Goal: Task Accomplishment & Management: Manage account settings

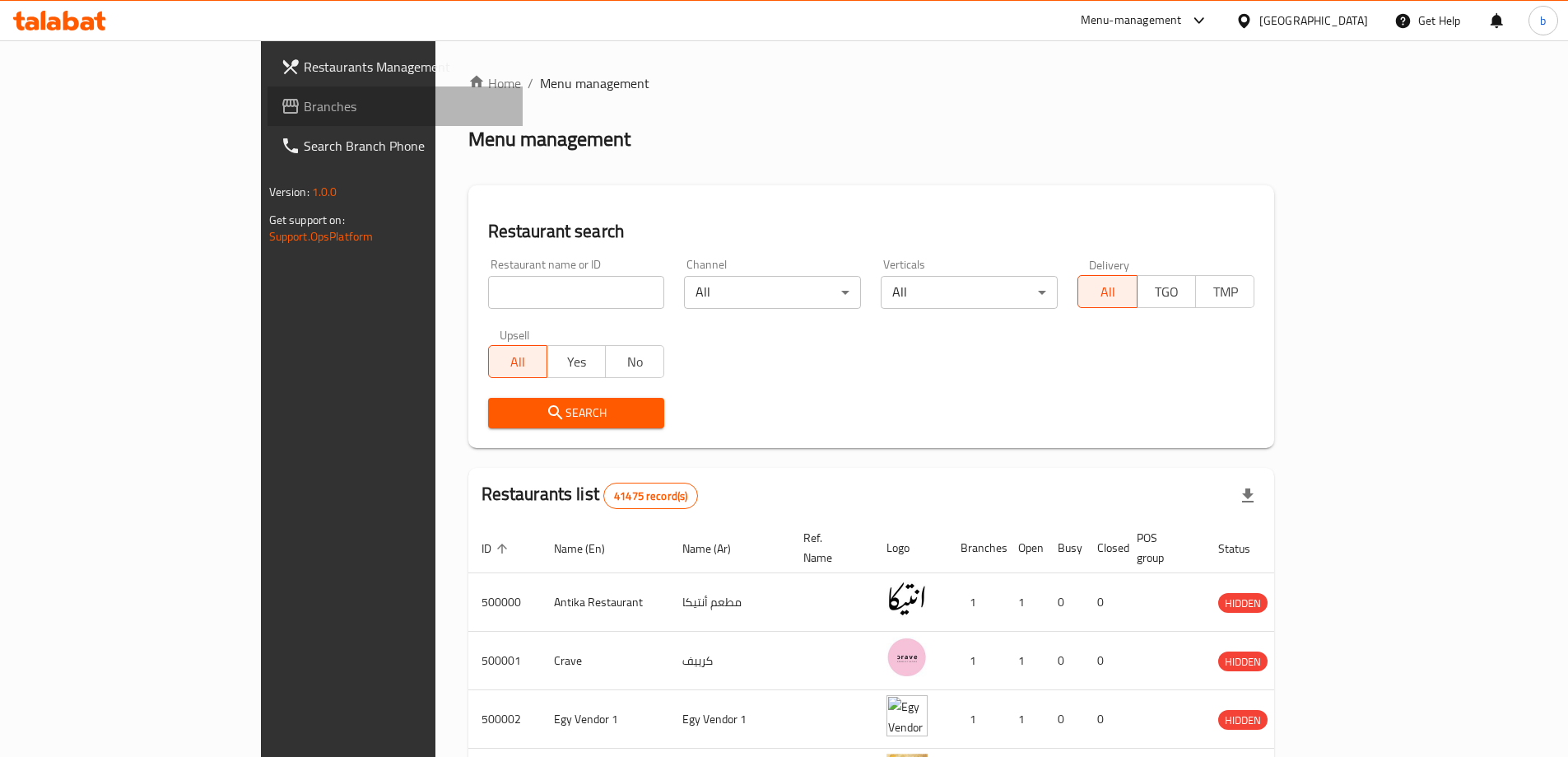
click at [267, 93] on link "Branches" at bounding box center [394, 107] width 256 height 40
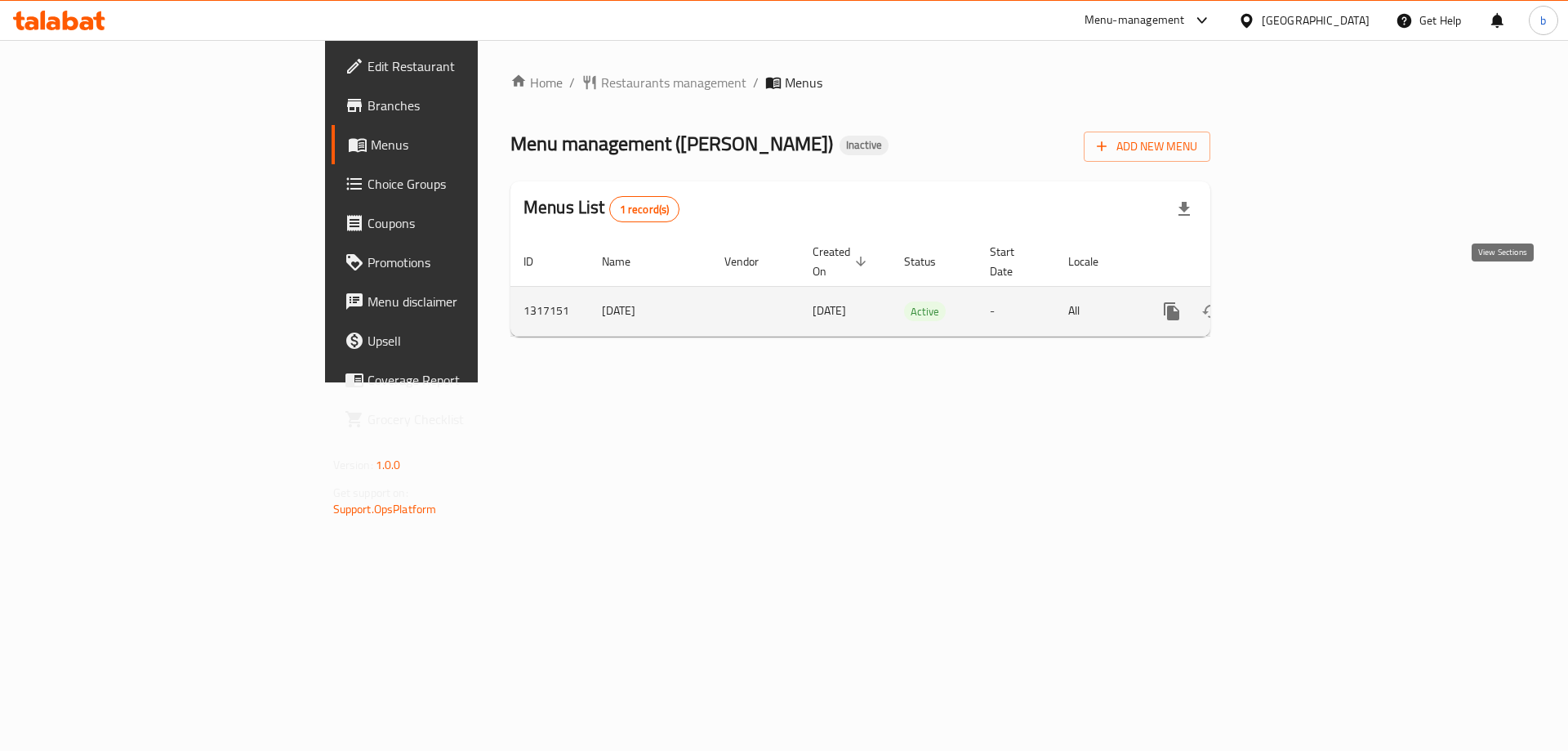
click at [1309, 298] on link "enhanced table" at bounding box center [1290, 311] width 39 height 39
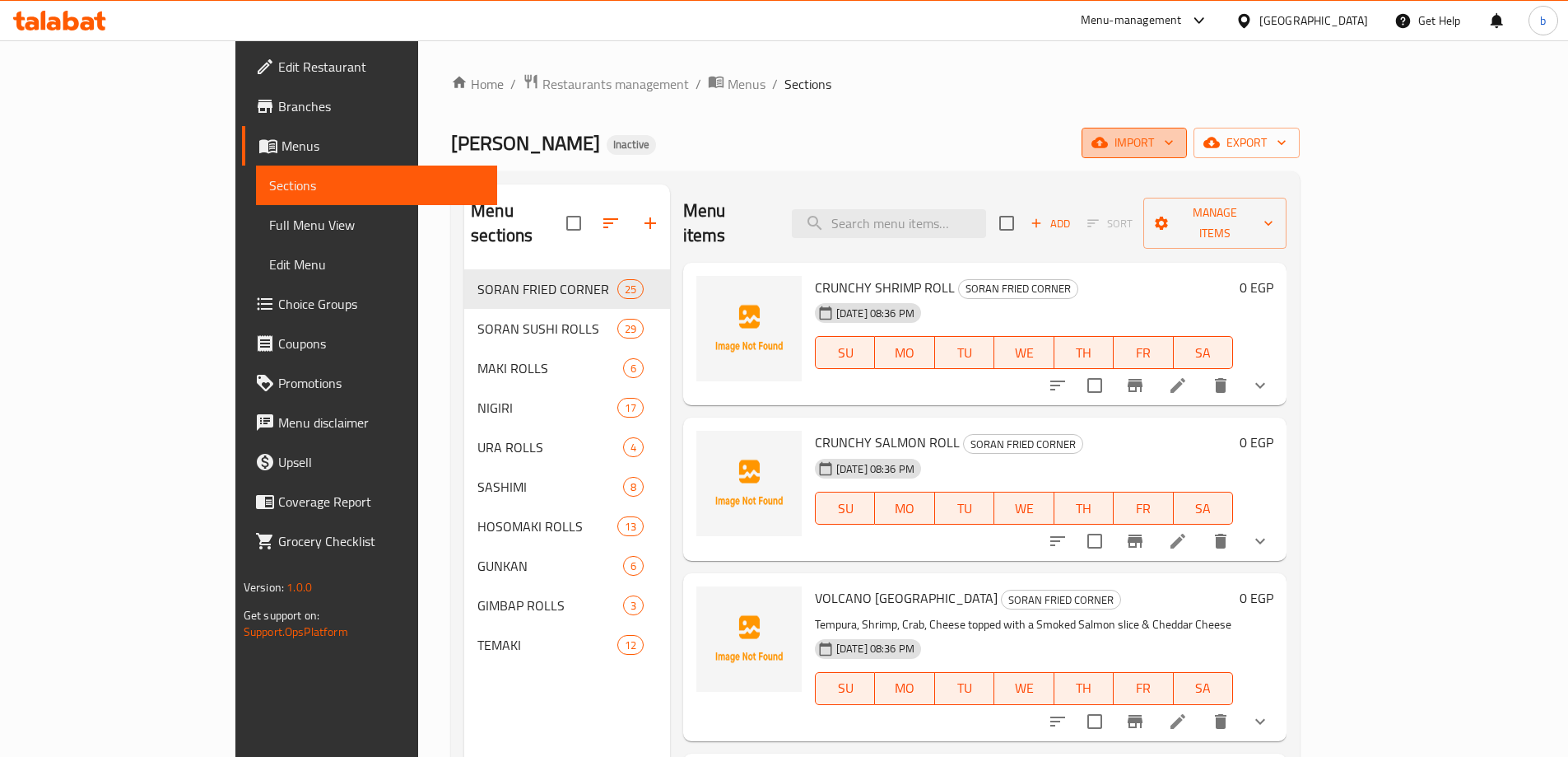
click at [1174, 151] on span "import" at bounding box center [1135, 142] width 79 height 21
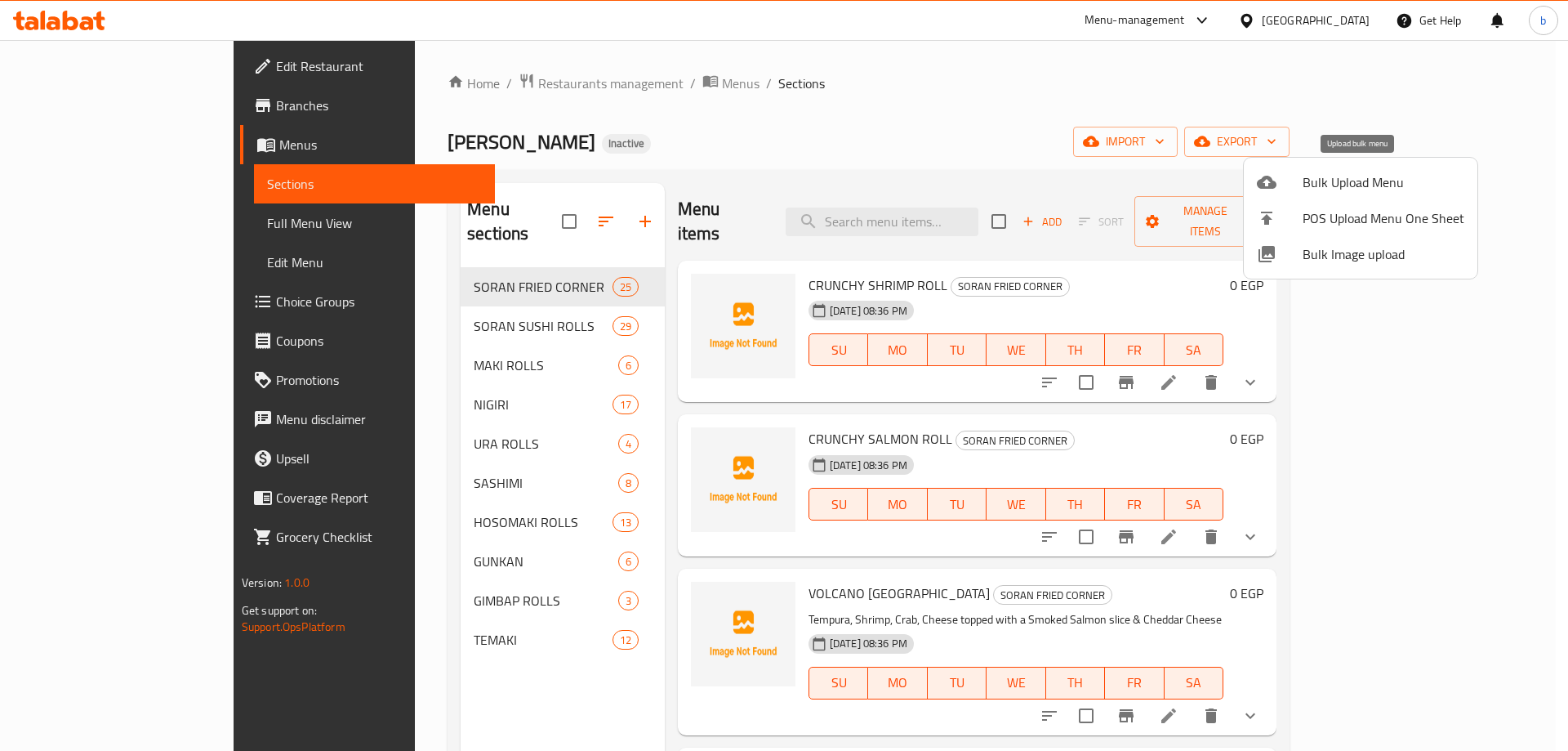
click at [1291, 193] on li "Bulk Upload Menu" at bounding box center [1360, 182] width 234 height 36
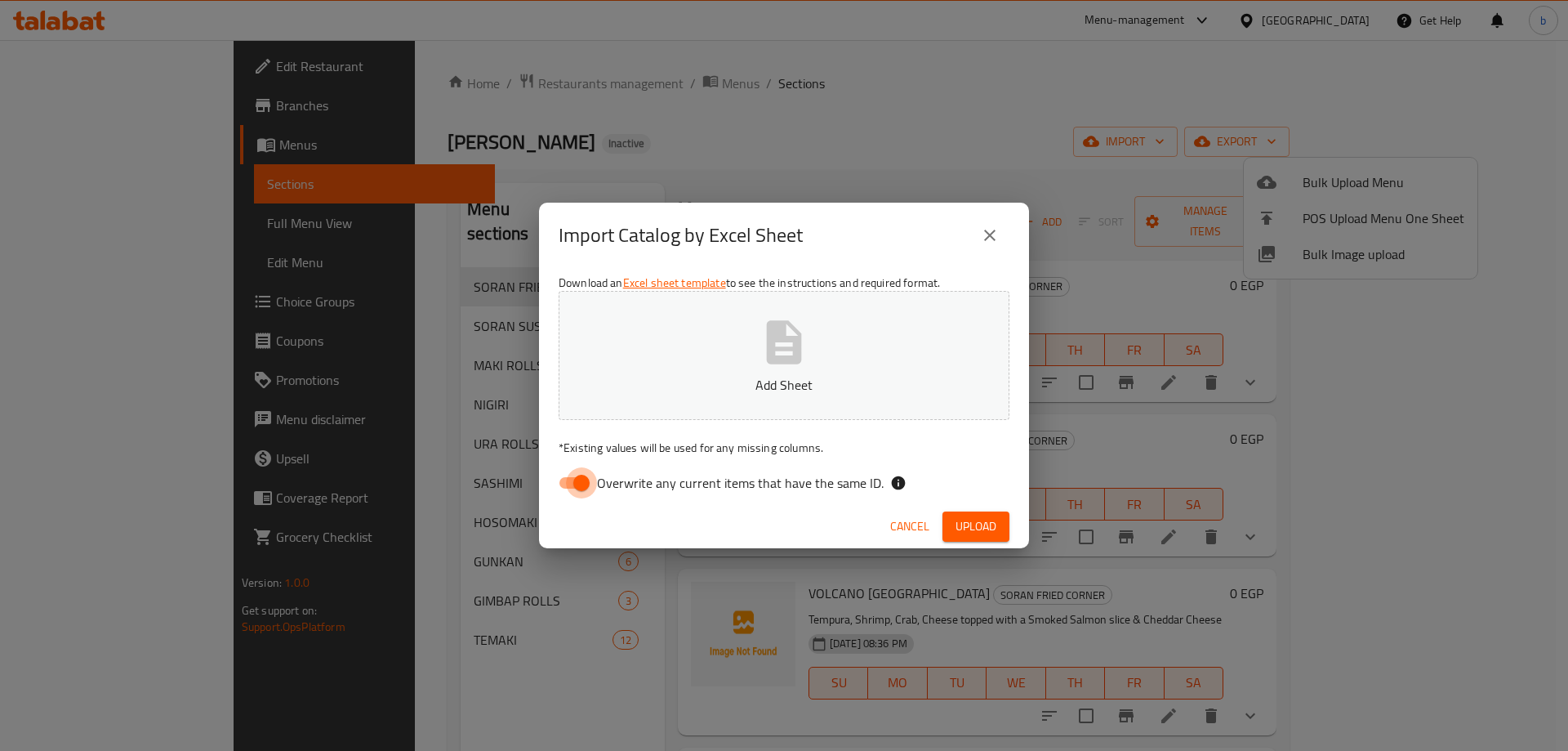
click at [580, 486] on input "Overwrite any current items that have the same ID." at bounding box center [581, 483] width 93 height 31
checkbox input "false"
click at [676, 349] on button "Add Sheet" at bounding box center [784, 355] width 450 height 129
click at [993, 240] on icon "close" at bounding box center [990, 236] width 11 height 11
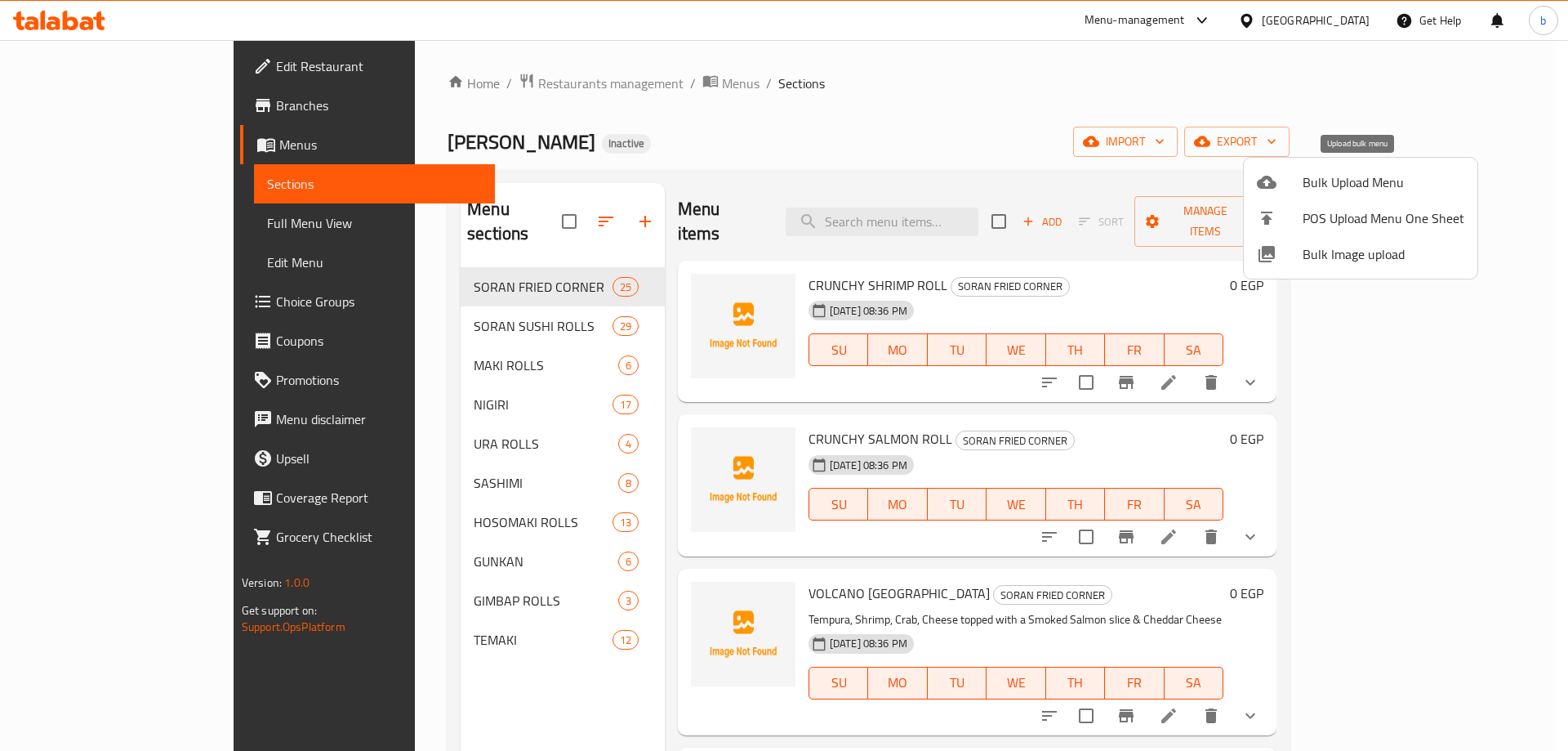
click at [1332, 184] on span "Bulk Upload Menu" at bounding box center [1383, 182] width 162 height 20
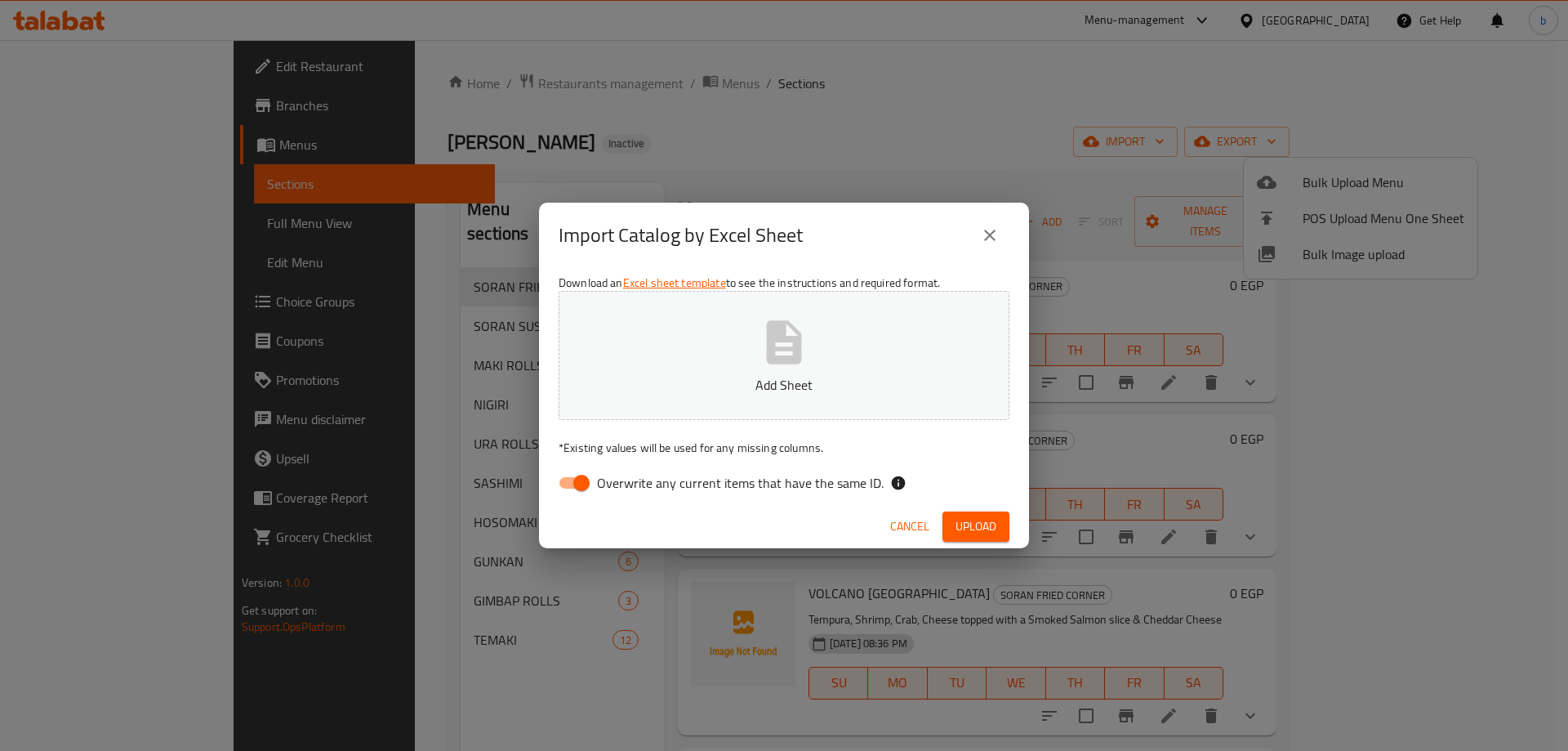
click at [565, 487] on input "Overwrite any current items that have the same ID." at bounding box center [581, 483] width 93 height 31
checkbox input "false"
click at [722, 385] on p "Add Sheet" at bounding box center [784, 385] width 400 height 20
click at [972, 513] on button "Upload" at bounding box center [976, 526] width 67 height 30
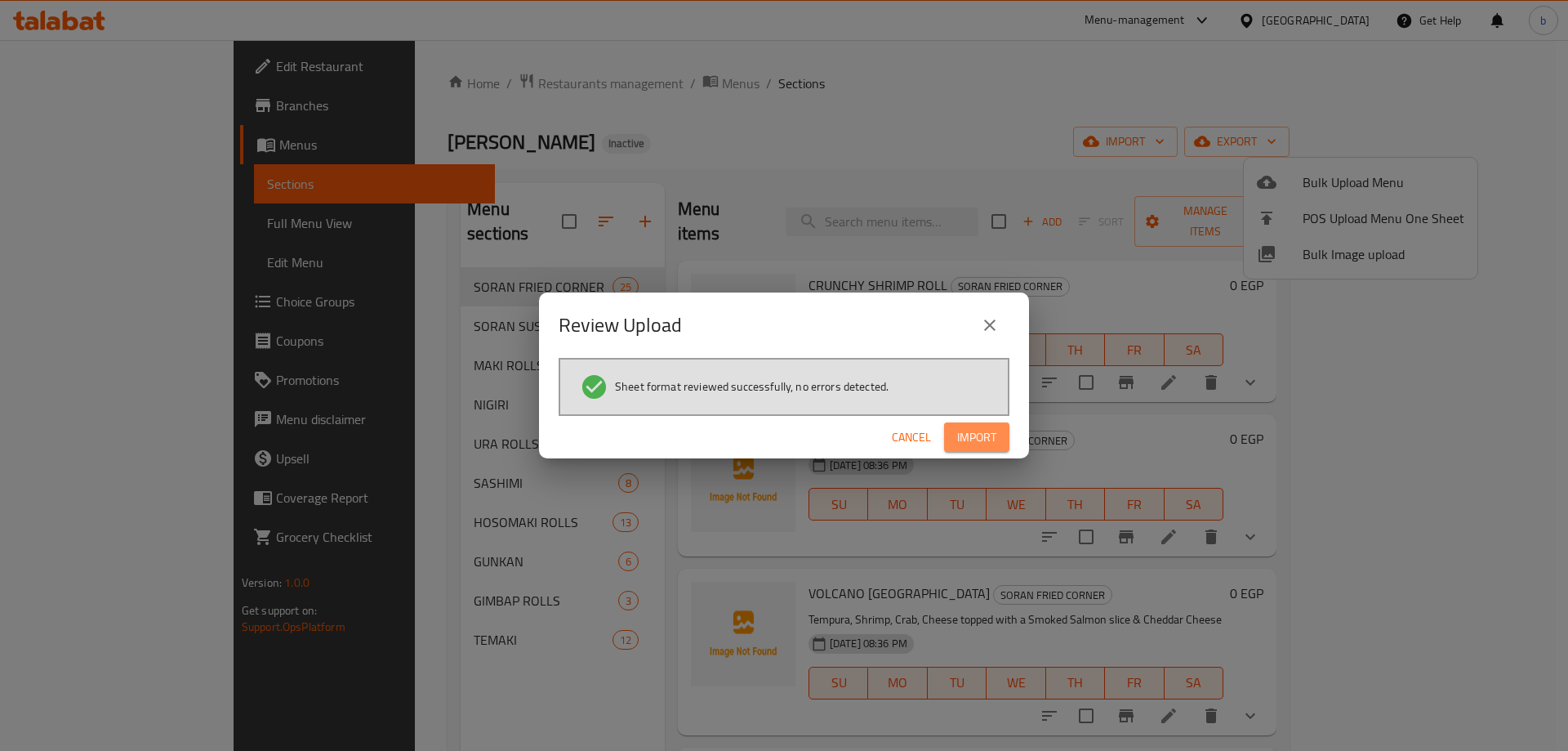
click at [984, 438] on span "Import" at bounding box center [976, 437] width 39 height 21
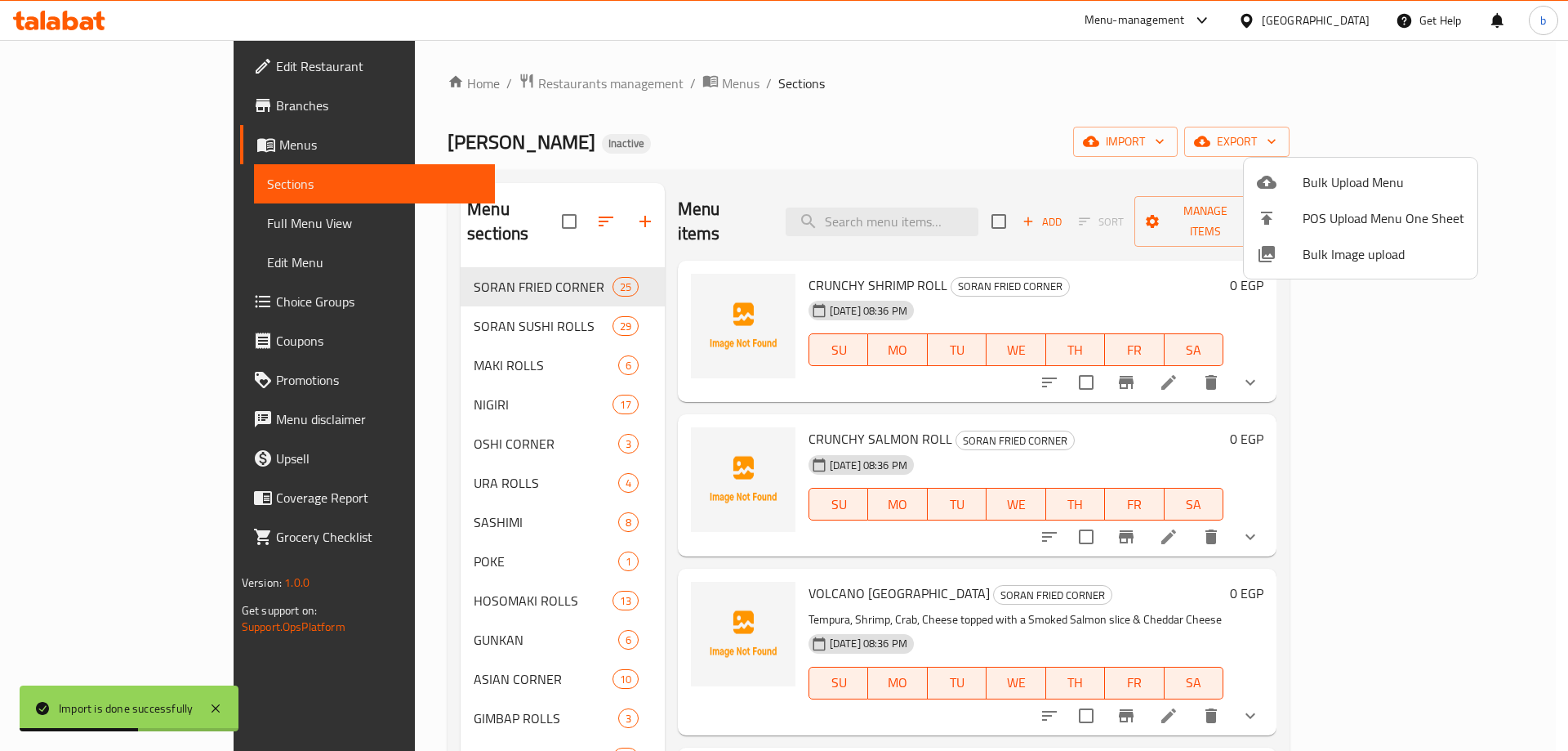
click at [89, 224] on div at bounding box center [784, 375] width 1568 height 751
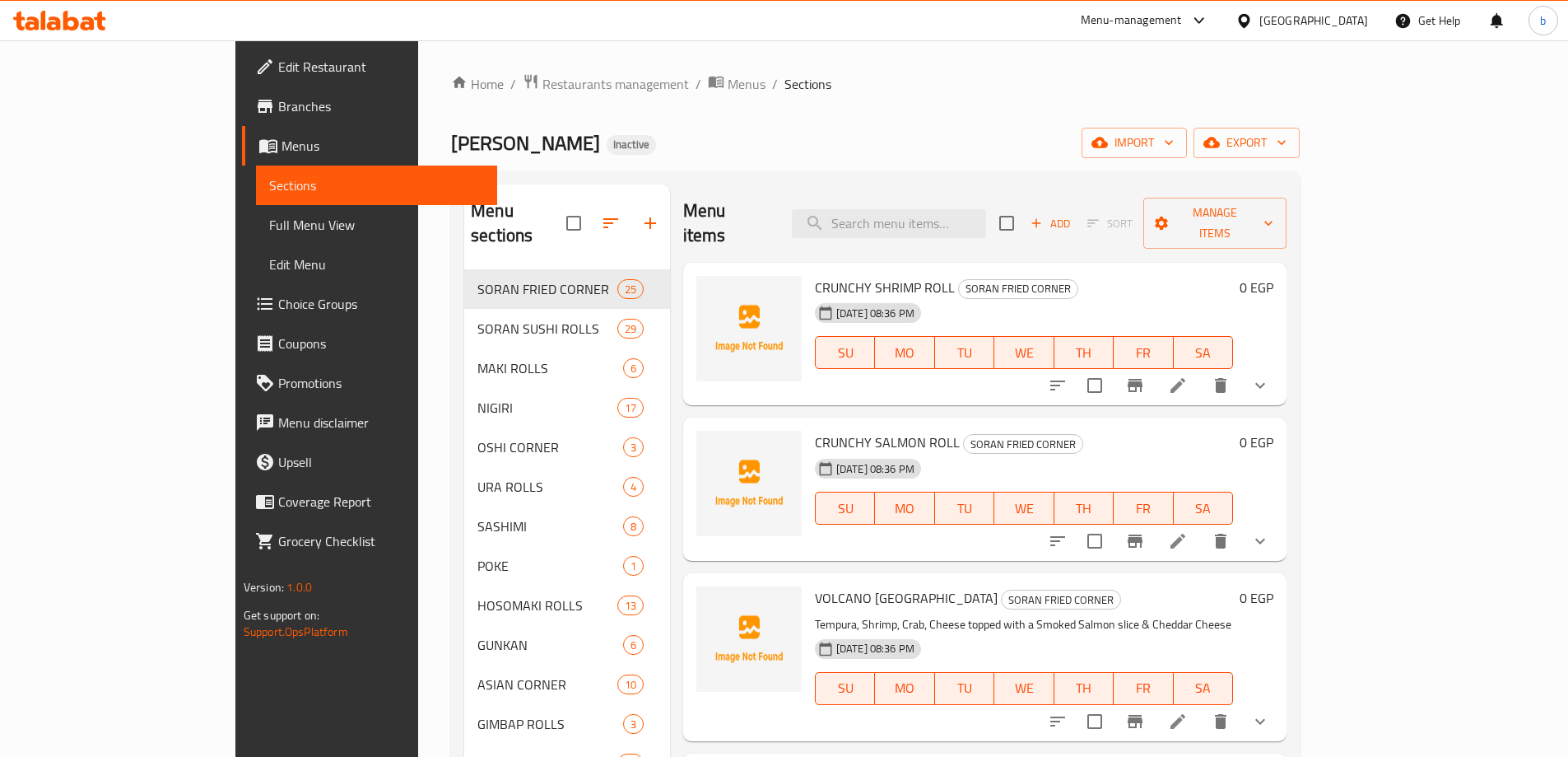
click at [269, 232] on span "Full Menu View" at bounding box center [376, 225] width 215 height 20
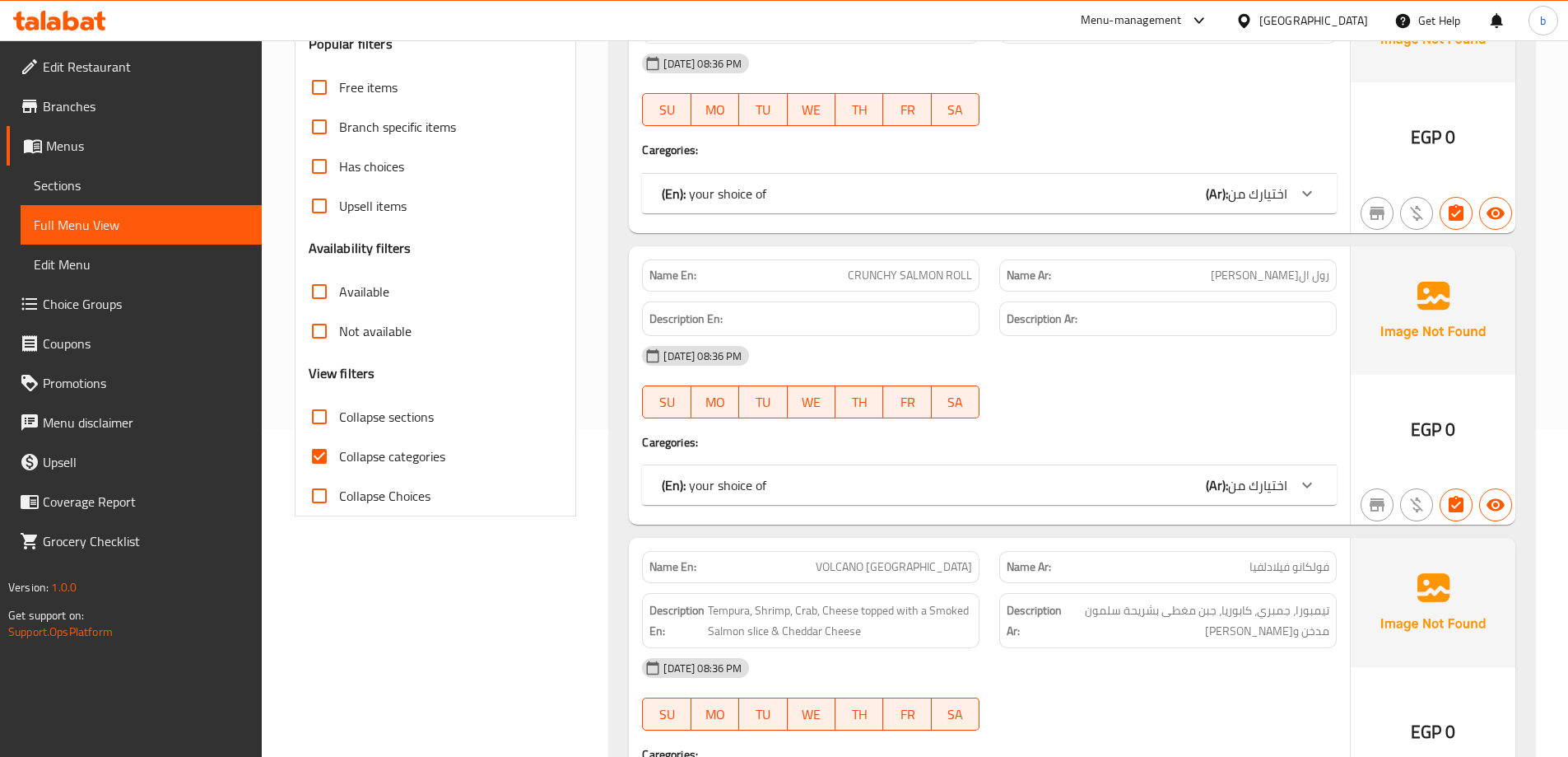
scroll to position [329, 0]
click at [319, 414] on input "Collapse sections" at bounding box center [319, 414] width 40 height 40
checkbox input "true"
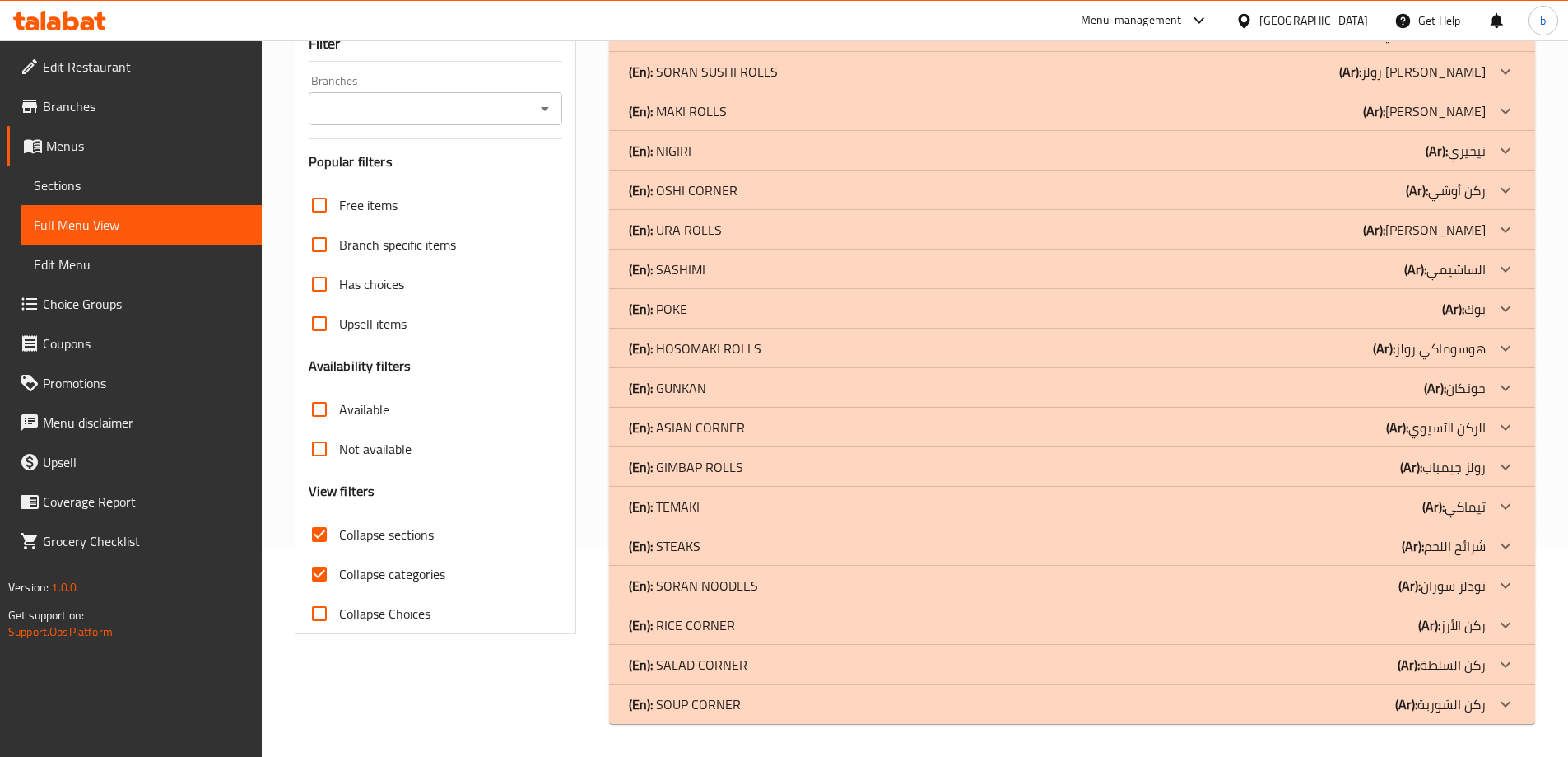
click at [318, 554] on input "Collapse categories" at bounding box center [319, 574] width 40 height 40
checkbox input "false"
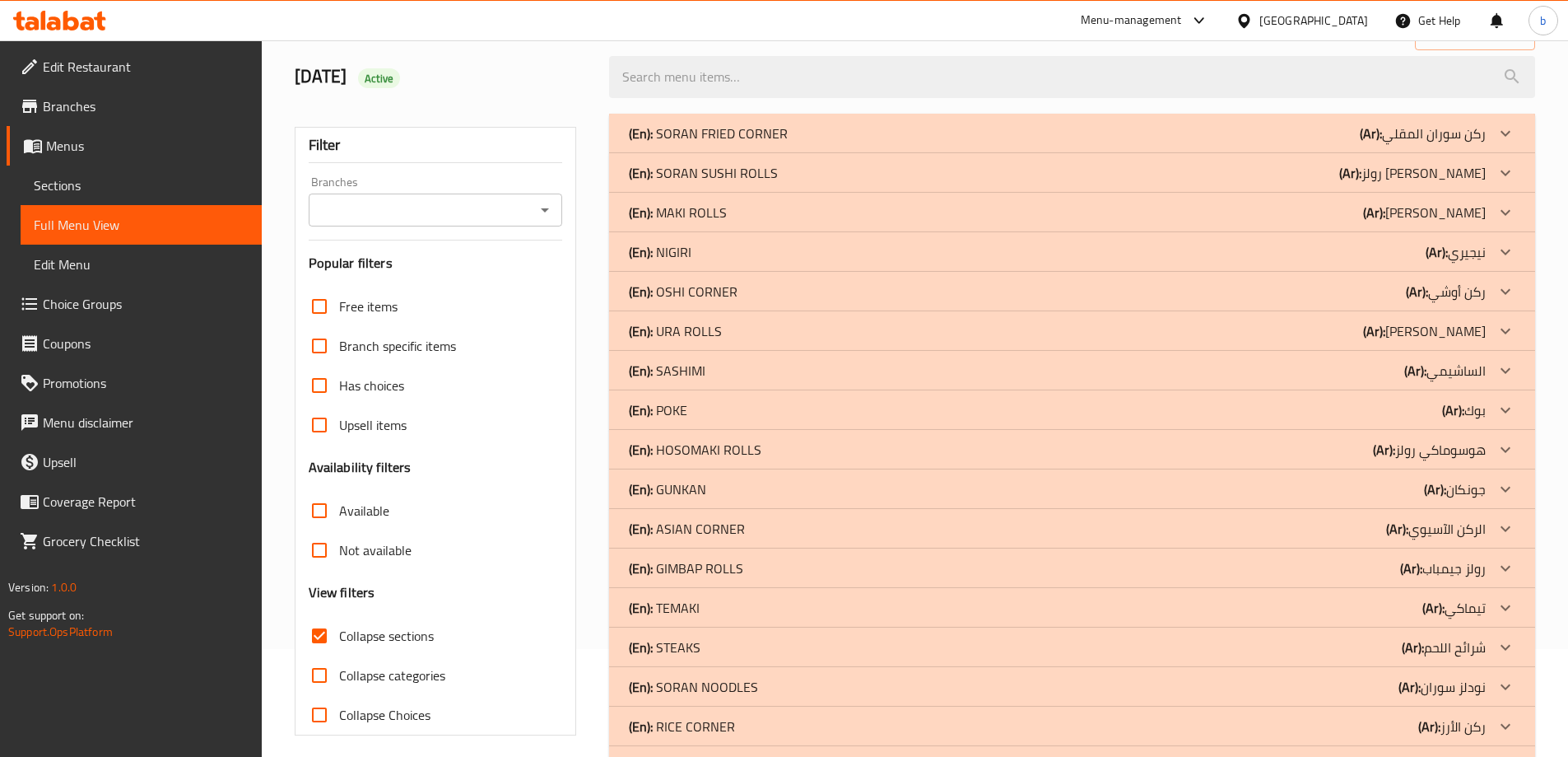
scroll to position [209, 0]
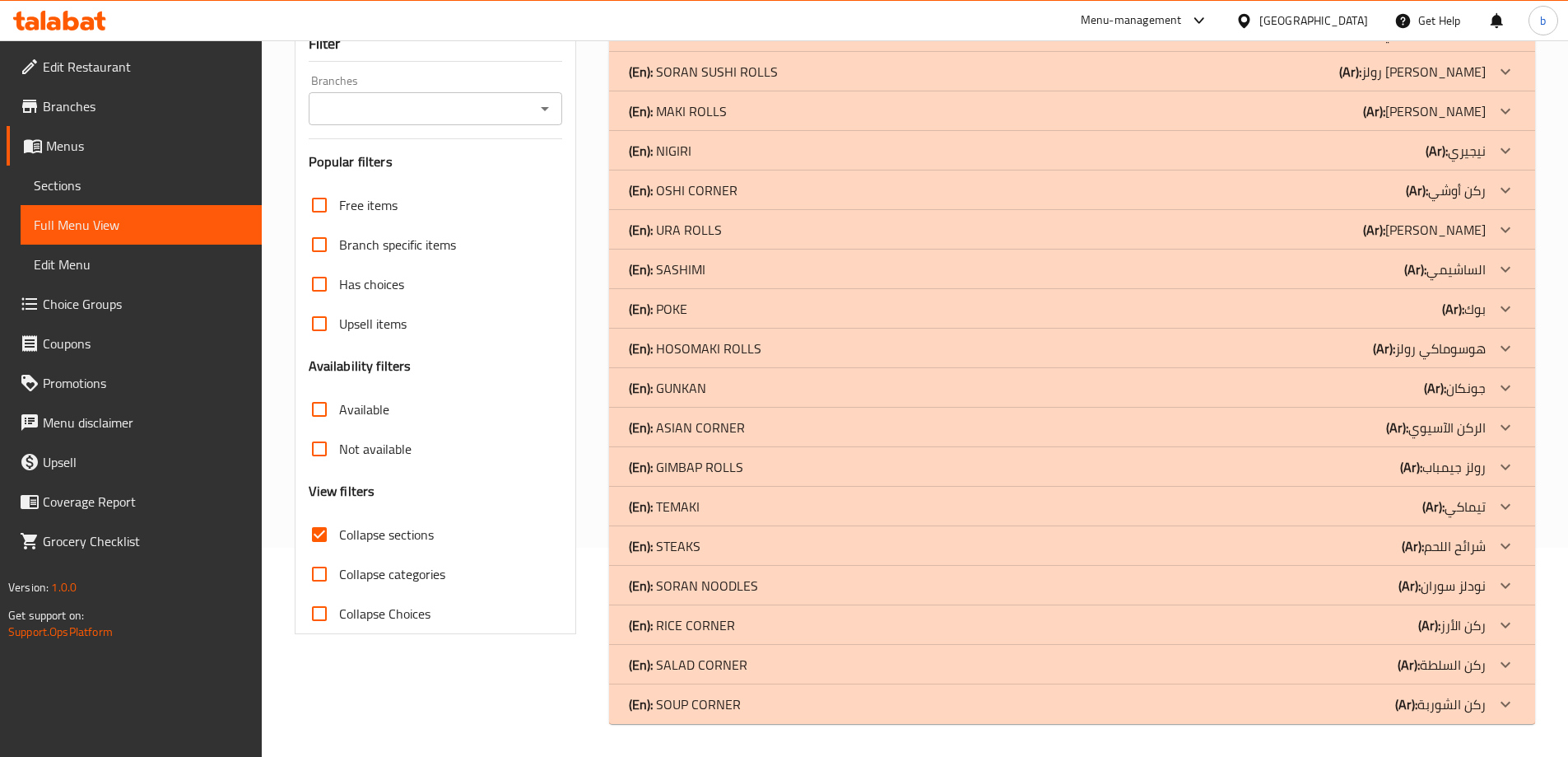
click at [1505, 700] on icon at bounding box center [1505, 704] width 20 height 20
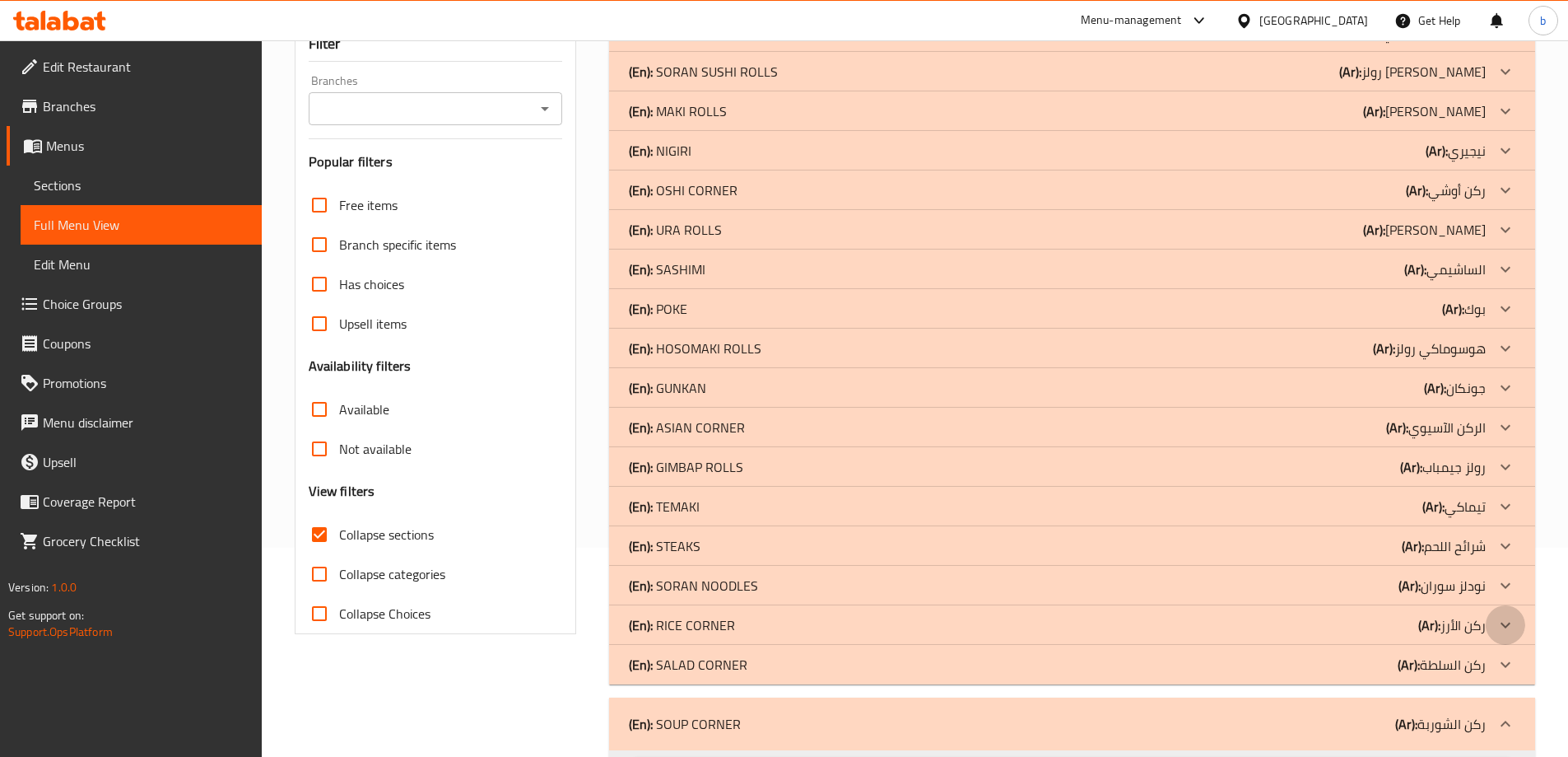
click at [1497, 624] on icon at bounding box center [1505, 625] width 20 height 20
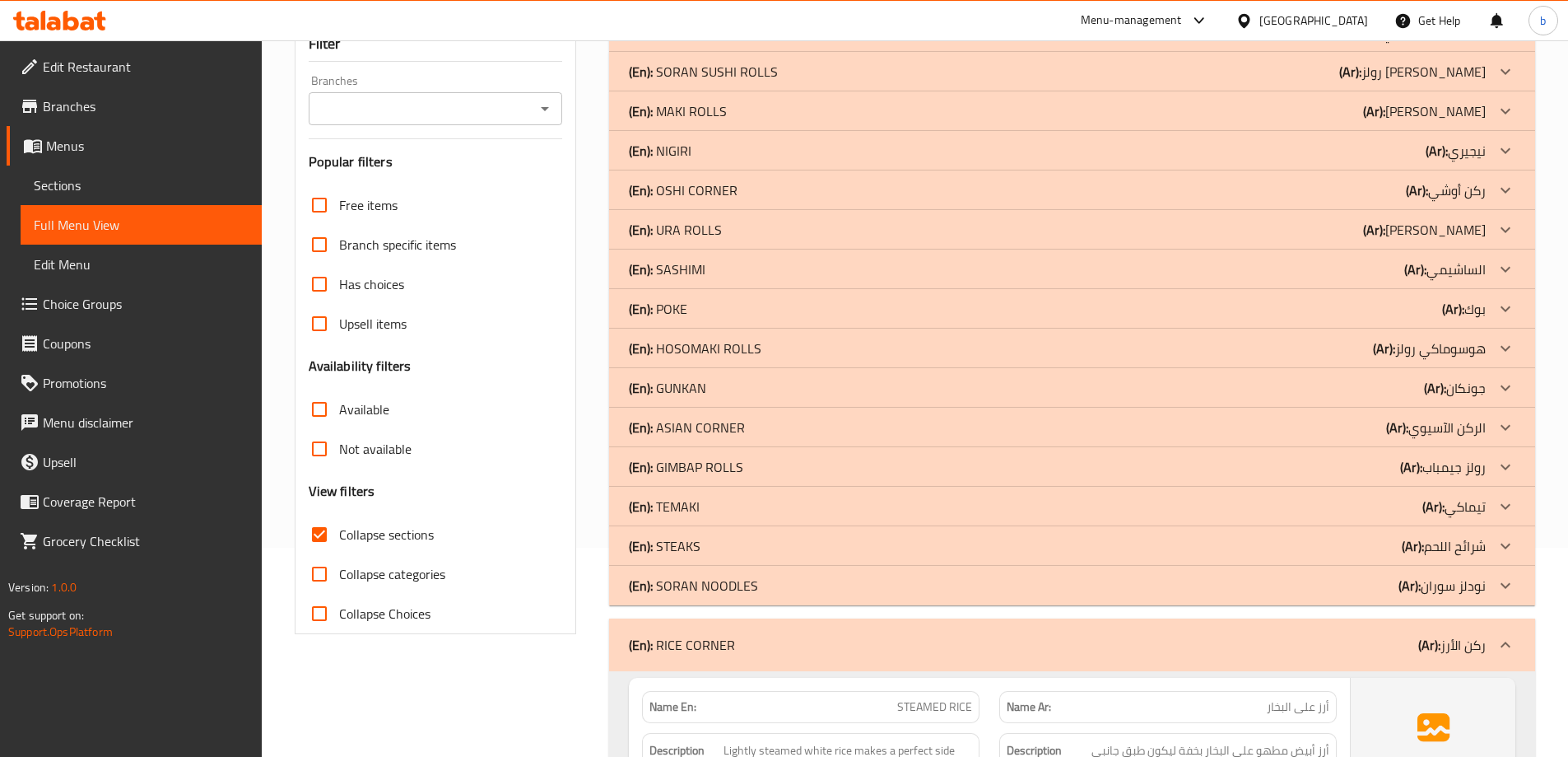
click at [1519, 584] on div at bounding box center [1506, 586] width 40 height 40
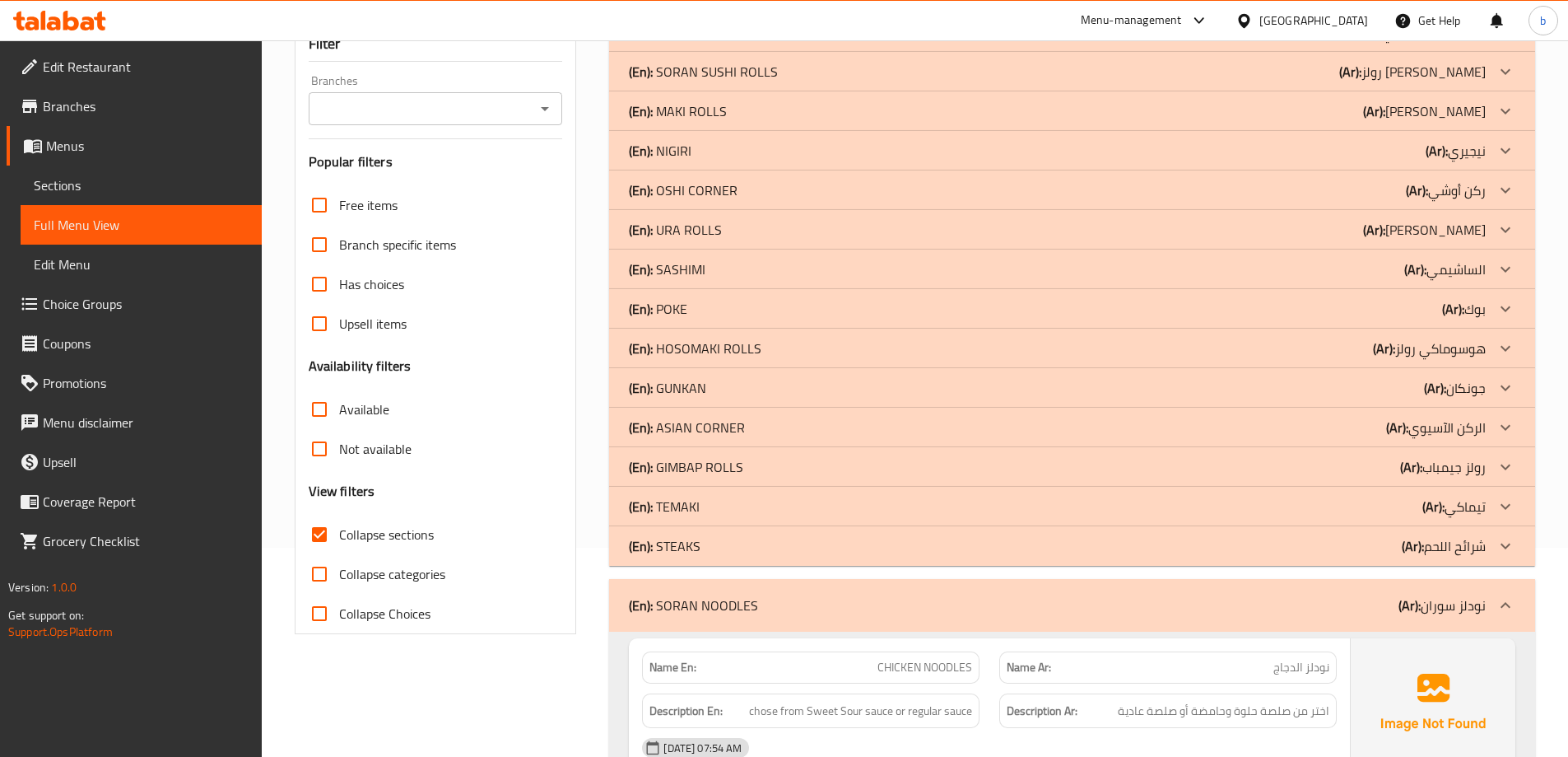
click at [1511, 425] on icon at bounding box center [1505, 428] width 20 height 20
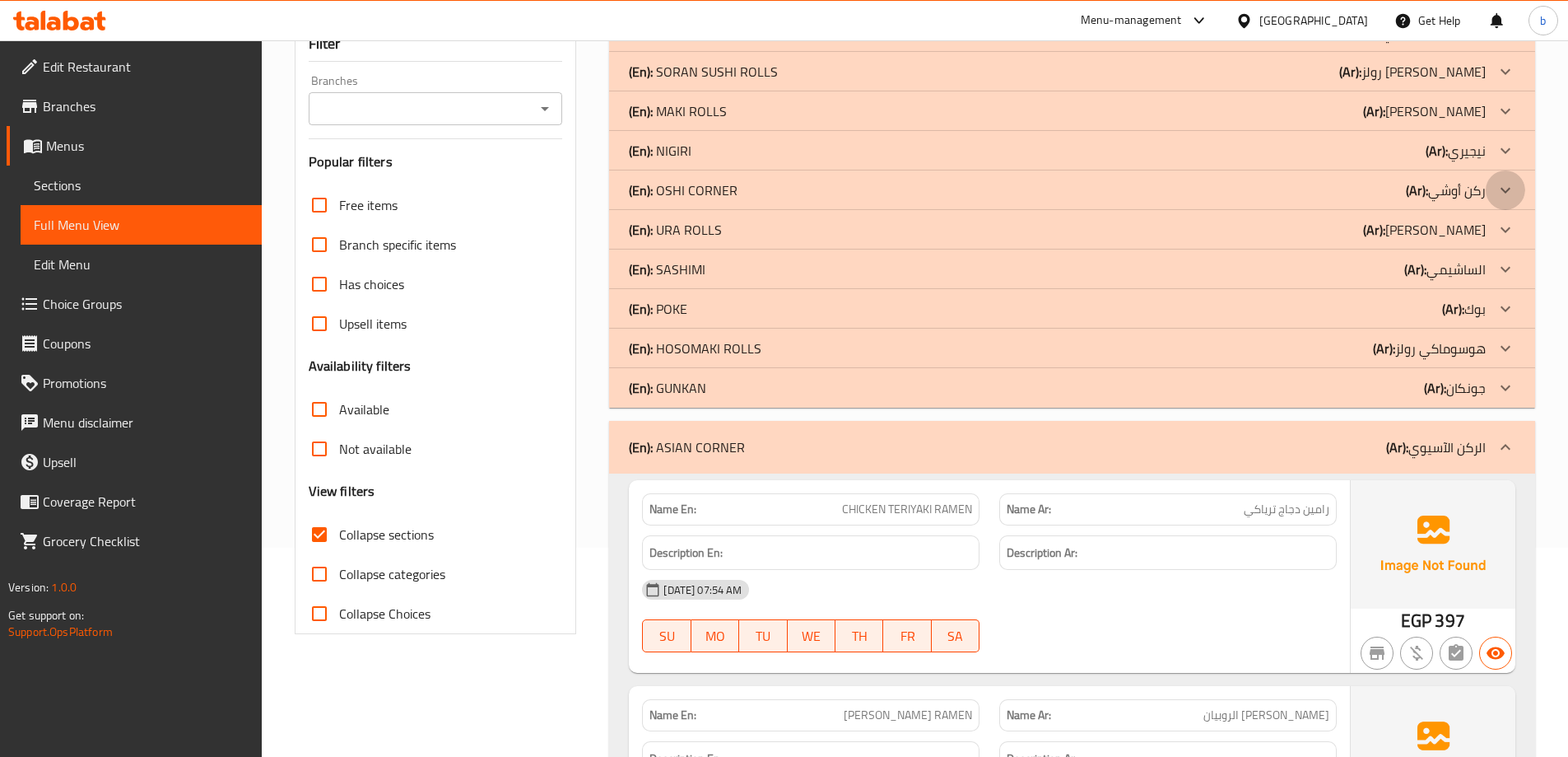
click at [1500, 189] on icon at bounding box center [1505, 190] width 20 height 20
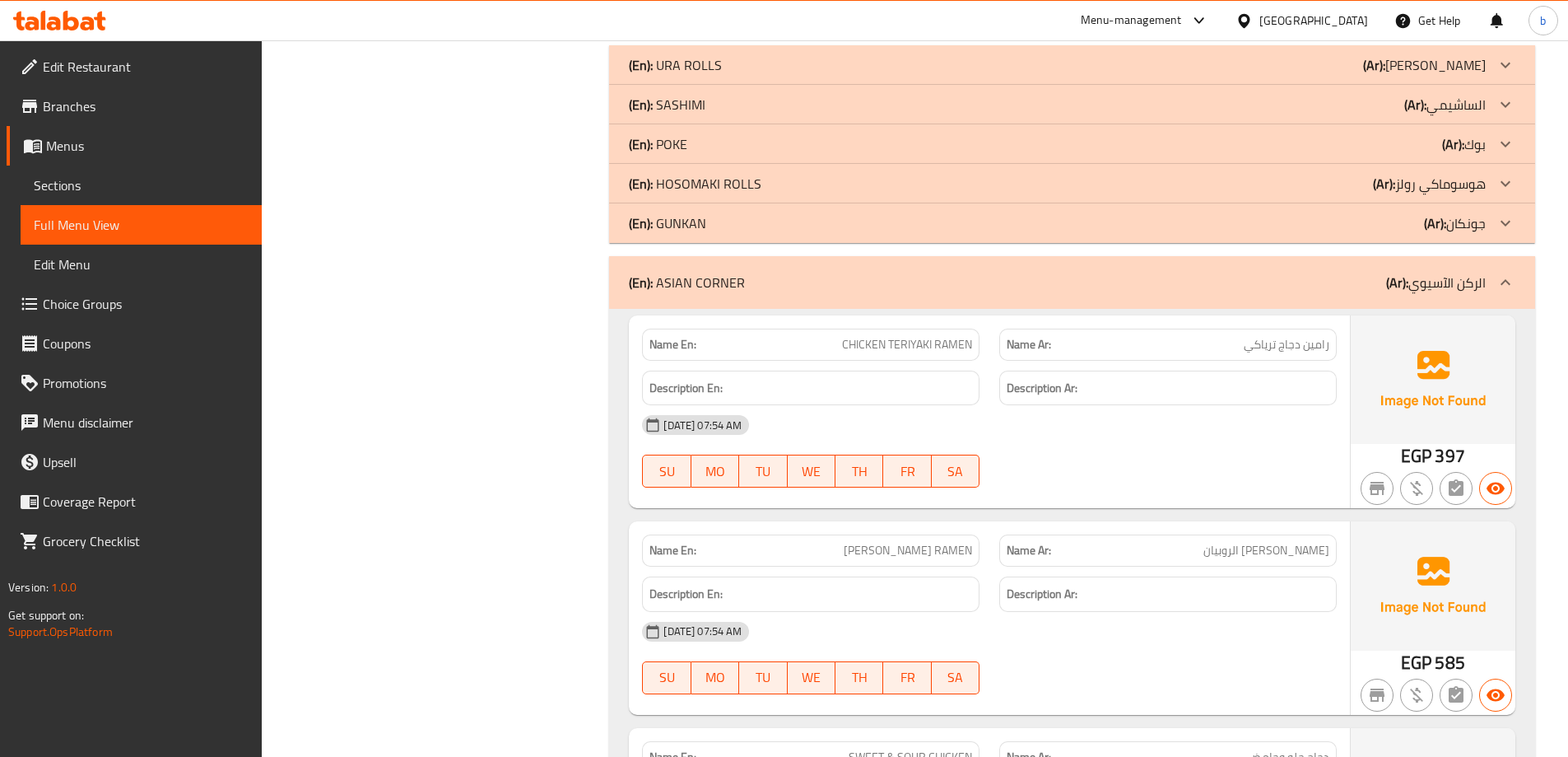
scroll to position [906, 0]
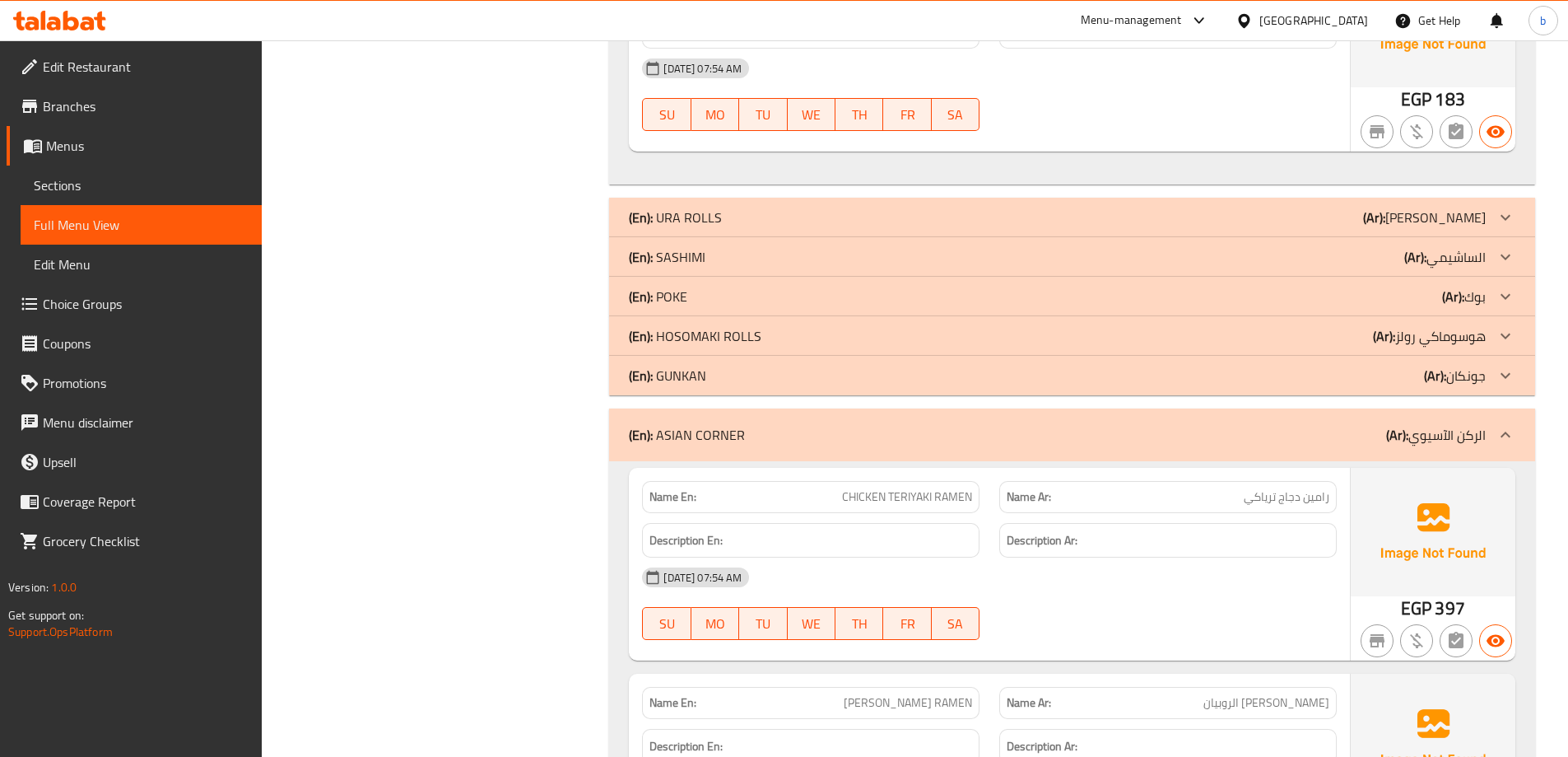
click at [1510, 290] on icon at bounding box center [1505, 296] width 20 height 20
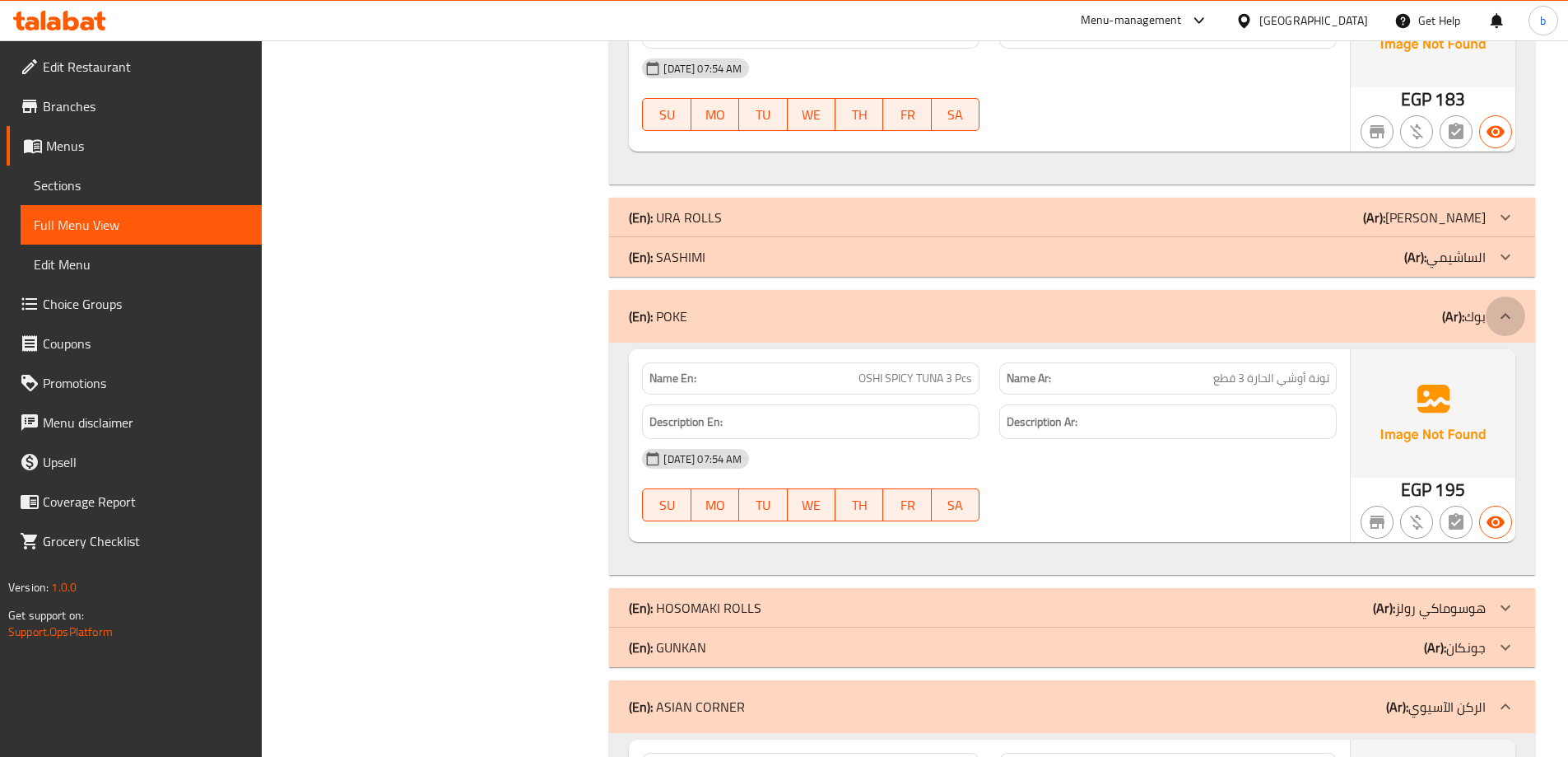
click at [1505, 315] on icon at bounding box center [1505, 316] width 20 height 20
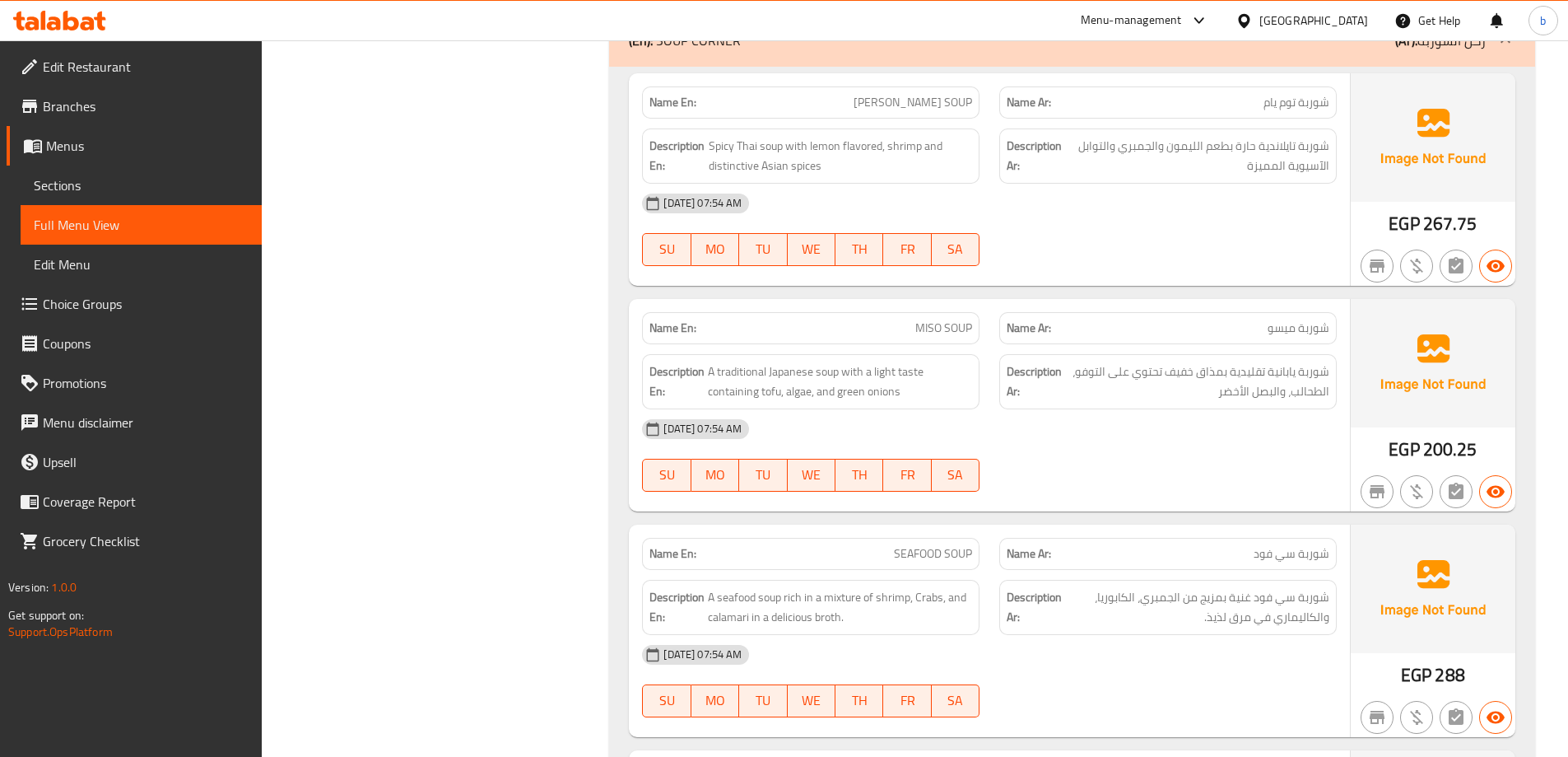
scroll to position [6184, 0]
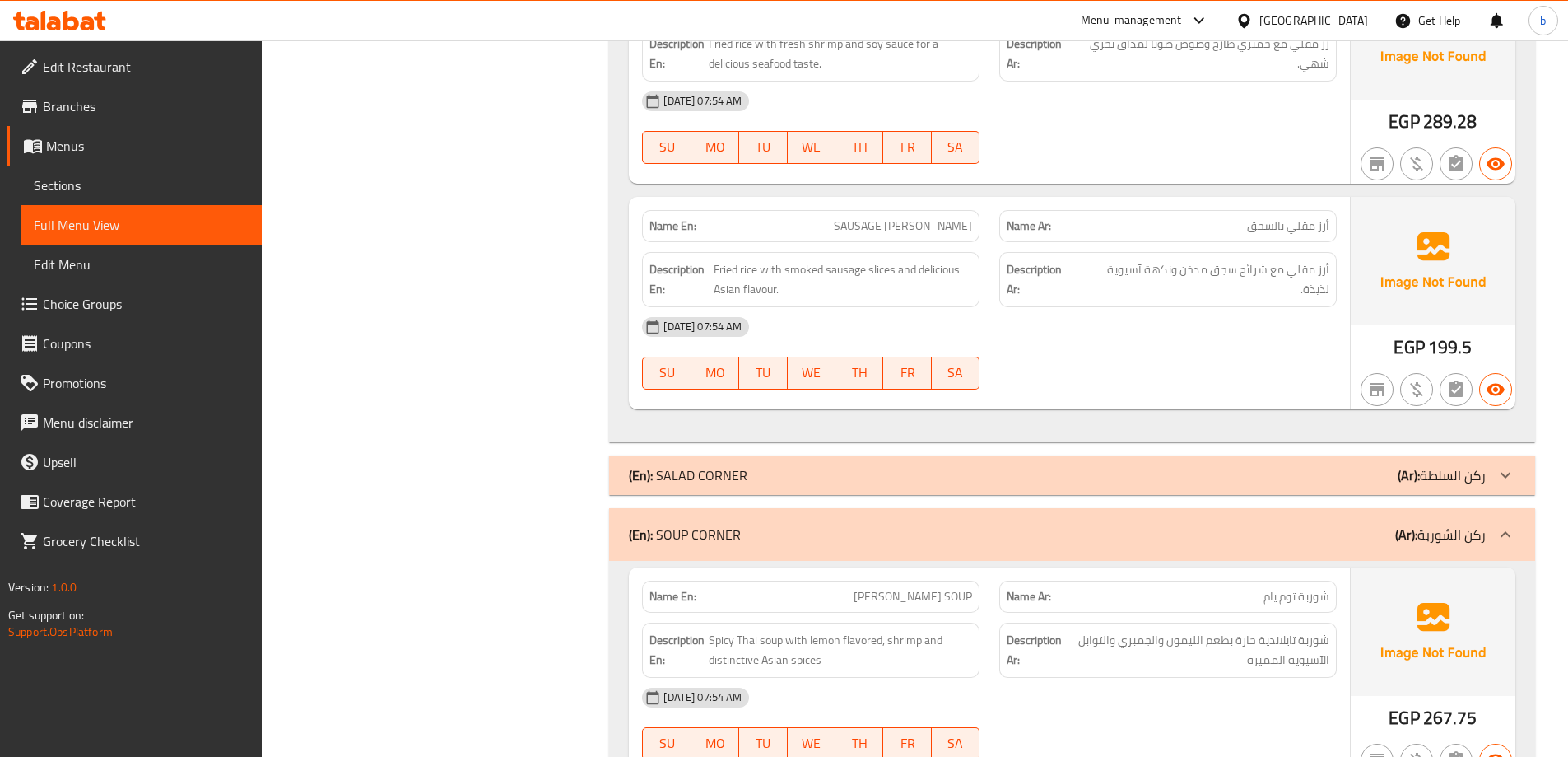
click at [1429, 471] on p "(Ar): ركن السلطة" at bounding box center [1441, 475] width 88 height 20
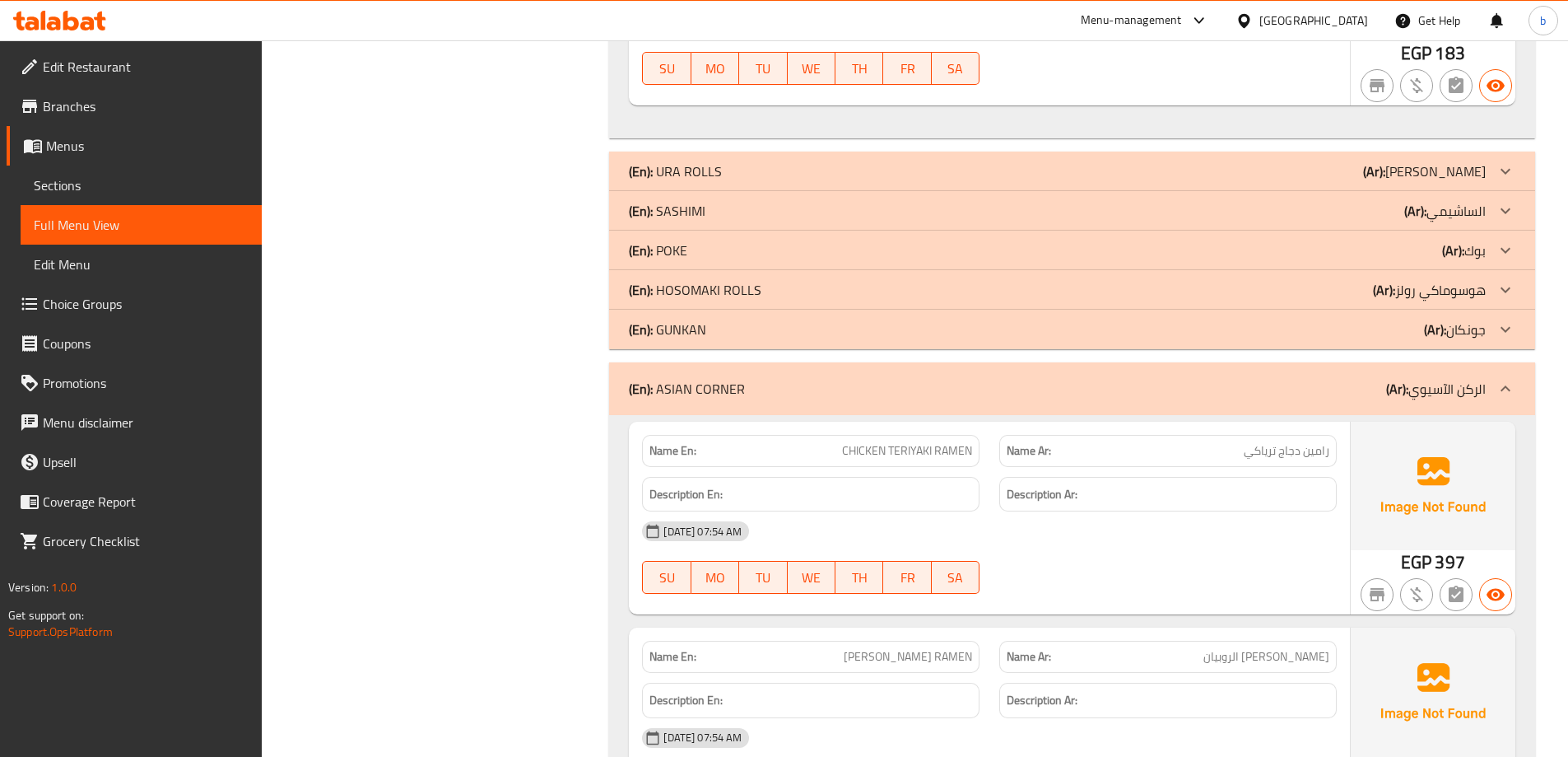
scroll to position [831, 0]
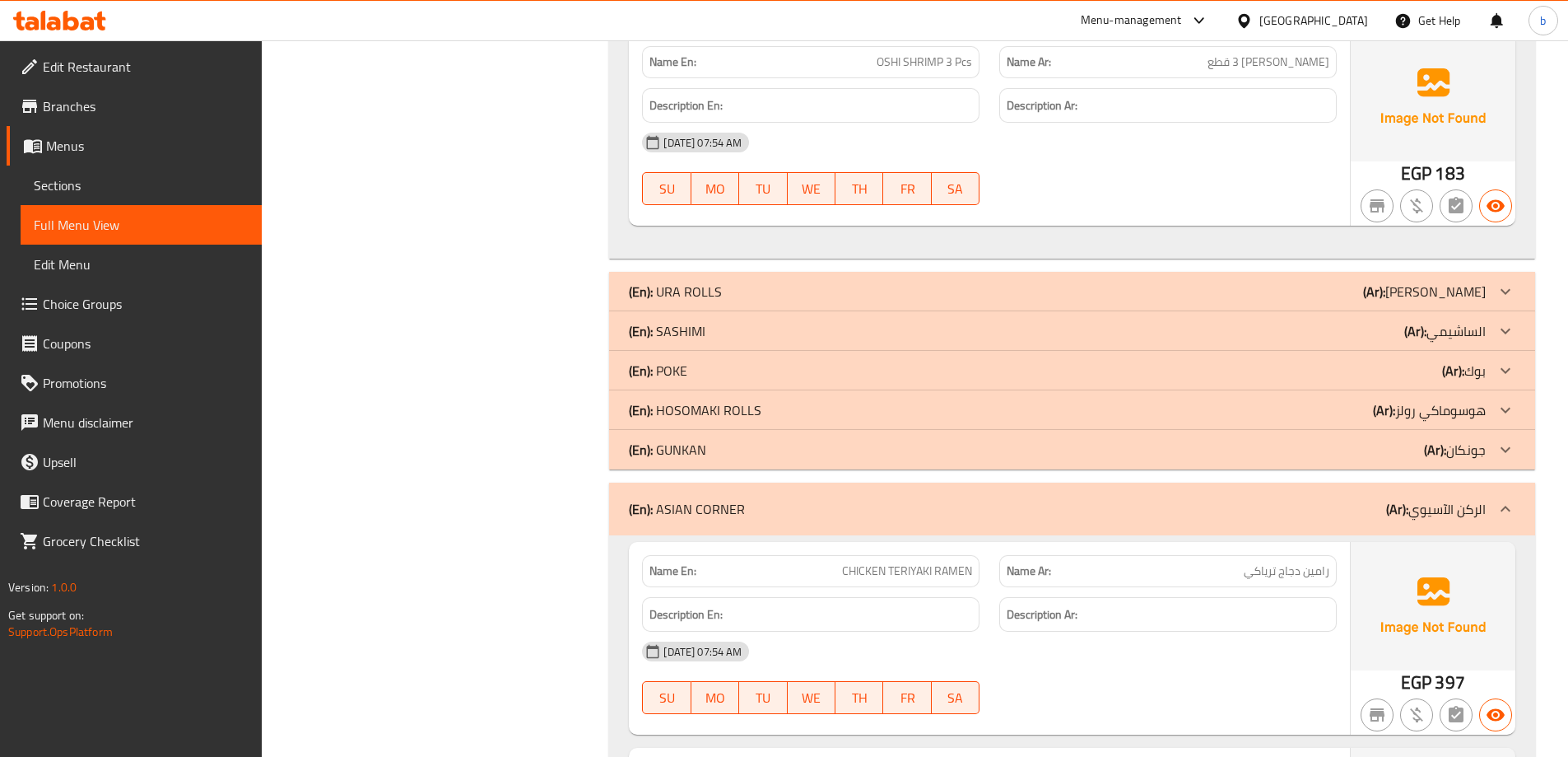
drag, startPoint x: 652, startPoint y: 371, endPoint x: 733, endPoint y: 376, distance: 81.2
click at [652, 371] on b "(En):" at bounding box center [640, 371] width 24 height 25
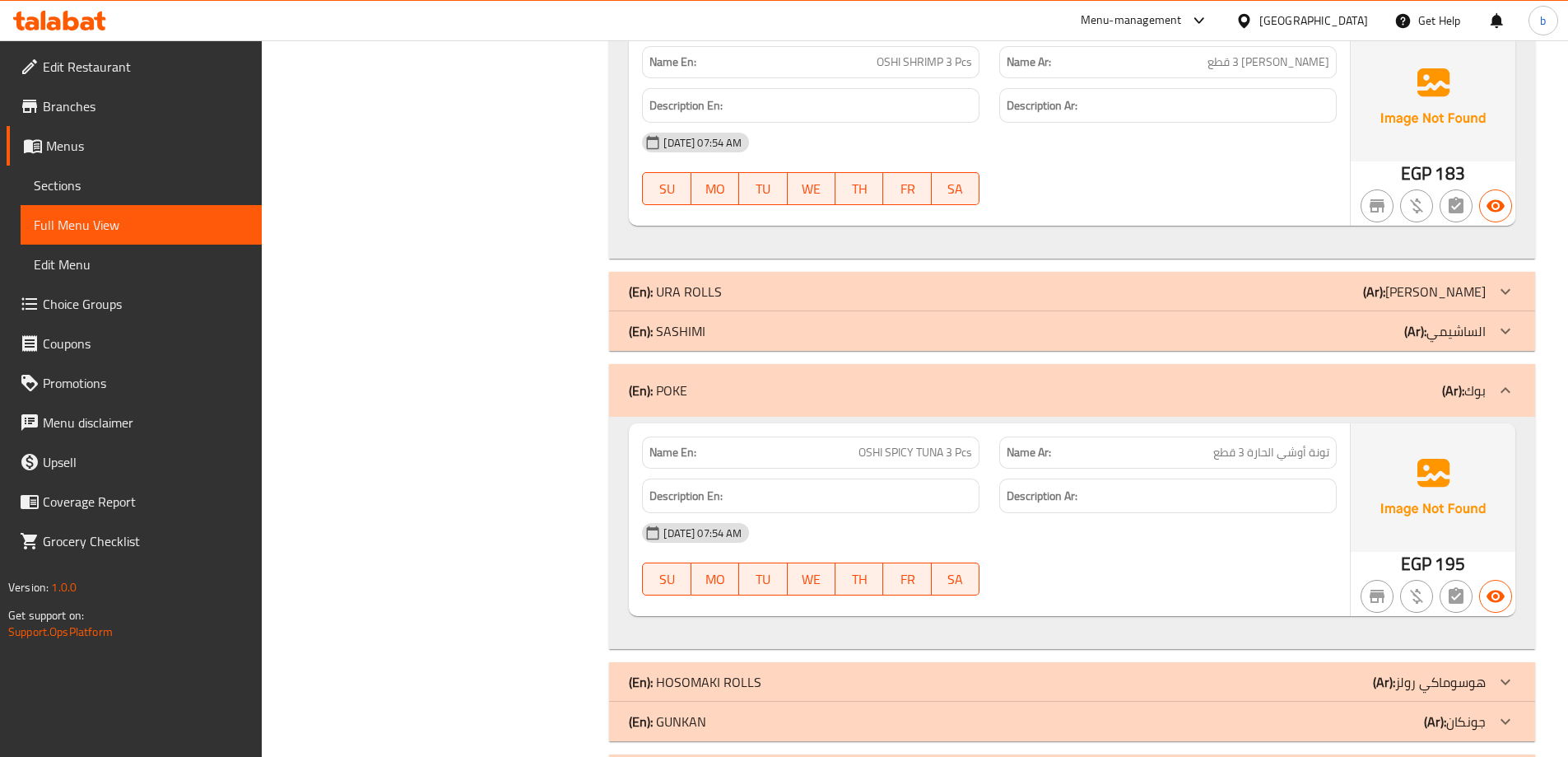
click at [733, 376] on div "(En): POKE (Ar): بوك" at bounding box center [1073, 390] width 926 height 53
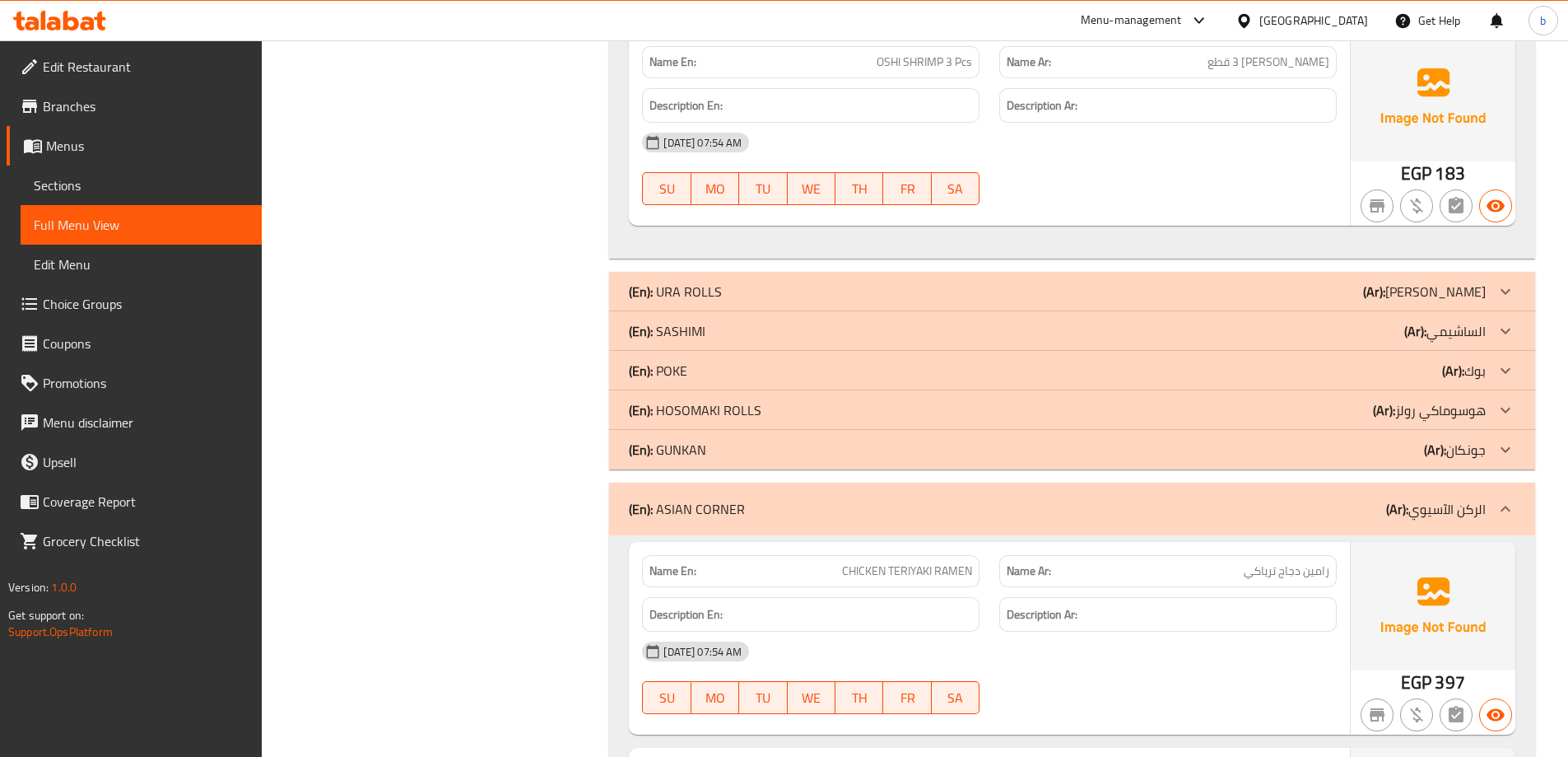
click at [742, 374] on div "(En): POKE (Ar): بوك" at bounding box center [1057, 371] width 857 height 20
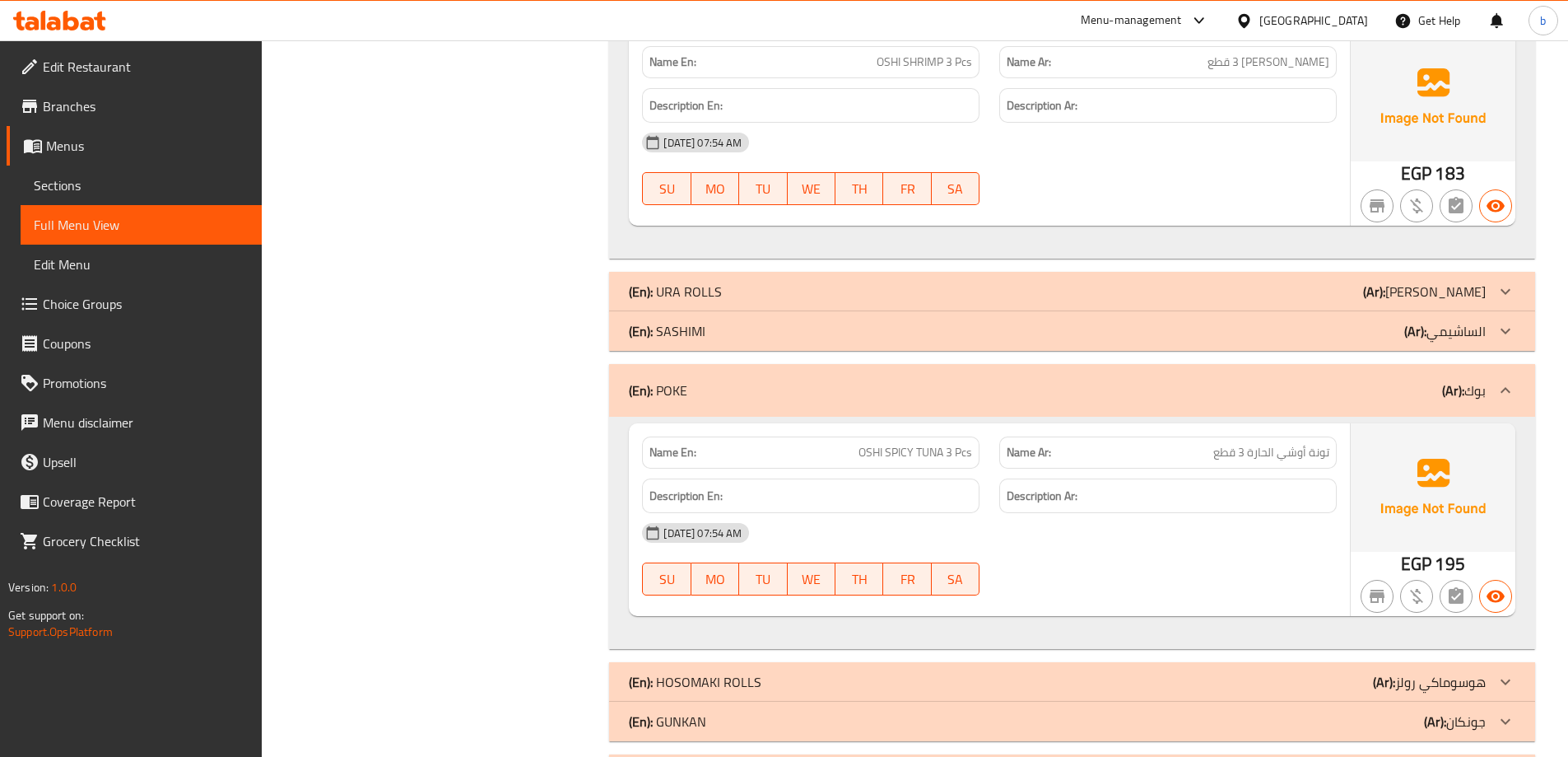
click at [1489, 335] on div at bounding box center [1506, 331] width 40 height 40
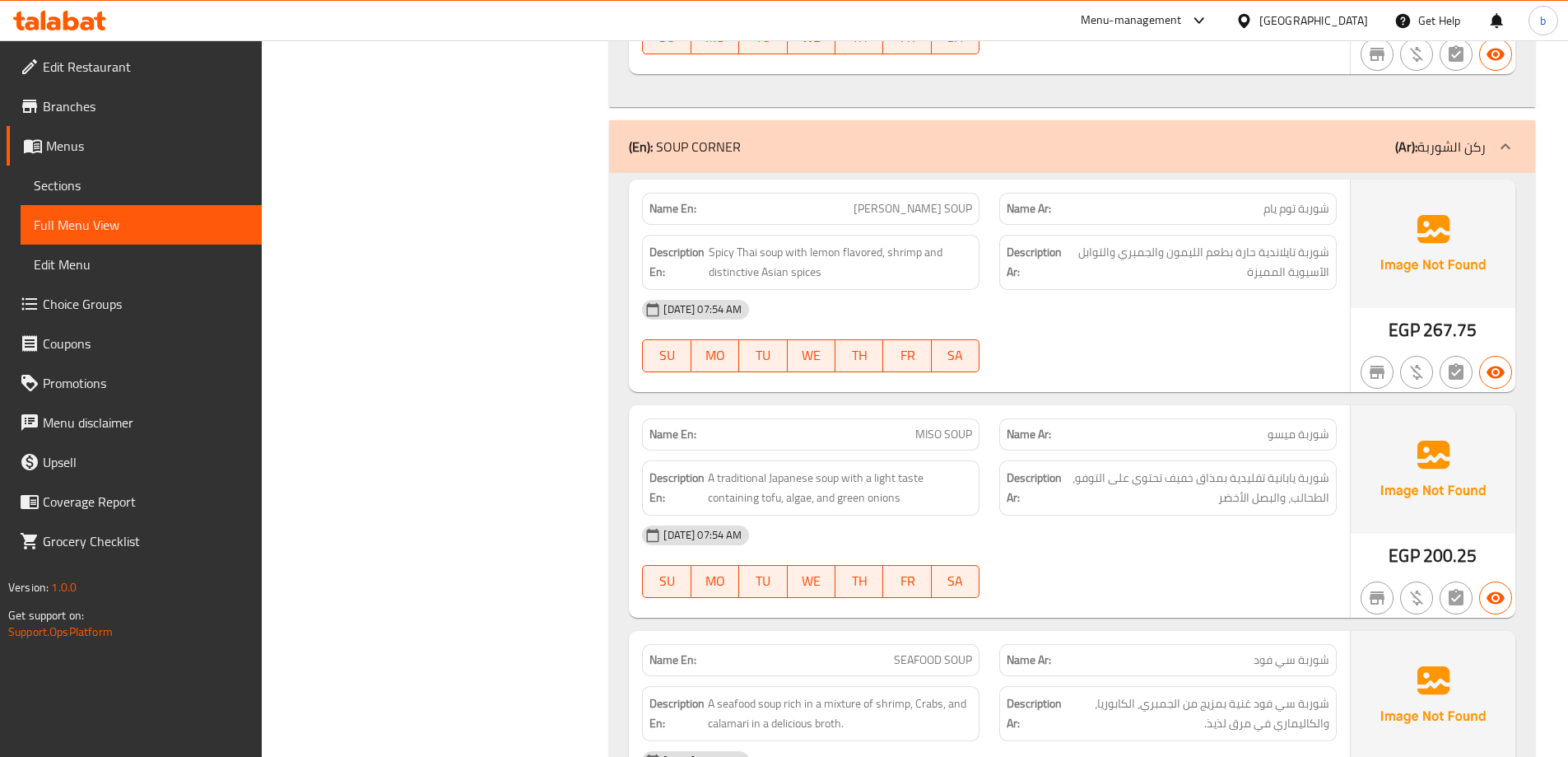
scroll to position [11678, 0]
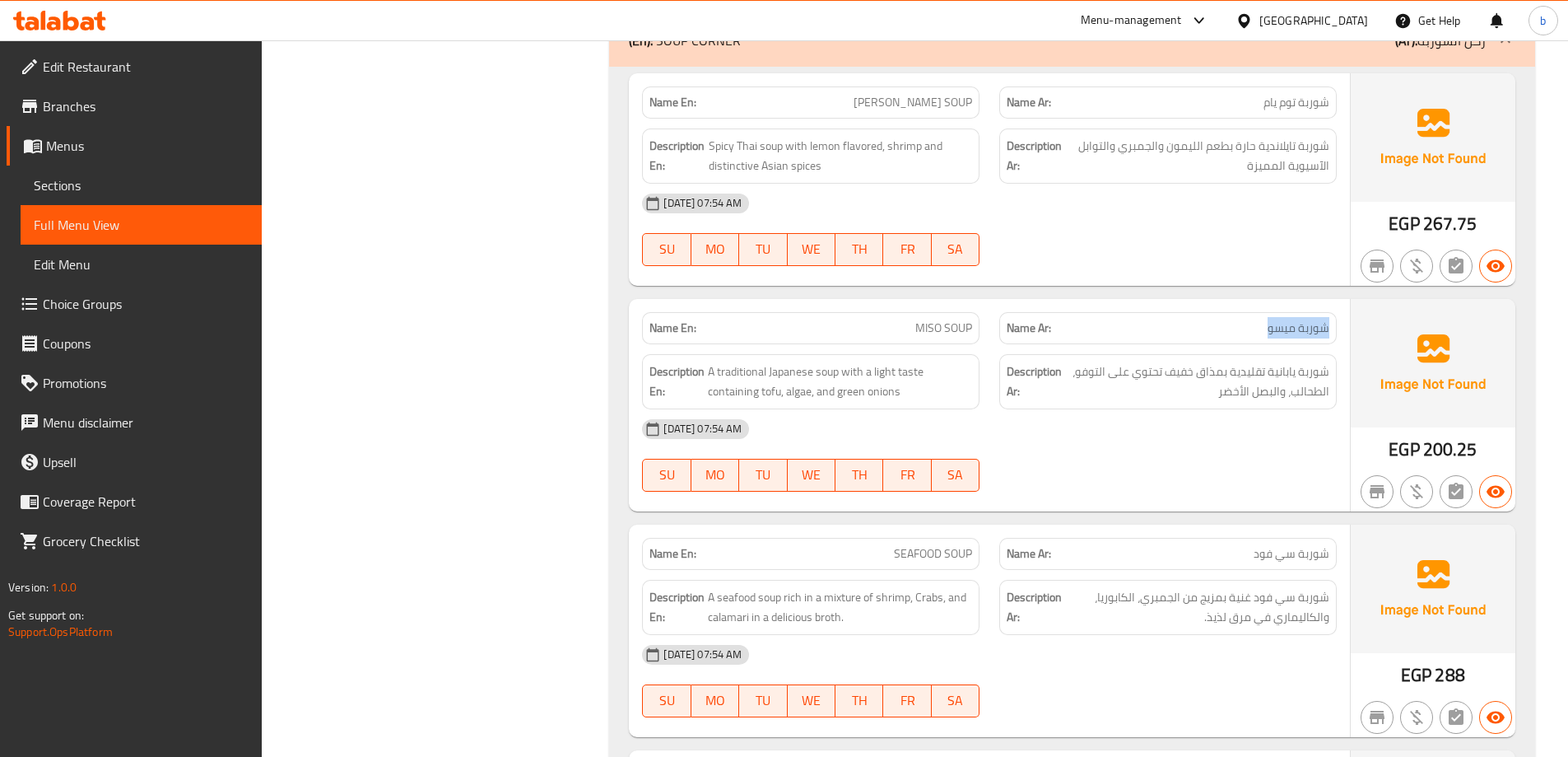
drag, startPoint x: 1261, startPoint y: 328, endPoint x: 1329, endPoint y: 336, distance: 68.5
click at [1329, 336] on div "Name Ar: شوربة ميسو" at bounding box center [1168, 328] width 337 height 32
click at [1275, 432] on div "[DATE] 07:54 AM" at bounding box center [989, 429] width 715 height 40
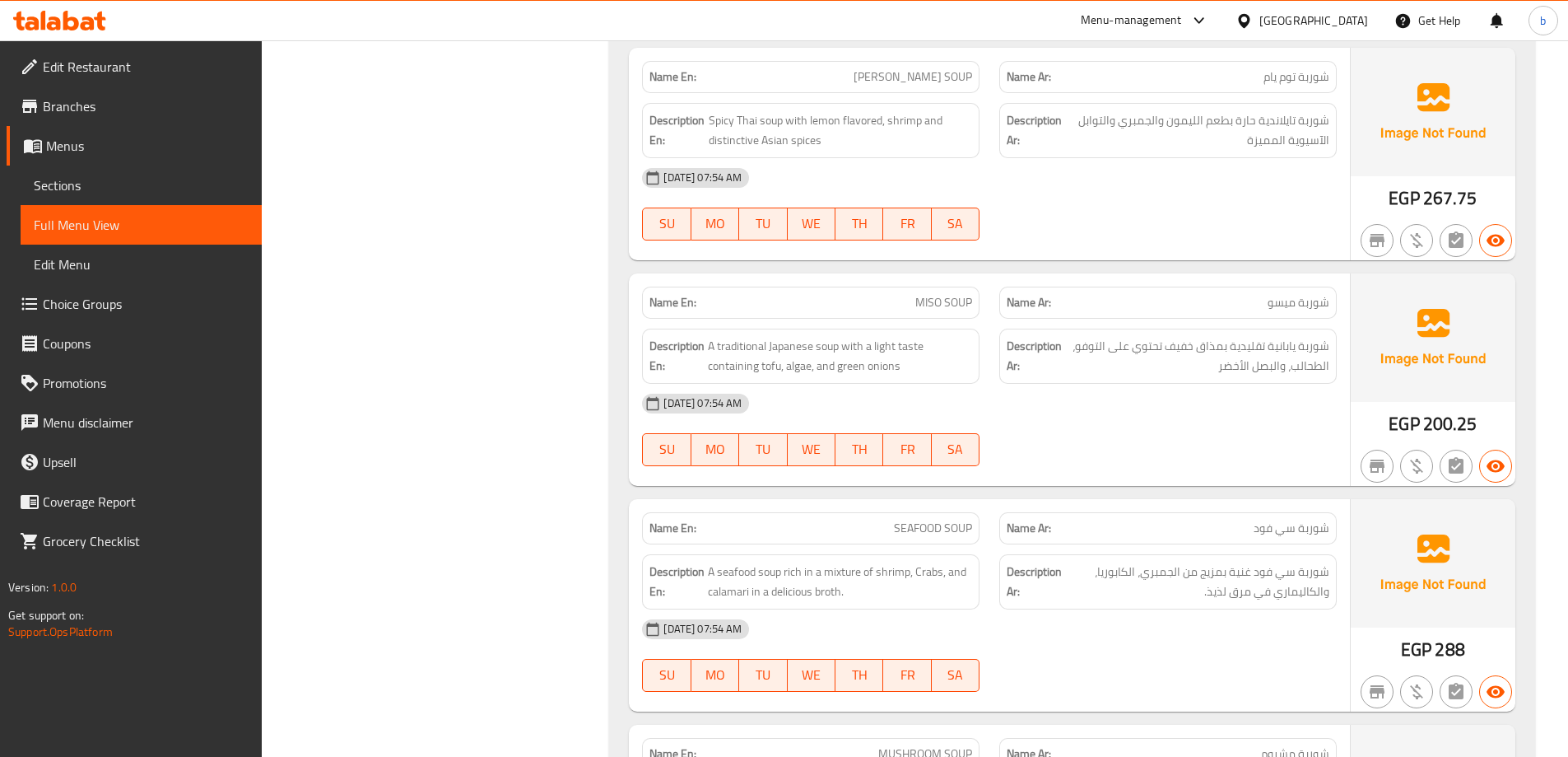
scroll to position [11694, 0]
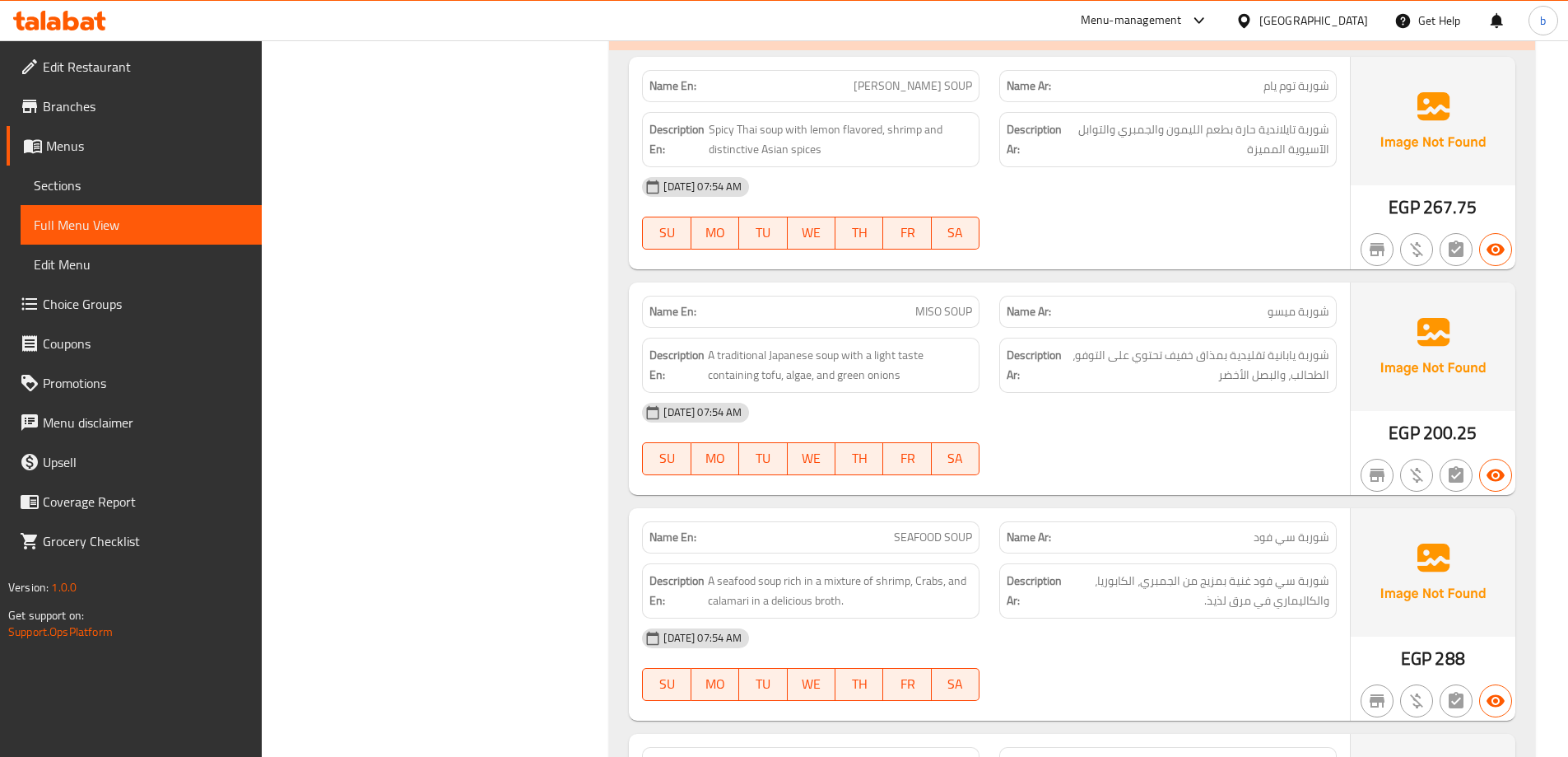
click at [1151, 429] on div "[DATE] 07:54 AM" at bounding box center [989, 413] width 715 height 40
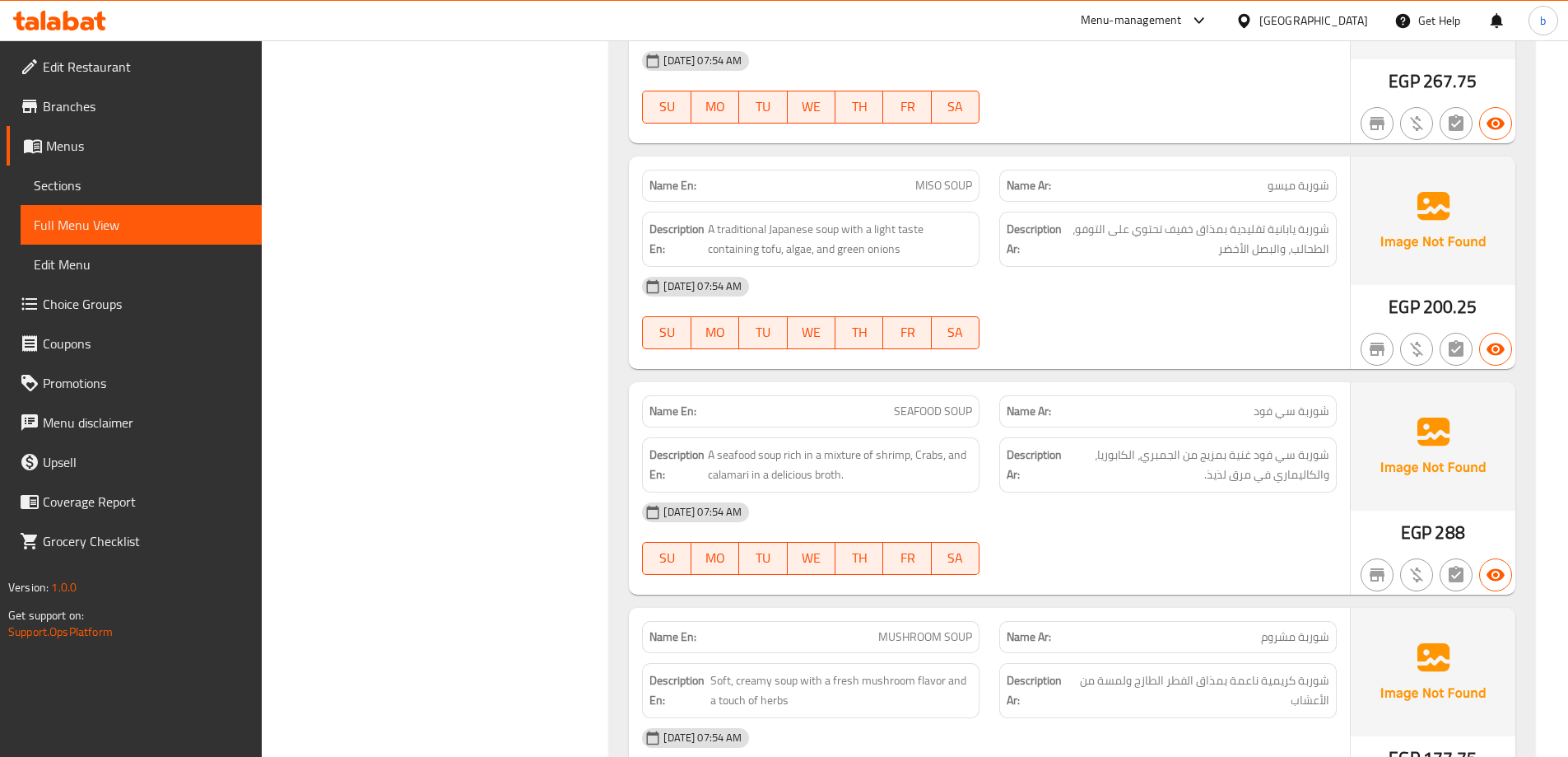
scroll to position [12023, 0]
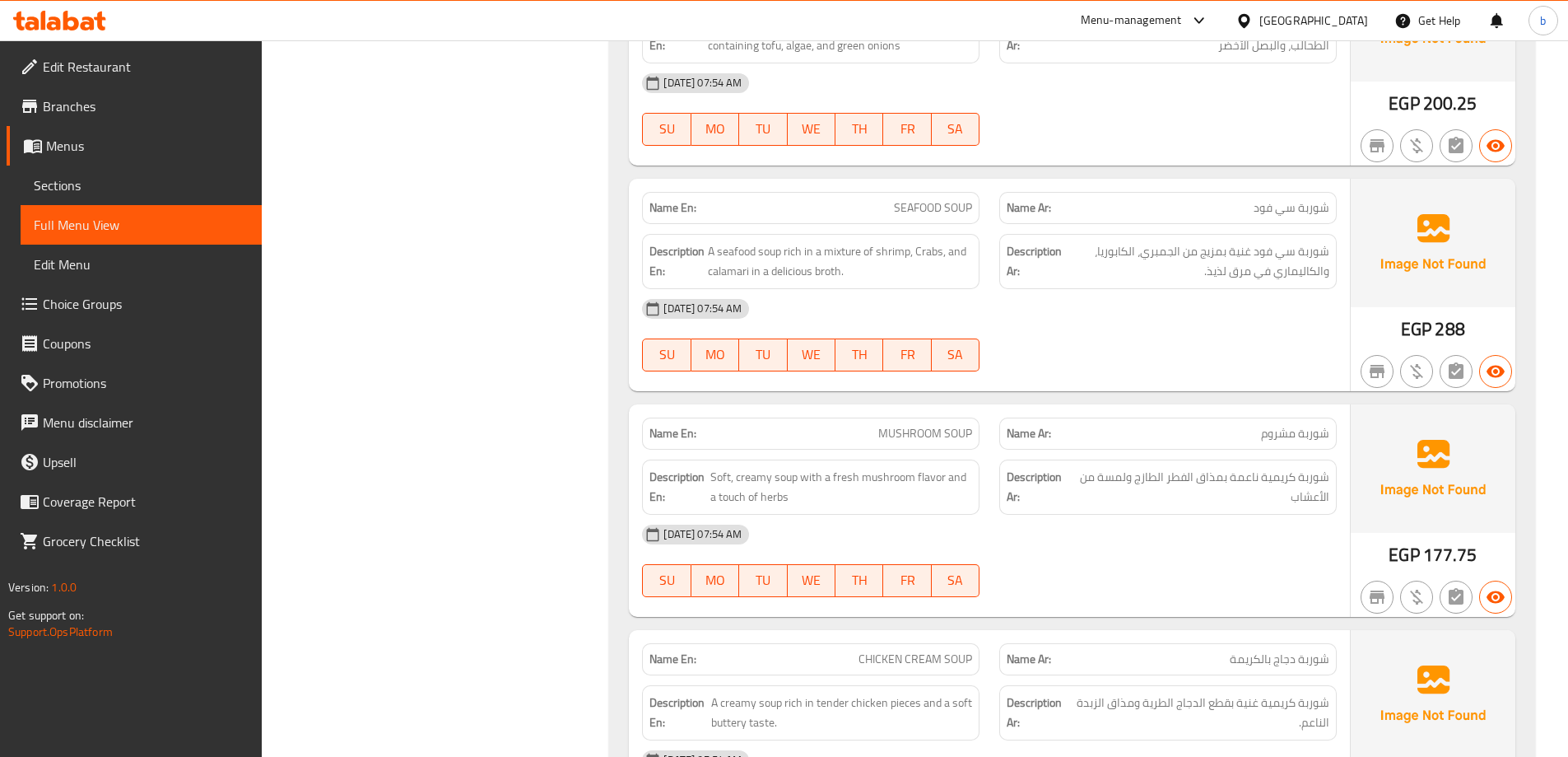
click at [1228, 568] on div "14-10-2025 07:54 AM SU MO TU WE TH FR SA" at bounding box center [989, 560] width 715 height 92
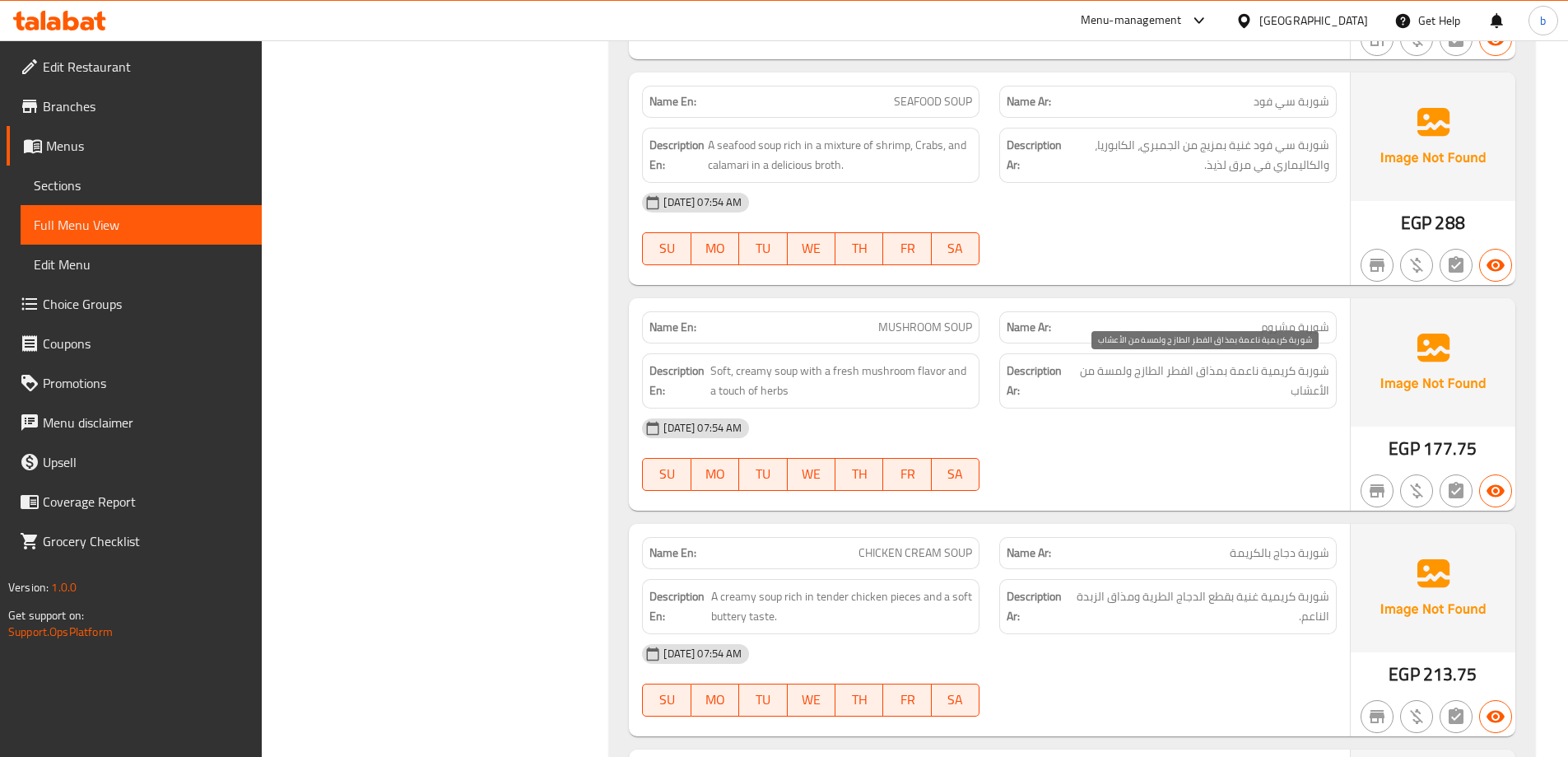
scroll to position [12271, 0]
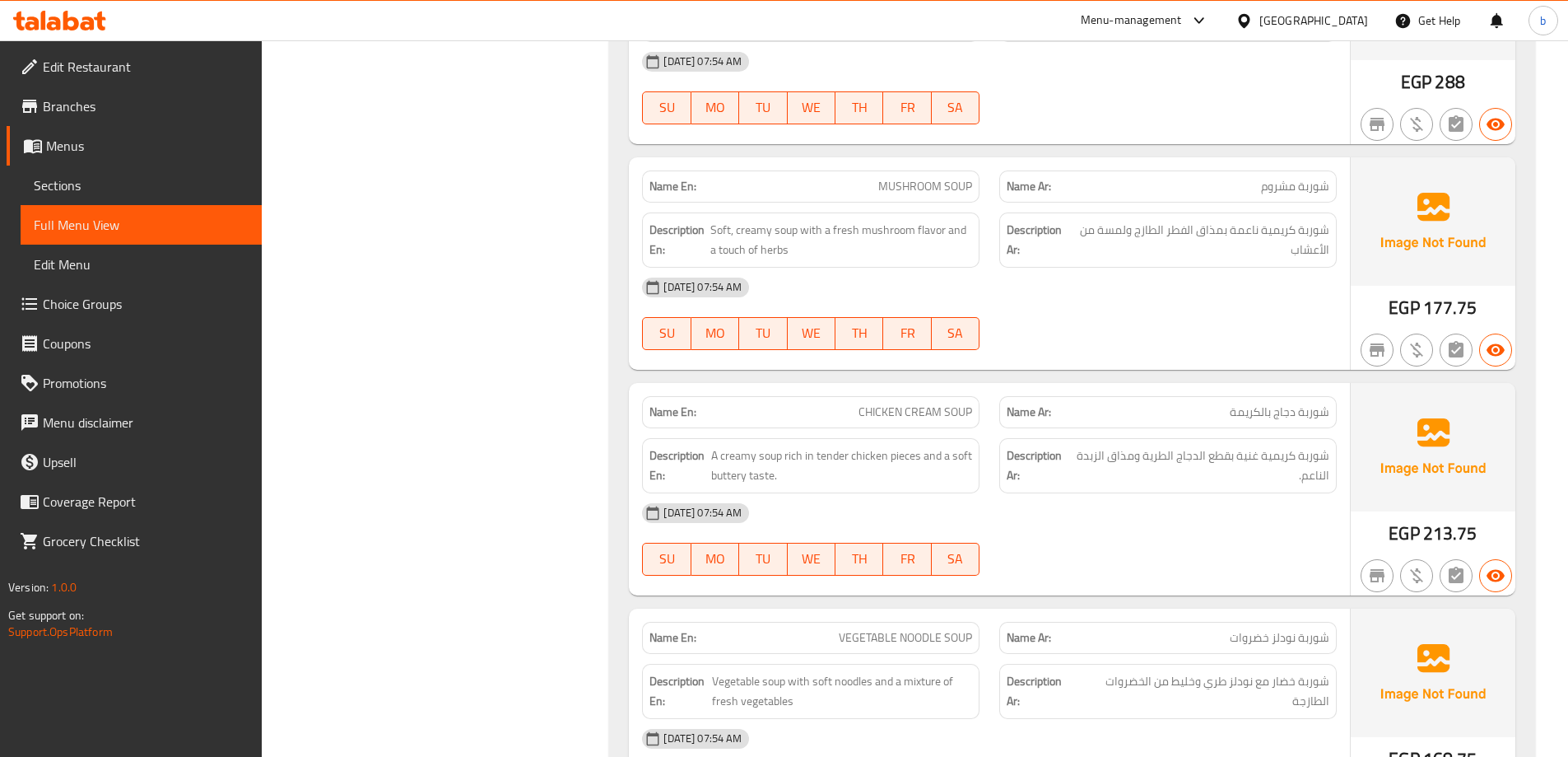
click at [1138, 523] on div "[DATE] 07:54 AM" at bounding box center [989, 513] width 715 height 40
click at [1264, 511] on div "[DATE] 07:54 AM" at bounding box center [989, 513] width 715 height 40
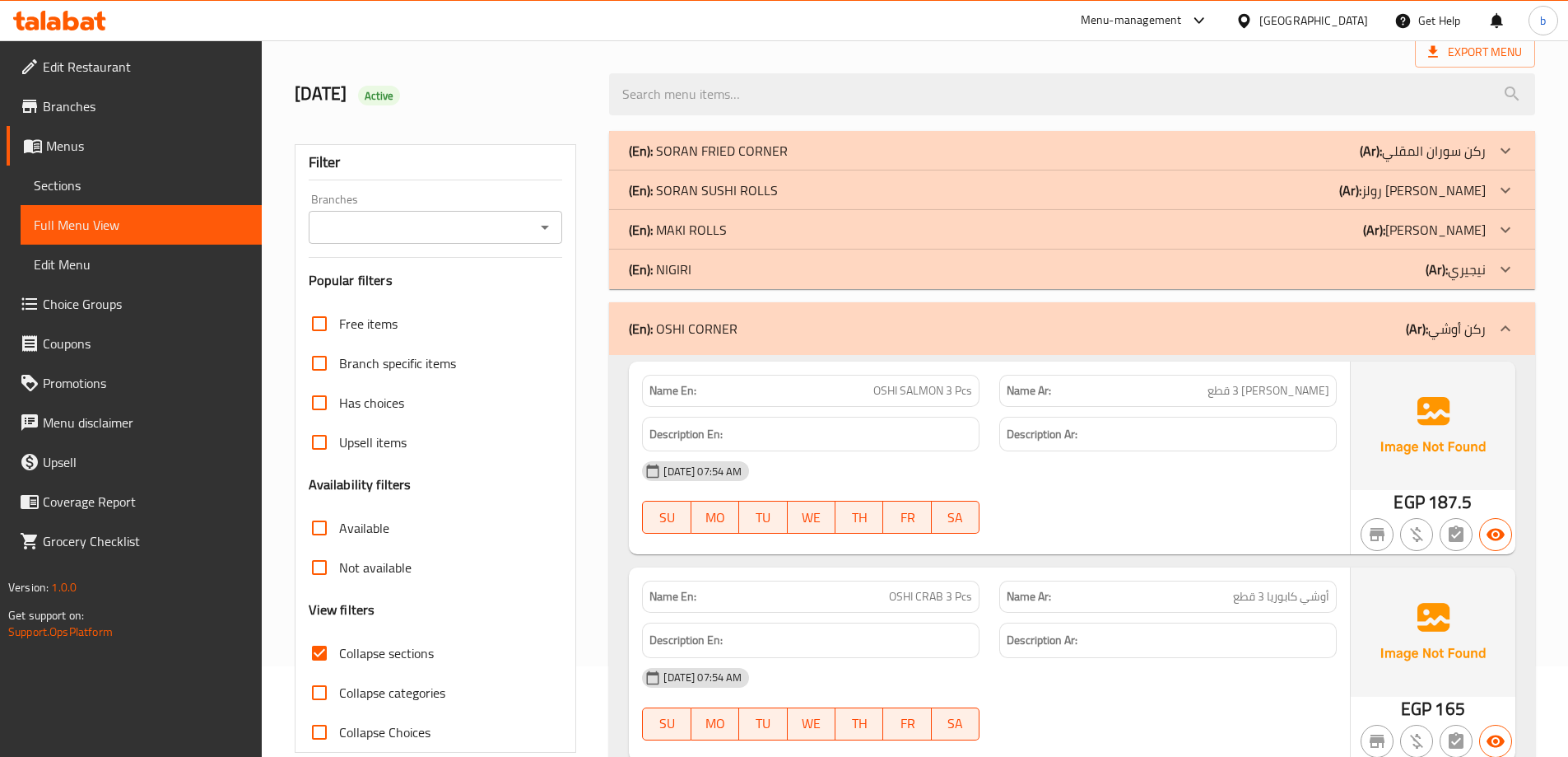
scroll to position [0, 0]
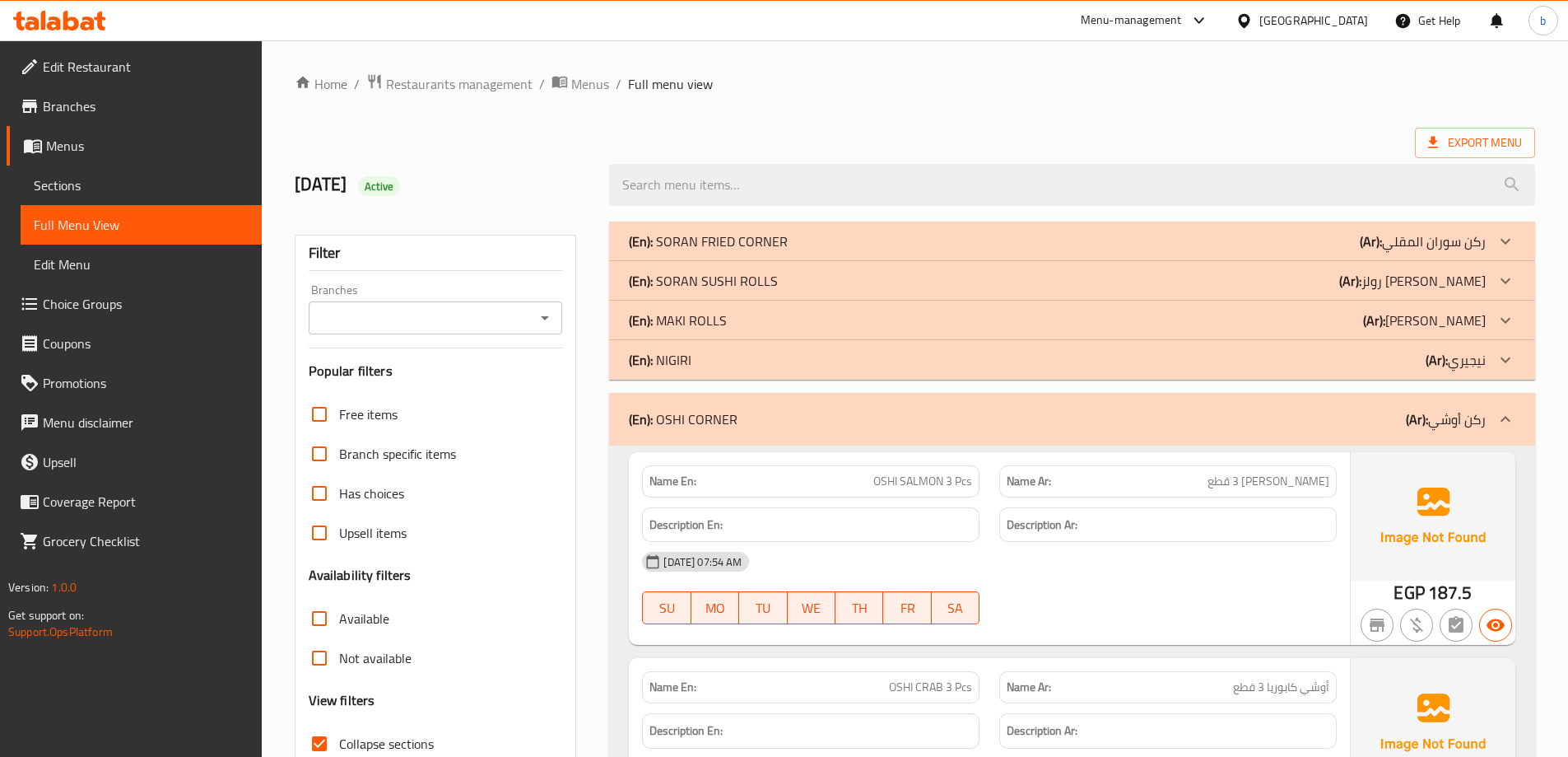
click at [84, 175] on link "Sections" at bounding box center [141, 185] width 241 height 40
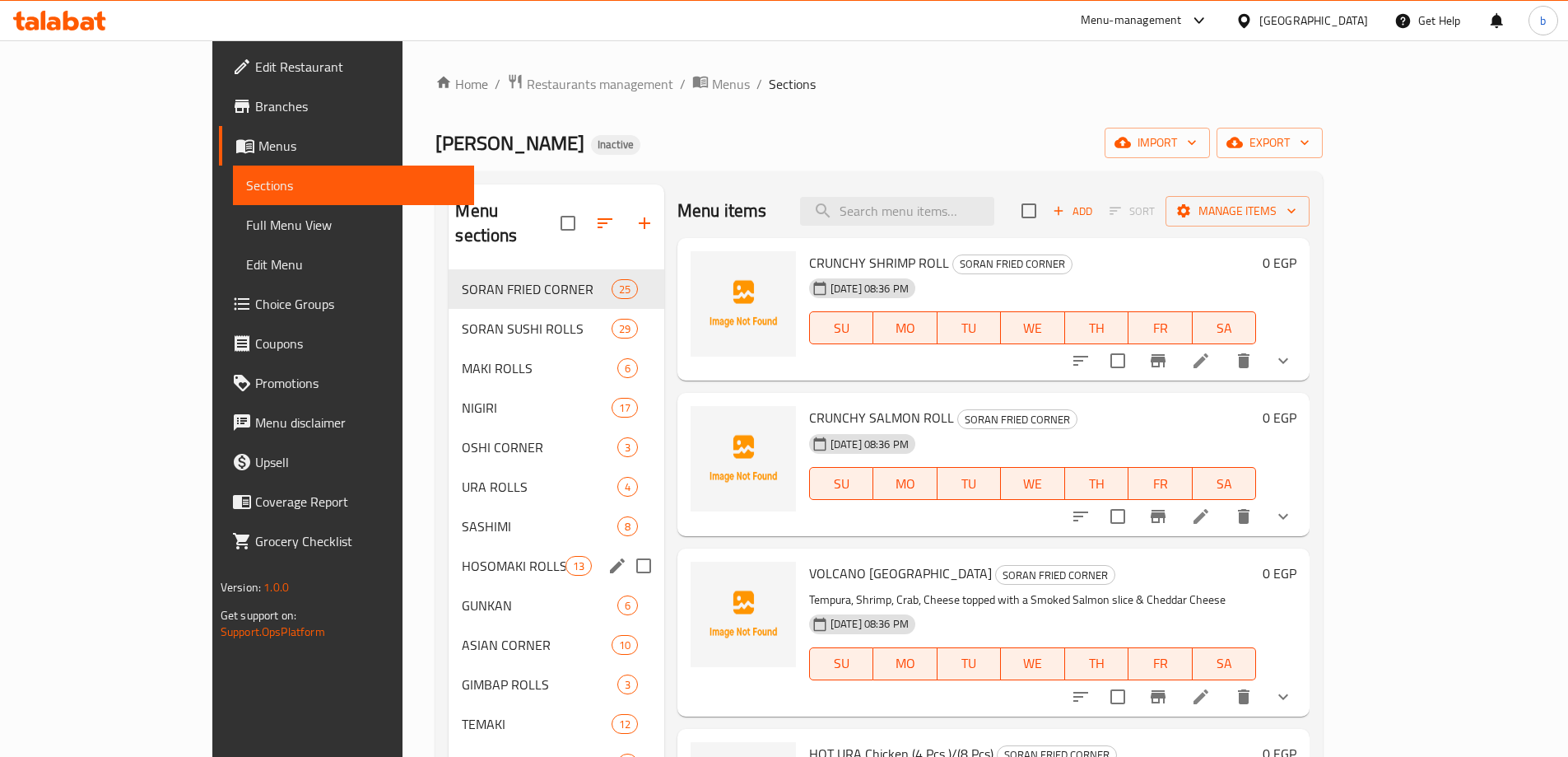
scroll to position [231, 0]
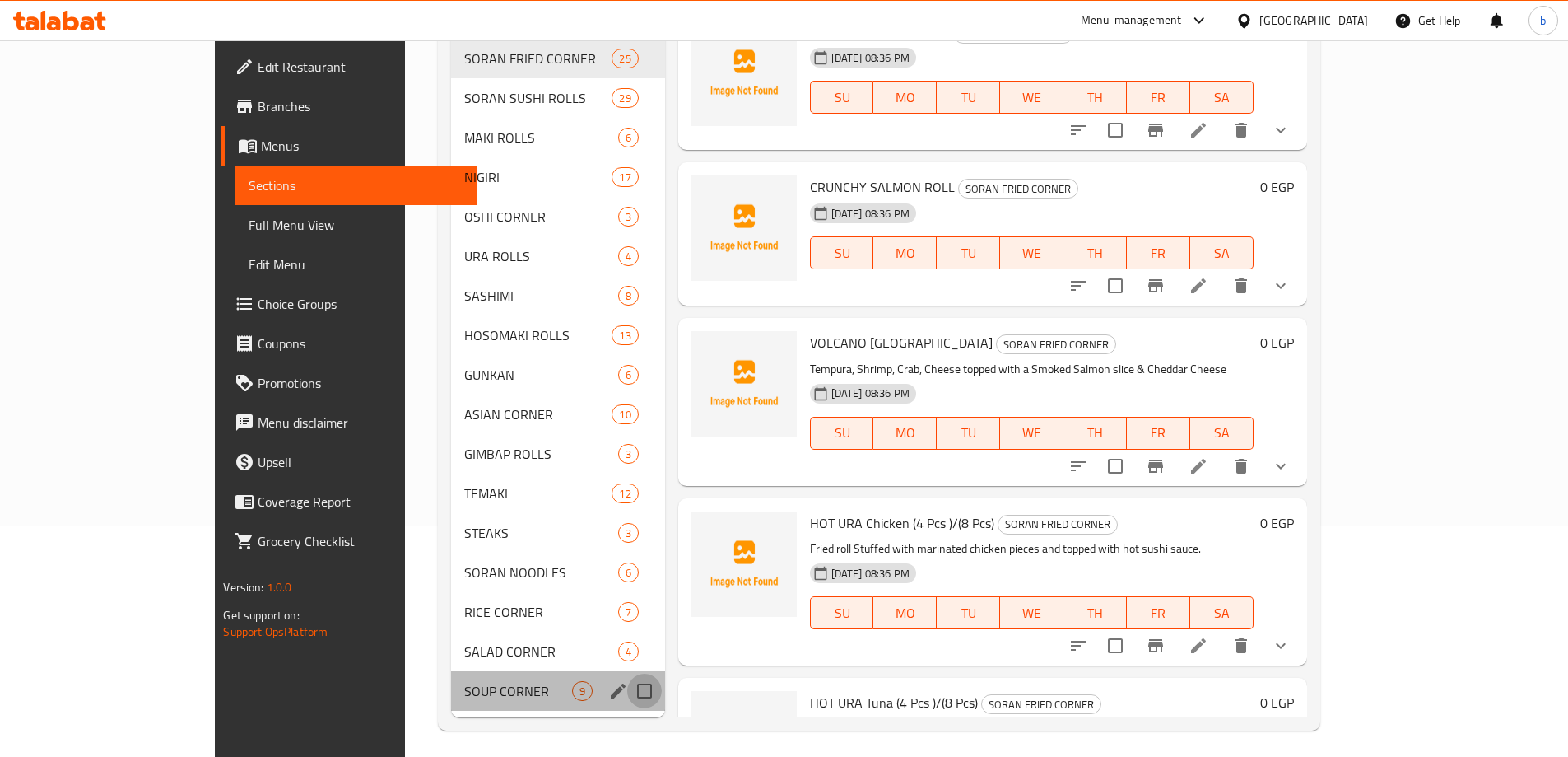
click at [627, 673] on input "Menu sections" at bounding box center [644, 691] width 35 height 35
checkbox input "true"
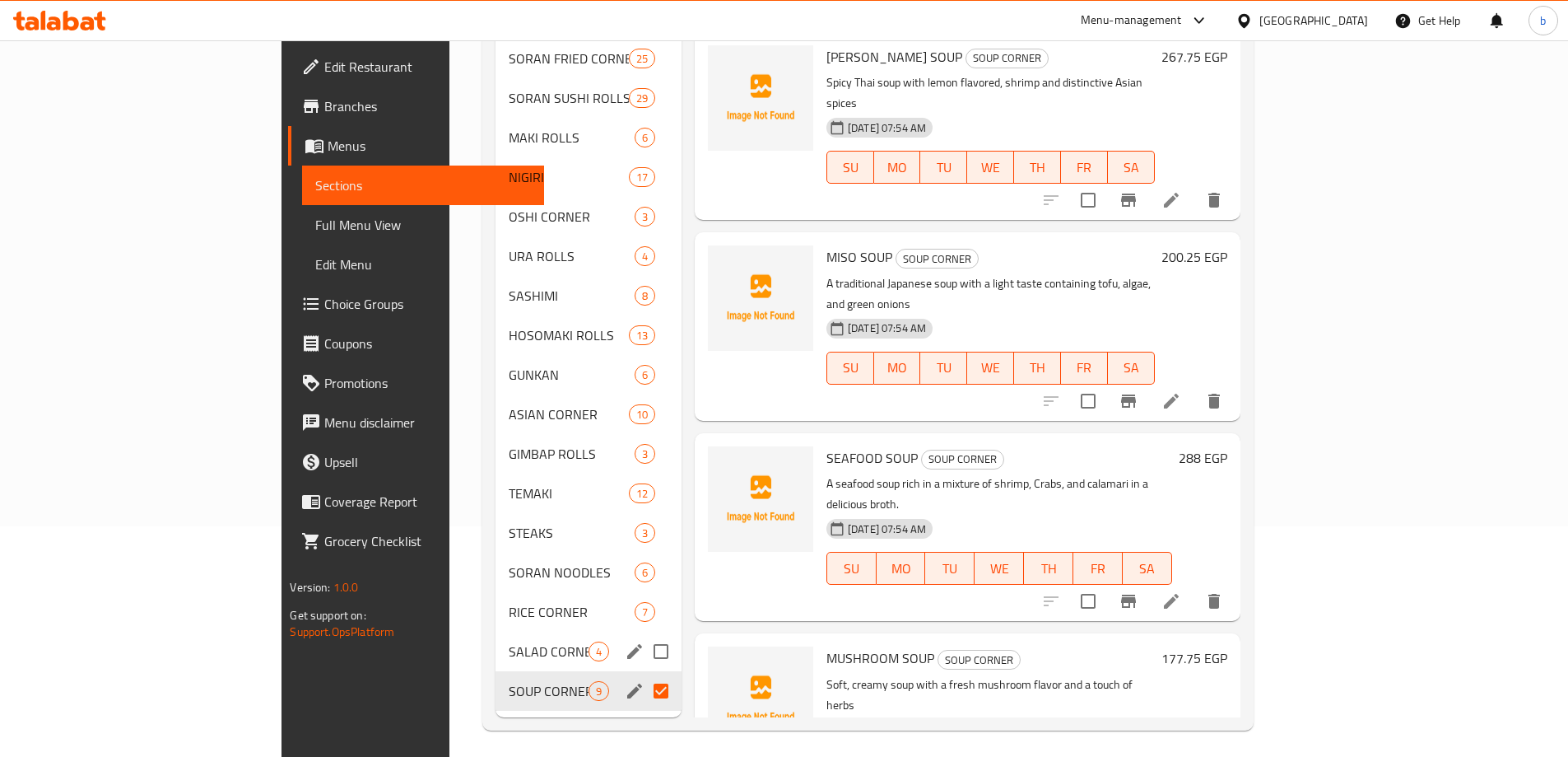
click at [643, 634] on input "Menu sections" at bounding box center [661, 651] width 35 height 35
checkbox input "true"
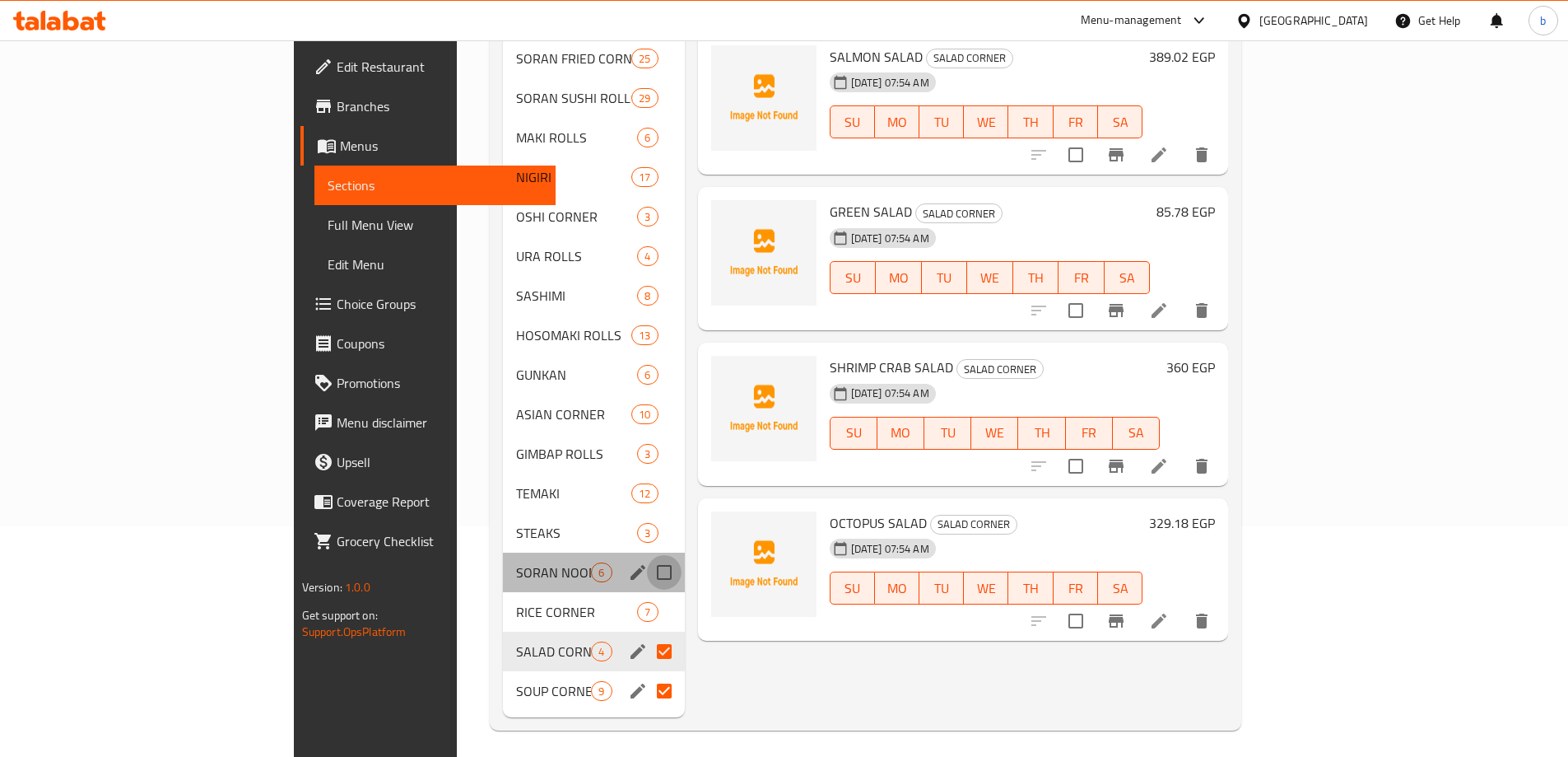
click at [647, 558] on input "Menu sections" at bounding box center [664, 573] width 35 height 35
checkbox input "true"
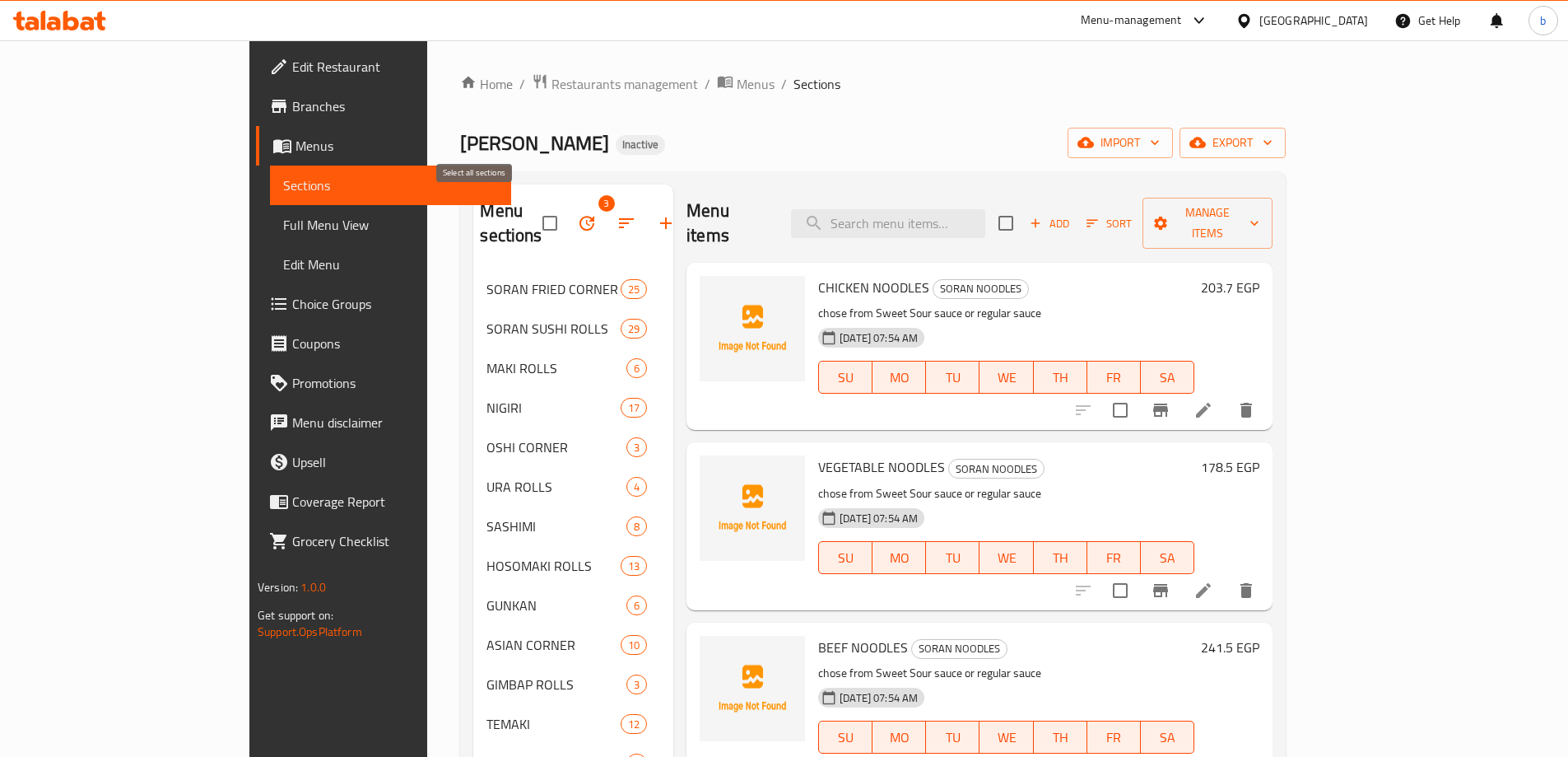
click at [533, 208] on input "checkbox" at bounding box center [550, 223] width 35 height 35
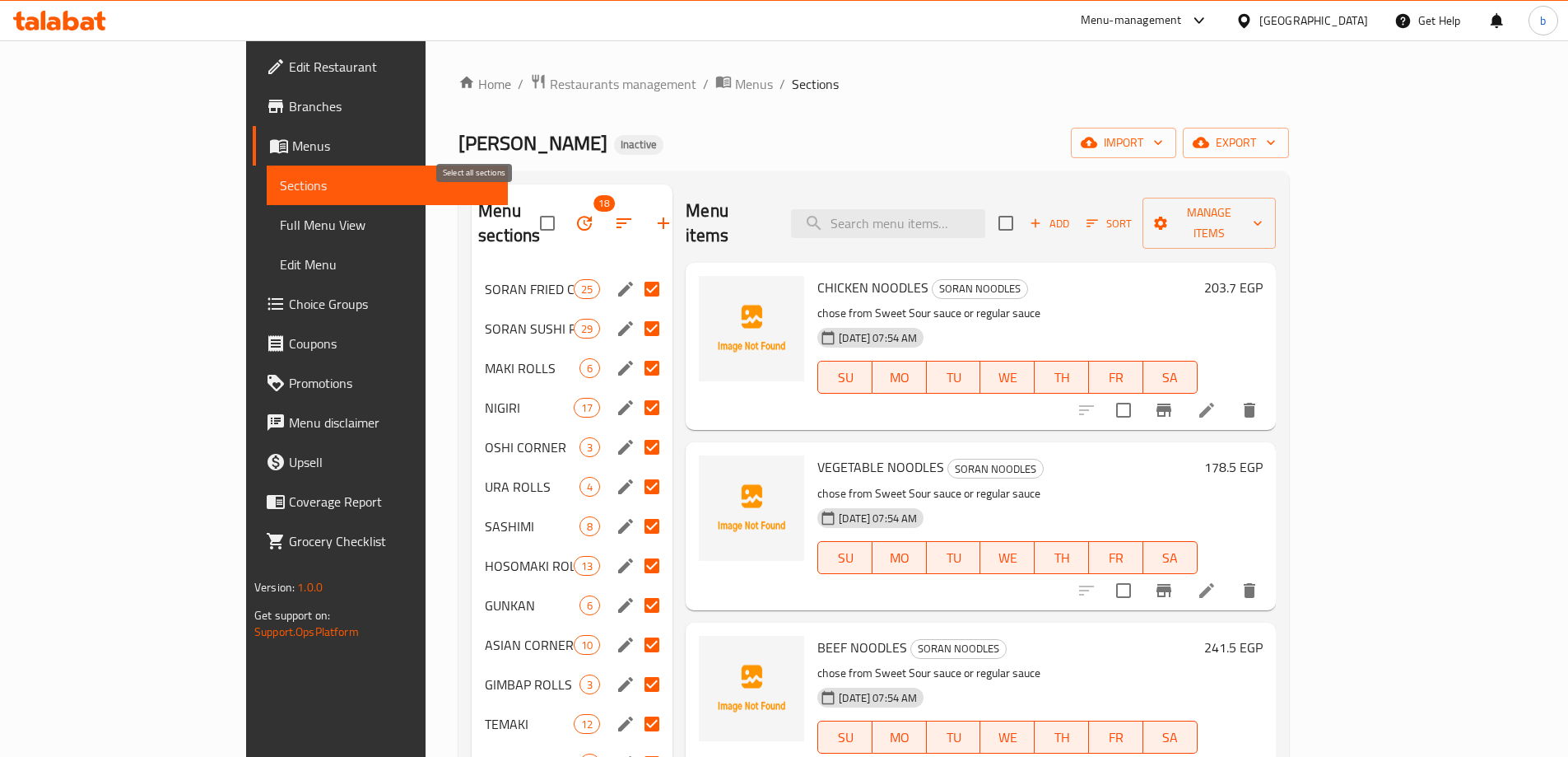
click at [530, 208] on input "checkbox" at bounding box center [547, 223] width 35 height 35
click at [530, 208] on input "checkbox" at bounding box center [547, 223] width 35 height 35
click at [530, 214] on input "checkbox" at bounding box center [547, 223] width 35 height 35
click at [530, 212] on input "checkbox" at bounding box center [547, 223] width 35 height 35
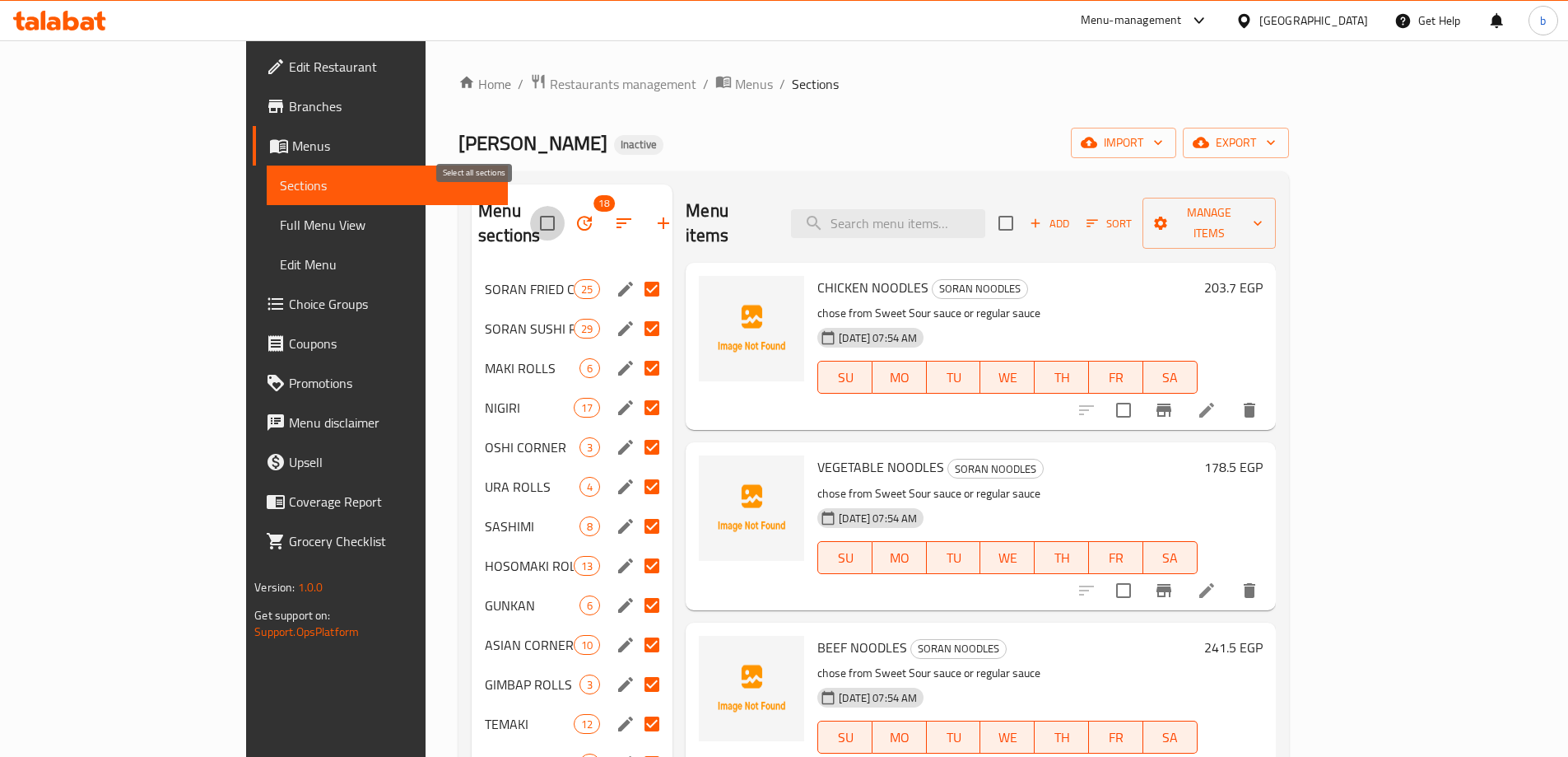
click at [530, 212] on input "checkbox" at bounding box center [547, 223] width 35 height 35
checkbox input "false"
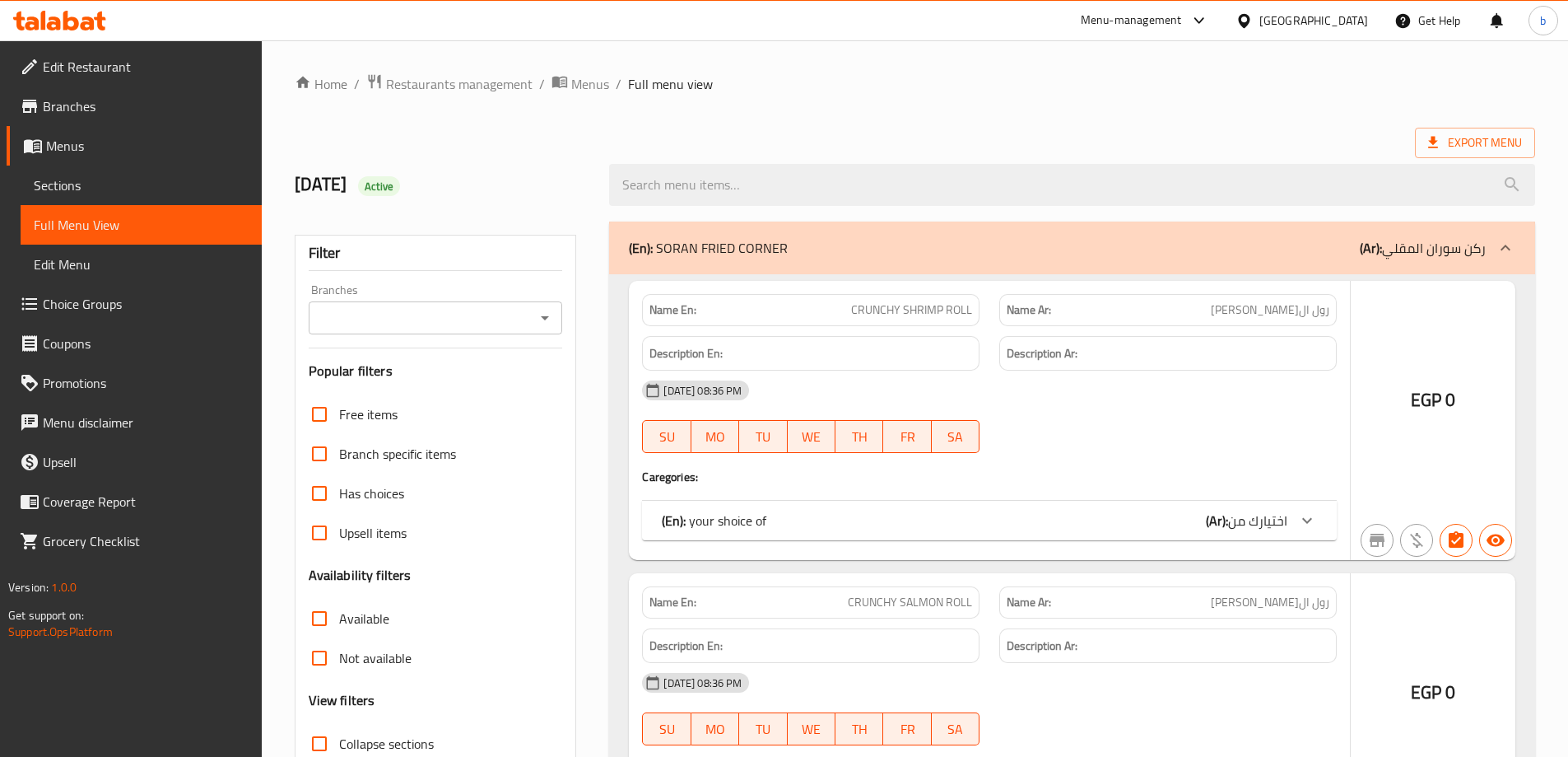
click at [112, 185] on div at bounding box center [784, 378] width 1568 height 757
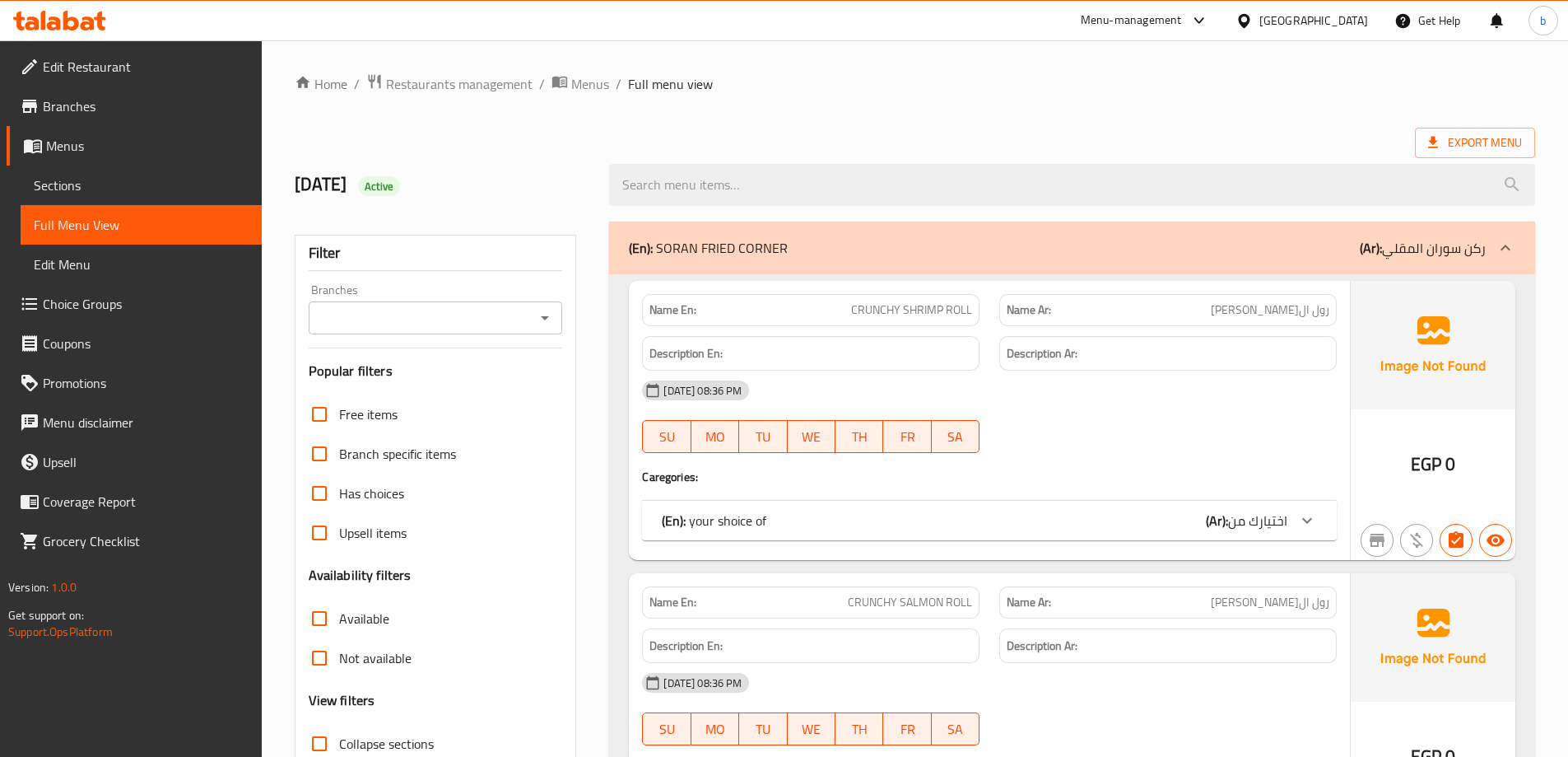
click at [56, 182] on span "Sections" at bounding box center [141, 185] width 215 height 20
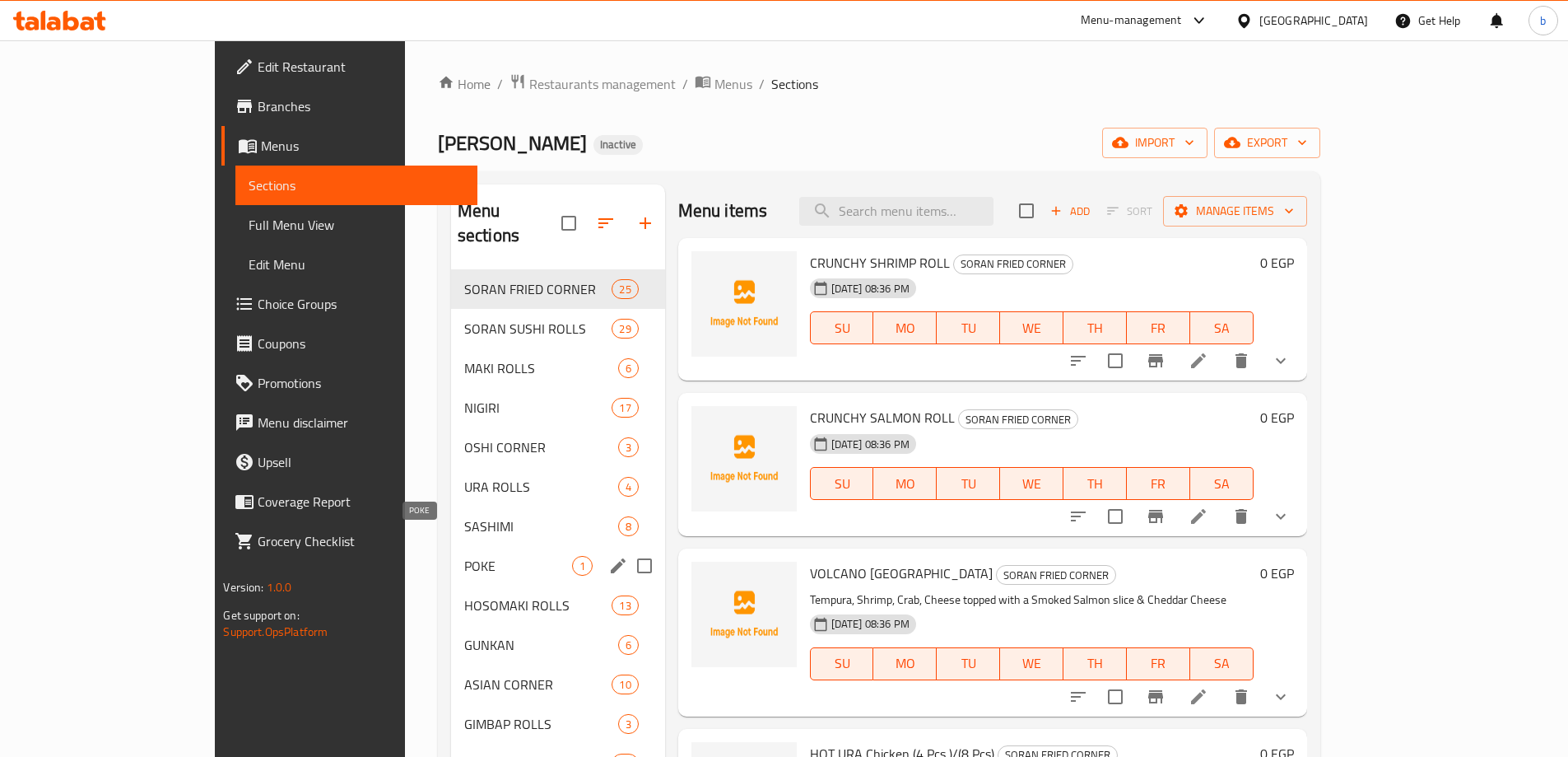
click at [464, 556] on span "POKE" at bounding box center [518, 566] width 108 height 20
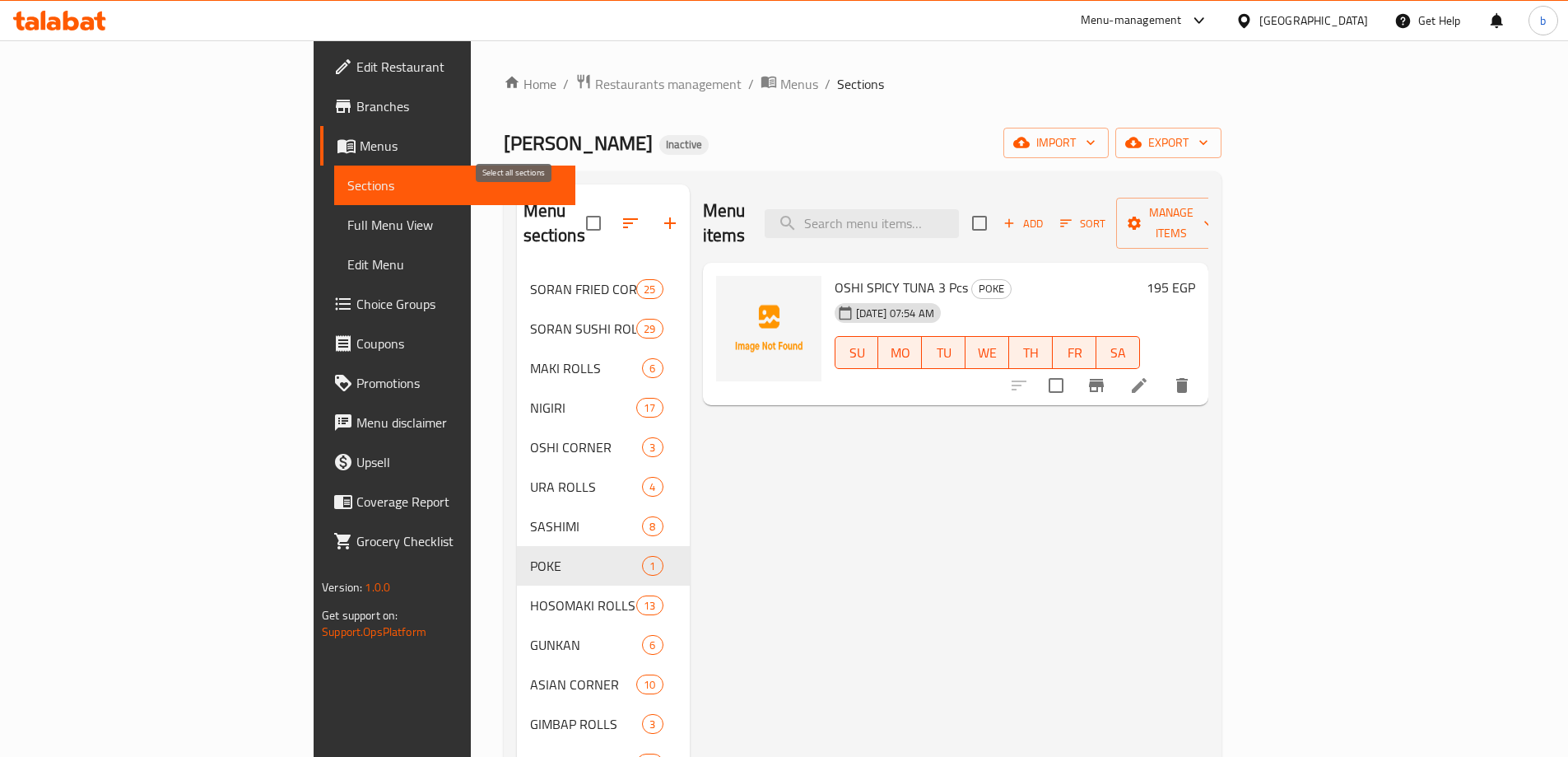
click at [576, 210] on input "checkbox" at bounding box center [594, 223] width 35 height 35
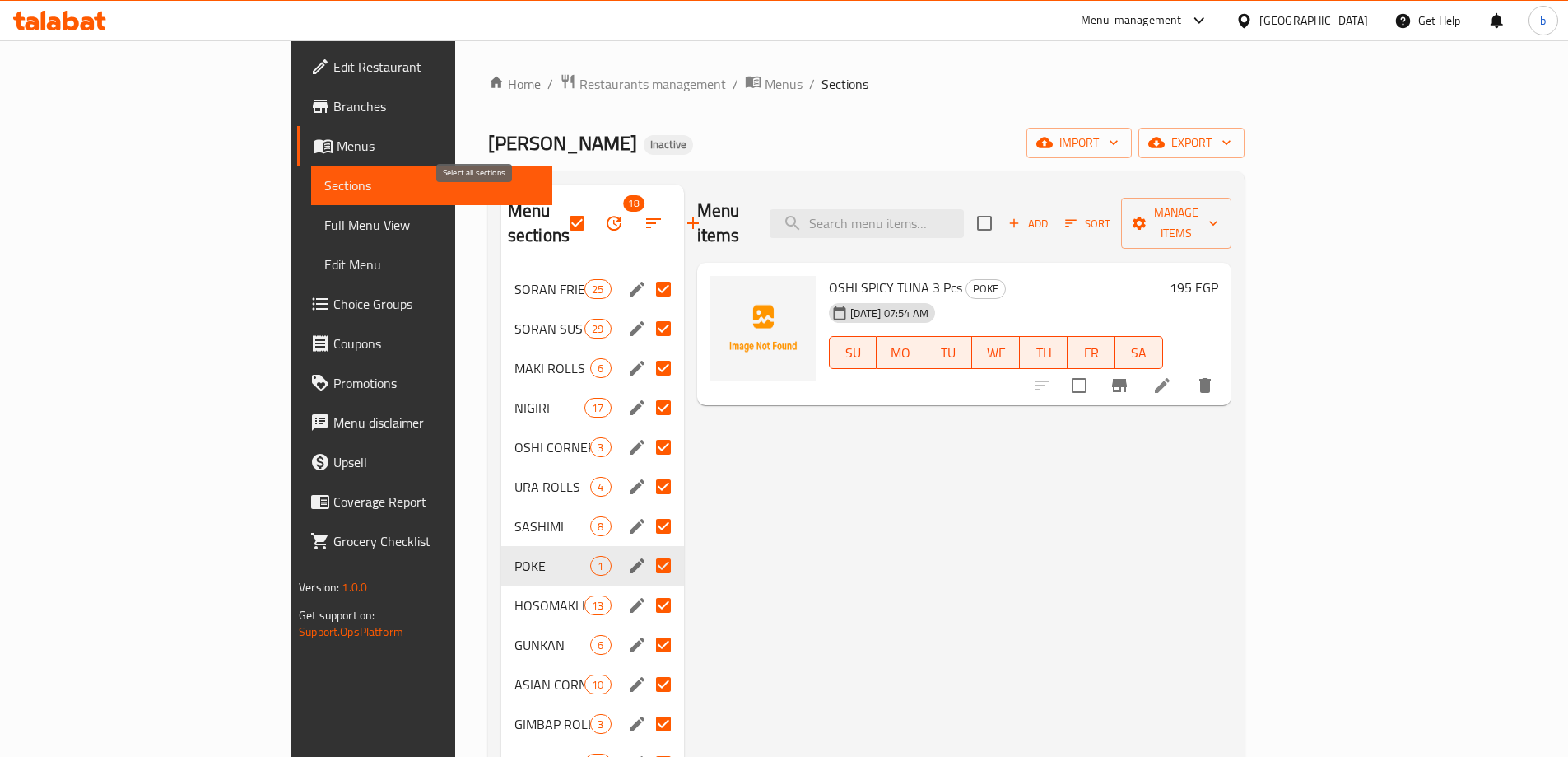
click at [560, 206] on input "checkbox" at bounding box center [577, 223] width 35 height 35
checkbox input "false"
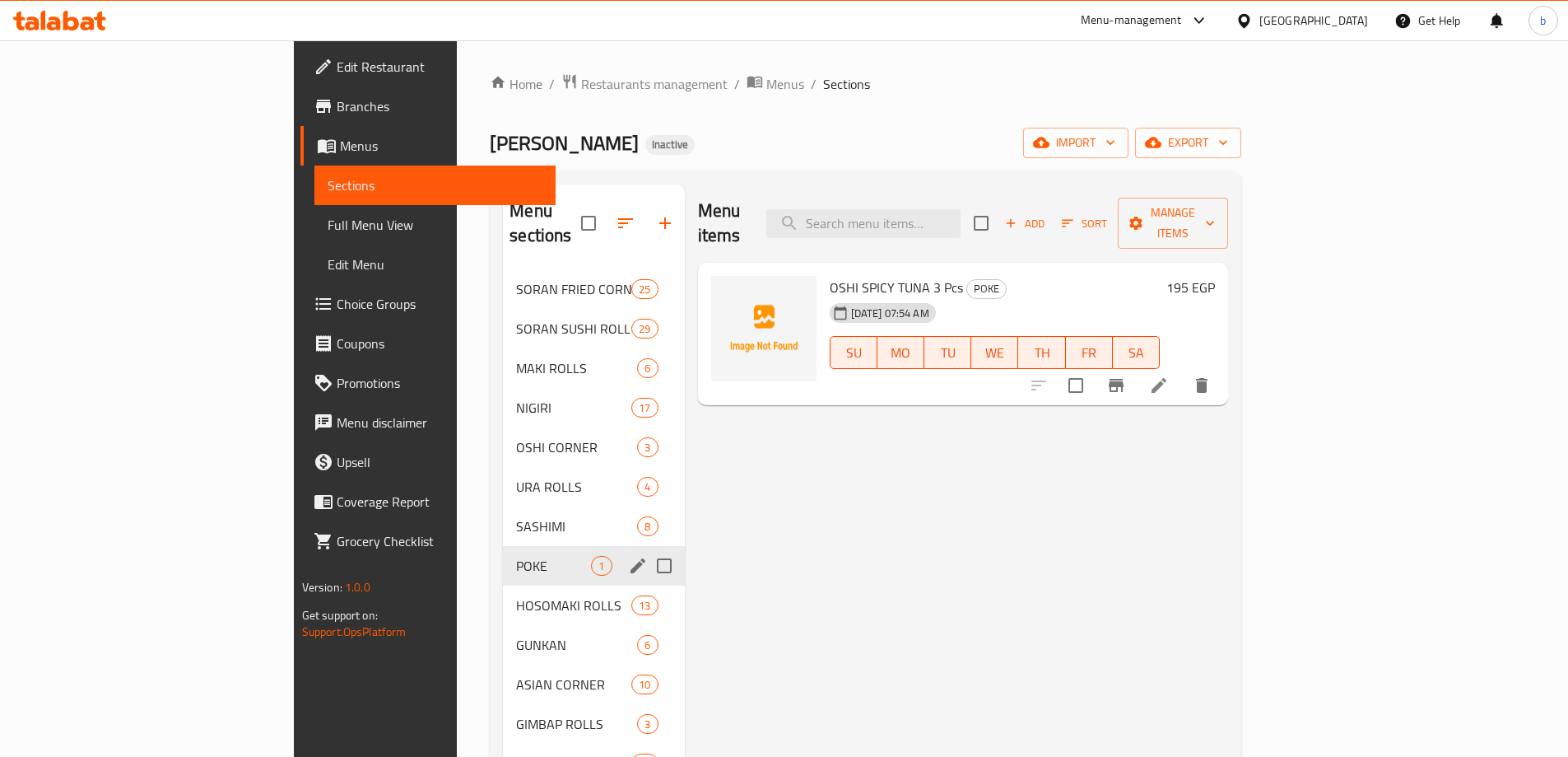
click at [647, 549] on input "Menu sections" at bounding box center [664, 566] width 35 height 35
checkbox input "true"
click at [635, 213] on button "button" at bounding box center [655, 223] width 40 height 40
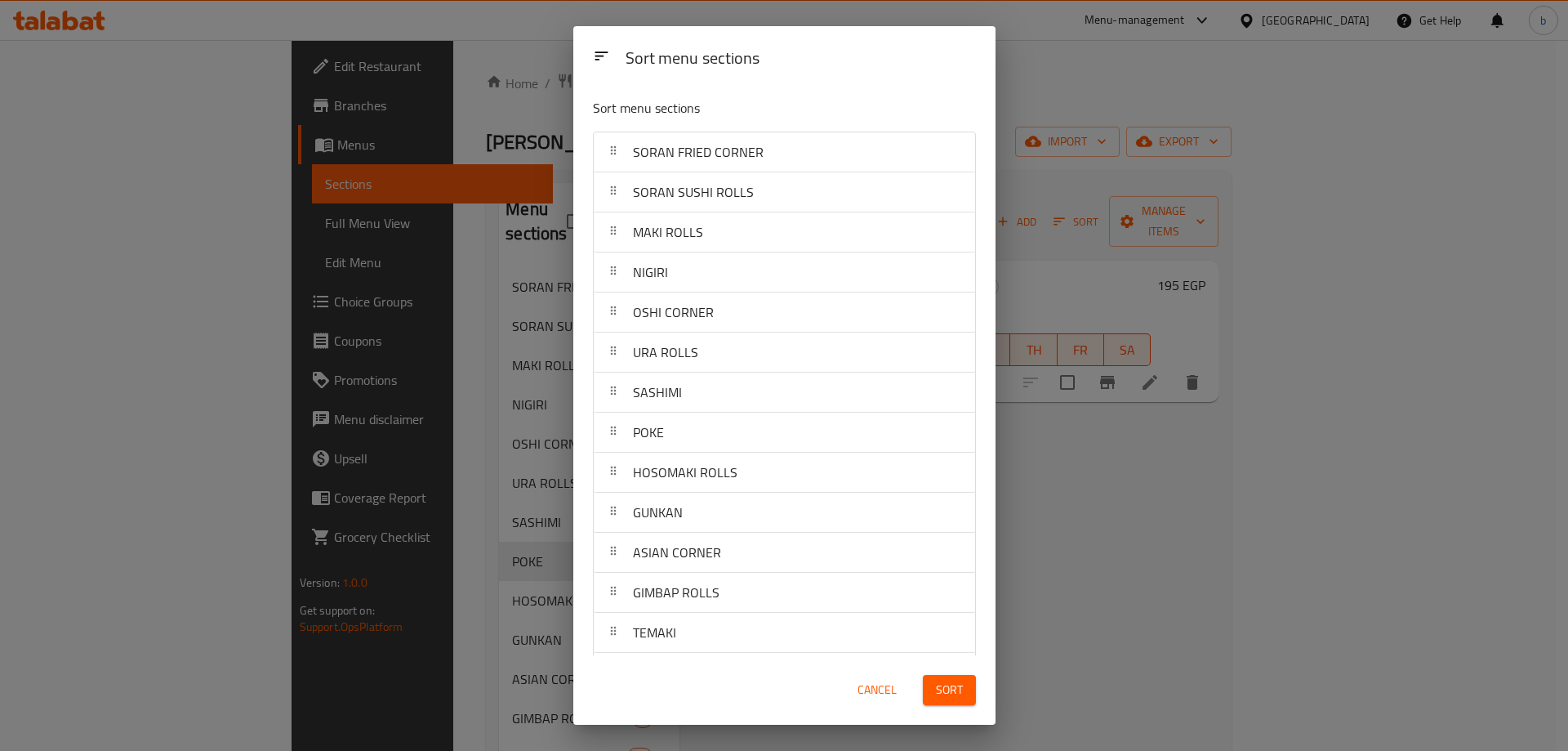
click at [507, 198] on div "Sort menu sections Sort menu sections SORAN FRIED CORNER SORAN SUSHI ROLLS MAKI…" at bounding box center [784, 375] width 1568 height 751
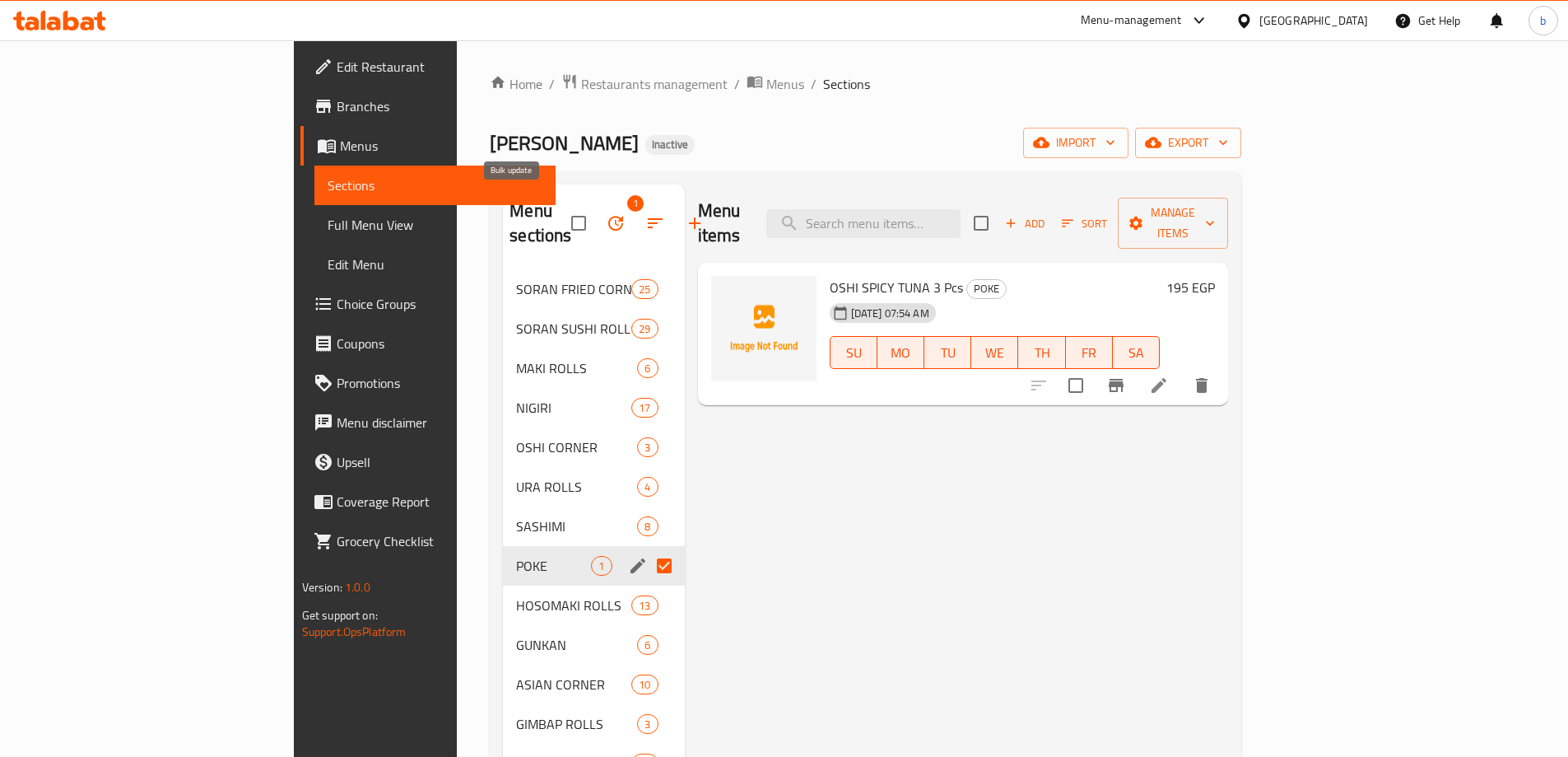
click at [606, 213] on icon "button" at bounding box center [616, 223] width 20 height 20
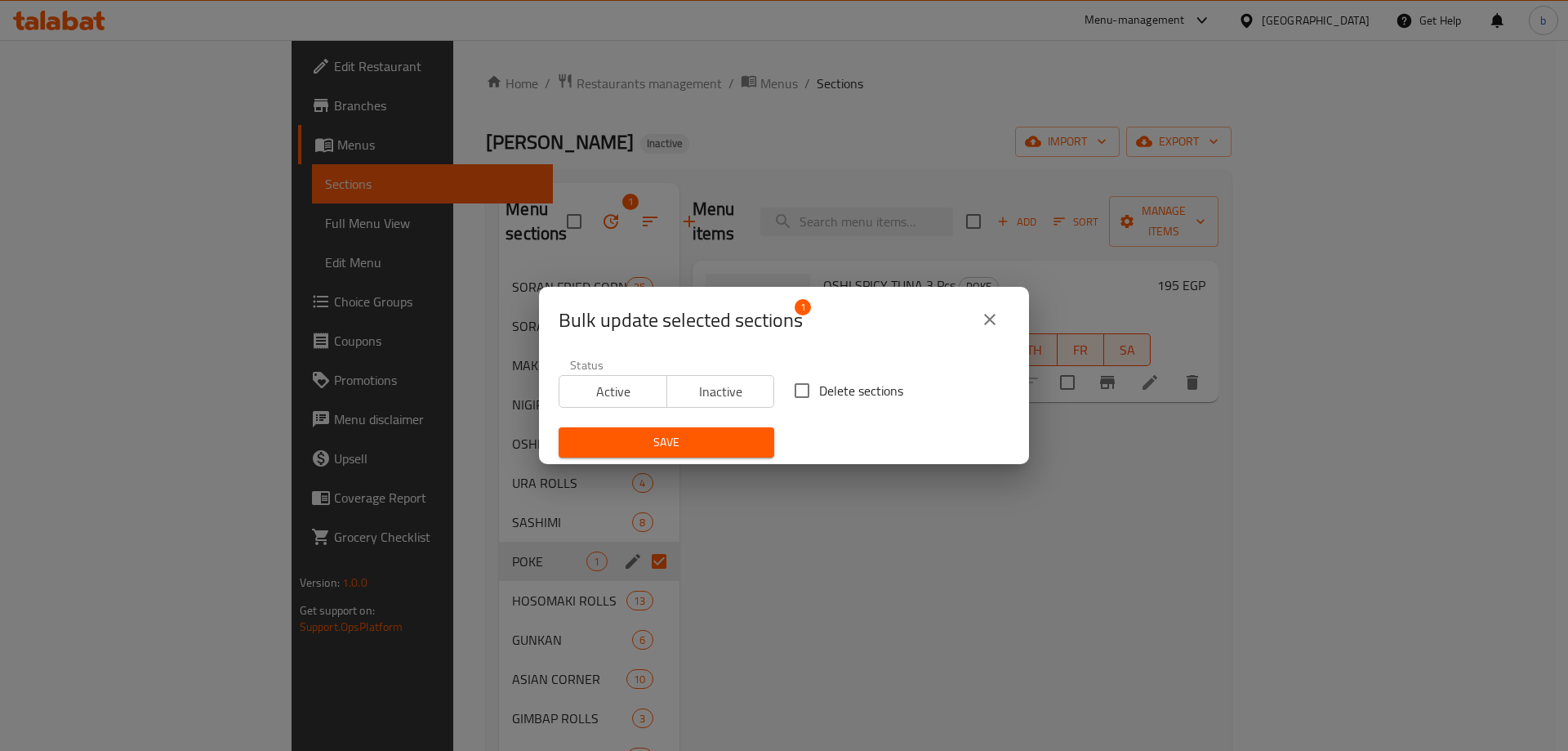
click at [809, 388] on input "Delete sections" at bounding box center [802, 391] width 34 height 34
checkbox input "true"
click at [725, 429] on button "Save" at bounding box center [666, 442] width 216 height 30
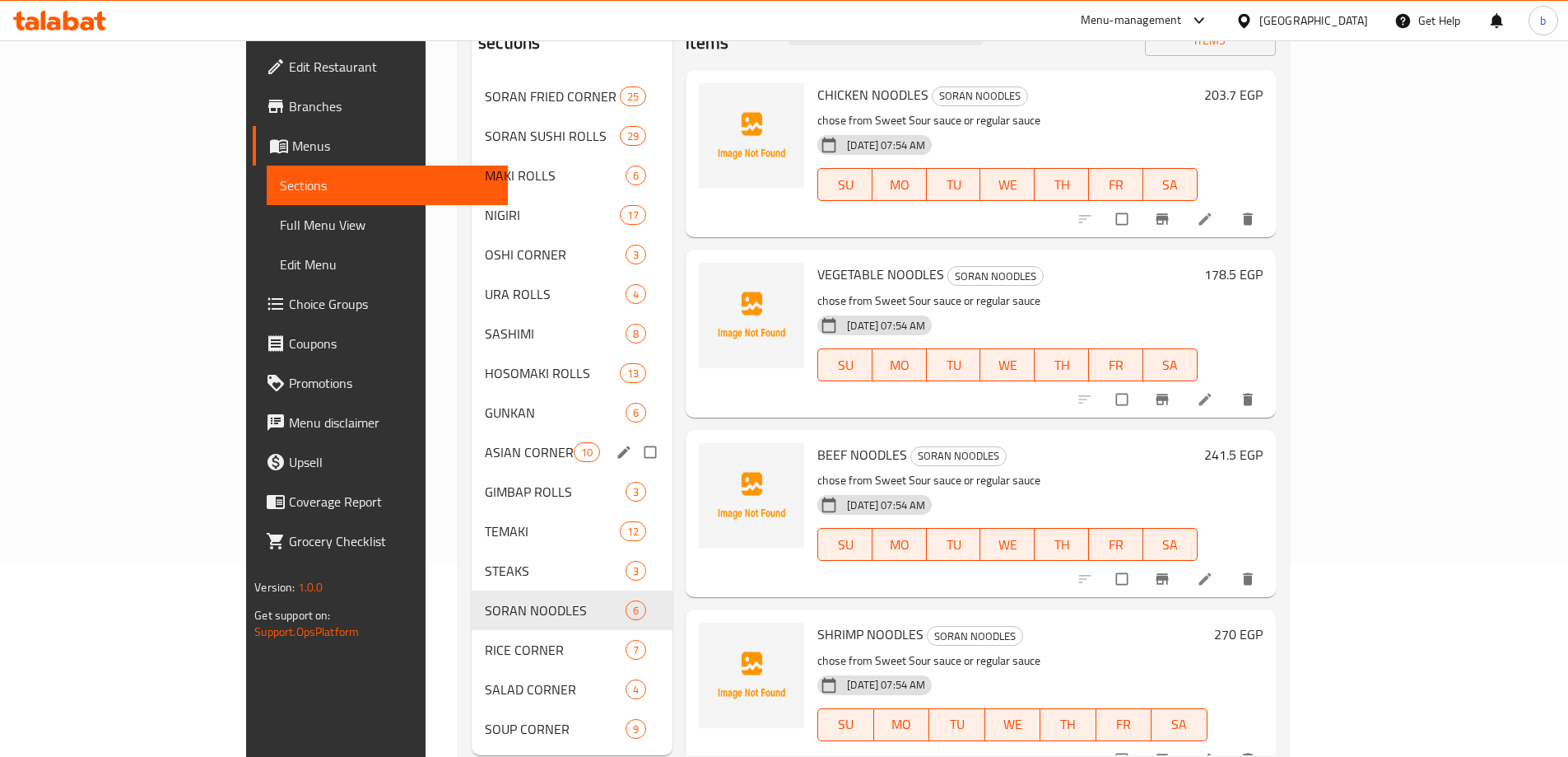
scroll to position [231, 0]
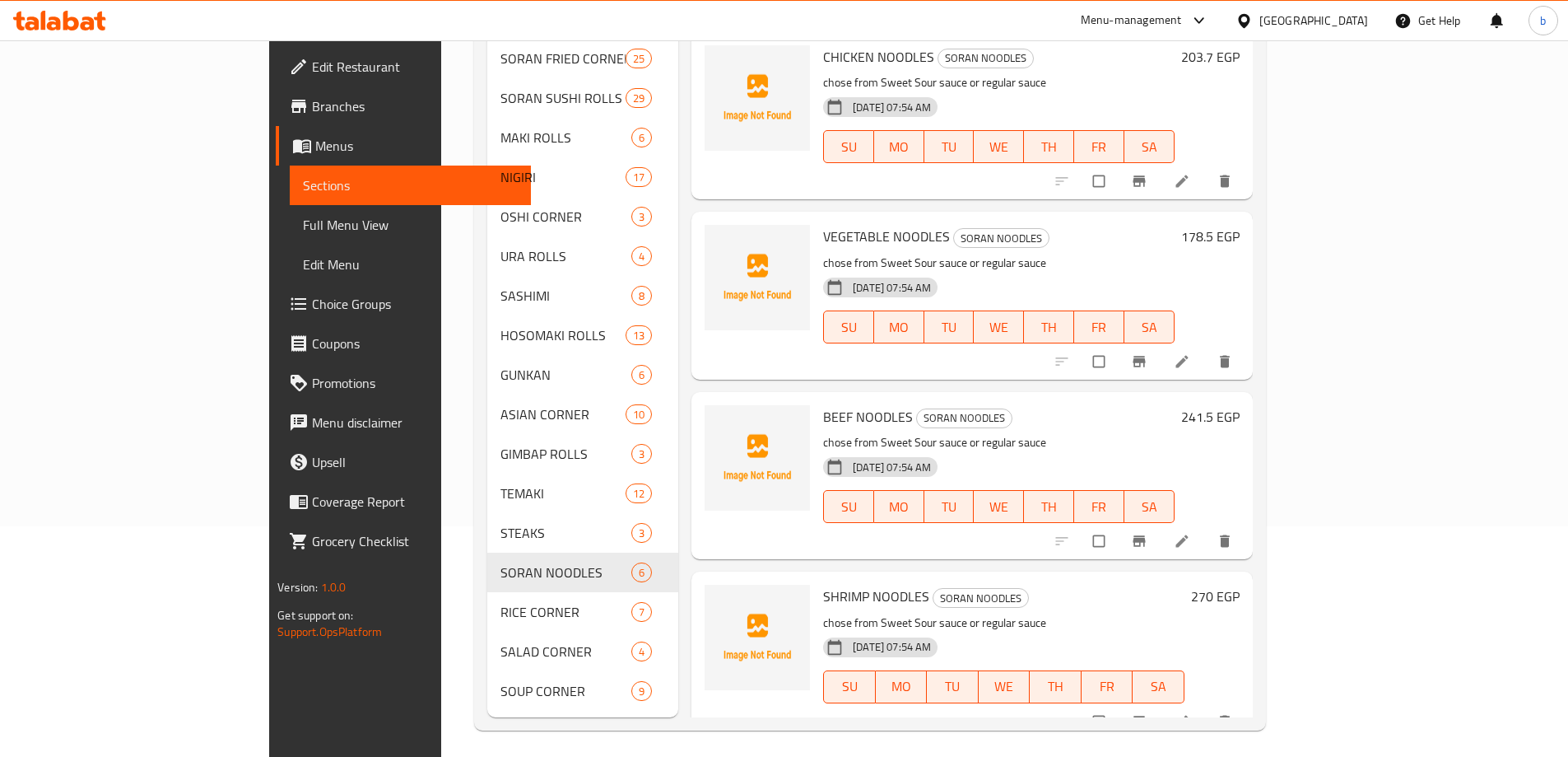
click at [644, 712] on div "Menu sections SORAN FRIED CORNER 25 SORAN SUSHI ROLLS 29 MAKI ROLLS 6 NIGIRI 17…" at bounding box center [869, 335] width 791 height 789
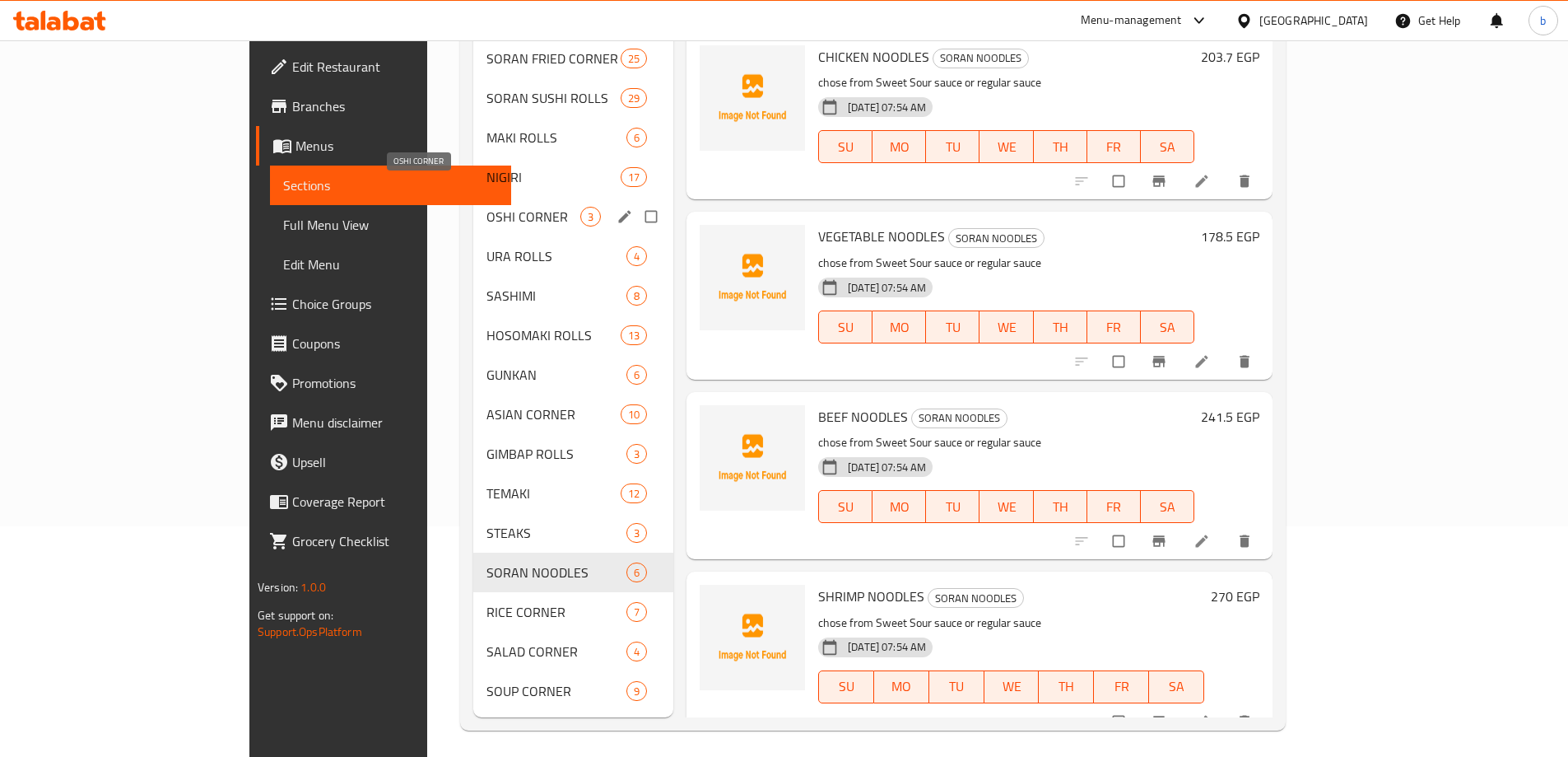
click at [486, 207] on span "OSHI CORNER" at bounding box center [533, 217] width 93 height 20
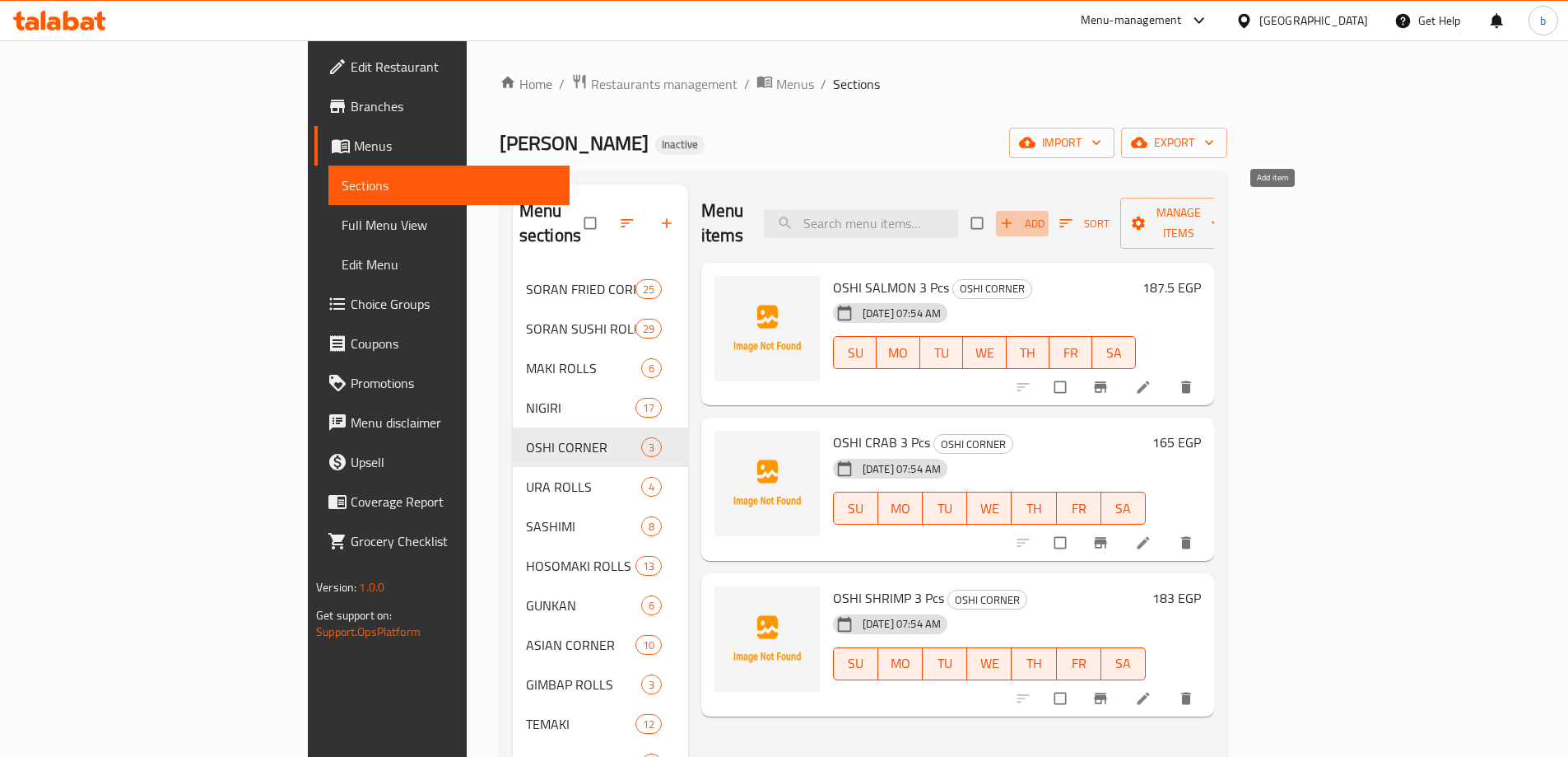
click at [1045, 214] on span "Add" at bounding box center [1022, 223] width 45 height 19
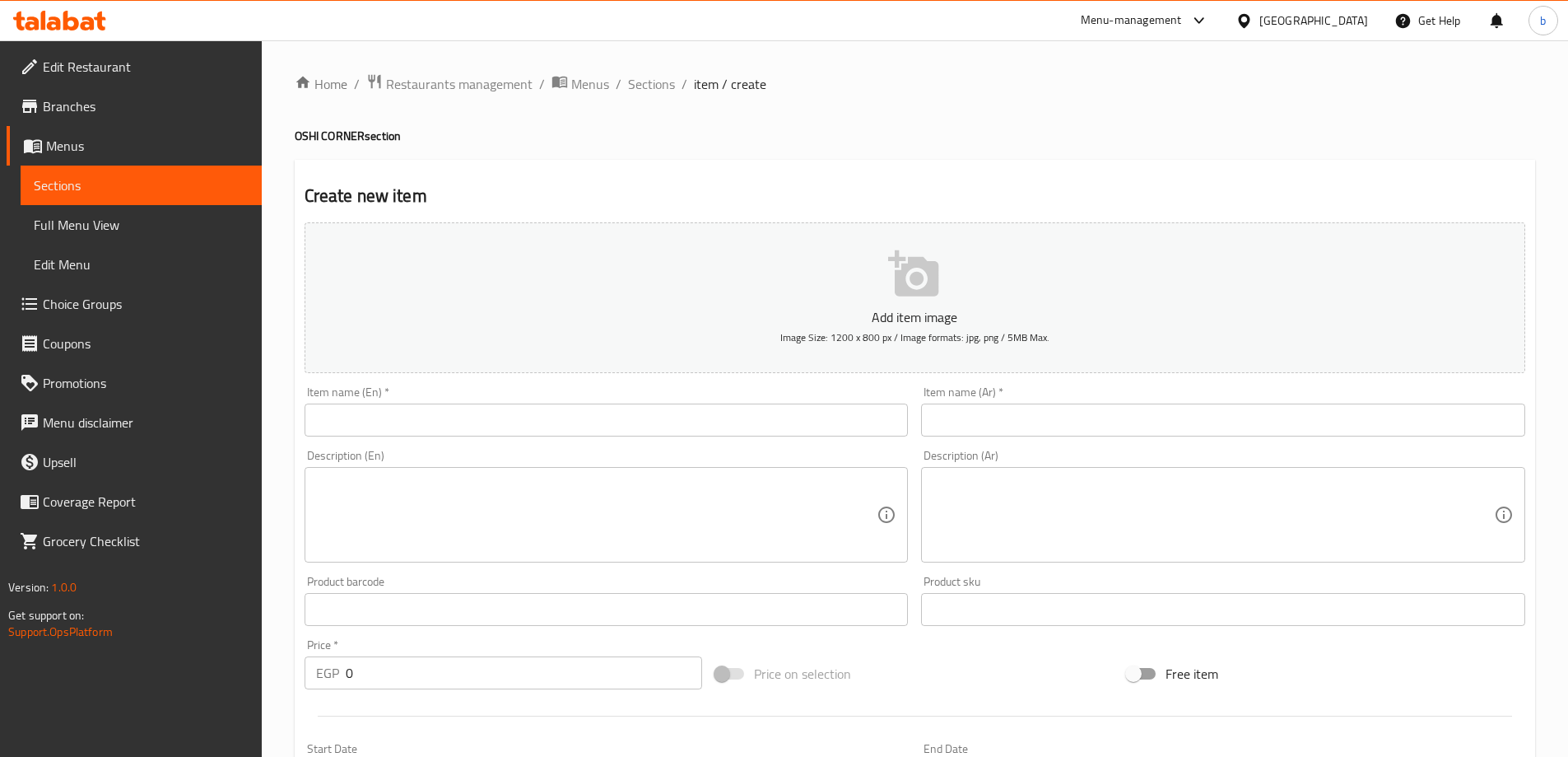
drag, startPoint x: 1274, startPoint y: 213, endPoint x: 873, endPoint y: 410, distance: 446.8
click at [1095, 343] on div "Home / Restaurants management / Menus / Sections / item / create OSHI CORNER se…" at bounding box center [915, 602] width 1241 height 1057
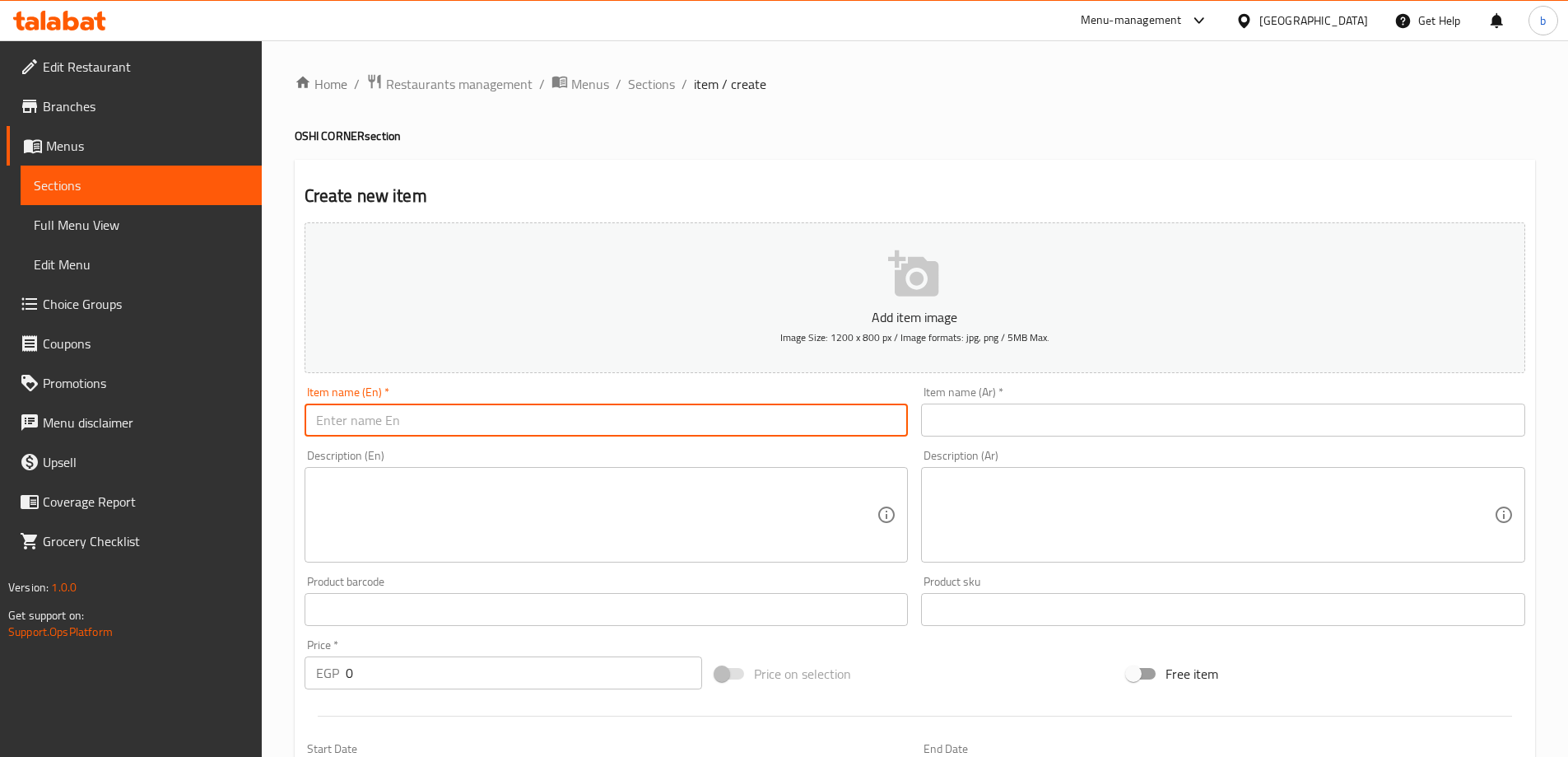
click at [533, 420] on input "text" at bounding box center [606, 420] width 605 height 33
paste input "OSHI SPICY TUNA 3 Pcs"
type input "OSHI SPICY TUNA 3 Pcs"
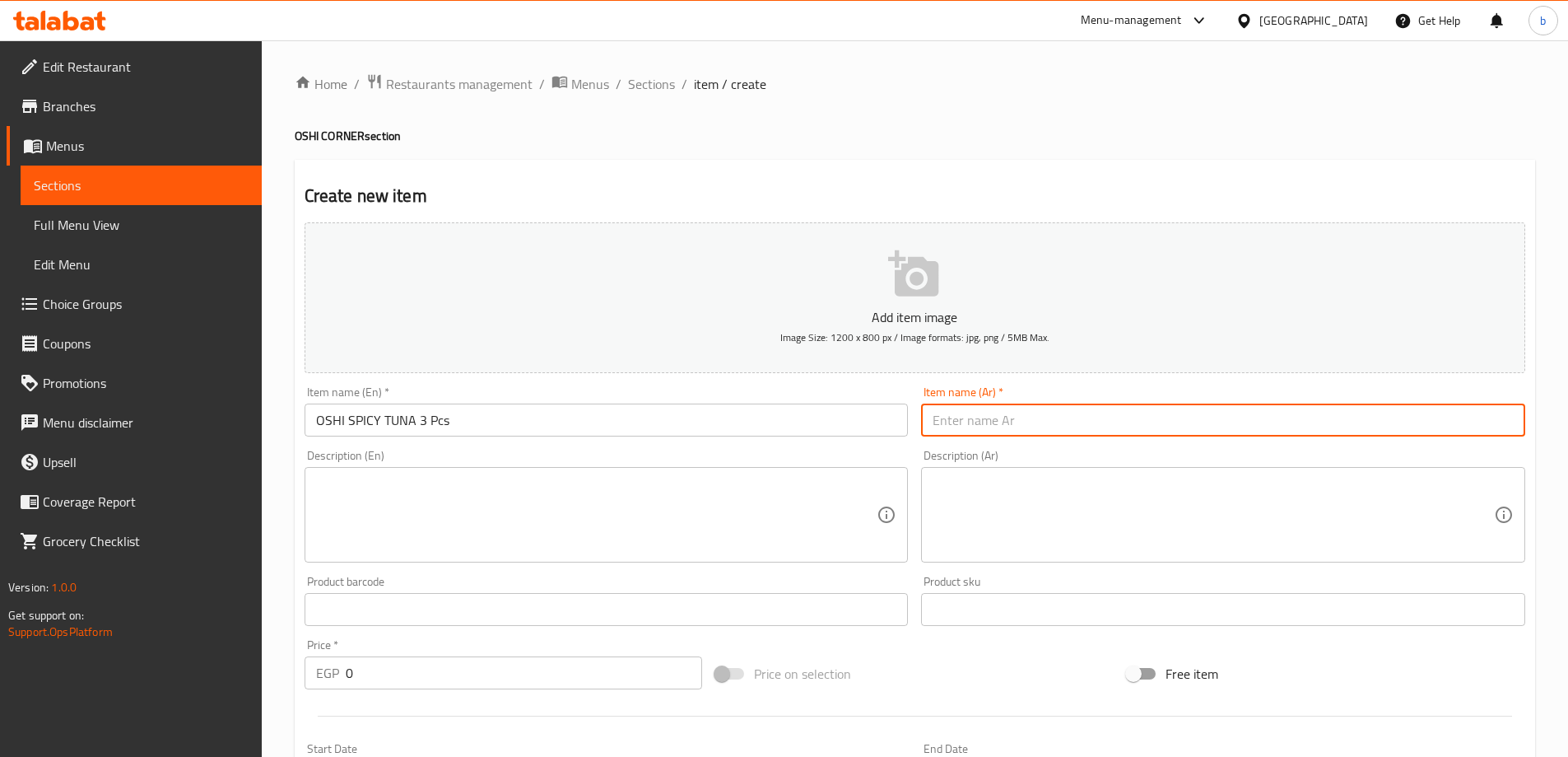
click at [1033, 414] on input "text" at bounding box center [1223, 420] width 605 height 33
paste input "تونة أوشي الحارة 3 قطع"
type input "تونة أوشي الحارة 3 قطع"
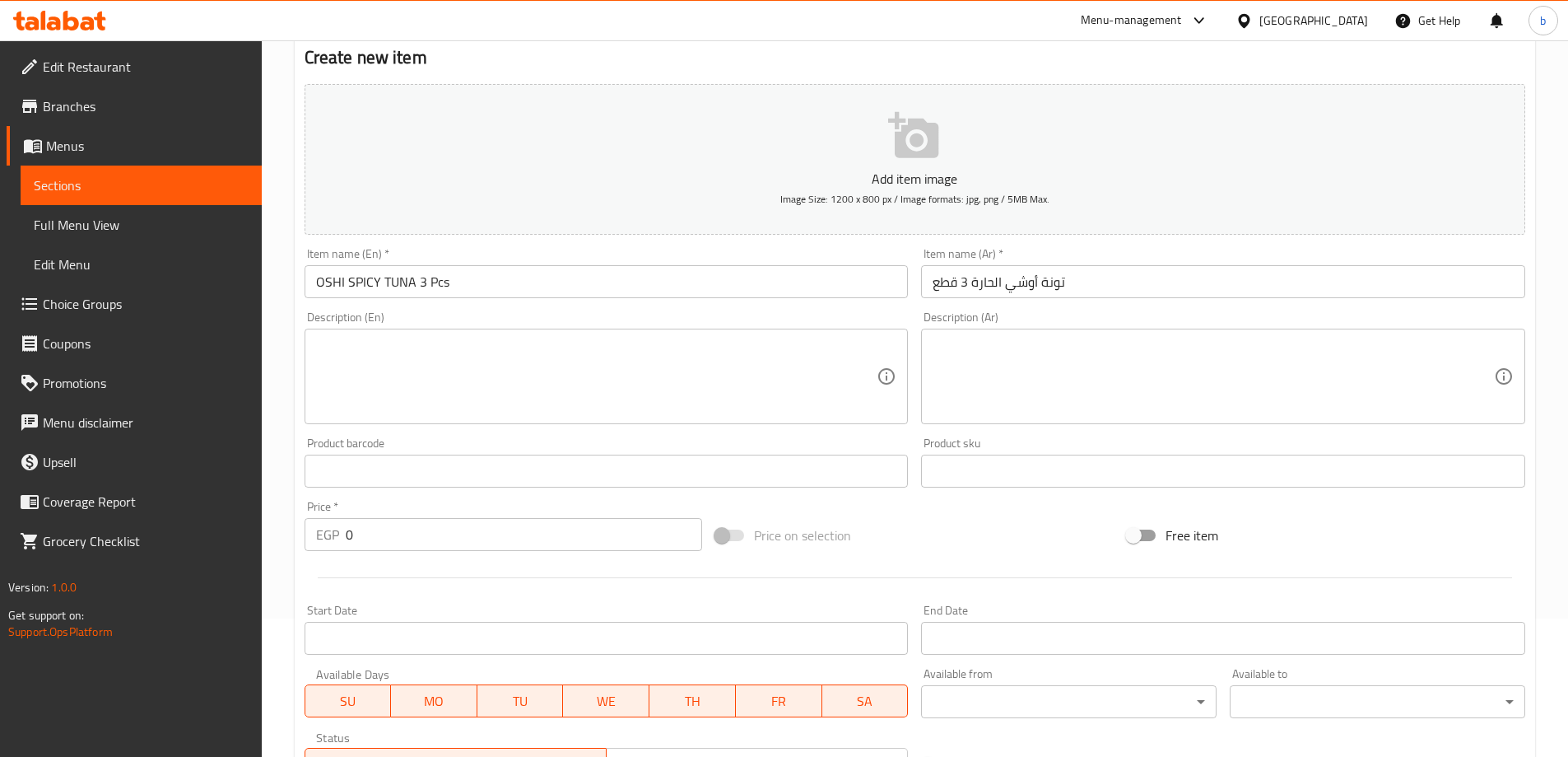
scroll to position [247, 0]
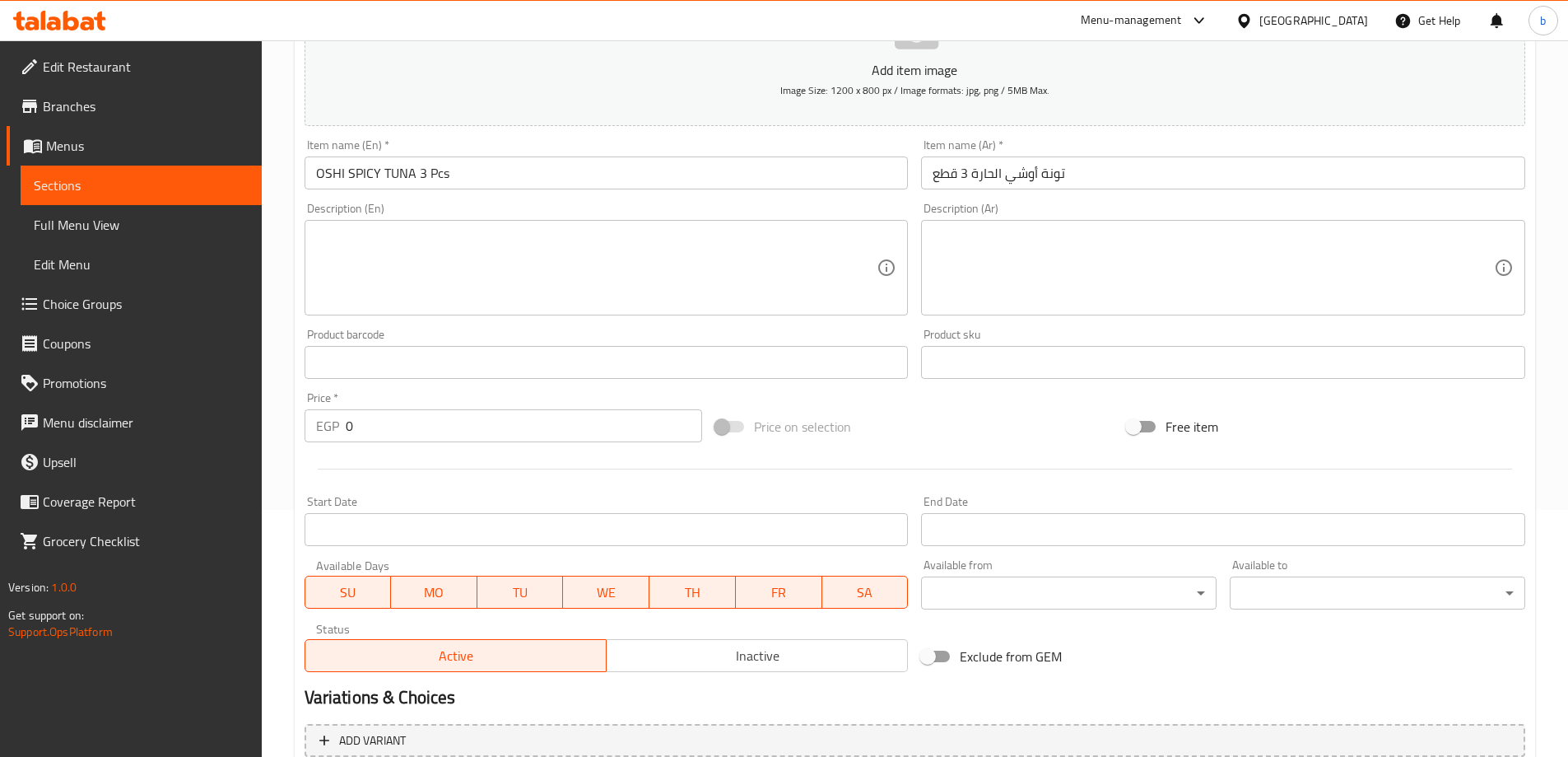
click at [406, 430] on input "0" at bounding box center [524, 426] width 357 height 33
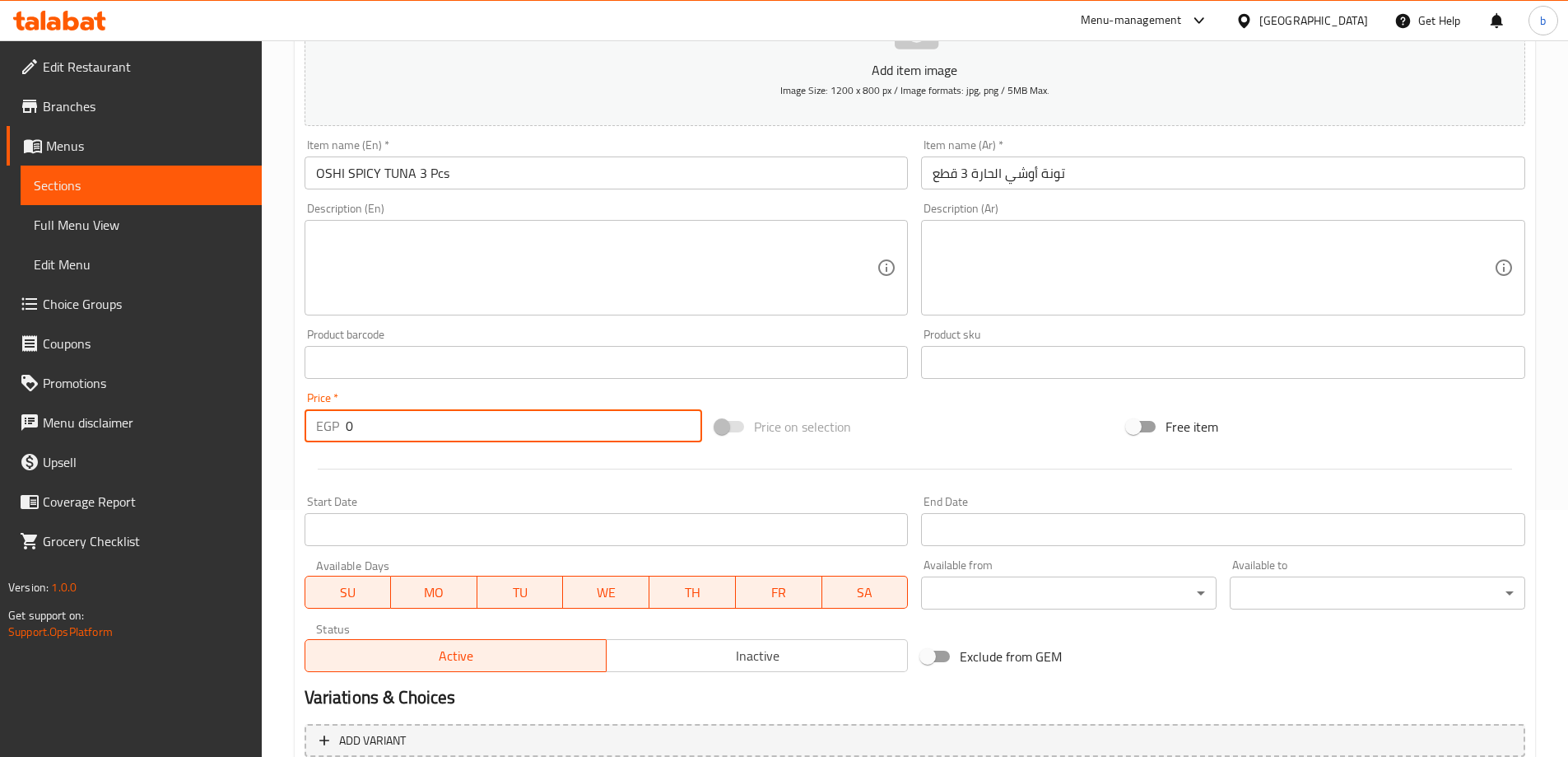
click at [406, 430] on input "0" at bounding box center [524, 426] width 357 height 33
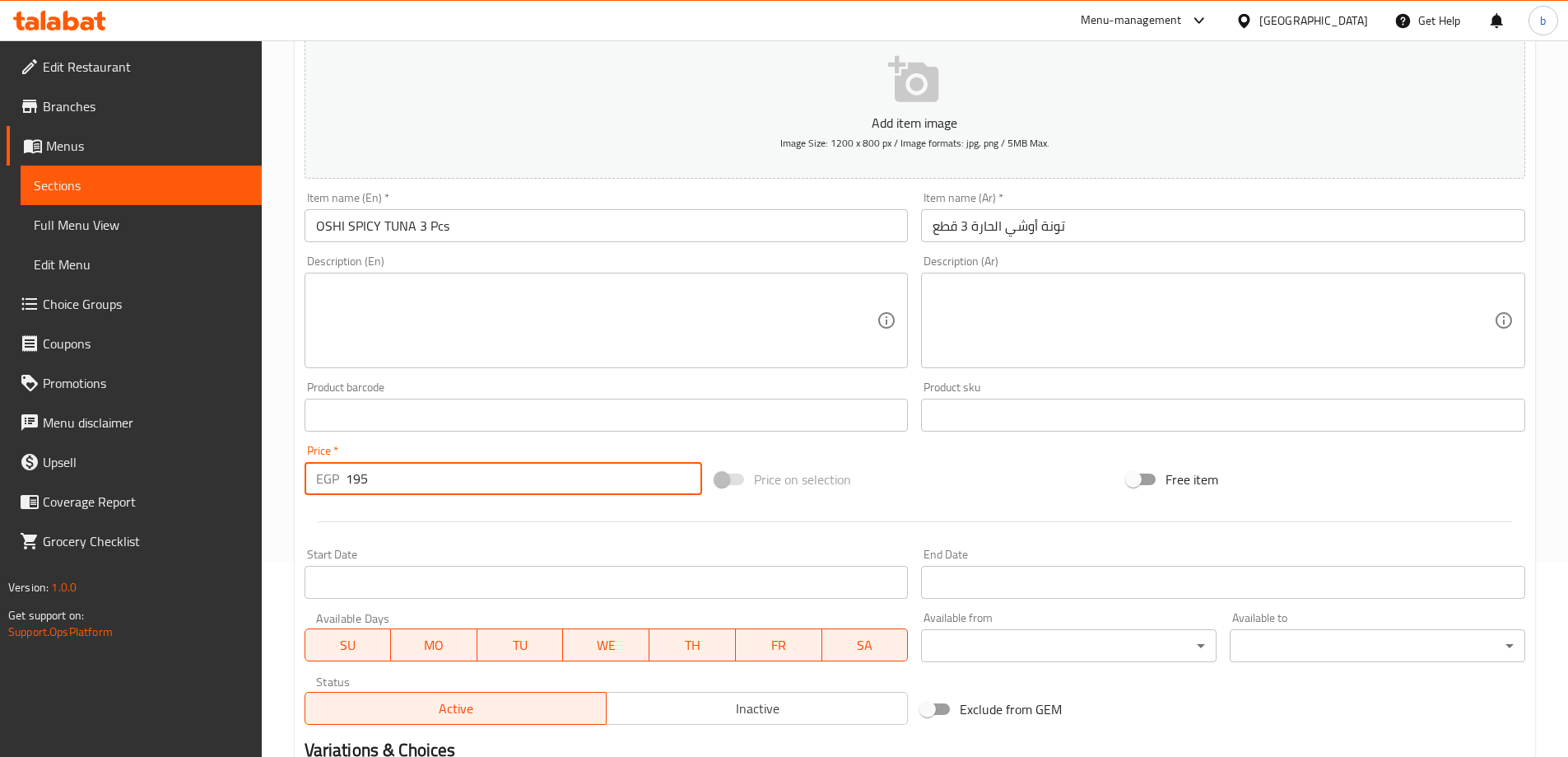
scroll to position [0, 0]
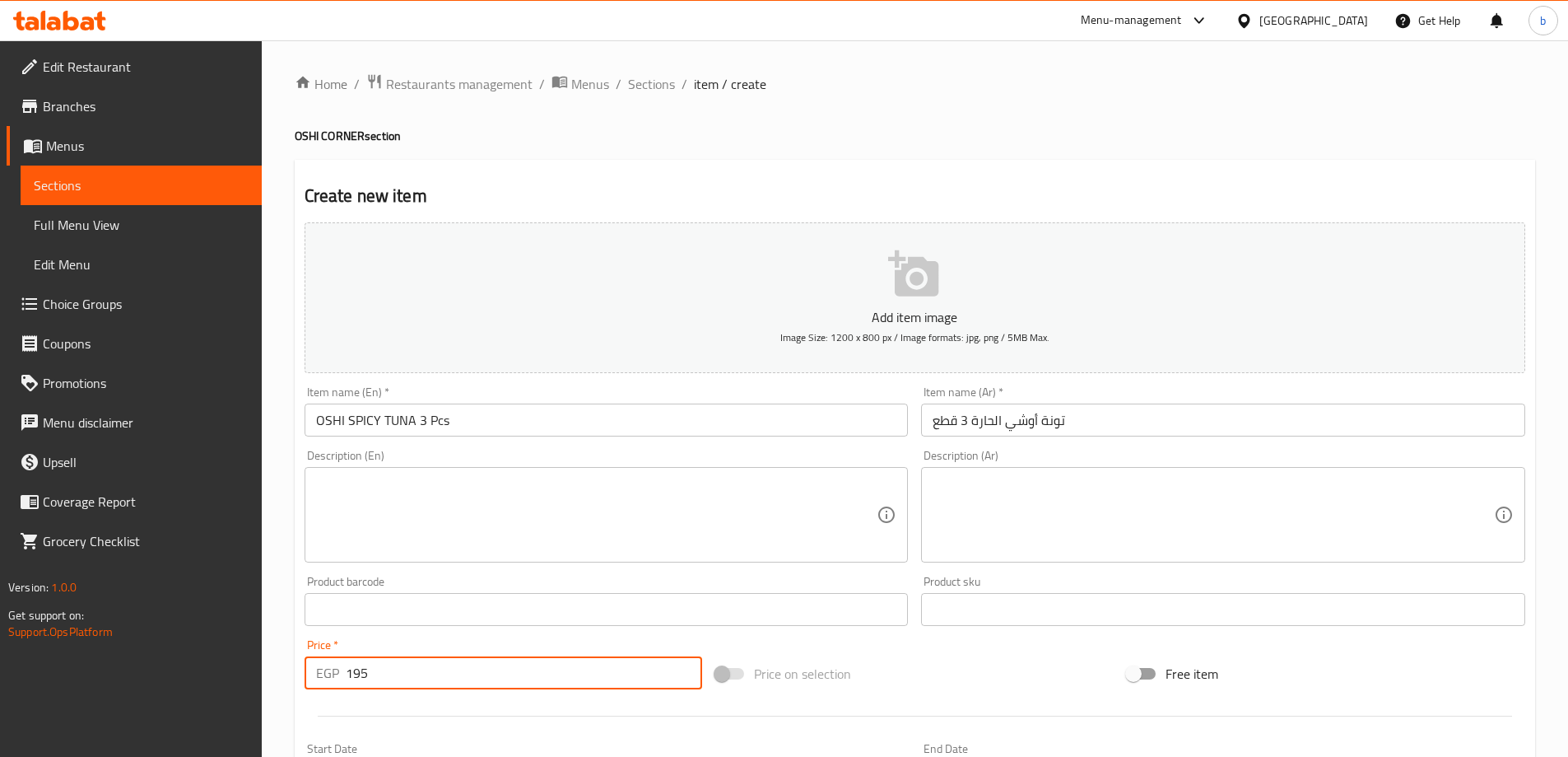
type input "195"
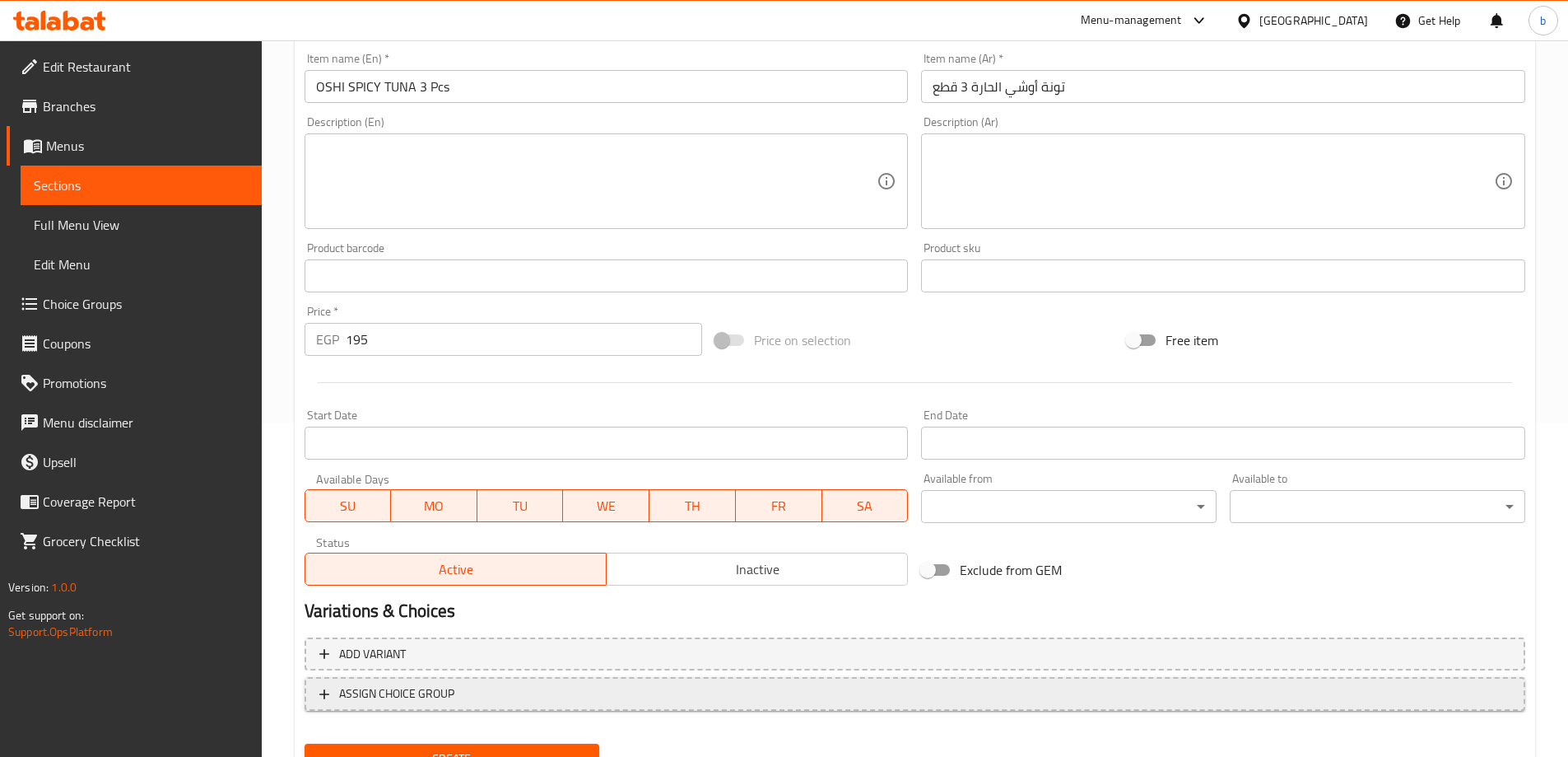
scroll to position [407, 0]
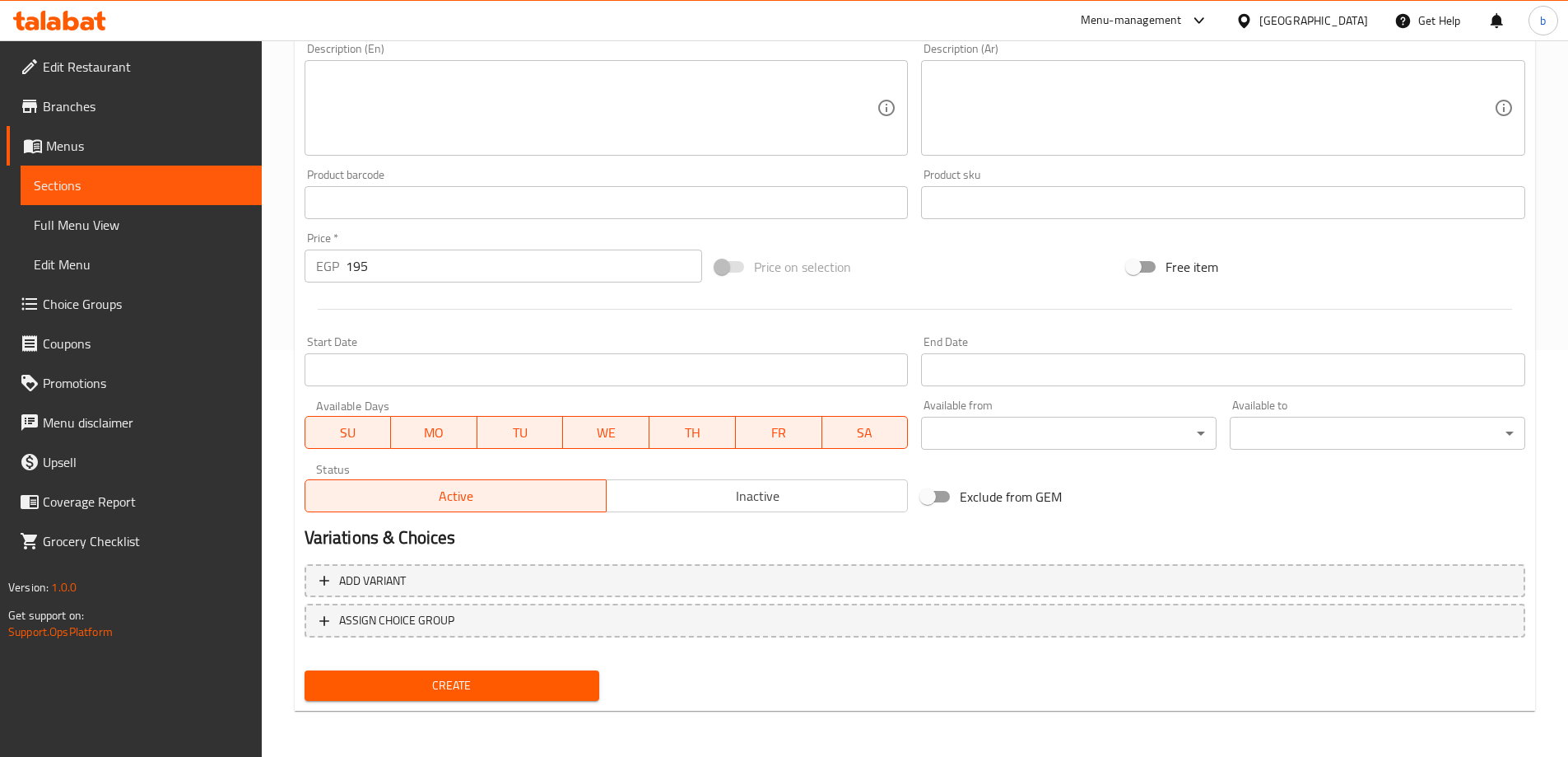
drag, startPoint x: 509, startPoint y: 685, endPoint x: 511, endPoint y: 659, distance: 26.1
click at [509, 685] on span "Create" at bounding box center [452, 685] width 269 height 21
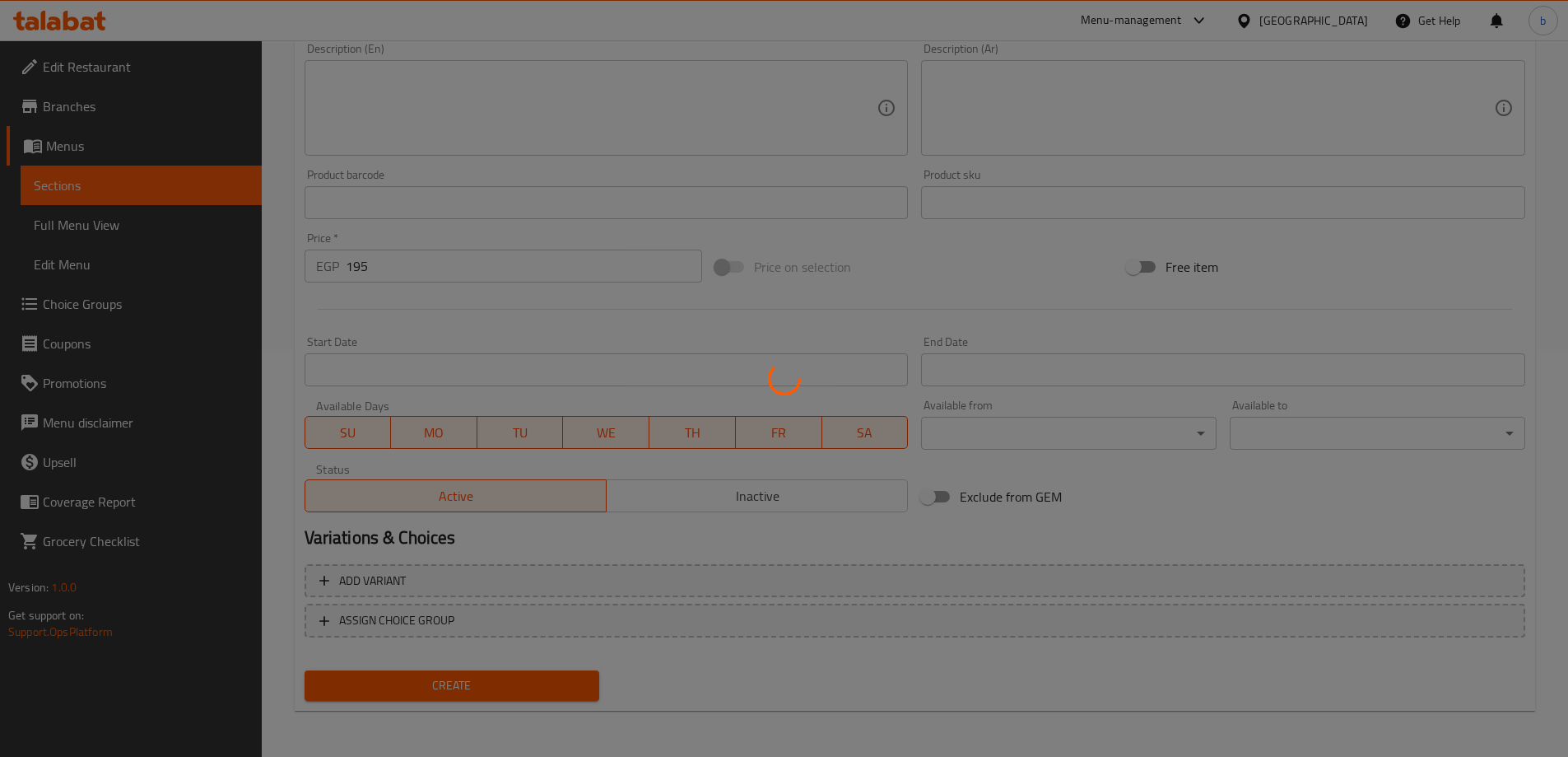
type input "0"
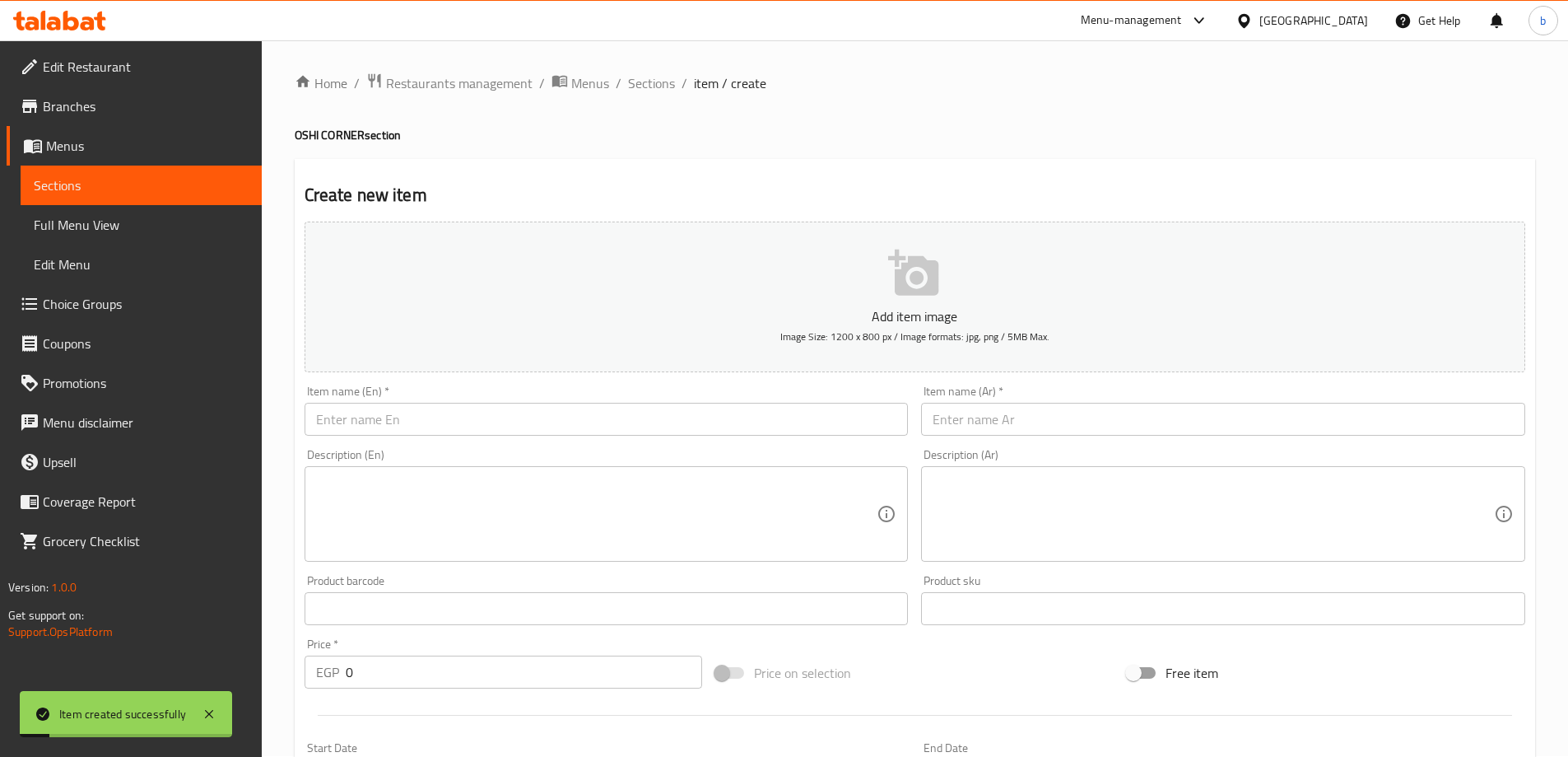
scroll to position [0, 0]
click at [74, 228] on span "Full Menu View" at bounding box center [141, 225] width 215 height 20
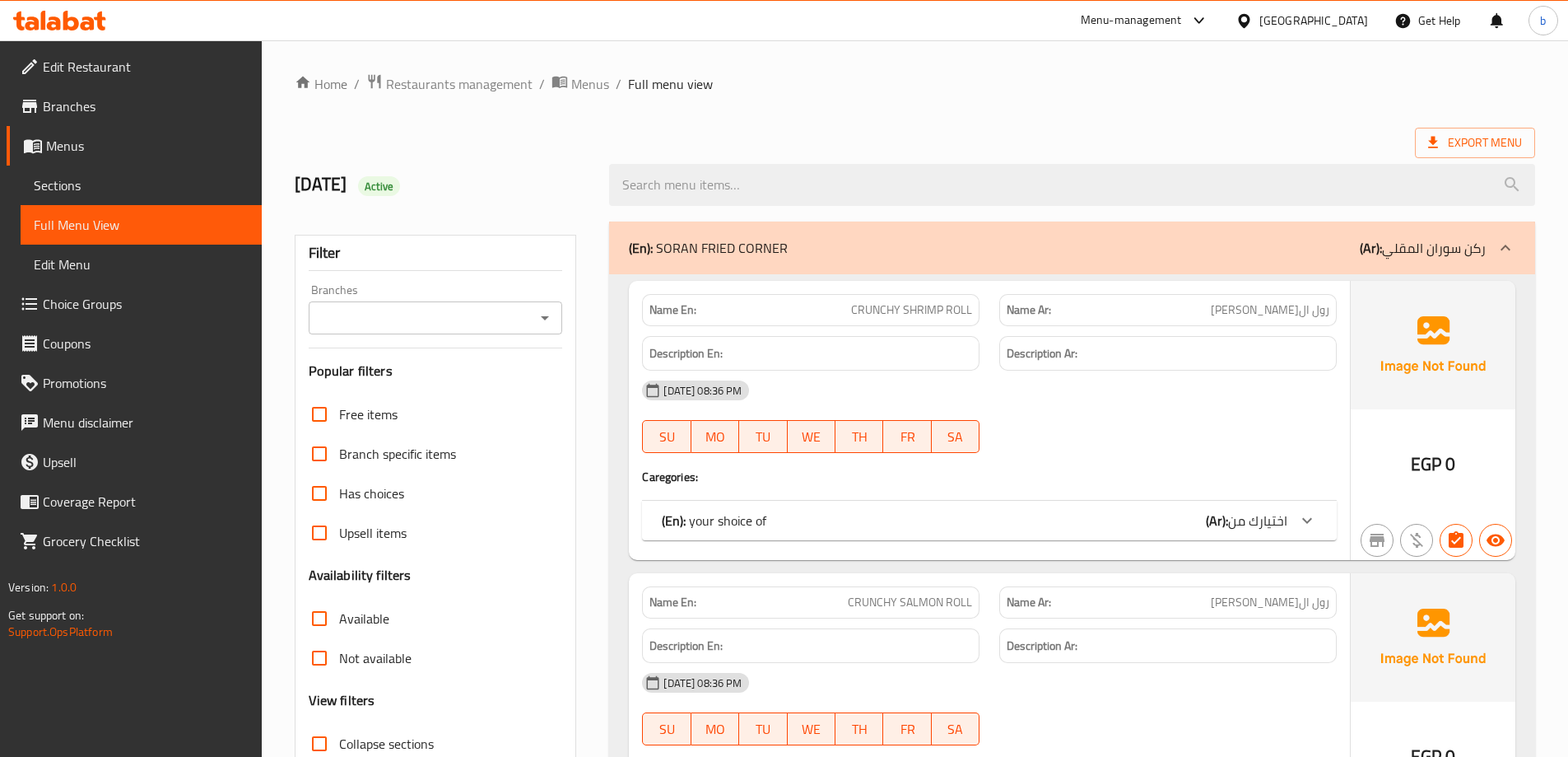
scroll to position [247, 0]
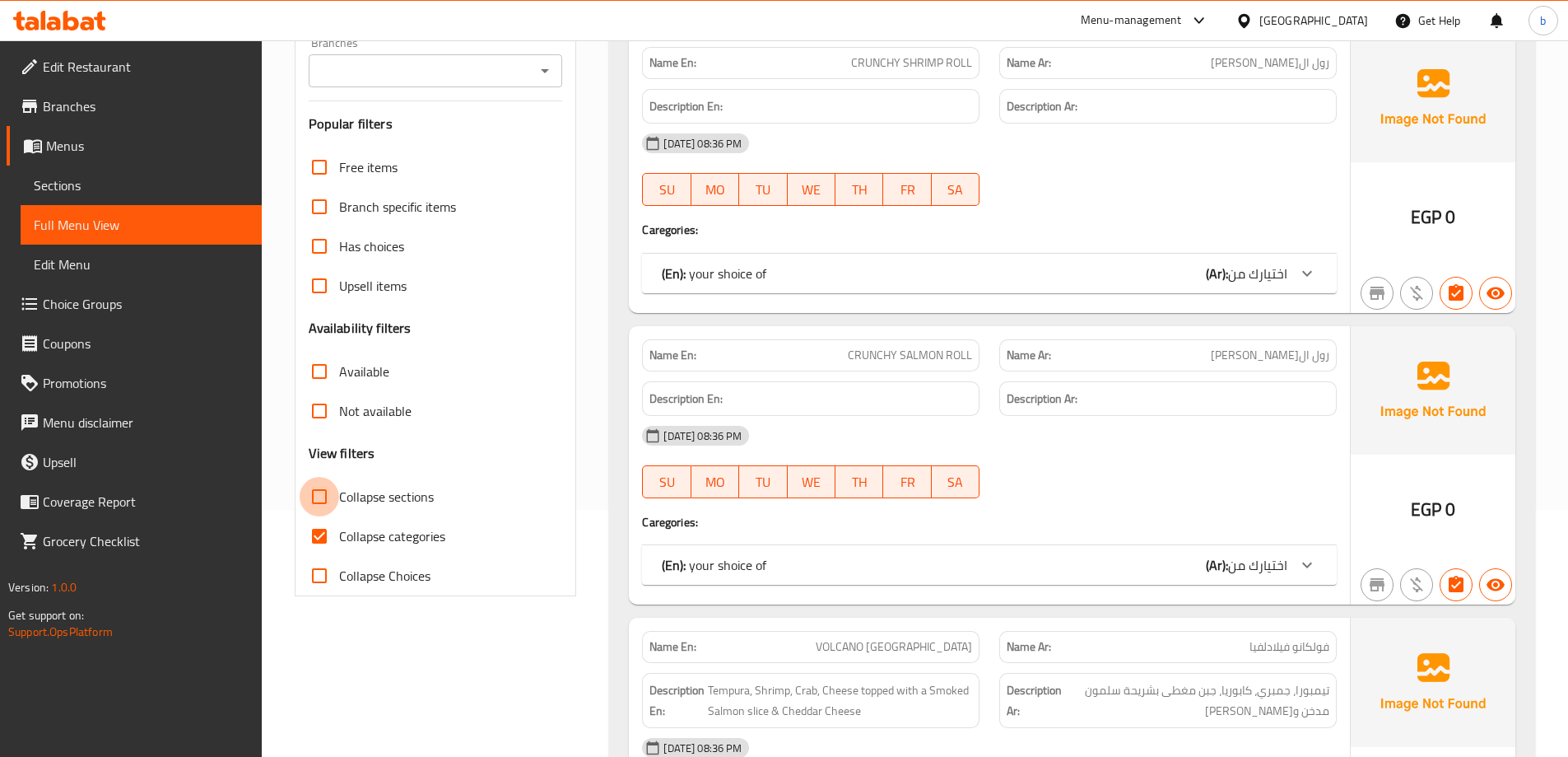
click at [316, 493] on input "Collapse sections" at bounding box center [319, 496] width 40 height 40
checkbox input "true"
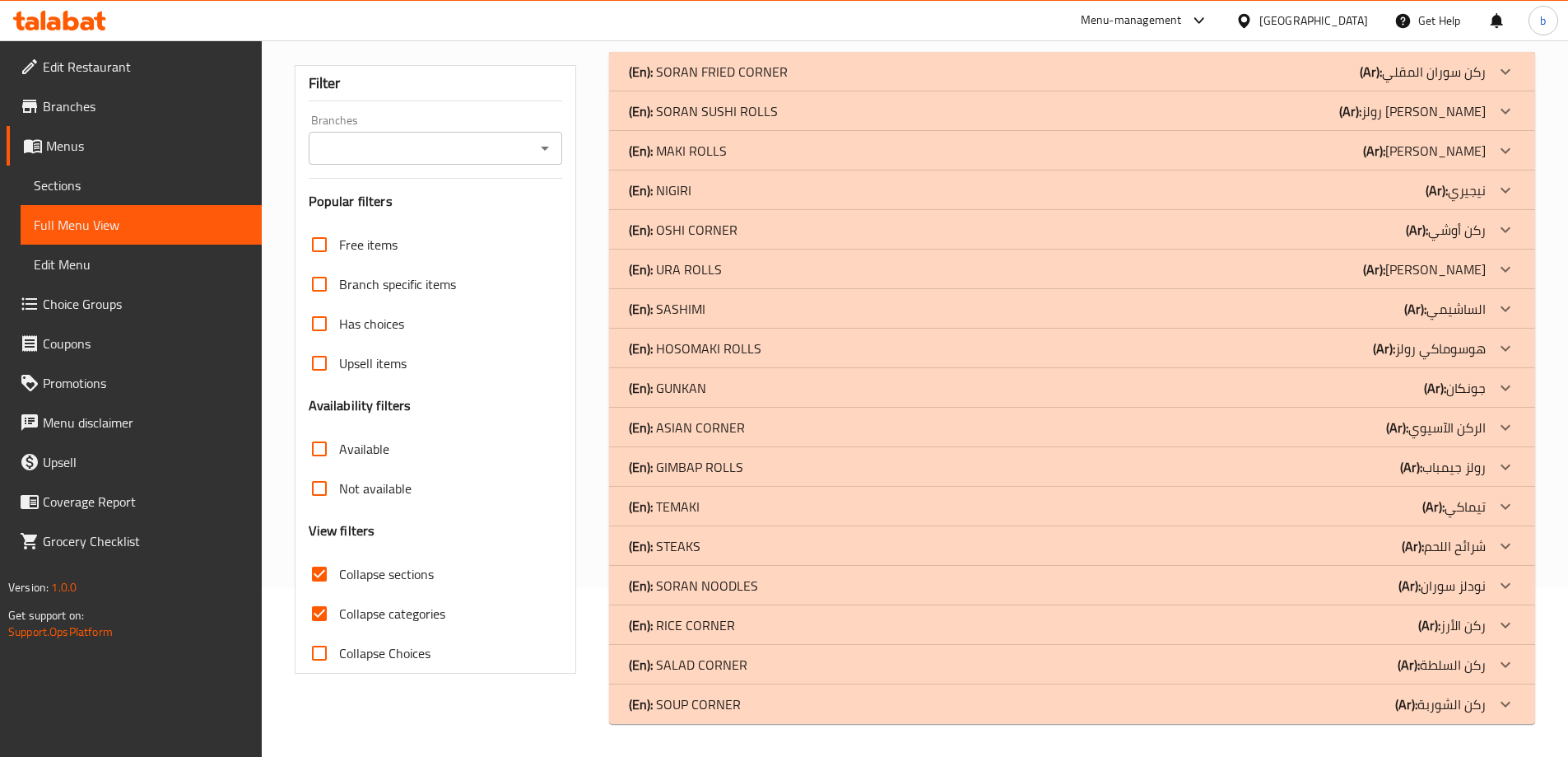
scroll to position [170, 0]
click at [318, 613] on input "Collapse categories" at bounding box center [319, 614] width 40 height 40
checkbox input "false"
click at [1480, 702] on p "(Ar): ركن الشوربة" at bounding box center [1440, 704] width 90 height 20
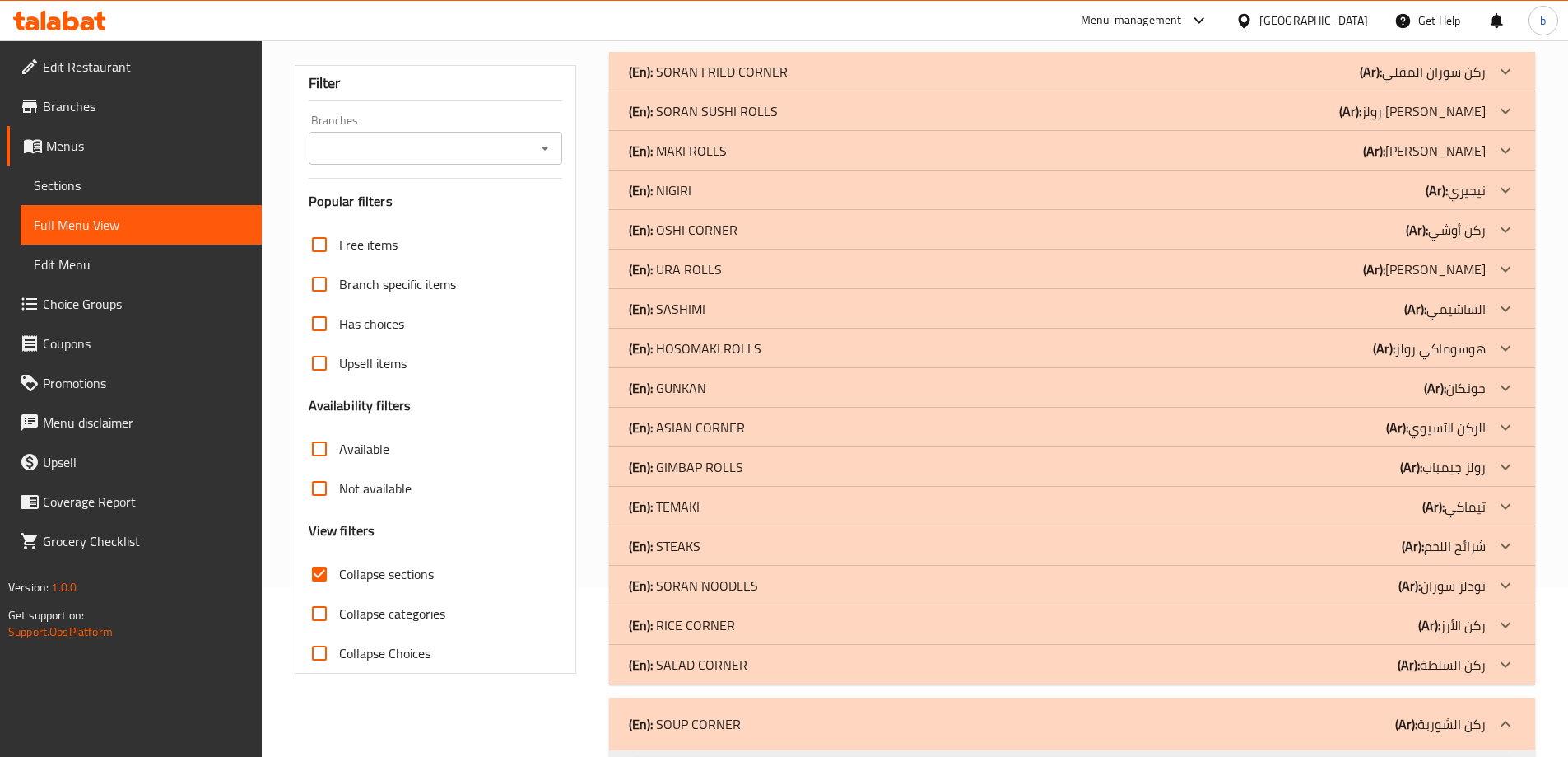
click at [1457, 660] on p "(Ar): ركن السلطة" at bounding box center [1441, 664] width 88 height 20
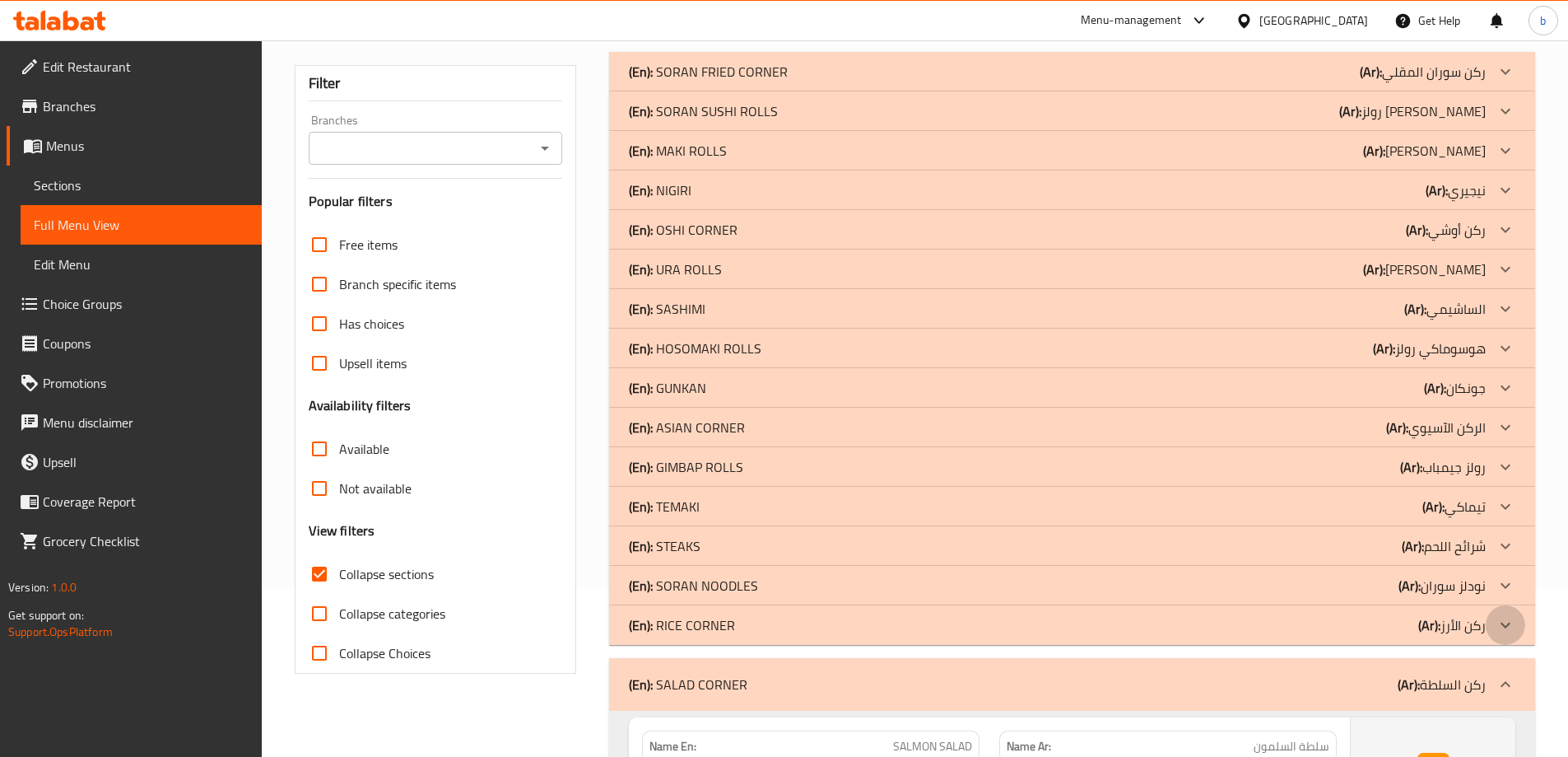
click at [1494, 620] on div at bounding box center [1506, 625] width 40 height 40
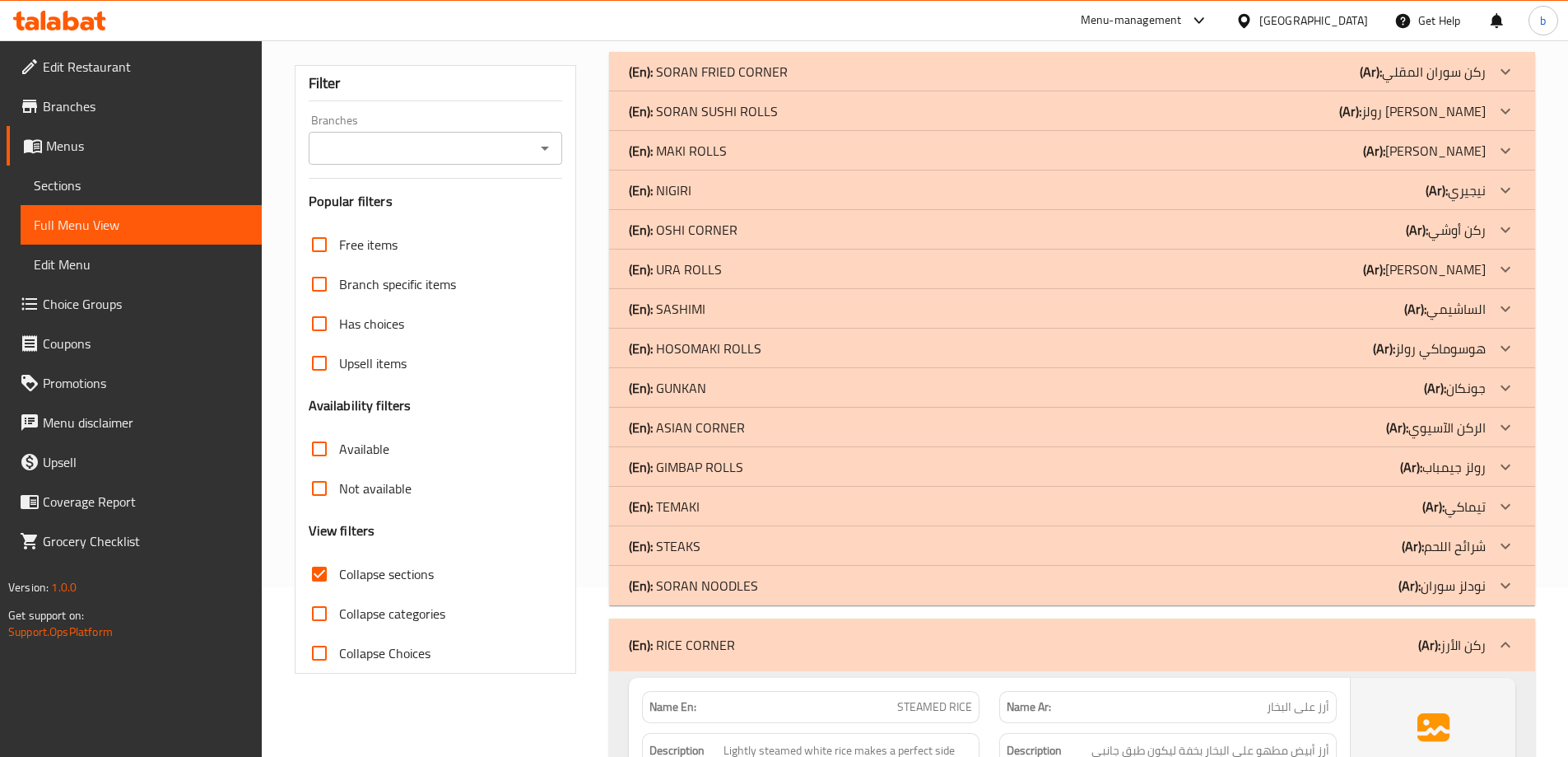
click at [1495, 583] on icon at bounding box center [1505, 586] width 20 height 20
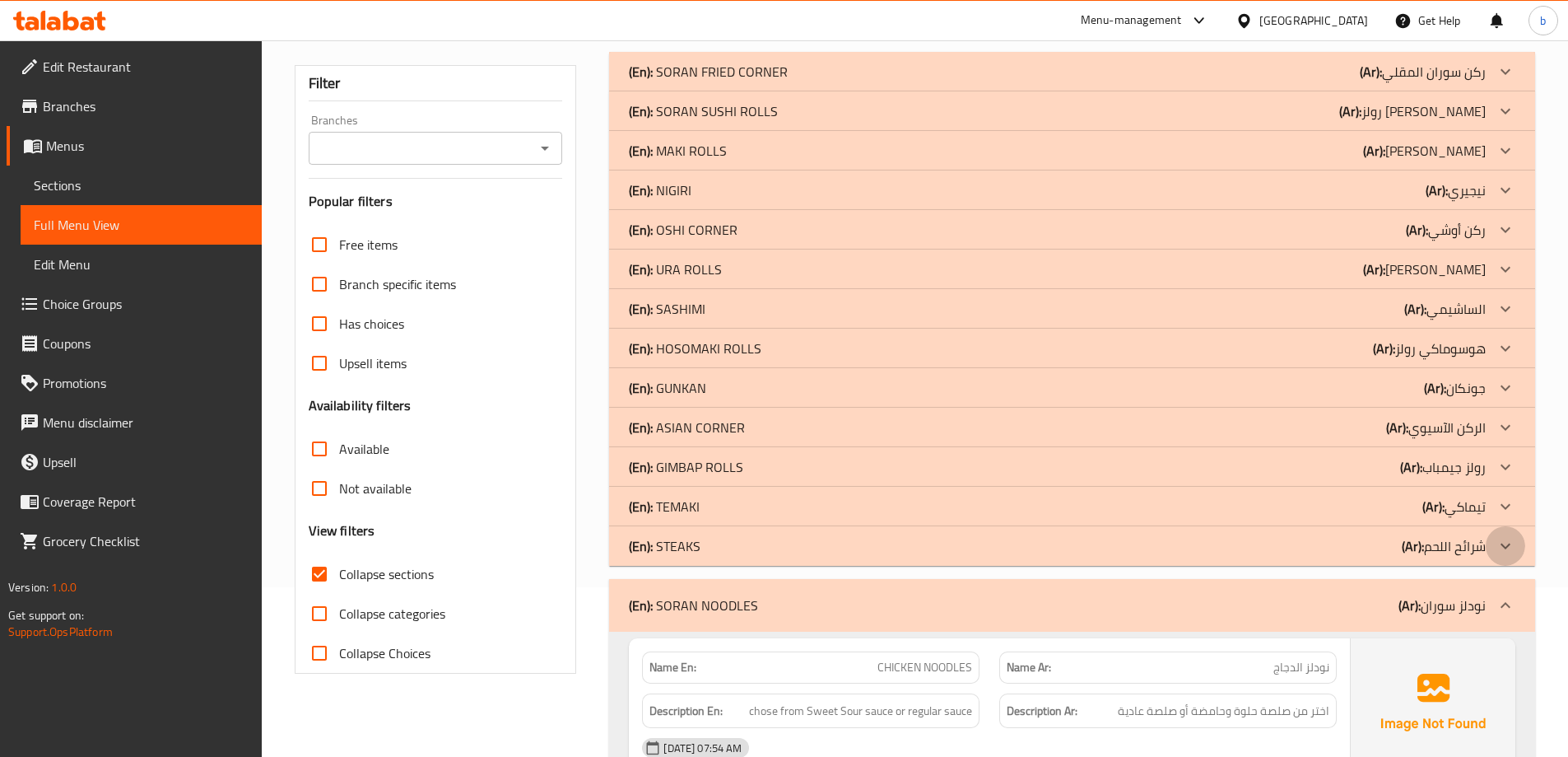
click at [1494, 556] on div at bounding box center [1506, 546] width 40 height 40
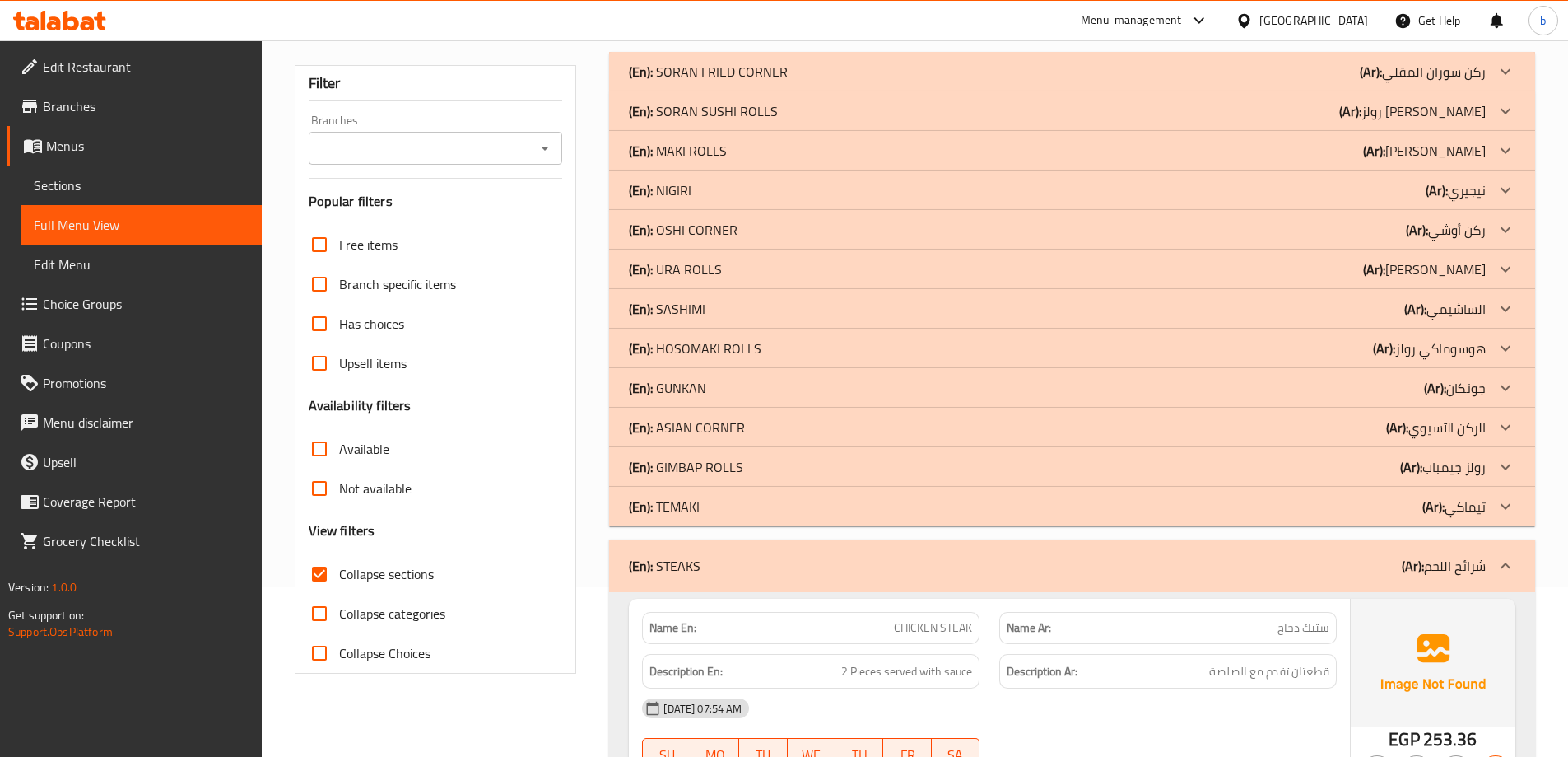
click at [1494, 424] on div at bounding box center [1506, 428] width 40 height 40
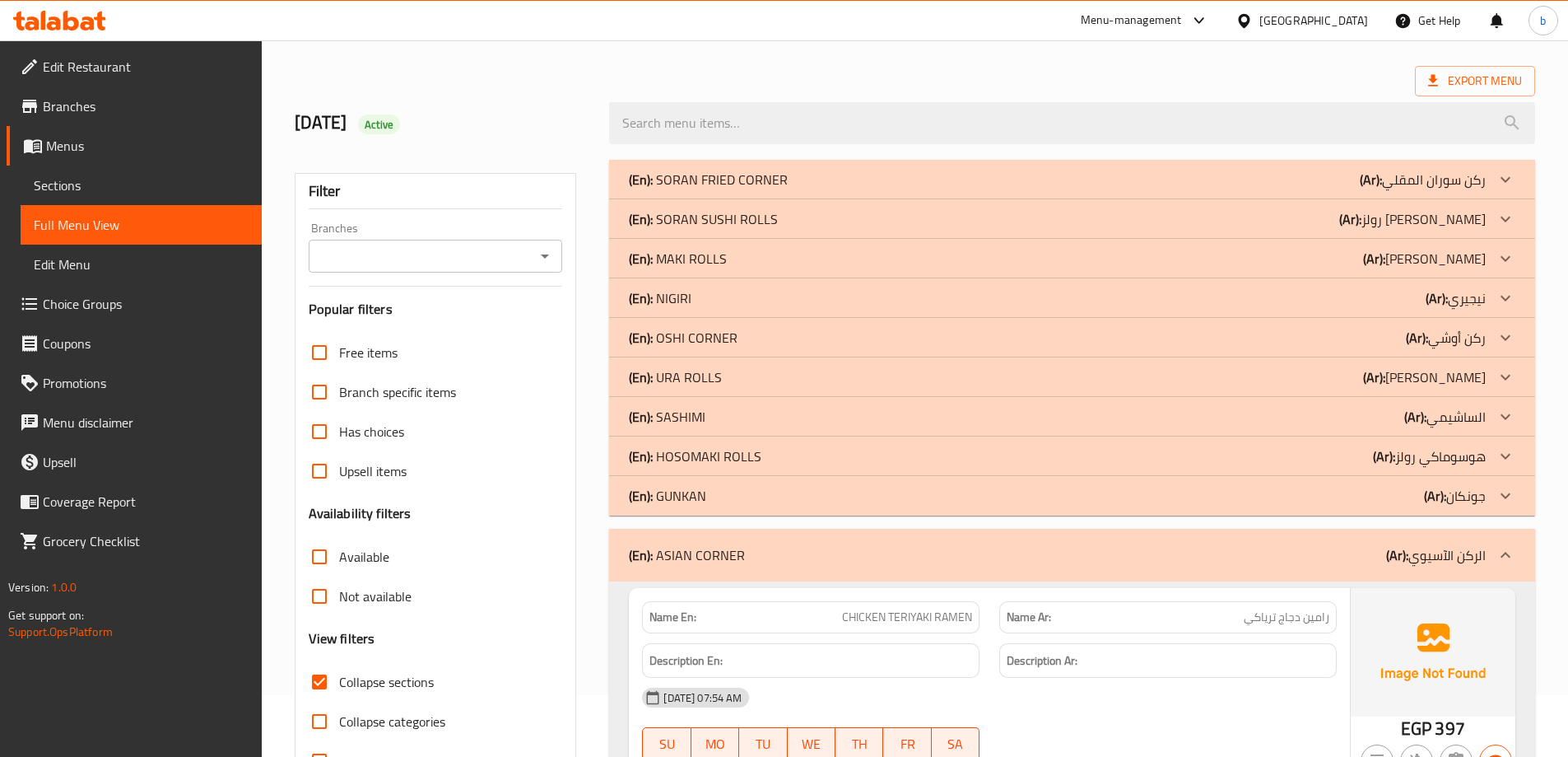
scroll to position [0, 0]
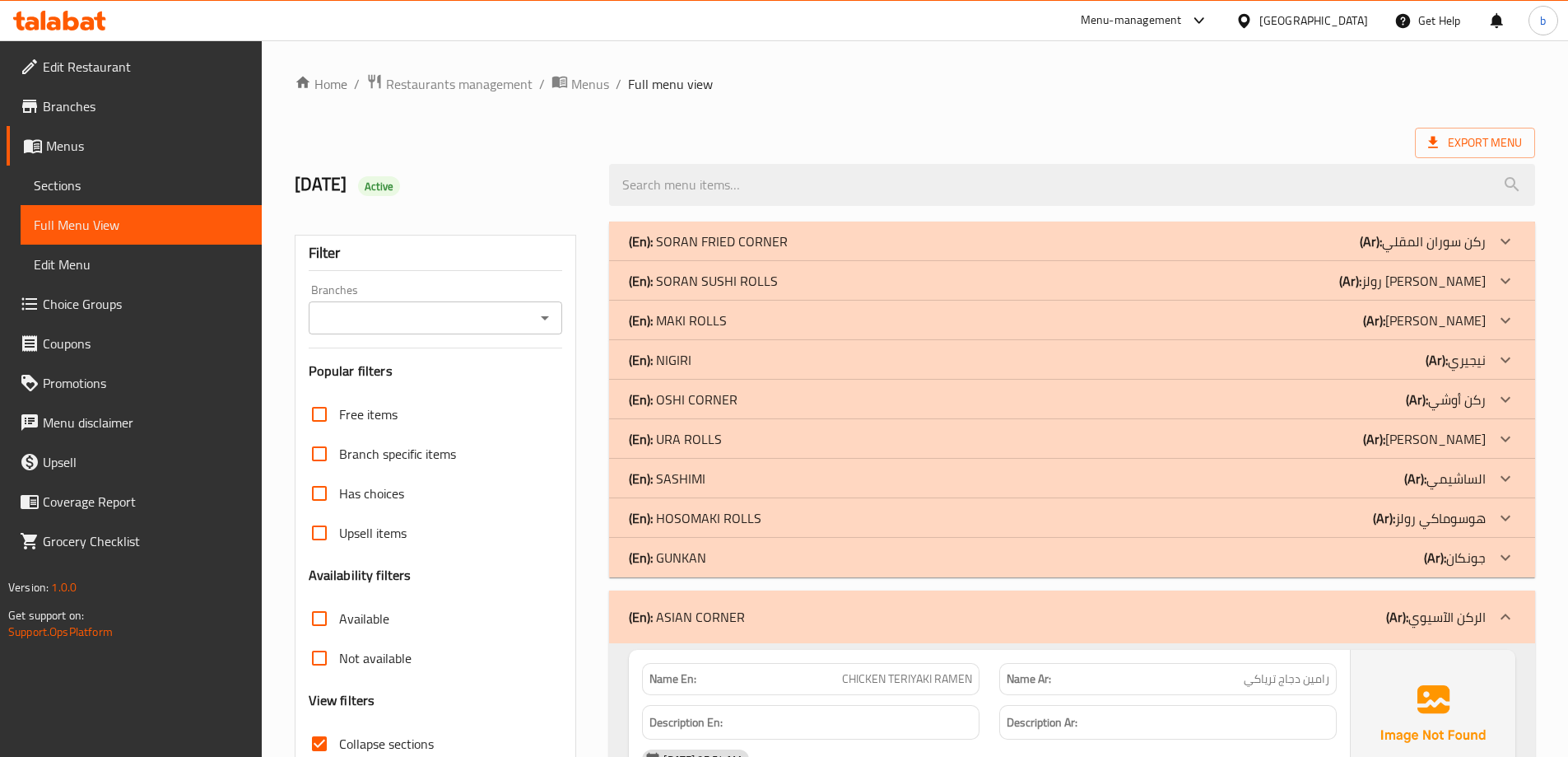
click at [1490, 393] on div at bounding box center [1506, 400] width 40 height 40
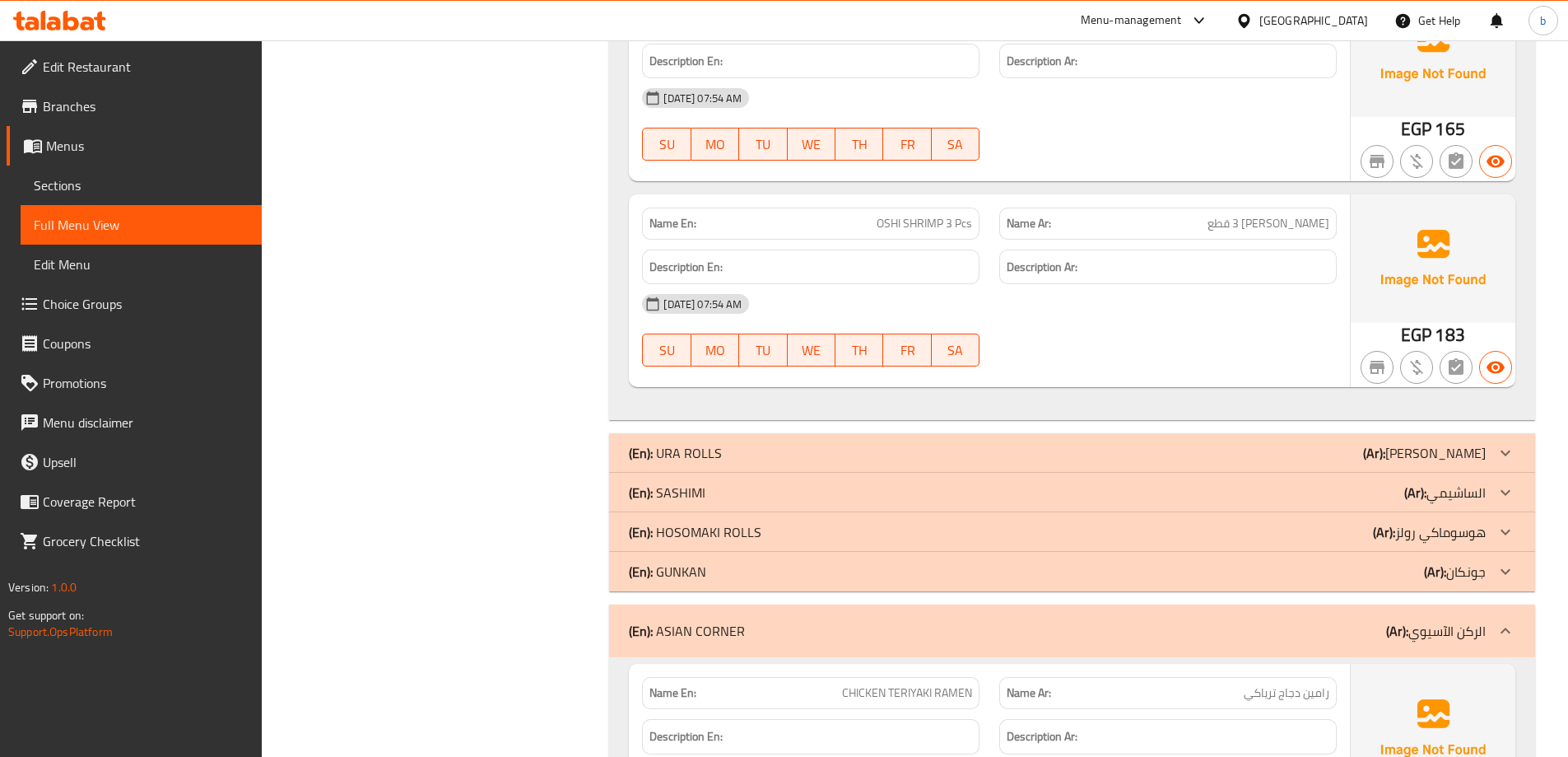
scroll to position [988, 0]
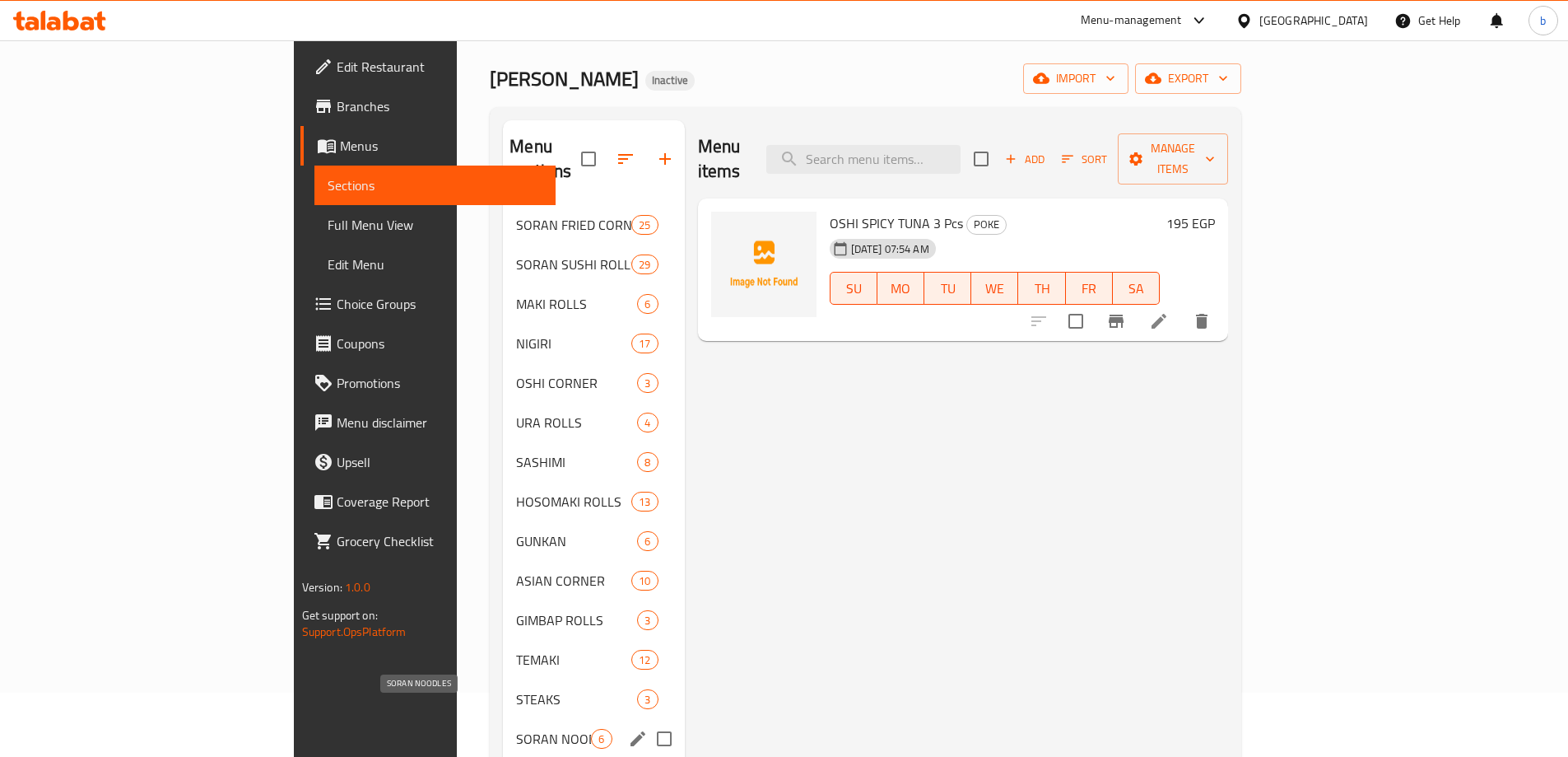
scroll to position [165, 0]
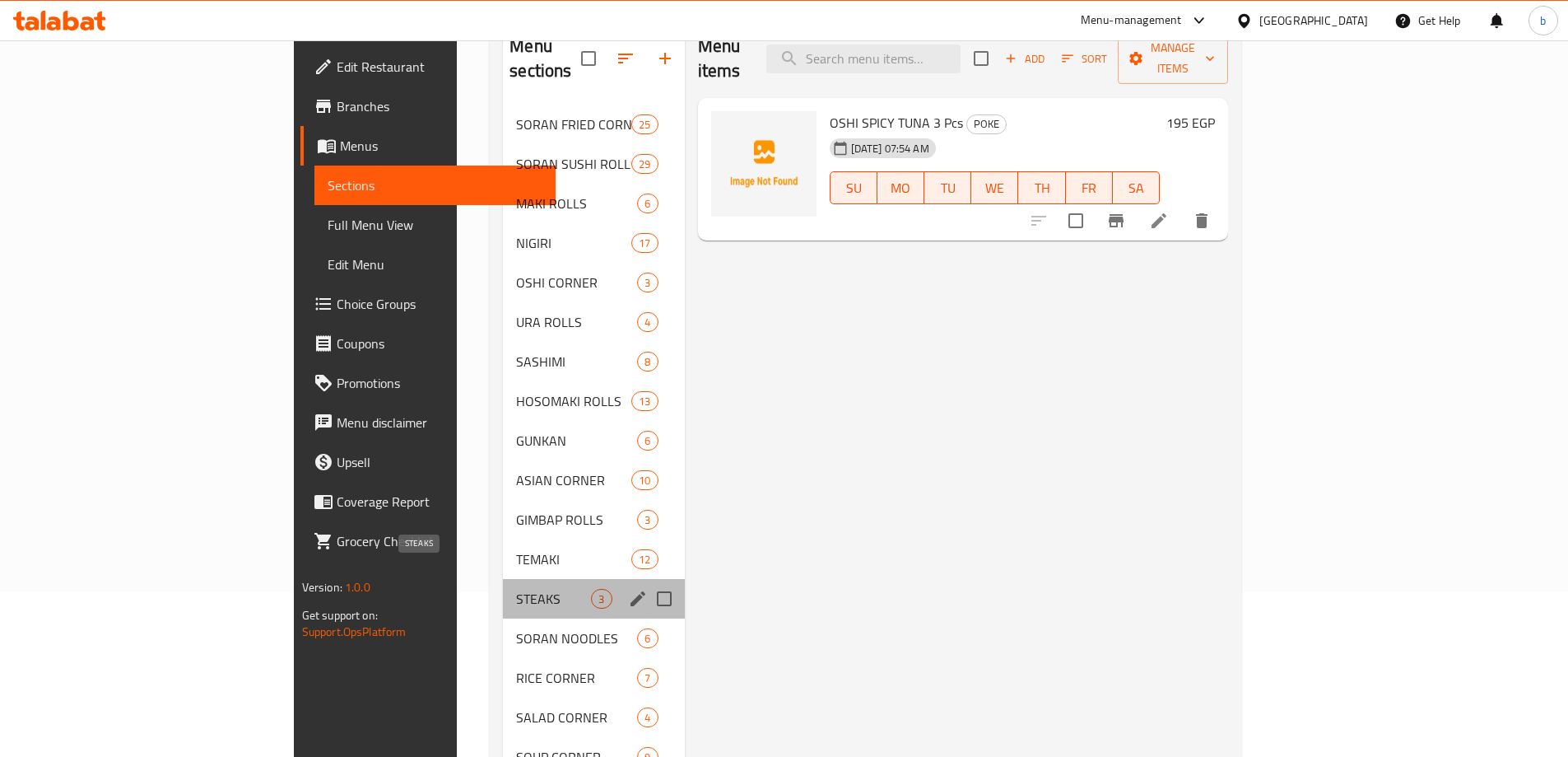
click at [516, 589] on span "STEAKS" at bounding box center [553, 599] width 75 height 20
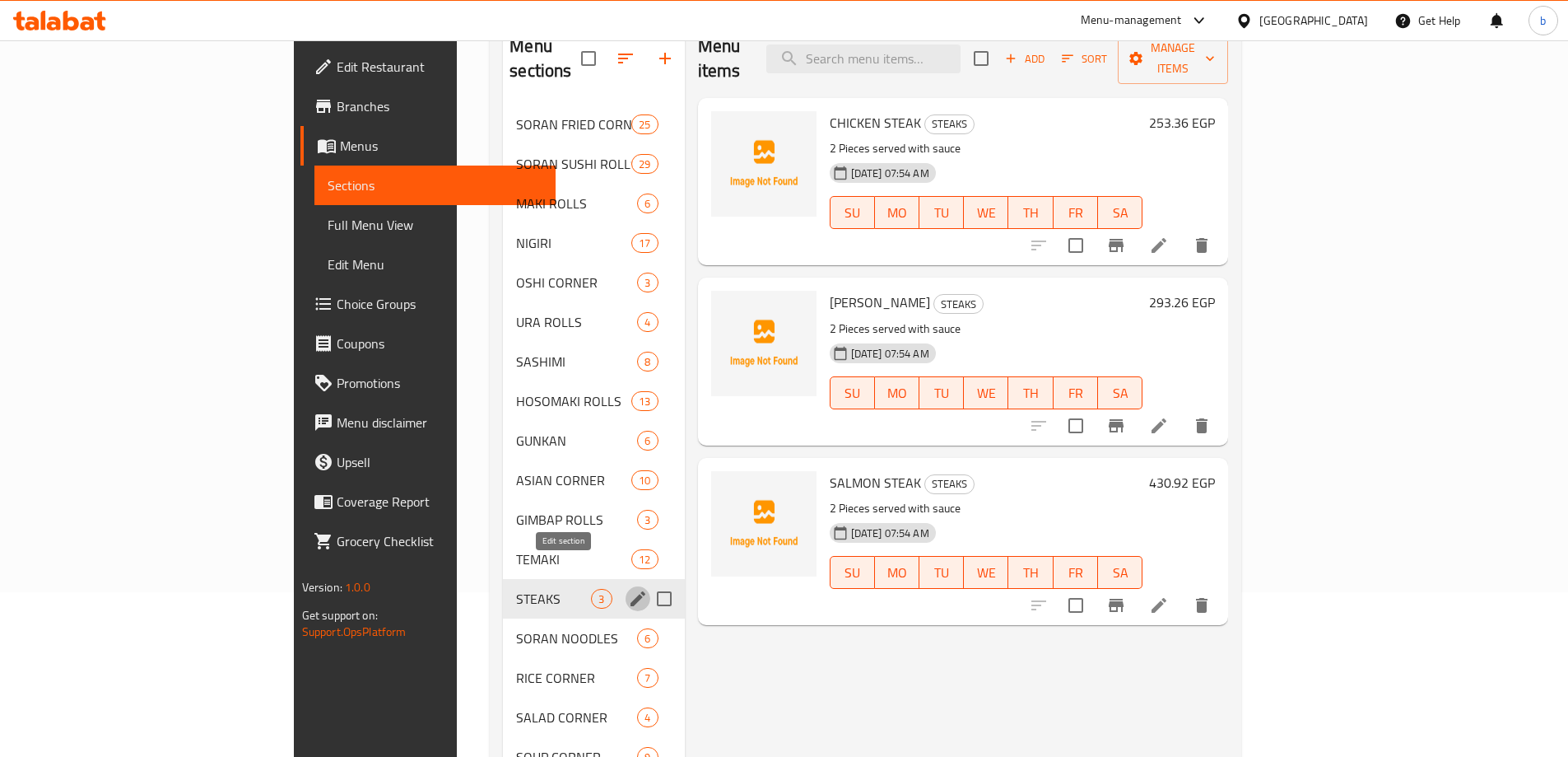
click at [628, 589] on icon "edit" at bounding box center [638, 599] width 20 height 20
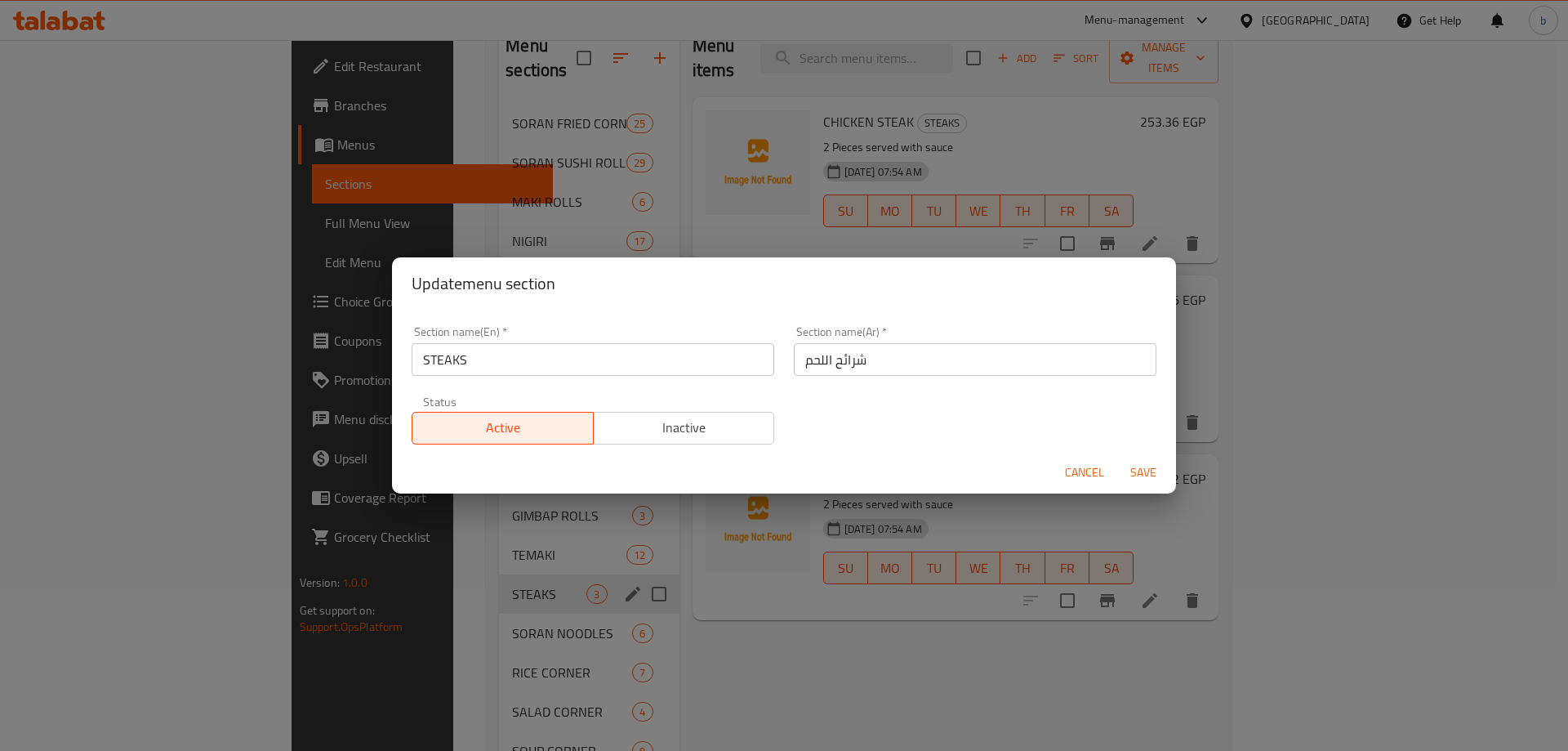
click at [821, 360] on input "شرائح اللحم" at bounding box center [975, 359] width 363 height 33
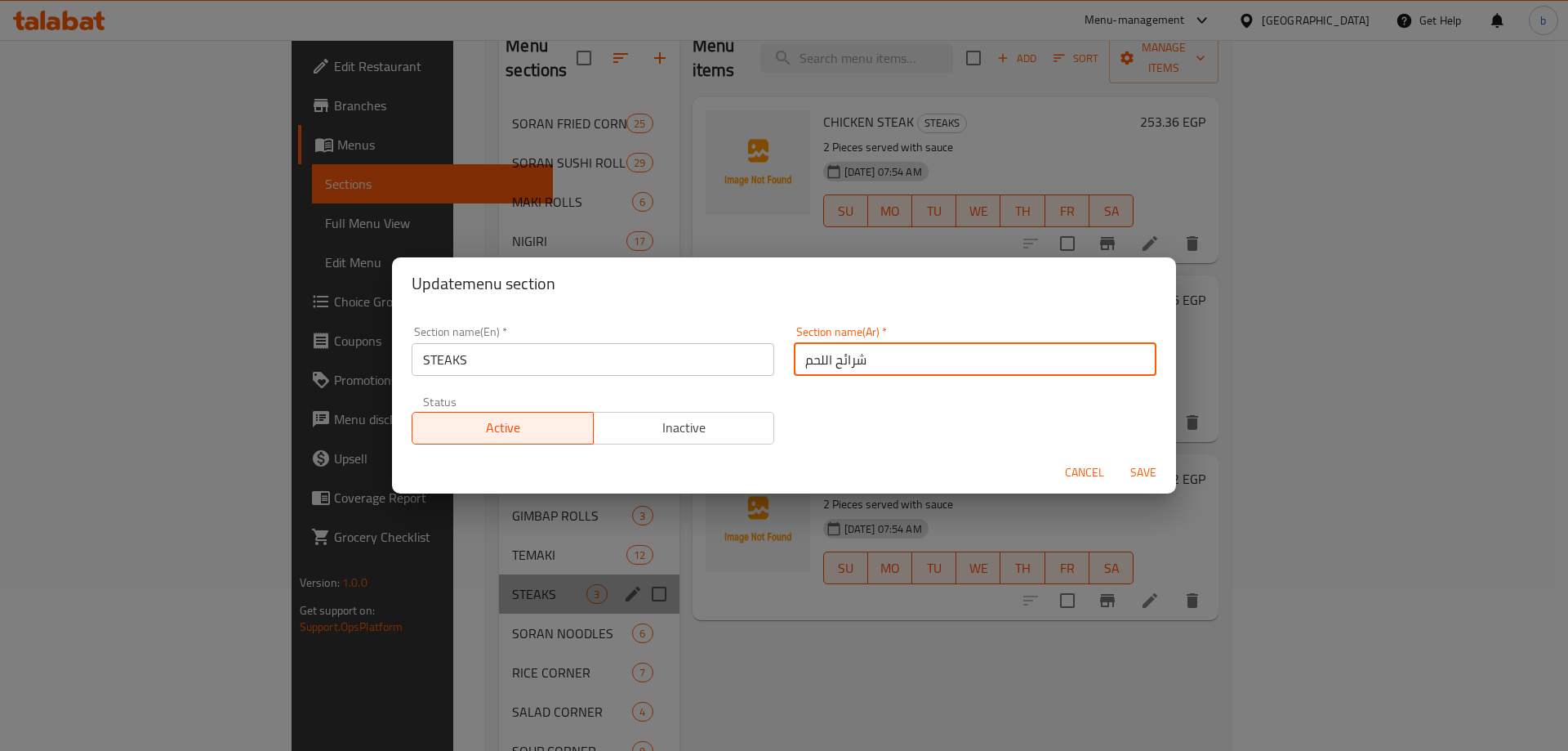
click at [821, 360] on input "شرائح اللحم" at bounding box center [975, 359] width 363 height 33
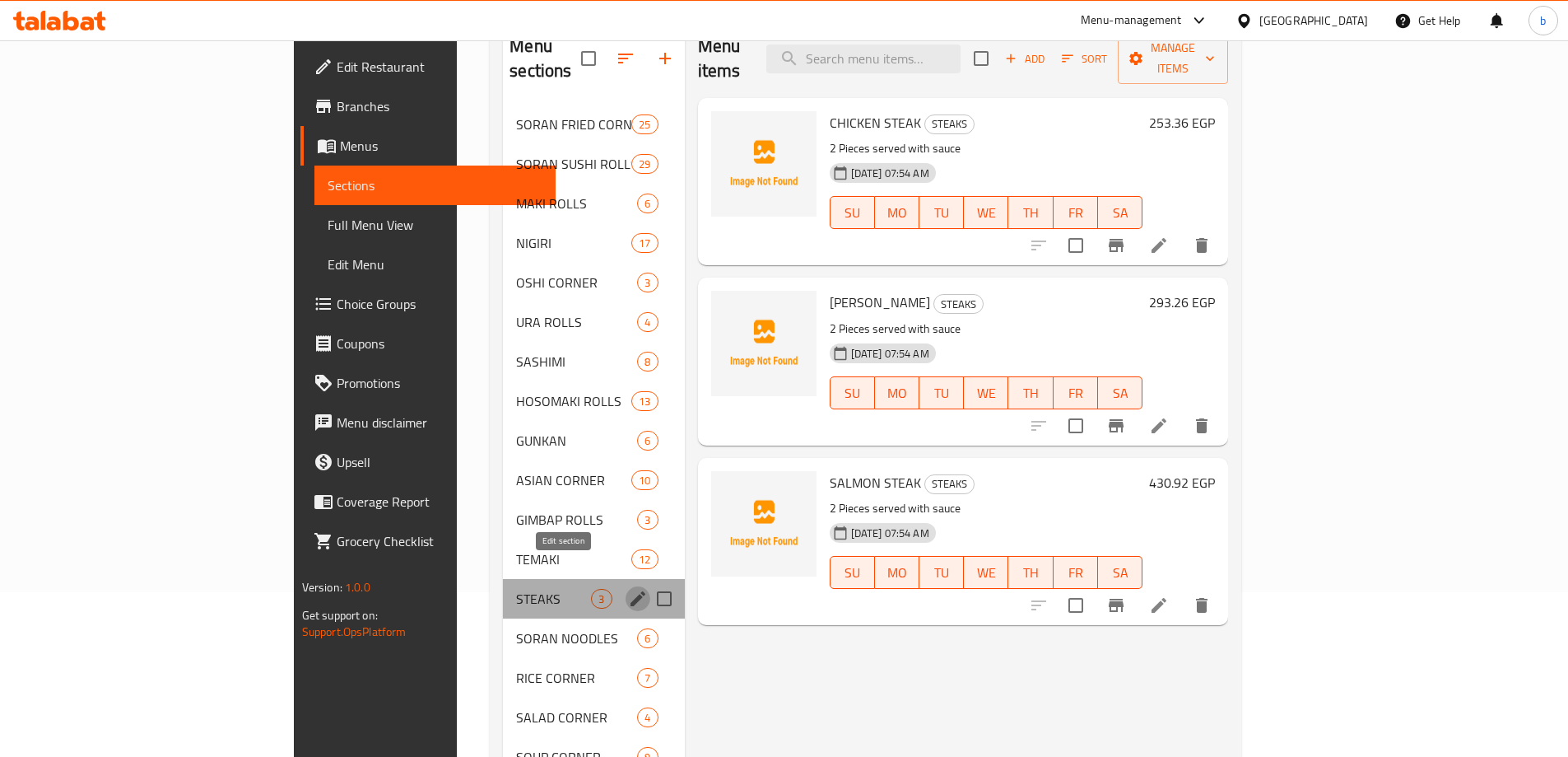
click at [628, 589] on icon "edit" at bounding box center [638, 599] width 20 height 20
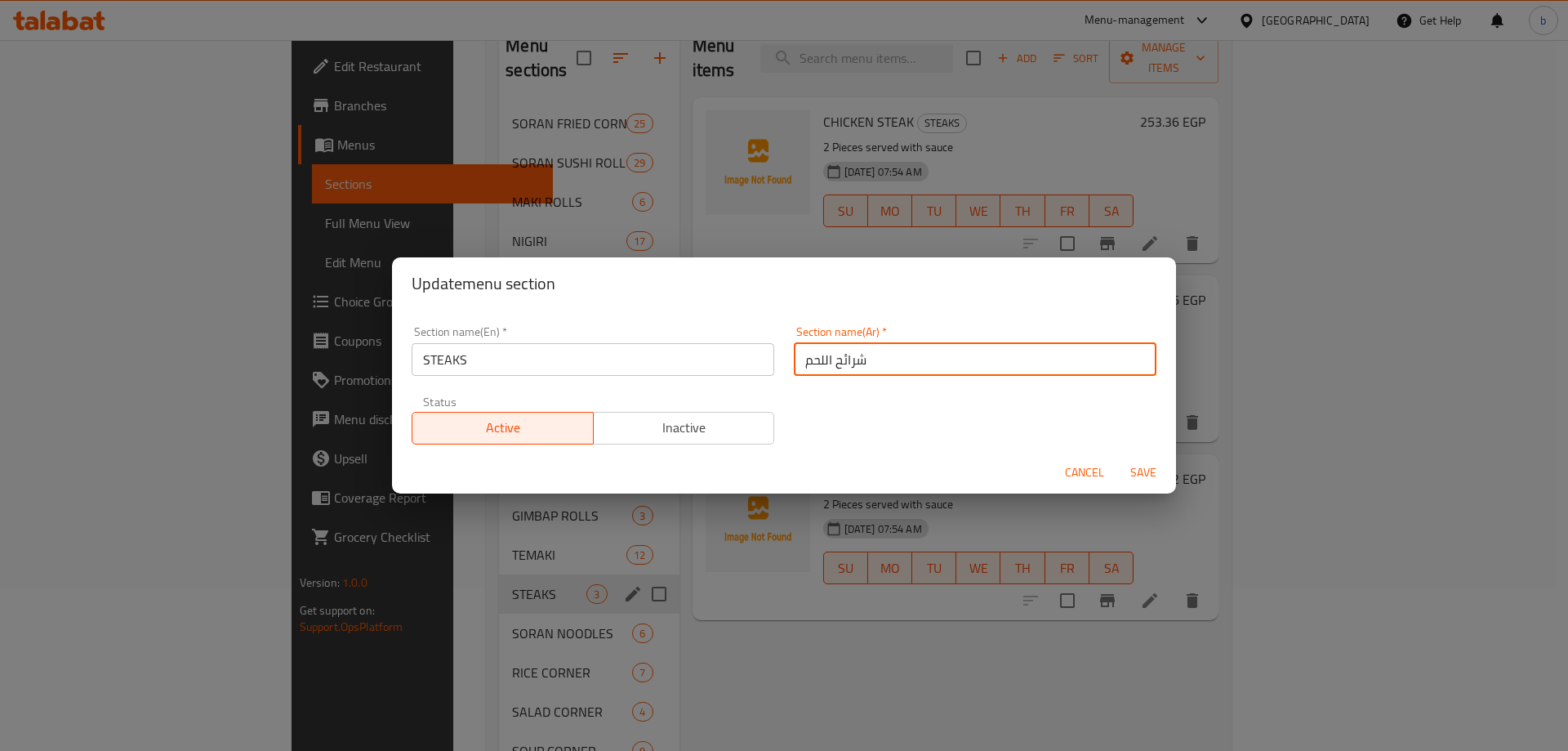
click at [888, 366] on input "شرائح اللحم" at bounding box center [975, 359] width 363 height 33
type input "s"
type input "ستيكس"
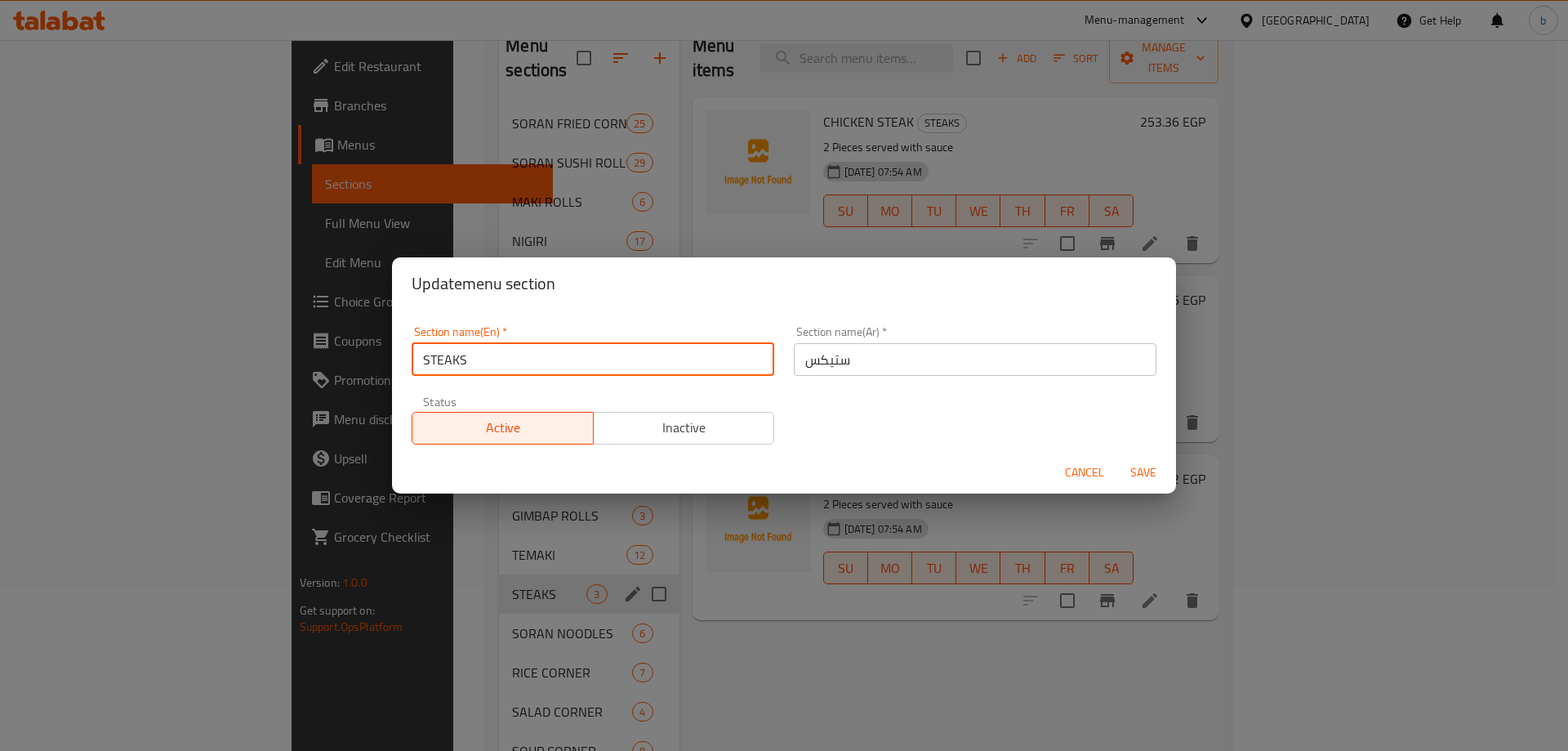
drag, startPoint x: 458, startPoint y: 368, endPoint x: 406, endPoint y: 370, distance: 52.0
click at [416, 374] on input "STEAKS" at bounding box center [593, 359] width 363 height 33
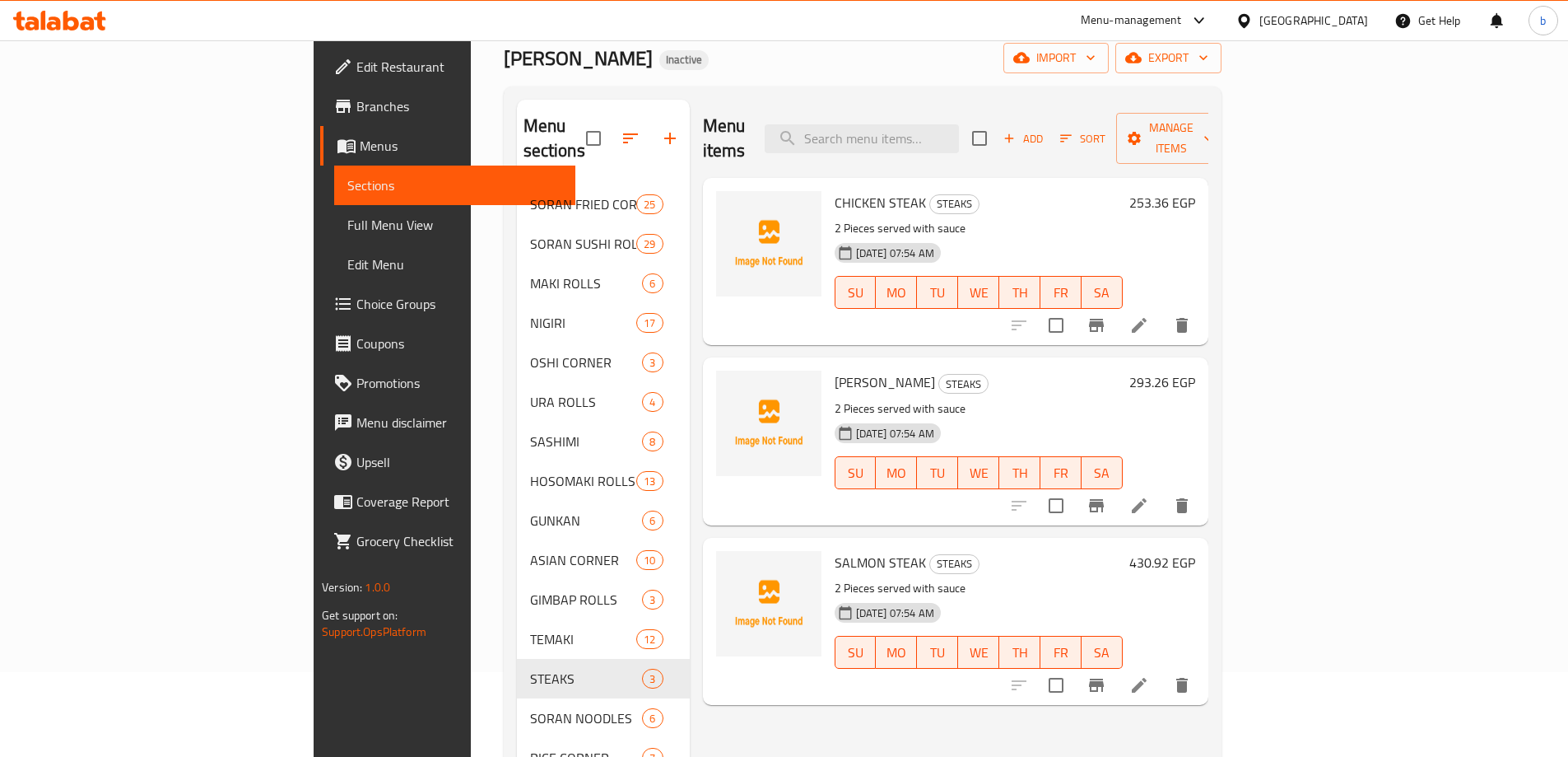
scroll to position [165, 0]
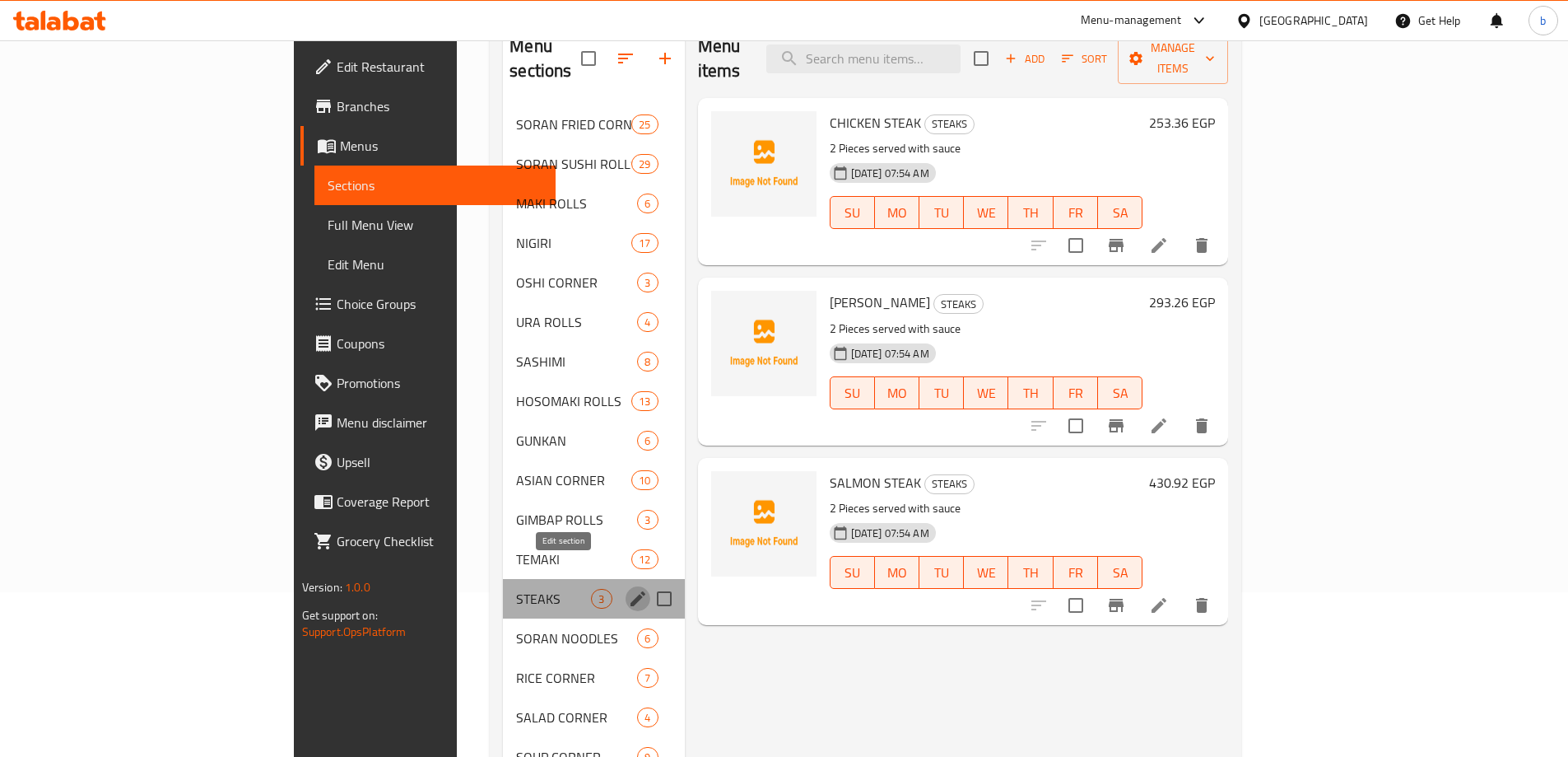
click at [630, 592] on icon "edit" at bounding box center [638, 599] width 15 height 15
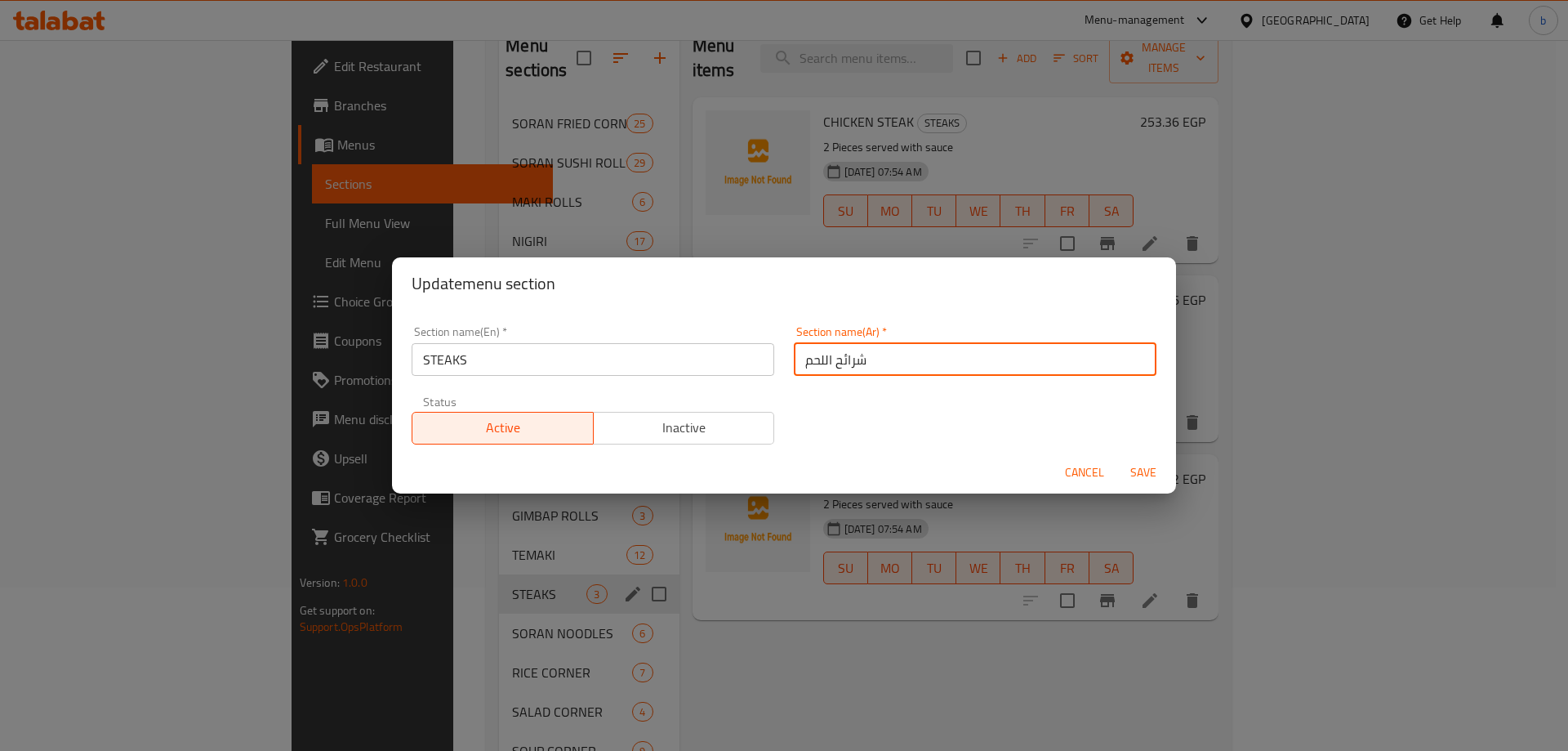
click at [925, 363] on input "شرائح اللحم" at bounding box center [975, 359] width 363 height 33
type input "ستيك"
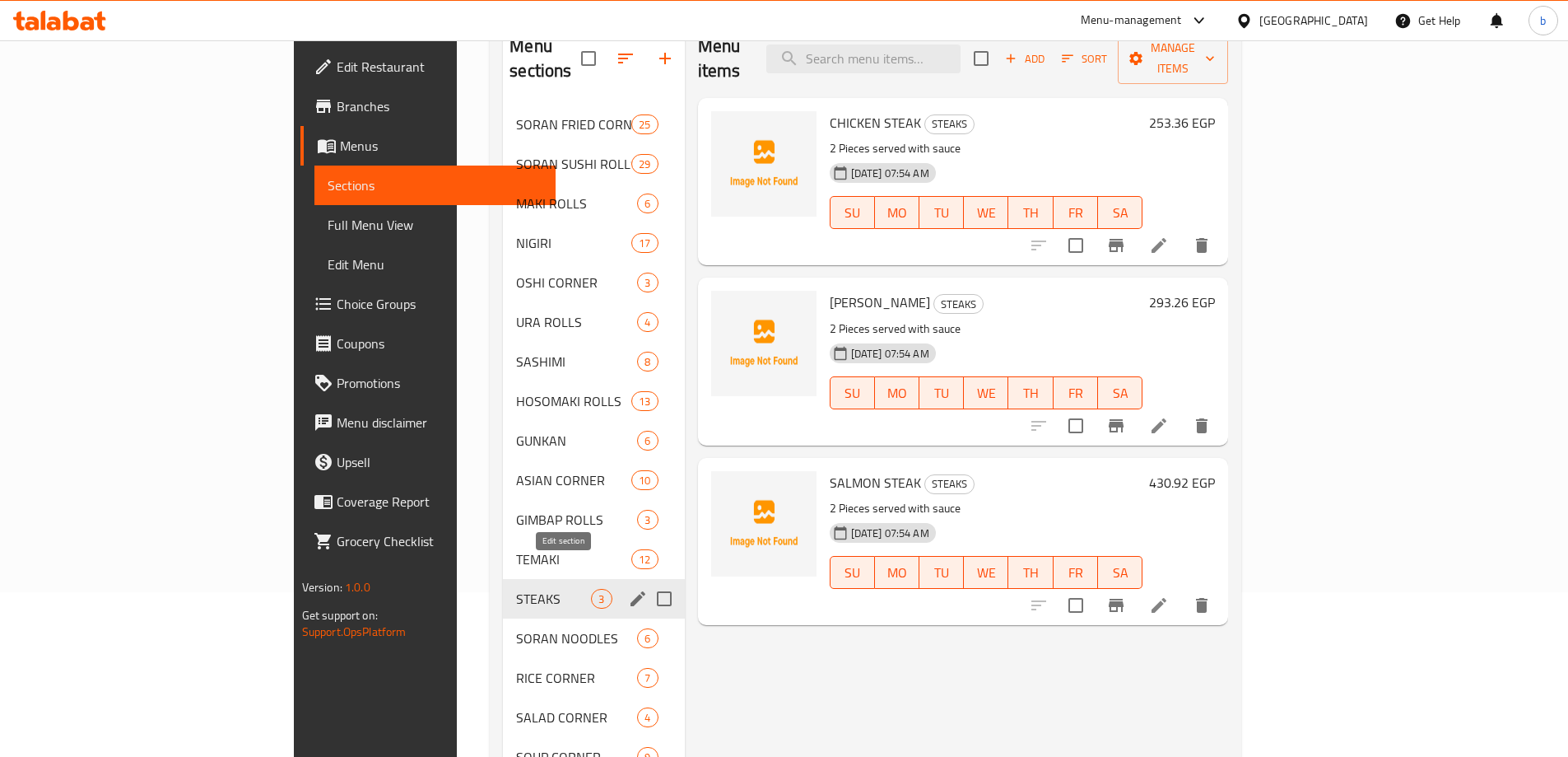
click at [630, 592] on icon "edit" at bounding box center [638, 599] width 15 height 15
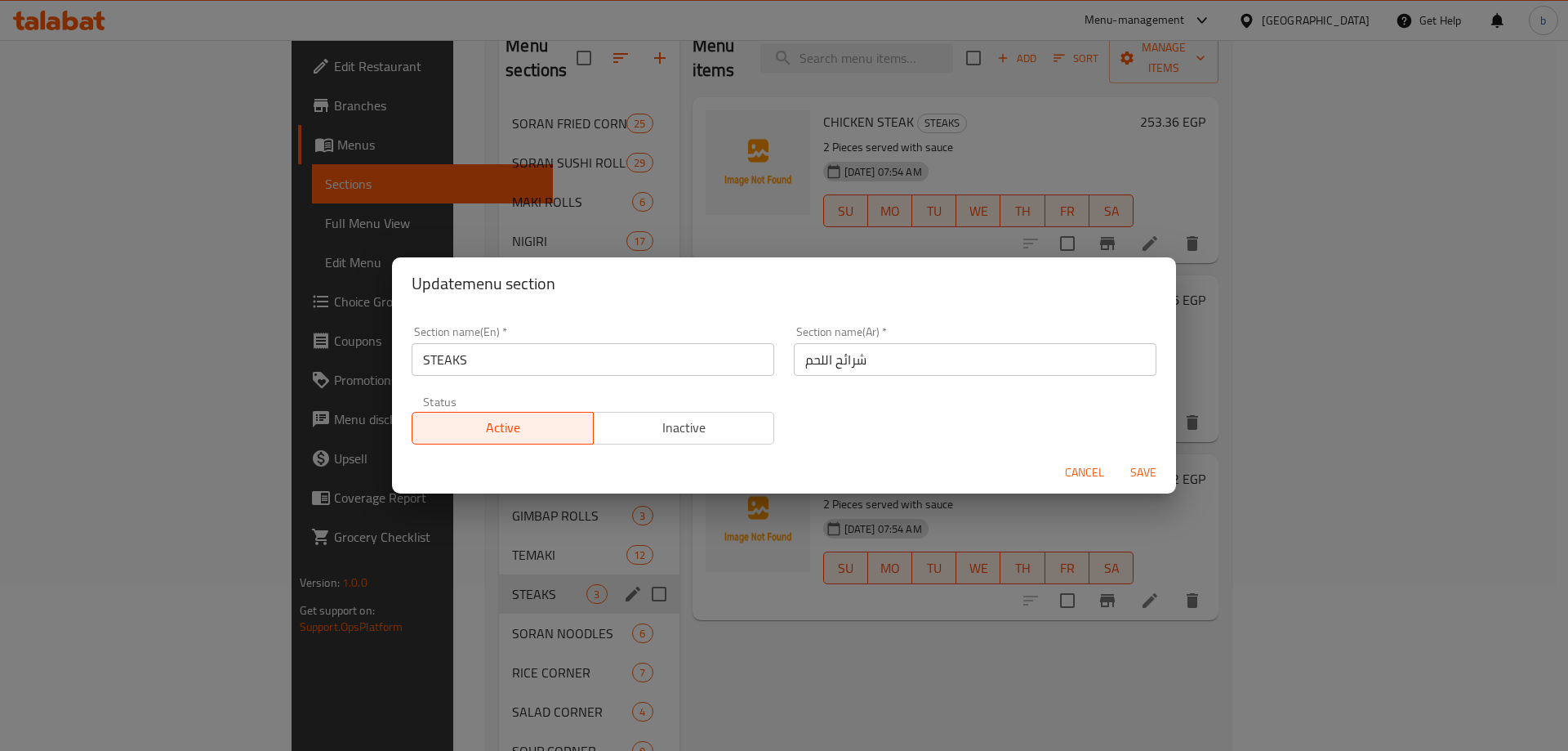
click at [961, 372] on input "شرائح اللحم" at bounding box center [975, 359] width 363 height 33
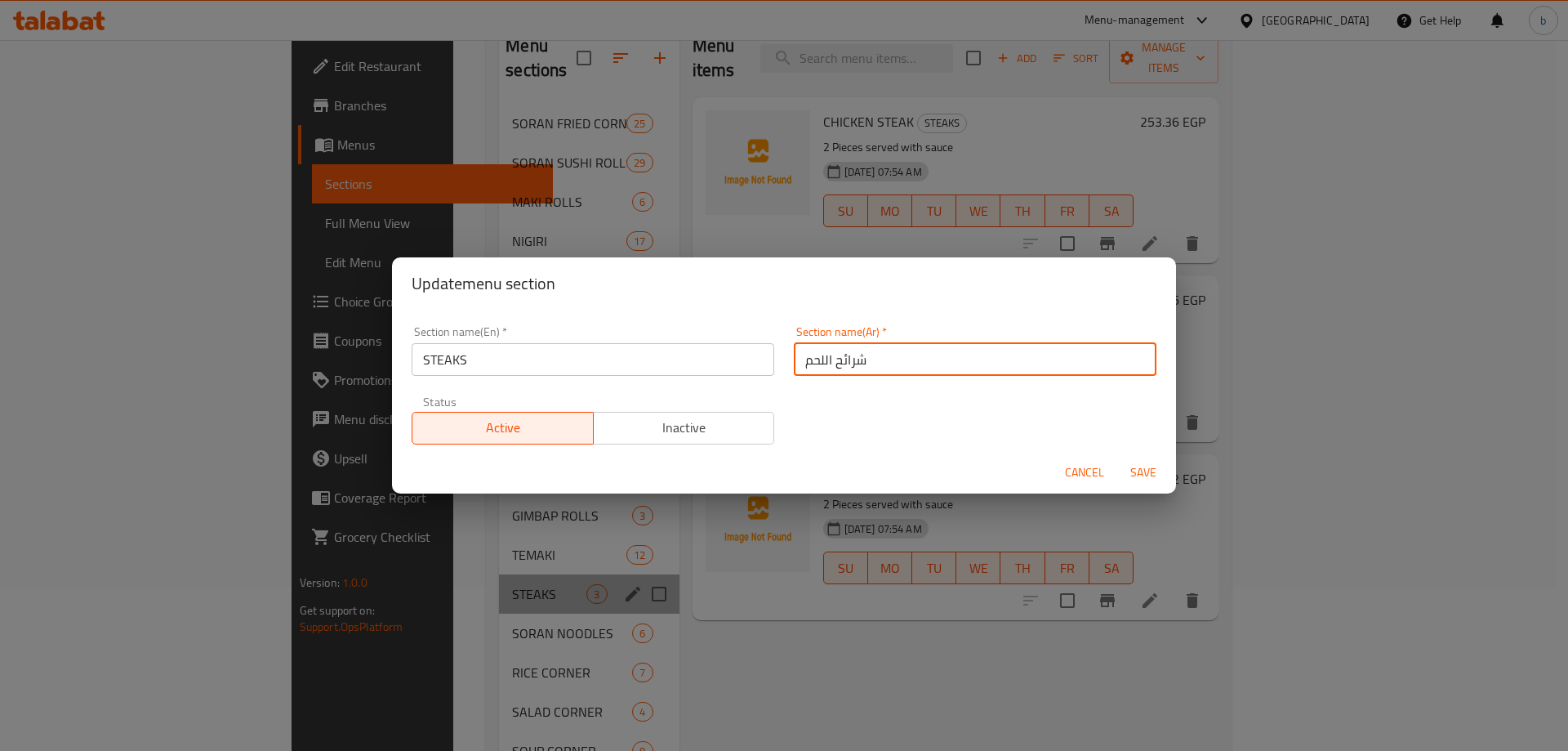
click at [961, 372] on input "شرائح اللحم" at bounding box center [975, 359] width 363 height 33
type input "ستيكس"
click at [1118, 457] on button "Save" at bounding box center [1144, 472] width 53 height 30
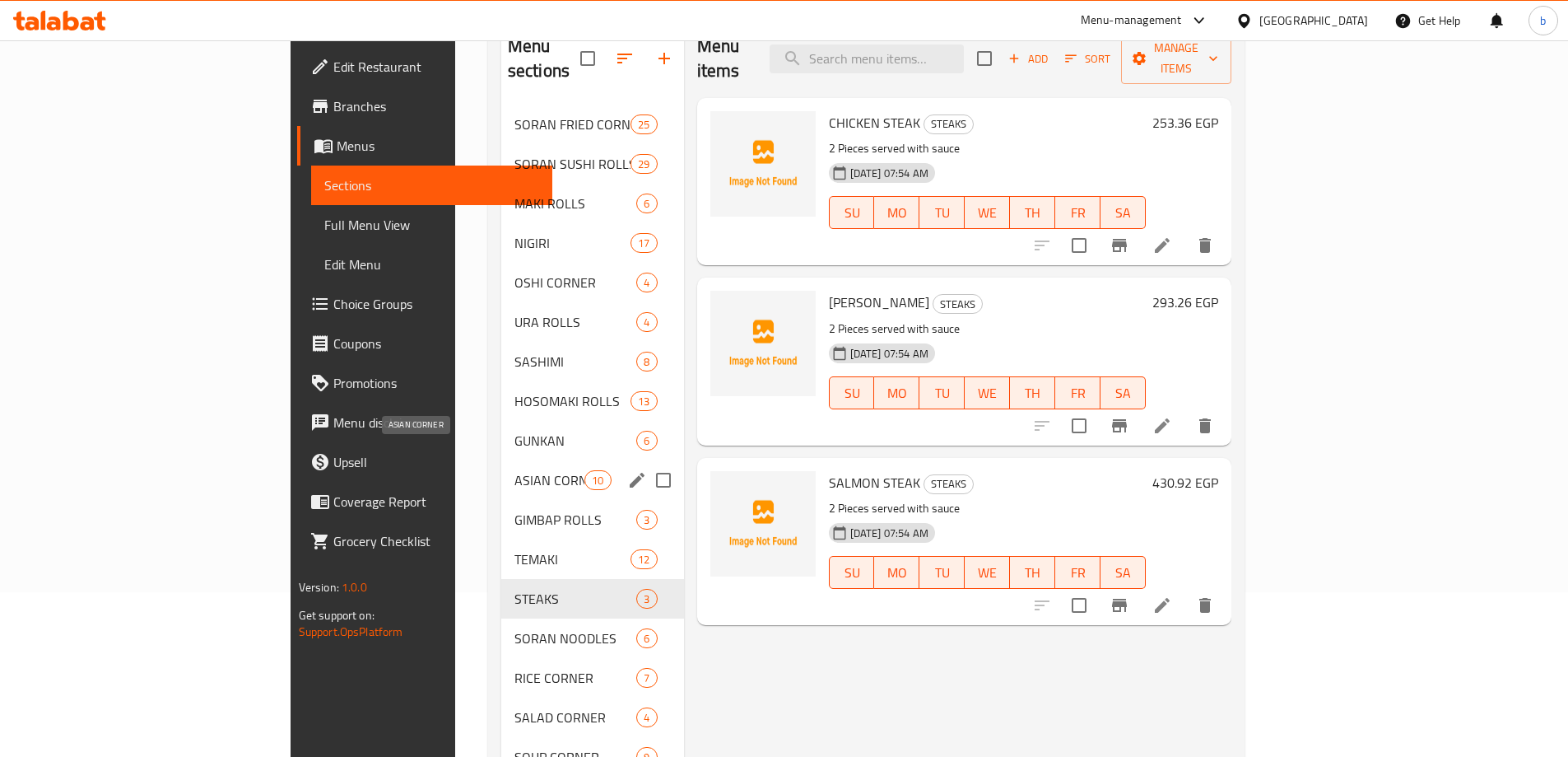
click at [514, 470] on span "ASIAN CORNER" at bounding box center [549, 480] width 70 height 20
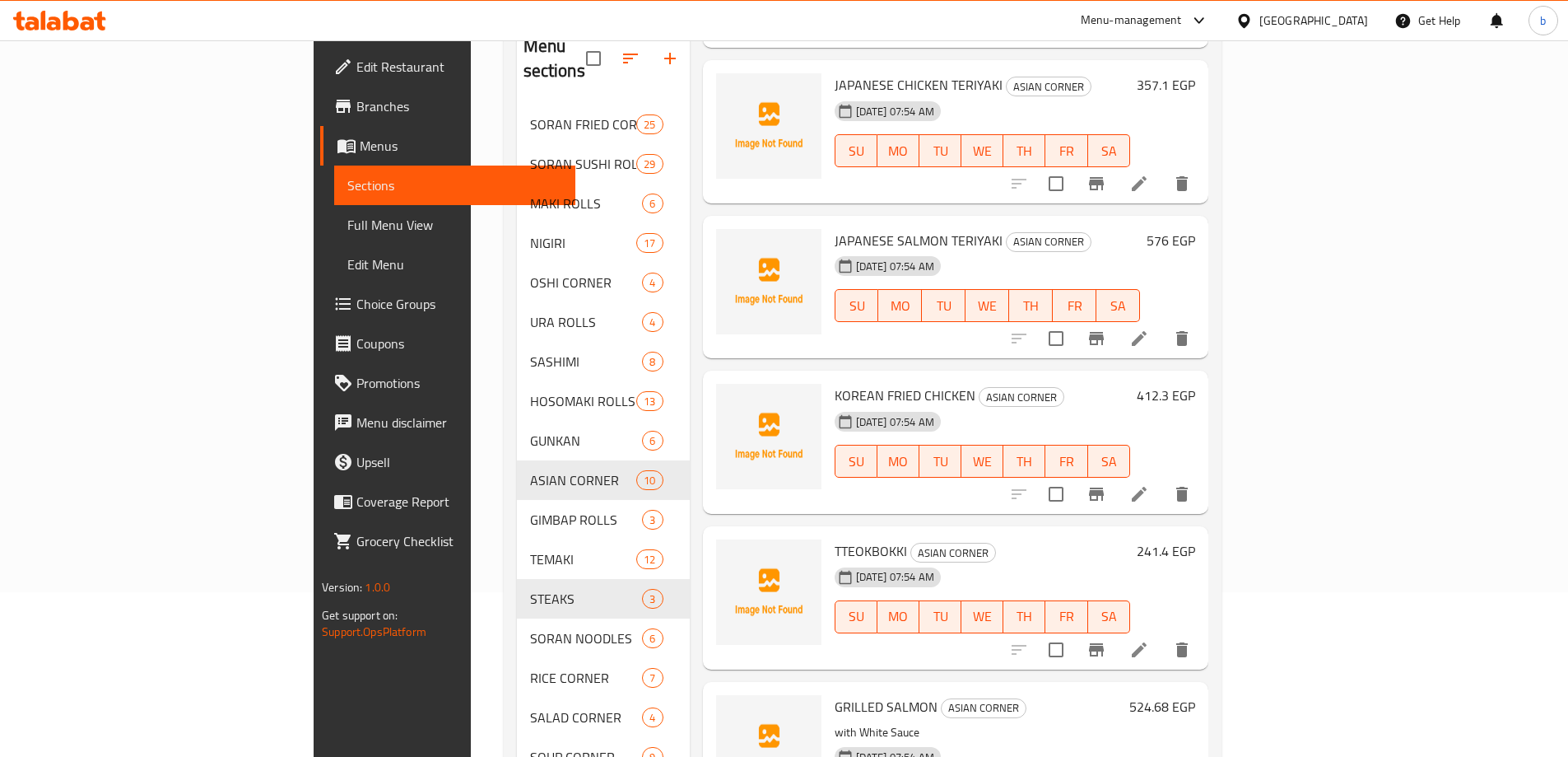
scroll to position [887, 0]
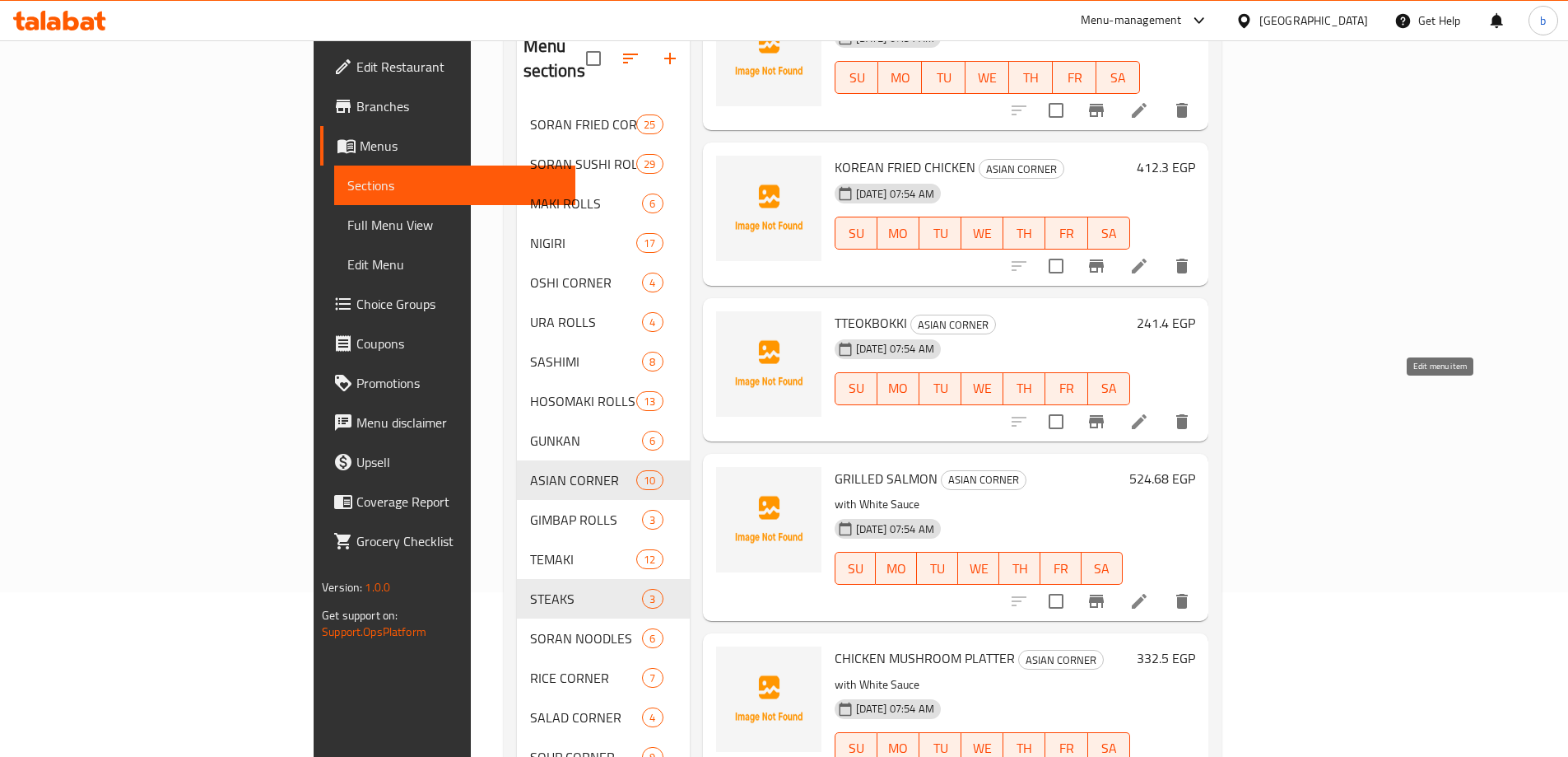
click at [1146, 414] on icon at bounding box center [1140, 422] width 15 height 15
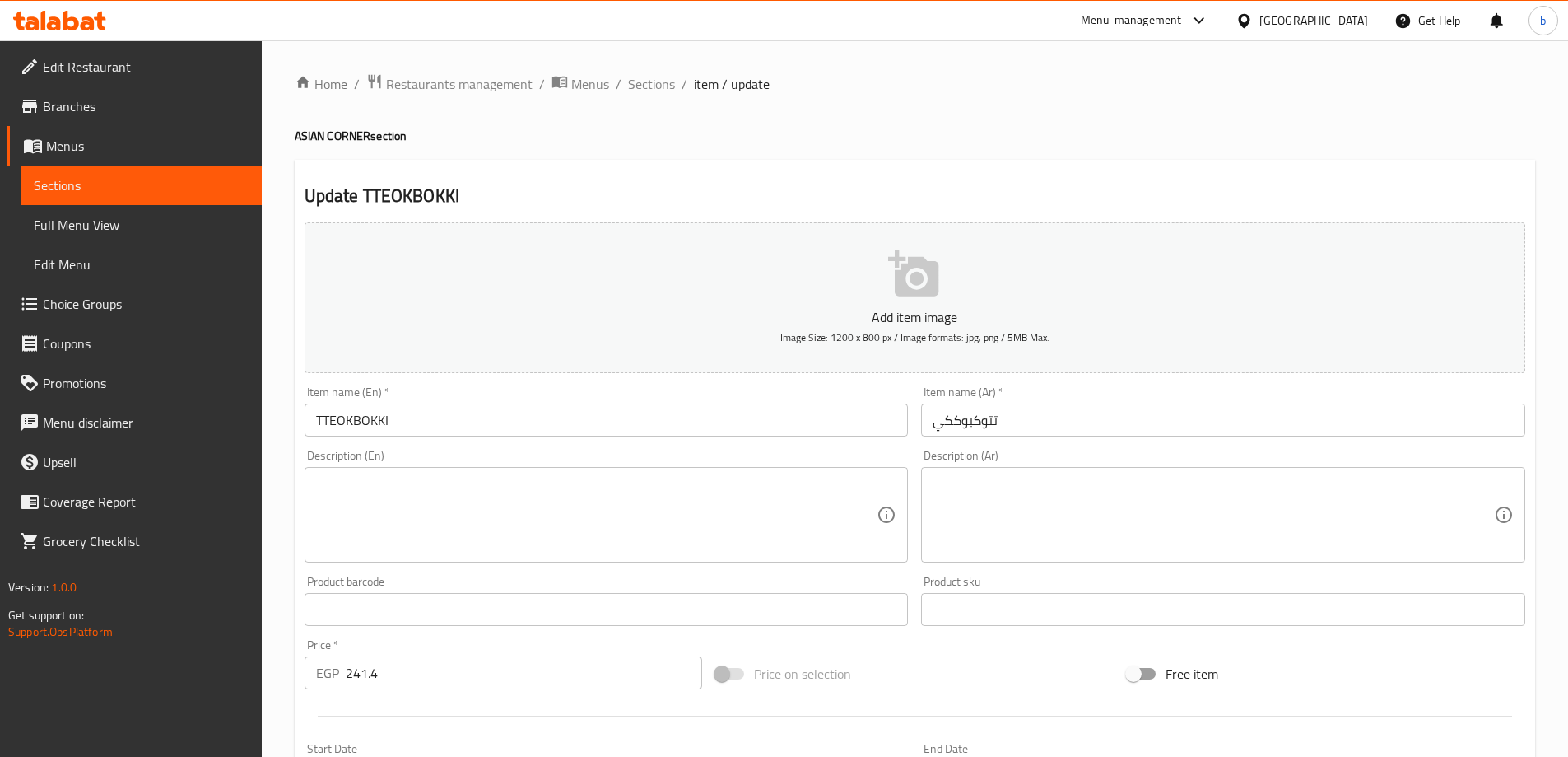
click at [949, 428] on input "تتوكبوككي" at bounding box center [1223, 420] width 605 height 33
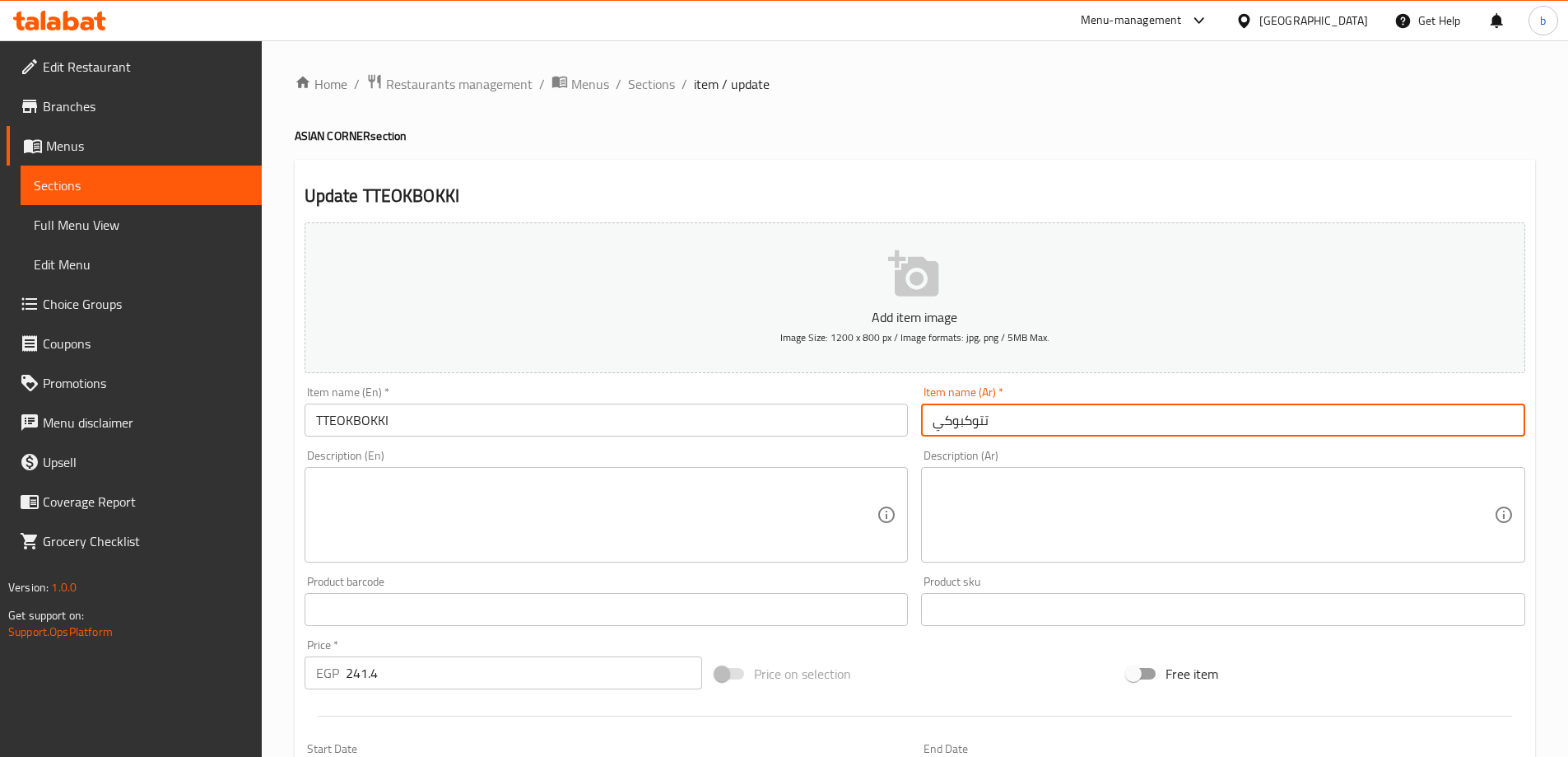
click at [979, 424] on input "تتوكبوكي" at bounding box center [1223, 420] width 605 height 33
type input "توكبوكي"
click at [325, 414] on input "TTEOKBOKKI" at bounding box center [606, 420] width 605 height 33
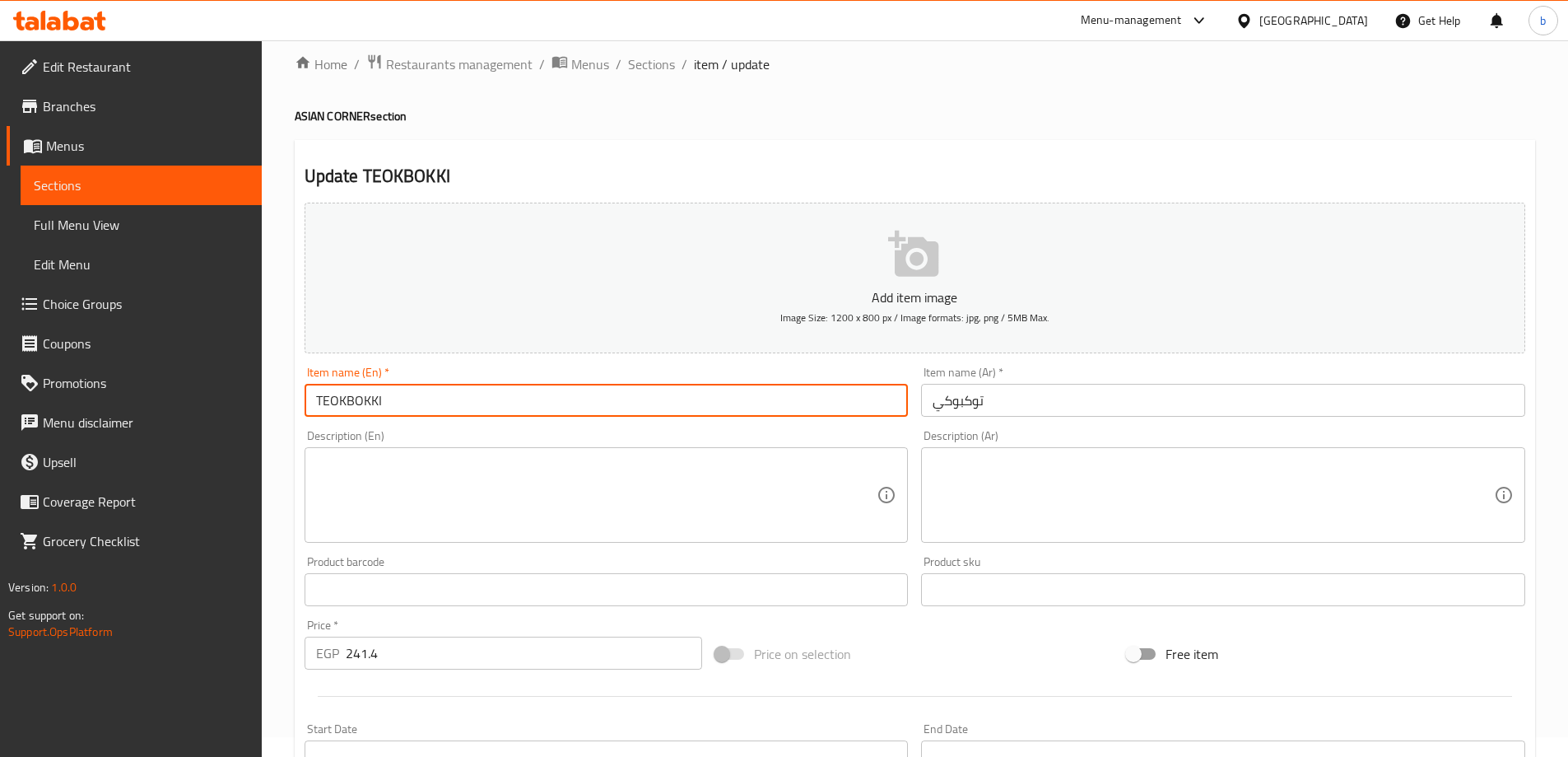
scroll to position [407, 0]
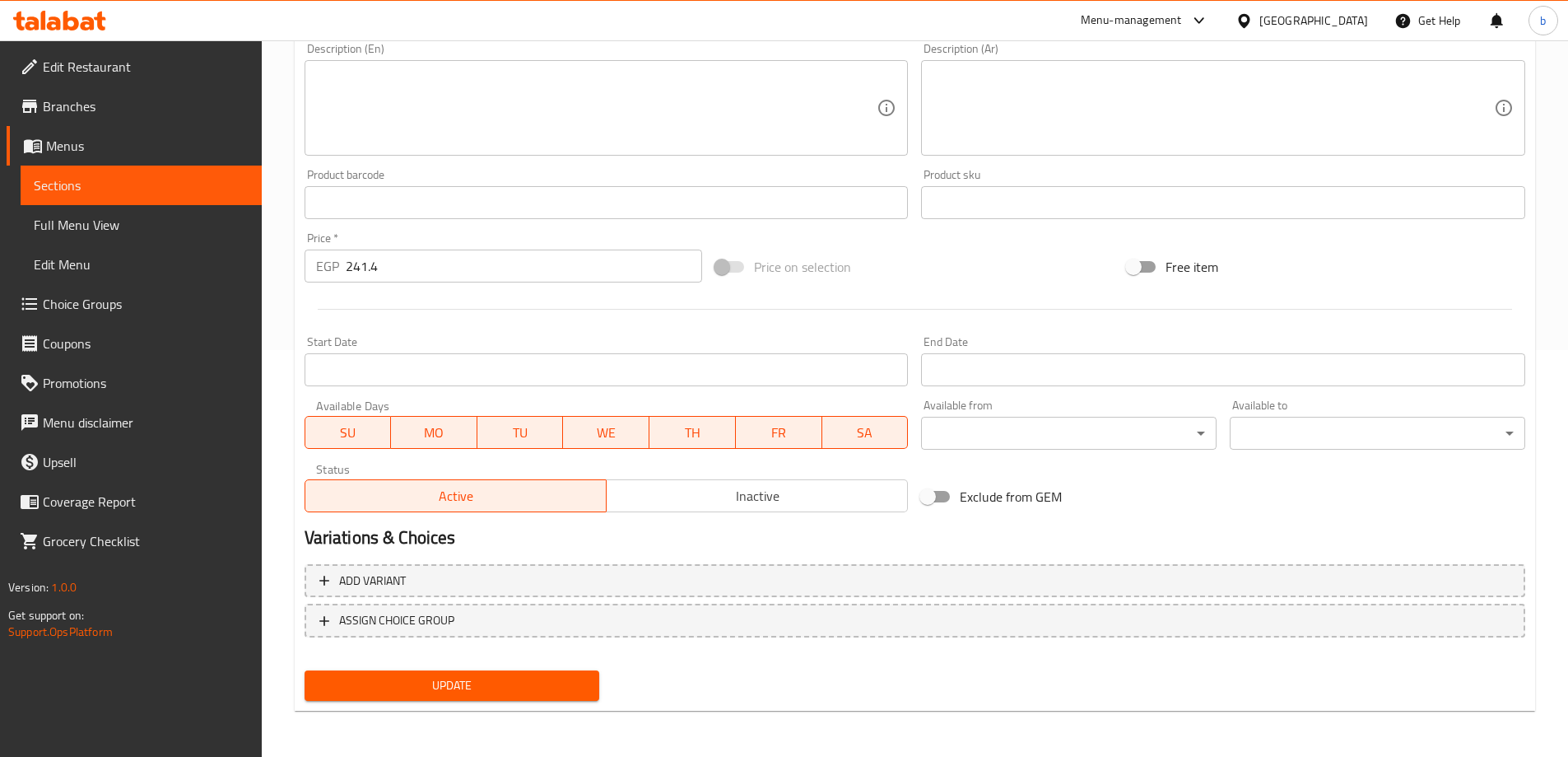
type input "TEOKBOKKI"
click at [530, 678] on span "Update" at bounding box center [452, 685] width 269 height 21
click at [105, 223] on span "Full Menu View" at bounding box center [141, 225] width 215 height 20
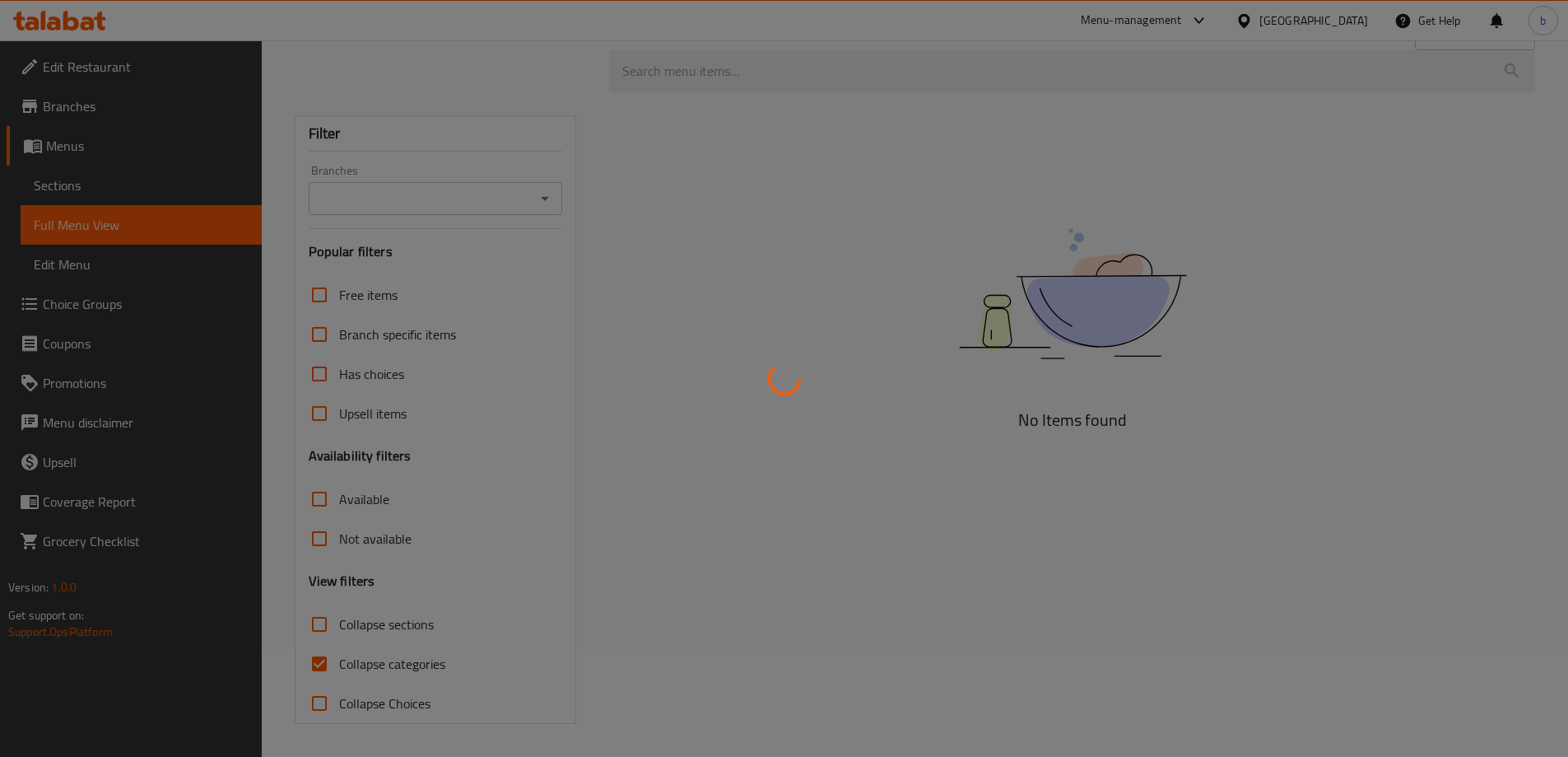
scroll to position [108, 0]
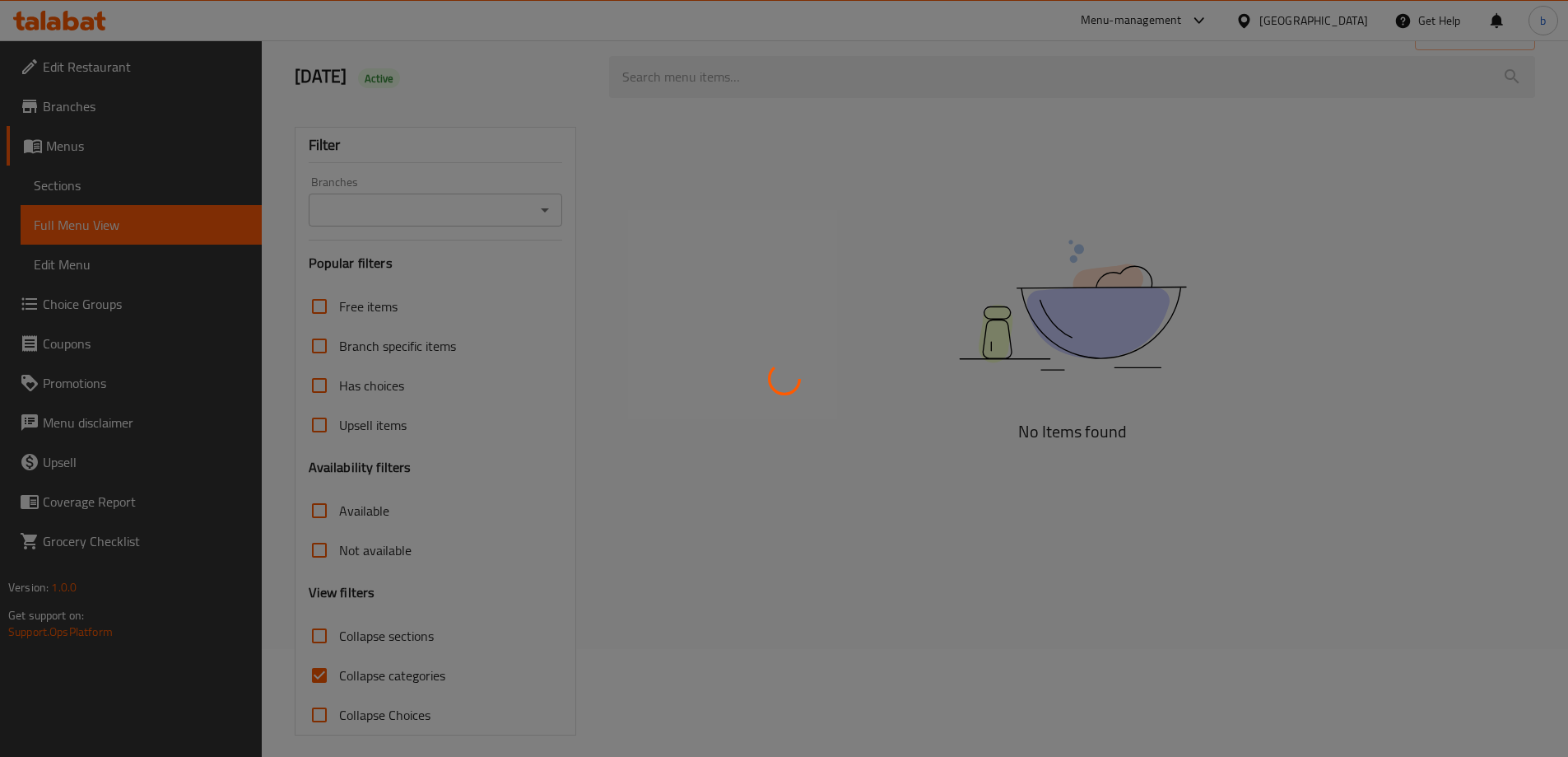
click at [93, 188] on div at bounding box center [784, 378] width 1568 height 757
click at [92, 185] on div at bounding box center [784, 378] width 1568 height 757
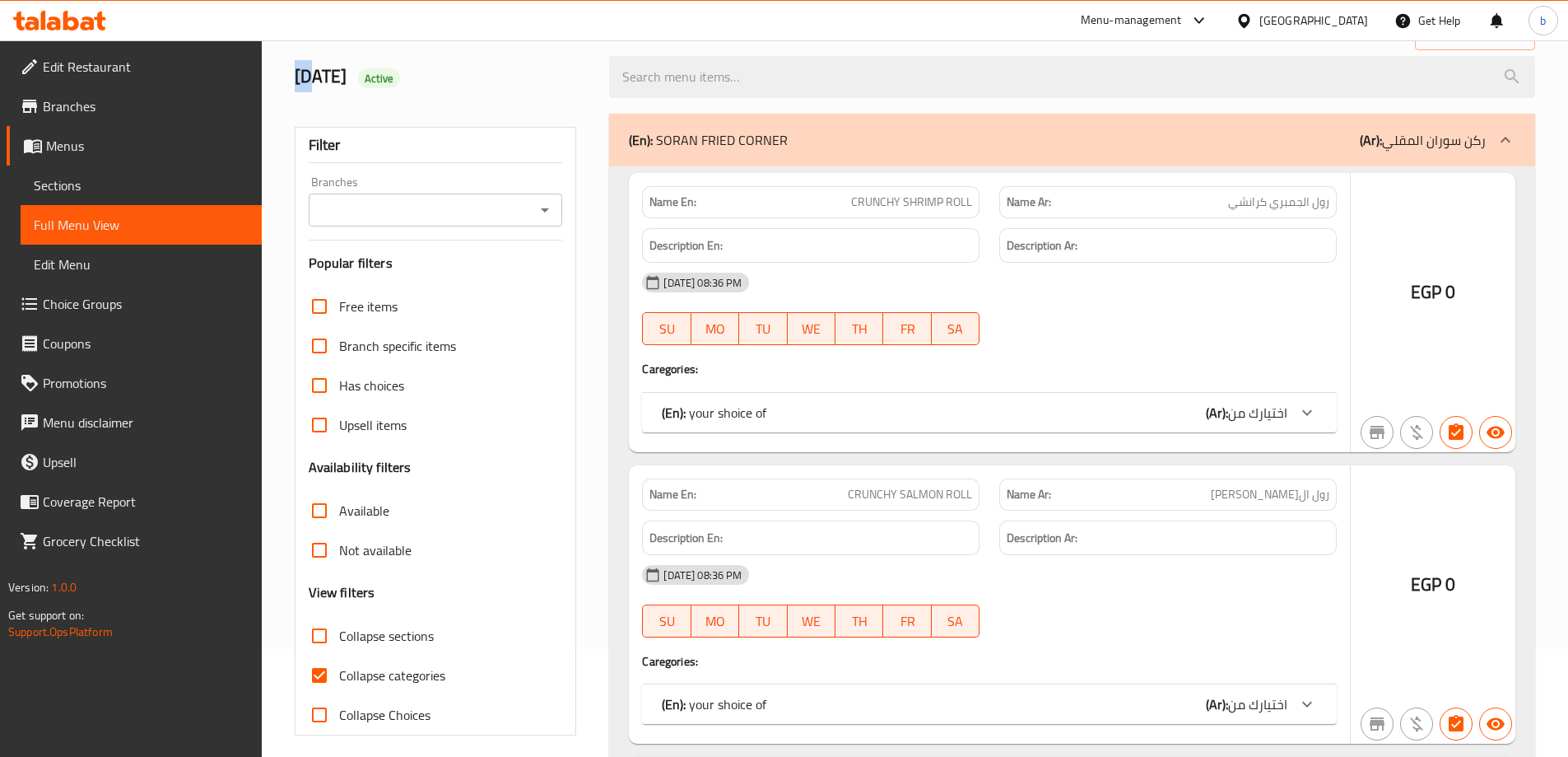
click at [92, 185] on div at bounding box center [784, 378] width 1568 height 757
click at [175, 171] on div at bounding box center [784, 378] width 1568 height 757
click at [155, 182] on div at bounding box center [784, 378] width 1568 height 757
click at [30, 183] on div at bounding box center [784, 378] width 1568 height 757
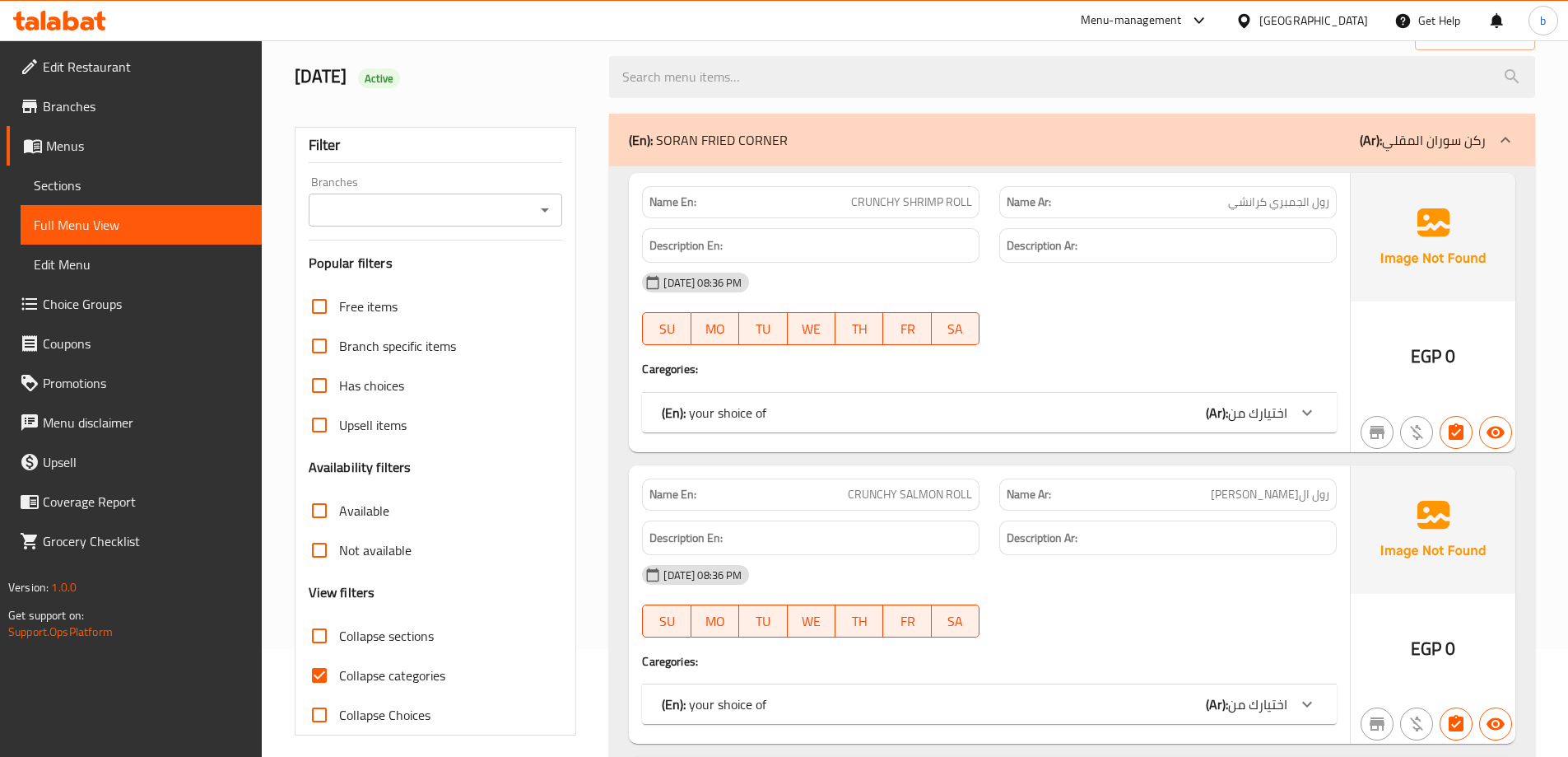
click at [71, 181] on span "Sections" at bounding box center [141, 185] width 215 height 20
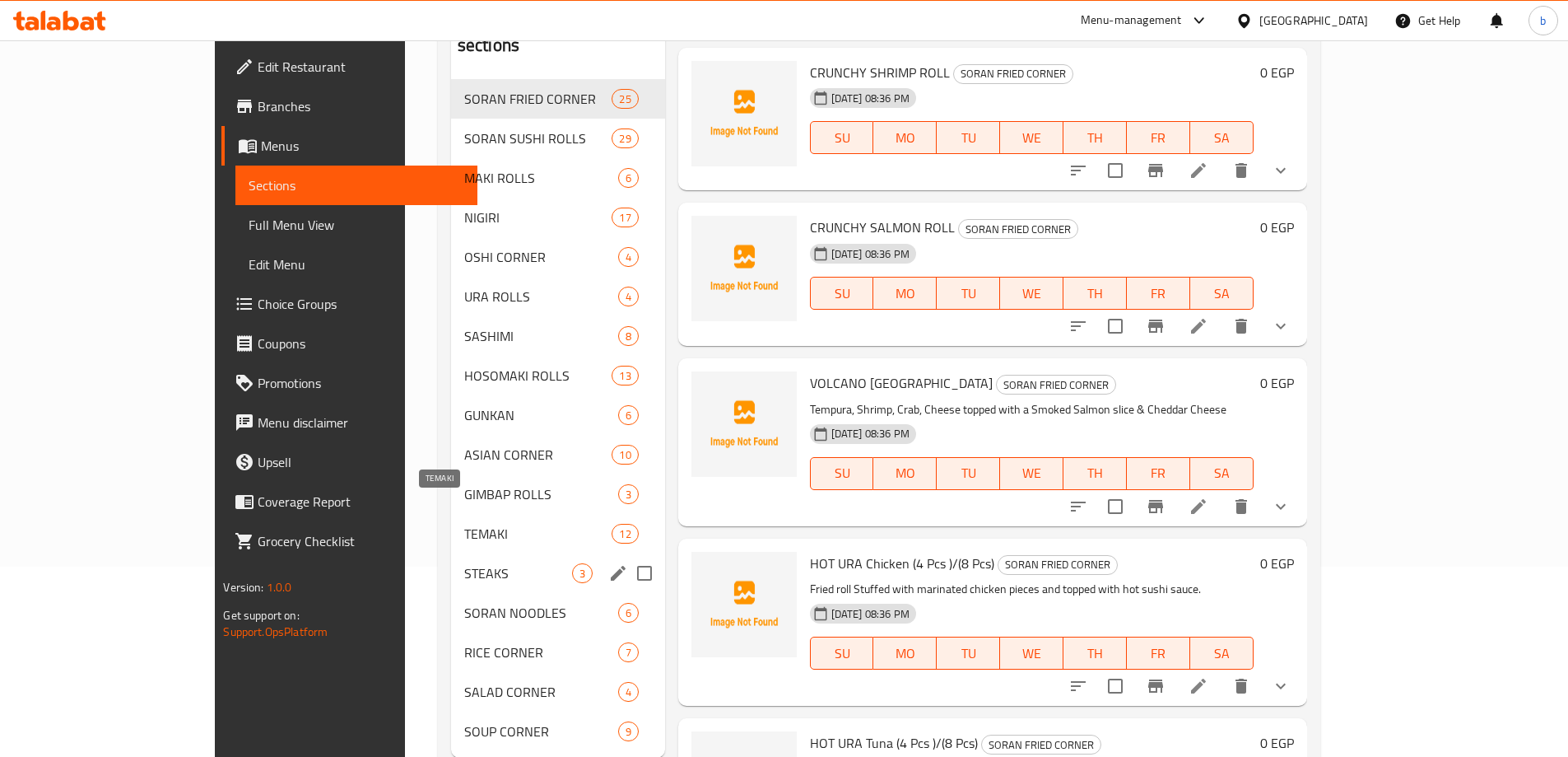
scroll to position [231, 0]
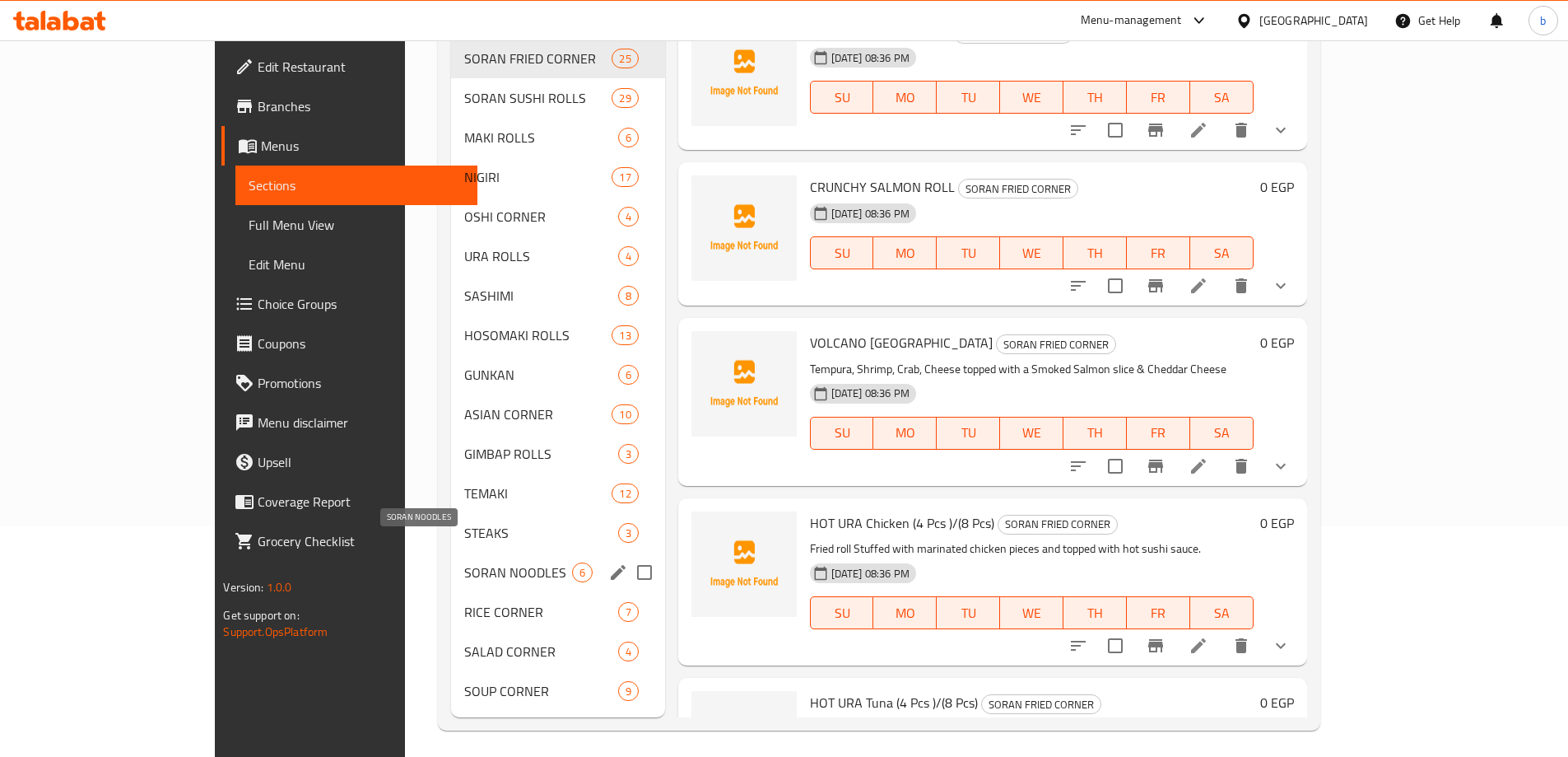
click at [464, 563] on span "SORAN NOODLES" at bounding box center [518, 573] width 108 height 20
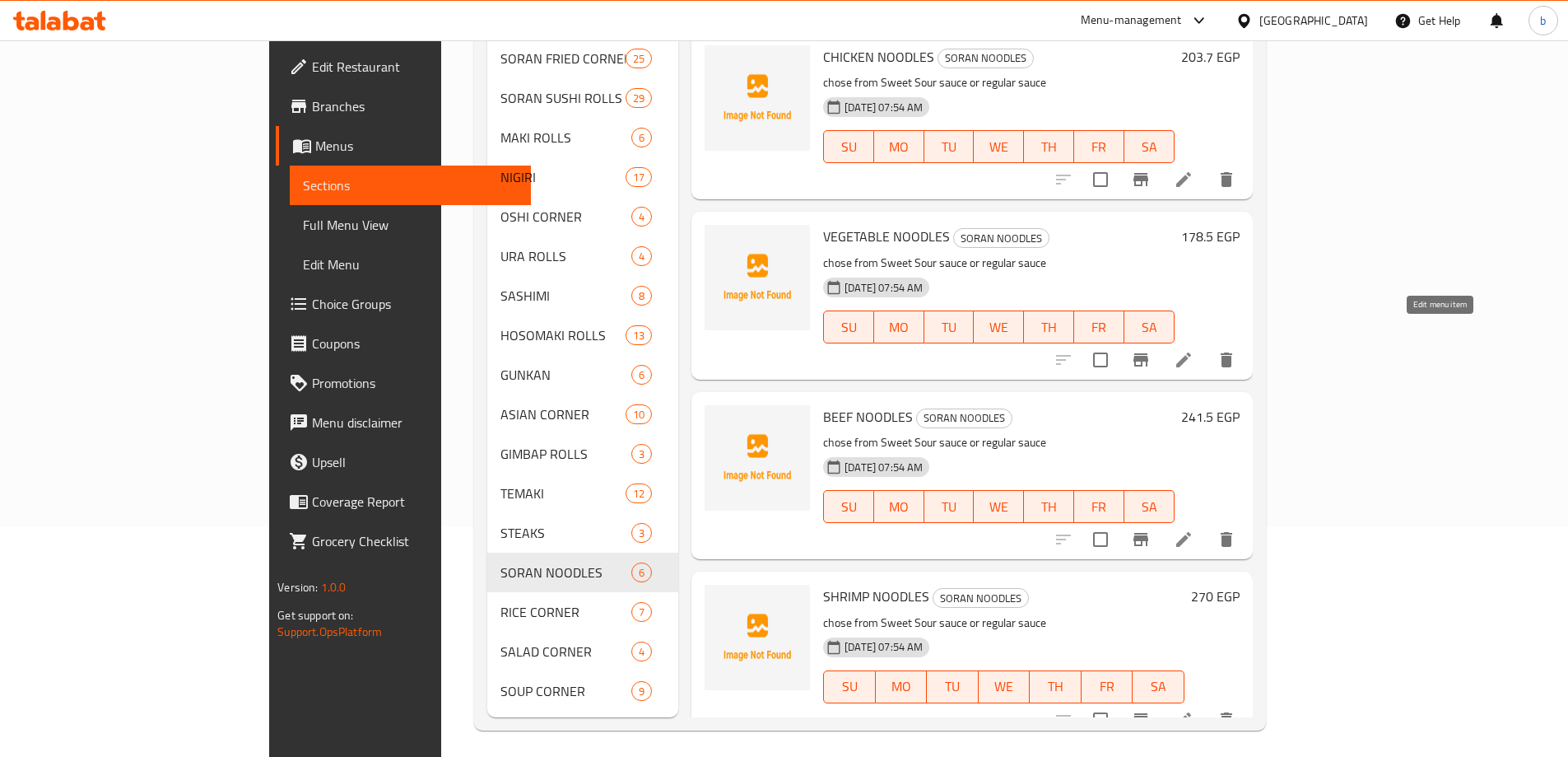
click at [1193, 350] on icon at bounding box center [1183, 360] width 20 height 20
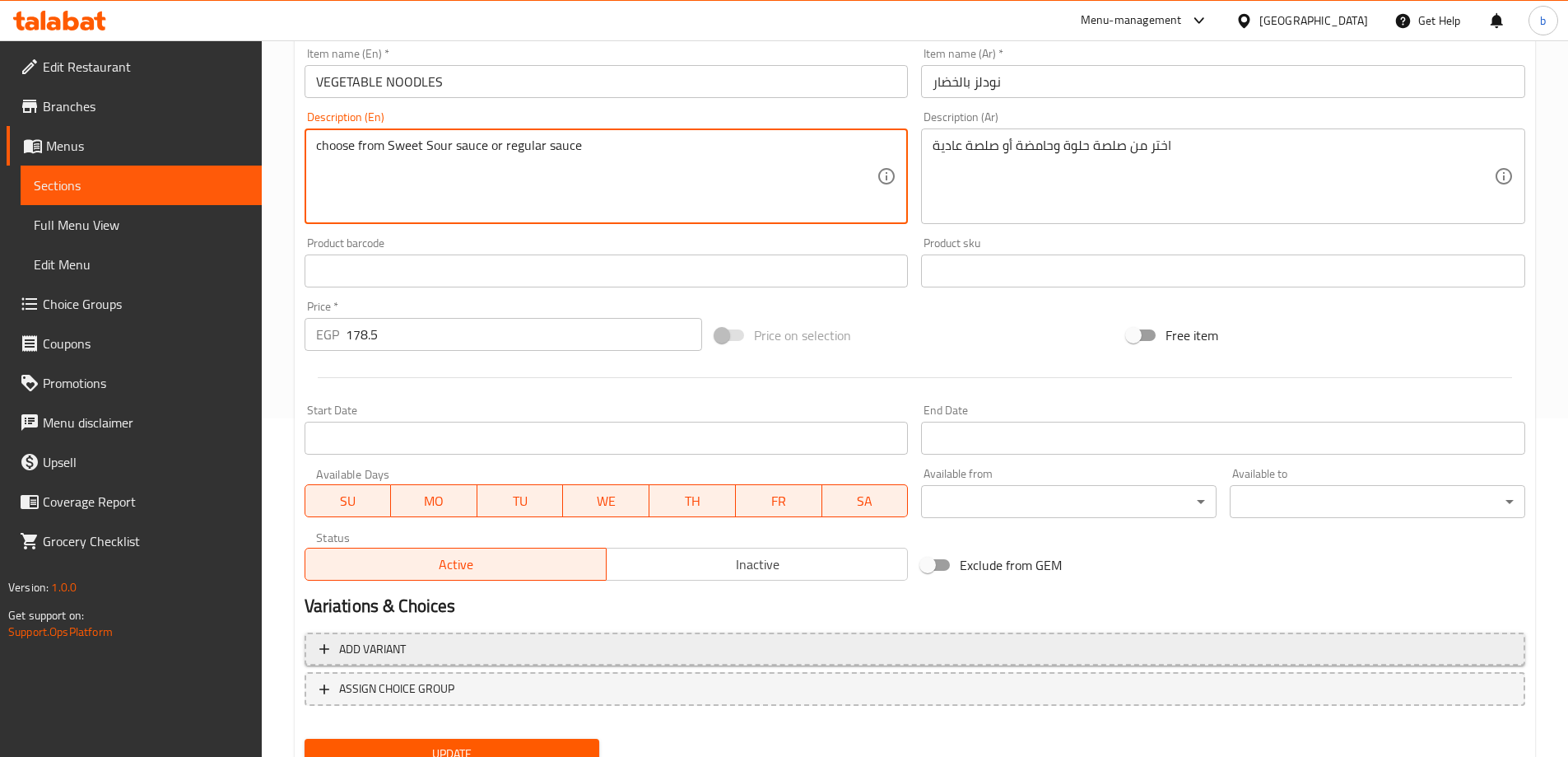
scroll to position [407, 0]
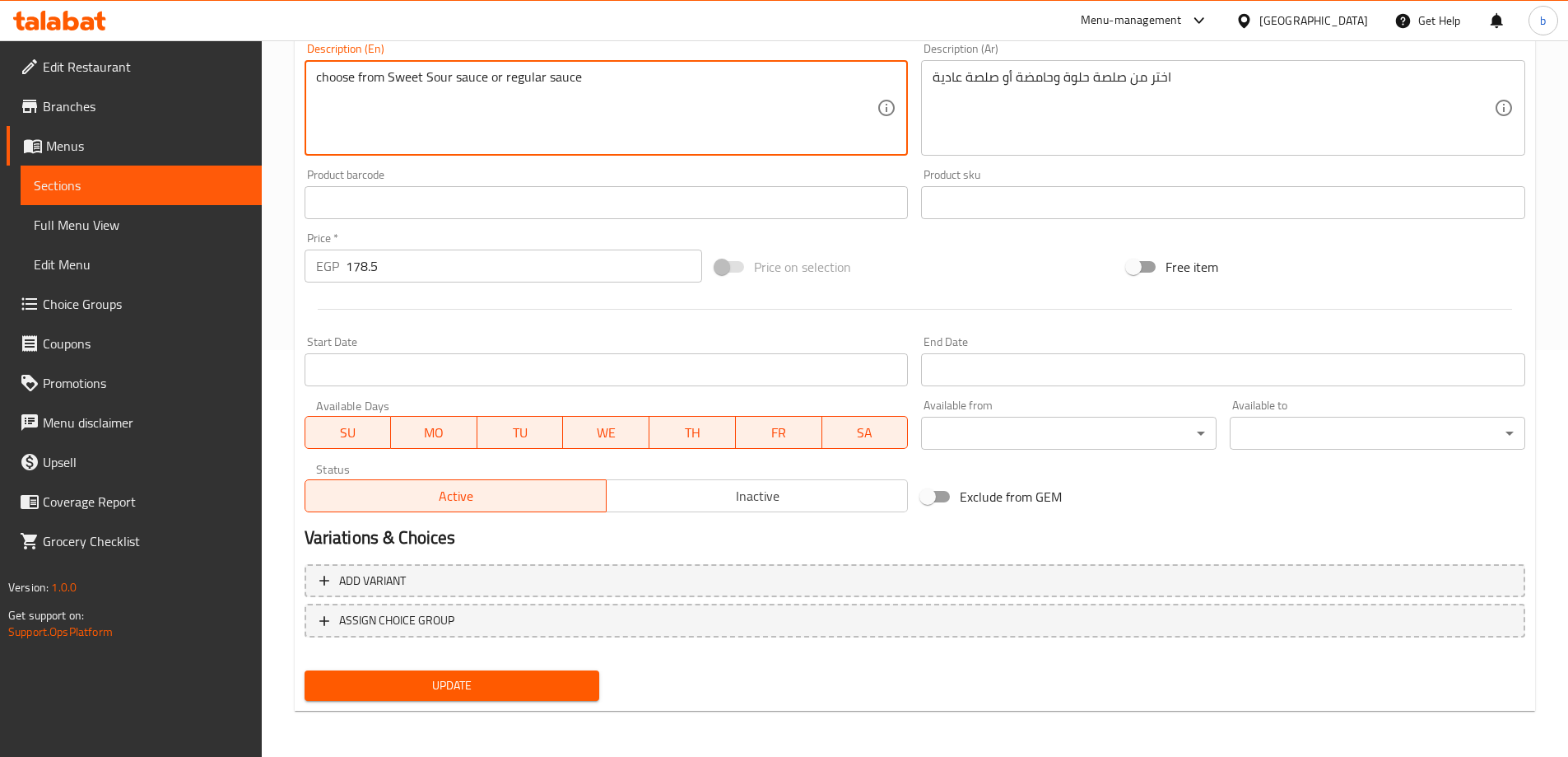
type textarea "choose from Sweet Sour sauce or regular sauce"
click at [466, 688] on span "Update" at bounding box center [452, 685] width 269 height 21
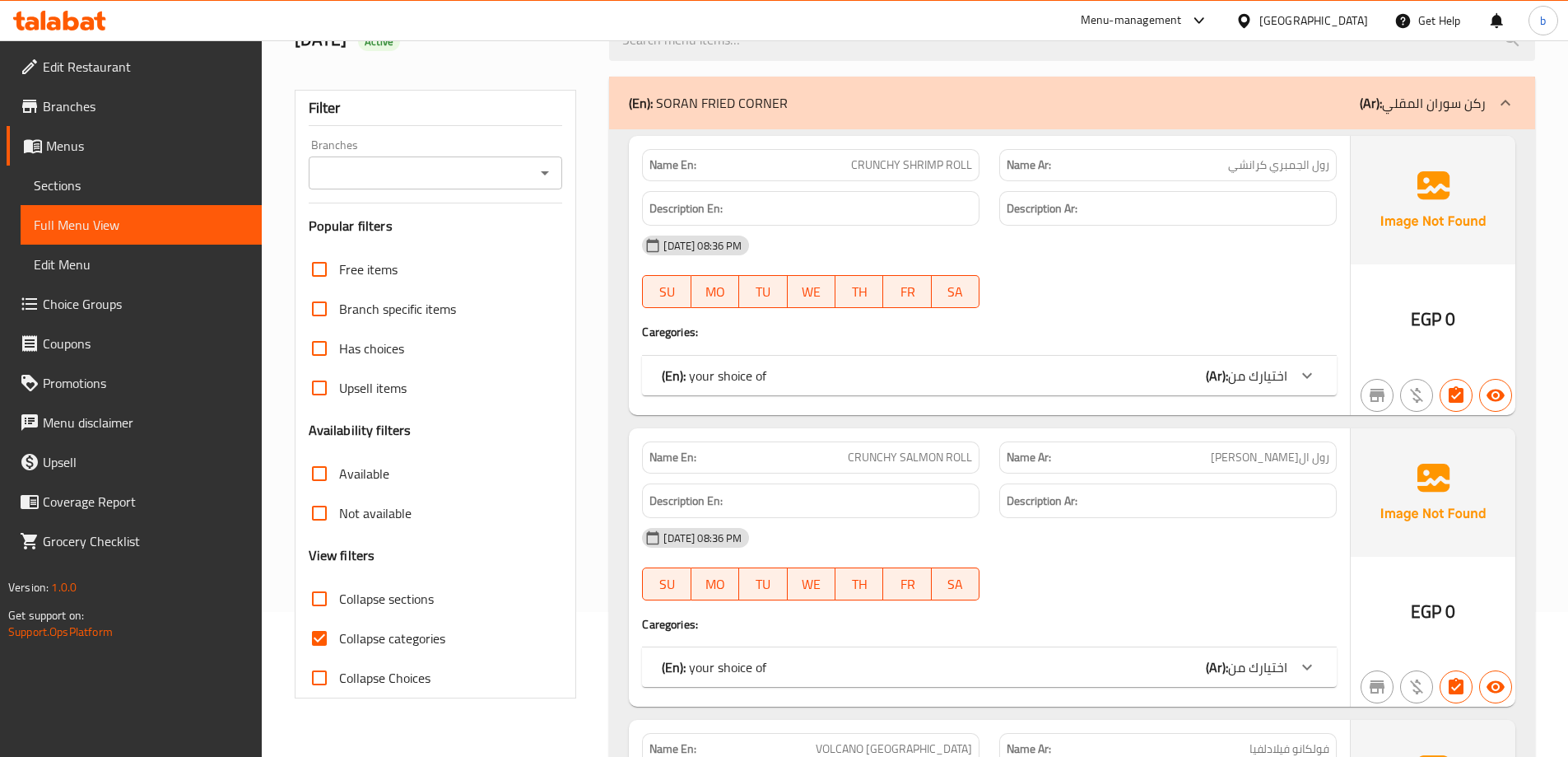
scroll to position [329, 0]
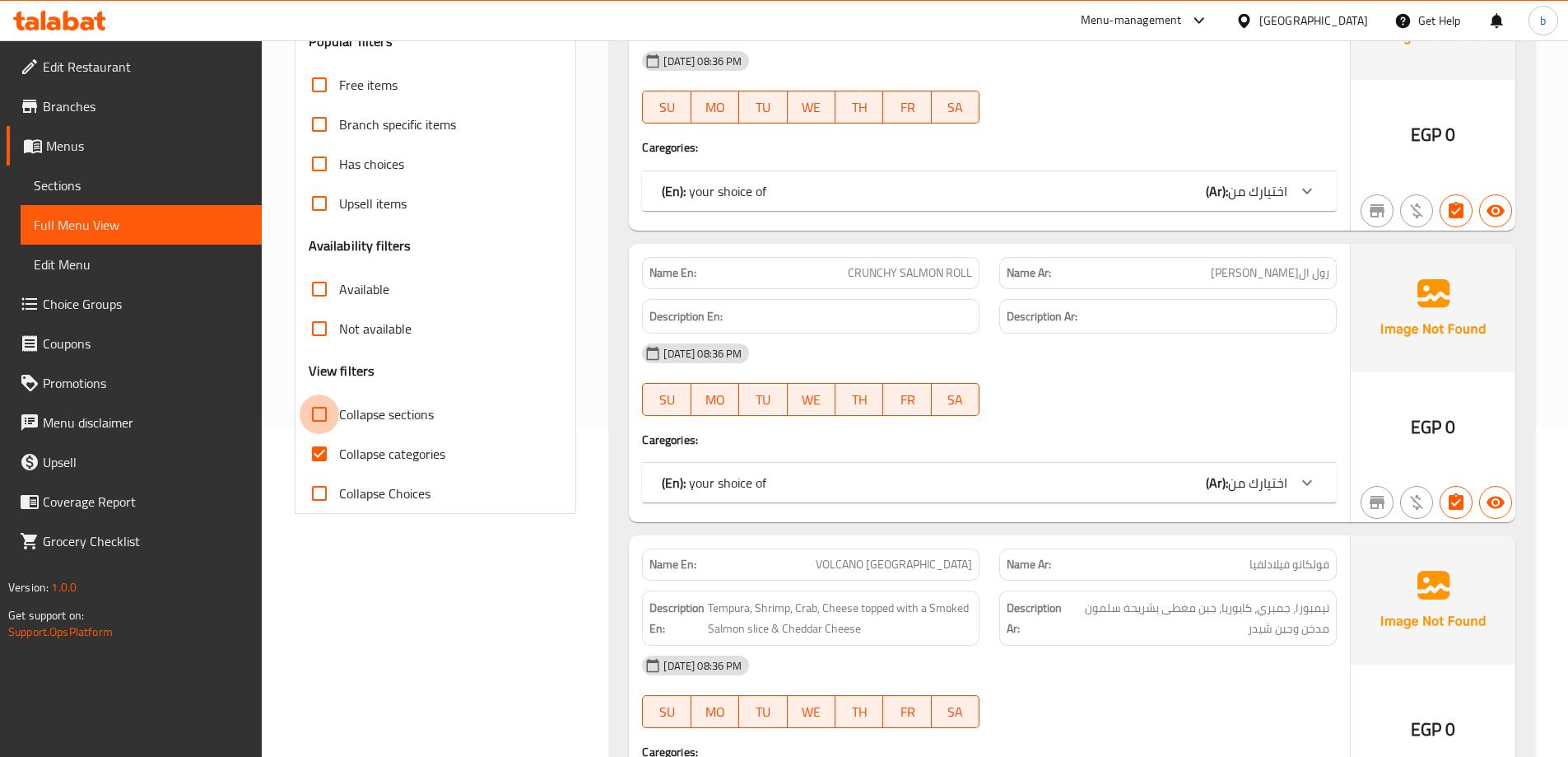
click at [320, 418] on input "Collapse sections" at bounding box center [319, 414] width 40 height 40
checkbox input "true"
click at [316, 455] on input "Collapse categories" at bounding box center [319, 454] width 40 height 40
checkbox input "false"
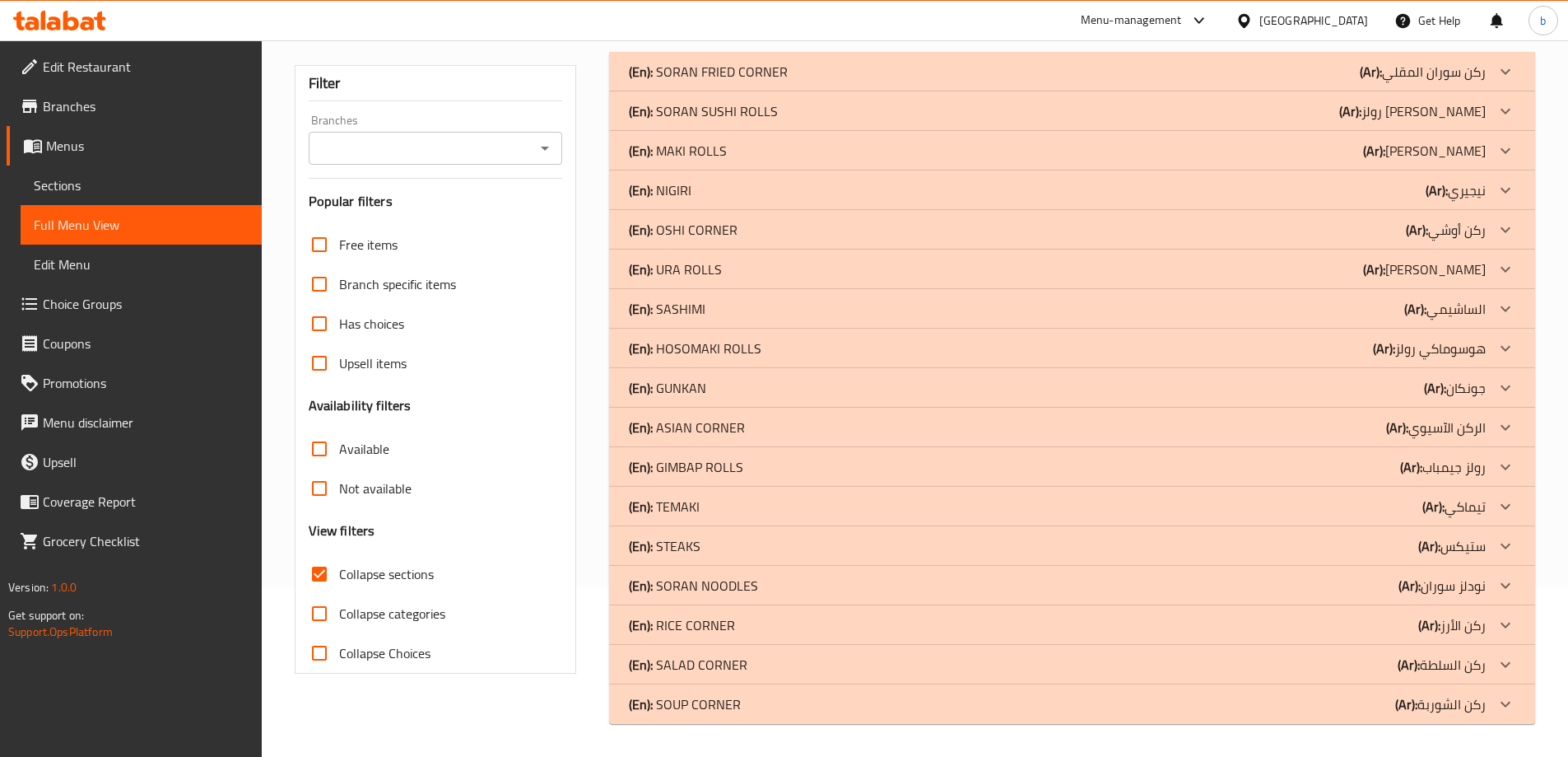
scroll to position [170, 0]
click at [1426, 698] on p "(Ar): ركن الشوربة" at bounding box center [1440, 704] width 90 height 20
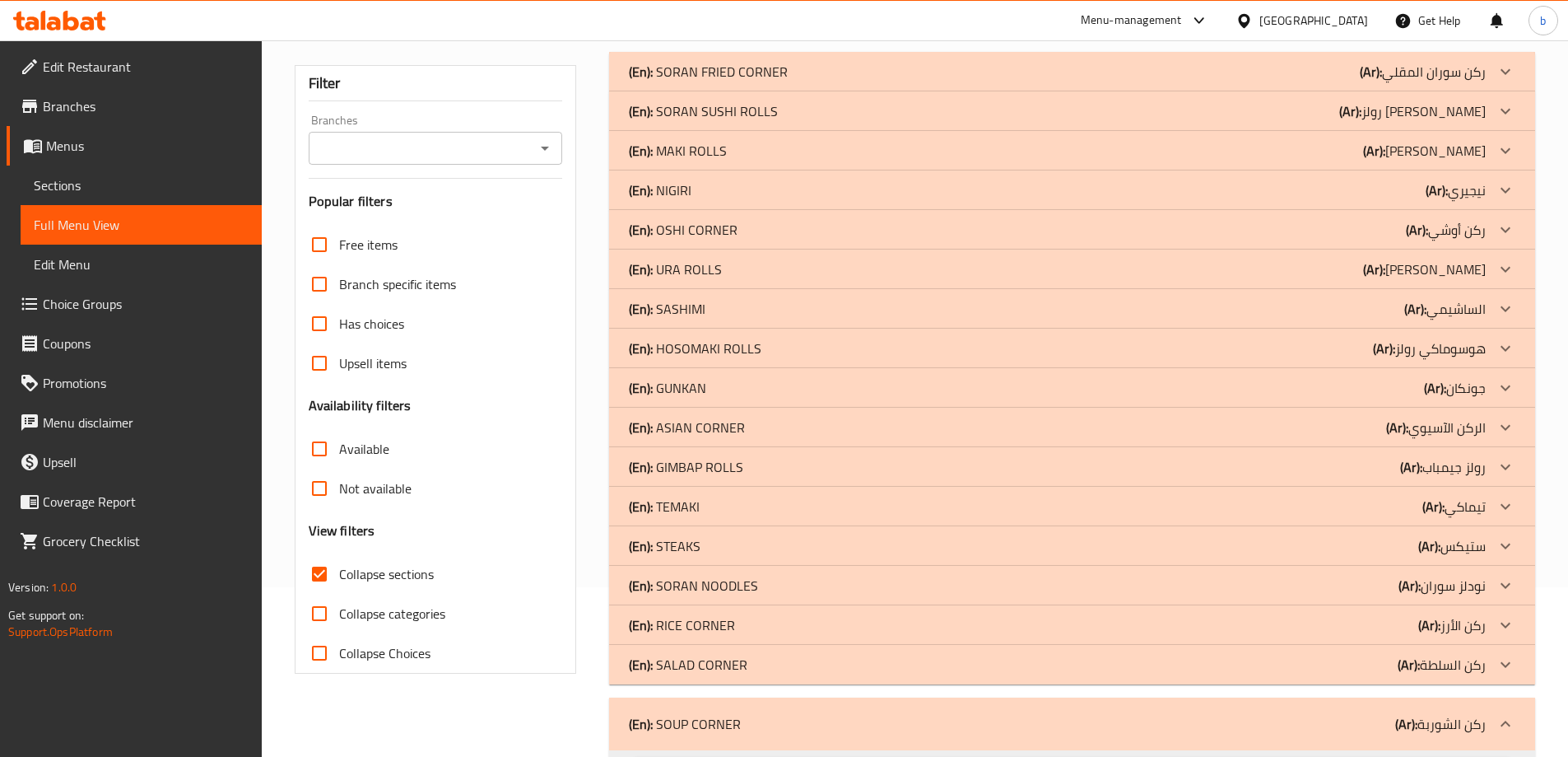
click at [1429, 654] on p "(Ar): ركن السلطة" at bounding box center [1441, 664] width 88 height 20
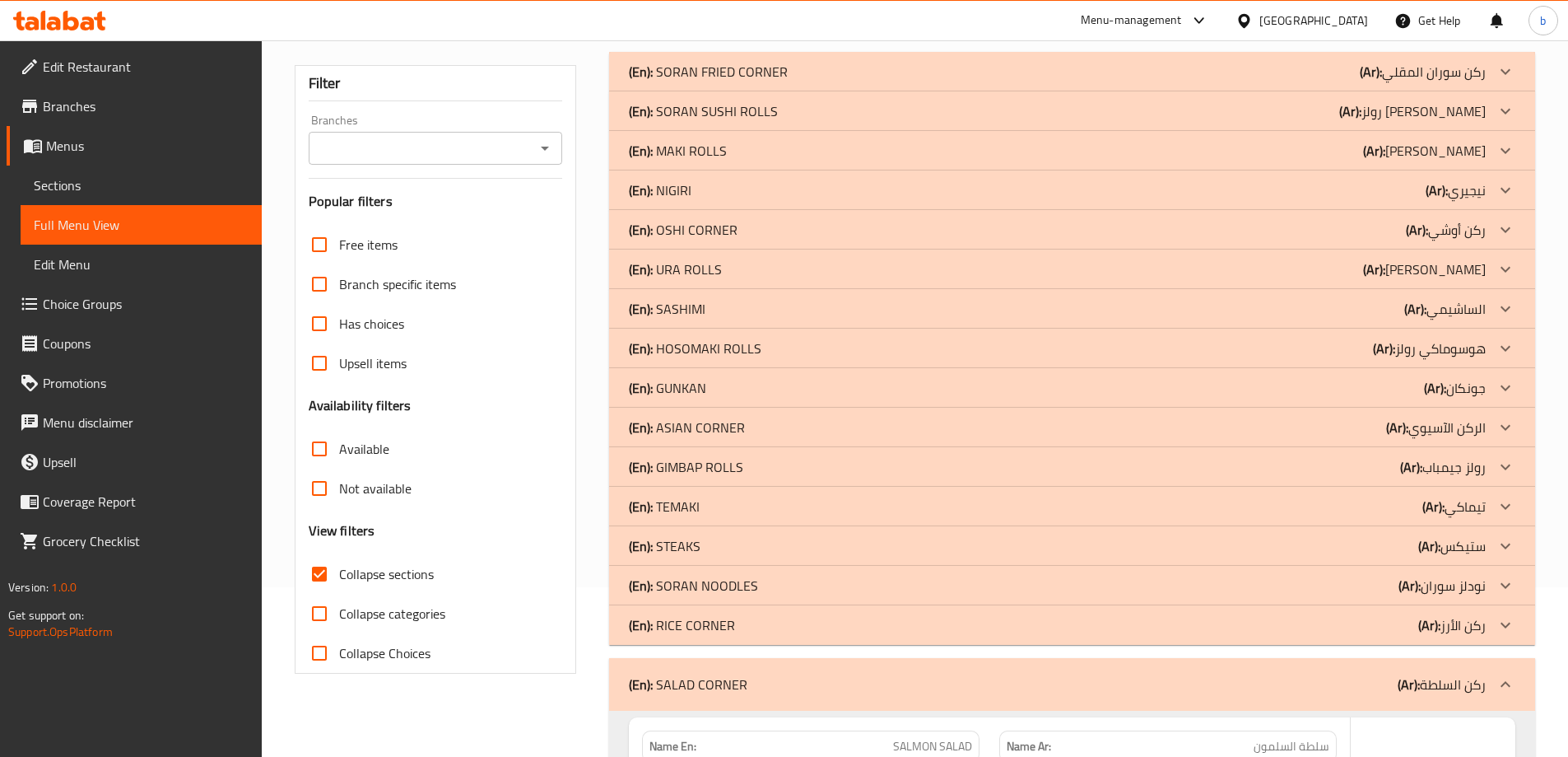
click at [1441, 620] on p "(Ar): ركن الأرز" at bounding box center [1452, 625] width 68 height 20
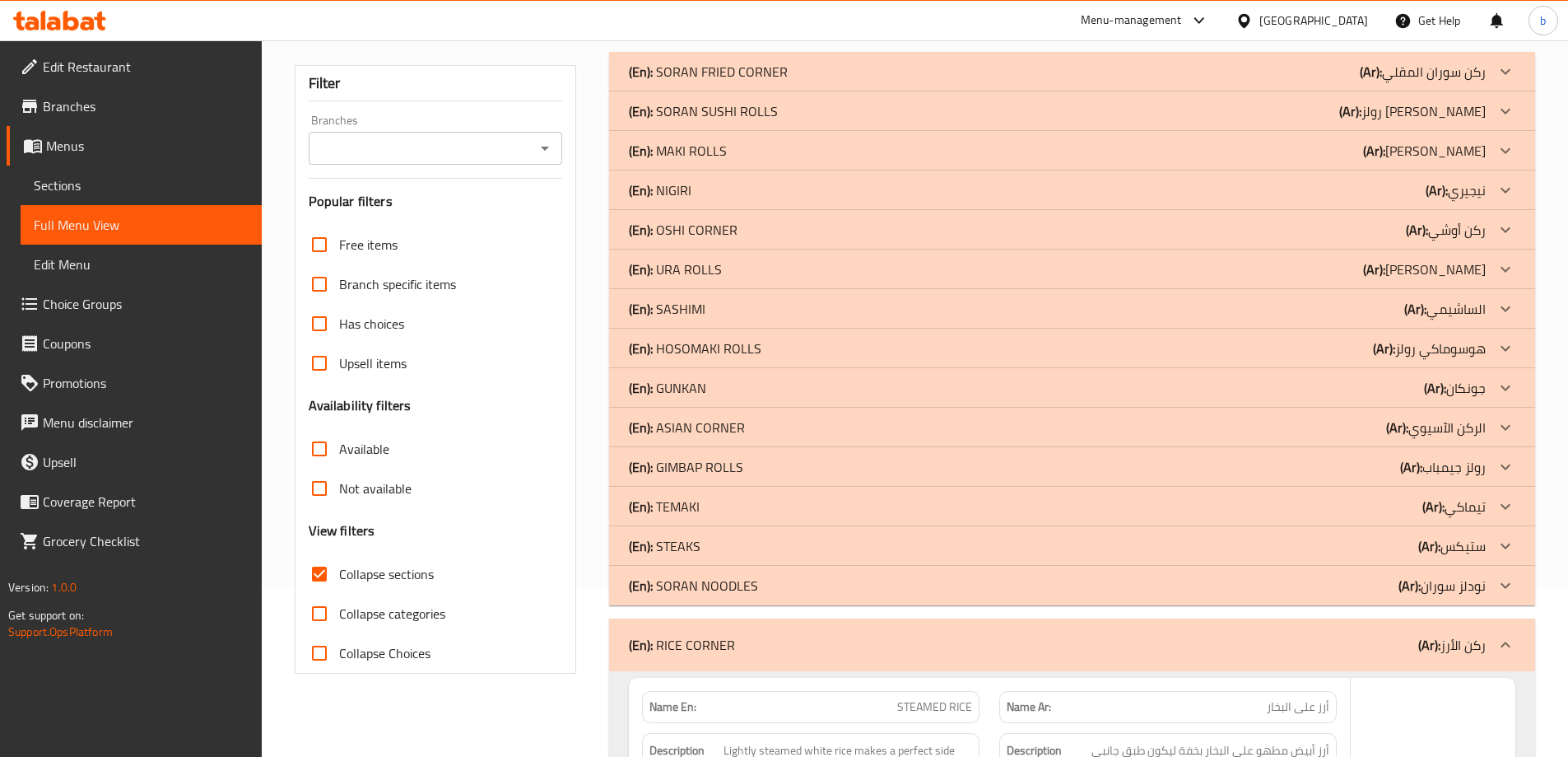
click at [1447, 576] on p "(Ar): نودلز سوران" at bounding box center [1442, 586] width 88 height 20
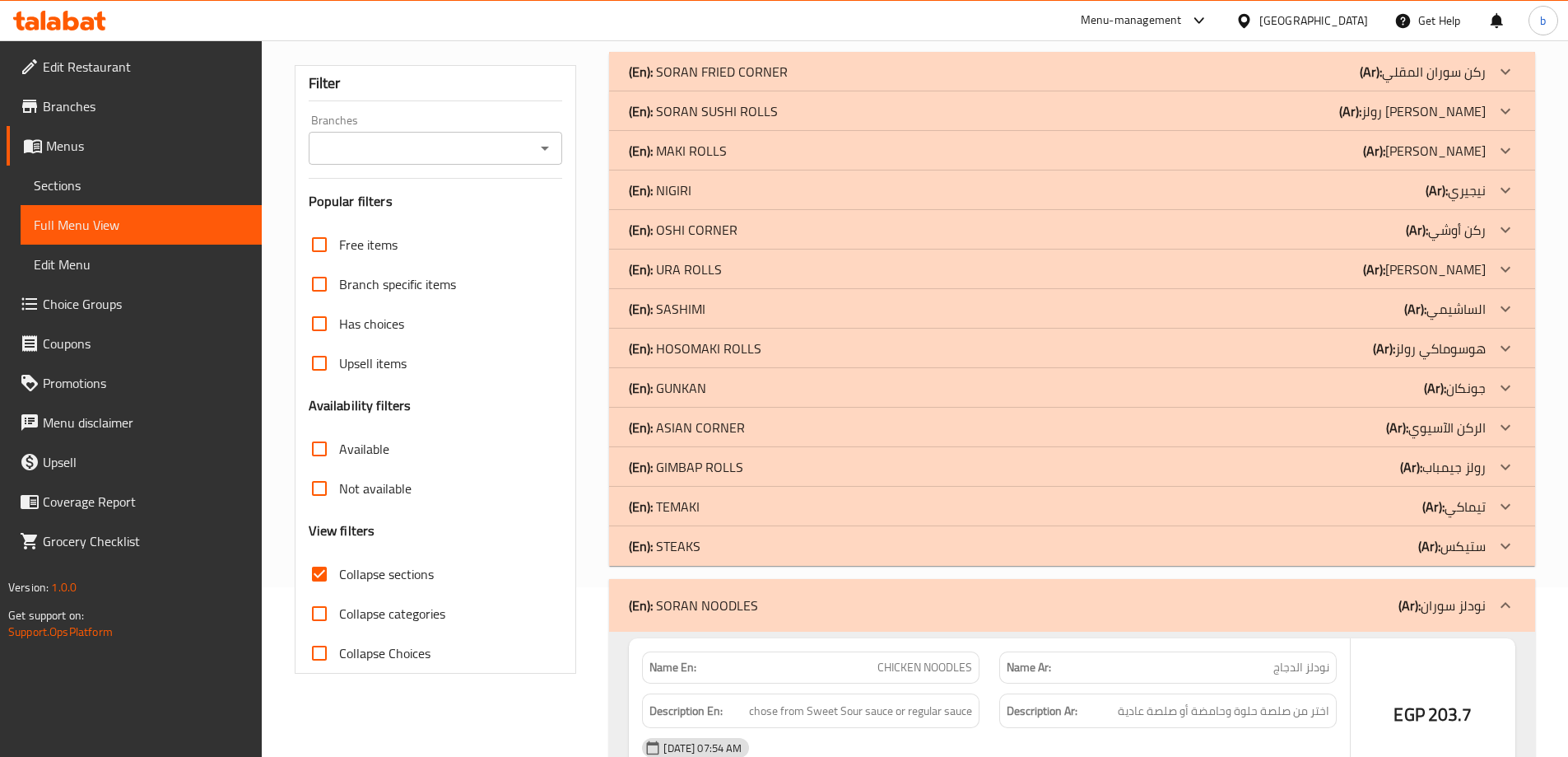
click at [1455, 538] on p "(Ar): ستيكس" at bounding box center [1452, 546] width 68 height 20
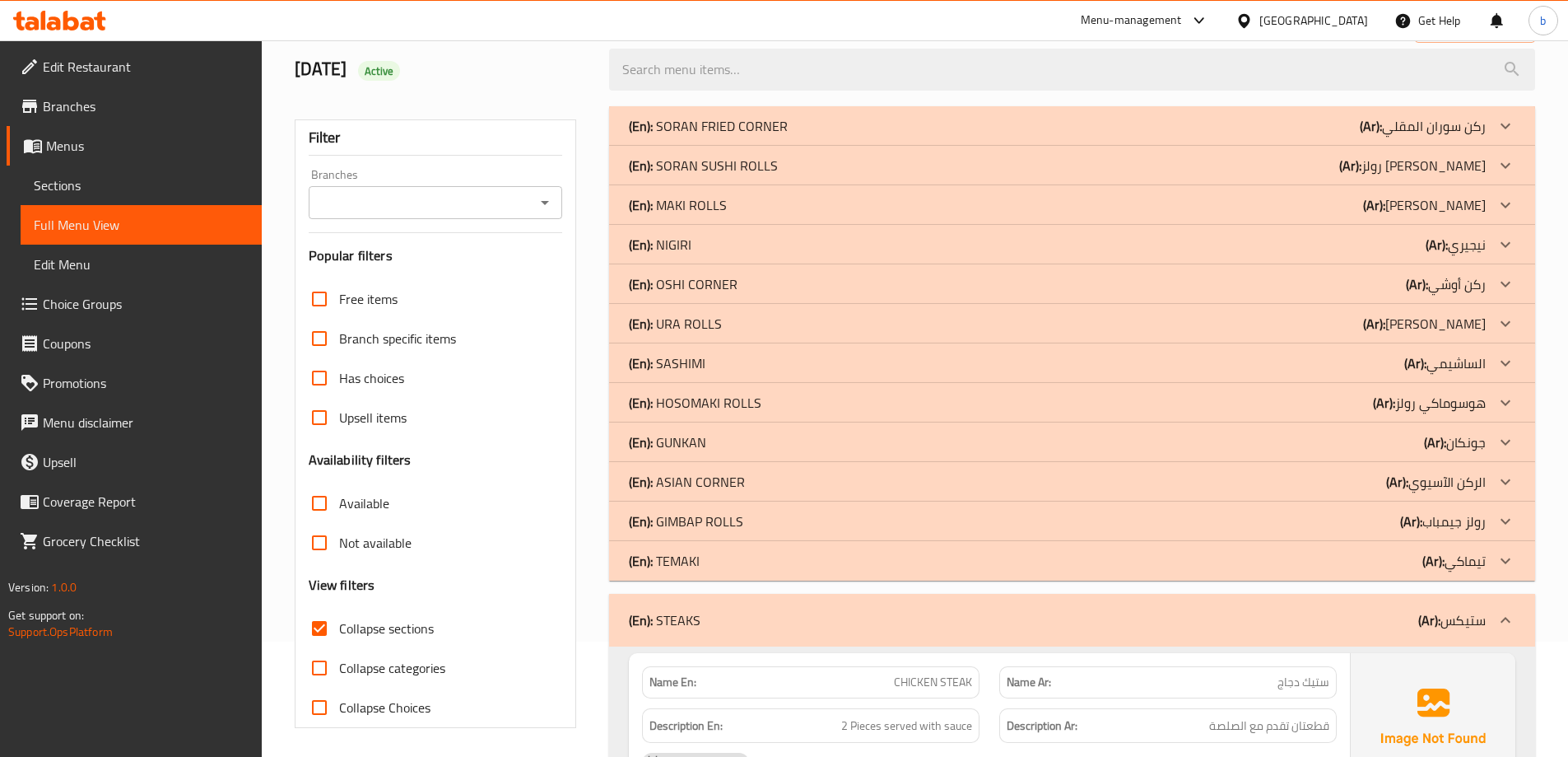
scroll to position [5, 0]
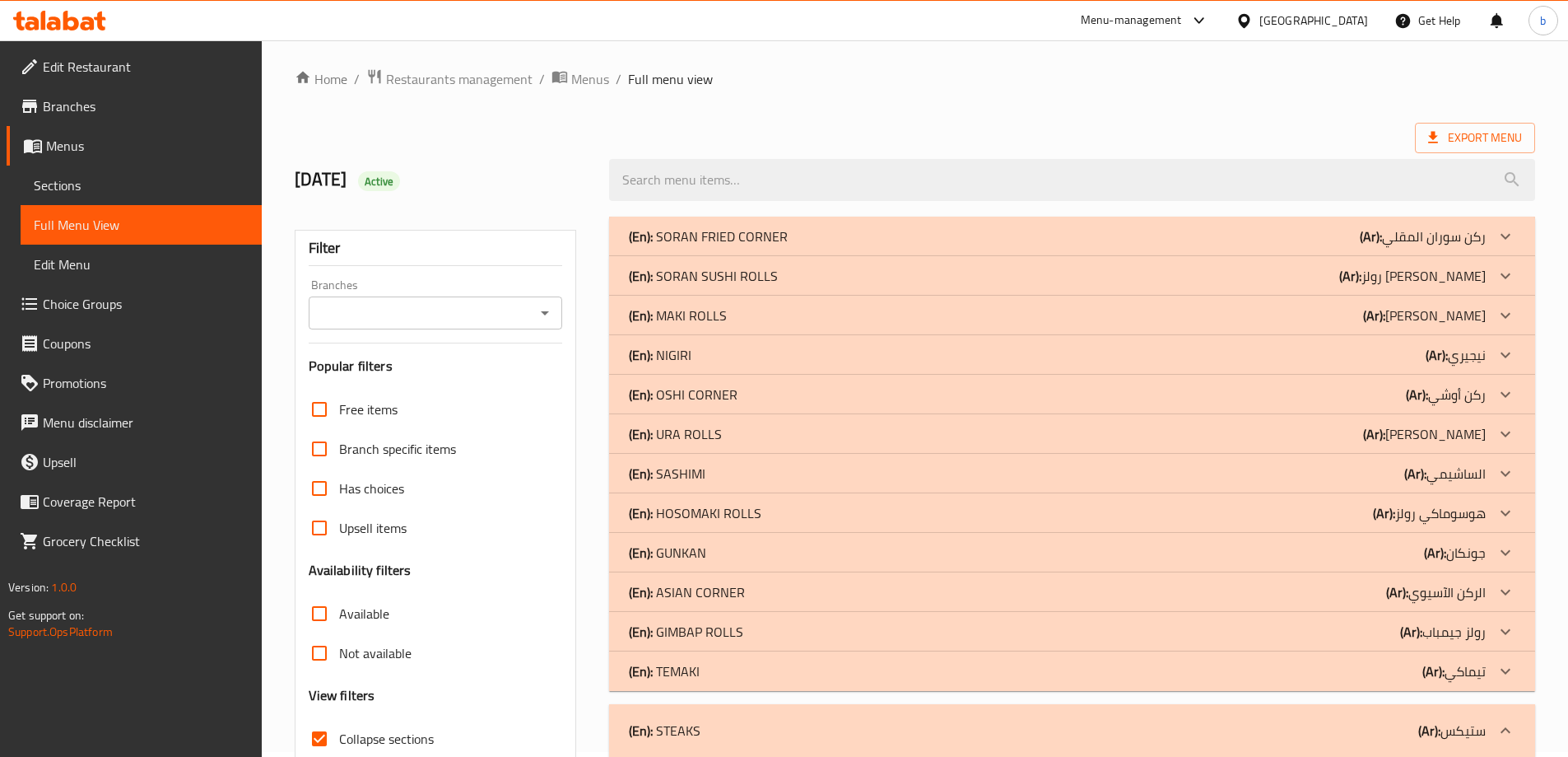
click at [1497, 389] on icon at bounding box center [1505, 395] width 20 height 20
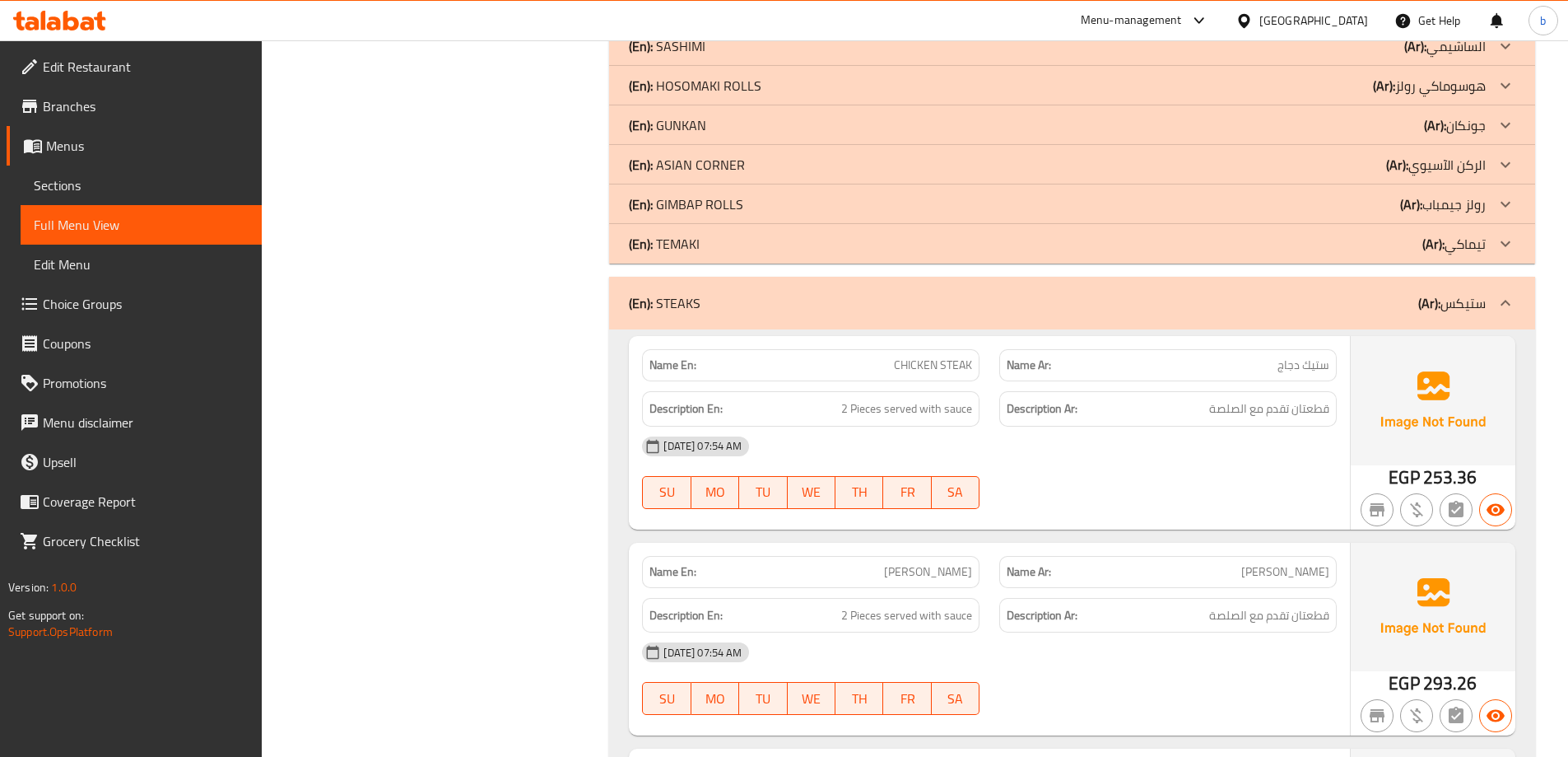
scroll to position [1157, 0]
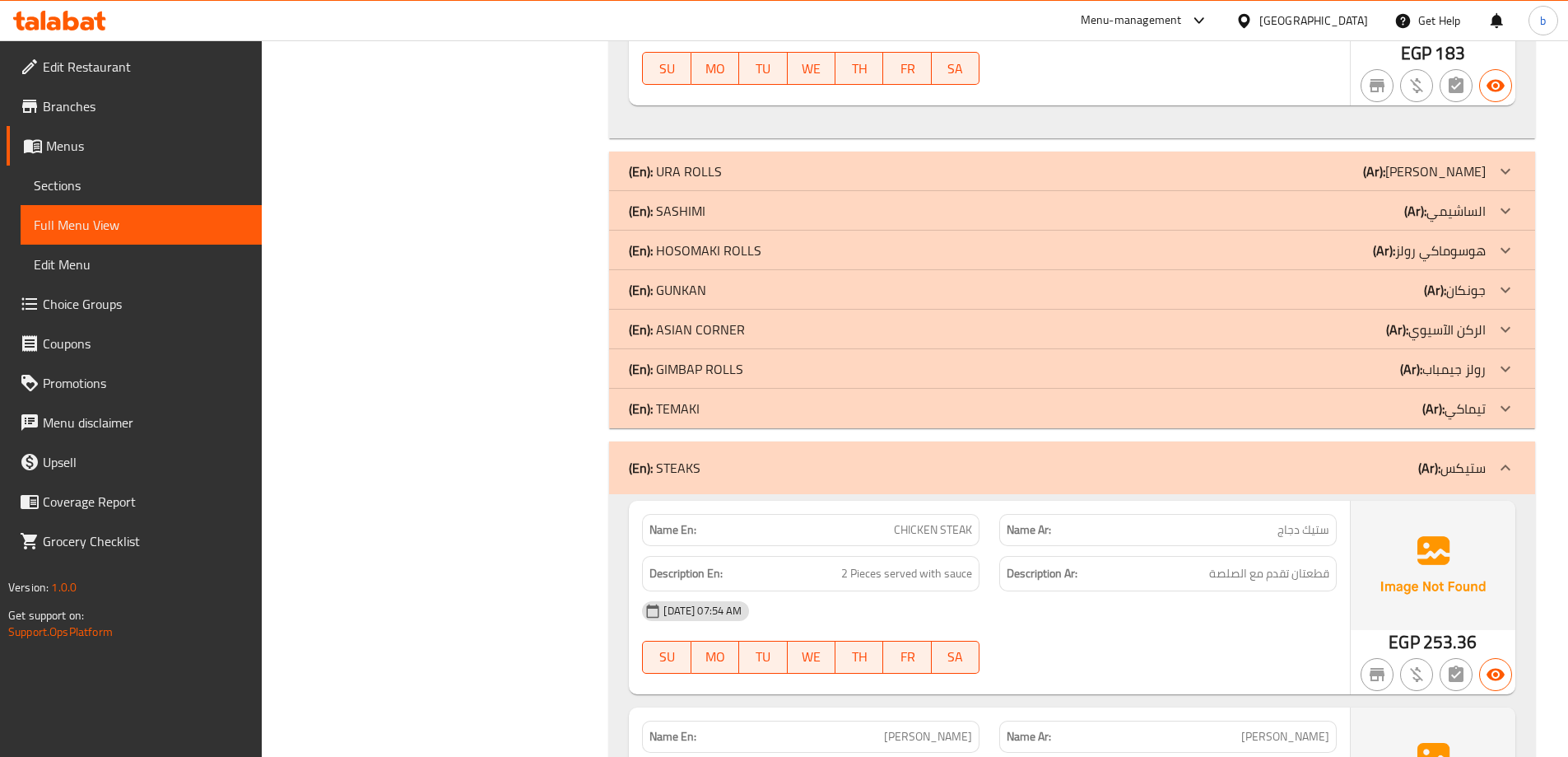
click at [1425, 320] on p "(Ar): الركن الآسيوي" at bounding box center [1436, 329] width 99 height 20
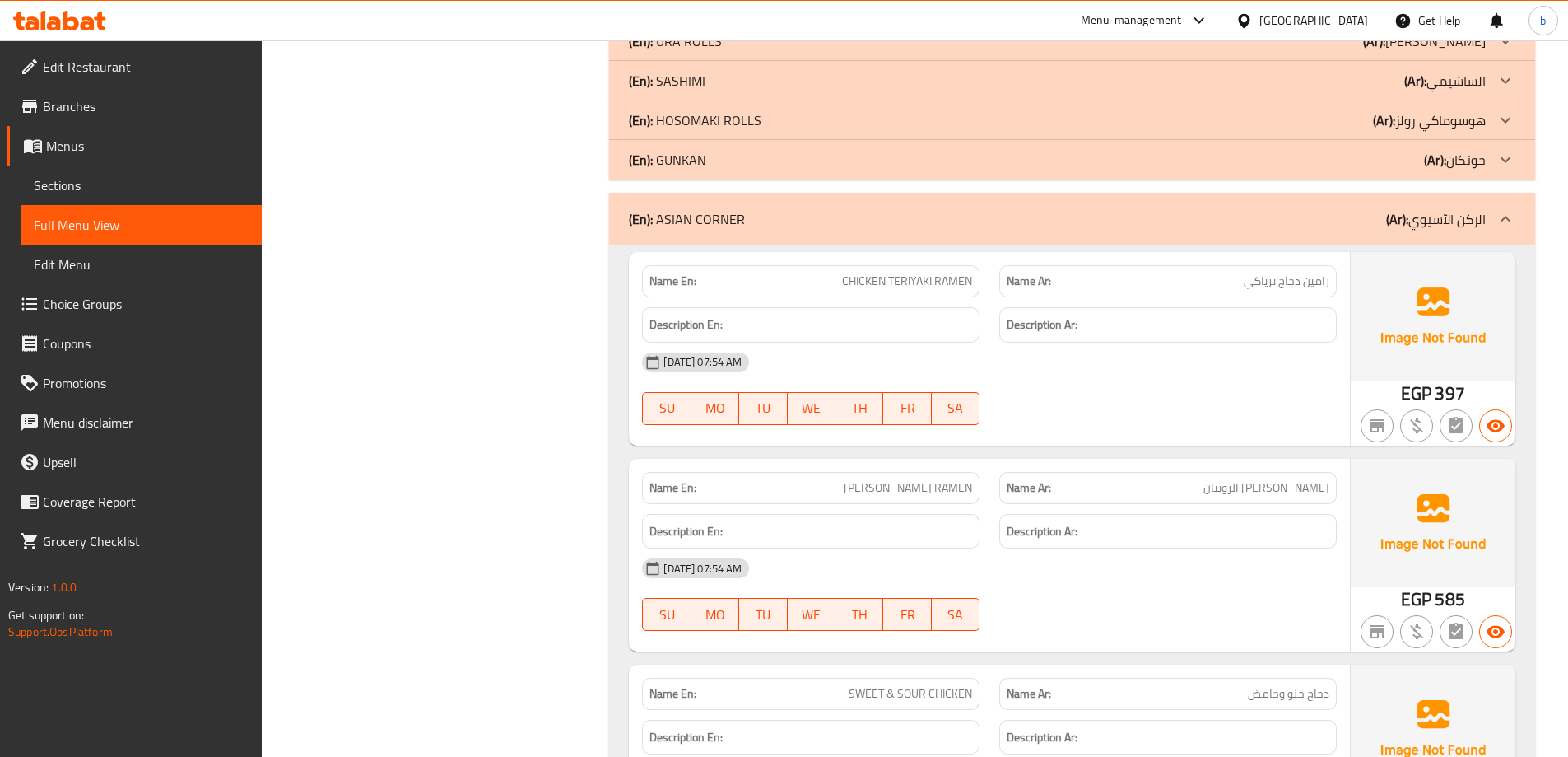
scroll to position [1317, 0]
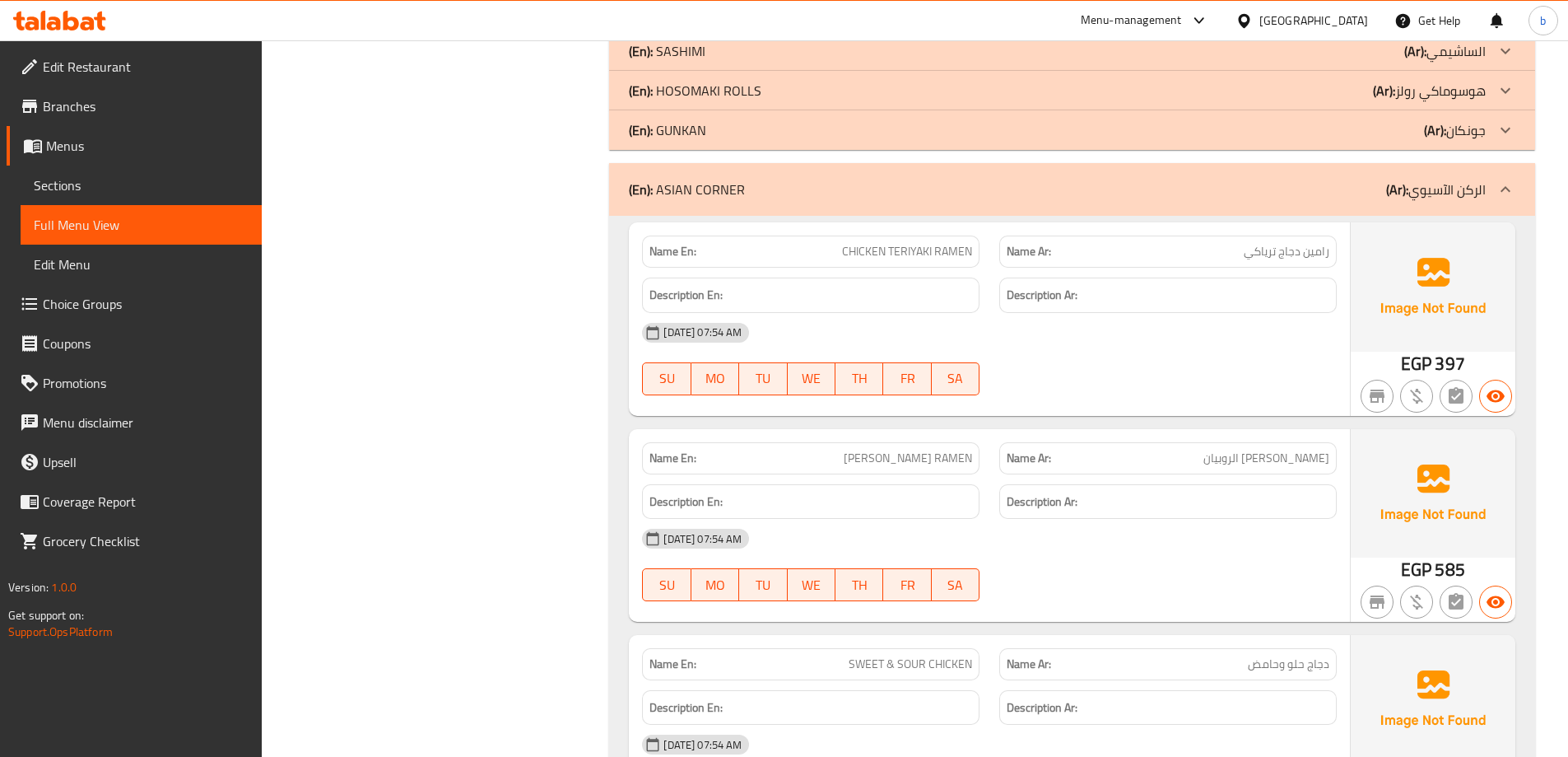
click at [1172, 526] on div "[DATE] 07:54 AM" at bounding box center [989, 539] width 715 height 40
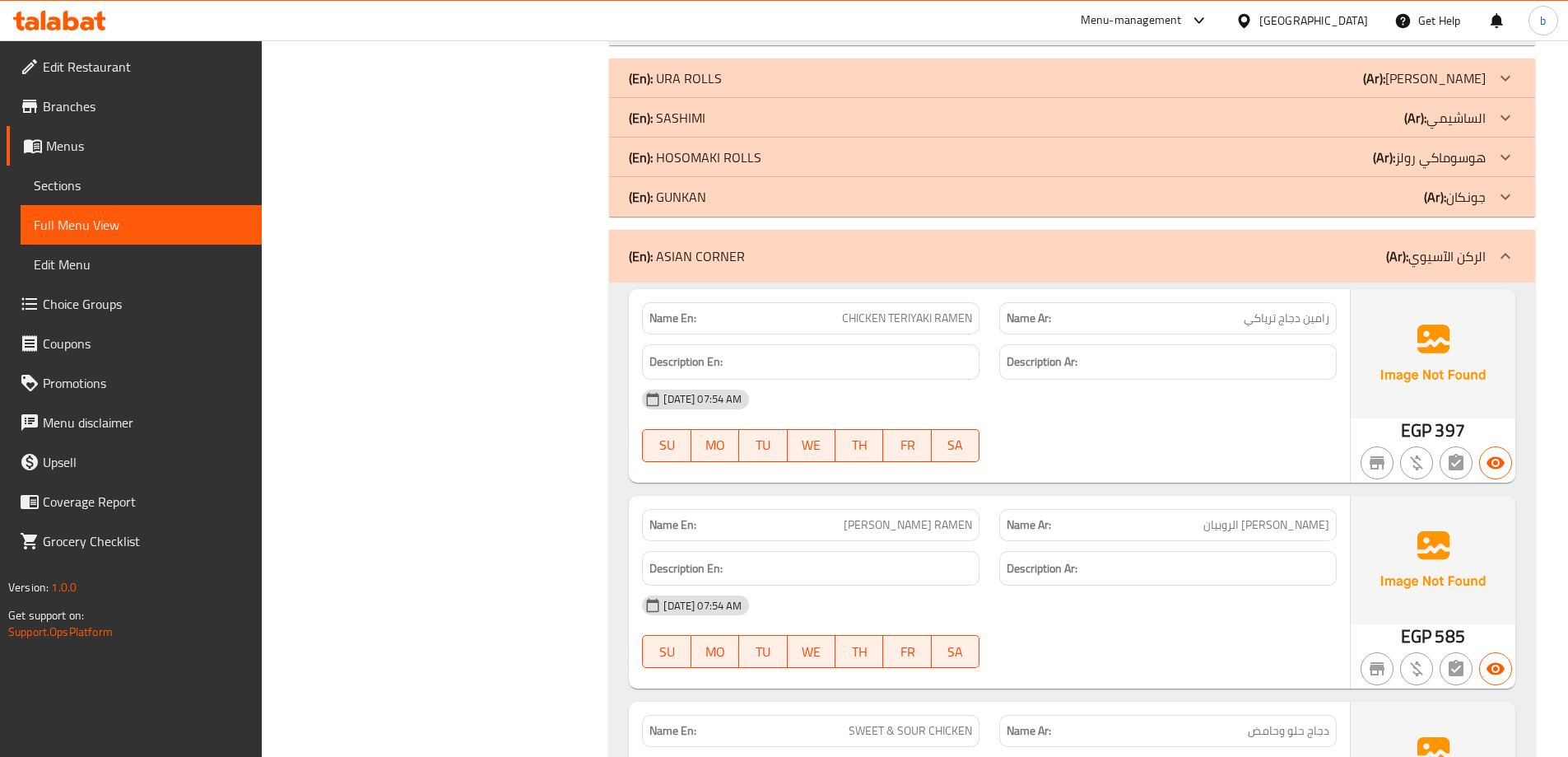
scroll to position [1252, 0]
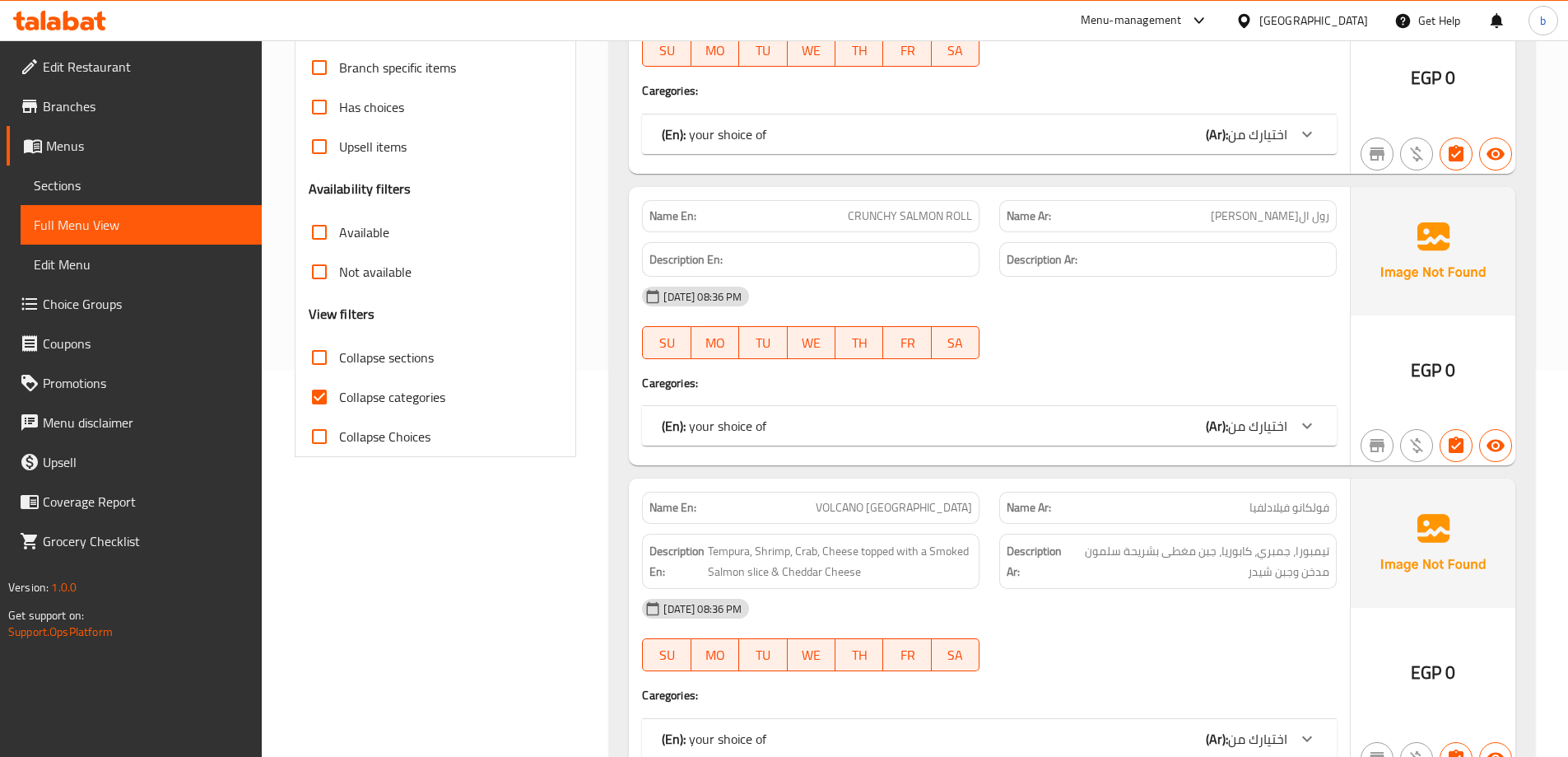
scroll to position [412, 0]
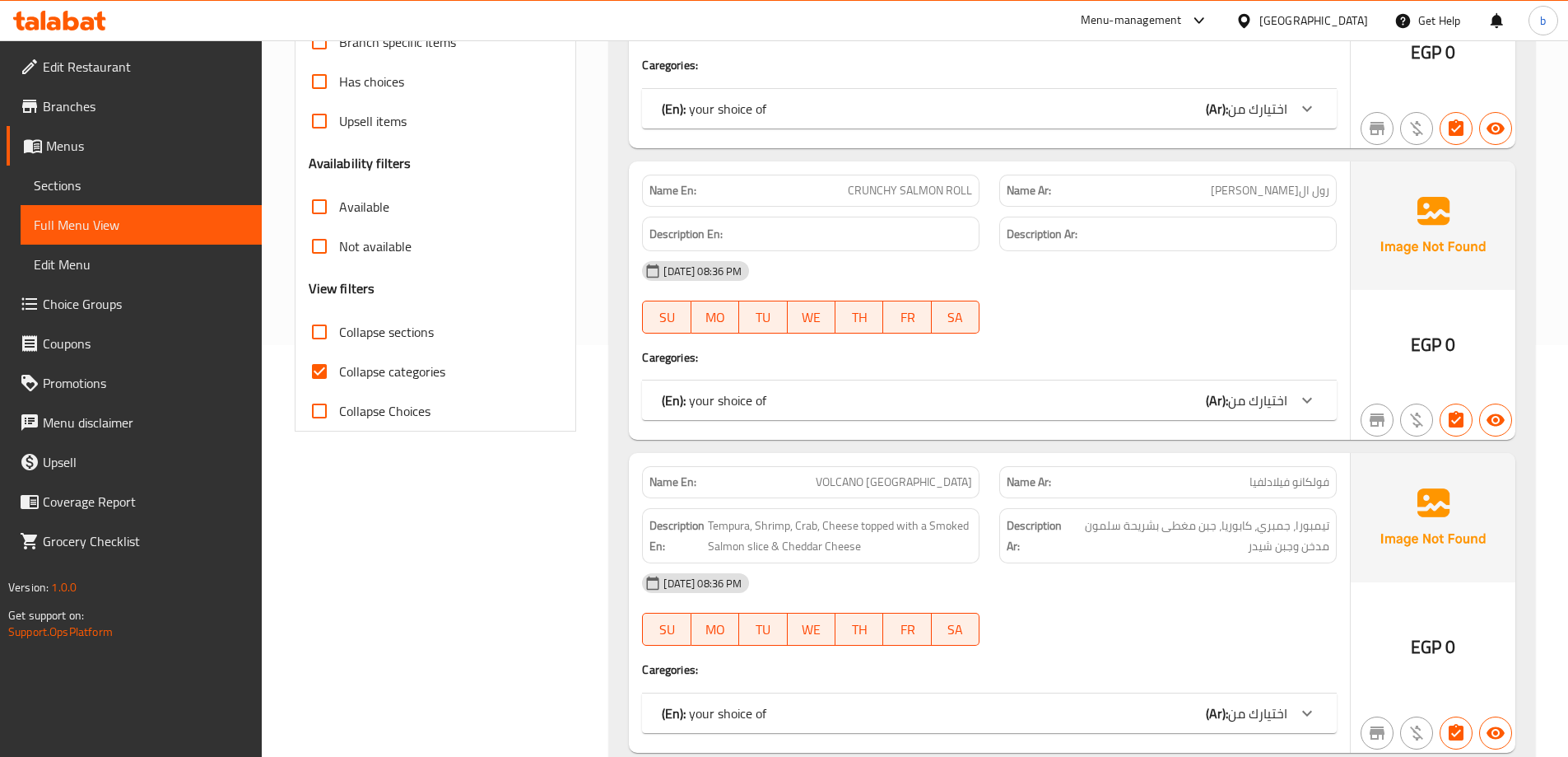
click at [327, 329] on input "Collapse sections" at bounding box center [319, 332] width 40 height 40
checkbox input "true"
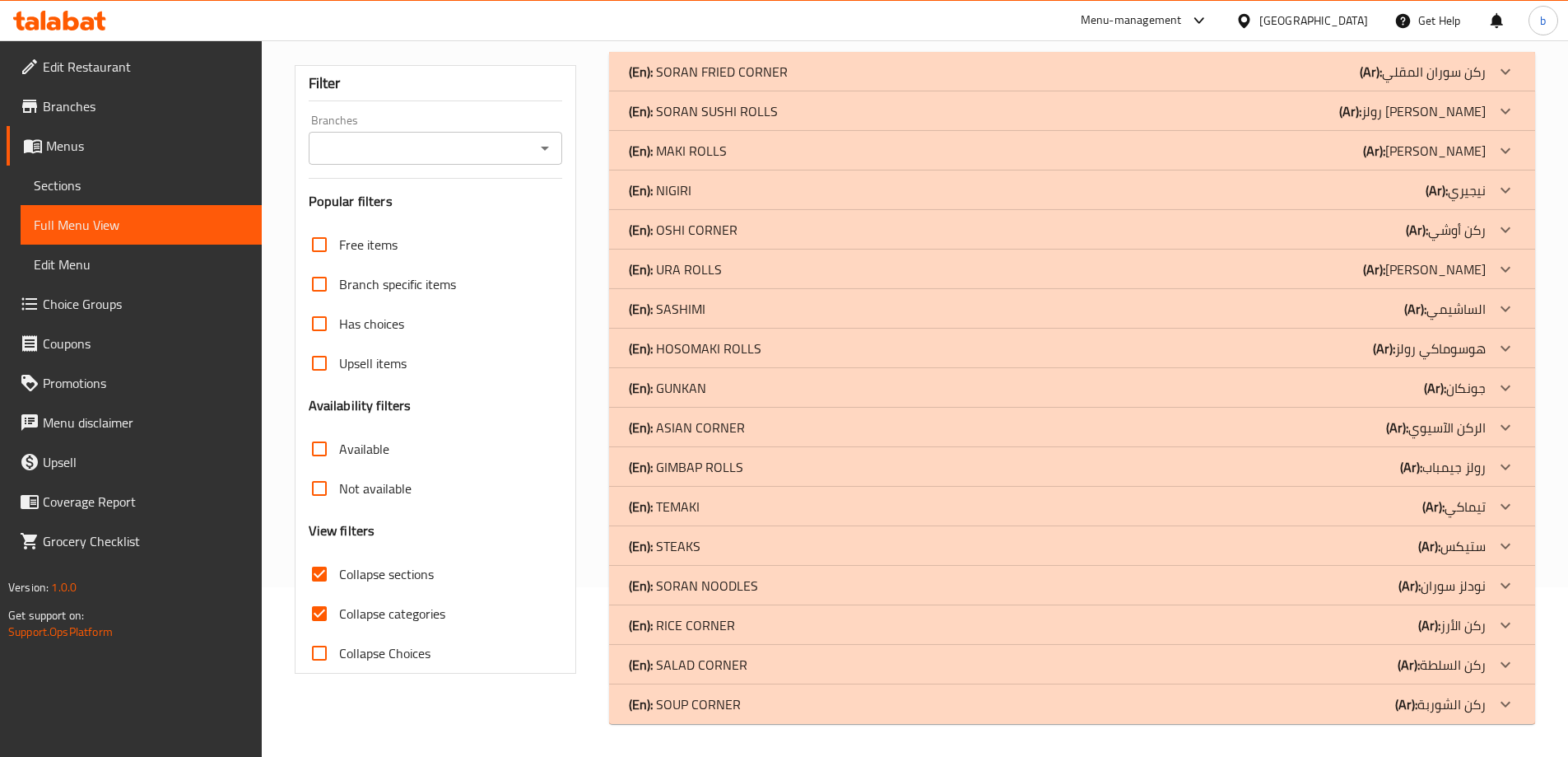
click at [319, 594] on input "Collapse categories" at bounding box center [319, 614] width 40 height 40
checkbox input "false"
click at [1512, 706] on icon at bounding box center [1505, 704] width 20 height 20
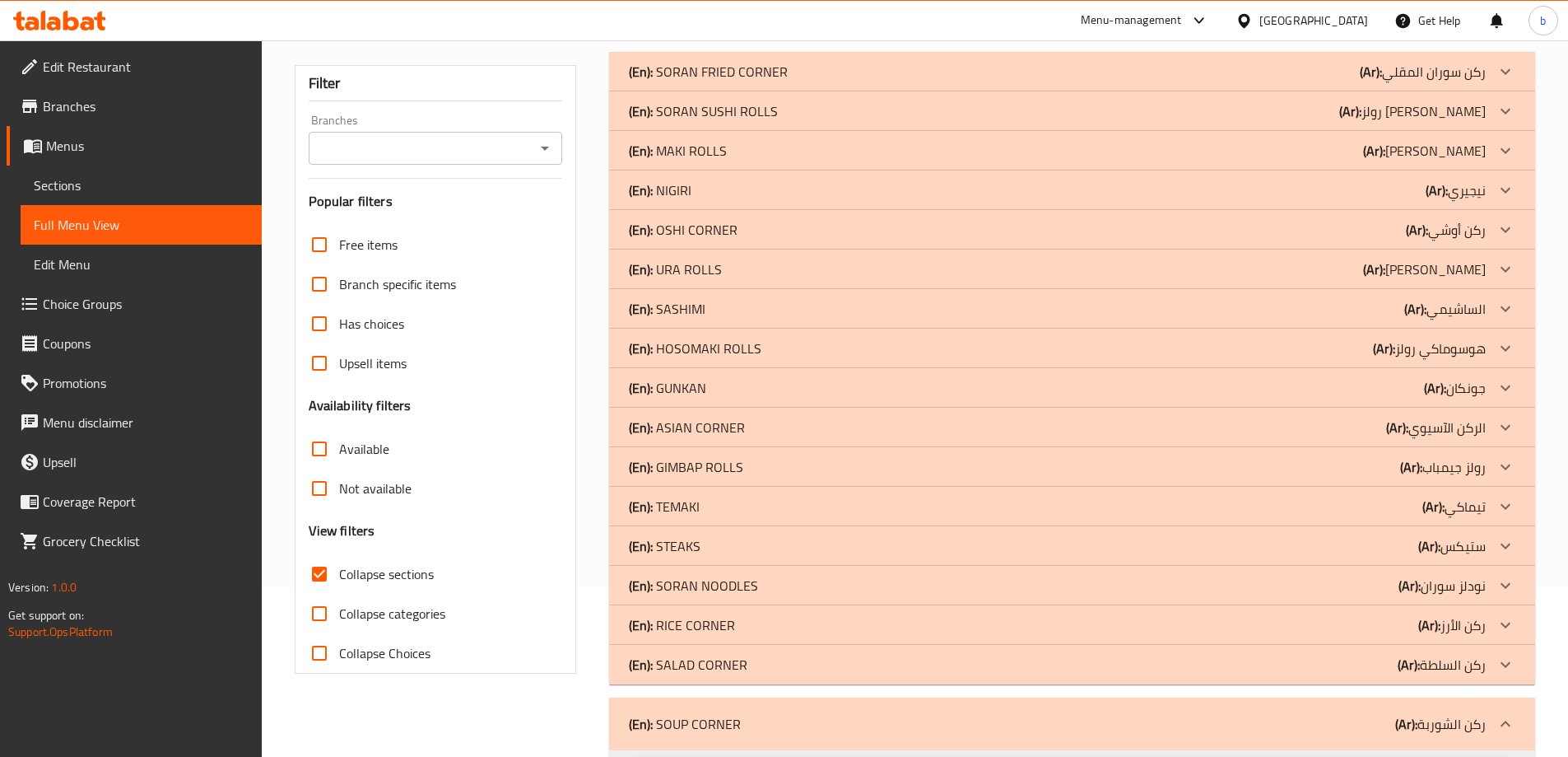
click at [1496, 652] on div at bounding box center [1506, 664] width 40 height 40
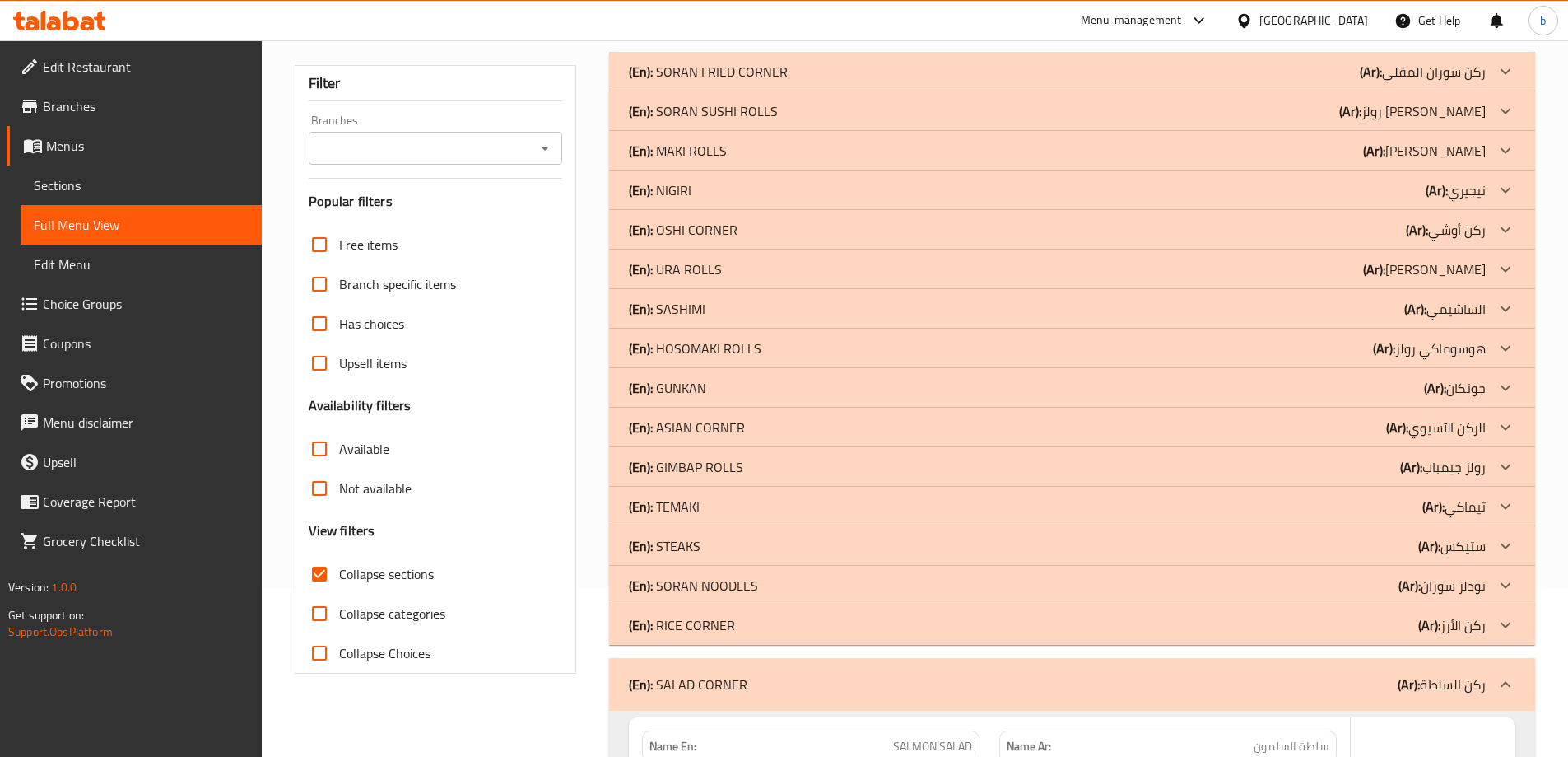
click at [1498, 628] on icon at bounding box center [1505, 625] width 20 height 20
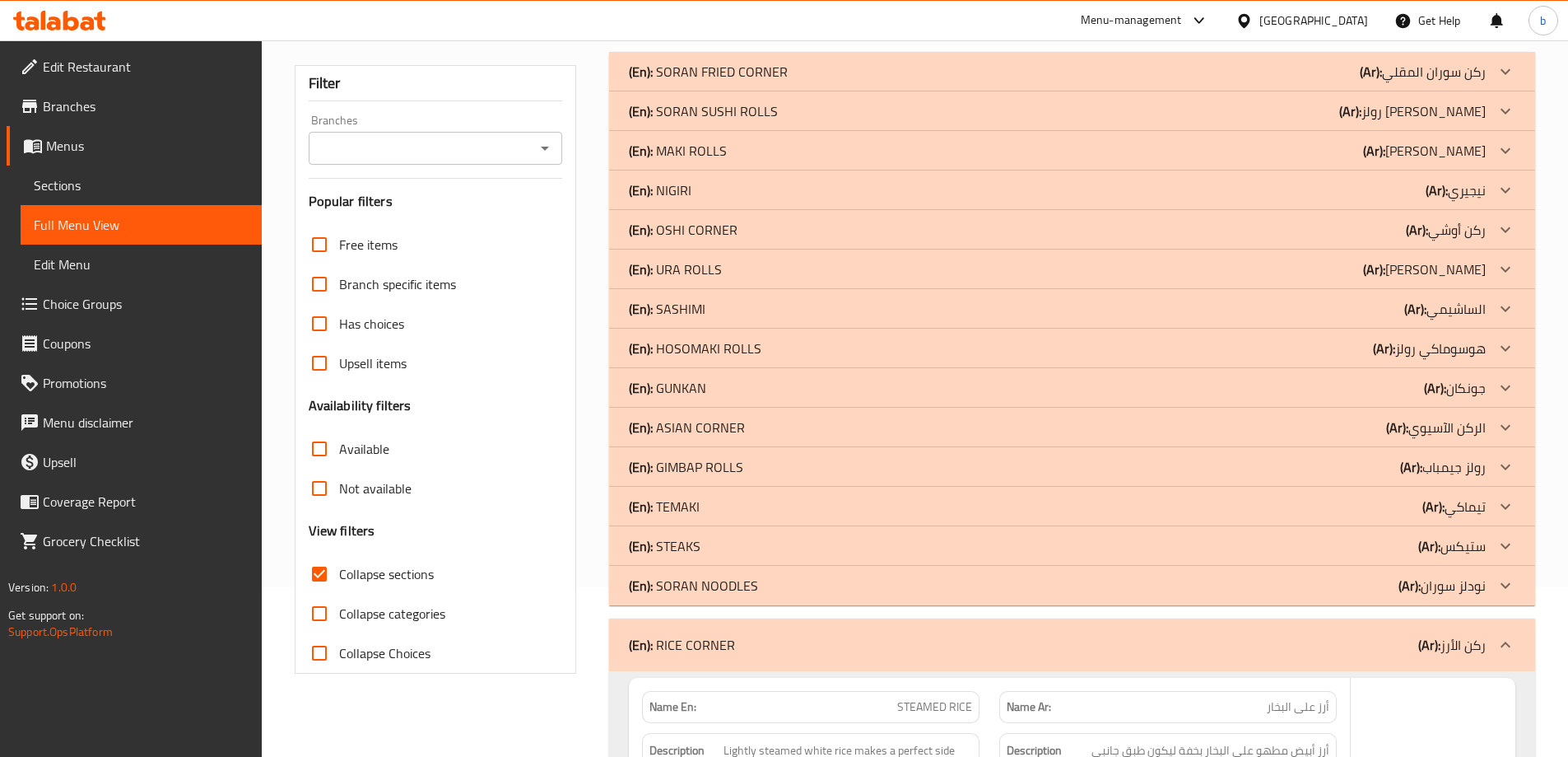
click at [1484, 578] on p "(Ar): نودلز سوران" at bounding box center [1442, 586] width 88 height 20
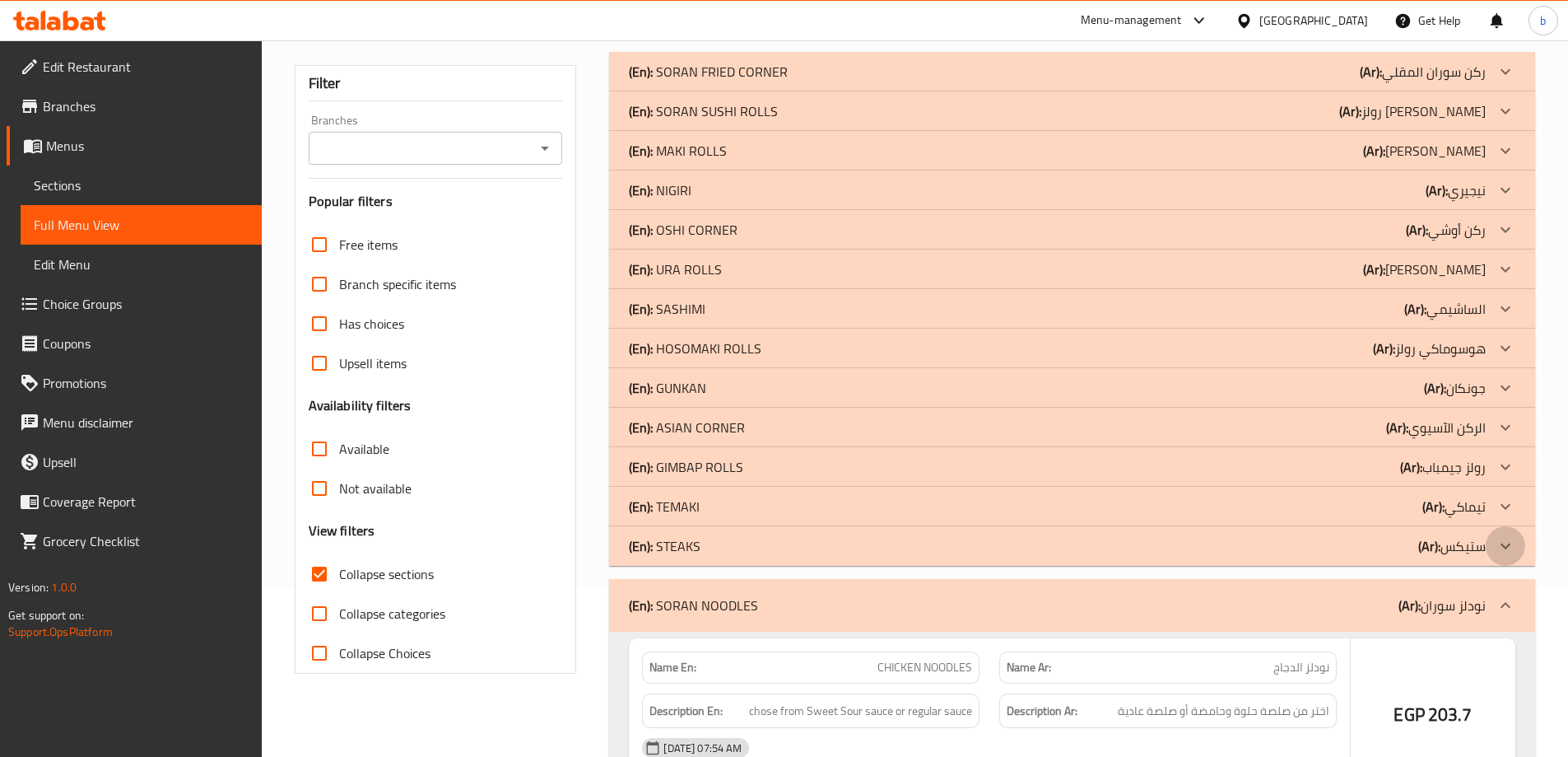
click at [1494, 539] on div at bounding box center [1506, 546] width 40 height 40
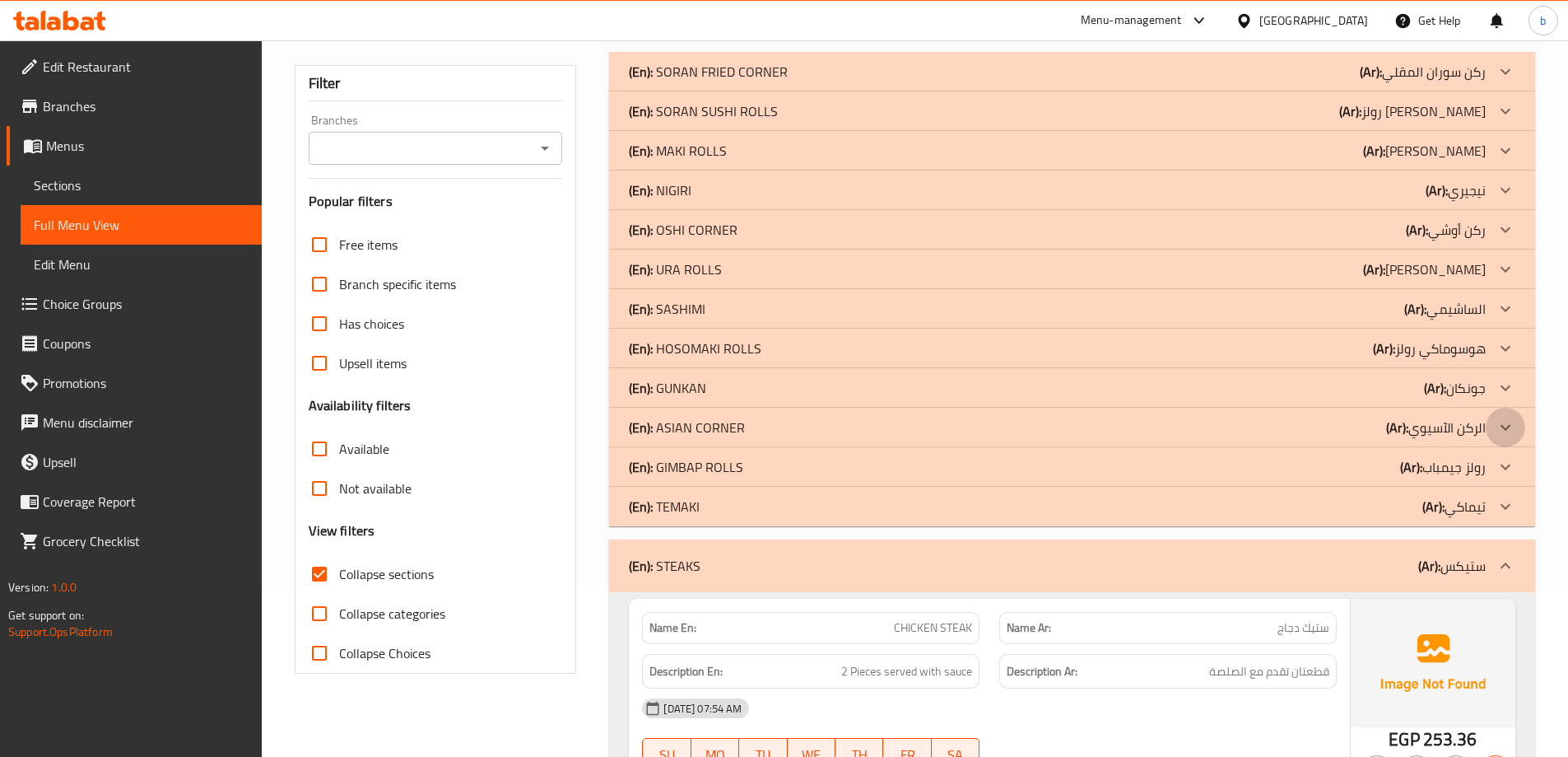
click at [1503, 419] on icon at bounding box center [1505, 428] width 20 height 20
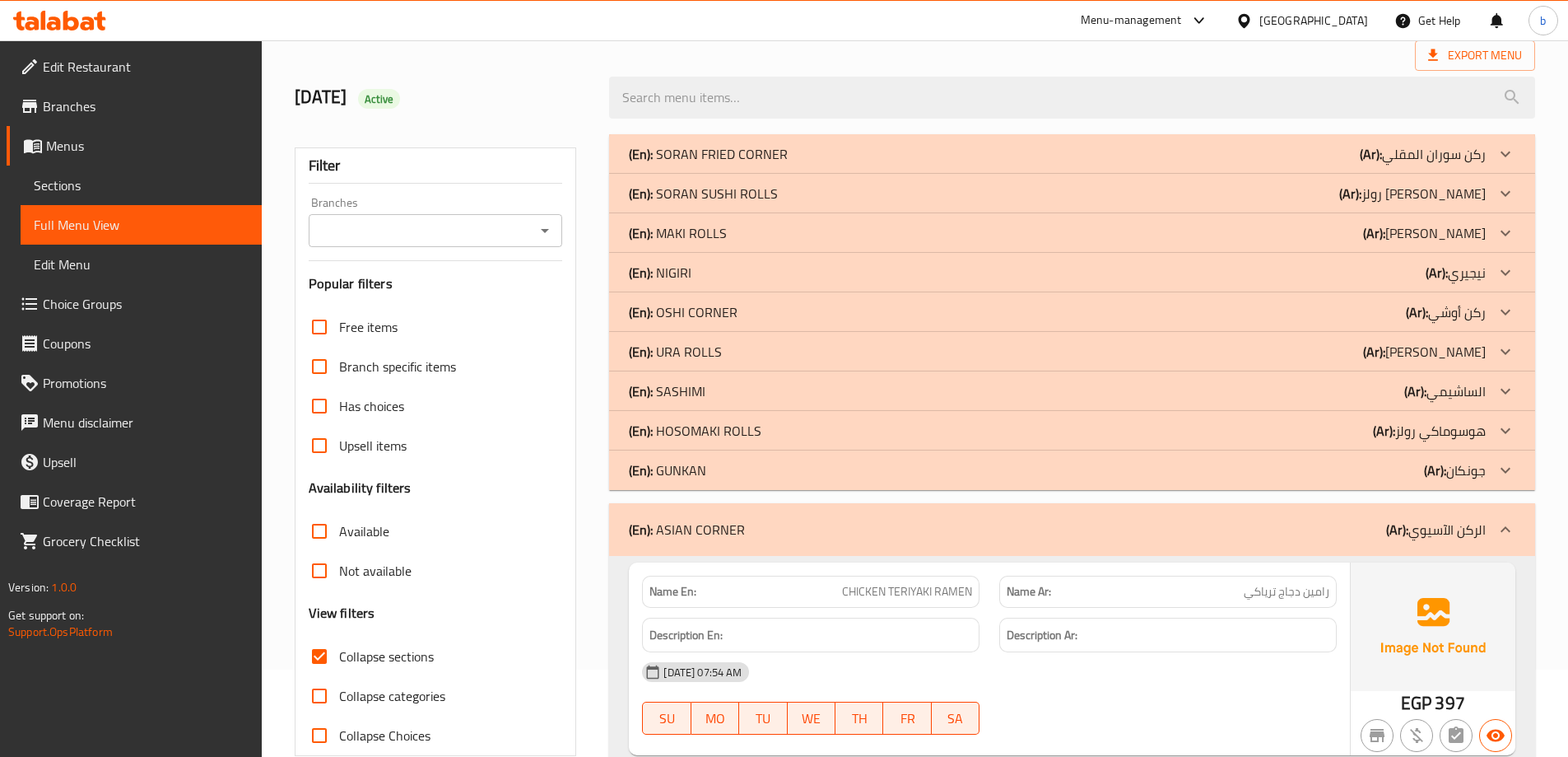
scroll to position [5, 0]
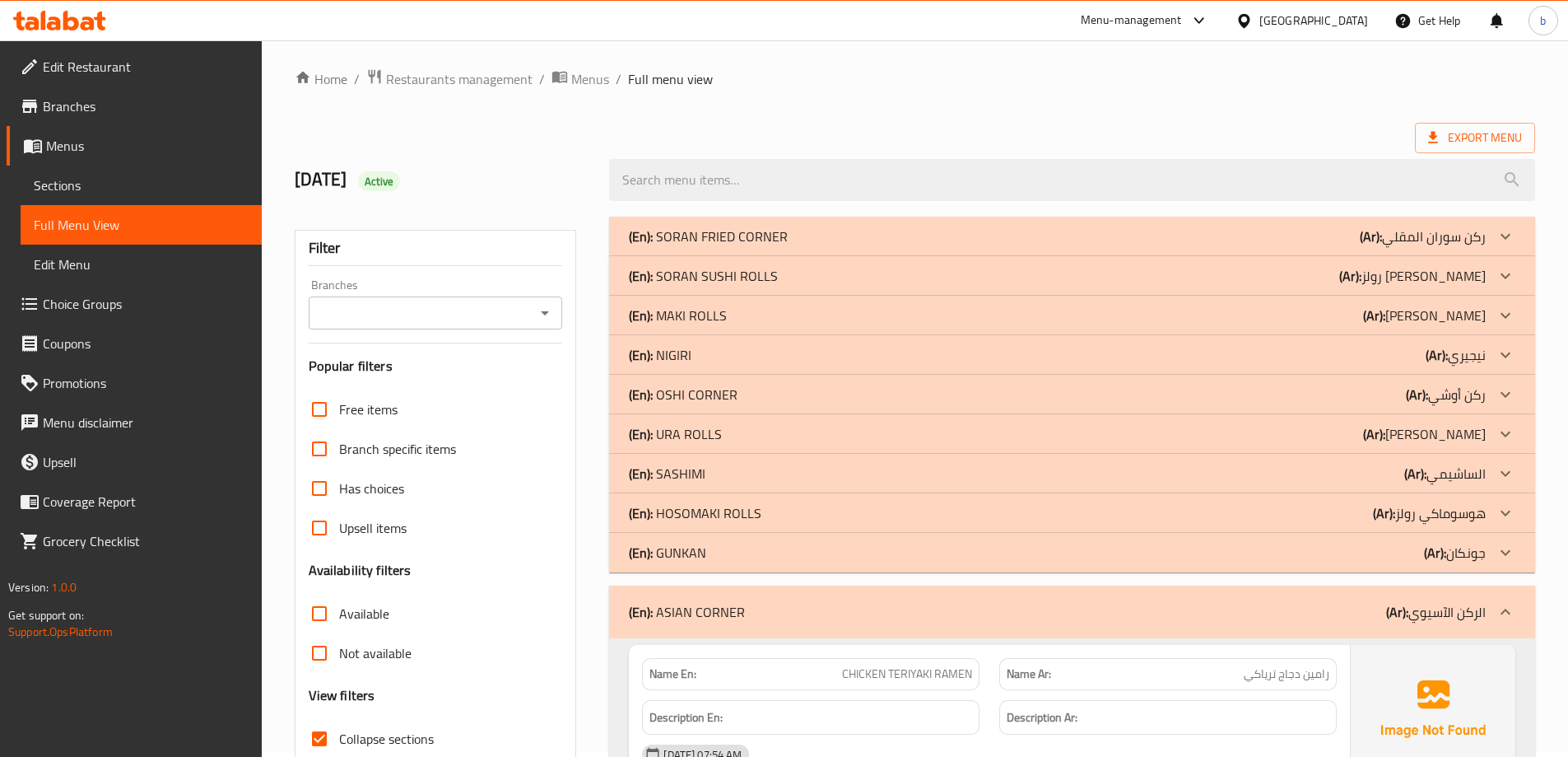
click at [1445, 388] on p "(Ar): ركن أوشي" at bounding box center [1446, 395] width 80 height 20
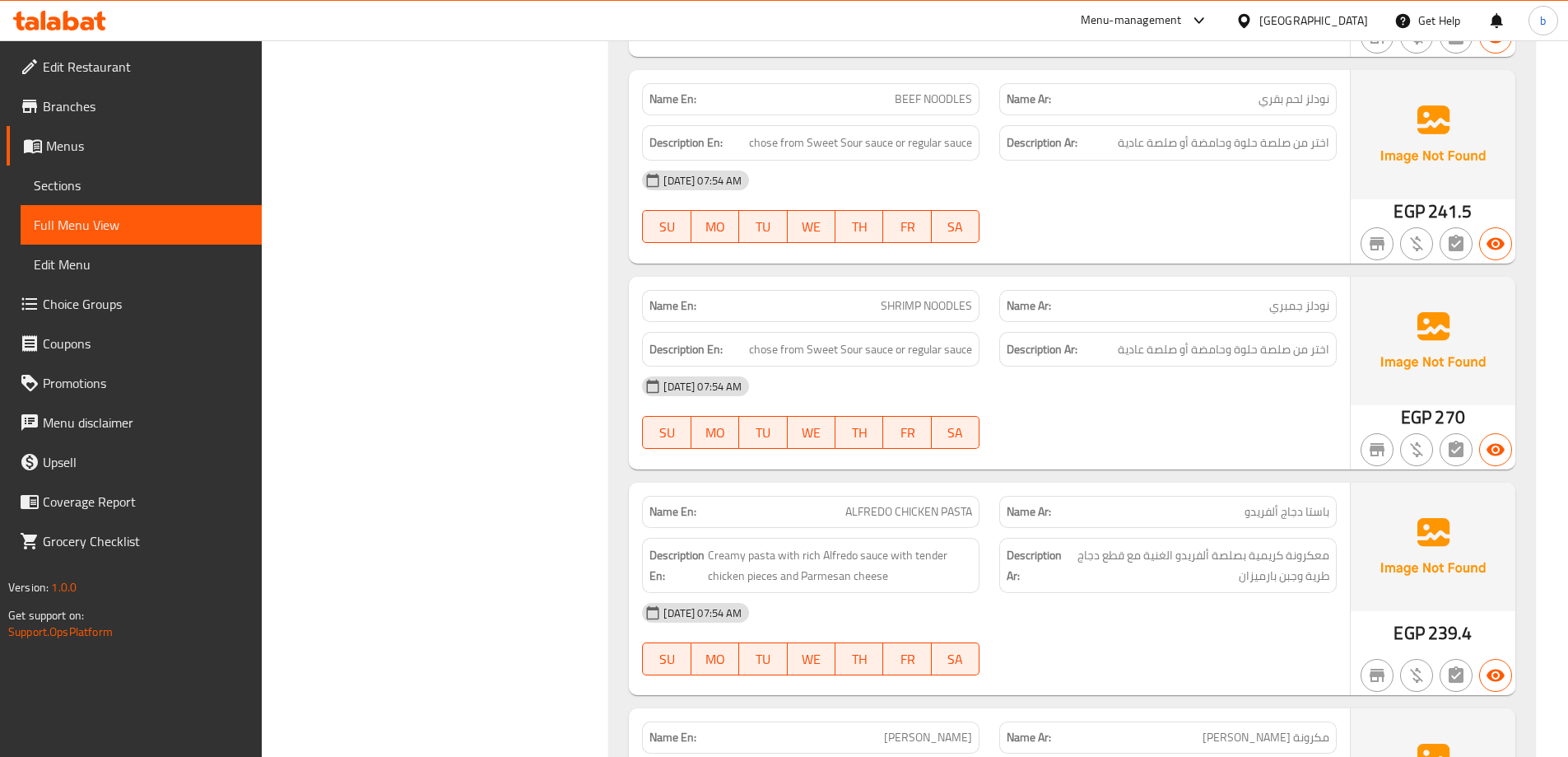
scroll to position [4427, 0]
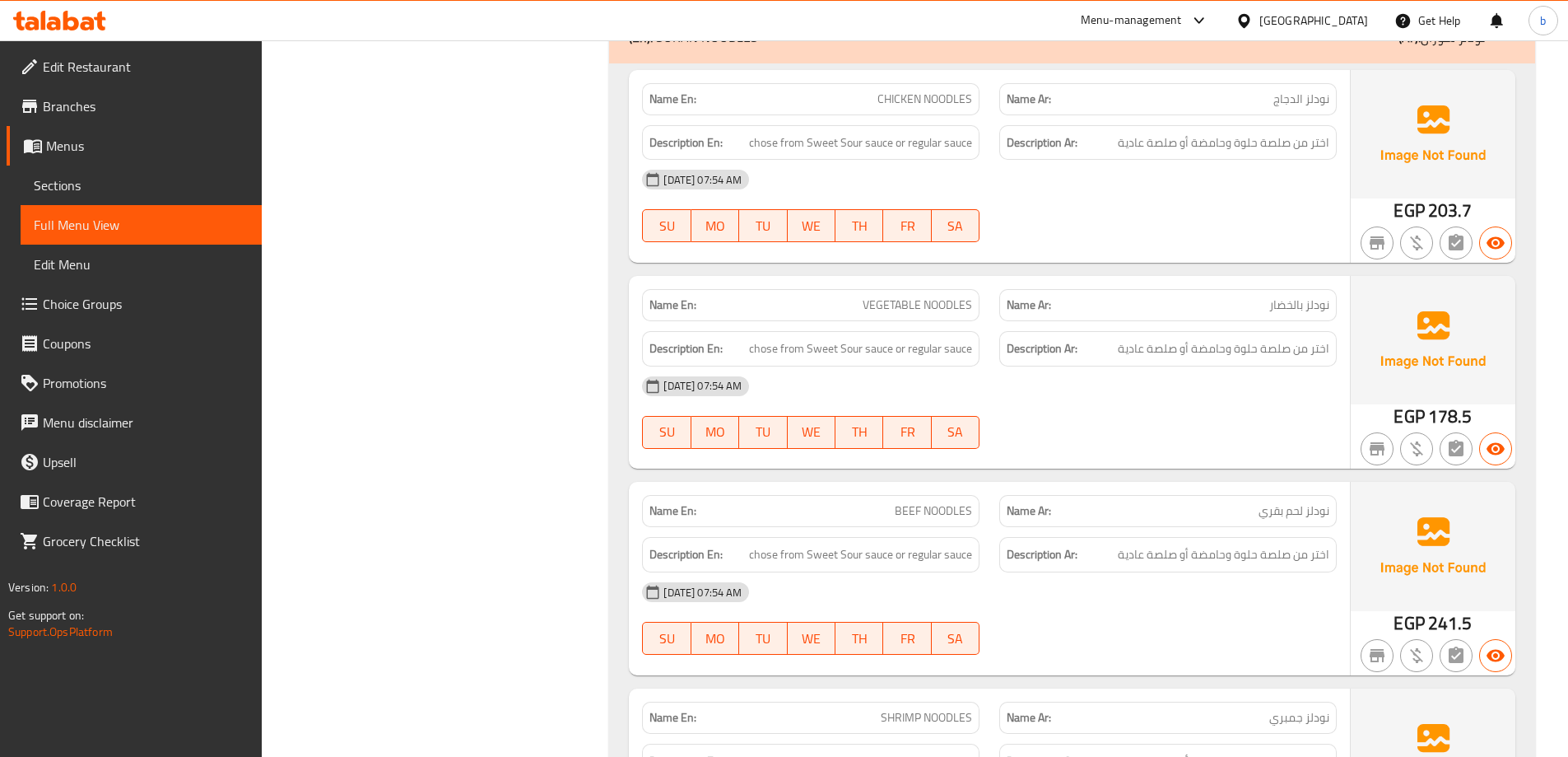
drag, startPoint x: 936, startPoint y: 362, endPoint x: 351, endPoint y: 61, distance: 657.9
click at [1317, 352] on span "اختر من صلصة حلوة وحامضة أو صلصة عادية" at bounding box center [1224, 348] width 212 height 21
copy span "اختر"
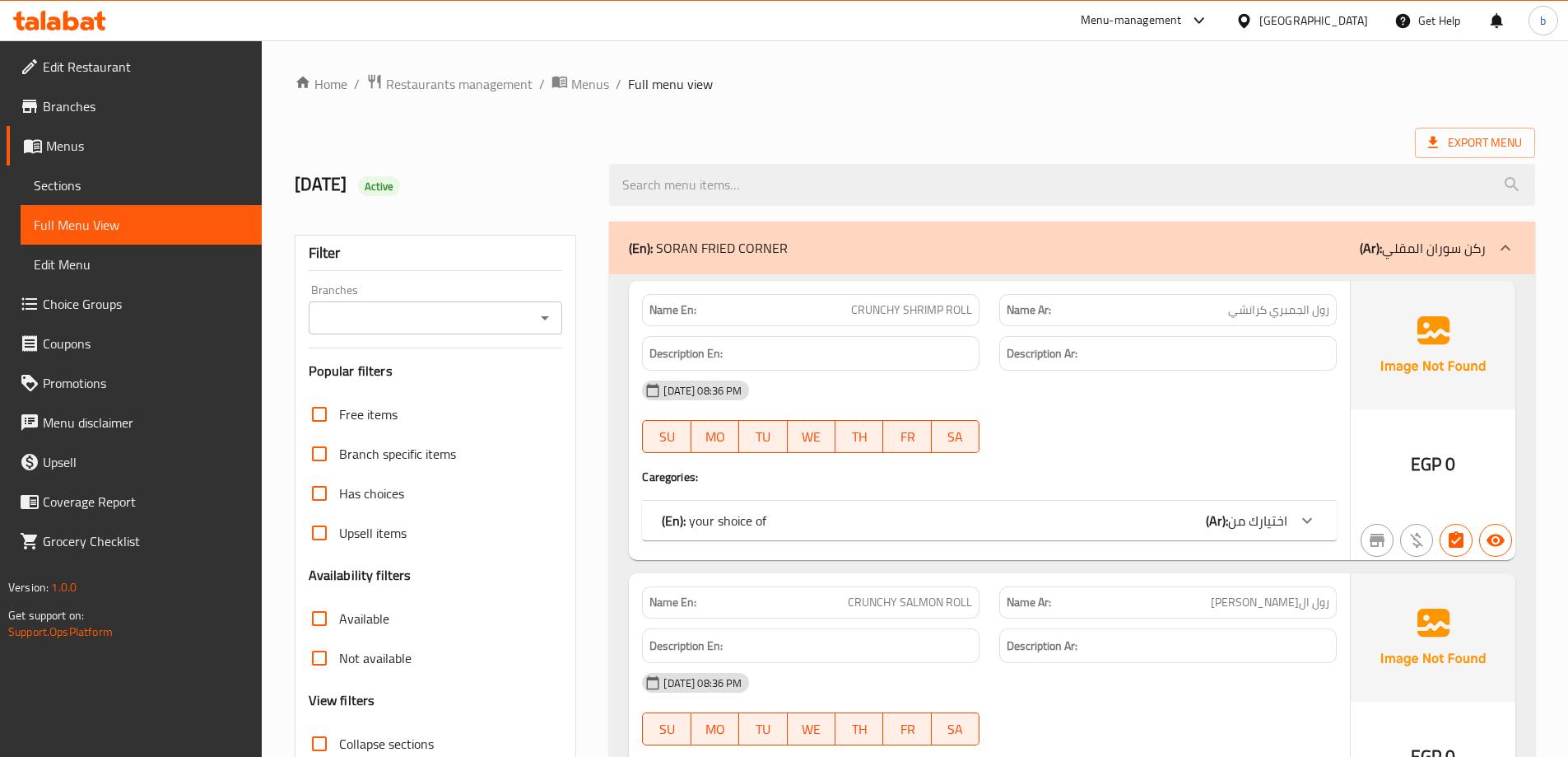
scroll to position [329, 0]
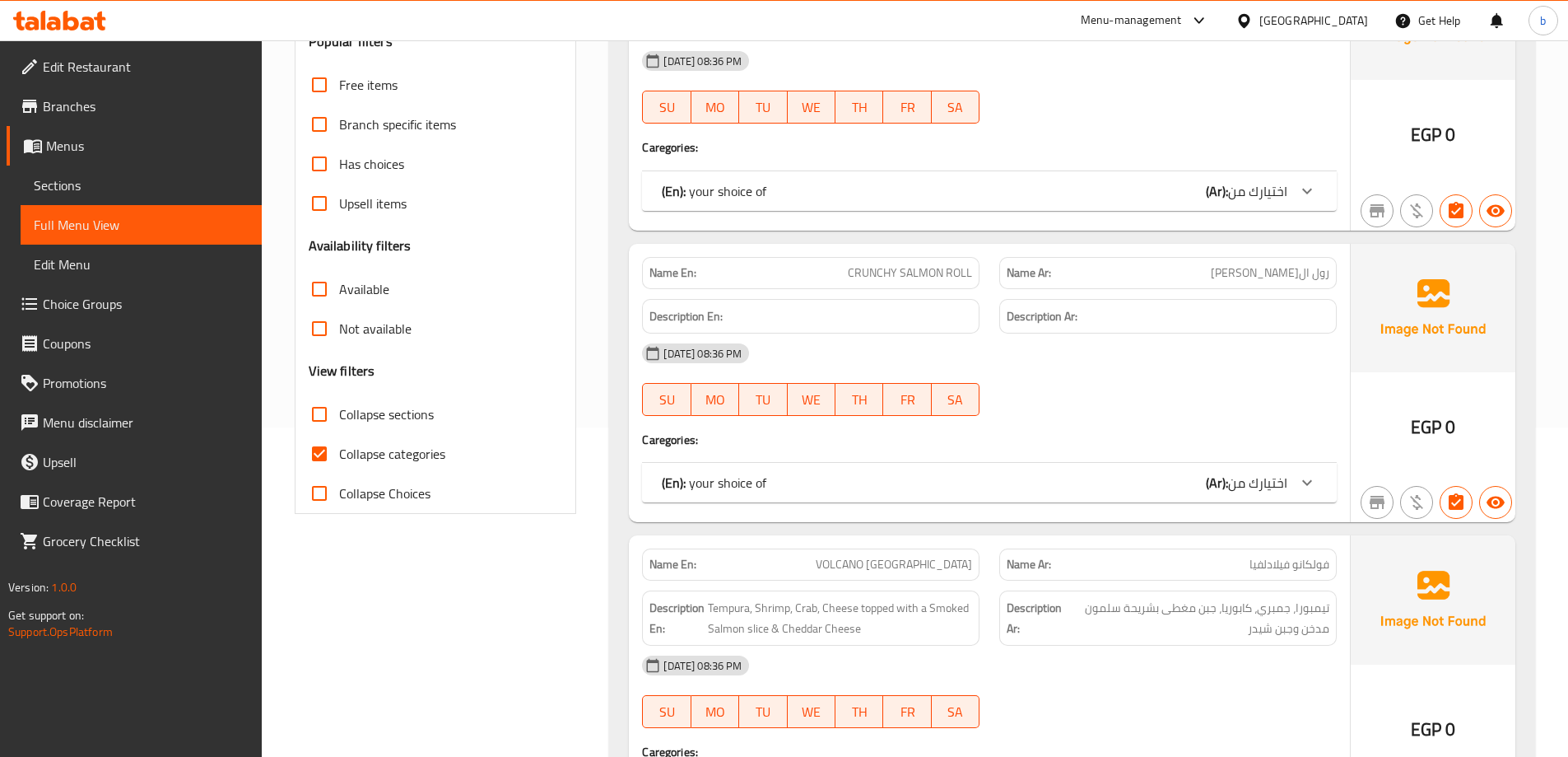
click at [319, 404] on input "Collapse sections" at bounding box center [319, 414] width 40 height 40
checkbox input "true"
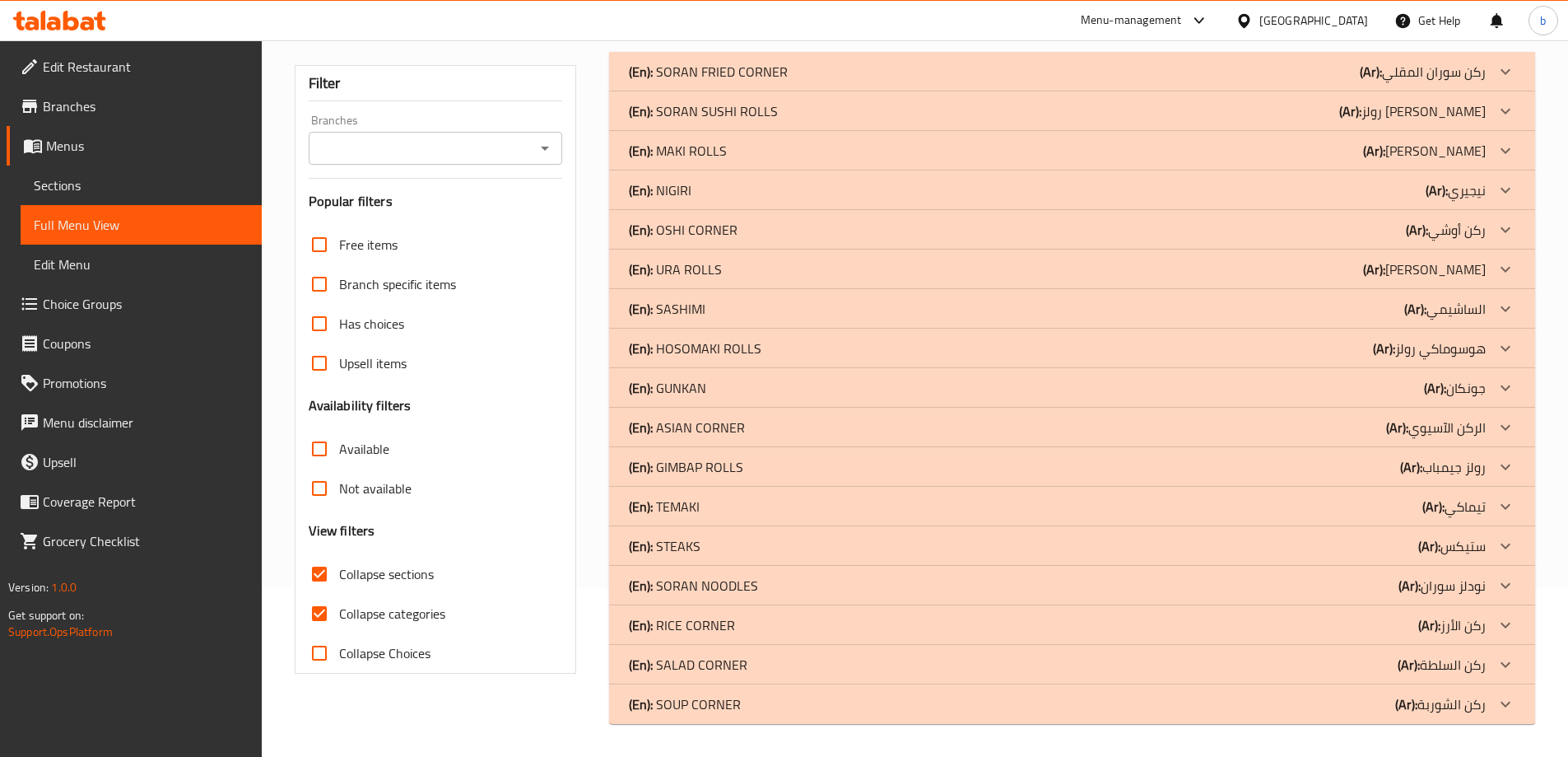
click at [321, 594] on input "Collapse categories" at bounding box center [319, 614] width 40 height 40
checkbox input "false"
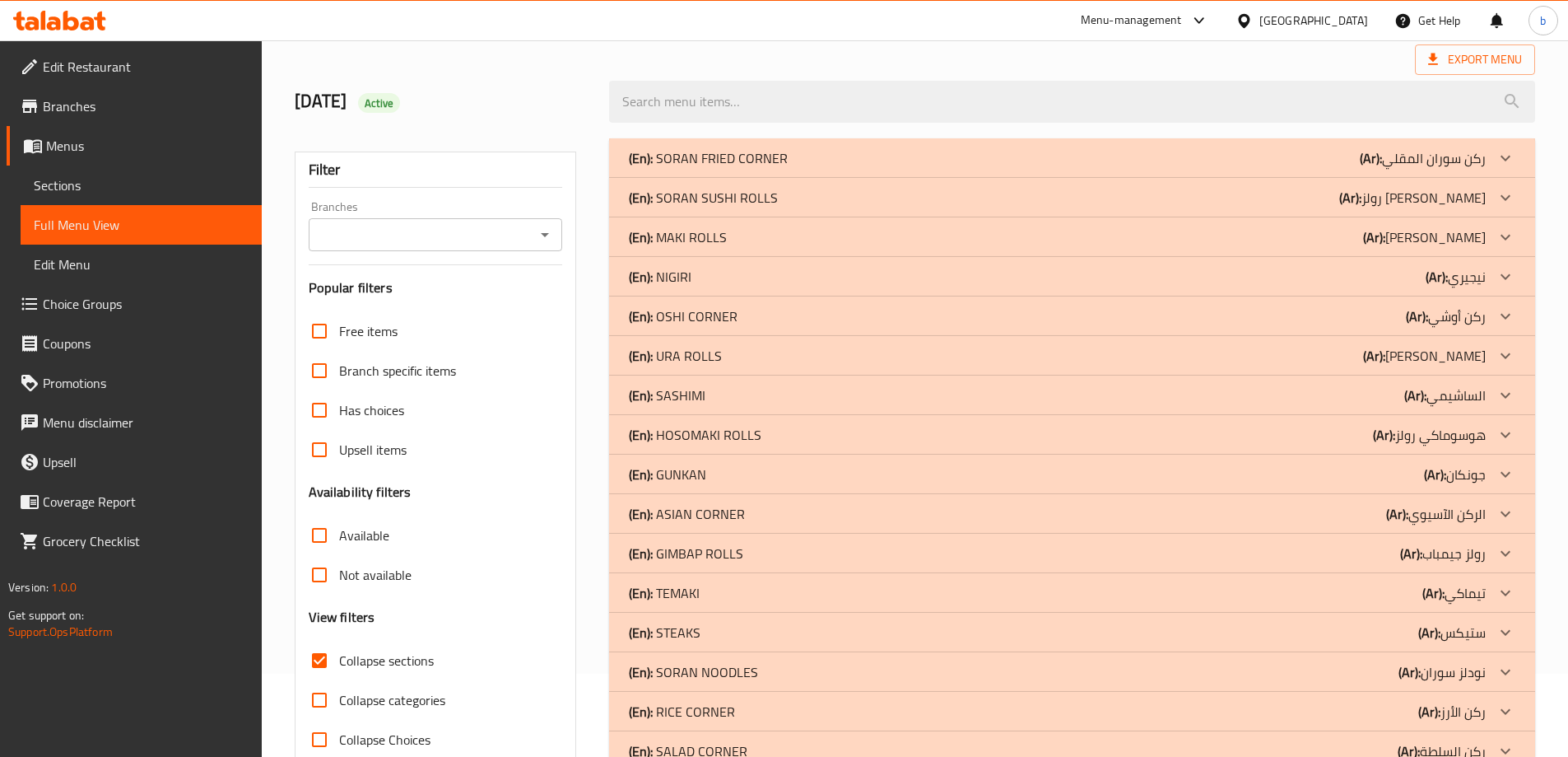
scroll to position [170, 0]
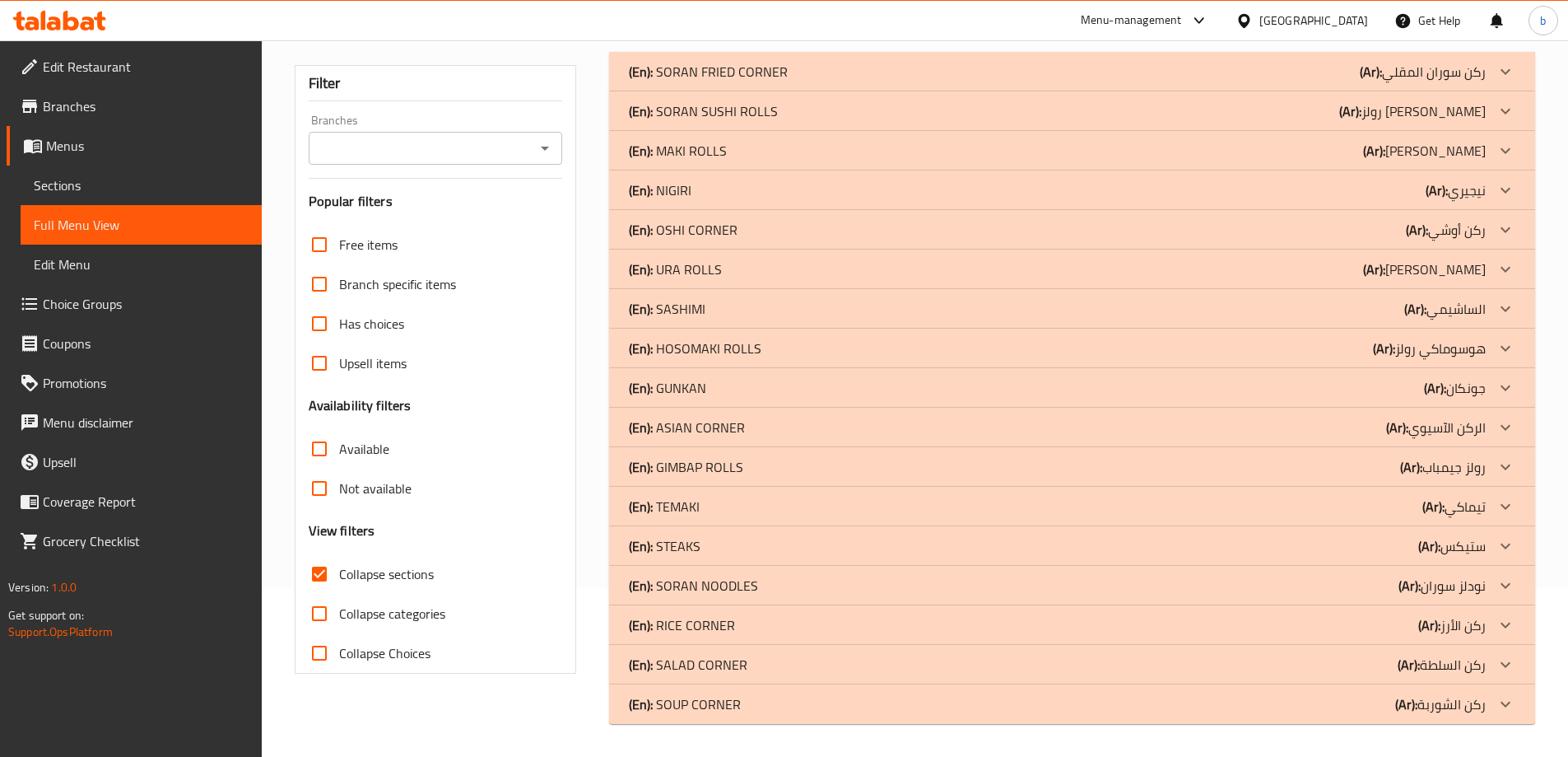
click at [1454, 706] on p "(Ar): ركن الشوربة" at bounding box center [1440, 704] width 90 height 20
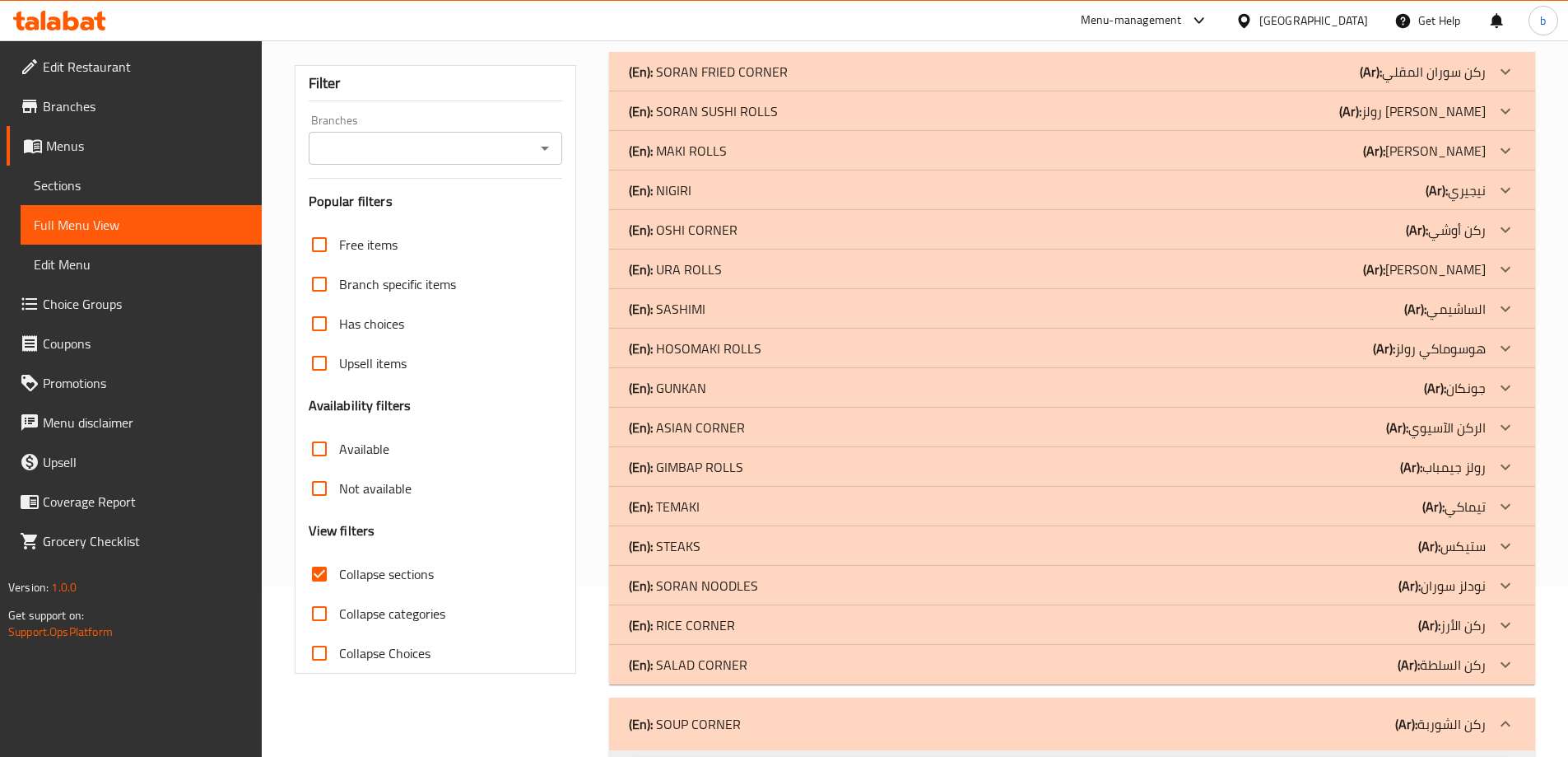
click at [1471, 664] on p "(Ar): ركن السلطة" at bounding box center [1441, 664] width 88 height 20
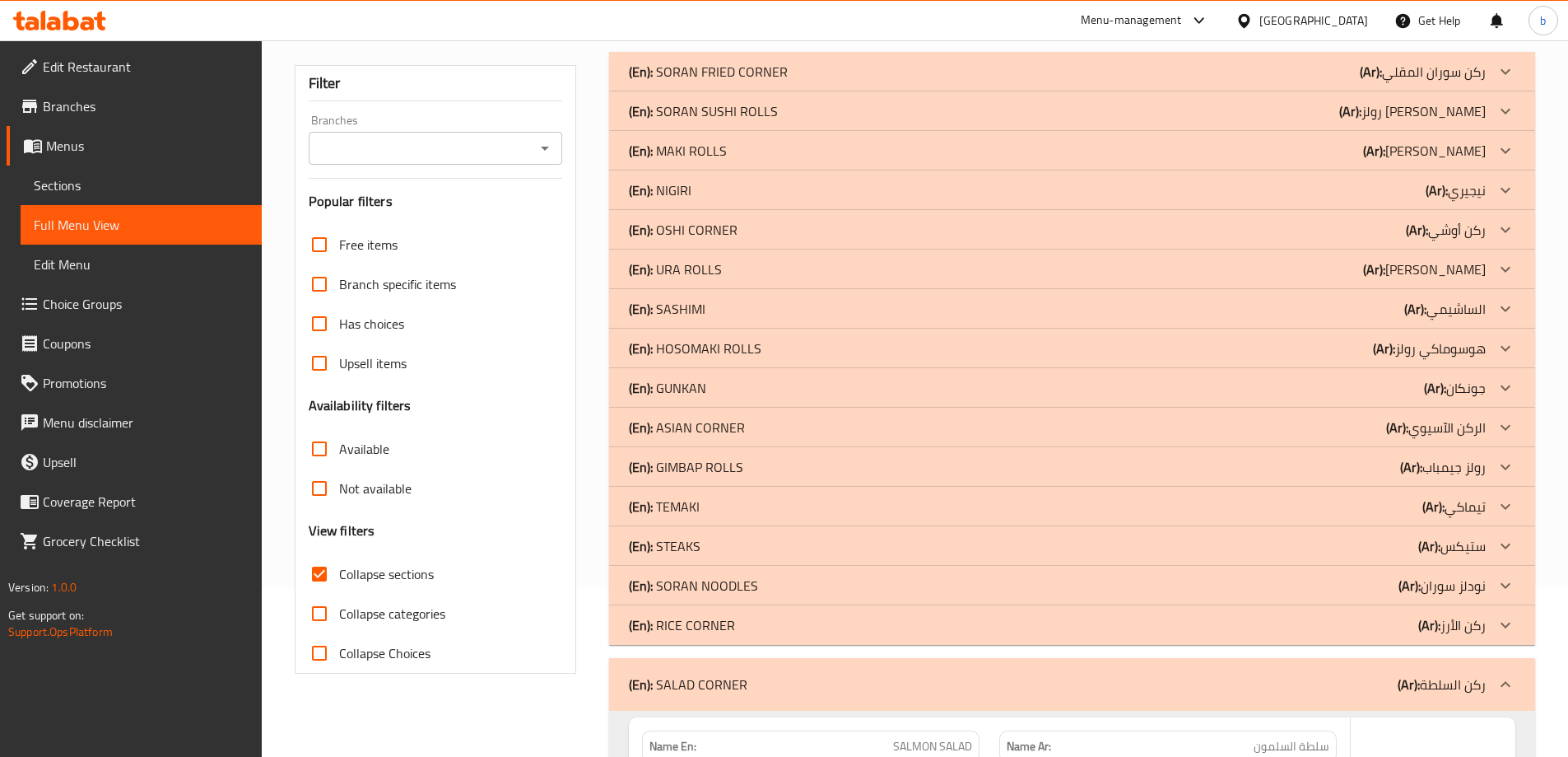
click at [1477, 625] on p "(Ar): ركن الأرز" at bounding box center [1452, 625] width 68 height 20
click at [1482, 576] on p "(Ar): نودلز سوران" at bounding box center [1442, 586] width 88 height 20
click at [1492, 532] on div at bounding box center [1506, 546] width 40 height 40
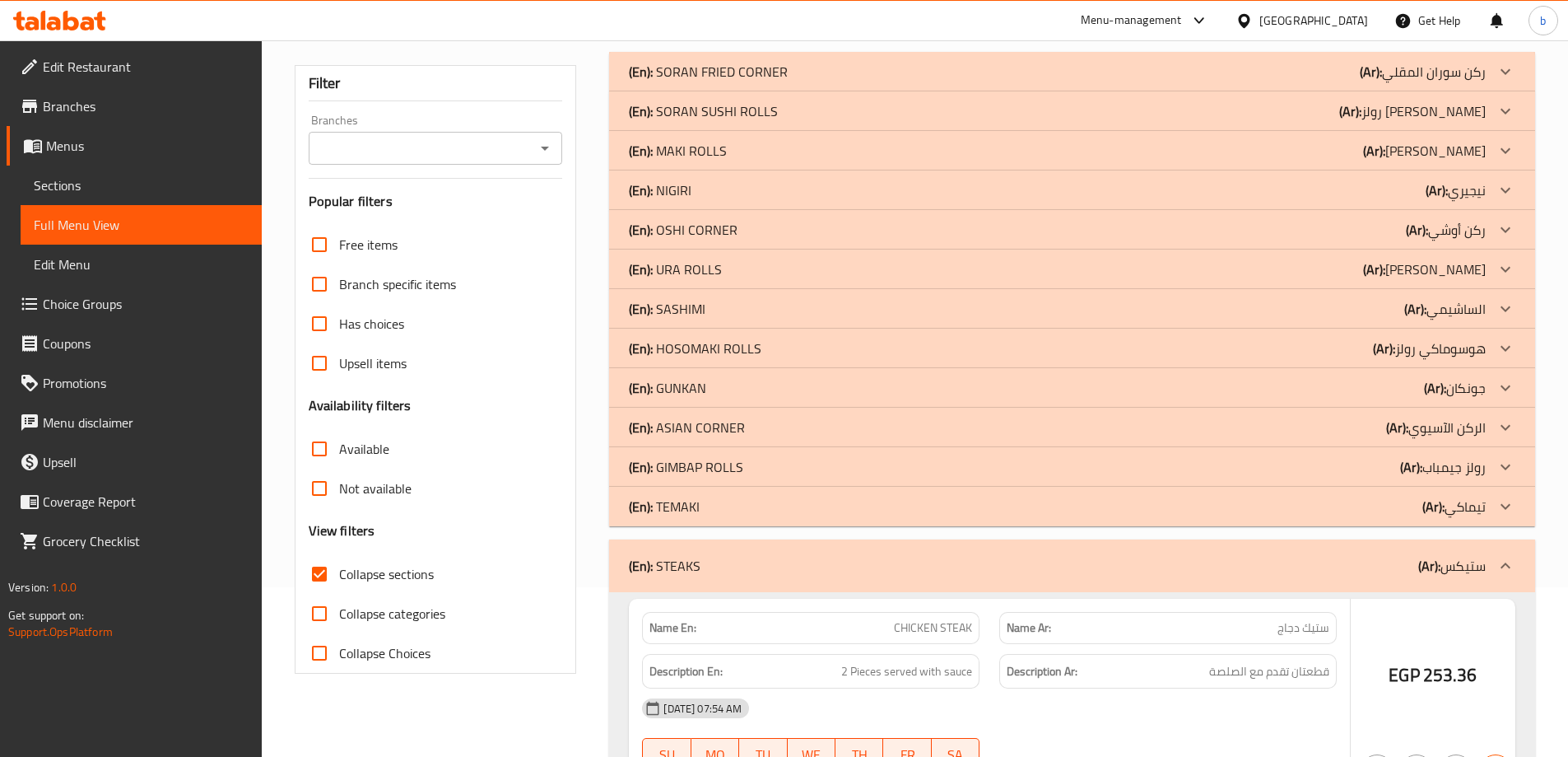
click at [1508, 419] on icon at bounding box center [1505, 428] width 20 height 20
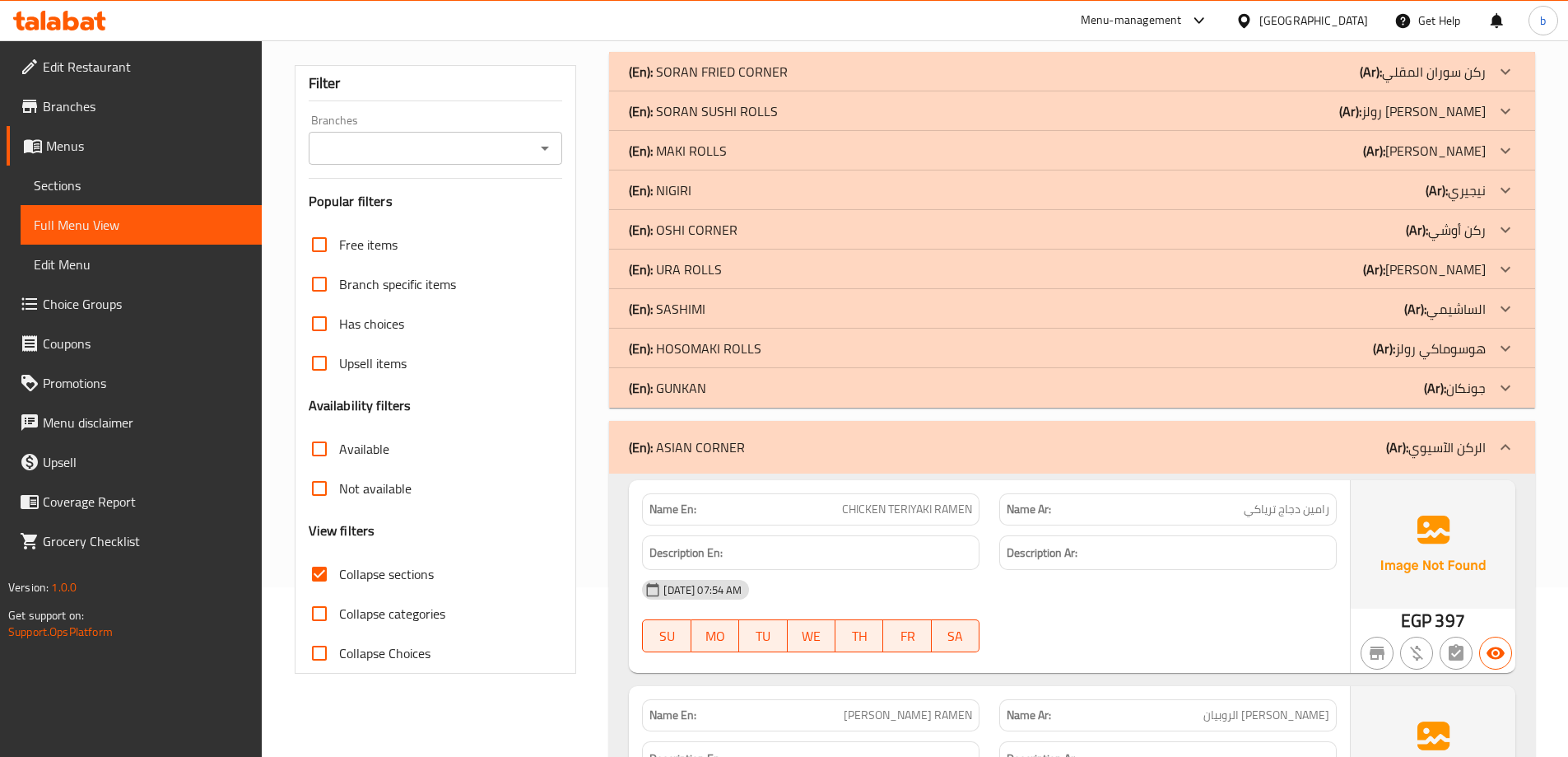
scroll to position [0, 0]
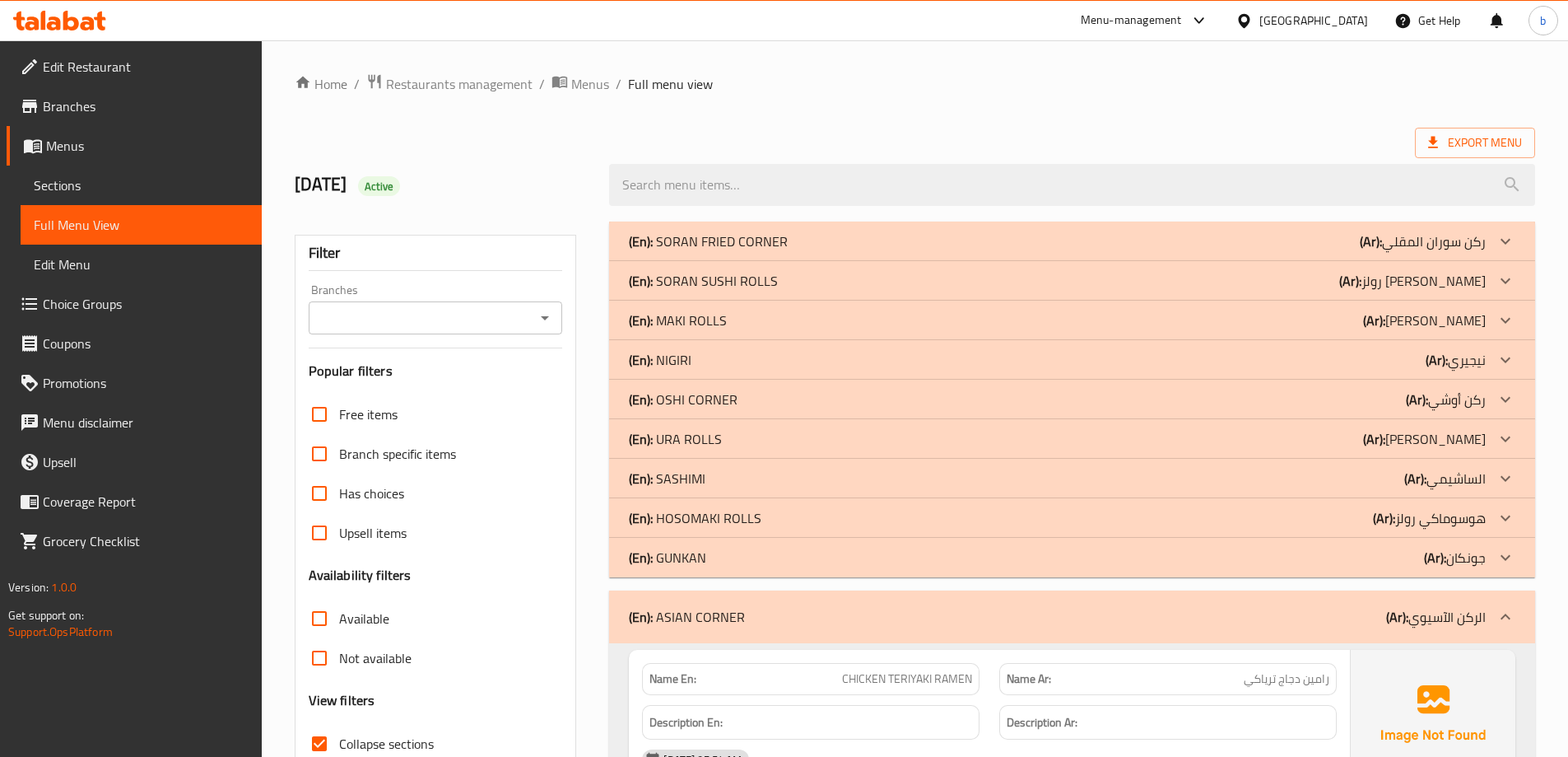
drag, startPoint x: 1495, startPoint y: 400, endPoint x: 1482, endPoint y: 401, distance: 13.0
click at [1494, 401] on div at bounding box center [1506, 400] width 40 height 40
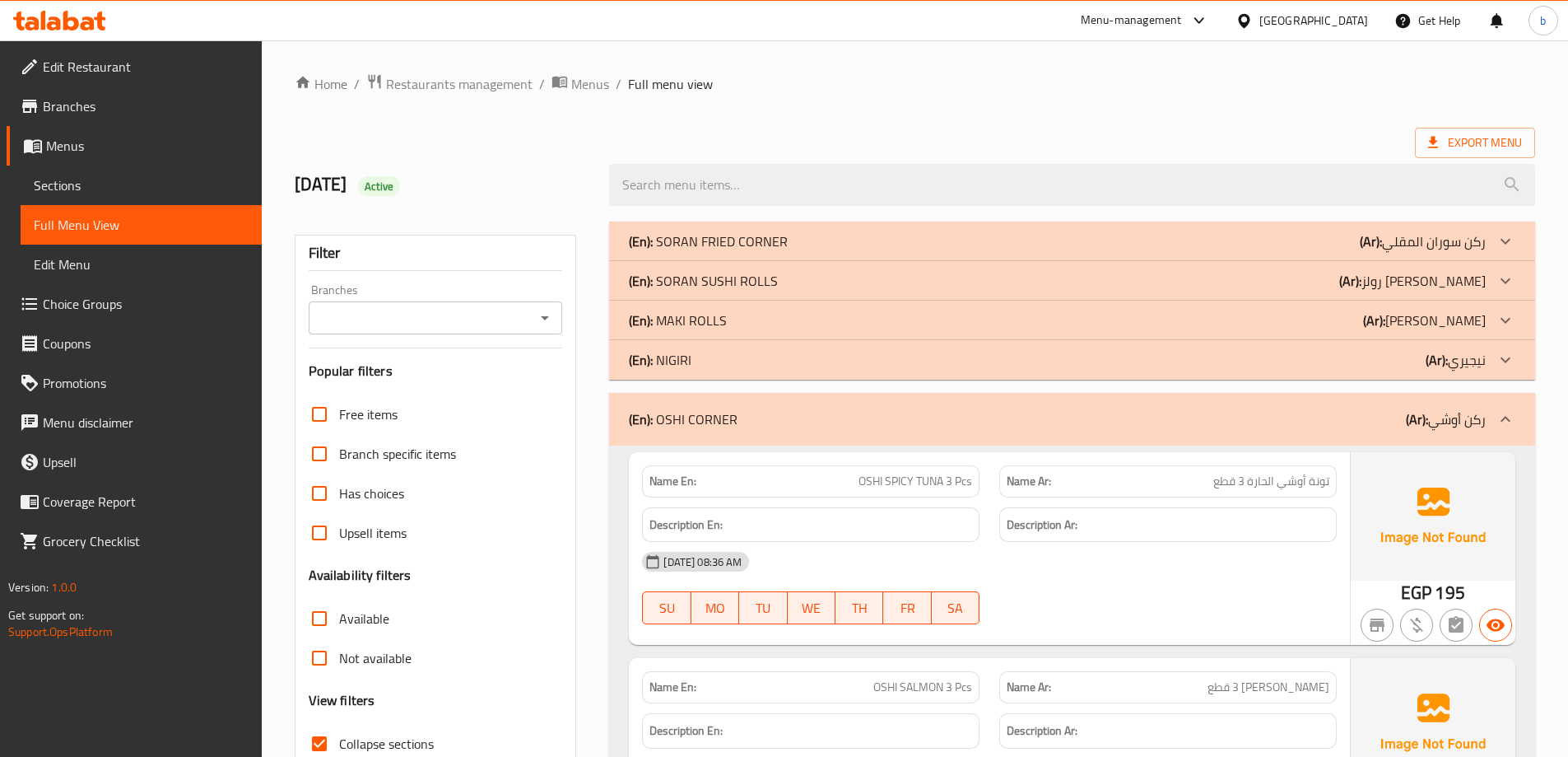
click at [1308, 483] on span "تونة أوشي الحارة 3 قطع" at bounding box center [1271, 481] width 116 height 17
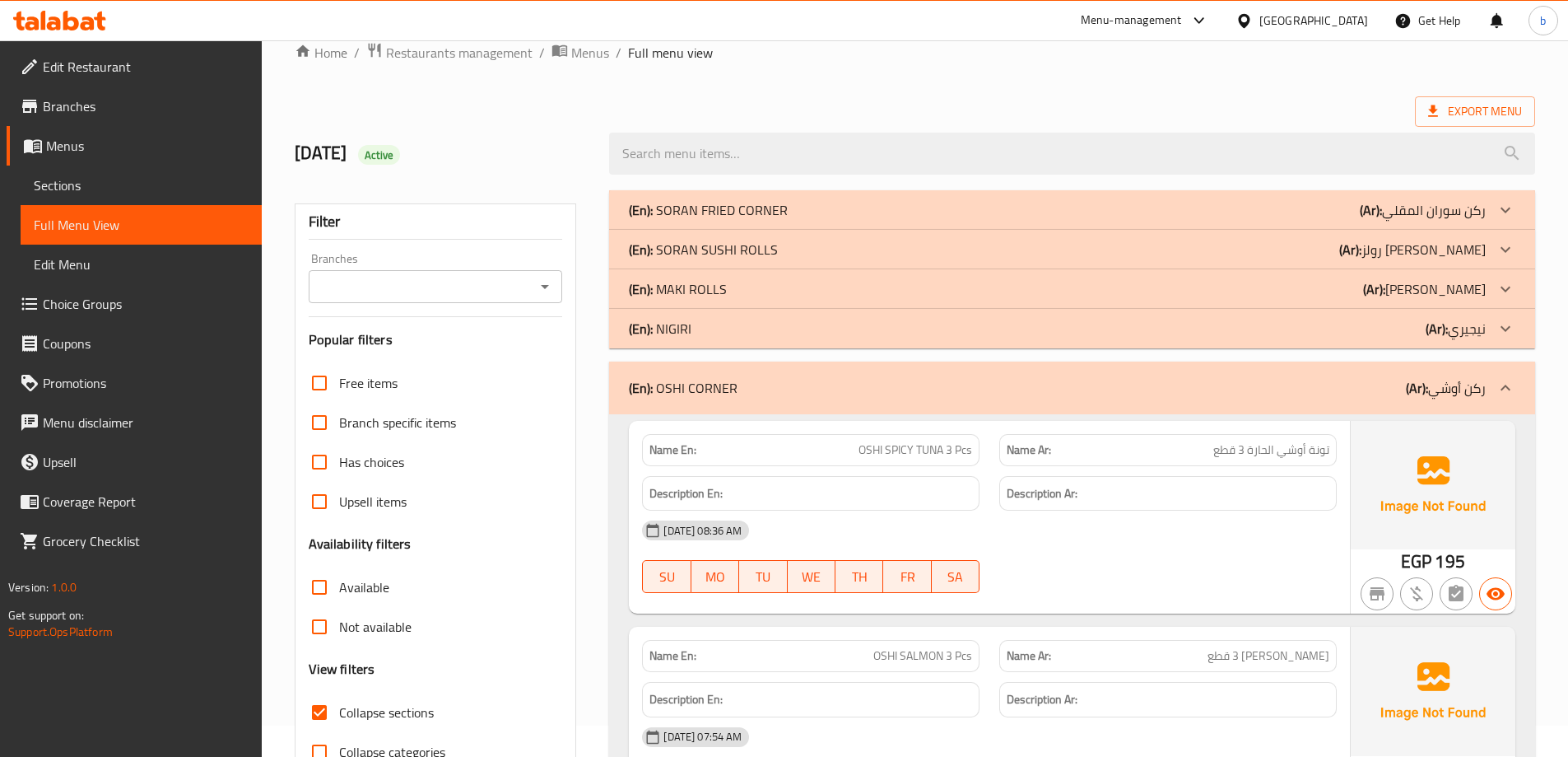
scroll to position [83, 0]
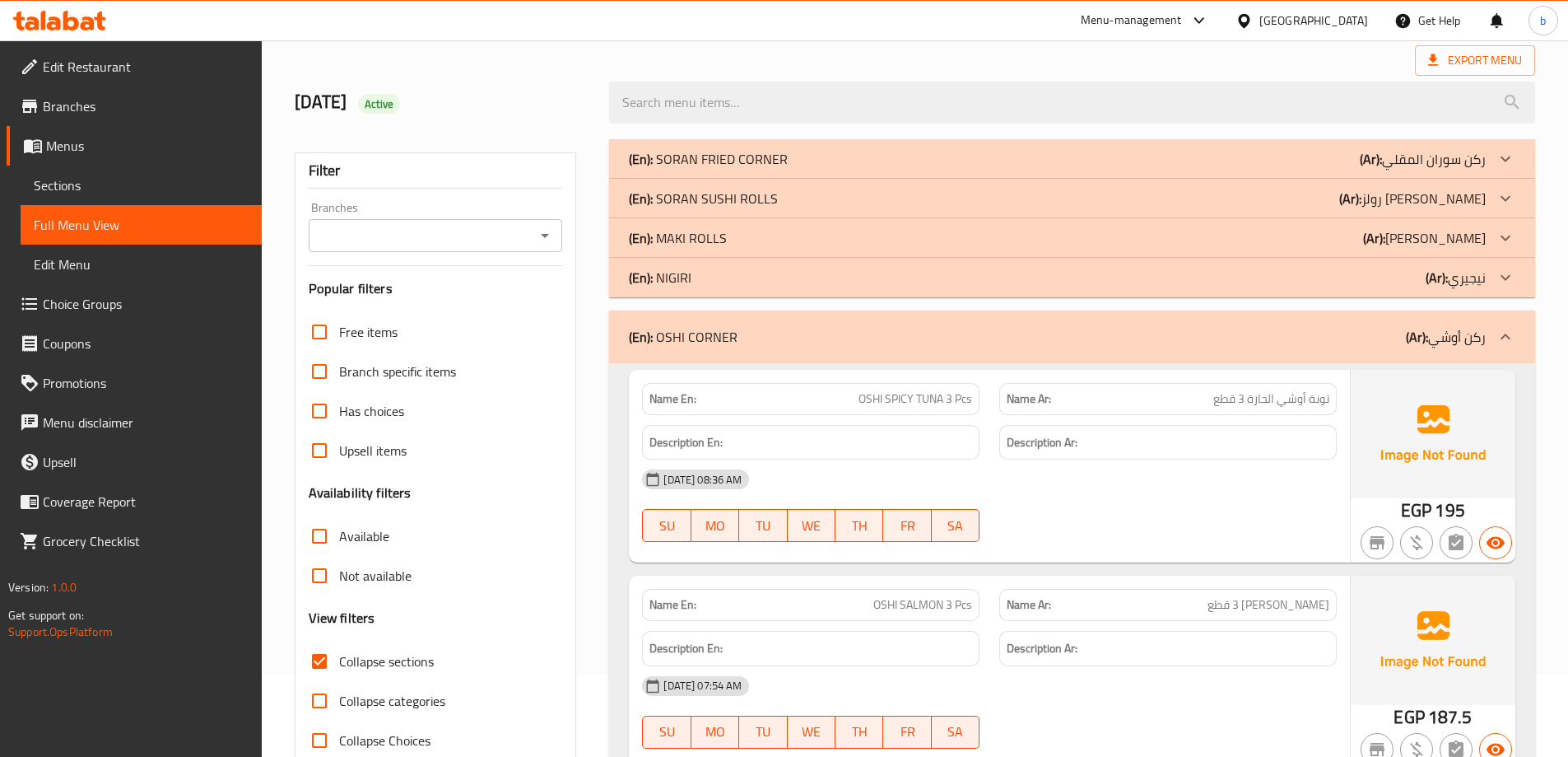
click at [907, 396] on span "OSHI SPICY TUNA 3 Pcs" at bounding box center [915, 399] width 113 height 17
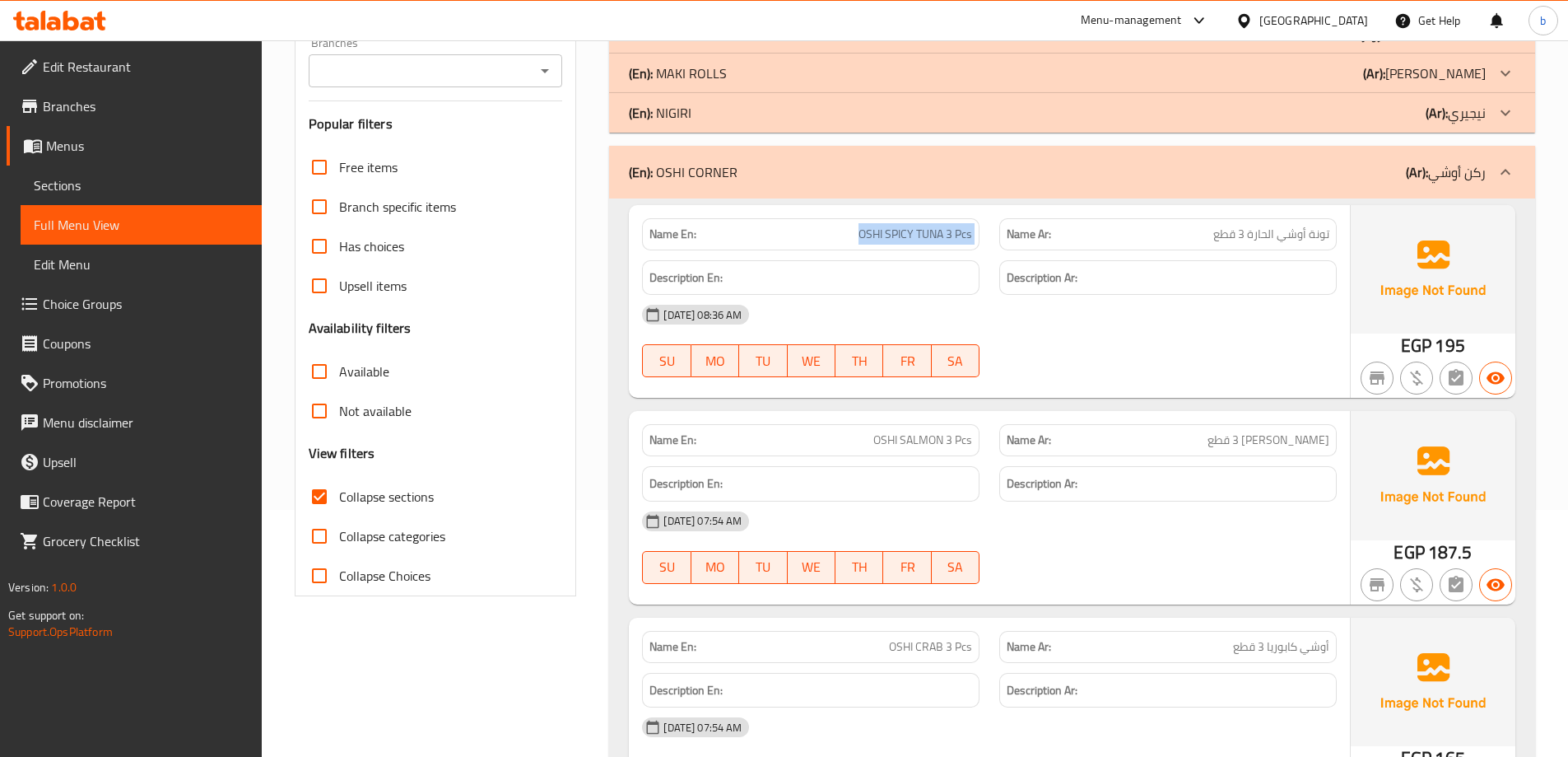
scroll to position [329, 0]
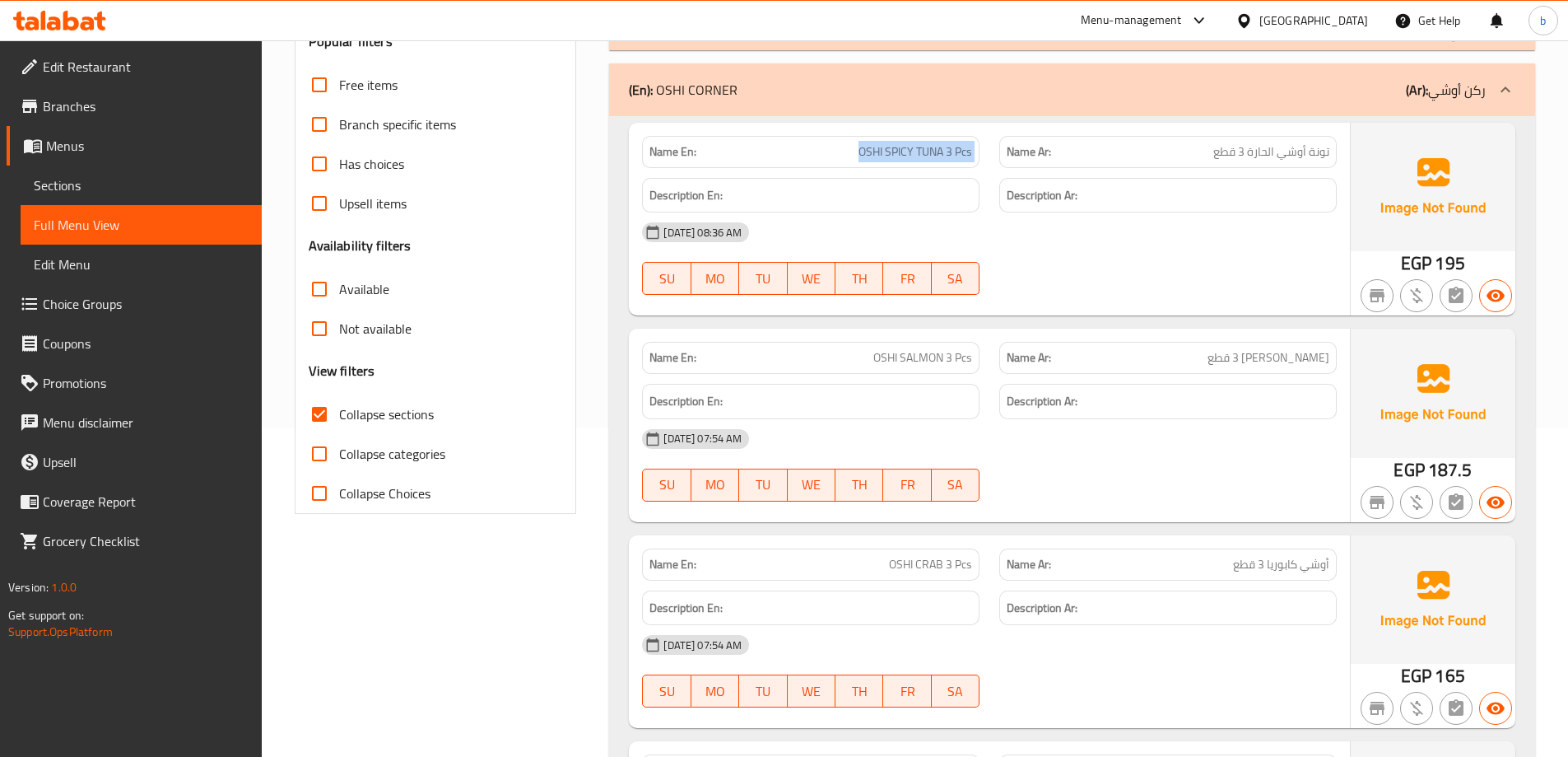
click at [464, 324] on div "Not available" at bounding box center [436, 328] width 255 height 40
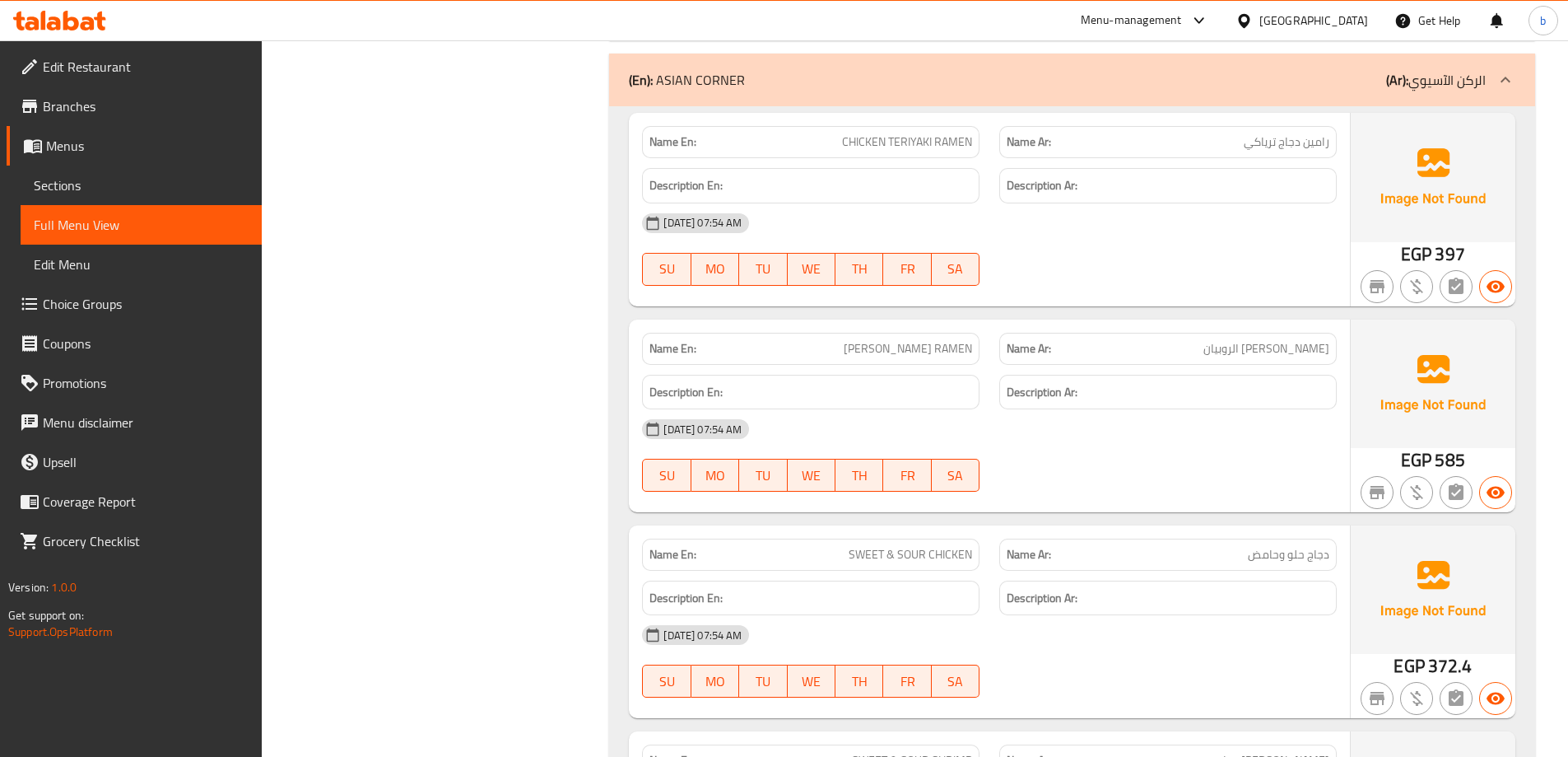
scroll to position [1400, 0]
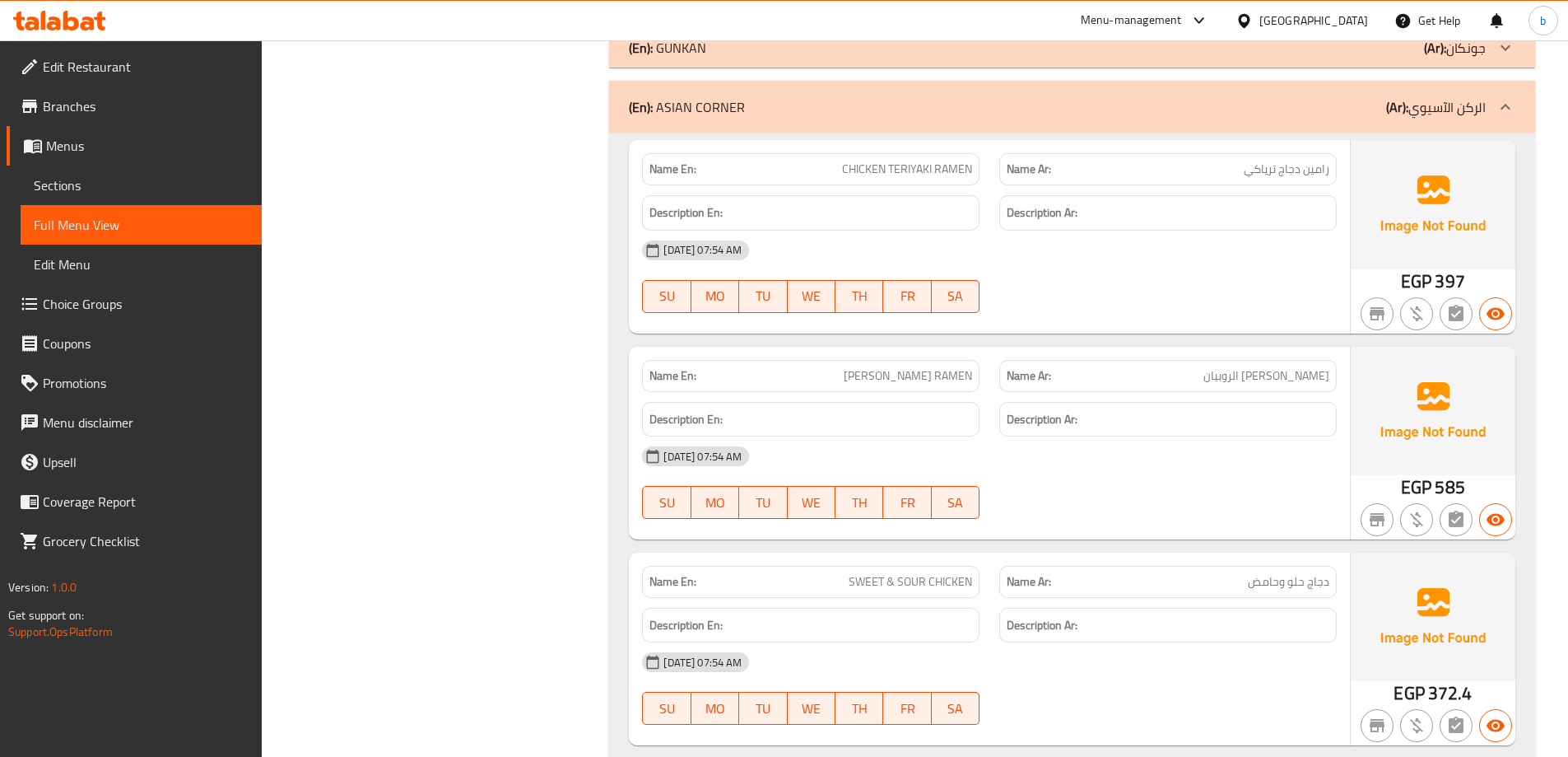
click at [939, 166] on span "CHICKEN TERIYAKI RAMEN" at bounding box center [906, 169] width 130 height 17
click at [872, 387] on div "Name En: SHRIMP TERIYAKI RAMEN" at bounding box center [810, 376] width 337 height 32
click at [914, 360] on div "Name En: SHRIMP TERIYAKI RAMEN" at bounding box center [810, 376] width 337 height 32
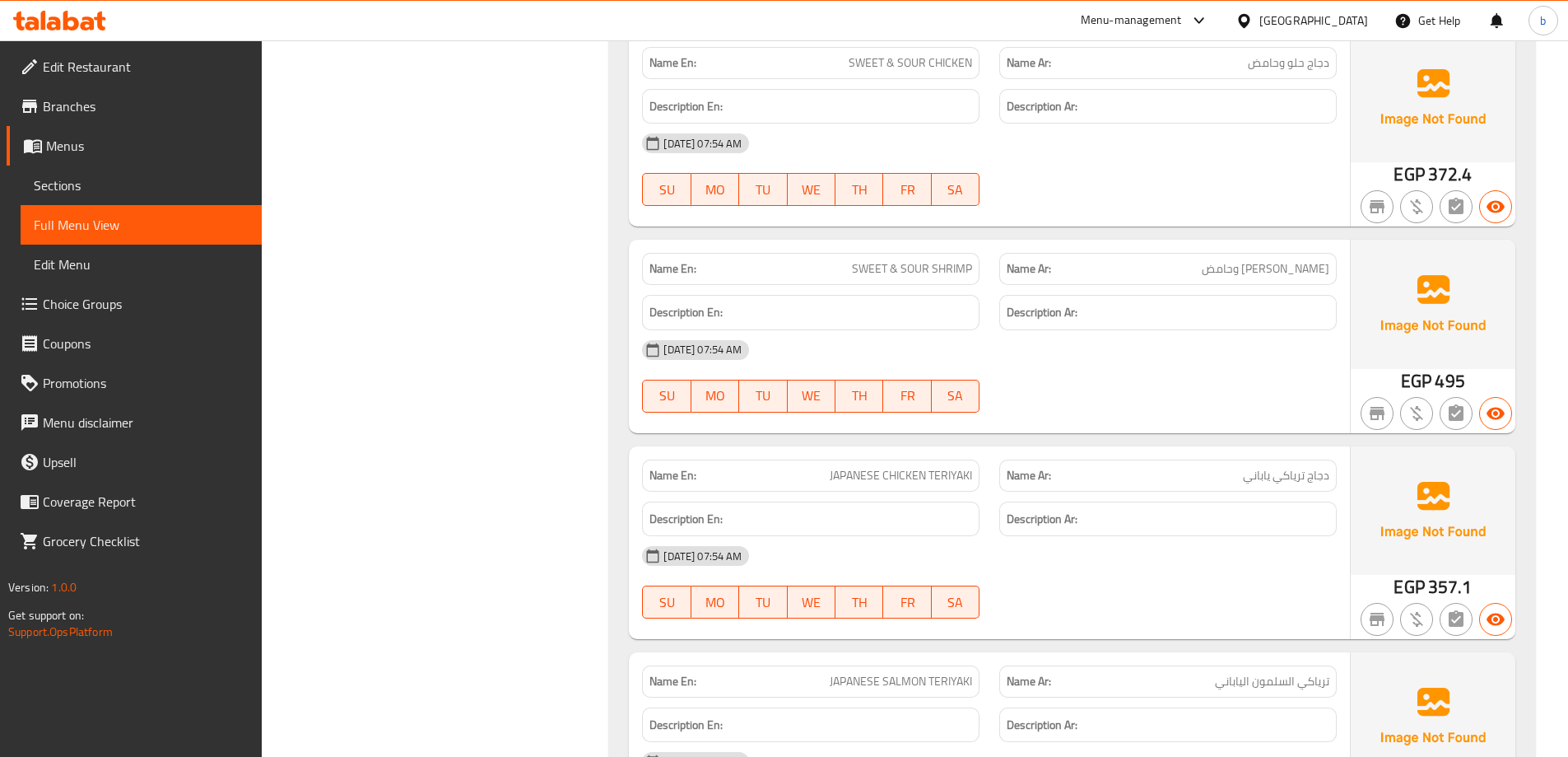
scroll to position [2058, 0]
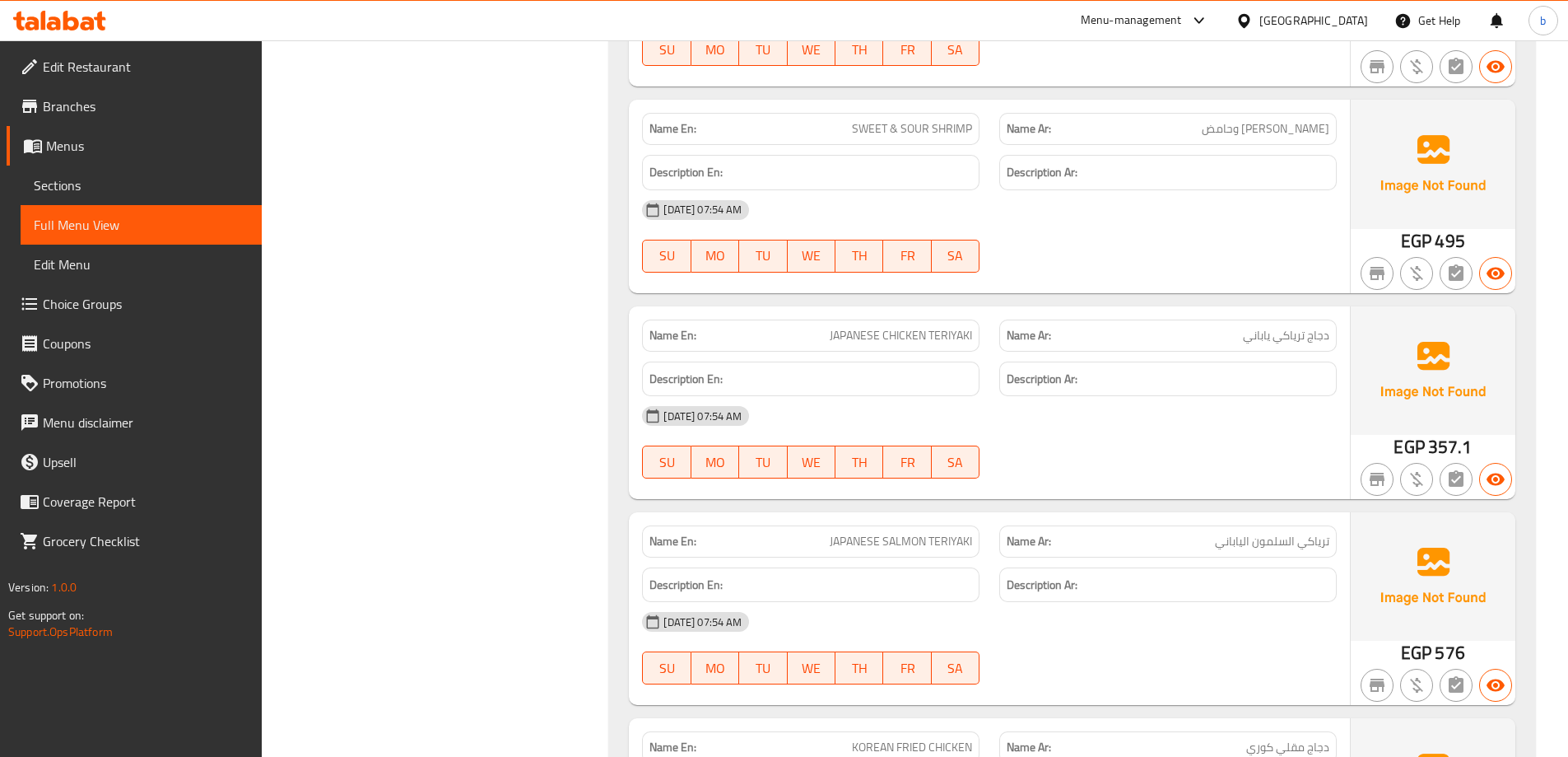
click at [954, 336] on span "JAPANESE CHICKEN TERIYAKI" at bounding box center [901, 335] width 142 height 17
click at [877, 319] on div "Name En: JAPANESE CHICKEN TERIYAKI" at bounding box center [810, 335] width 337 height 32
click at [892, 333] on span "JAPANESE CHICKEN TERIYAKI" at bounding box center [901, 335] width 142 height 17
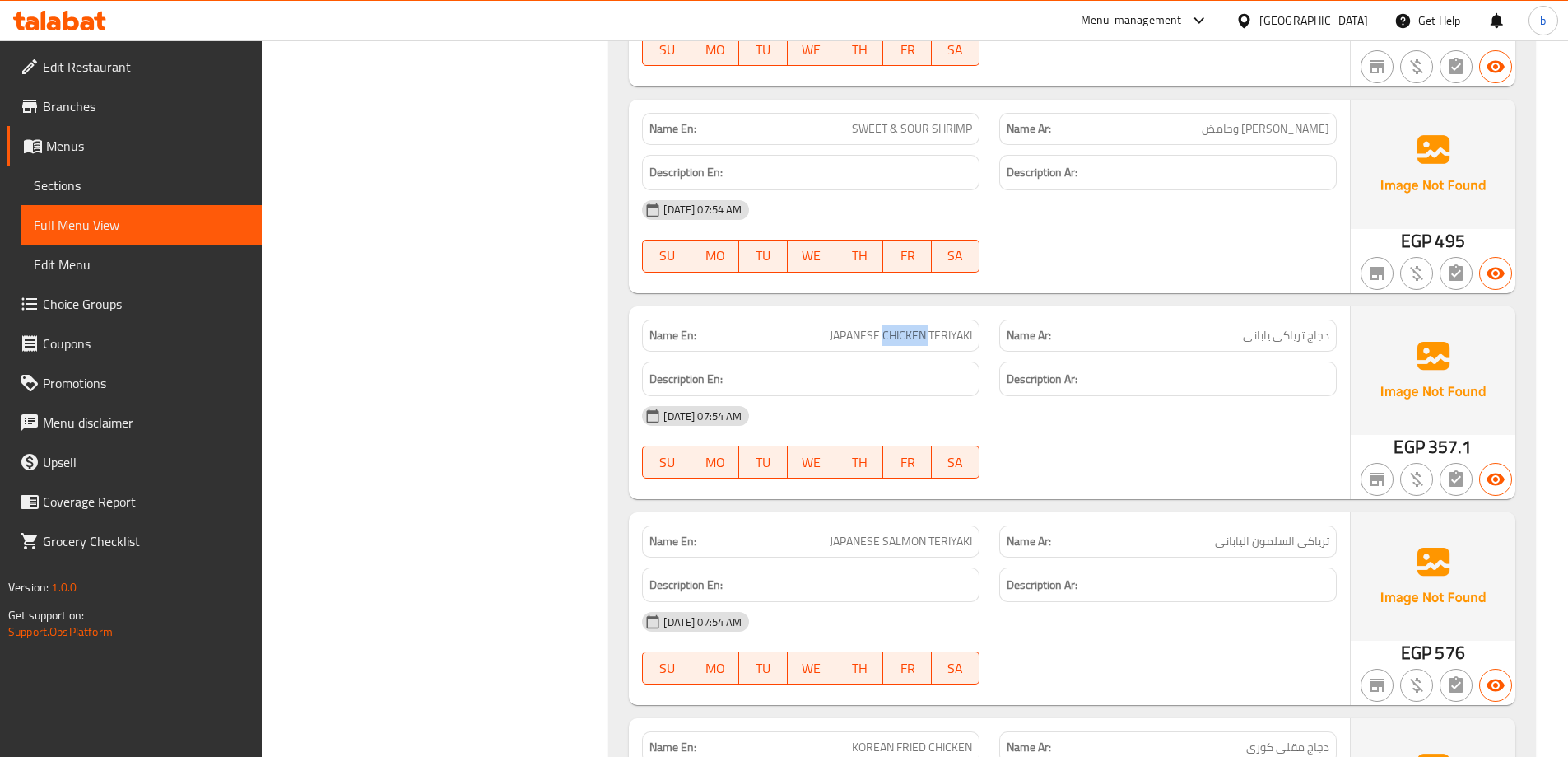
click at [892, 333] on span "JAPANESE CHICKEN TERIYAKI" at bounding box center [901, 335] width 142 height 17
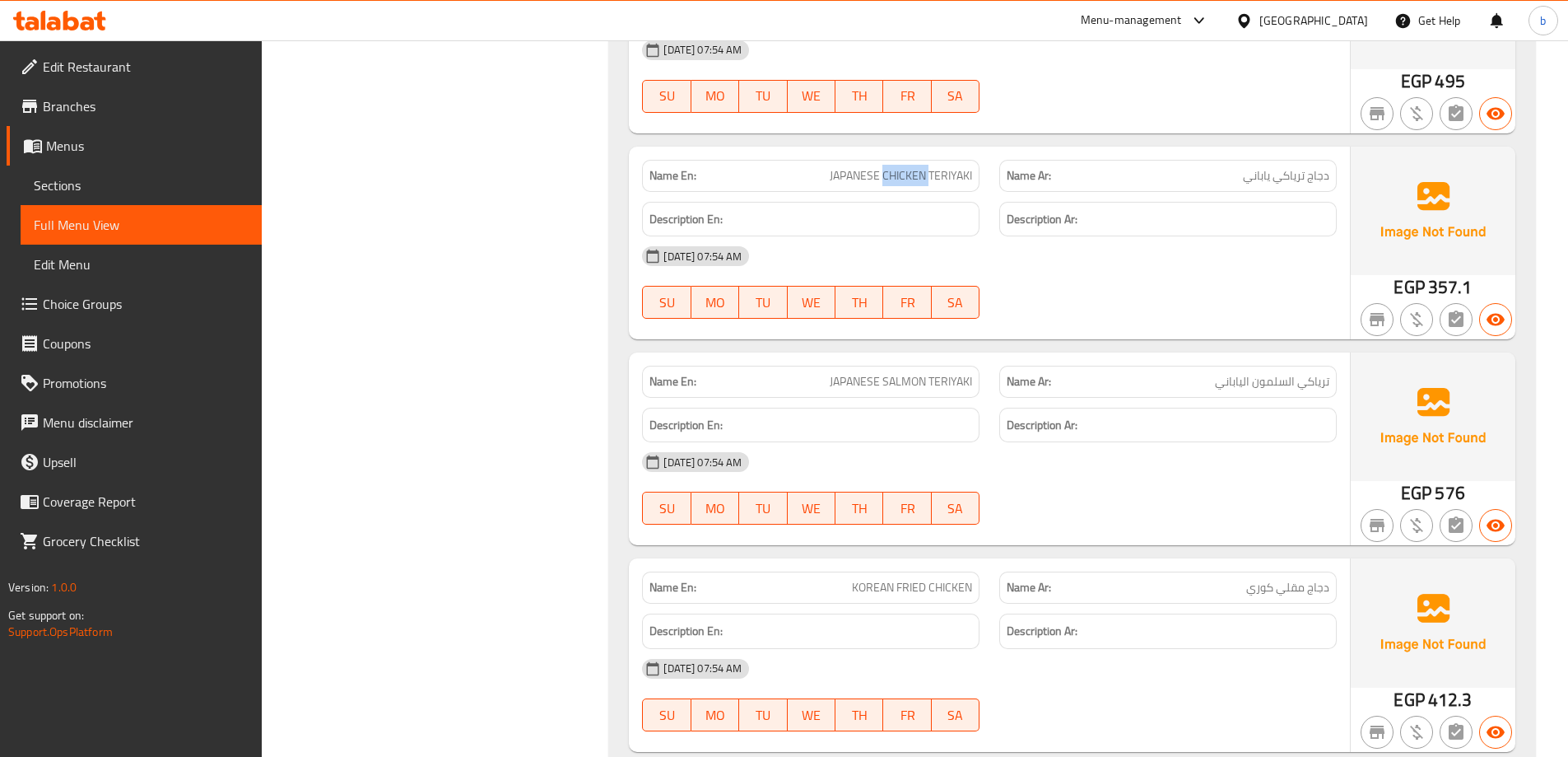
scroll to position [2223, 0]
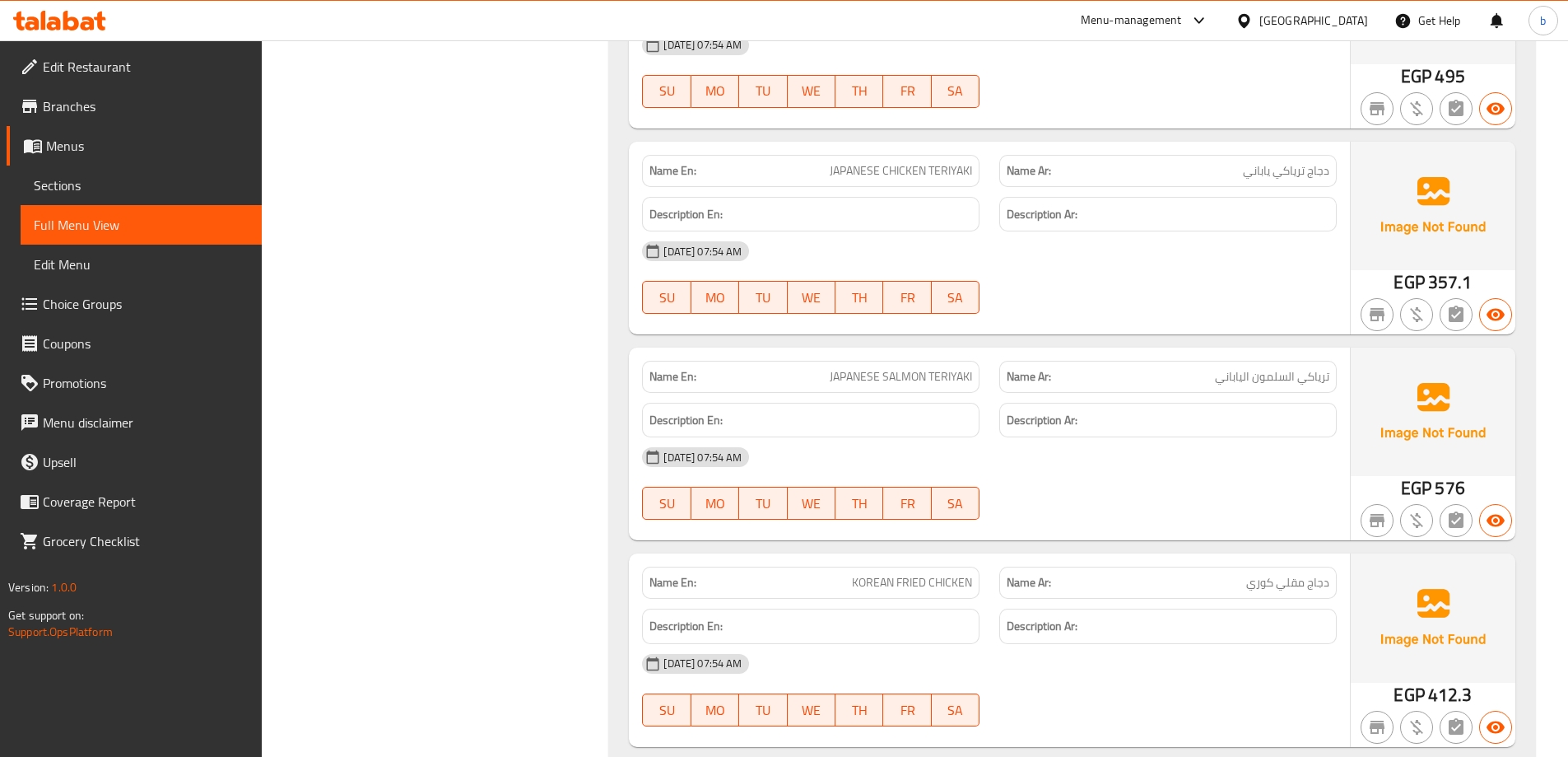
click at [1309, 377] on span "ترياكي السلمون الياباني" at bounding box center [1272, 376] width 114 height 17
click at [1270, 370] on span "ترياكي السلمون الياباني" at bounding box center [1272, 376] width 114 height 17
click at [1226, 369] on span "ترياكي السلمون الياباني" at bounding box center [1272, 376] width 114 height 17
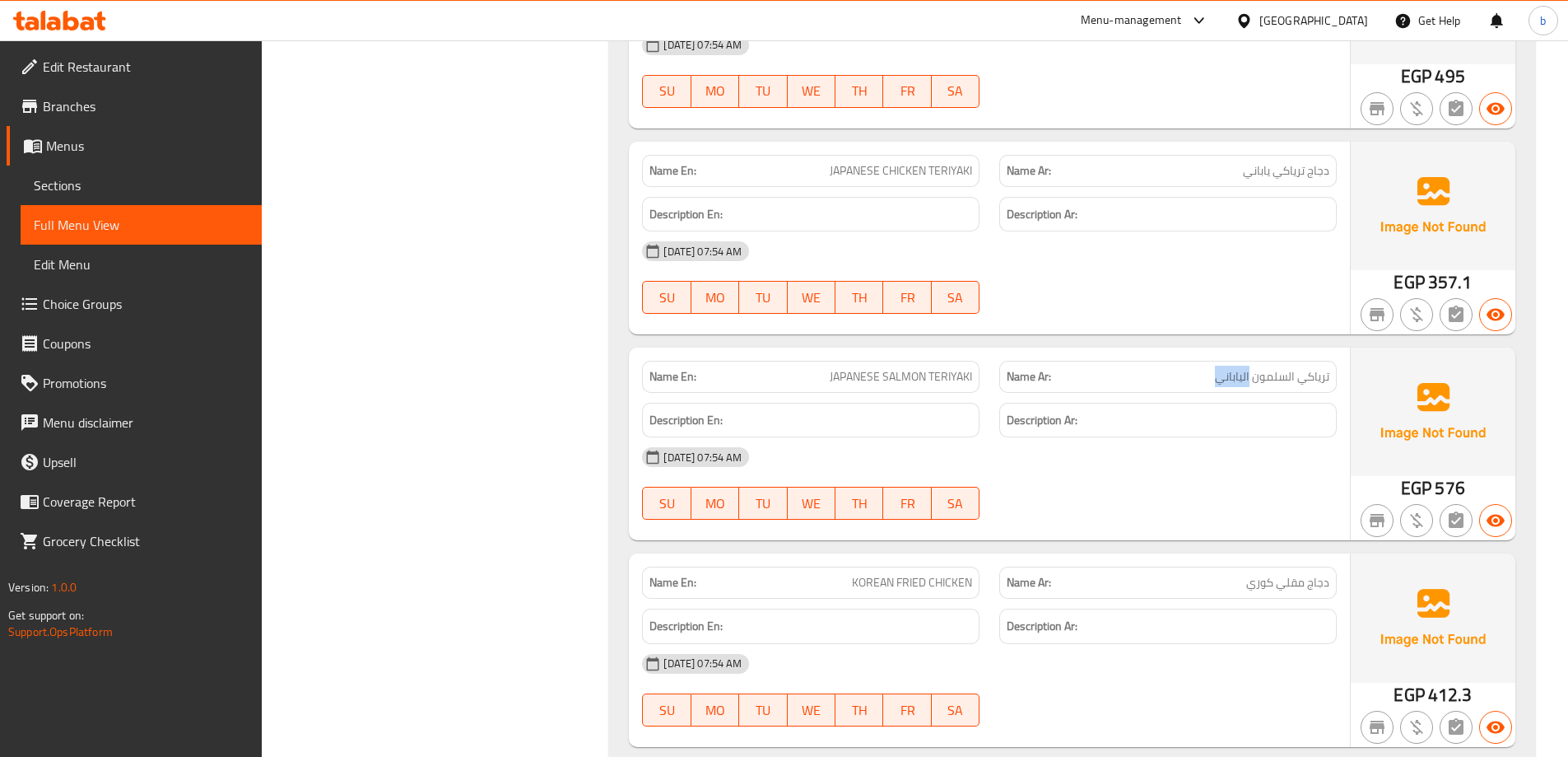
click at [1226, 369] on span "ترياكي السلمون الياباني" at bounding box center [1272, 376] width 114 height 17
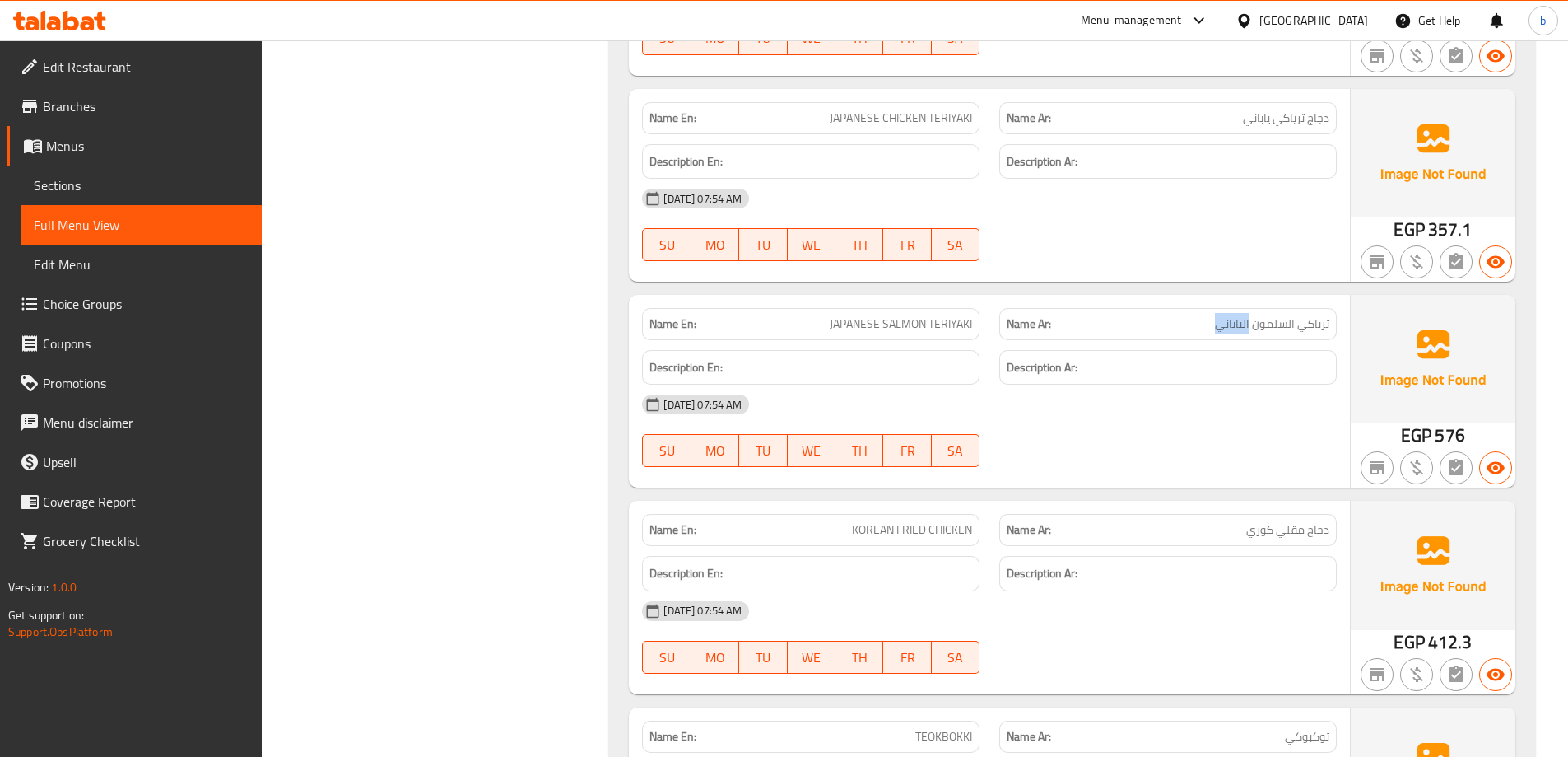
scroll to position [2552, 0]
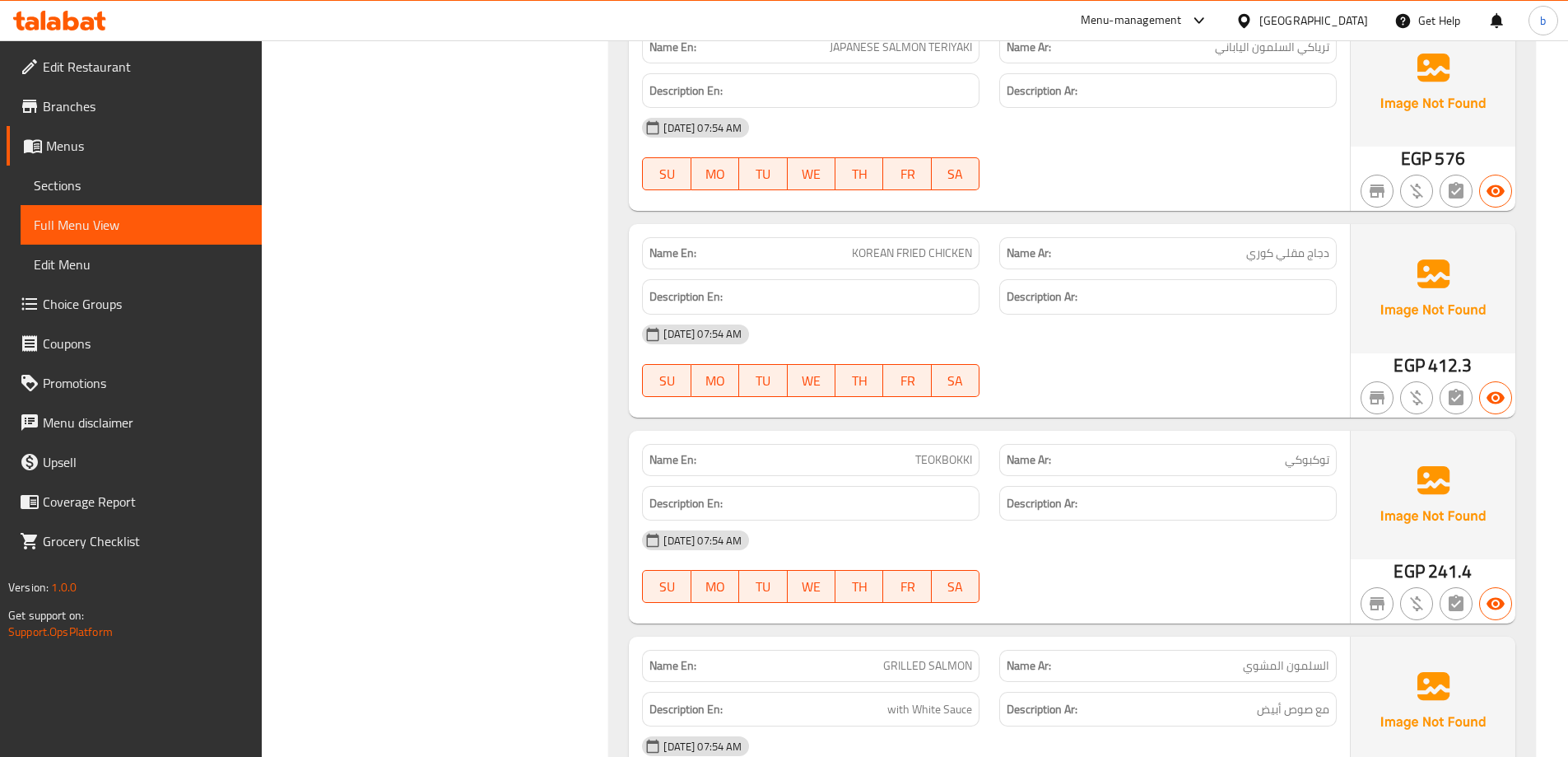
click at [871, 257] on span "KOREAN FRIED CHICKEN" at bounding box center [911, 253] width 120 height 17
click at [906, 256] on span "KOREAN FRIED CHICKEN" at bounding box center [911, 253] width 120 height 17
click at [1318, 259] on span "دجاج مقلي كوري" at bounding box center [1288, 253] width 84 height 17
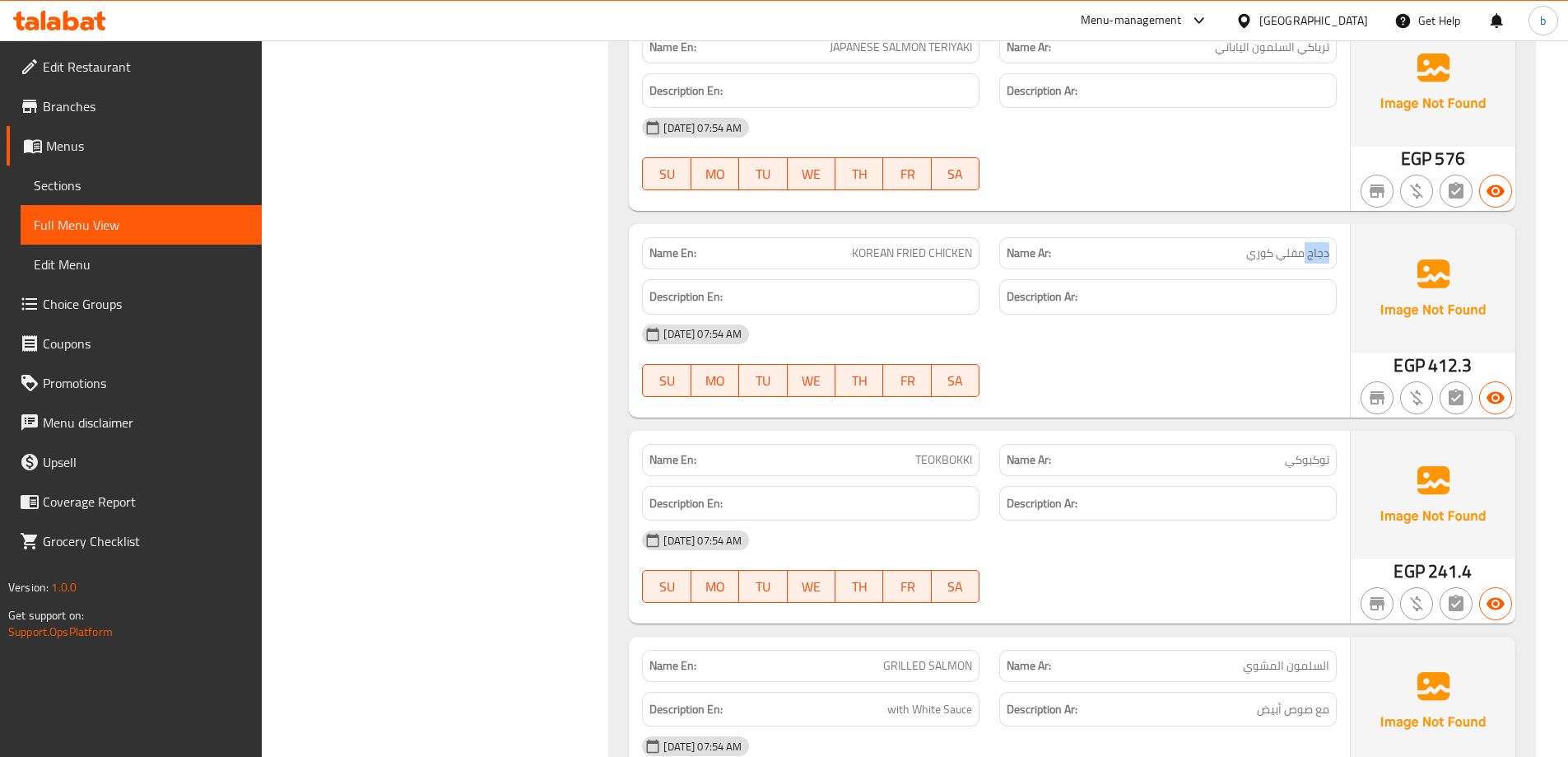
click at [1318, 259] on span "دجاج مقلي كوري" at bounding box center [1288, 253] width 84 height 17
click at [1301, 254] on span "دجاج مقلي كوري" at bounding box center [1288, 253] width 84 height 17
click at [953, 245] on span "KOREAN FRIED CHICKEN" at bounding box center [911, 253] width 120 height 17
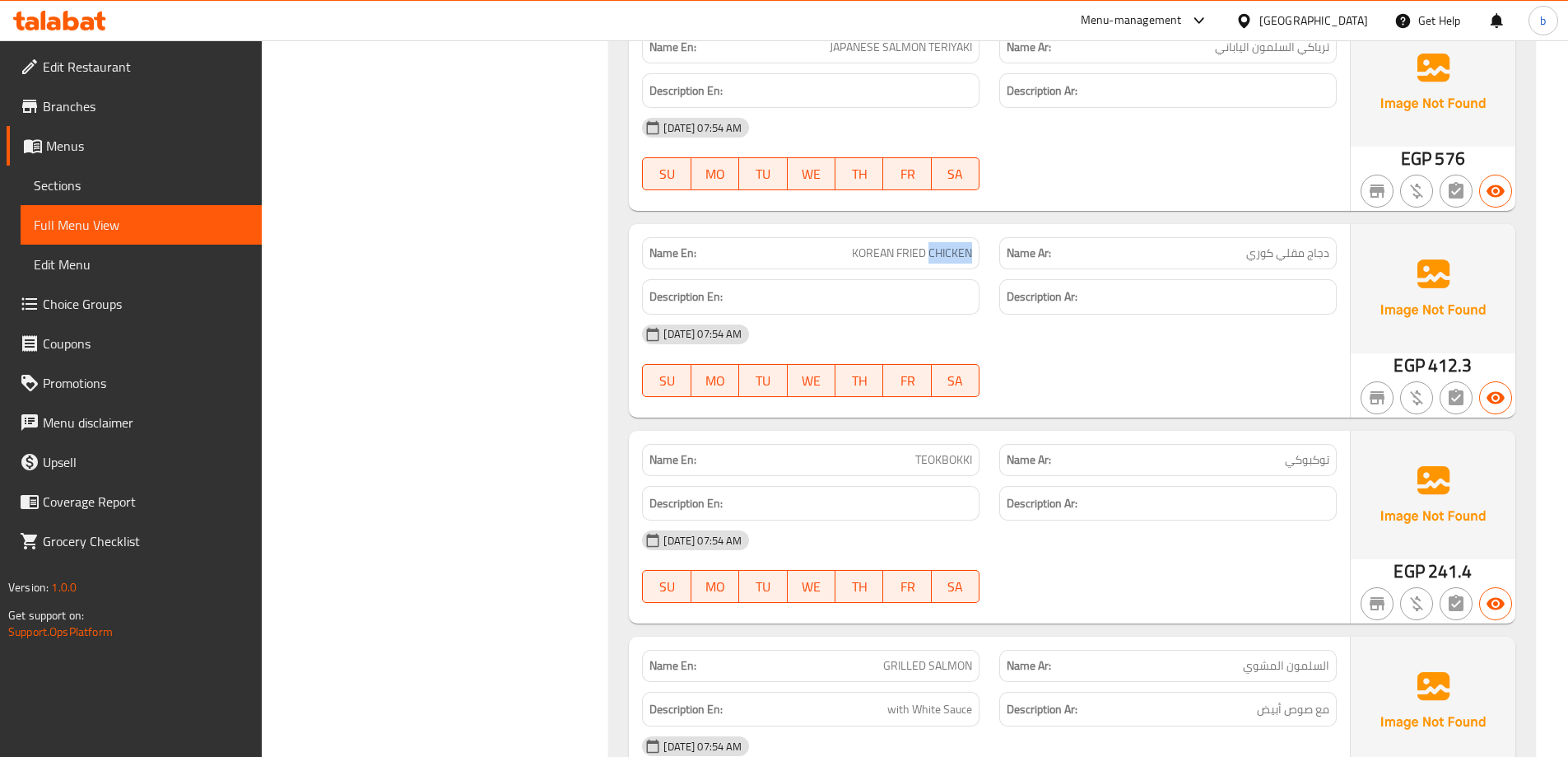
click at [945, 247] on span "KOREAN FRIED CHICKEN" at bounding box center [911, 253] width 120 height 17
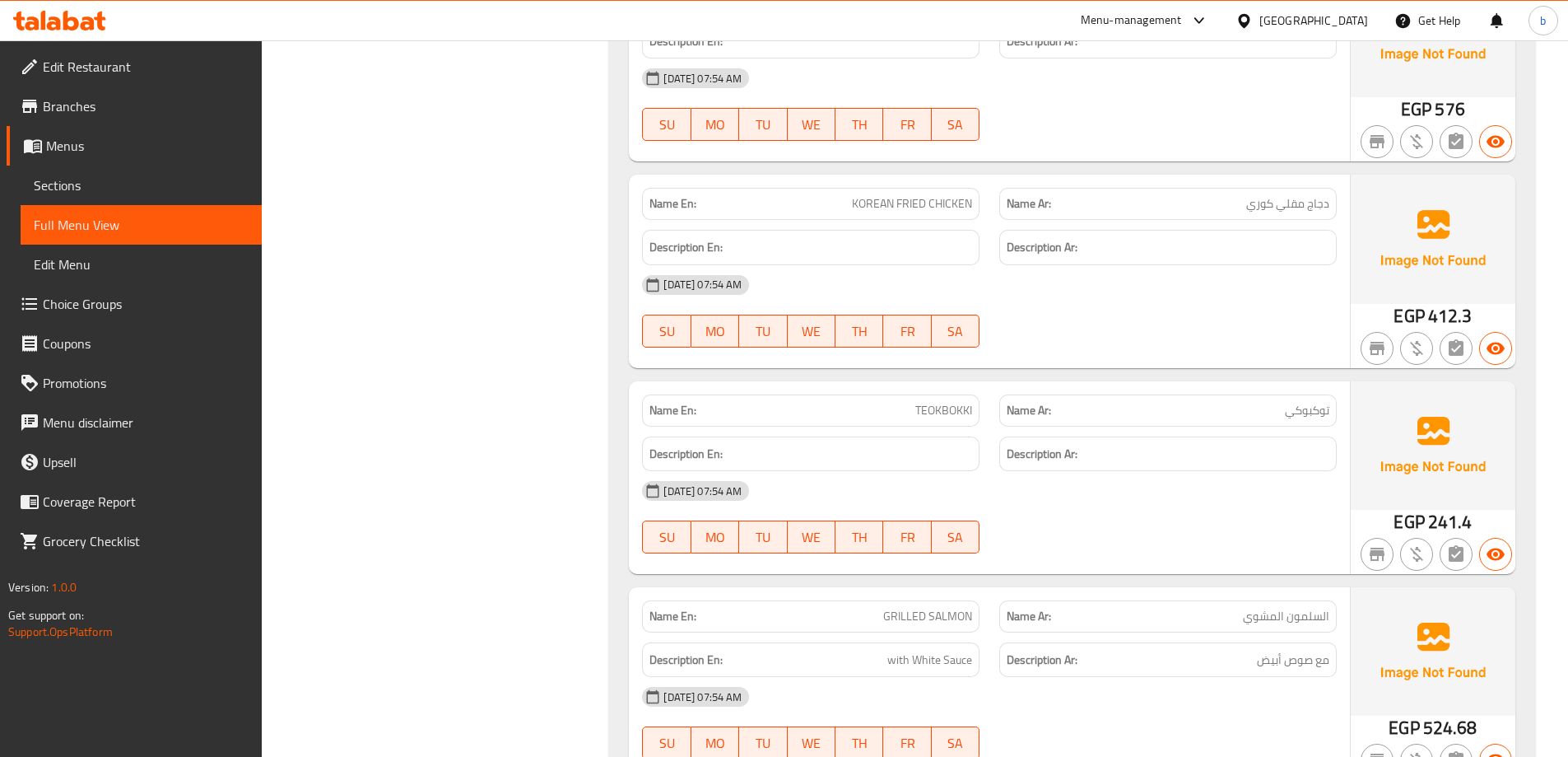
scroll to position [2717, 0]
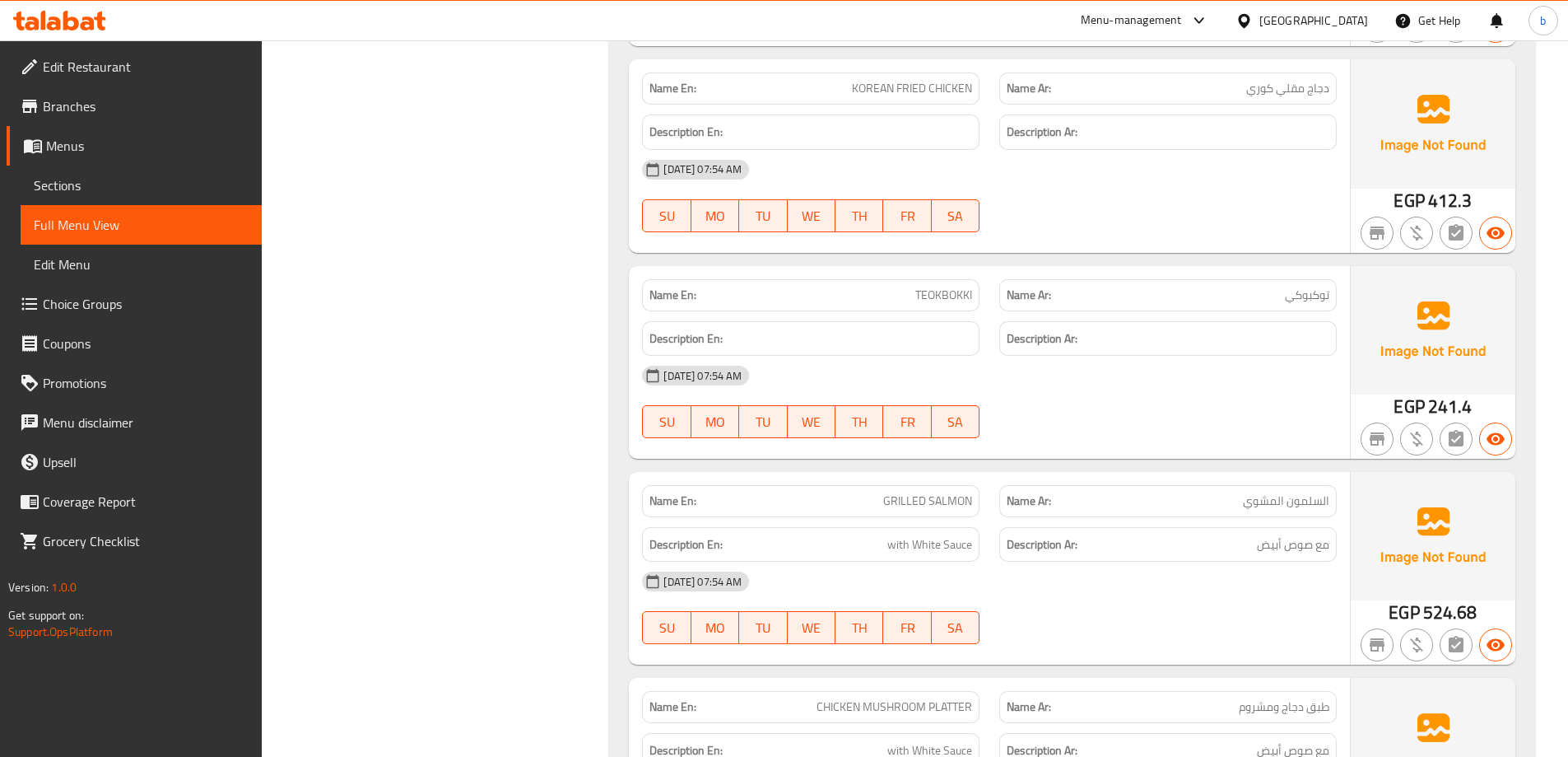
click at [1325, 296] on span "توكبوكي" at bounding box center [1307, 295] width 45 height 17
click at [925, 300] on span "TEOKBOKKI" at bounding box center [944, 295] width 57 height 17
click at [910, 503] on span "GRILLED SALMON" at bounding box center [927, 501] width 88 height 17
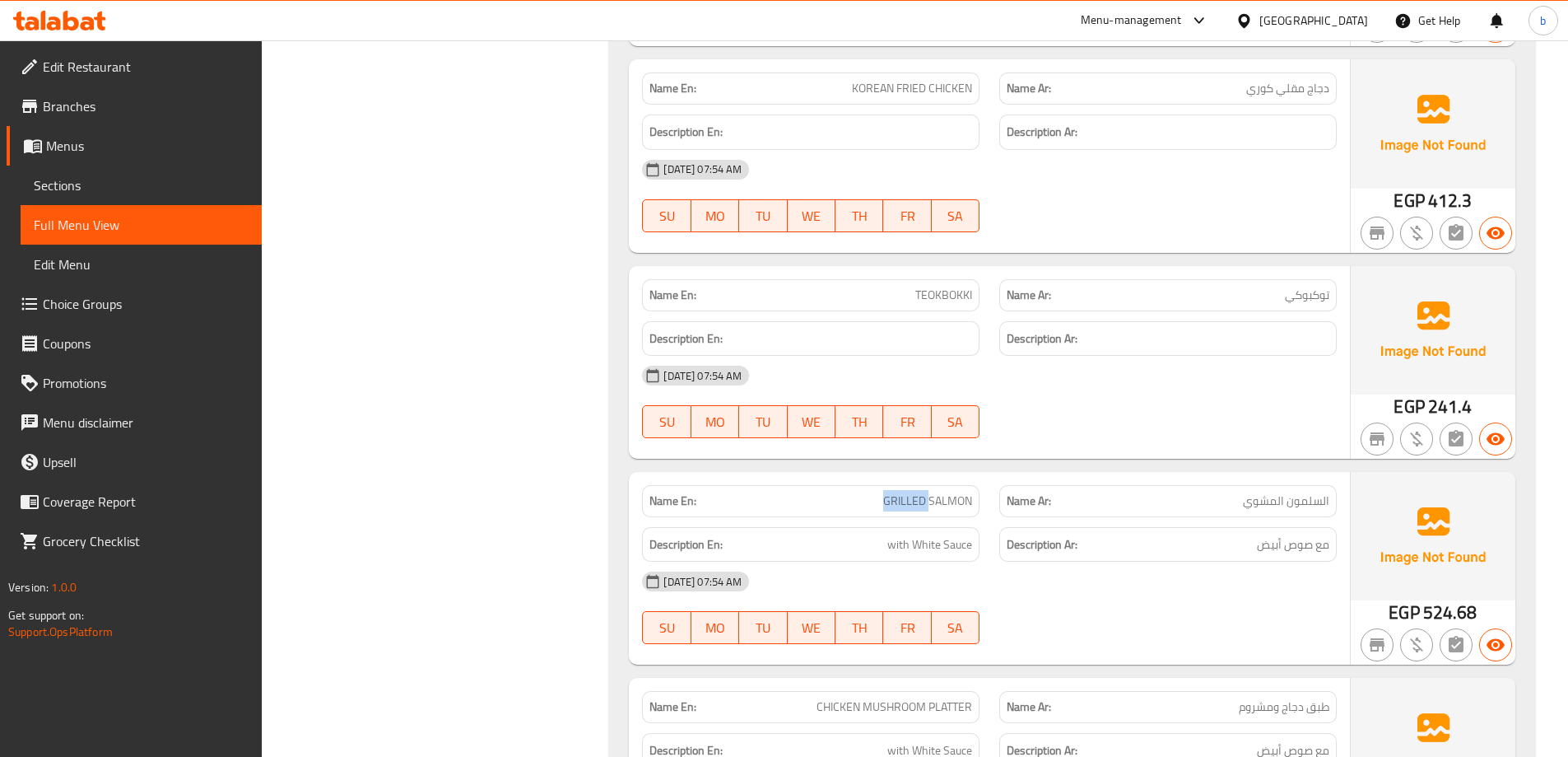
click at [910, 503] on span "GRILLED SALMON" at bounding box center [927, 501] width 88 height 17
click at [911, 503] on span "GRILLED SALMON" at bounding box center [927, 501] width 88 height 17
click at [1272, 488] on div "Name Ar: السلمون المشوي" at bounding box center [1168, 501] width 337 height 32
click at [1280, 495] on span "السلمون المشوي" at bounding box center [1286, 501] width 87 height 17
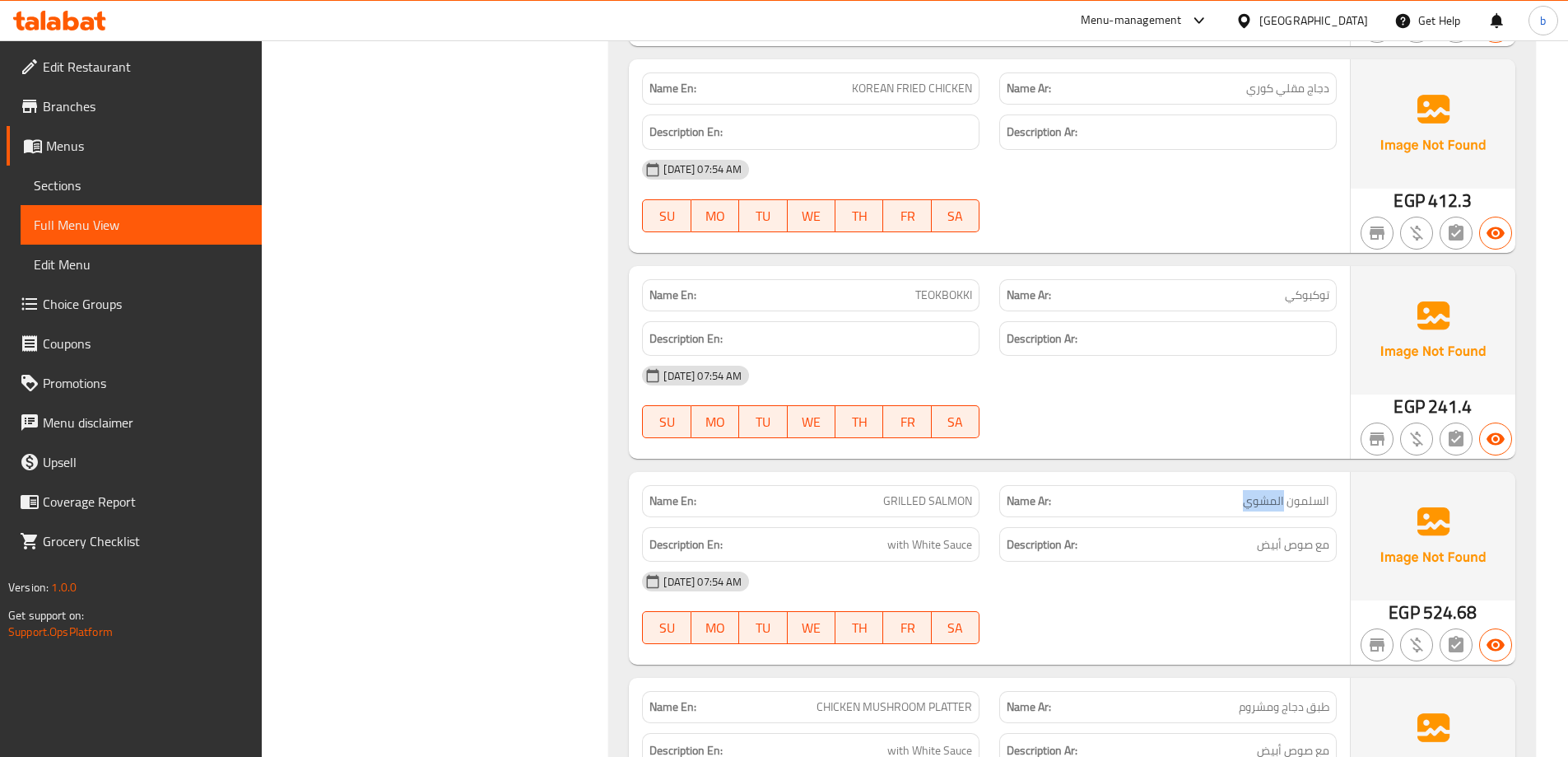
click at [1280, 495] on span "السلمون المشوي" at bounding box center [1286, 501] width 87 height 17
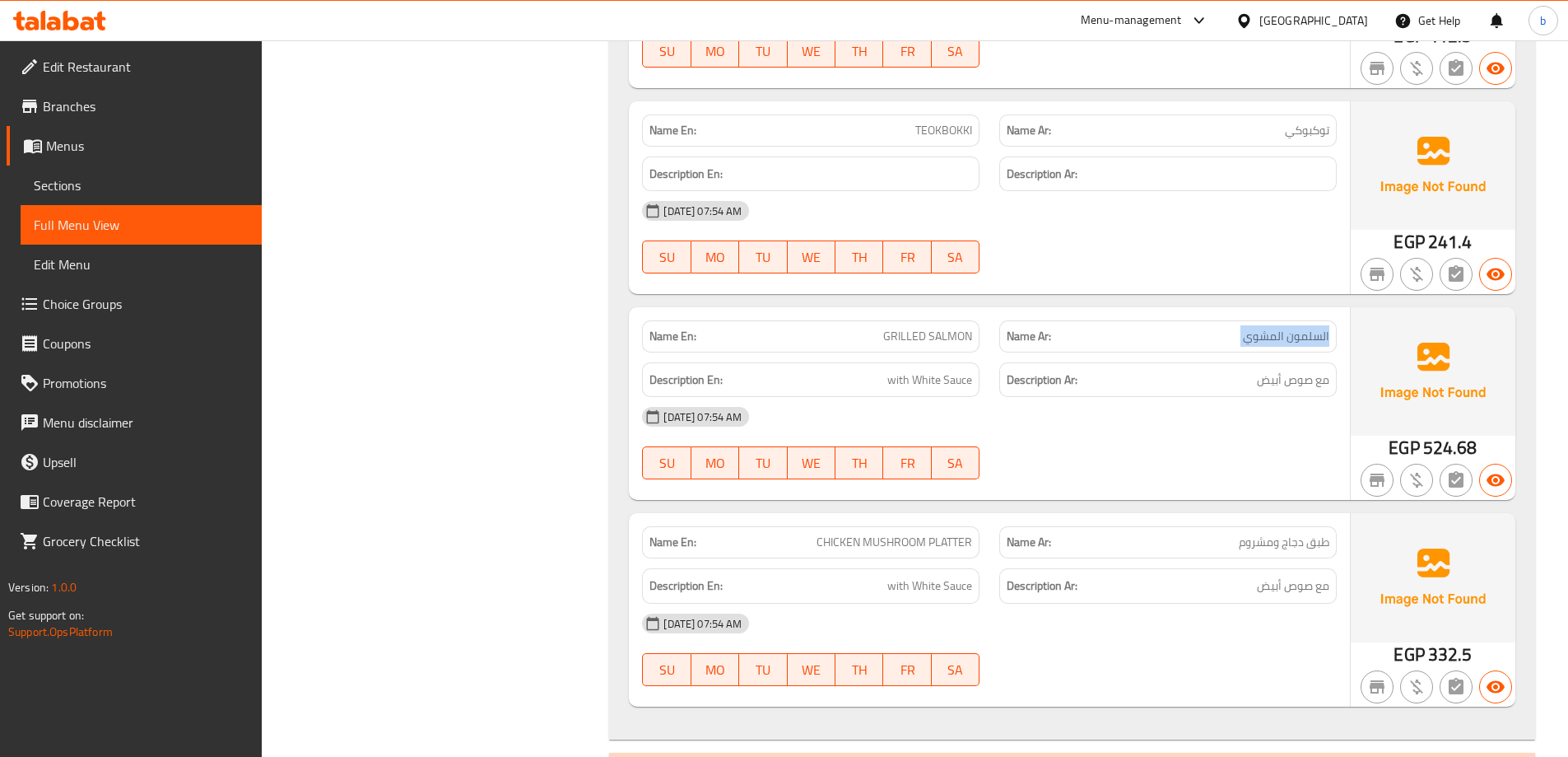
scroll to position [3047, 0]
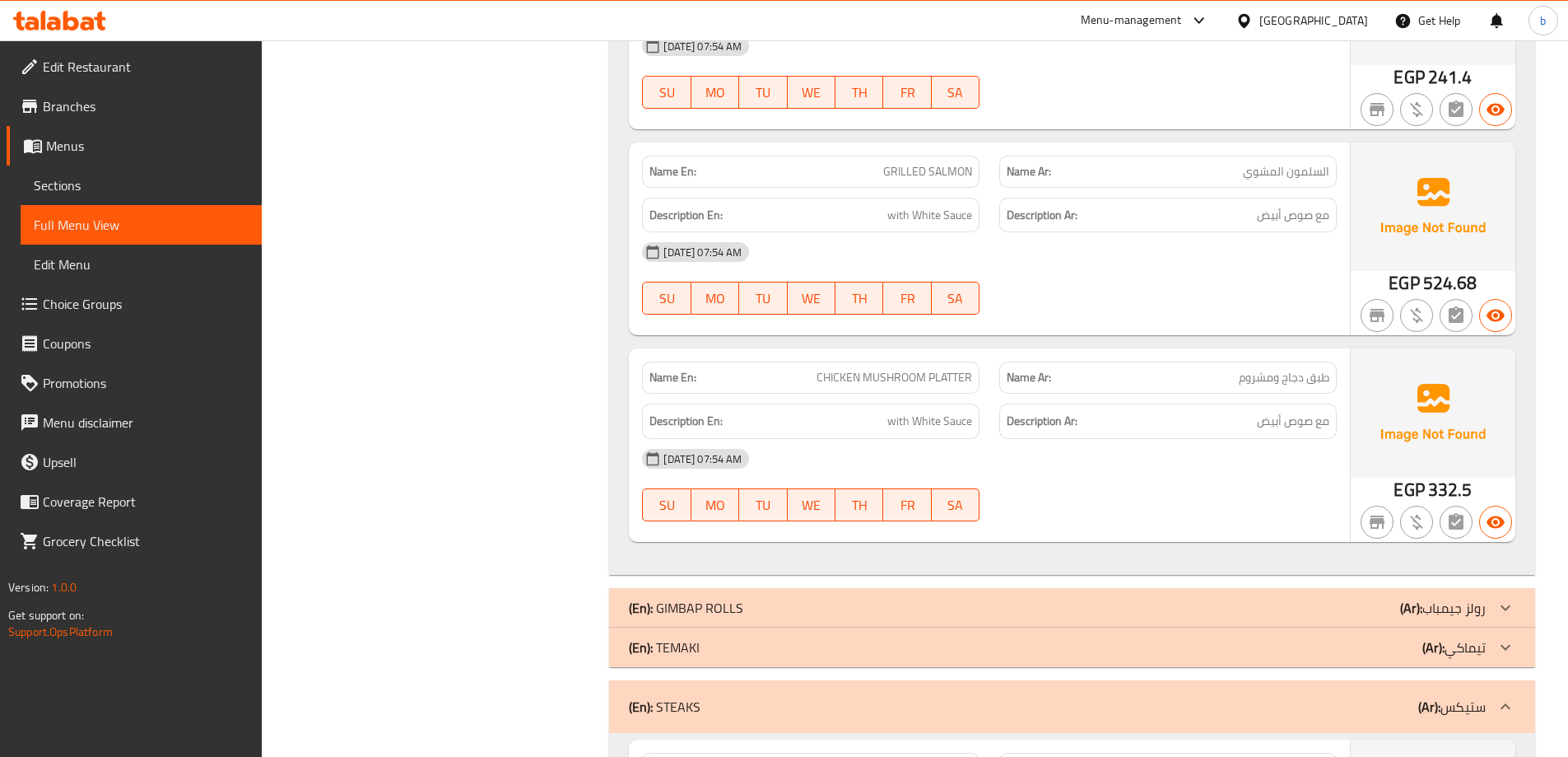
click at [841, 364] on div "Name En: CHICKEN MUSHROOM PLATTER" at bounding box center [810, 377] width 337 height 32
click at [881, 376] on span "CHICKEN MUSHROOM PLATTER" at bounding box center [894, 377] width 155 height 17
click at [944, 380] on span "CHICKEN MUSHROOM PLATTER" at bounding box center [894, 377] width 155 height 17
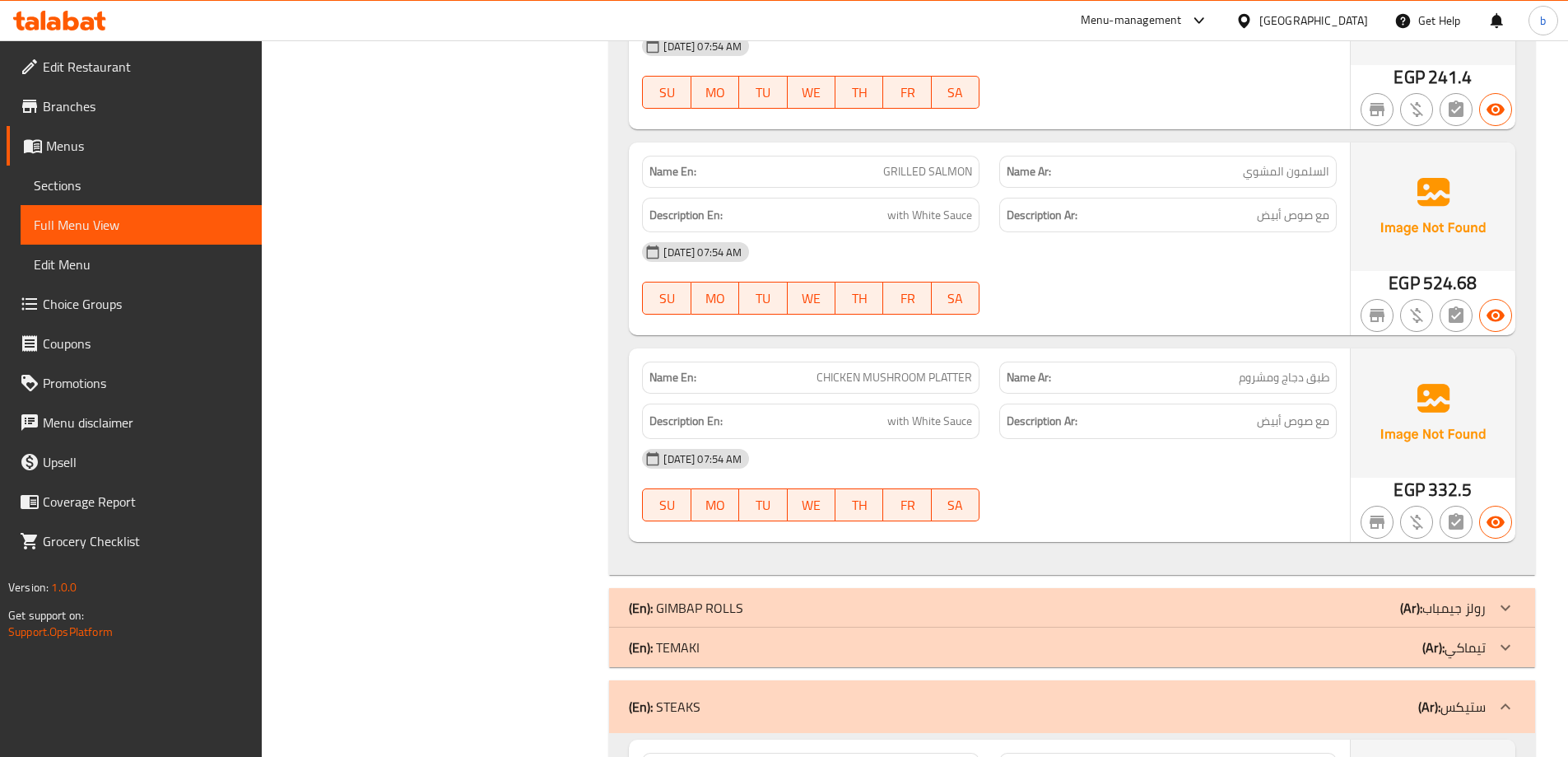
click at [944, 380] on span "CHICKEN MUSHROOM PLATTER" at bounding box center [894, 377] width 155 height 17
click at [1288, 362] on div "Name Ar: طبق دجاج ومشروم" at bounding box center [1168, 377] width 337 height 32
click at [1243, 373] on span "طبق دجاج ومشروم" at bounding box center [1284, 377] width 90 height 17
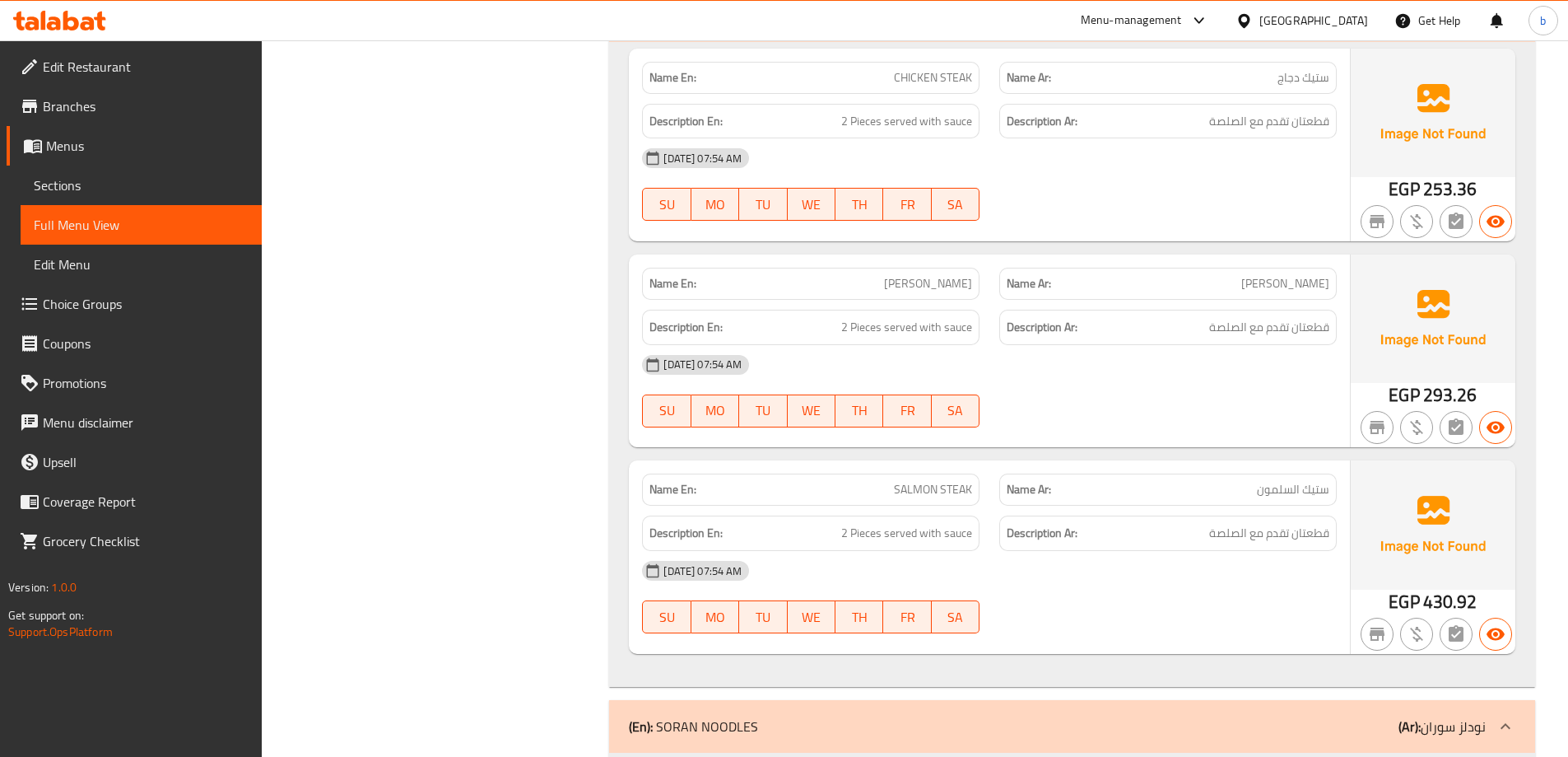
scroll to position [3787, 0]
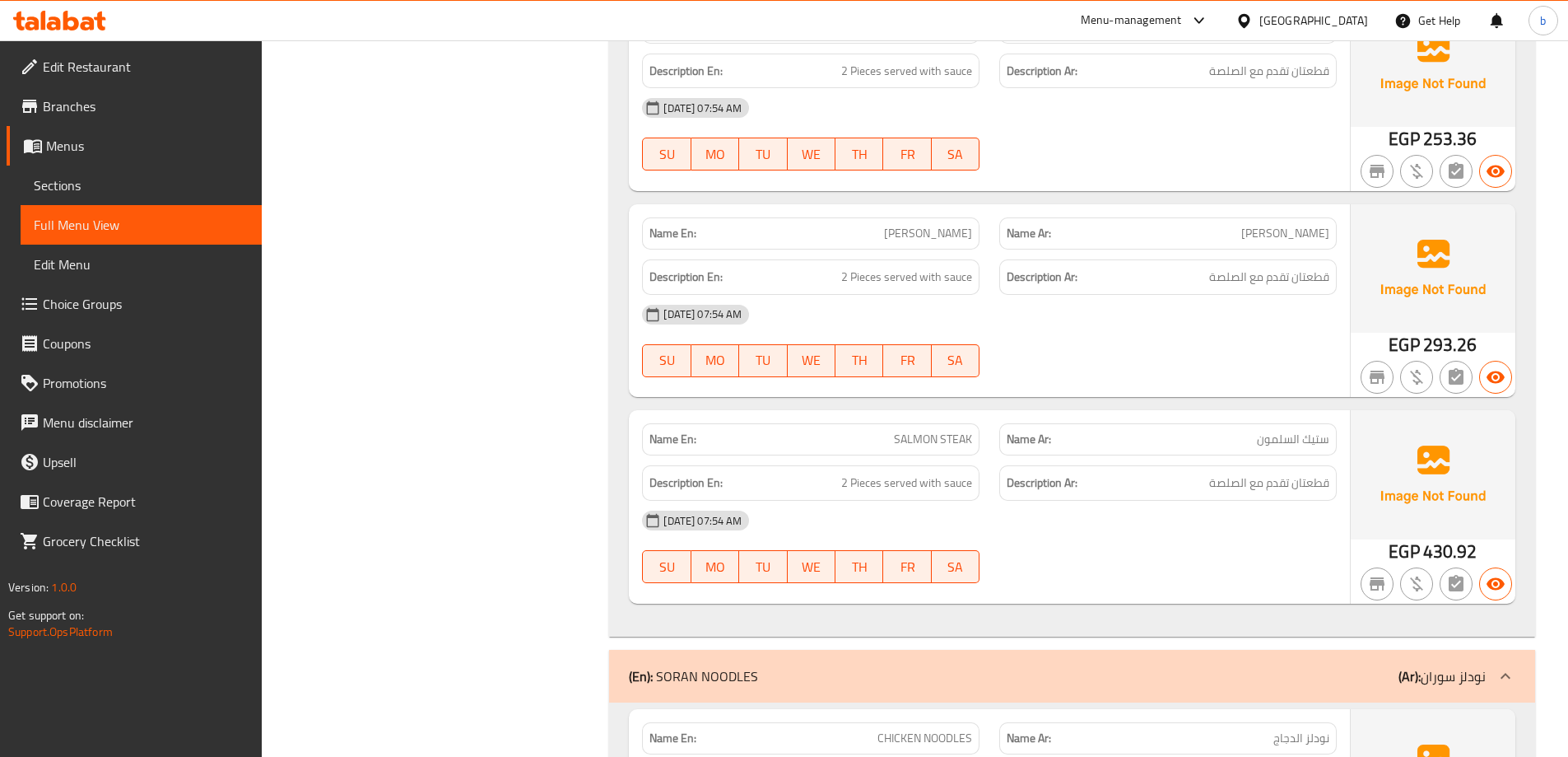
click at [1269, 443] on span "ستيك السلمون" at bounding box center [1293, 439] width 73 height 17
click at [903, 443] on span "SALMON STEAK" at bounding box center [933, 439] width 79 height 17
click at [904, 443] on span "SALMON STEAK" at bounding box center [933, 439] width 79 height 17
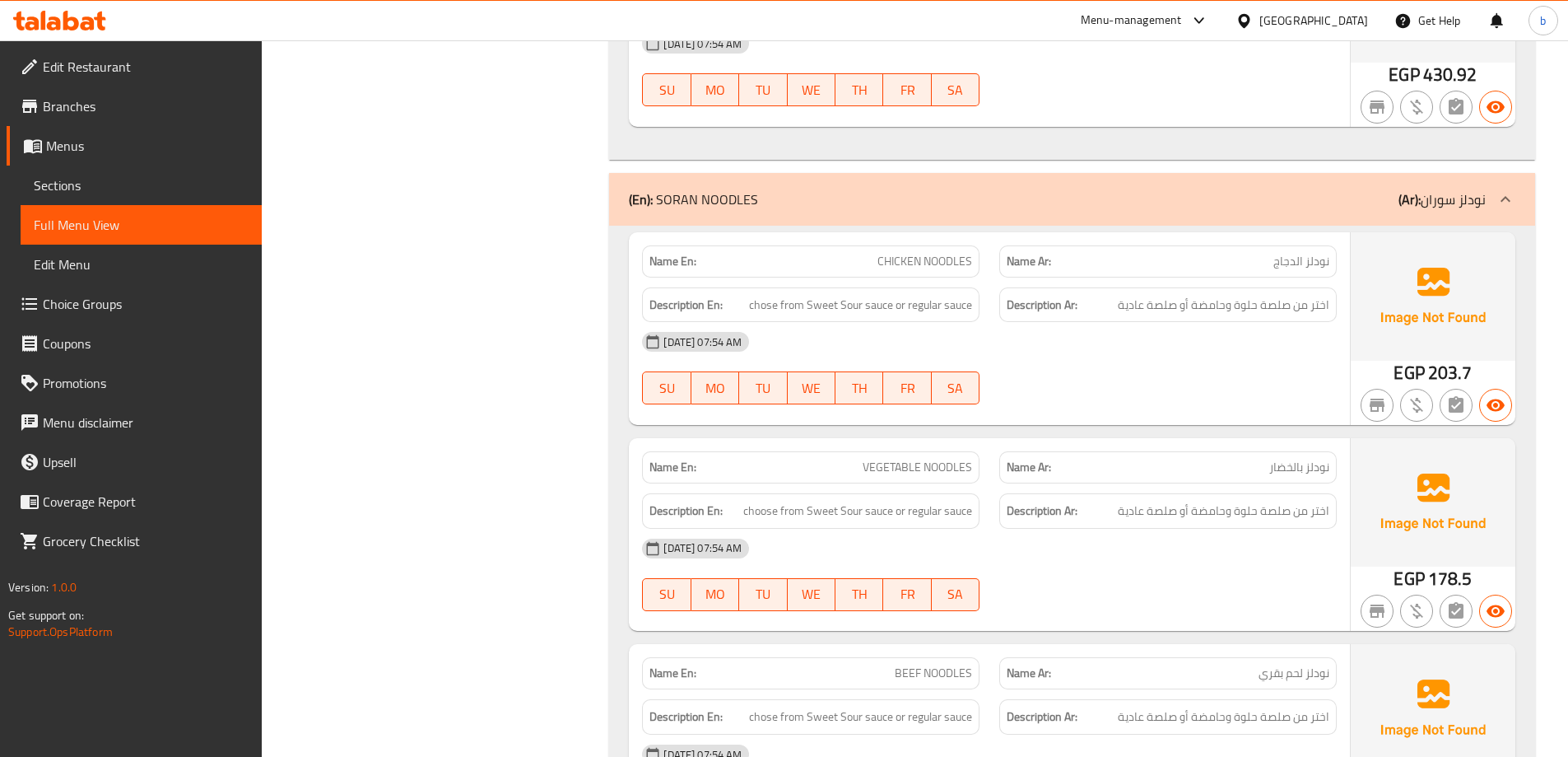
scroll to position [4282, 0]
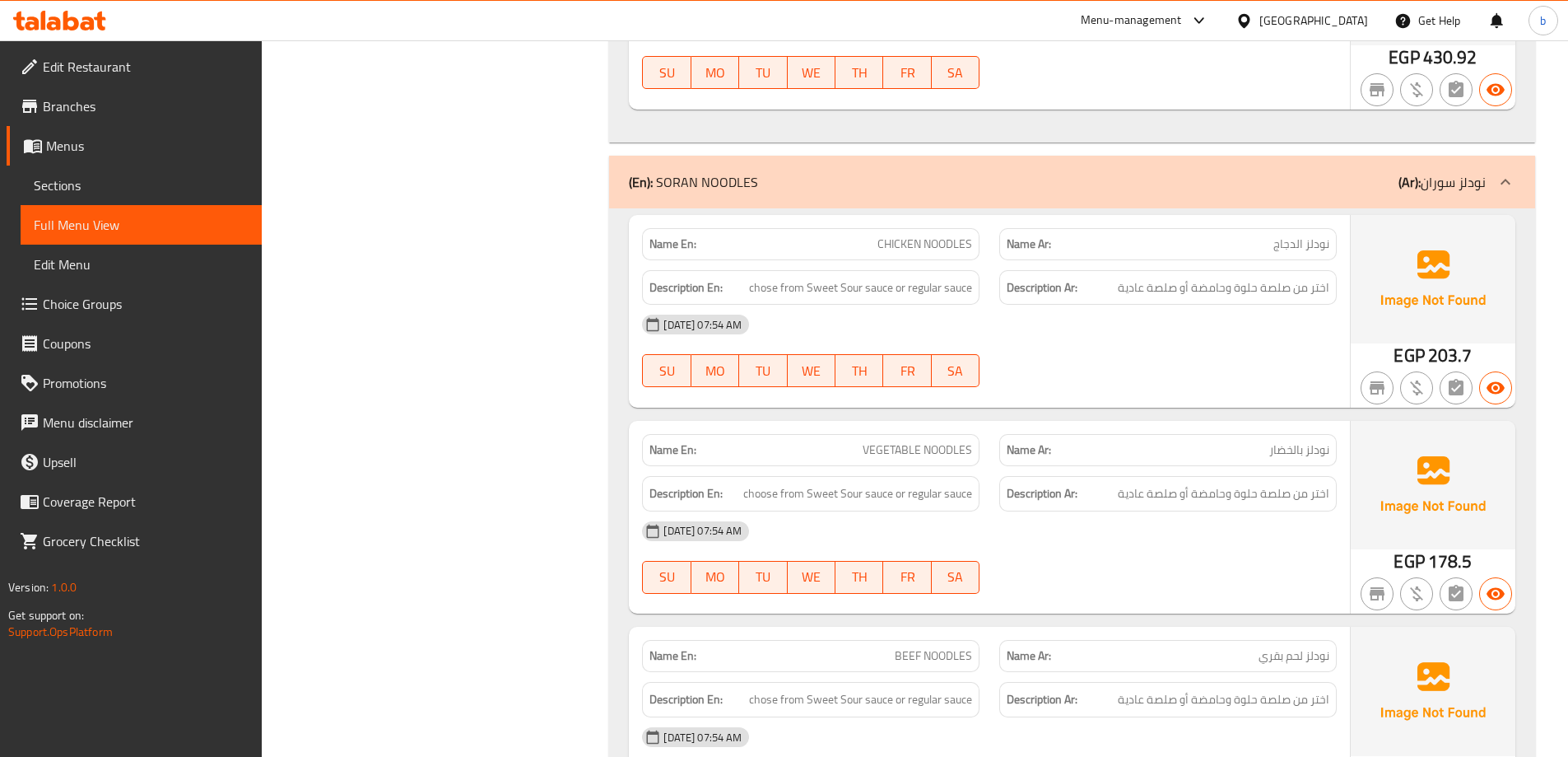
click at [778, 286] on span "chose from Sweet Sour sauce or regular sauce" at bounding box center [861, 287] width 223 height 21
click at [1226, 293] on span "اختر من صلصة حلوة وحامضة أو صلصة عادية" at bounding box center [1224, 287] width 212 height 21
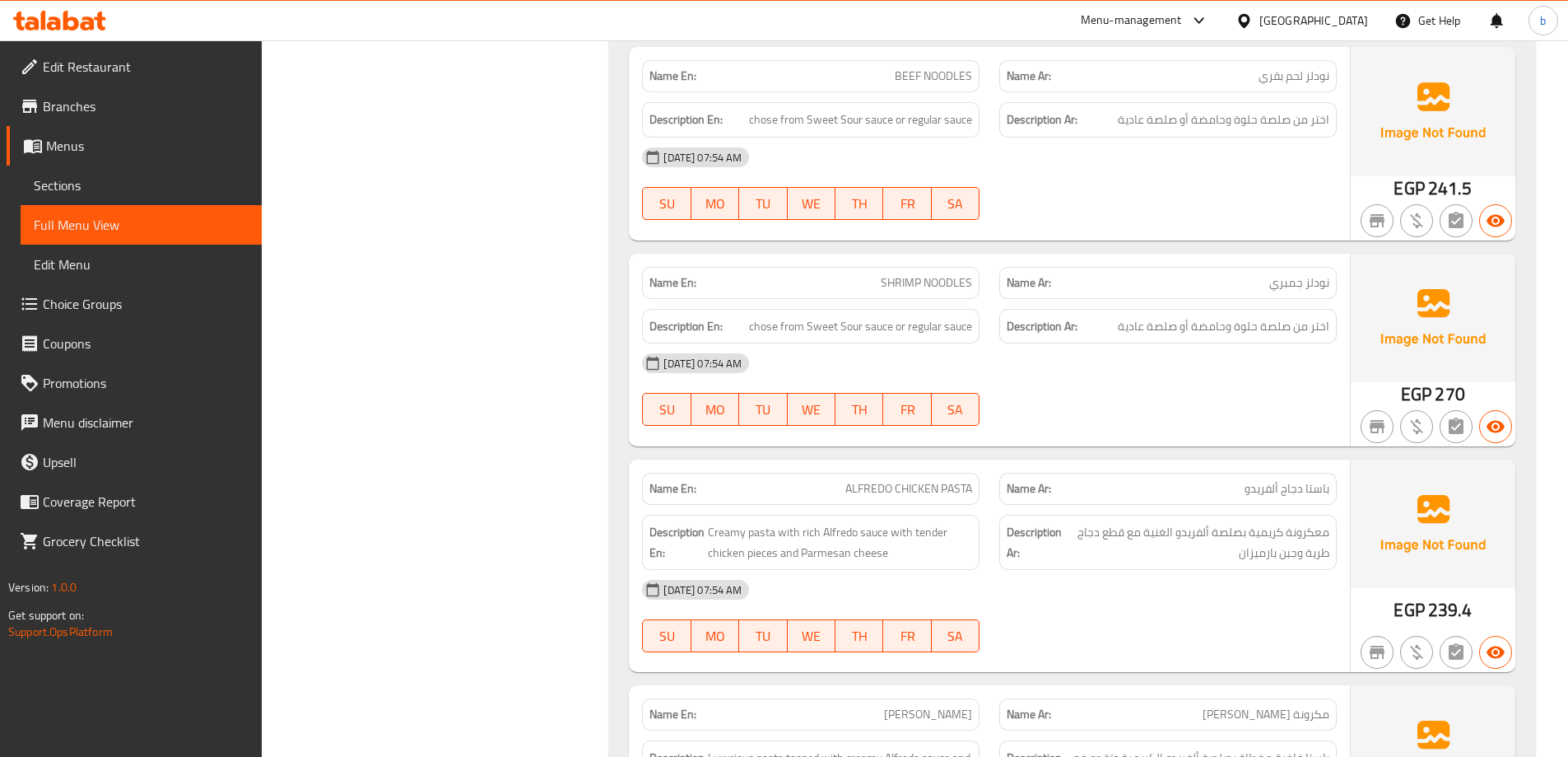
scroll to position [4858, 0]
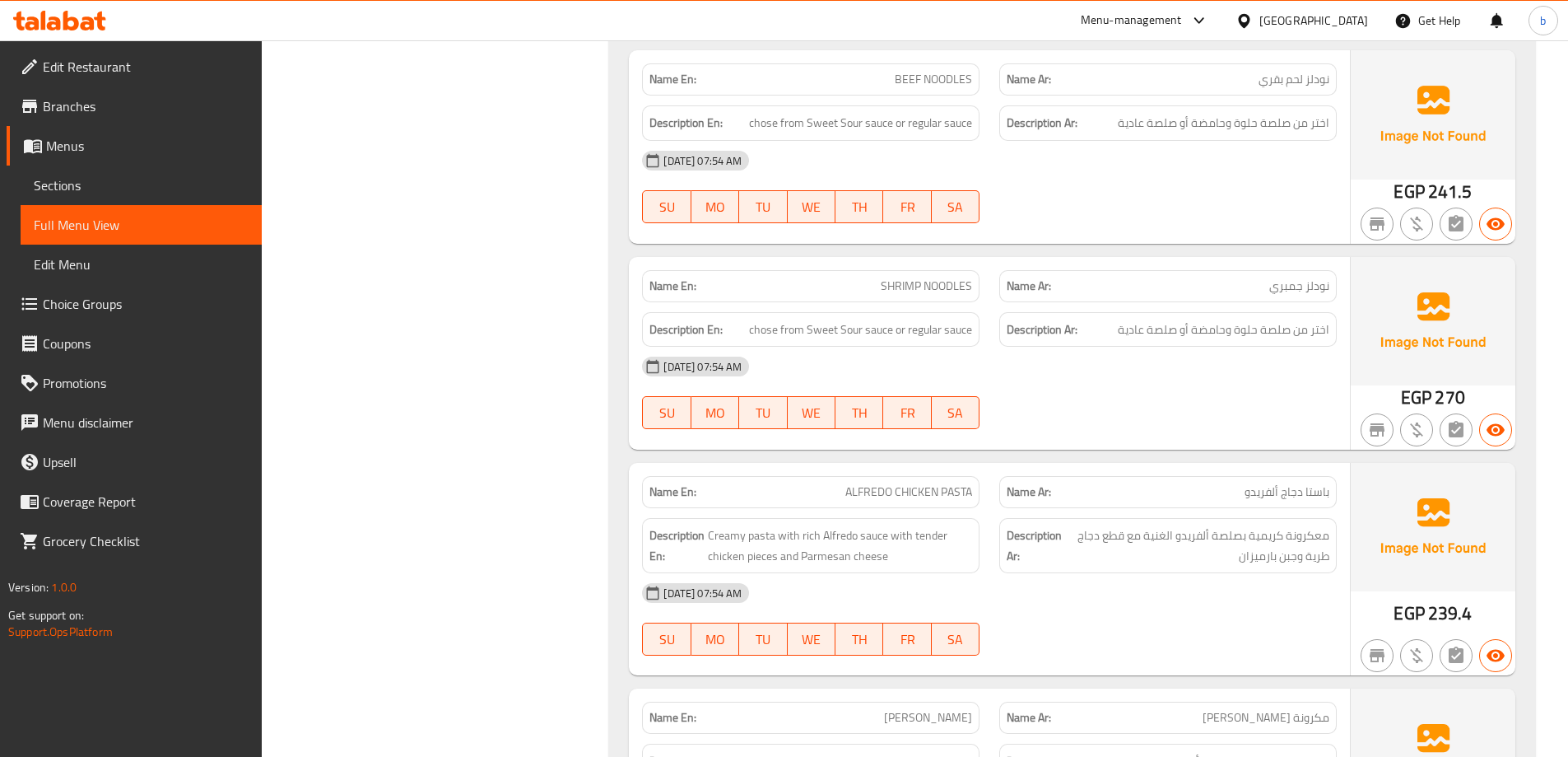
click at [1271, 285] on span "نودلز جمبري" at bounding box center [1299, 285] width 60 height 17
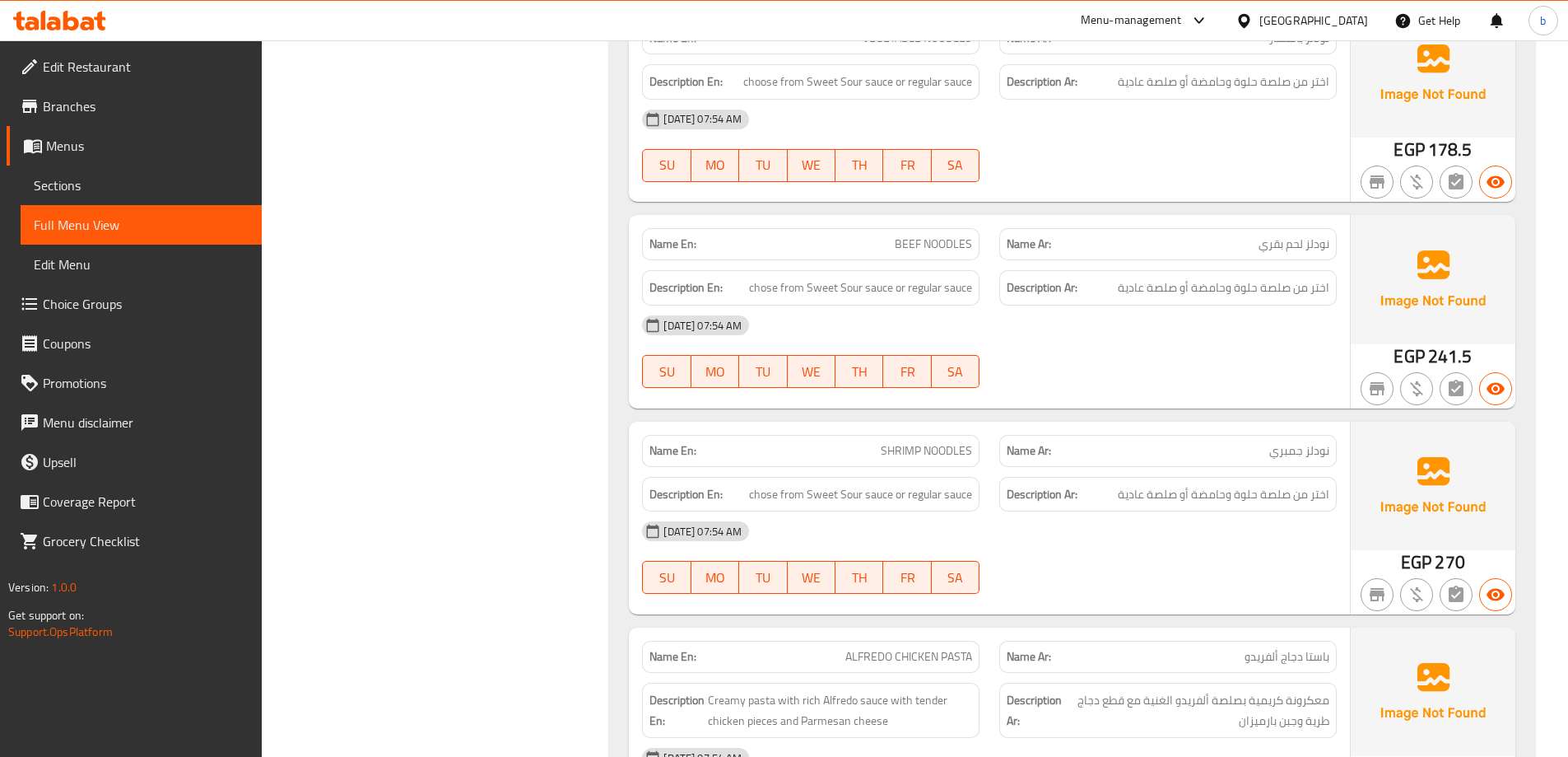
click at [1293, 253] on span "نودلز لحم بقري" at bounding box center [1294, 244] width 71 height 17
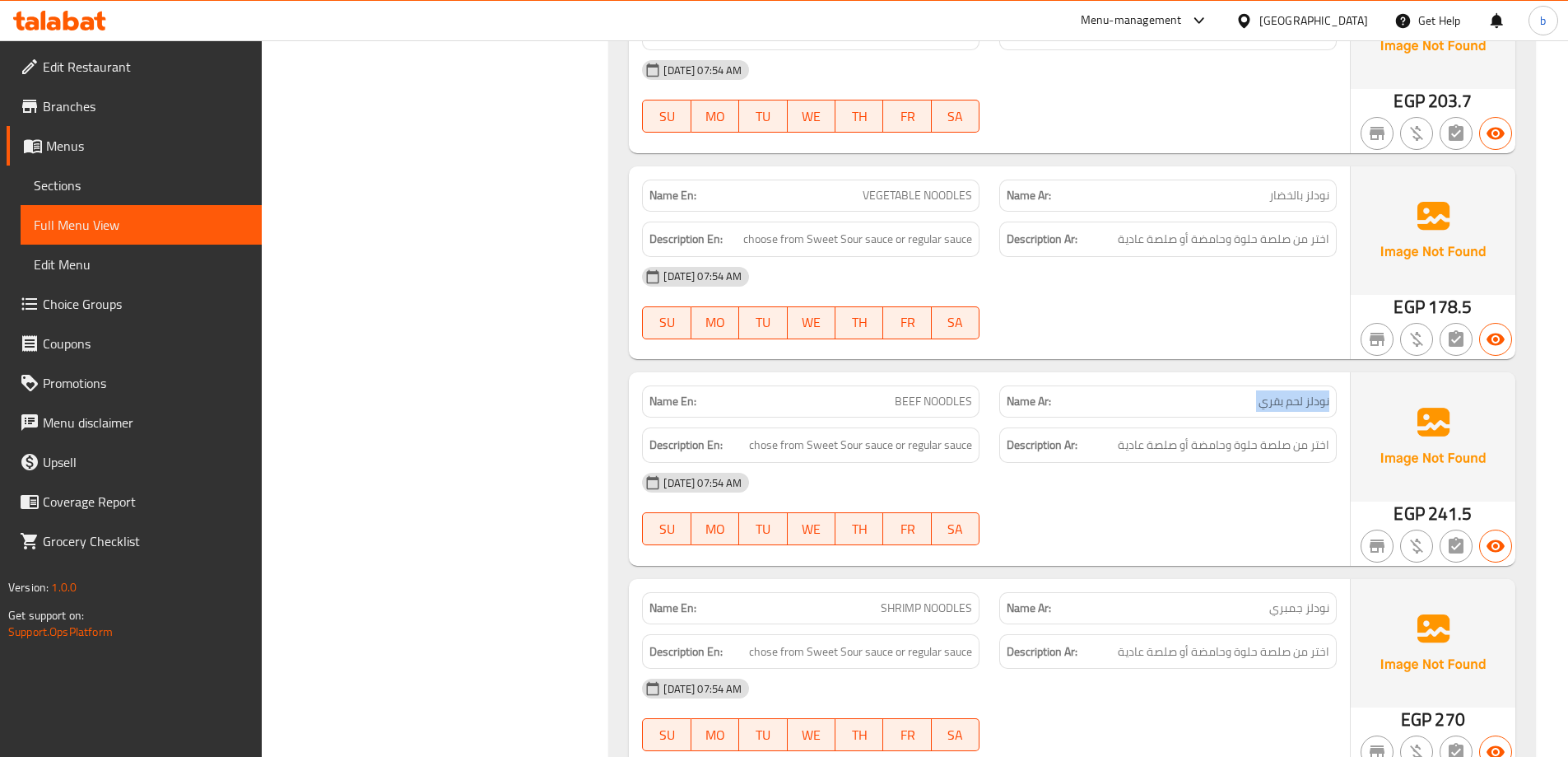
scroll to position [4529, 0]
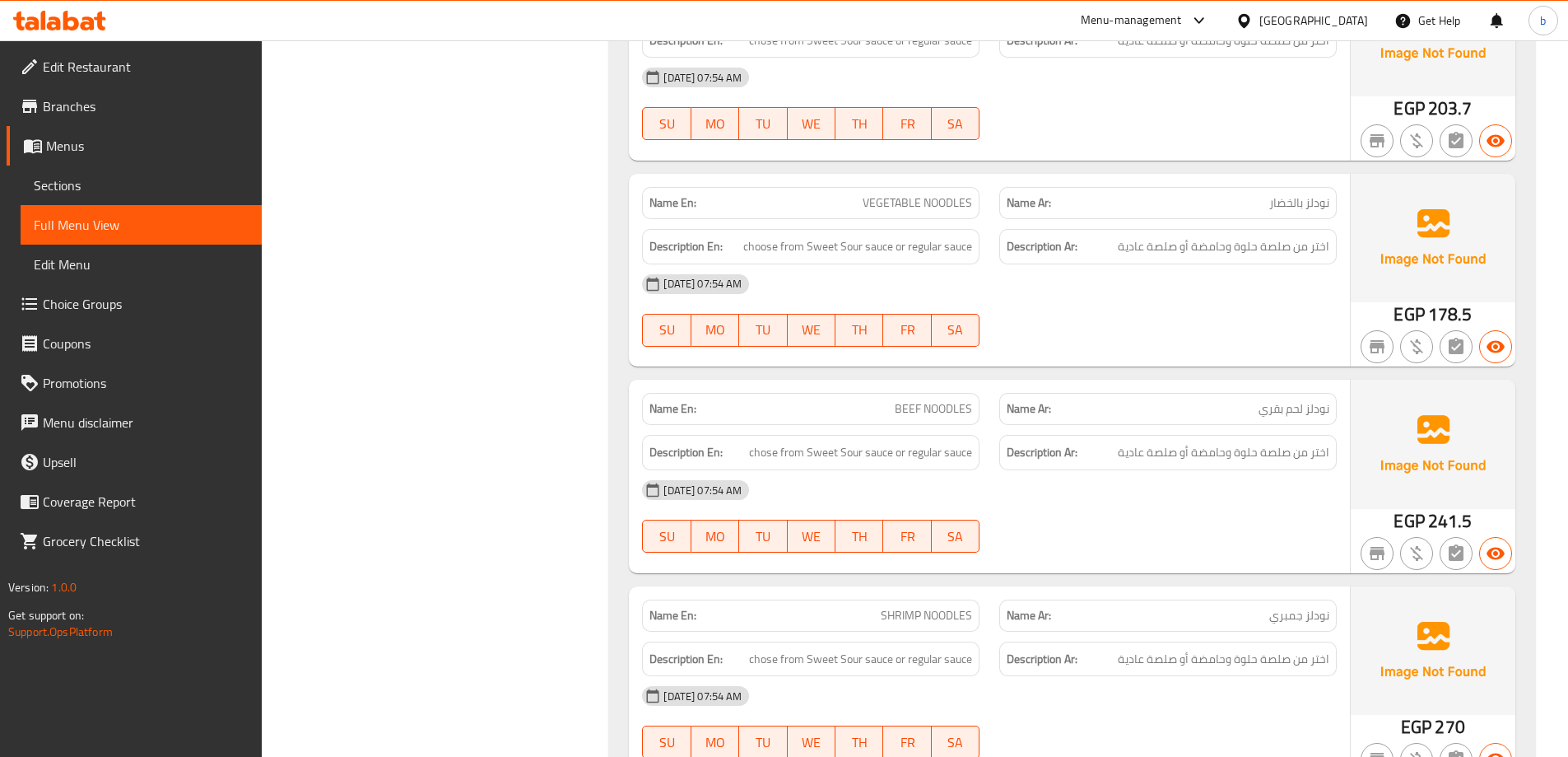
click at [1293, 194] on span "نودلز بالخضار" at bounding box center [1299, 203] width 60 height 17
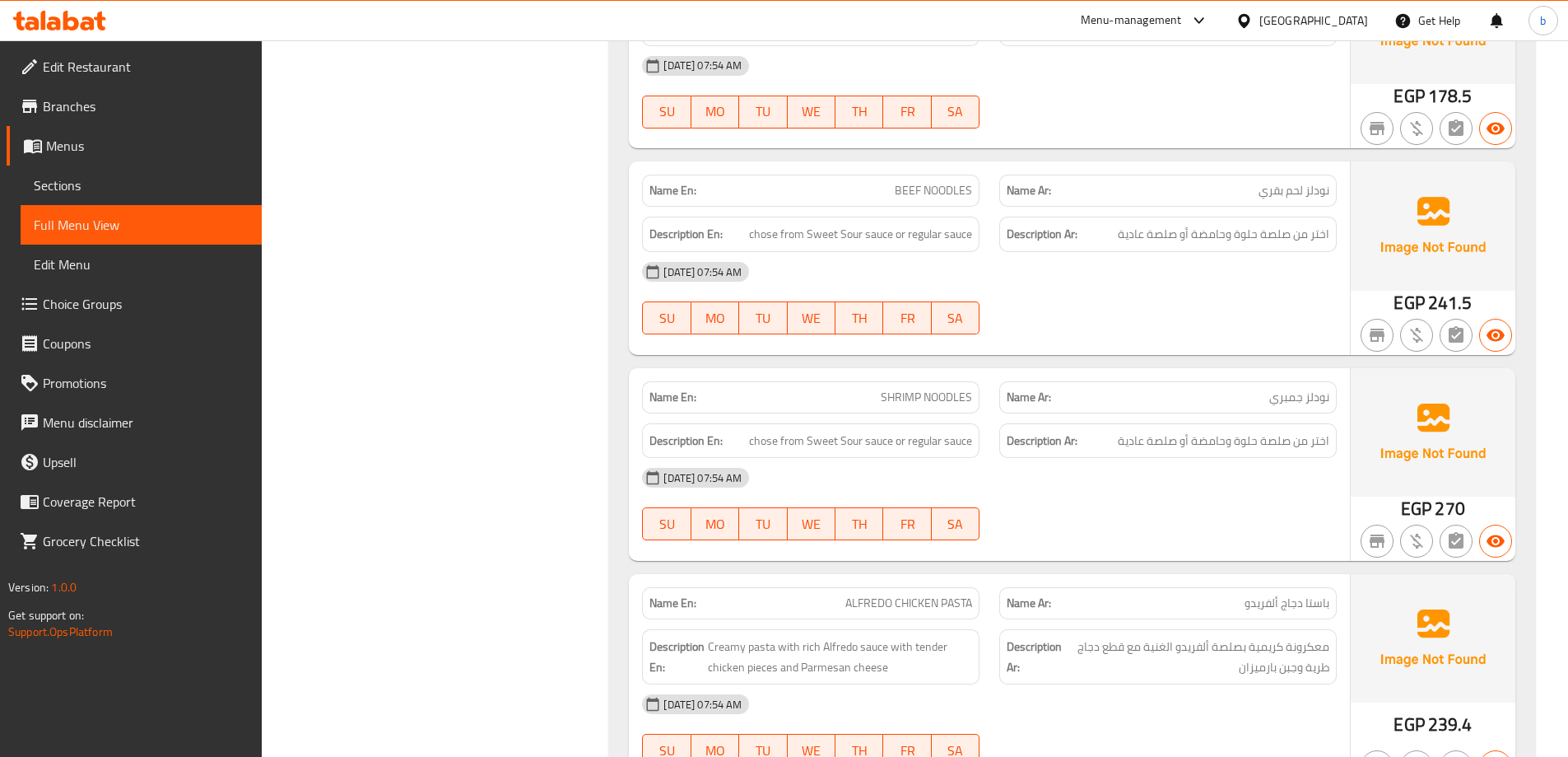
scroll to position [4776, 0]
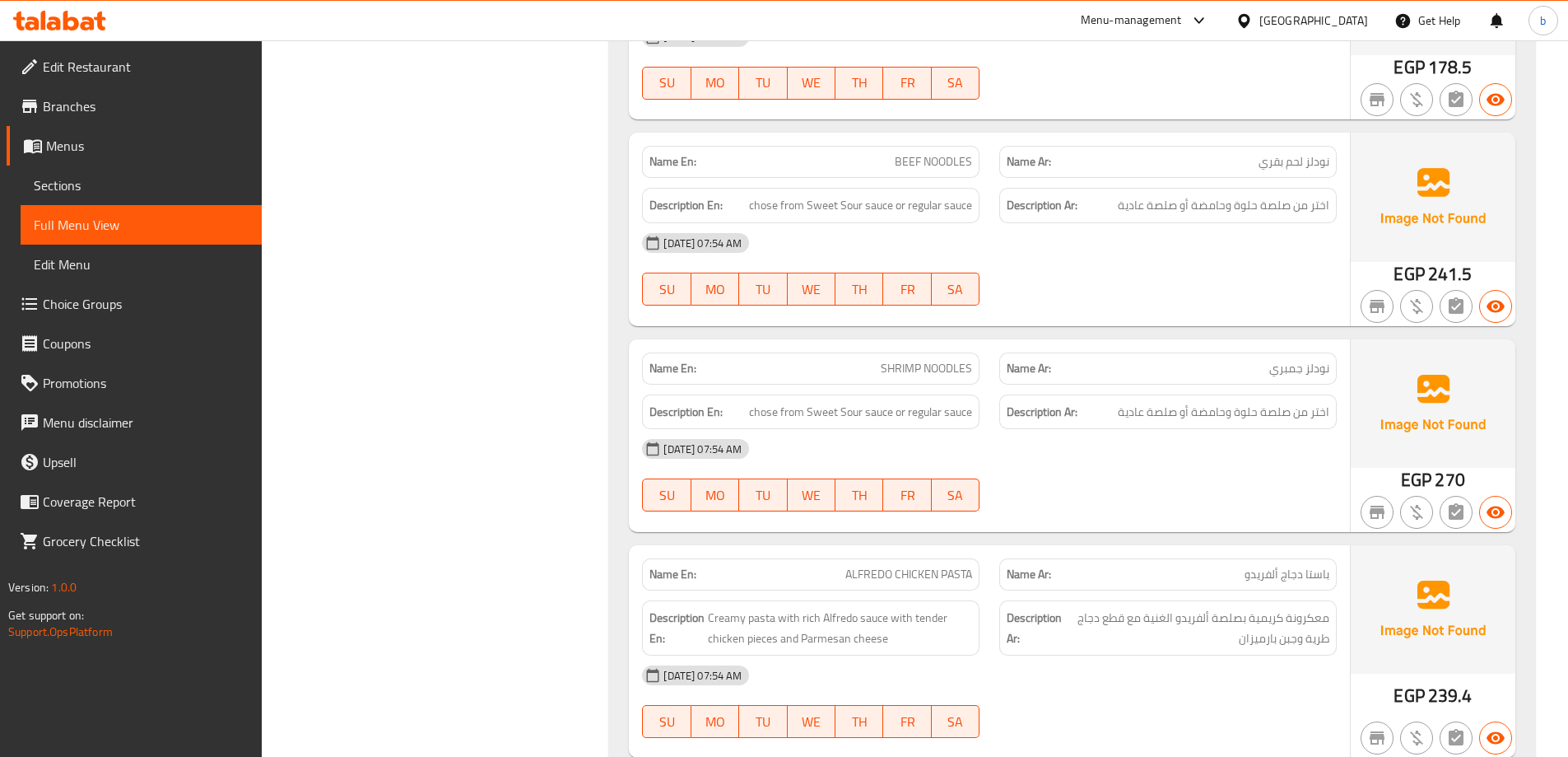
click at [1278, 362] on span "نودلز جمبري" at bounding box center [1299, 368] width 60 height 17
click at [889, 369] on span "SHRIMP NOODLES" at bounding box center [926, 368] width 91 height 17
click at [796, 405] on span "chose from Sweet Sour sauce or regular sauce" at bounding box center [861, 412] width 223 height 21
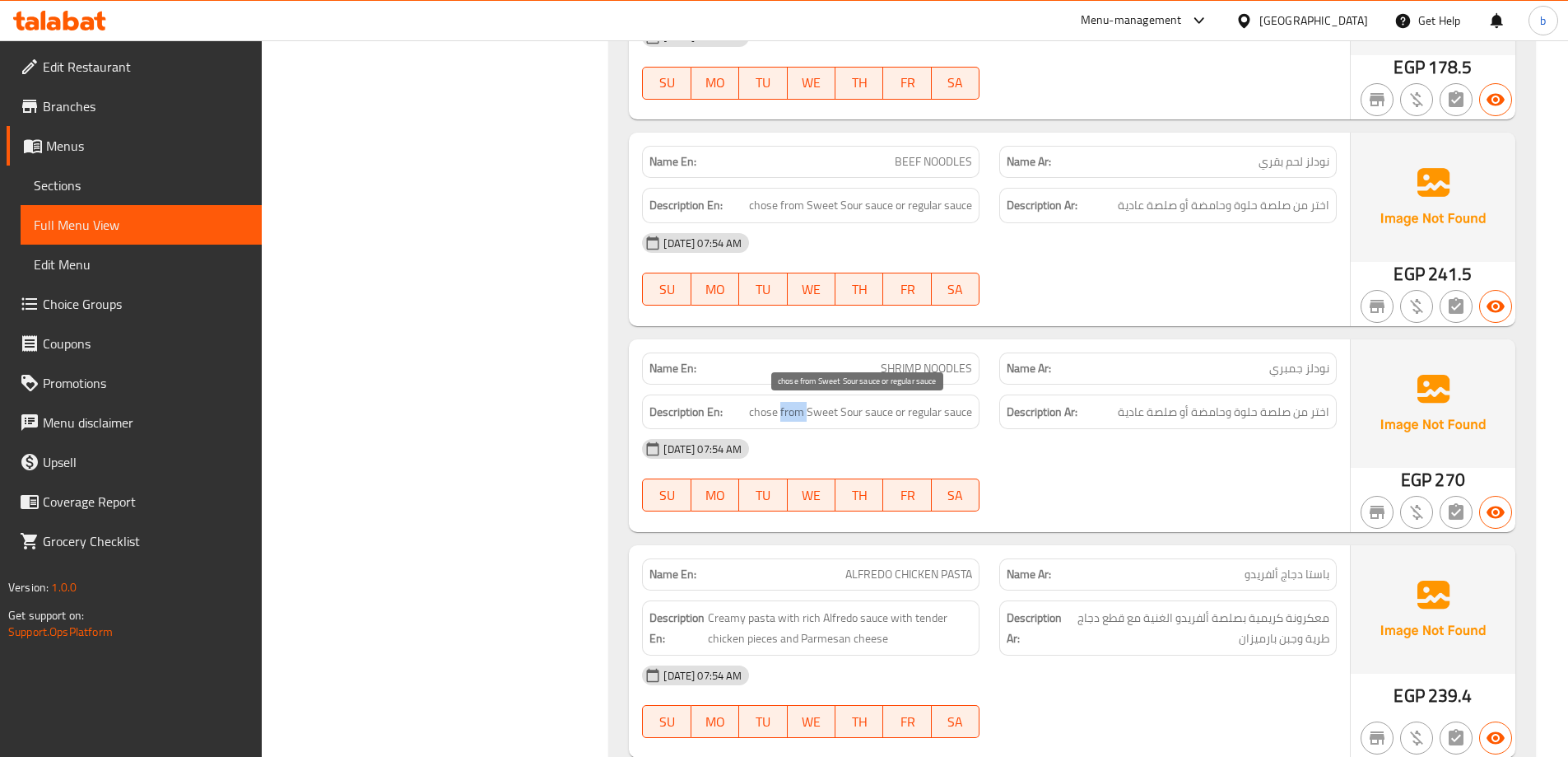
click at [796, 405] on span "chose from Sweet Sour sauce or regular sauce" at bounding box center [861, 412] width 223 height 21
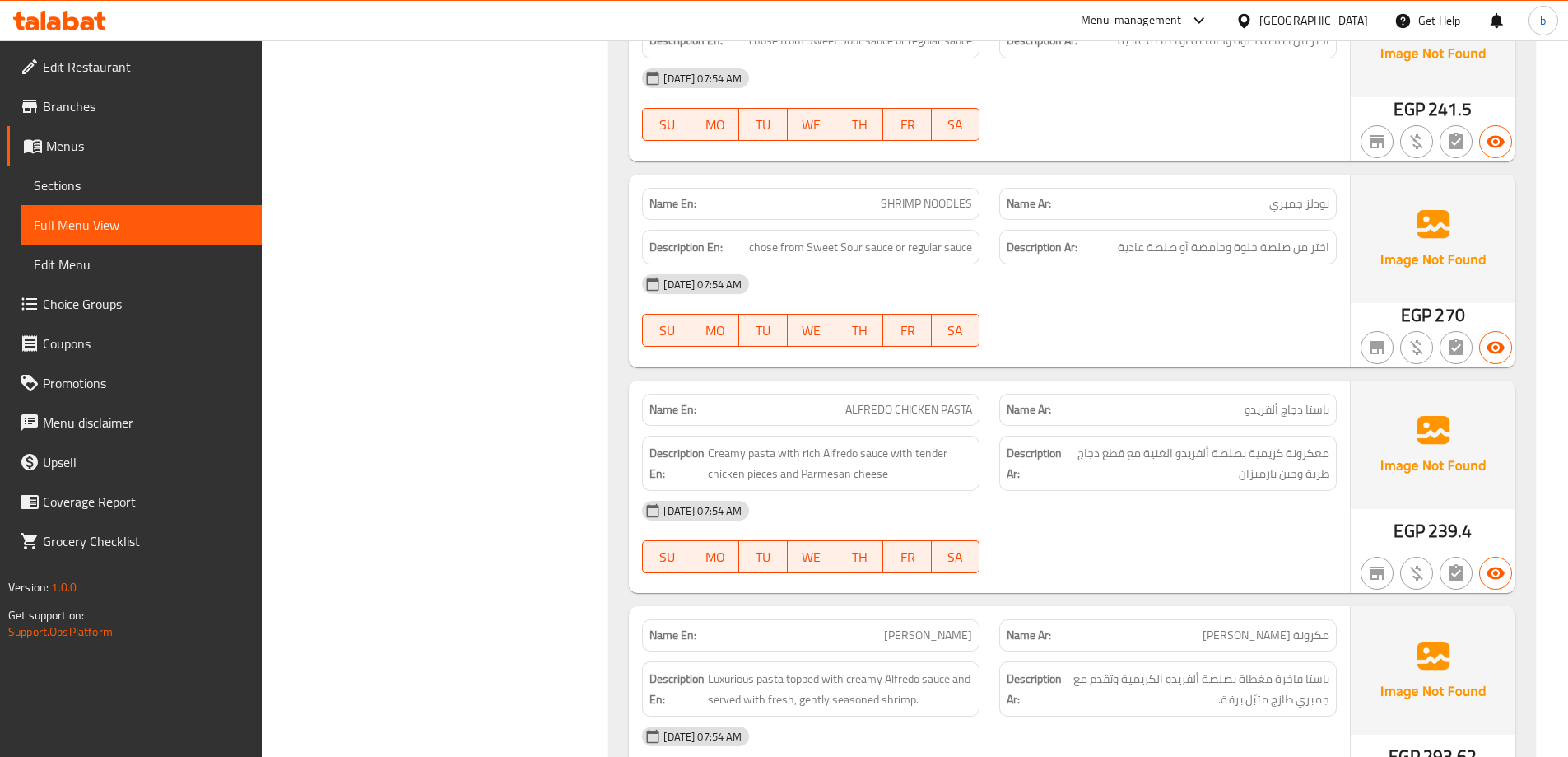
click at [1304, 414] on span "باستا دجاج ألفريدو" at bounding box center [1287, 410] width 85 height 17
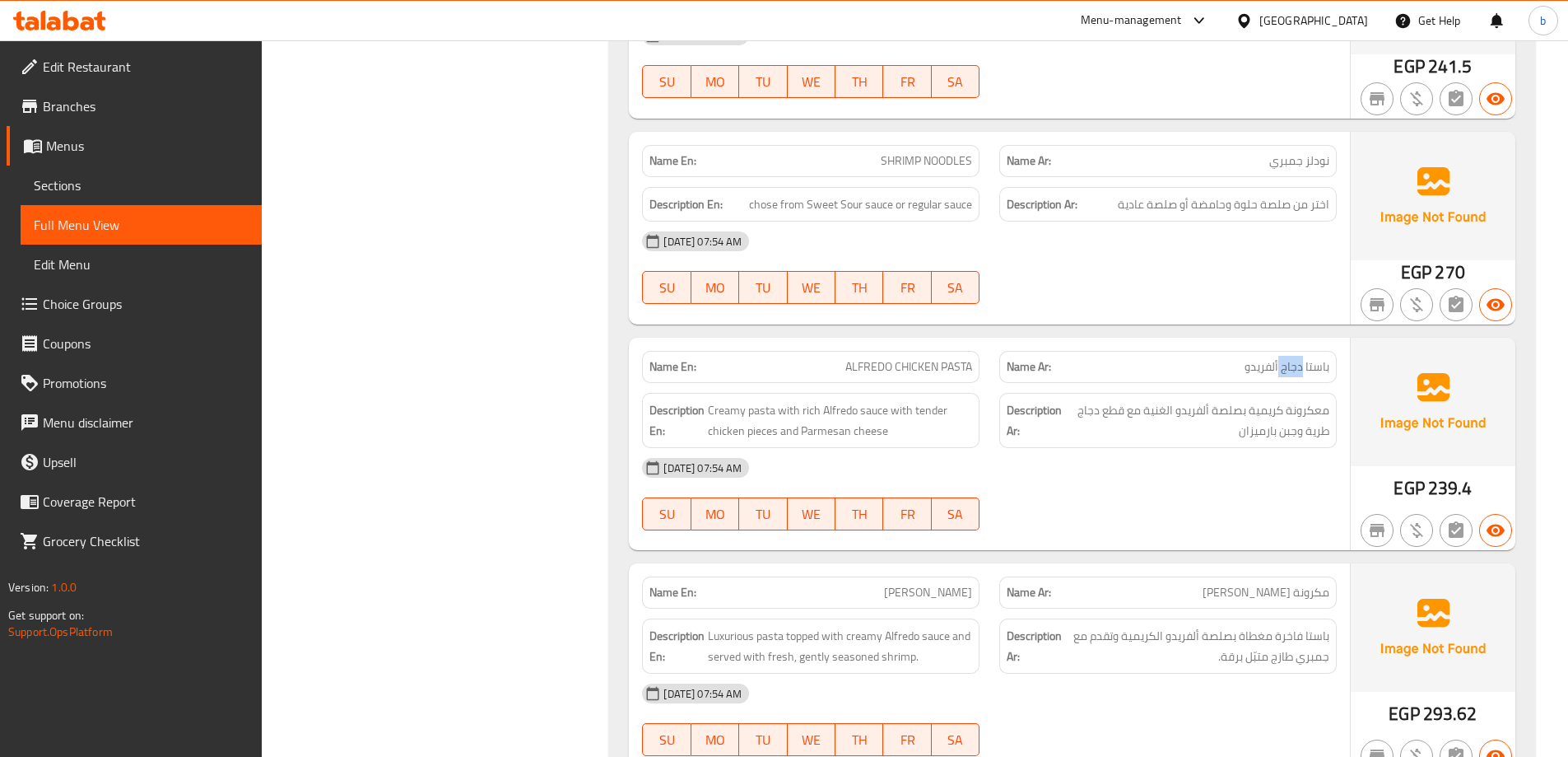
scroll to position [5023, 0]
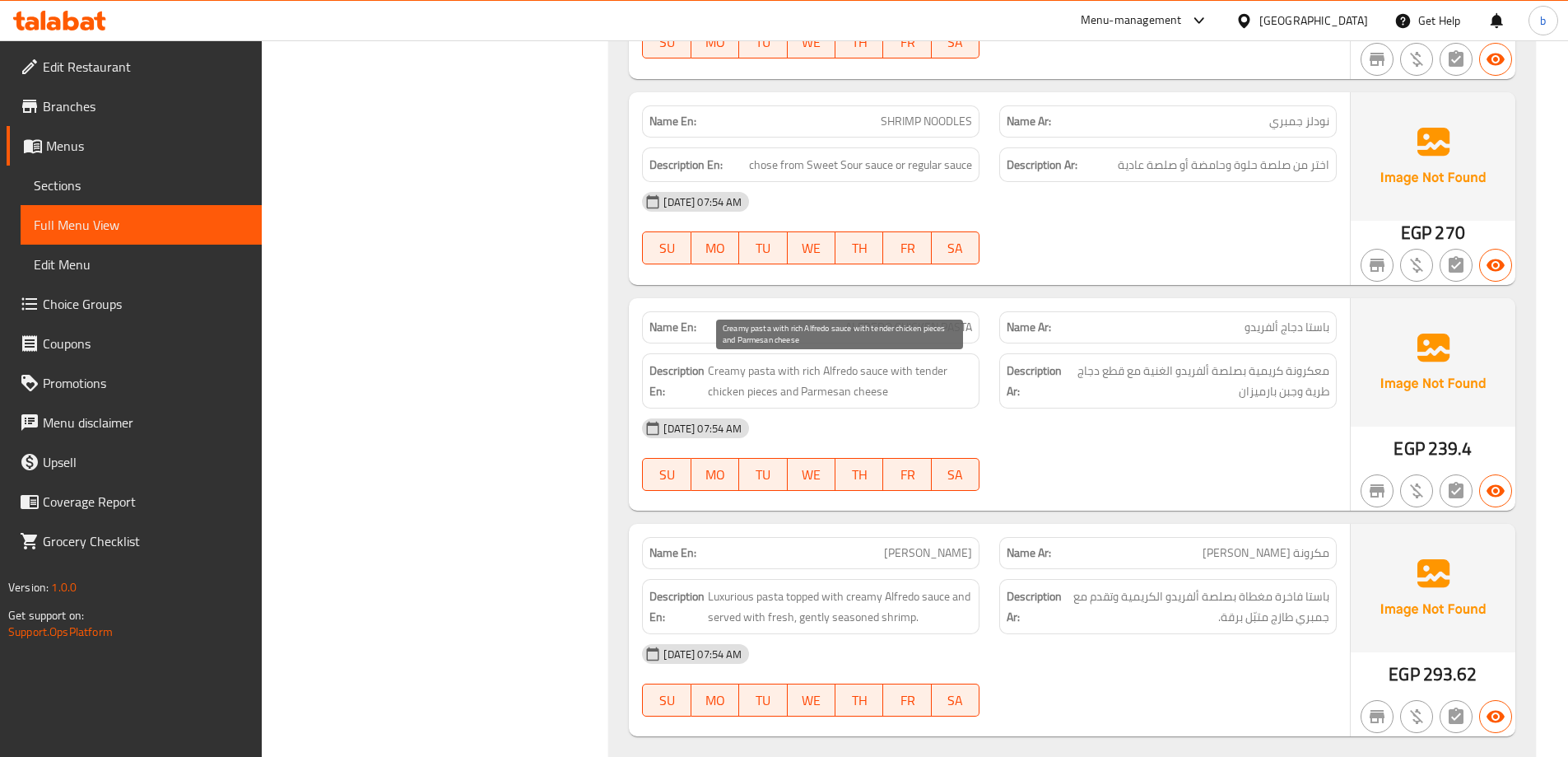
click at [770, 370] on span "Creamy pasta with rich Alfredo sauce with tender chicken pieces and Parmesan ch…" at bounding box center [839, 381] width 264 height 41
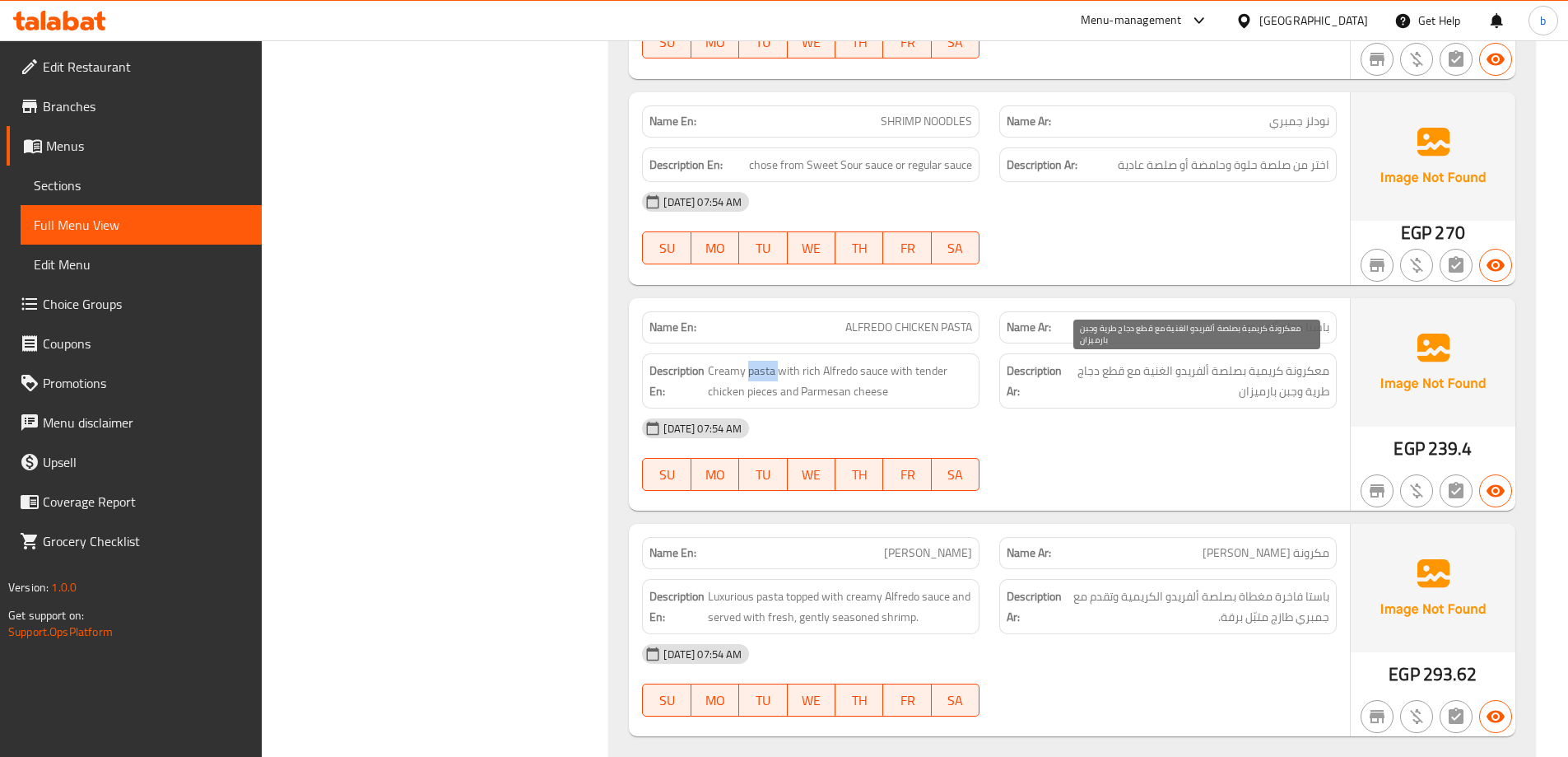
click at [1116, 386] on span "معكرونة كريمية بصلصة ألفريدو الغنية مع قطع دجاج طرية وجبن بارميزان" at bounding box center [1197, 381] width 264 height 41
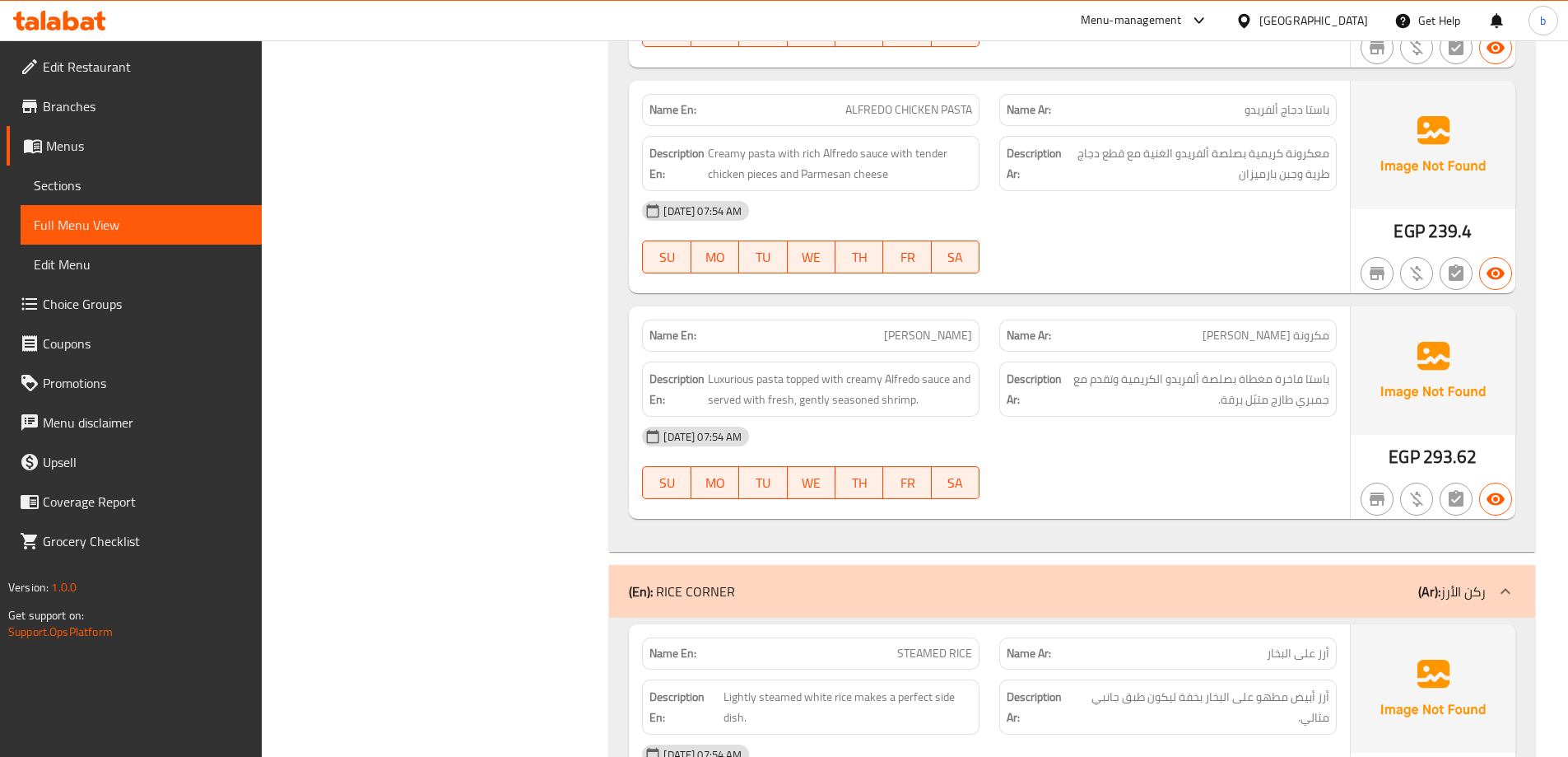
scroll to position [5270, 0]
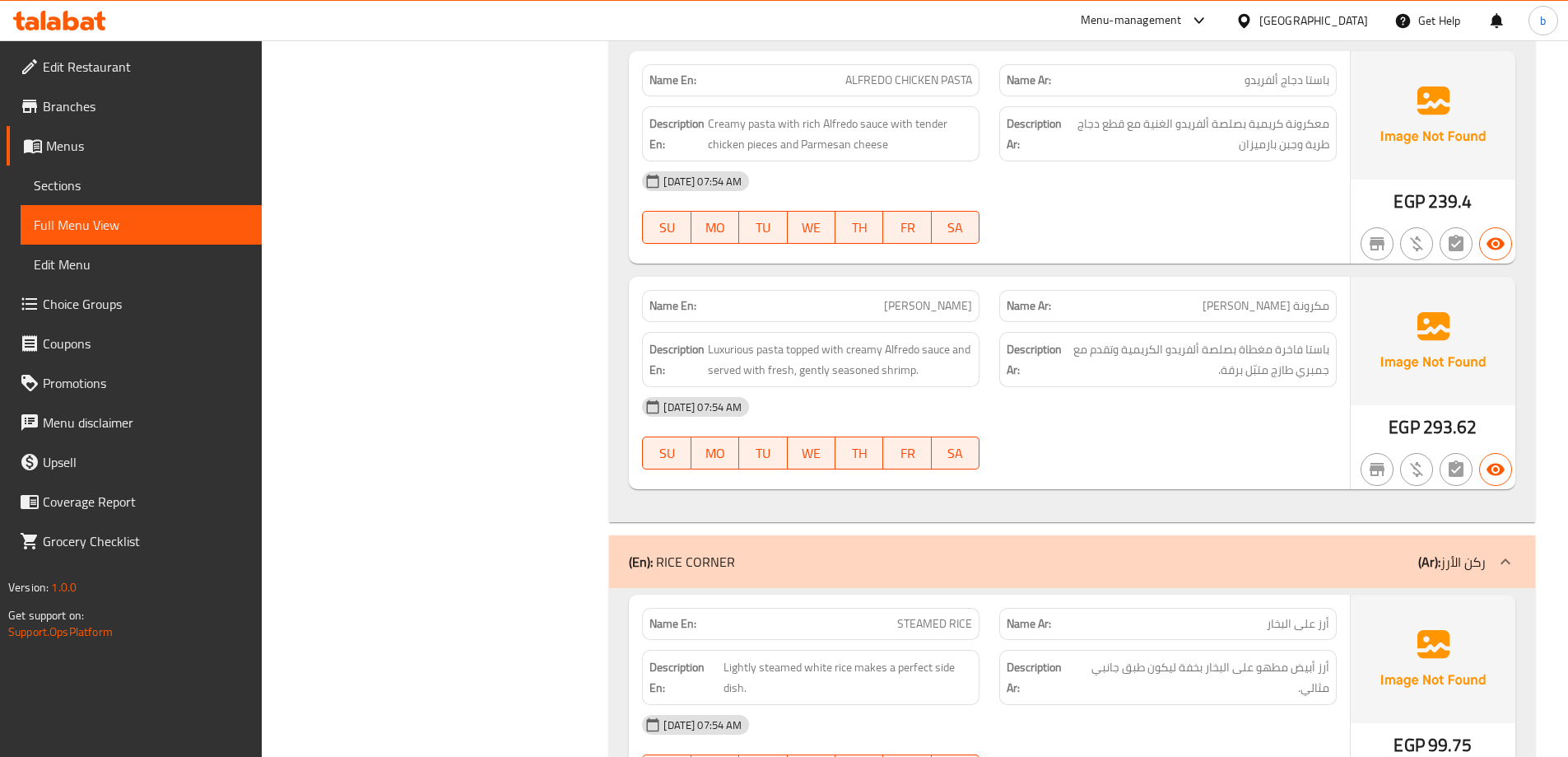
click at [1280, 301] on span "مكرونة [PERSON_NAME]" at bounding box center [1265, 305] width 127 height 17
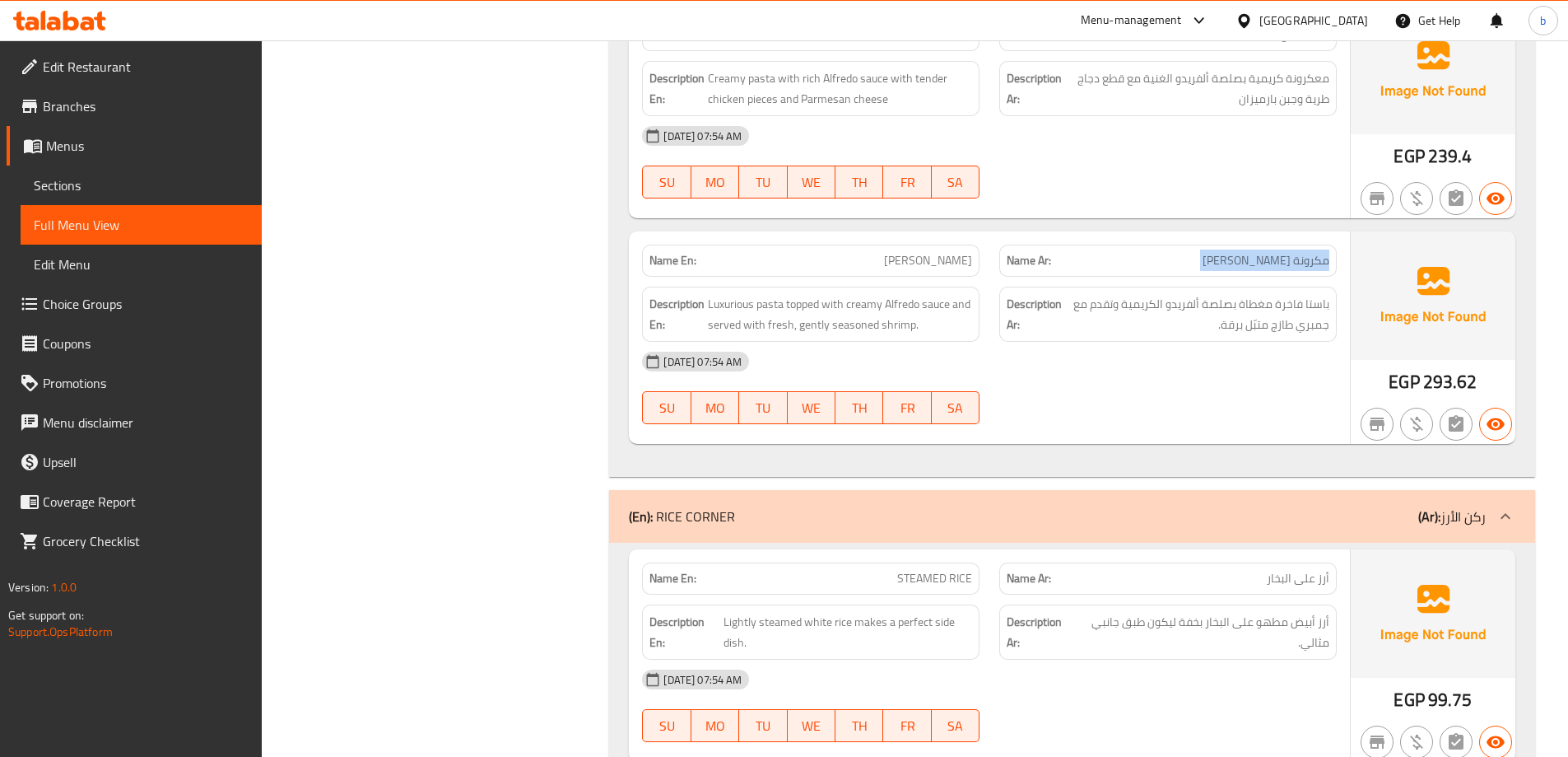
scroll to position [5352, 0]
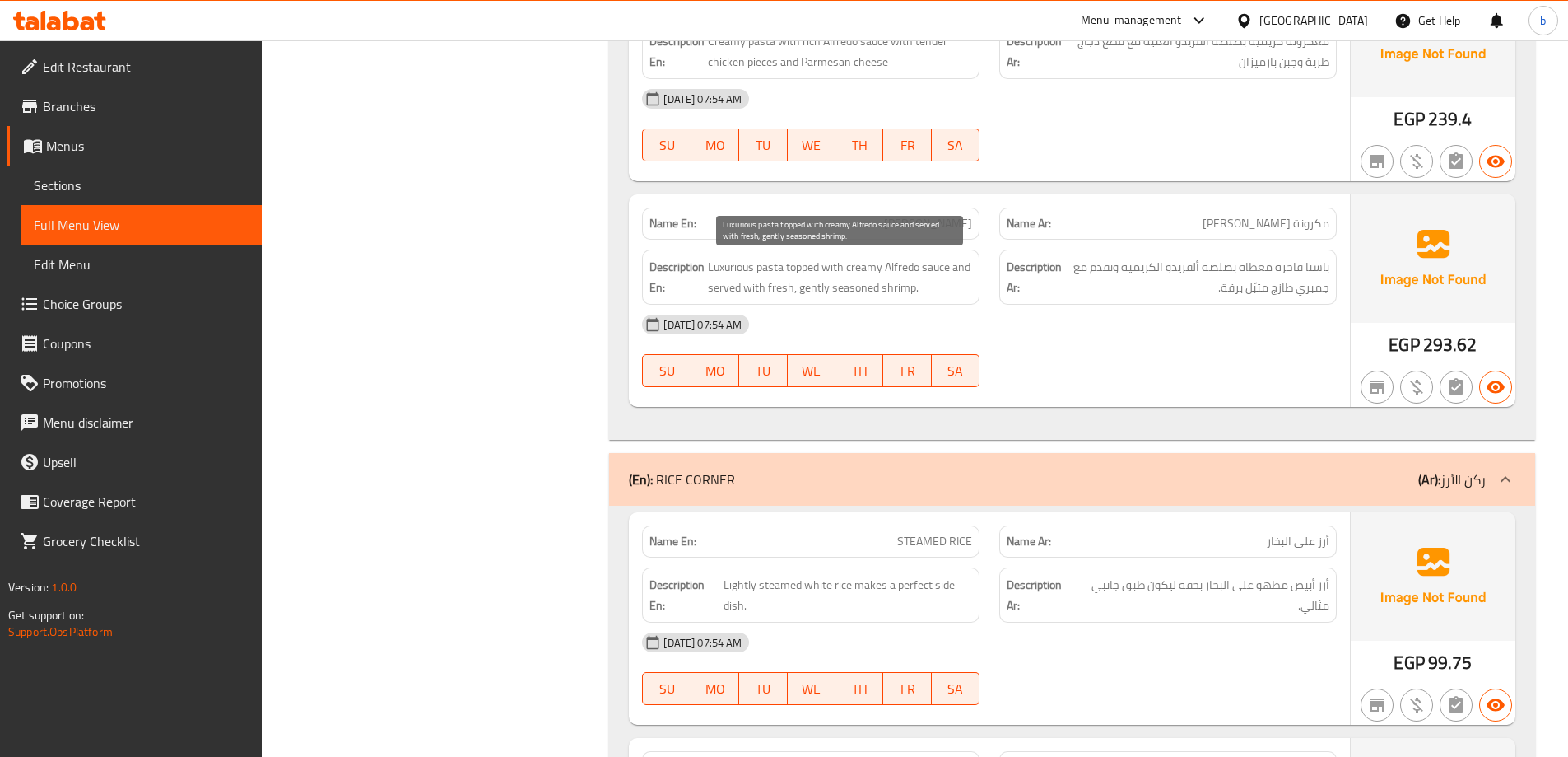
click at [746, 273] on span "Luxurious pasta topped with creamy Alfredo sauce and served with fresh, gently …" at bounding box center [839, 277] width 264 height 41
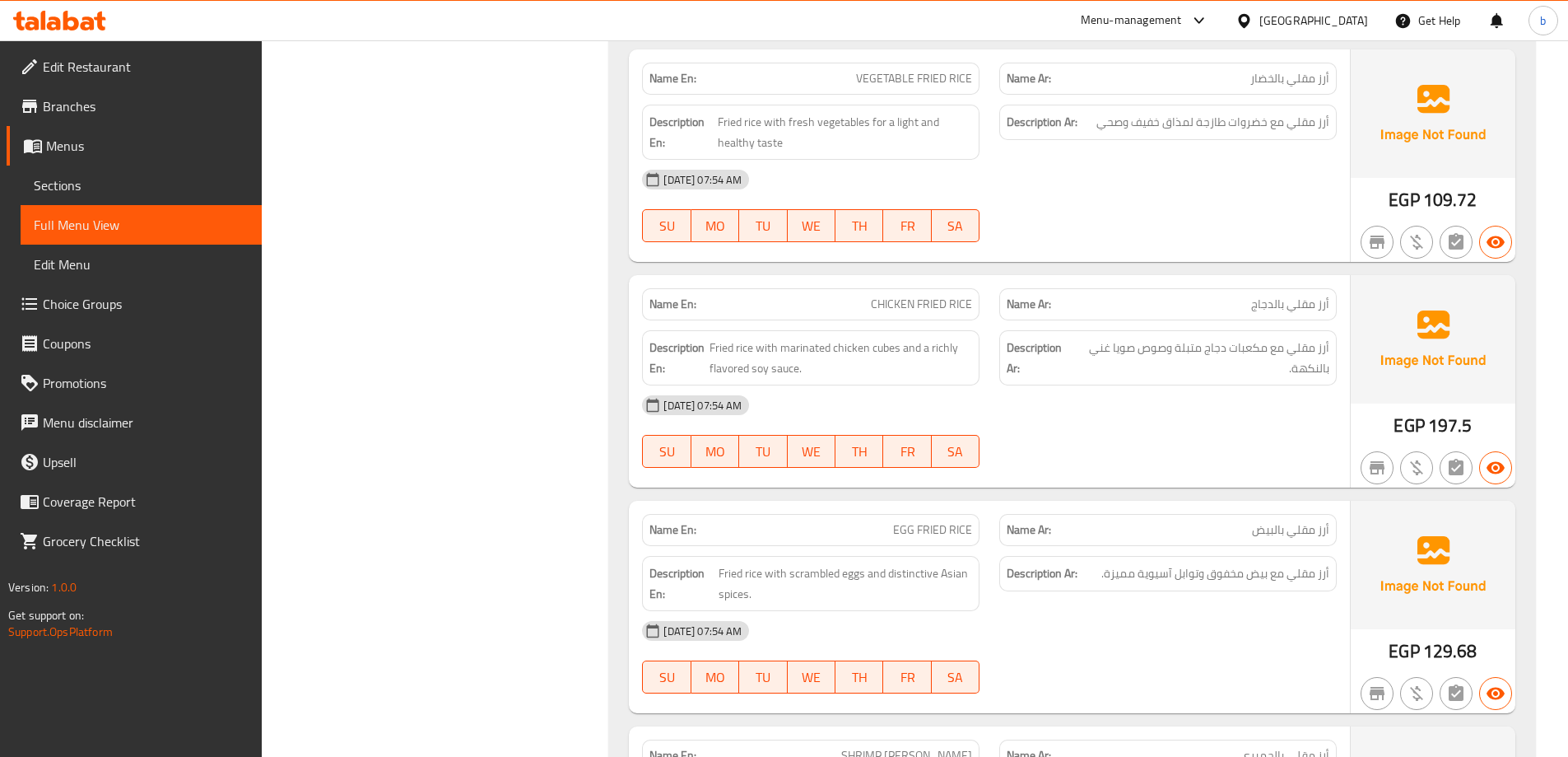
scroll to position [6176, 0]
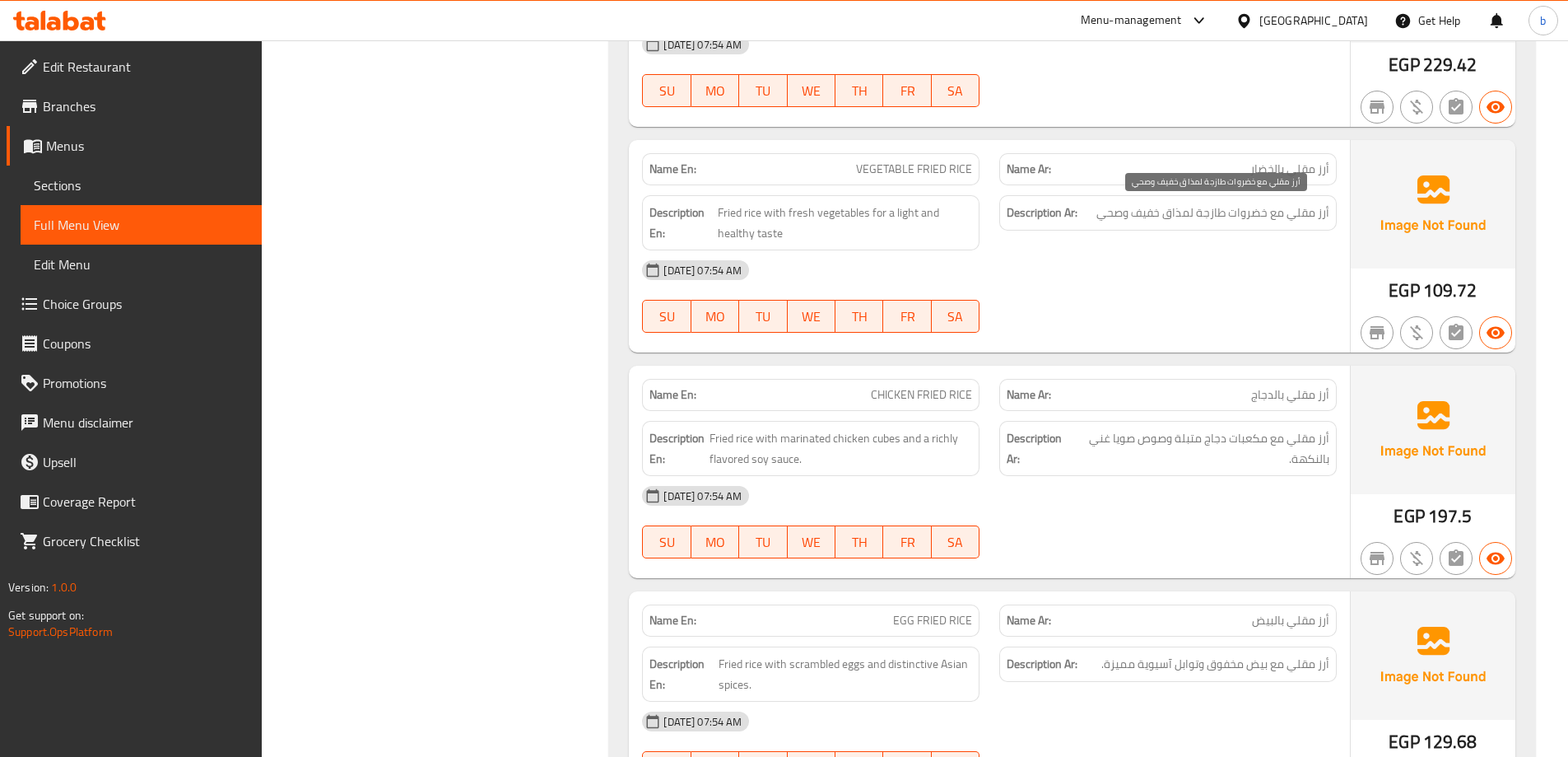
click at [1172, 212] on span "أرز مقلي مع خضروات طازجة لمذاق خفيف وصحي" at bounding box center [1213, 213] width 233 height 21
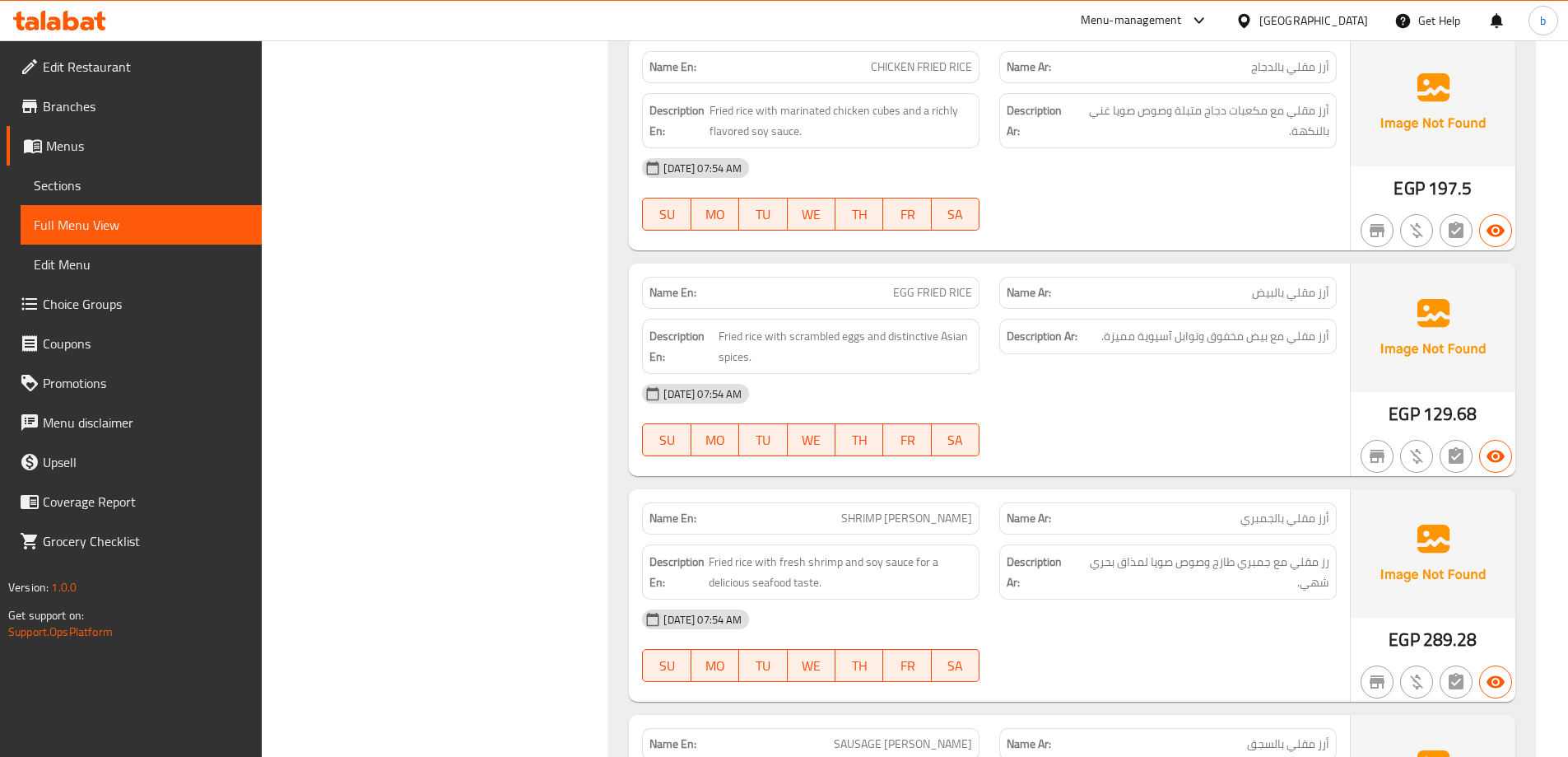
scroll to position [6505, 0]
click at [1169, 335] on span "أرز مقلي مع بيض مخفوق وتوابل آسيوية مميزة." at bounding box center [1216, 334] width 228 height 21
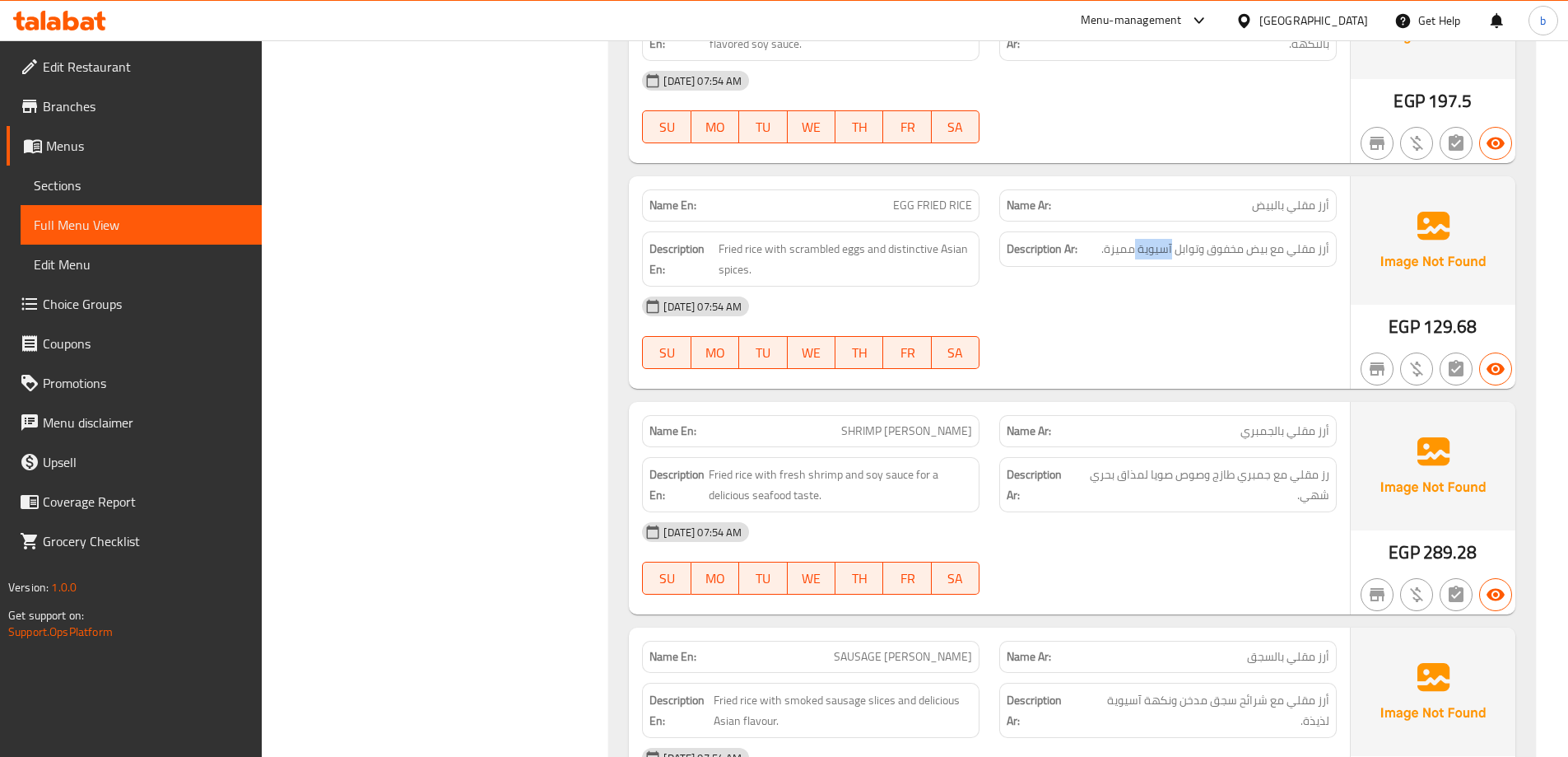
scroll to position [6670, 0]
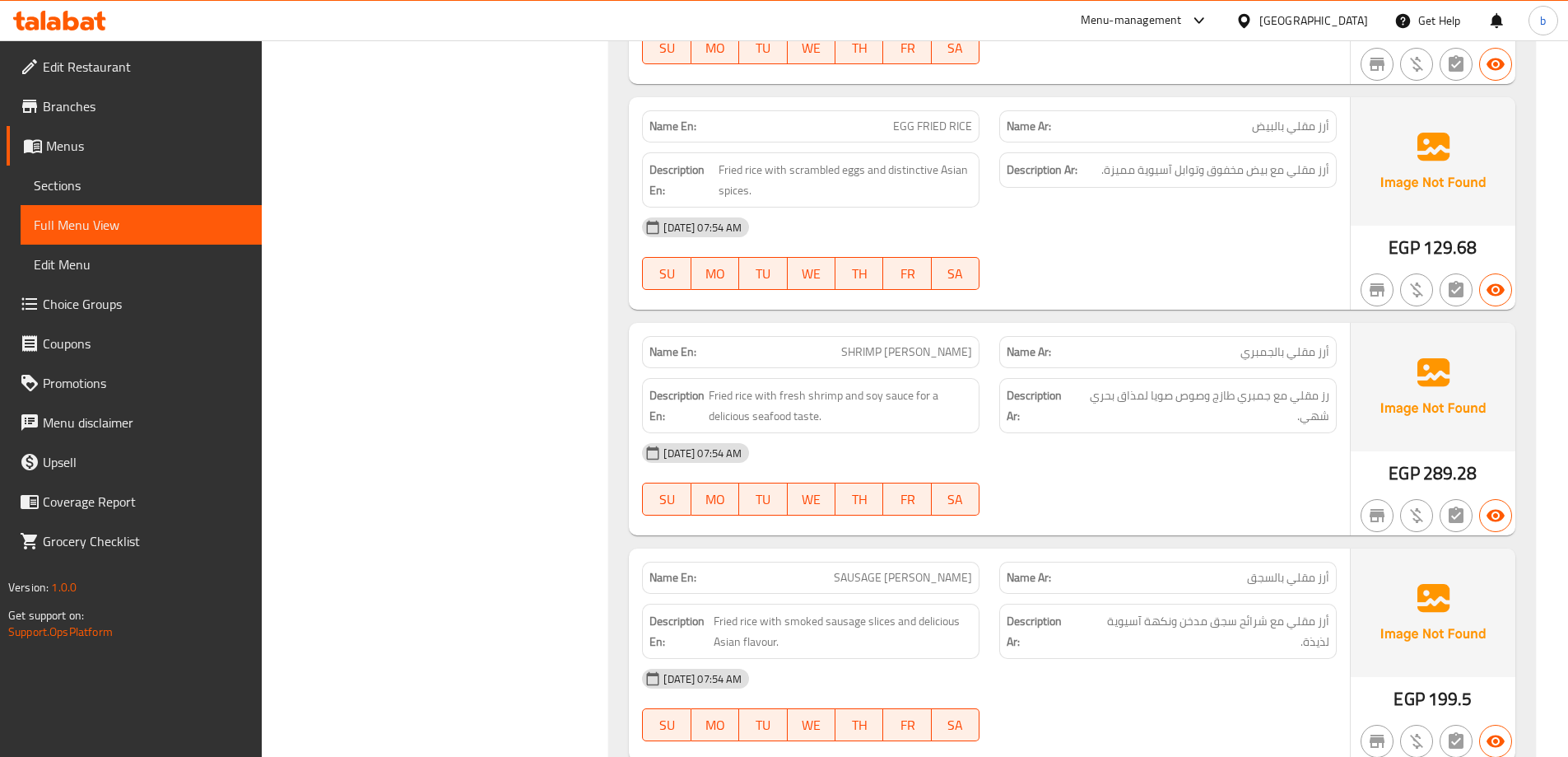
click at [1298, 348] on span "أرز مقلي بالجمبري" at bounding box center [1284, 352] width 88 height 17
click at [929, 356] on span "SHRIMP [PERSON_NAME]" at bounding box center [906, 352] width 131 height 17
click at [764, 390] on span "Fried rice with fresh shrimp and soy sauce for a delicious seafood taste." at bounding box center [840, 405] width 263 height 41
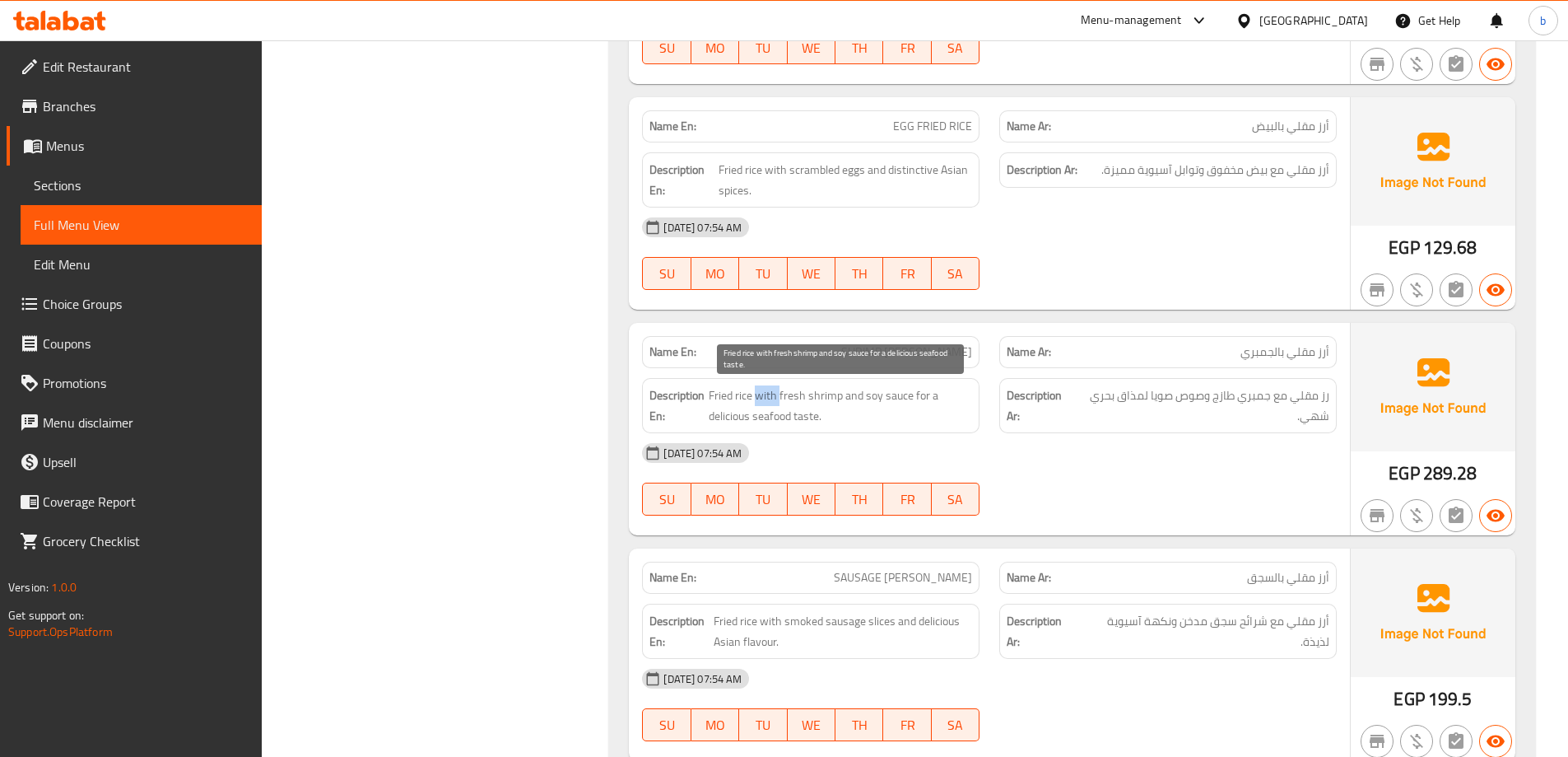
click at [764, 390] on span "Fried rice with fresh shrimp and soy sauce for a delicious seafood taste." at bounding box center [840, 405] width 263 height 41
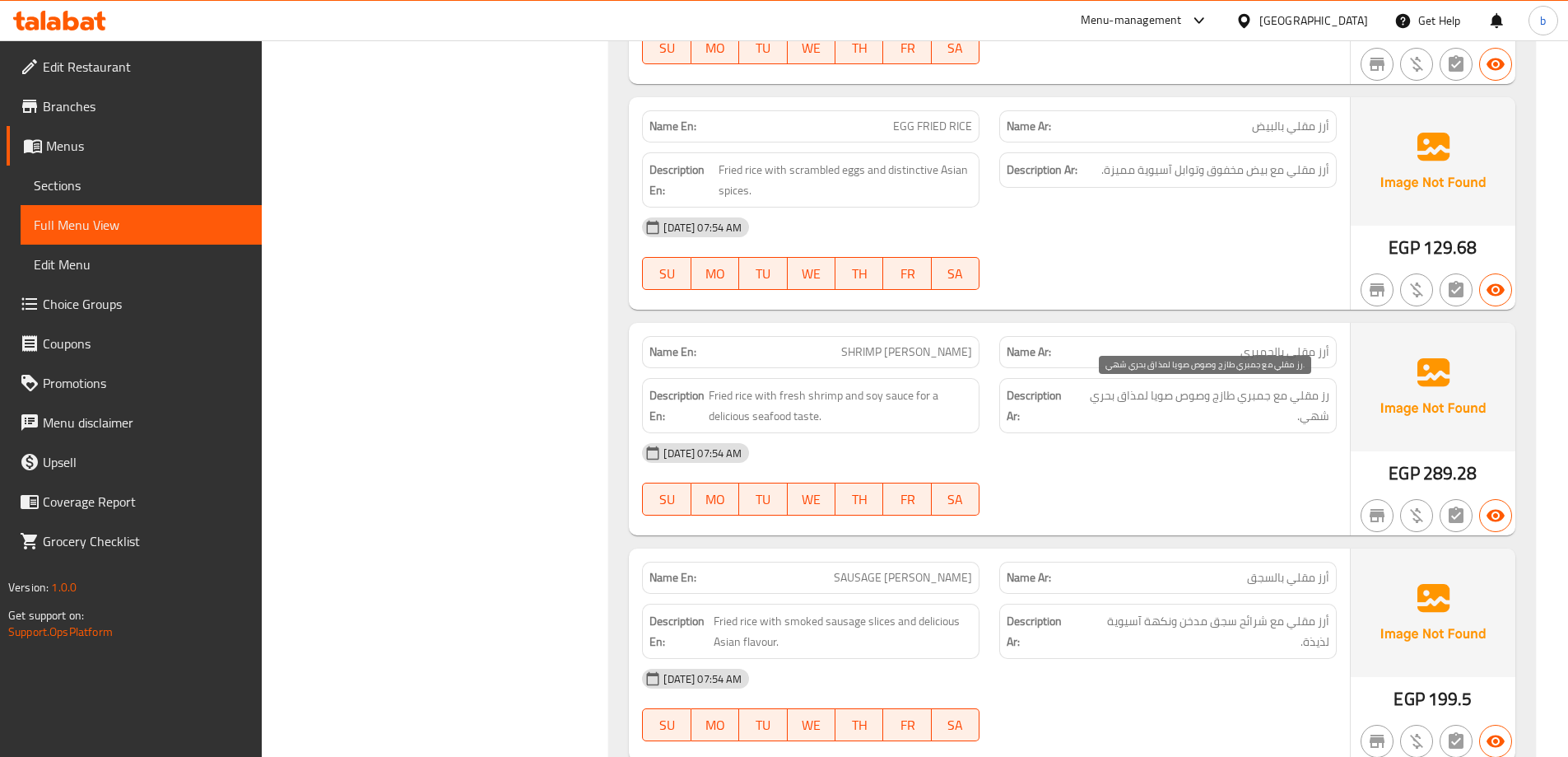
click at [1170, 394] on span "رز مقلي مع جمبري طازج وصوص صويا لمذاق بحري شهي." at bounding box center [1202, 405] width 254 height 41
click at [1169, 394] on span "رز مقلي مع جمبري طازج وصوص صويا لمذاق بحري شهي." at bounding box center [1202, 405] width 254 height 41
click at [1138, 393] on span "رز مقلي مع جمبري طازج وصوص صويا لمذاق بحري شهي." at bounding box center [1202, 405] width 254 height 41
click at [885, 381] on div "Description En: Fried rice with fresh shrimp and soy sauce for a delicious seaf…" at bounding box center [810, 405] width 337 height 55
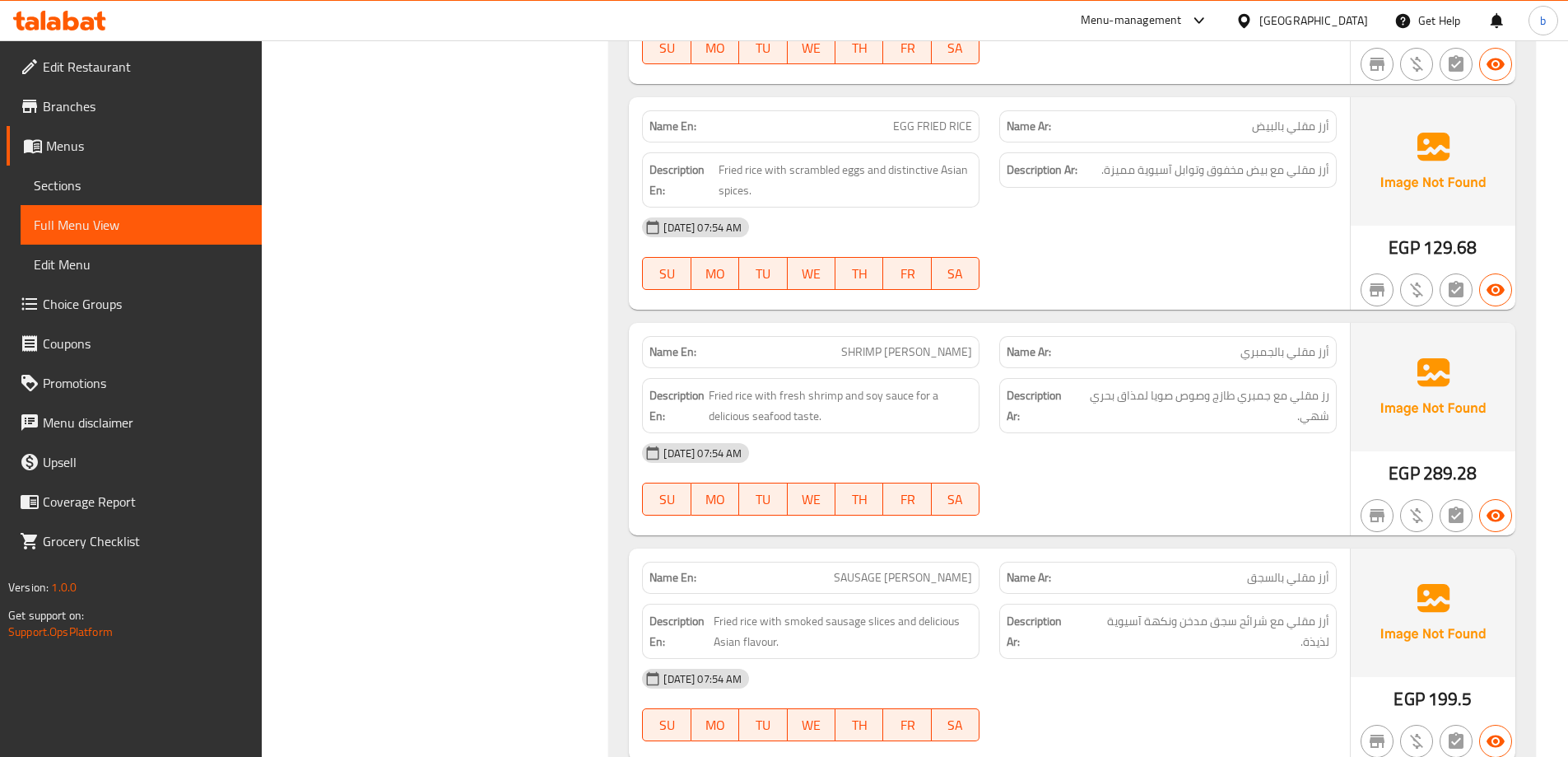
click at [900, 384] on div "Description En: Fried rice with fresh shrimp and soy sauce for a delicious seaf…" at bounding box center [810, 405] width 337 height 55
click at [761, 423] on span "Fried rice with fresh shrimp and soy sauce for a delicious seafood taste." at bounding box center [840, 405] width 263 height 41
click at [1306, 431] on div "Description Ar: رز مقلي مع جمبري طازج وصوص صويا لمذاق بحري شهي." at bounding box center [1168, 405] width 337 height 55
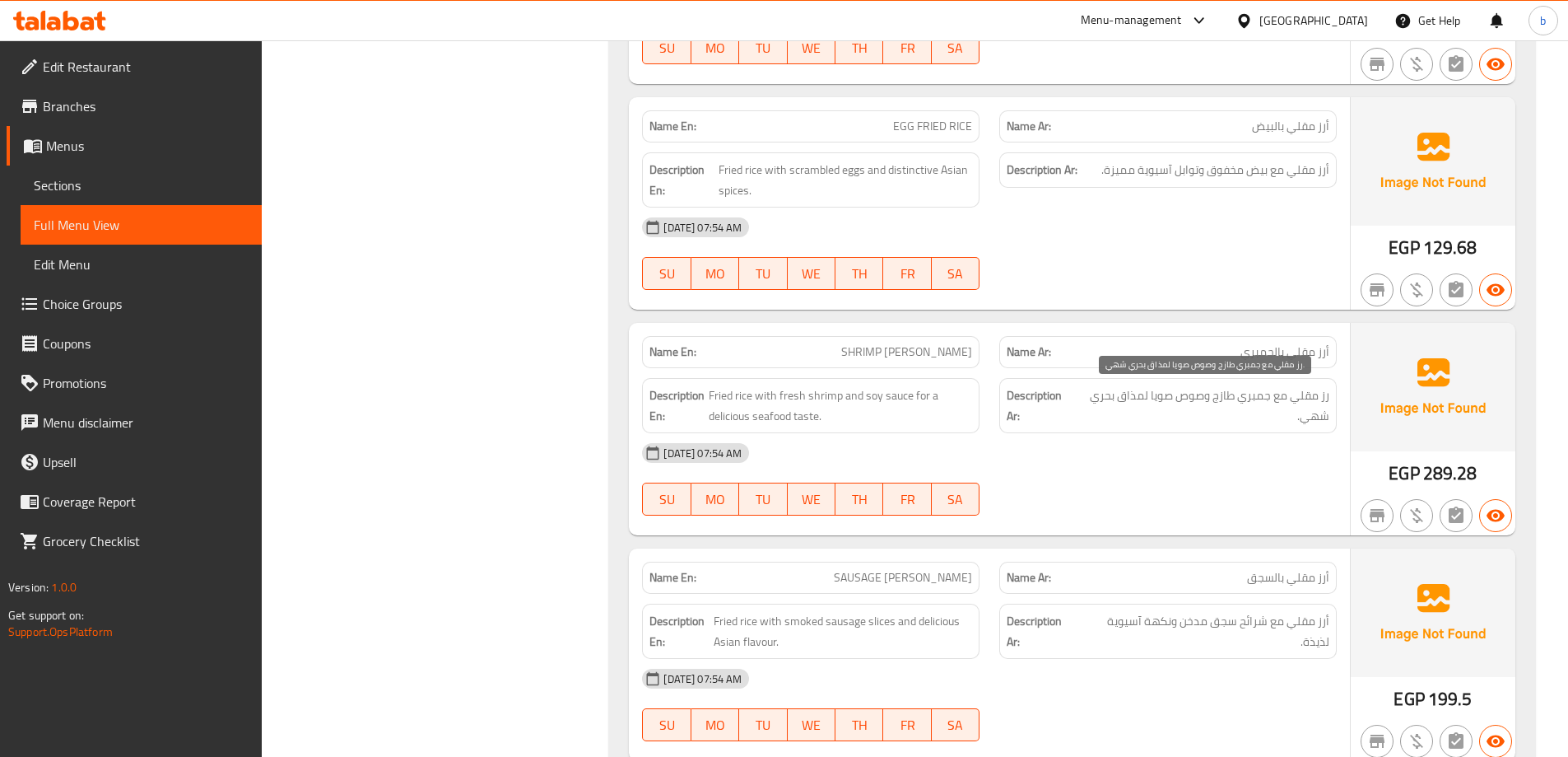
click at [1321, 423] on span "رز مقلي مع جمبري طازج وصوص صويا لمذاق بحري شهي." at bounding box center [1202, 405] width 254 height 41
click at [1135, 395] on span "رز مقلي مع جمبري طازج وصوص صويا لمذاق بحري شهي." at bounding box center [1202, 405] width 254 height 41
click at [1134, 395] on span "رز مقلي مع جمبري طازج وصوص صويا لمذاق بحري شهي." at bounding box center [1202, 405] width 254 height 41
click at [1093, 394] on span "رز مقلي مع جمبري طازج وصوص صويا لمذاق بحري شهي." at bounding box center [1202, 405] width 254 height 41
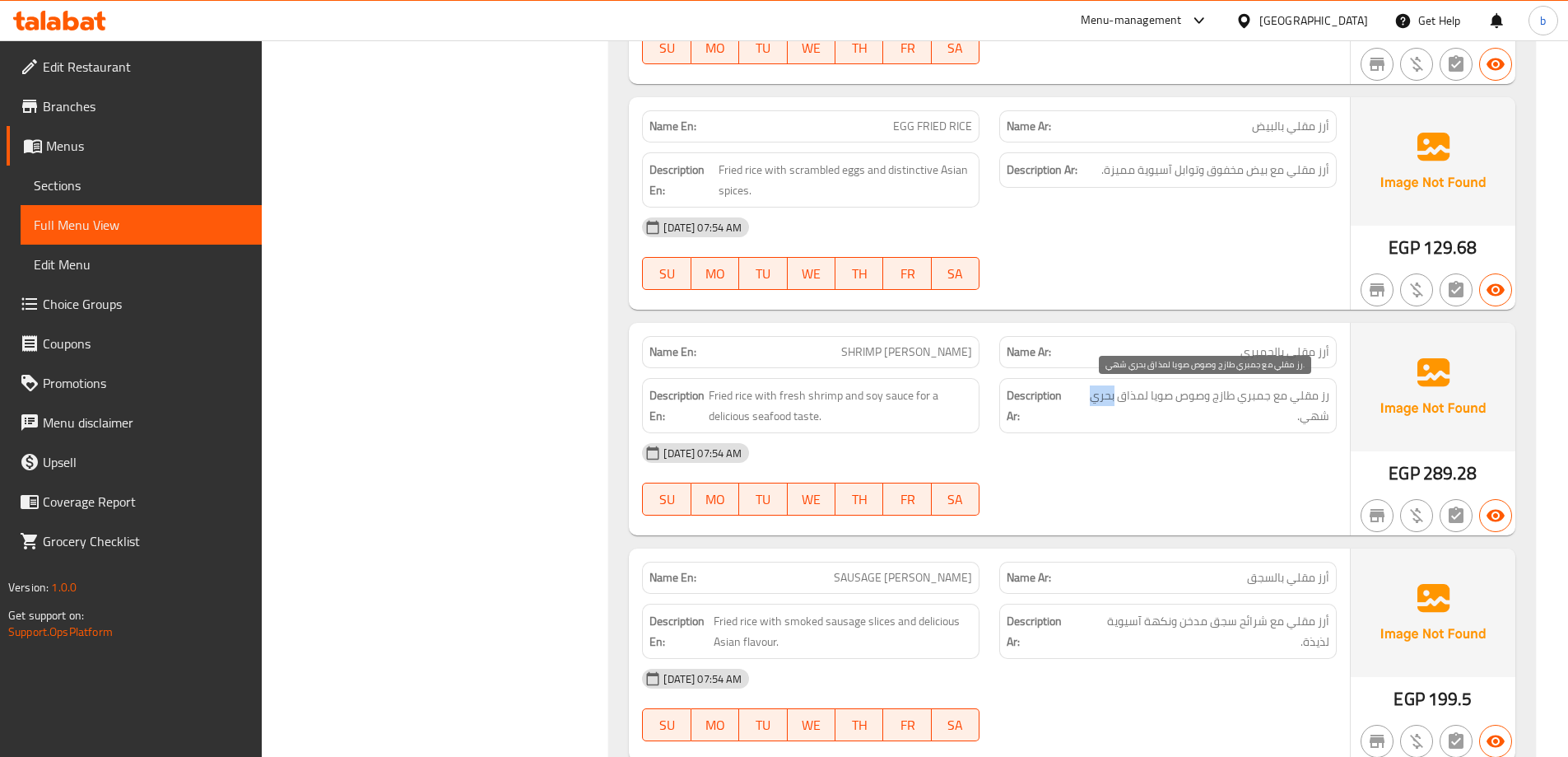
click at [1093, 394] on span "رز مقلي مع جمبري طازج وصوص صويا لمذاق بحري شهي." at bounding box center [1202, 405] width 254 height 41
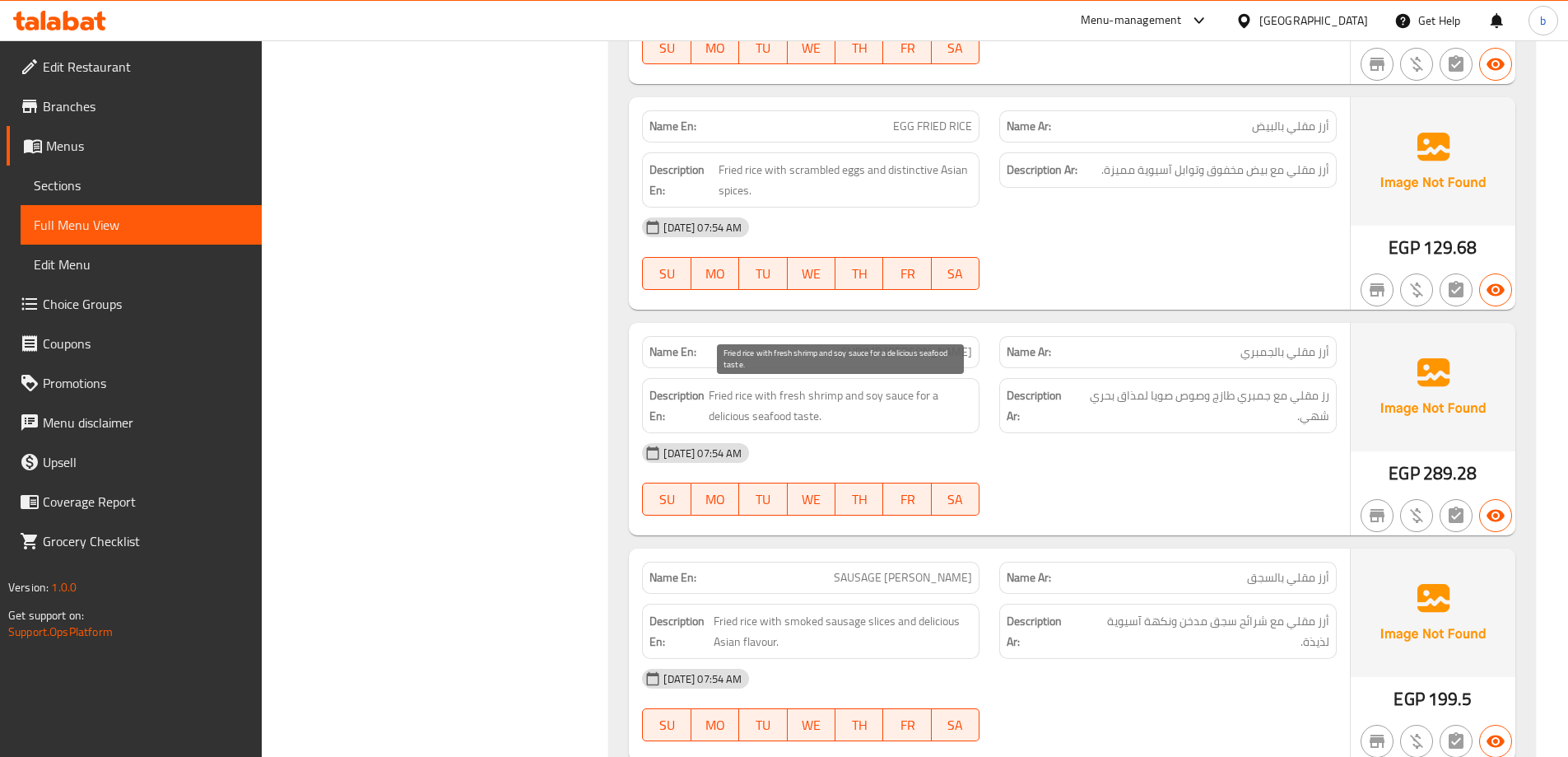
click at [760, 423] on span "Fried rice with fresh shrimp and soy sauce for a delicious seafood taste." at bounding box center [840, 405] width 263 height 41
click at [757, 428] on div "Description En: Fried rice with fresh shrimp and soy sauce for a delicious seaf…" at bounding box center [810, 405] width 337 height 55
click at [764, 420] on span "Fried rice with fresh shrimp and soy sauce for a delicious seafood taste." at bounding box center [840, 405] width 263 height 41
copy span "seafood"
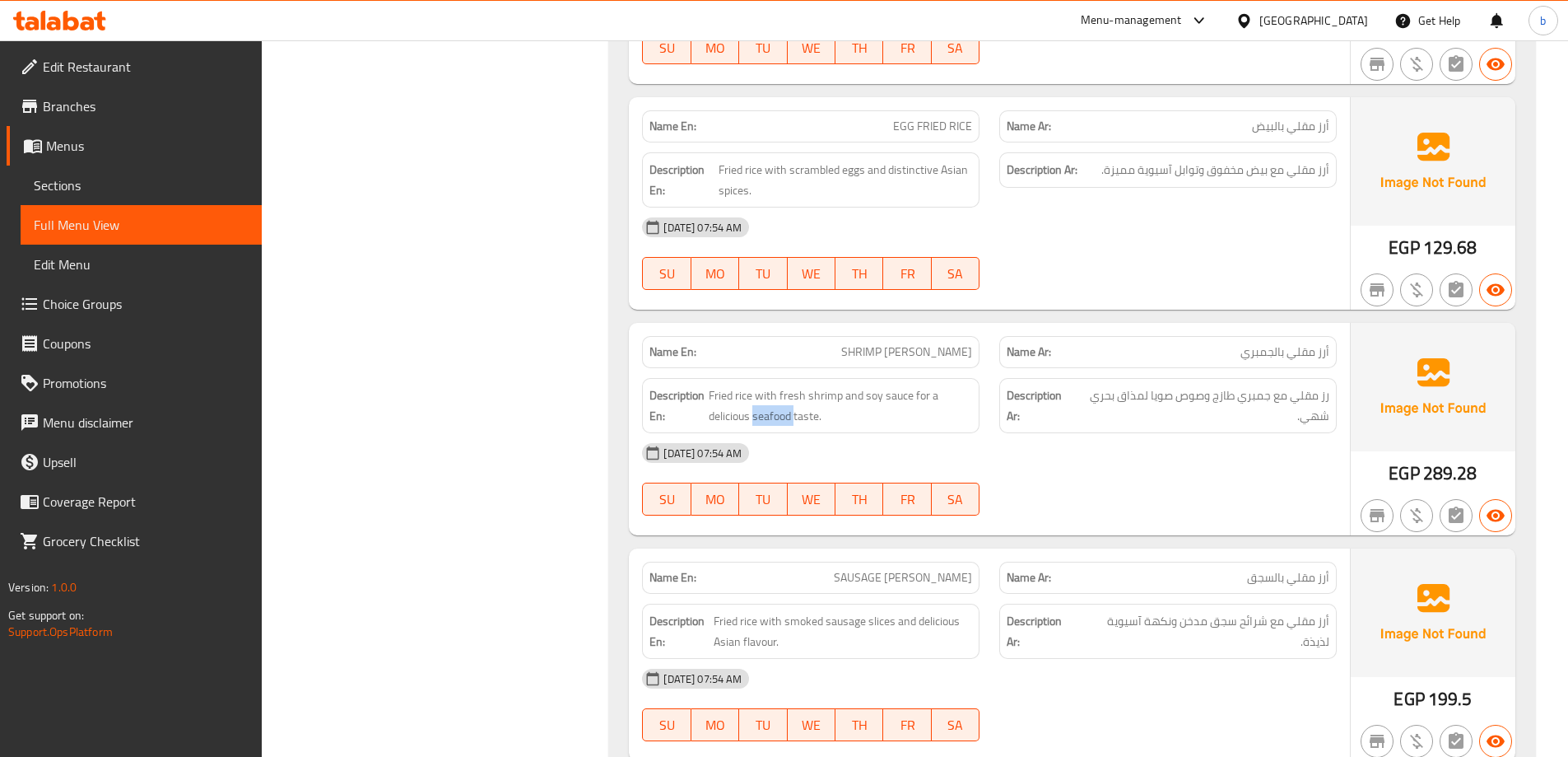
copy span "seafood"
click at [776, 418] on span "Fried rice with fresh shrimp and soy sauce for a delicious seafood taste." at bounding box center [840, 405] width 263 height 41
copy span "seafood"
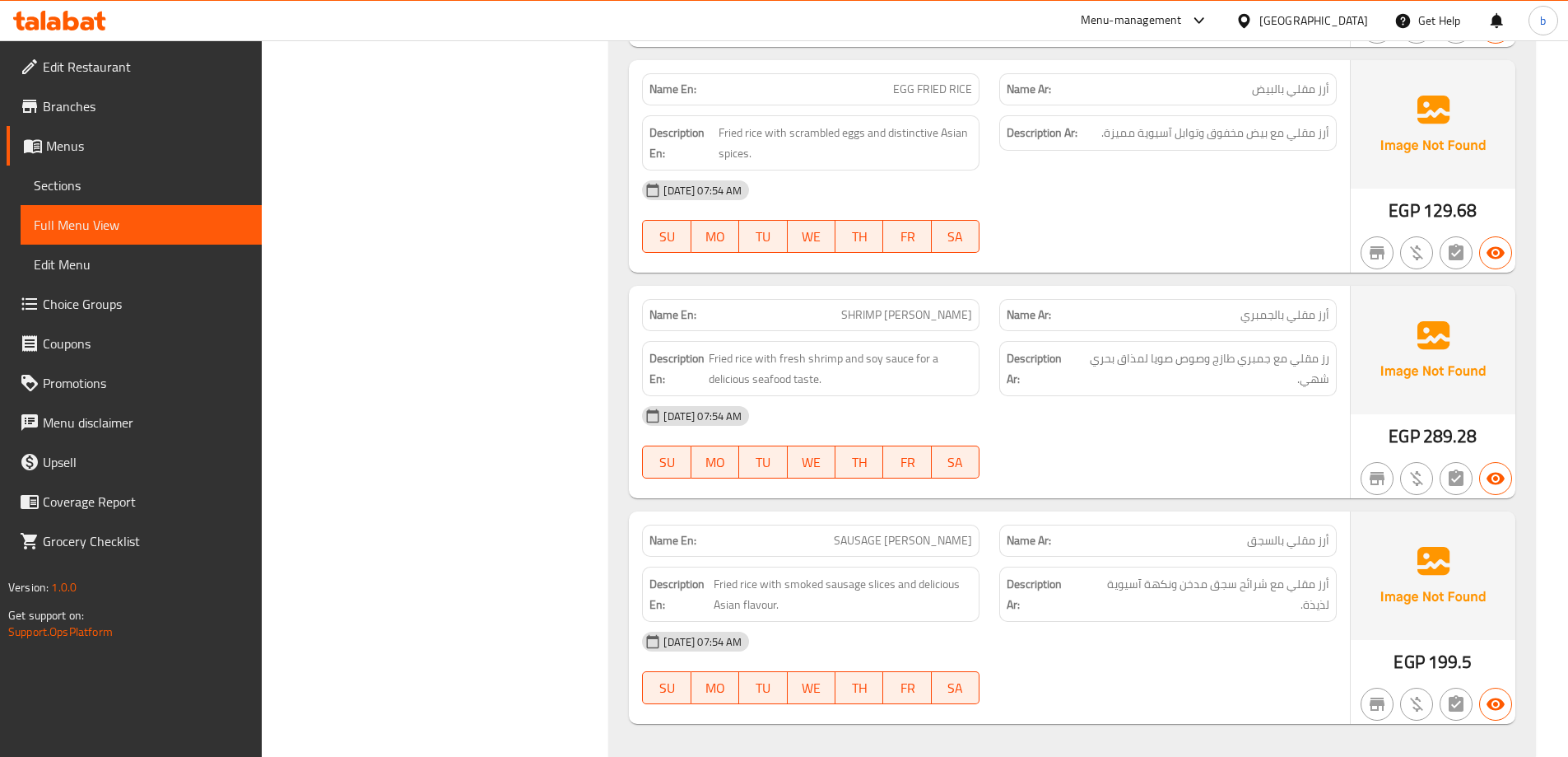
scroll to position [8555, 0]
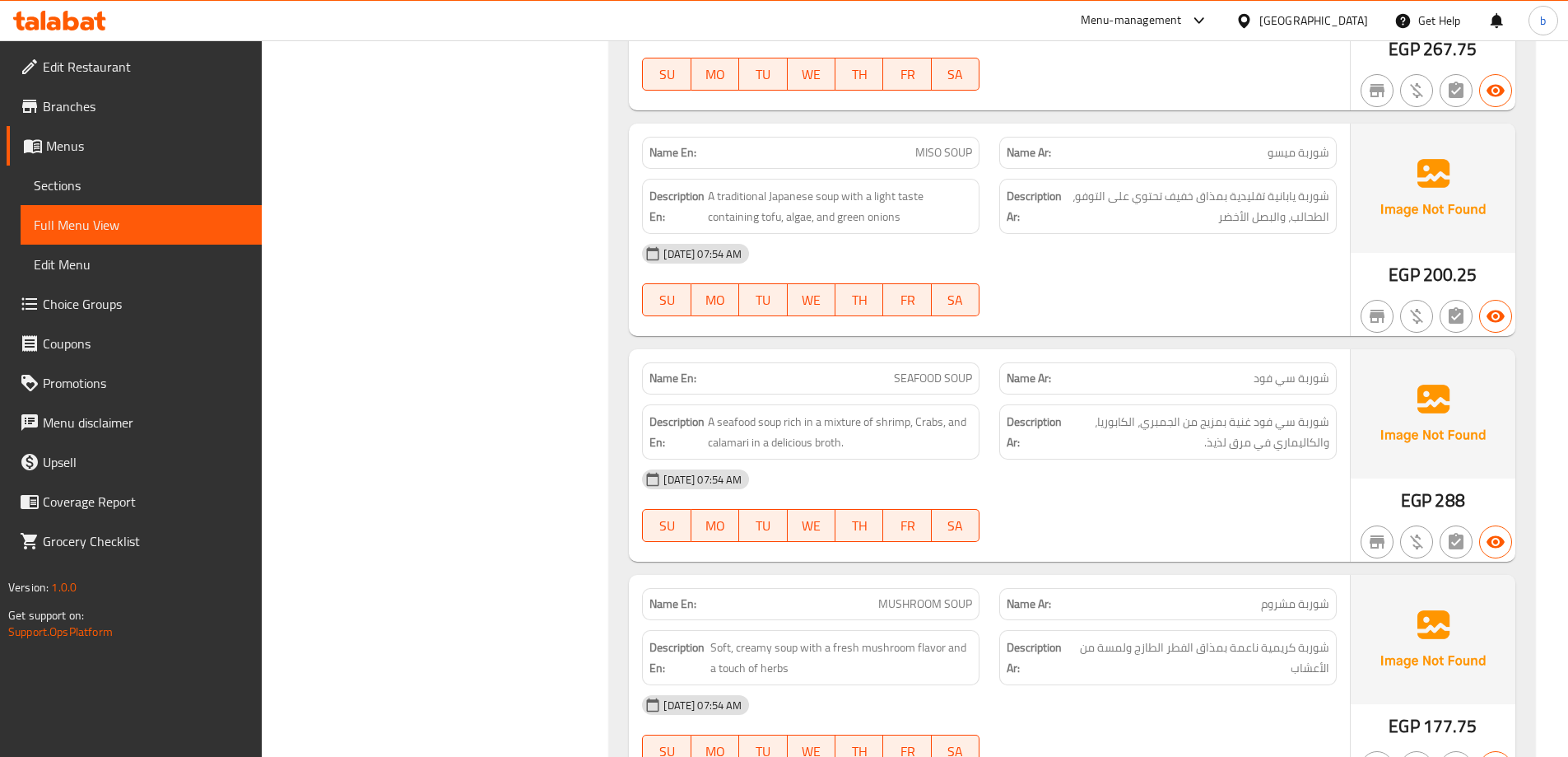
click at [1292, 390] on div "Name Ar: شوربة سي فود" at bounding box center [1168, 378] width 337 height 32
click at [942, 376] on span "SEAFOOD SOUP" at bounding box center [933, 378] width 79 height 17
copy span "SEAFOOD SOUP"
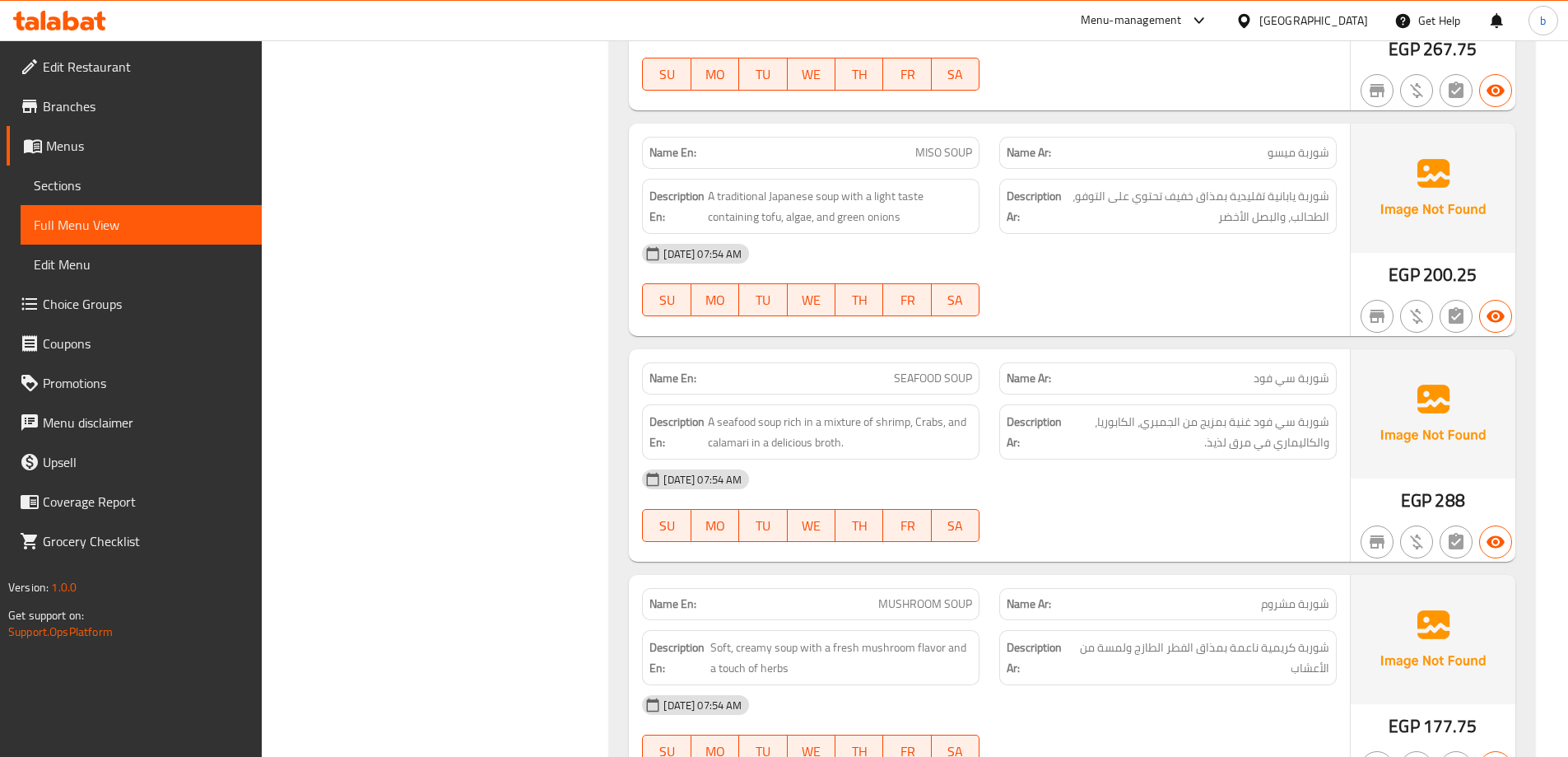
scroll to position [6707, 0]
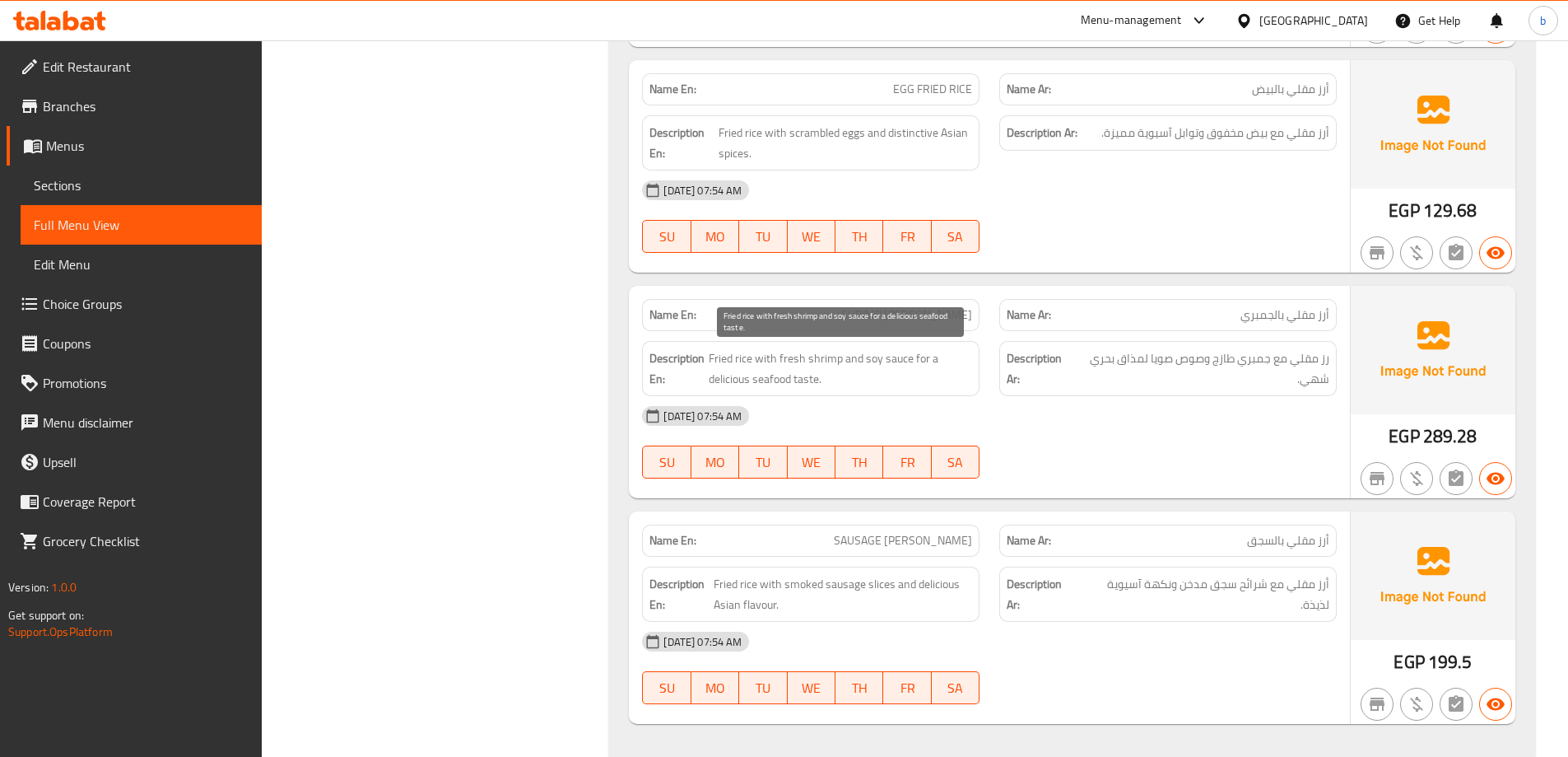
click at [786, 377] on span "Fried rice with fresh shrimp and soy sauce for a delicious seafood taste." at bounding box center [840, 368] width 263 height 41
click at [963, 313] on span "SHRIMP [PERSON_NAME]" at bounding box center [906, 314] width 131 height 17
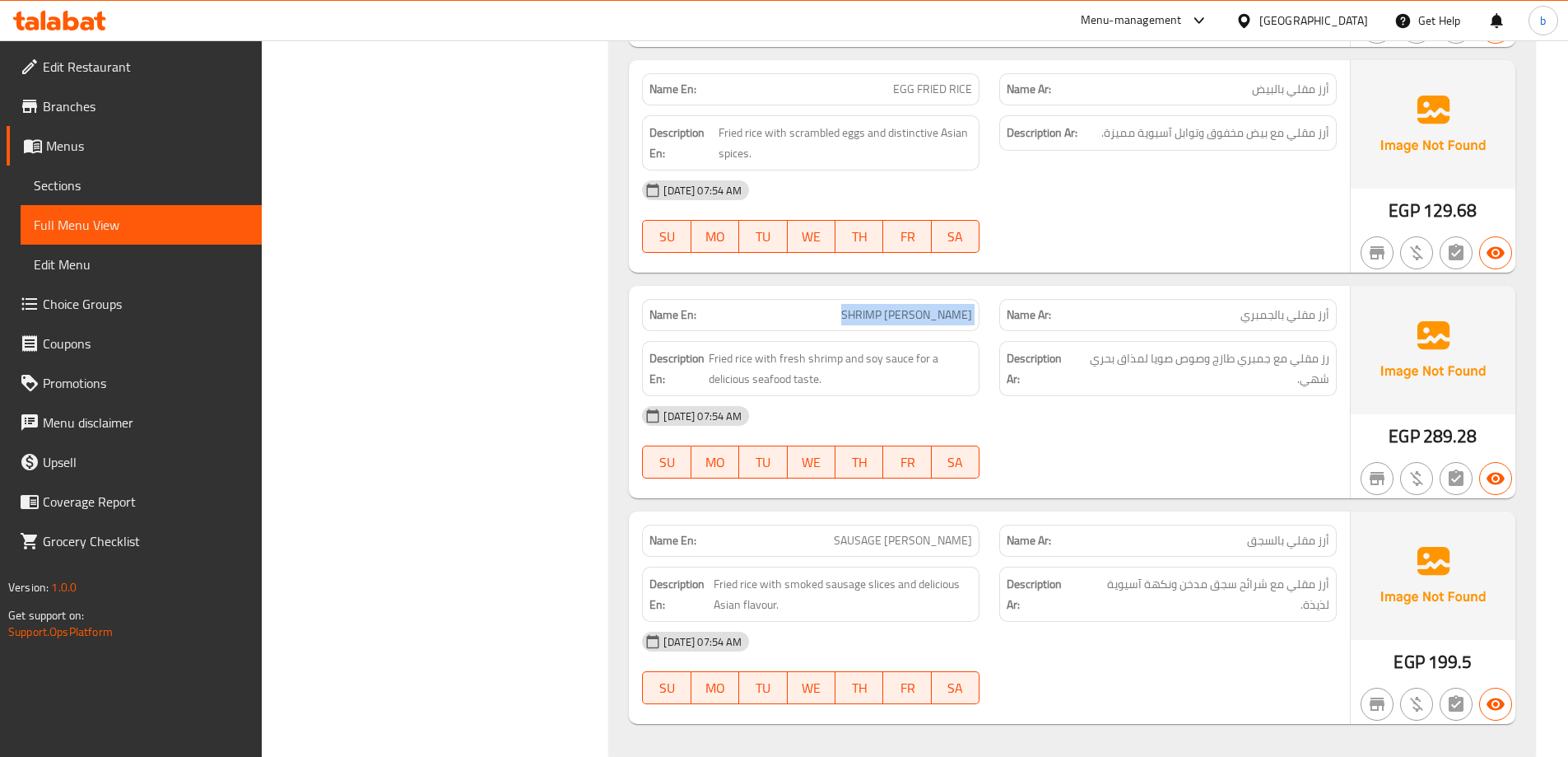
copy span "SHRIMP [PERSON_NAME]"
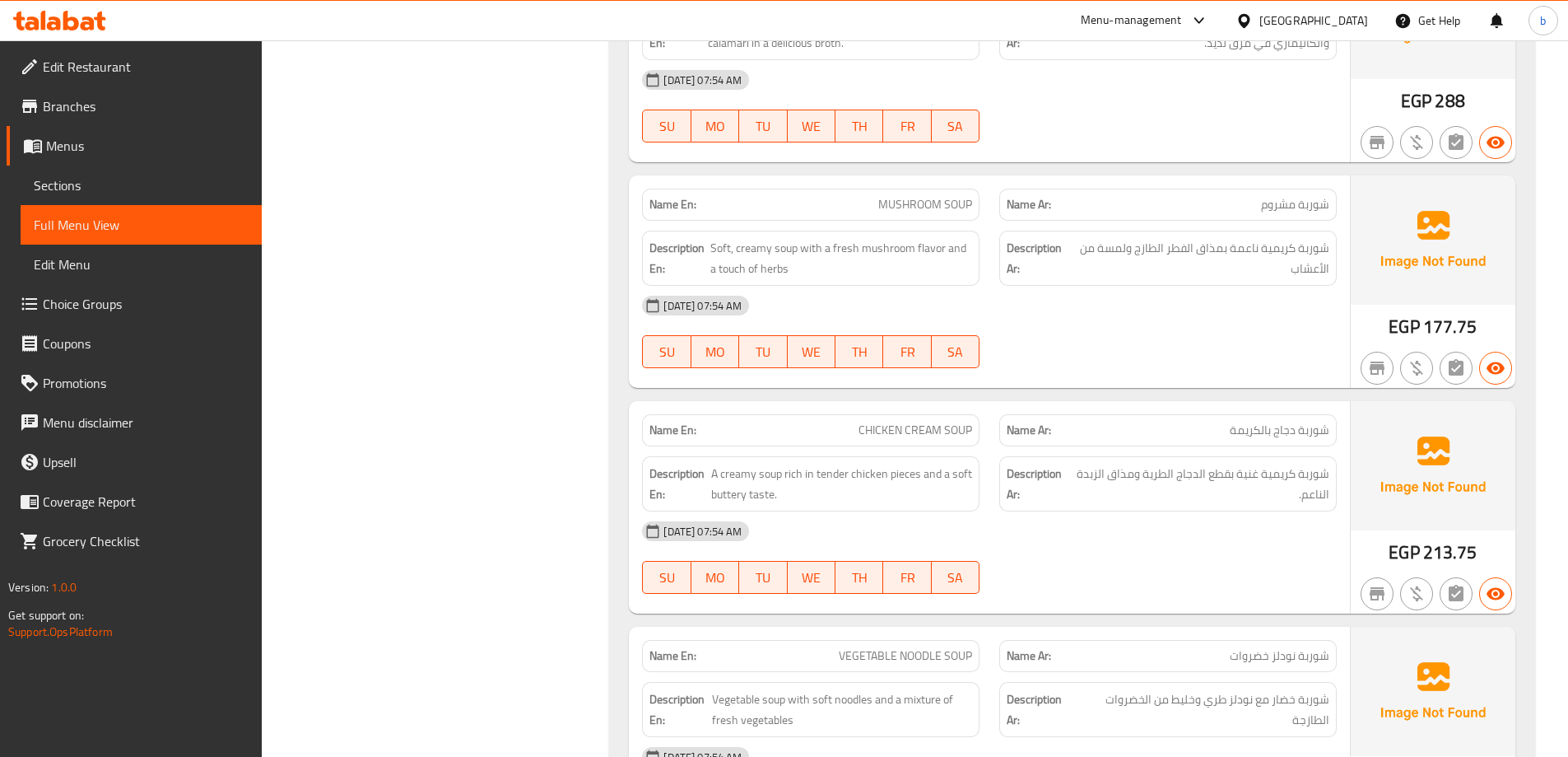
scroll to position [8956, 0]
click at [1314, 255] on span "شوربة كريمية ناعمة بمذاق الفطر الطازج ولمسة من الأعشاب" at bounding box center [1201, 256] width 257 height 41
click at [1246, 248] on span "شوربة كريمية ناعمة بمذاق الفطر الطازج ولمسة من الأعشاب" at bounding box center [1201, 256] width 257 height 41
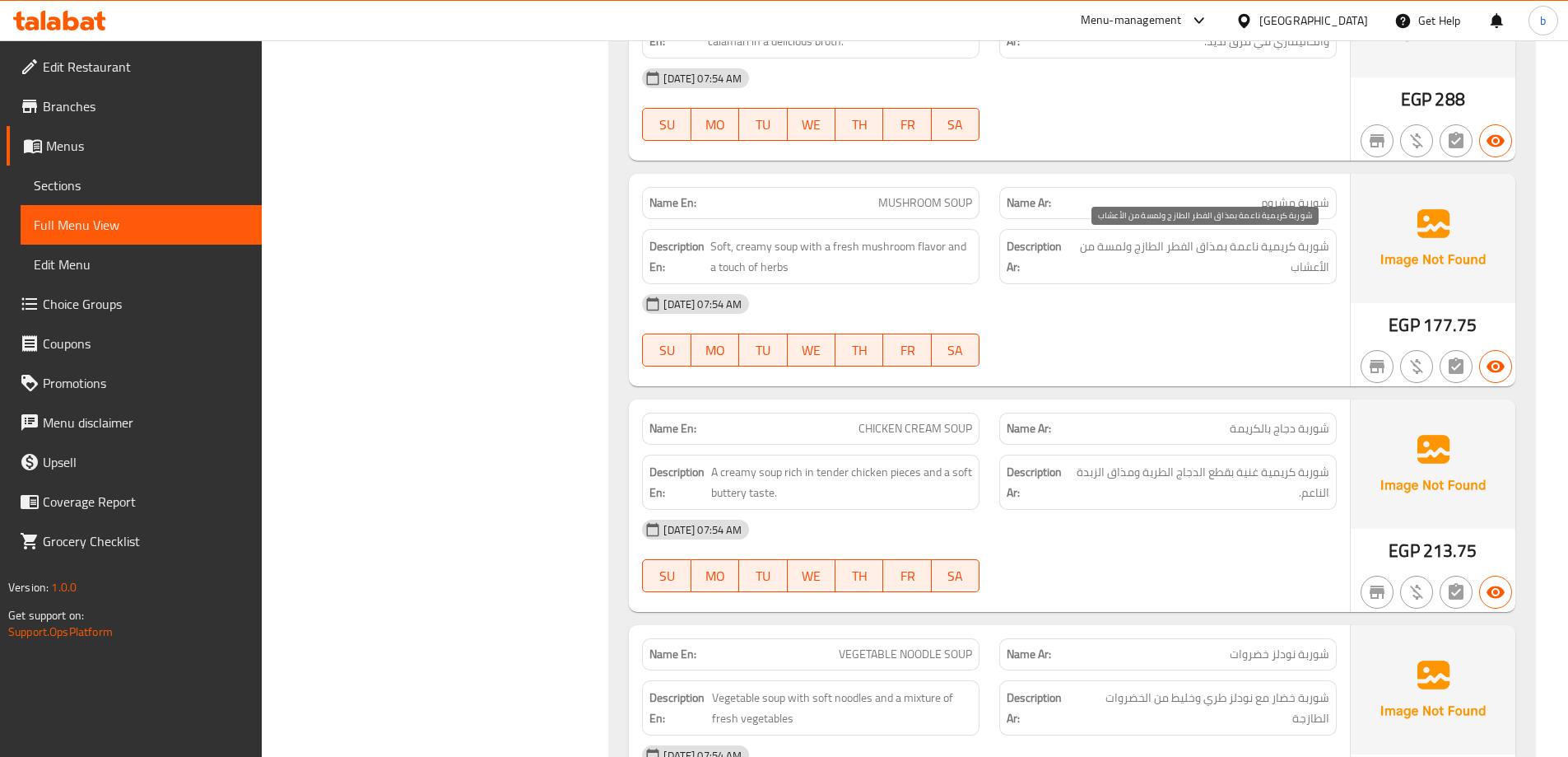
click at [1218, 249] on span "شوربة كريمية ناعمة بمذاق الفطر الطازج ولمسة من الأعشاب" at bounding box center [1201, 256] width 257 height 41
click at [1188, 252] on span "شوربة كريمية ناعمة بمذاق الفطر الطازج ولمسة من الأعشاب" at bounding box center [1201, 256] width 257 height 41
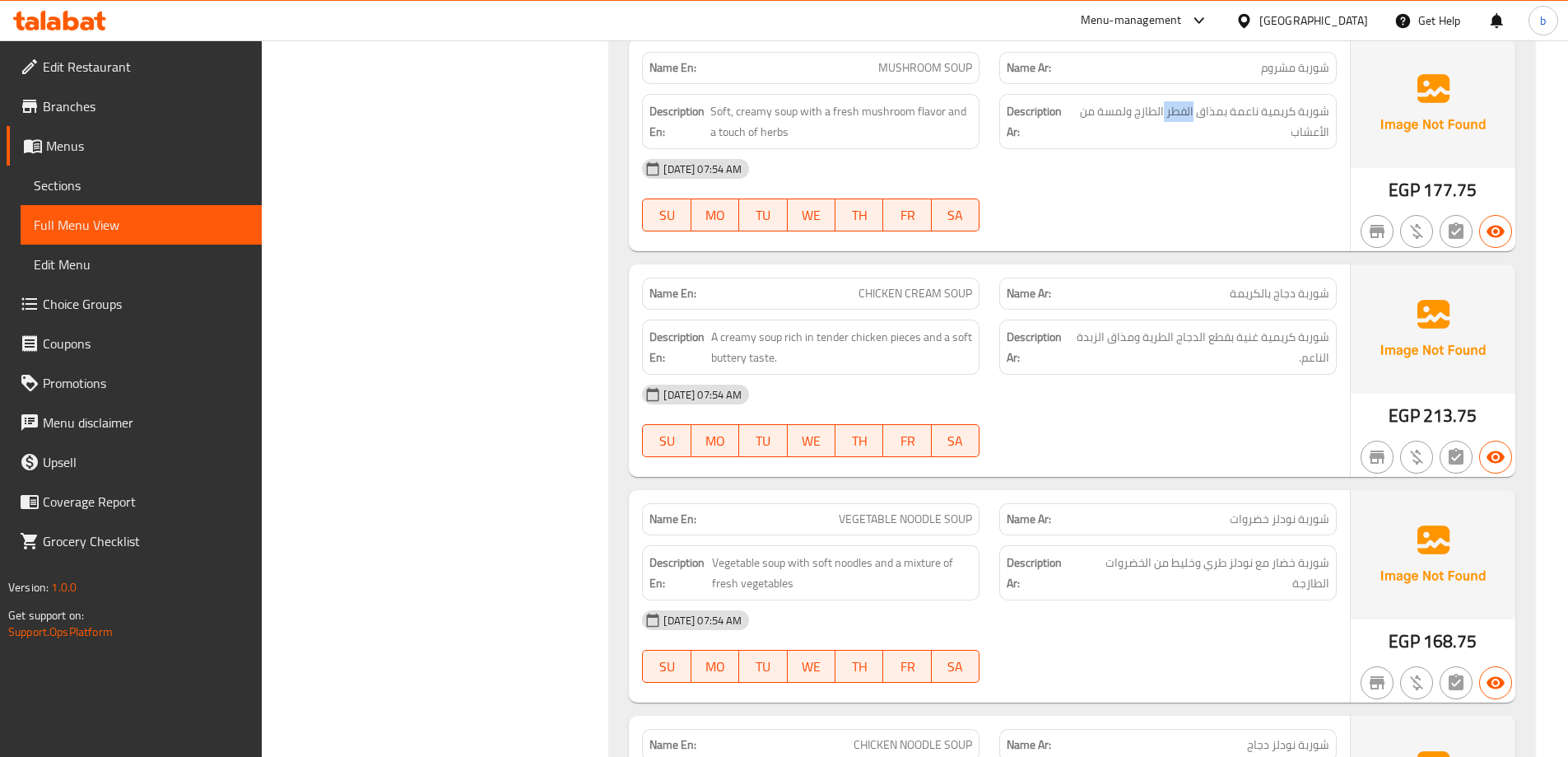
scroll to position [9120, 0]
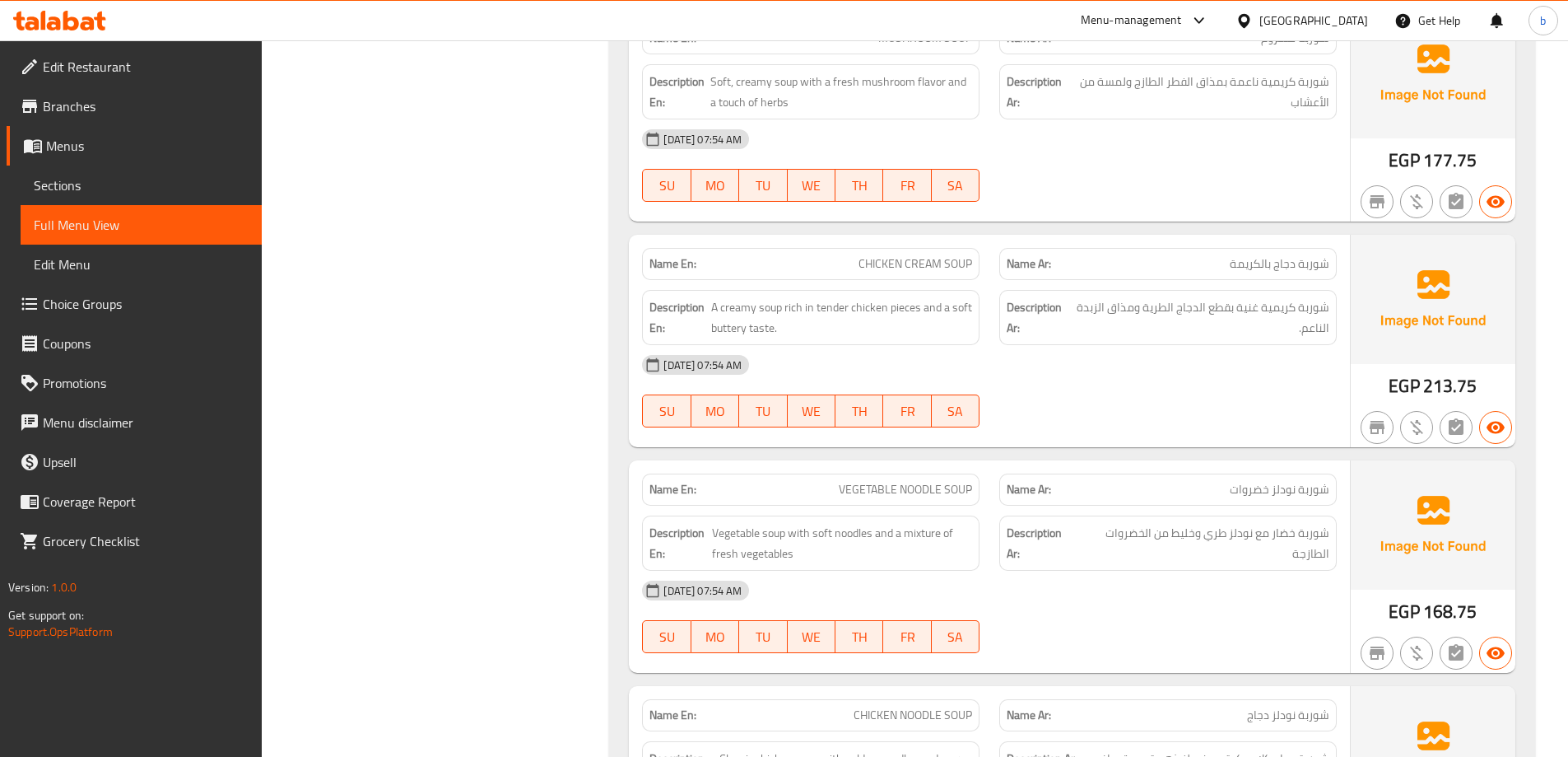
click at [1289, 257] on span "شوربة دجاج بالكريمة" at bounding box center [1279, 264] width 99 height 17
click at [1147, 284] on div "Description Ar: شوربة كريمية غنية بقطع الدجاج الطرية ومذاق الزبدة الناعم." at bounding box center [1168, 317] width 357 height 75
click at [1147, 299] on span "شوربة كريمية غنية بقطع الدجاج الطرية ومذاق الزبدة الناعم." at bounding box center [1202, 317] width 256 height 41
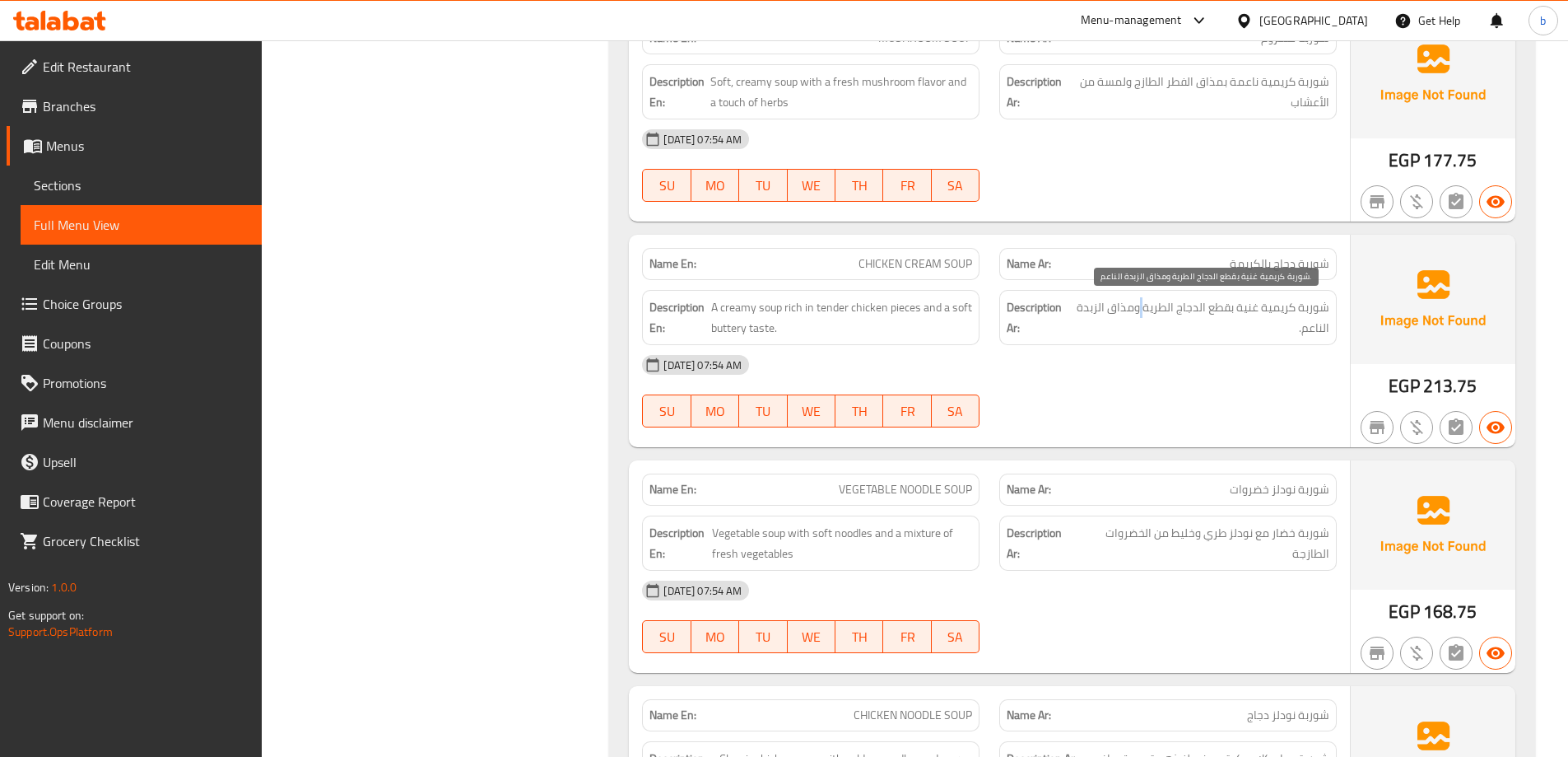
click at [1147, 299] on span "شوربة كريمية غنية بقطع الدجاج الطرية ومذاق الزبدة الناعم." at bounding box center [1202, 317] width 256 height 41
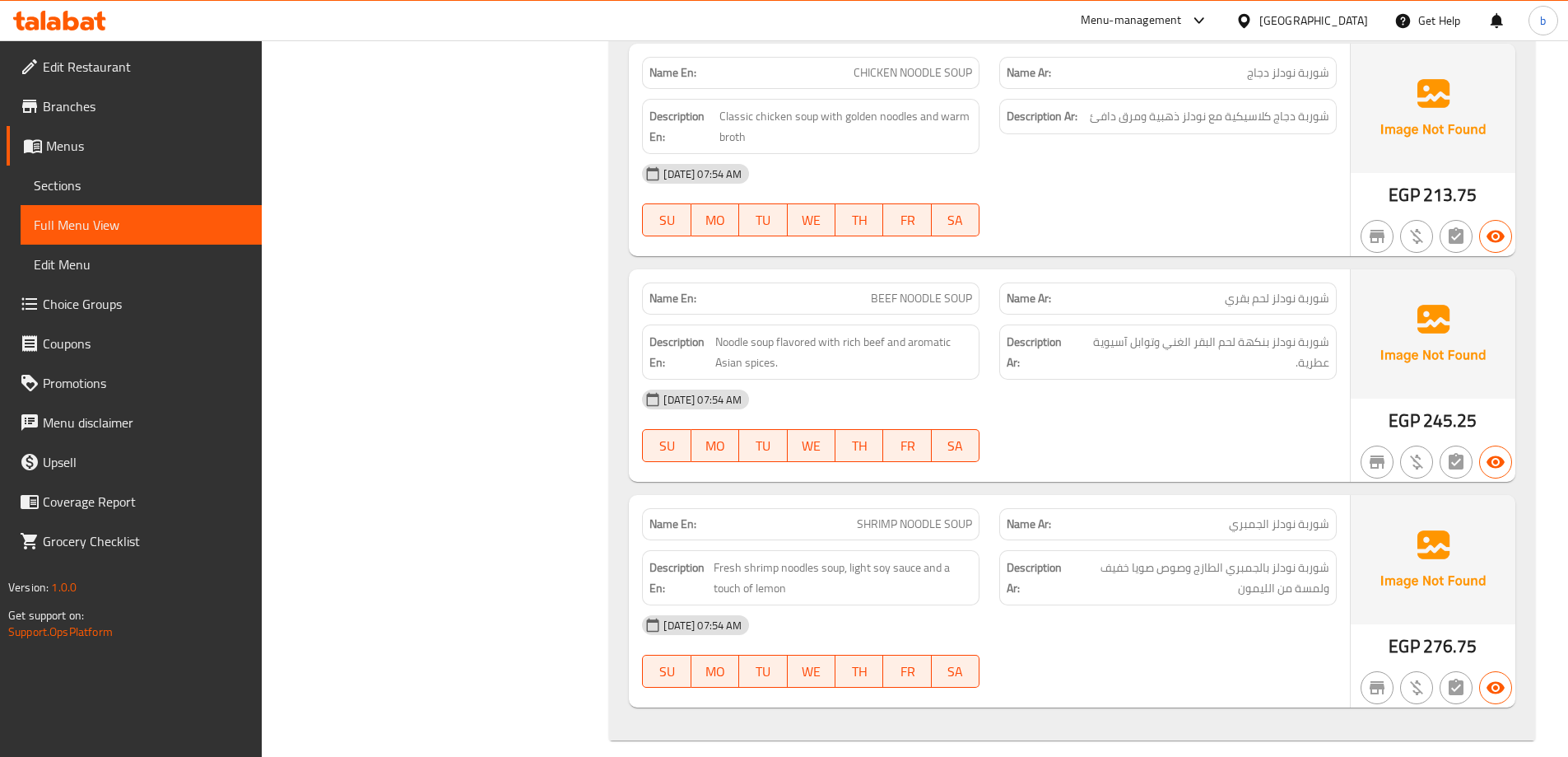
scroll to position [9779, 0]
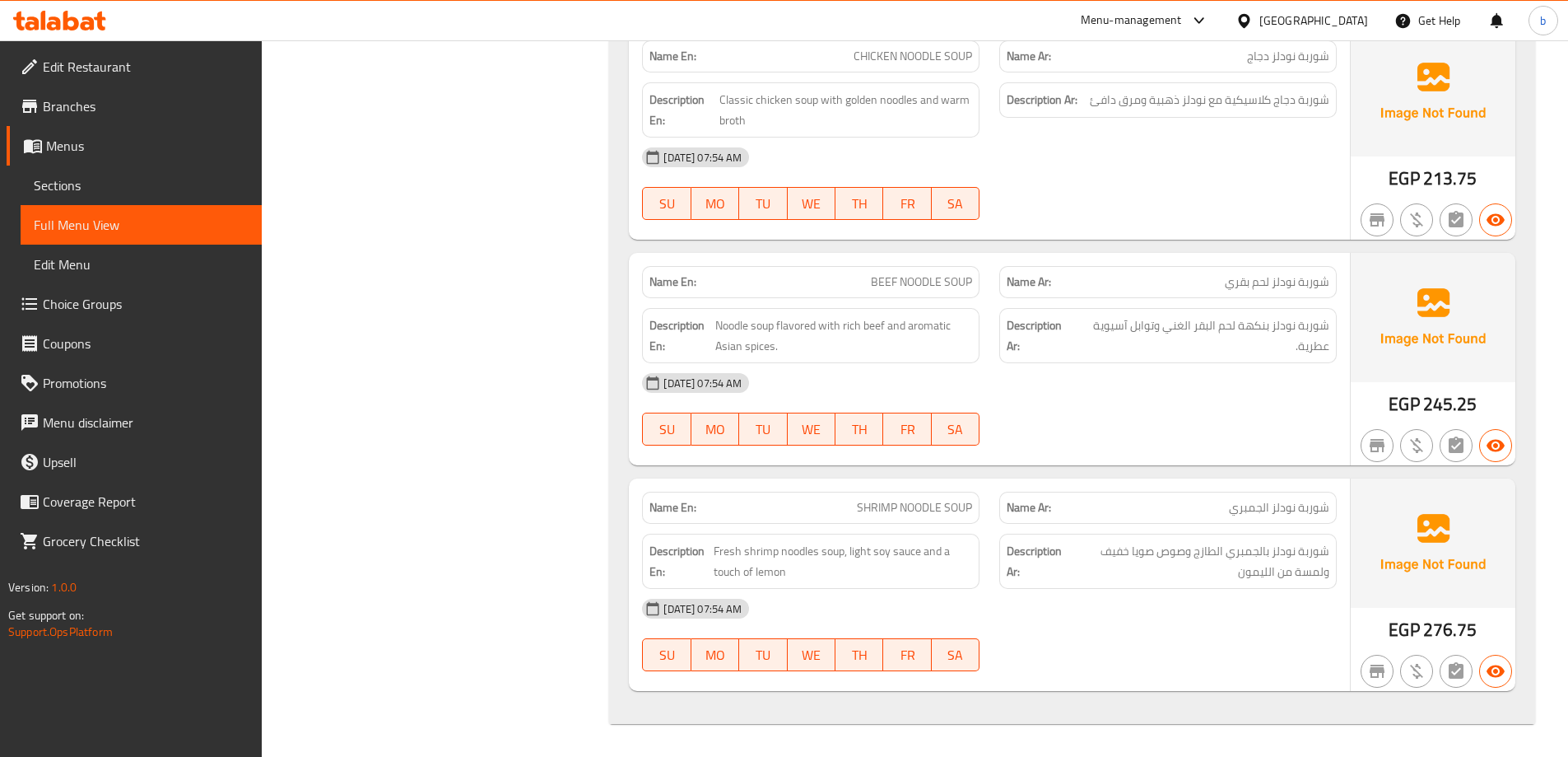
click at [1292, 293] on div "Name Ar: شوربة نودلز لحم بقري" at bounding box center [1168, 281] width 337 height 32
click at [1317, 322] on span "شوربة نودلز بنكهة لحم البقر الغني وتوابل آسيوية عطرية." at bounding box center [1202, 335] width 254 height 41
click at [1241, 352] on span "شوربة نودلز بنكهة لحم البقر الغني وتوابل آسيوية عطرية." at bounding box center [1202, 335] width 254 height 41
click at [1307, 328] on span "شوربة نودلز بنكهة لحم البقر الغني وتوابل آسيوية عطرية." at bounding box center [1202, 335] width 254 height 41
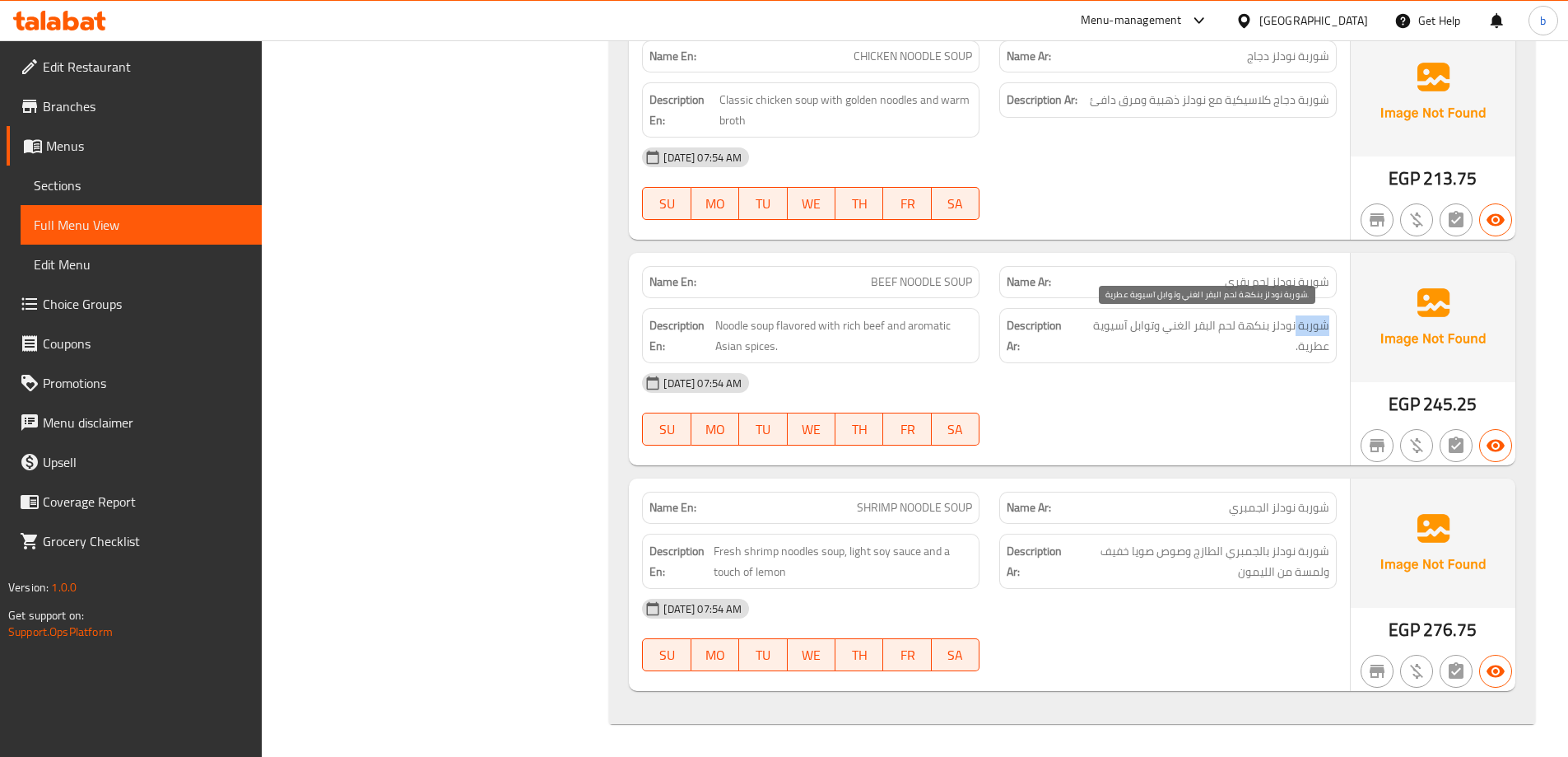
click at [1307, 328] on span "شوربة نودلز بنكهة لحم البقر الغني وتوابل آسيوية عطرية." at bounding box center [1202, 335] width 254 height 41
click at [1153, 381] on div "[DATE] 07:54 AM" at bounding box center [989, 383] width 715 height 40
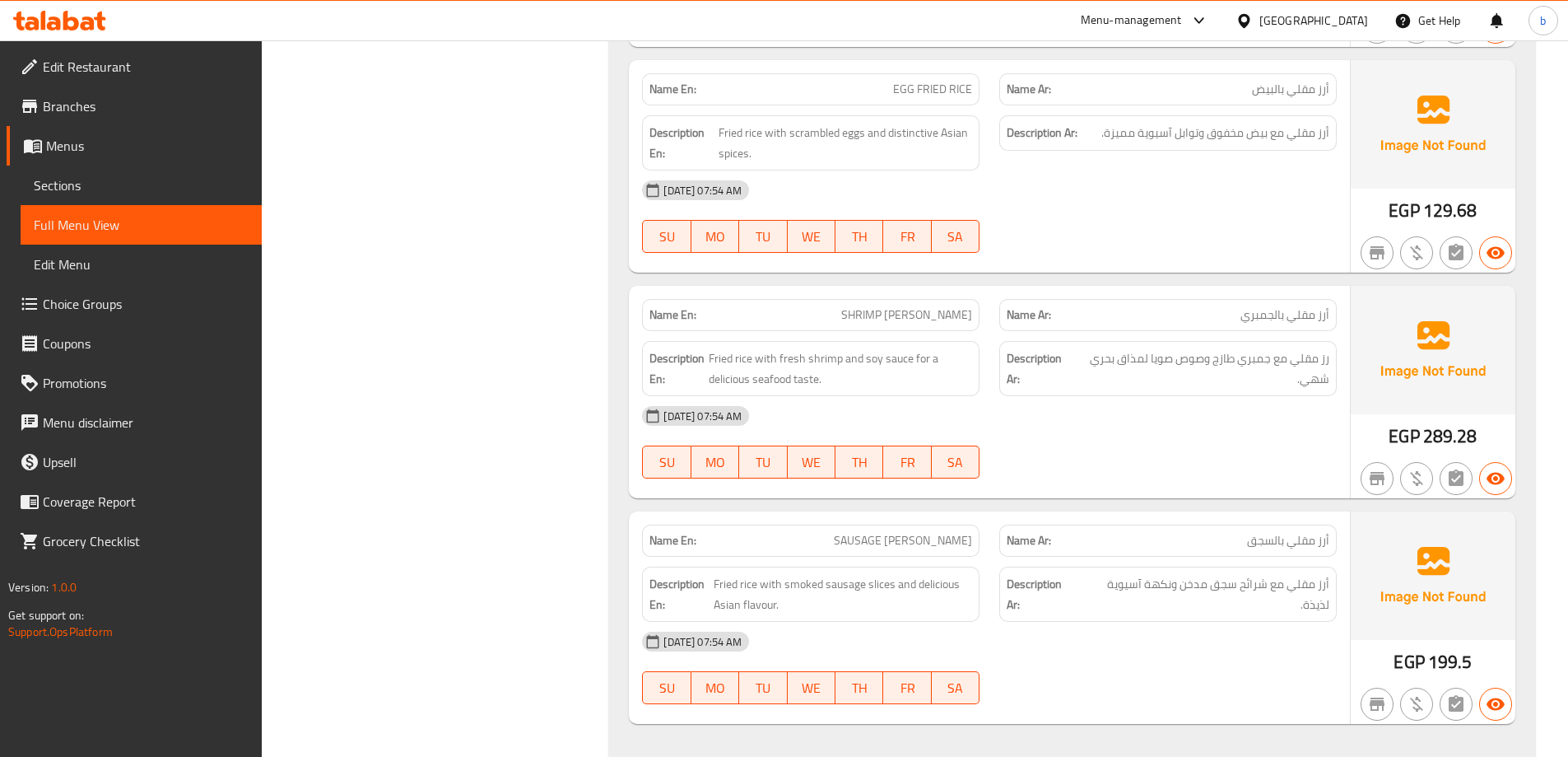
scroll to position [8599, 0]
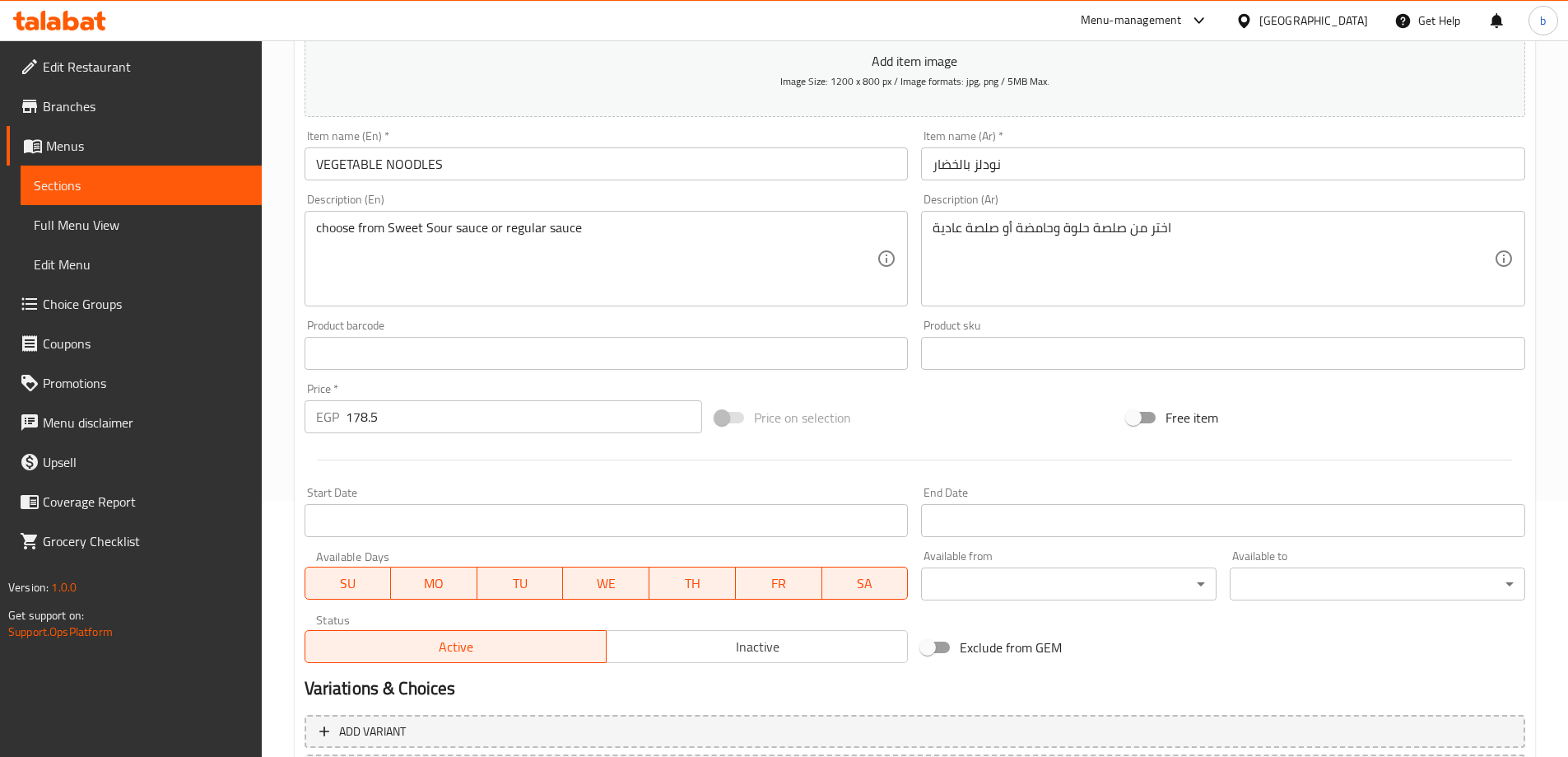
scroll to position [78, 0]
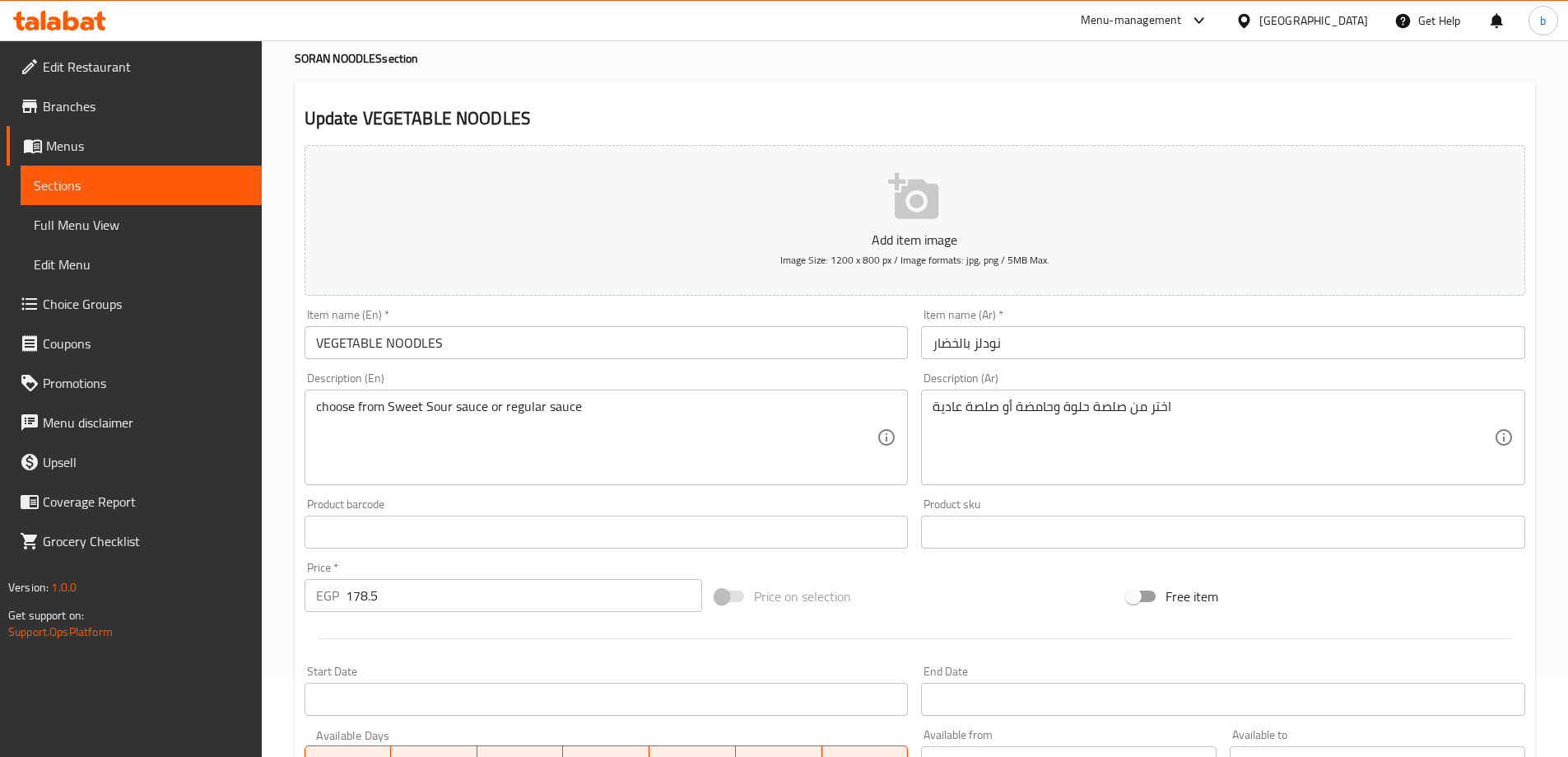
click at [76, 181] on span "Sections" at bounding box center [141, 185] width 215 height 20
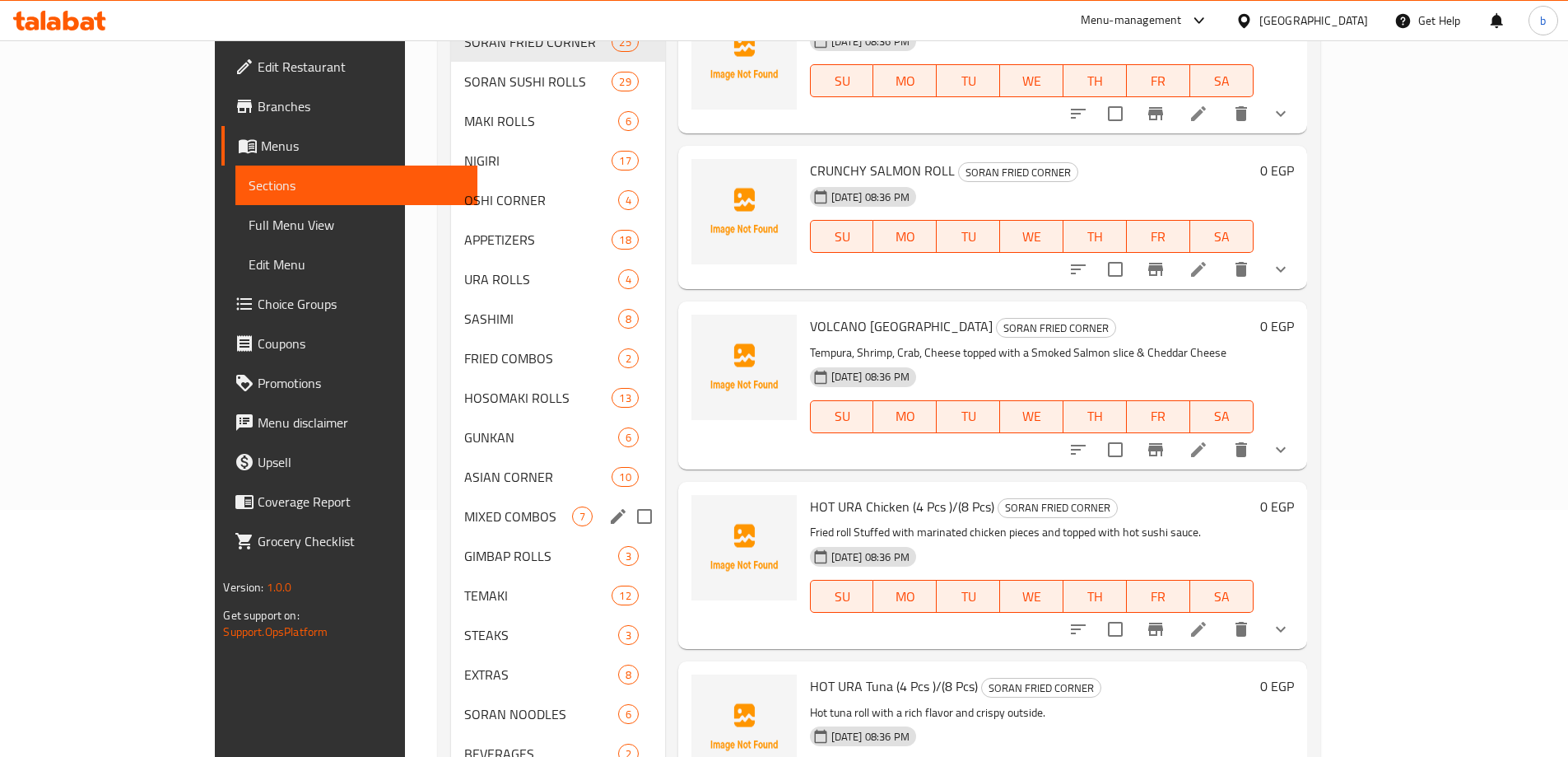
scroll to position [410, 0]
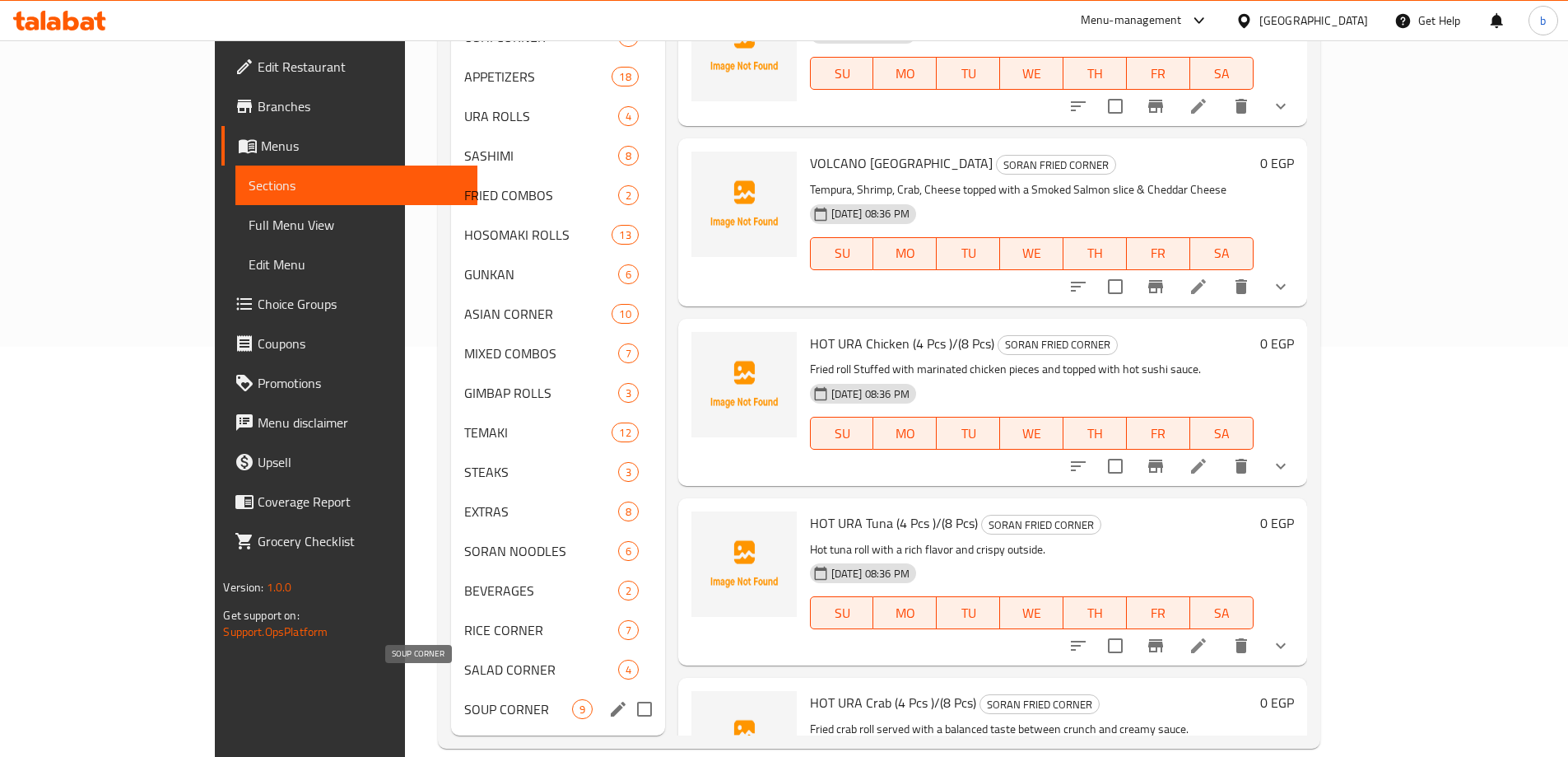
click at [464, 699] on span "SOUP CORNER" at bounding box center [518, 709] width 108 height 20
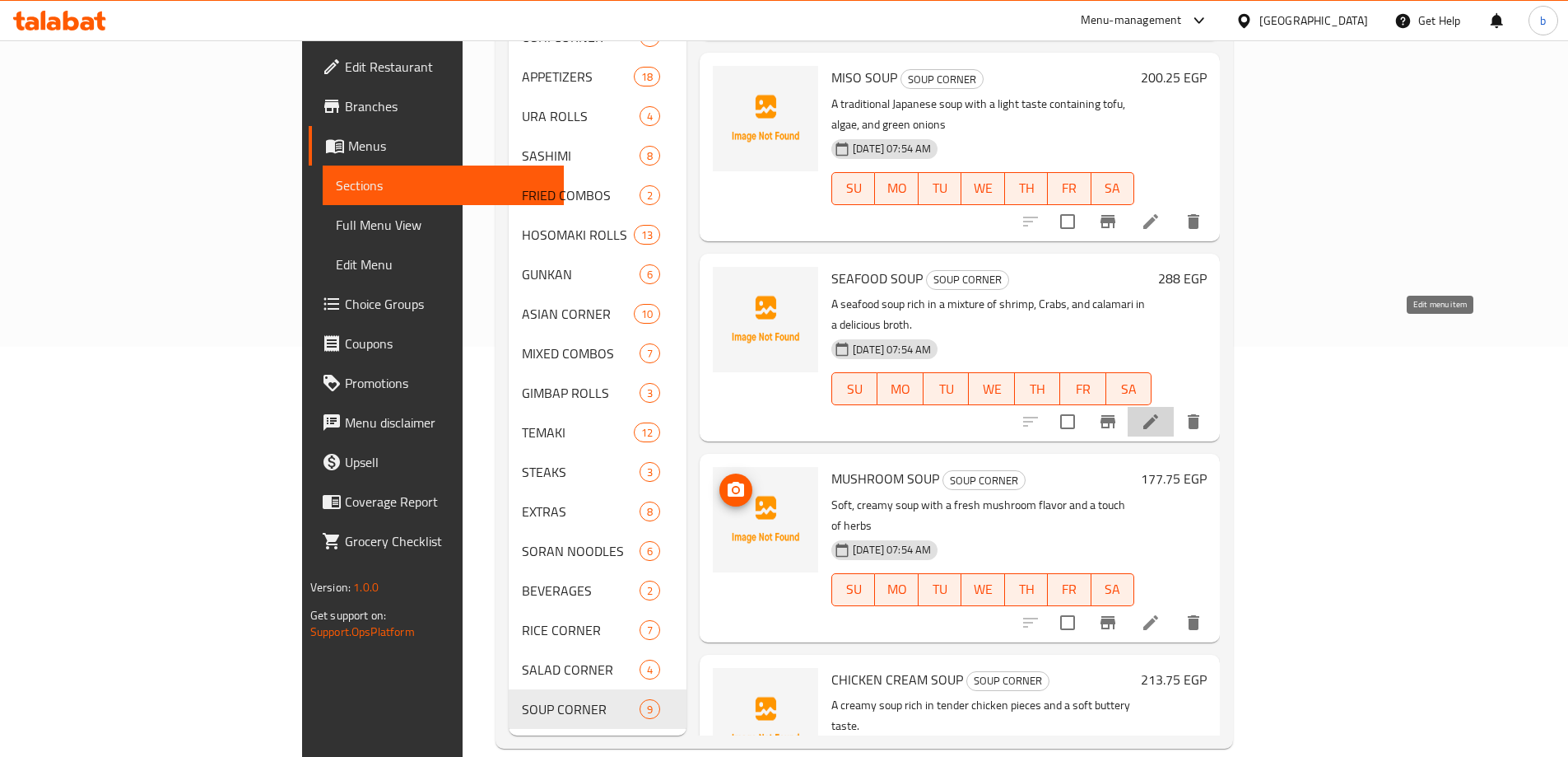
click at [1160, 412] on icon at bounding box center [1150, 422] width 20 height 20
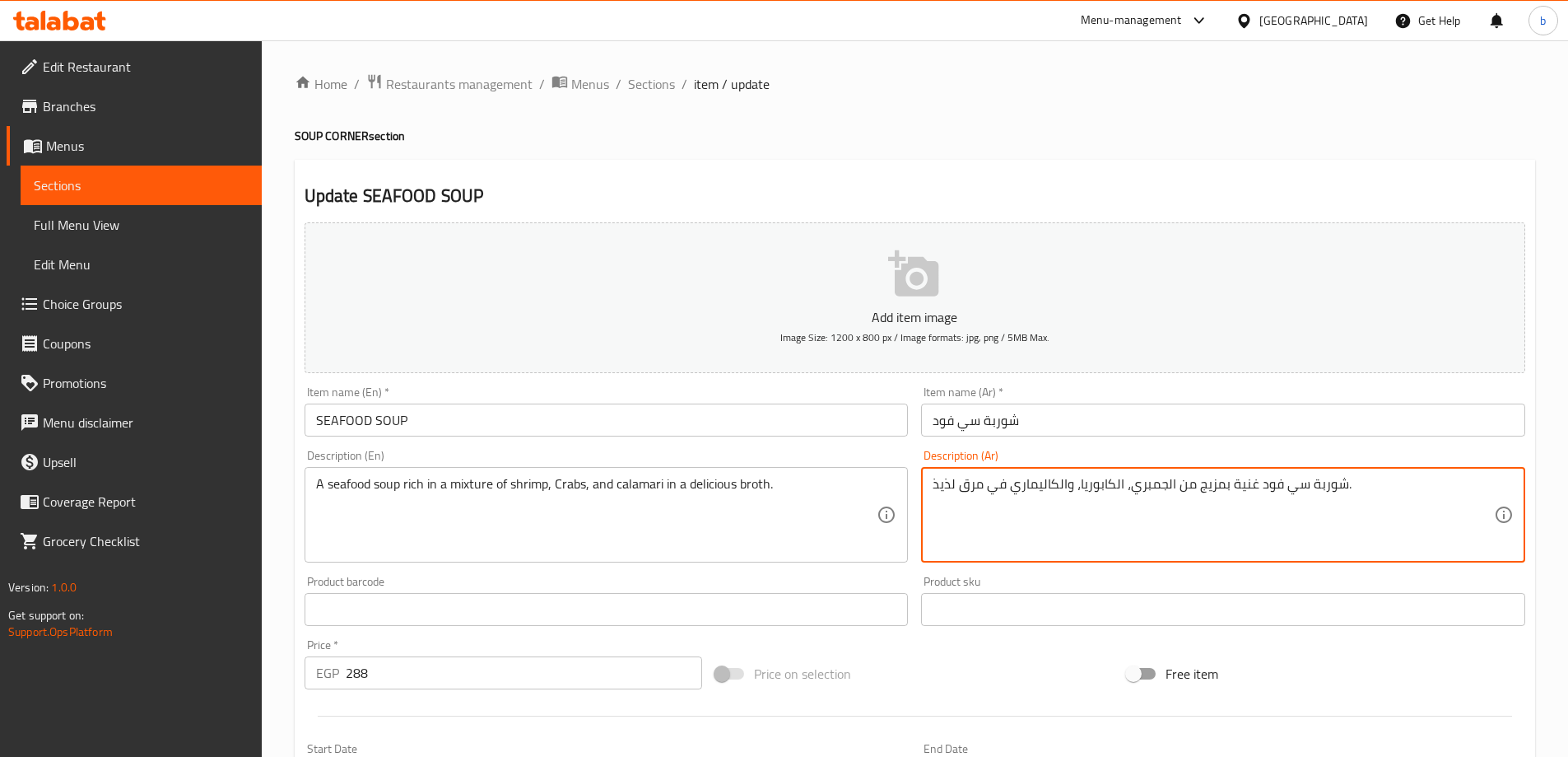
drag, startPoint x: 1259, startPoint y: 491, endPoint x: 1294, endPoint y: 496, distance: 35.4
click at [1442, 547] on textarea "شوربة سي فود غنية بمزيج من الجمبري، الكابوريا، والكاليماري في مرق لذيذ." at bounding box center [1213, 515] width 562 height 79
drag, startPoint x: 1257, startPoint y: 485, endPoint x: 1301, endPoint y: 492, distance: 44.6
click at [1301, 492] on textarea "شوربة سي فود غنية بمزيج من الجمبري، الكابوريا، والكاليماري في مرق لذيذ." at bounding box center [1213, 515] width 562 height 79
paste textarea "مأكولات بحرية"
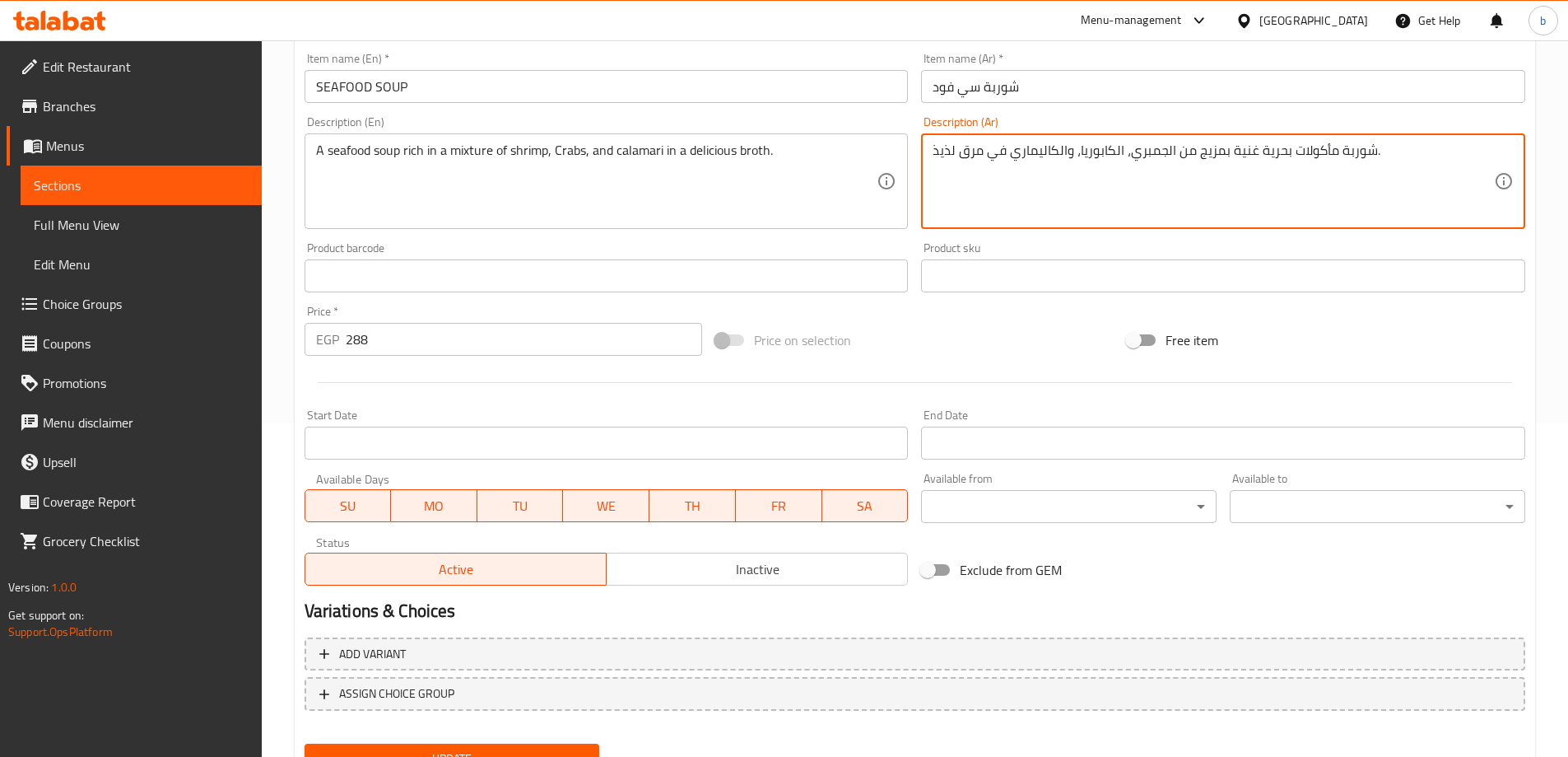
scroll to position [407, 0]
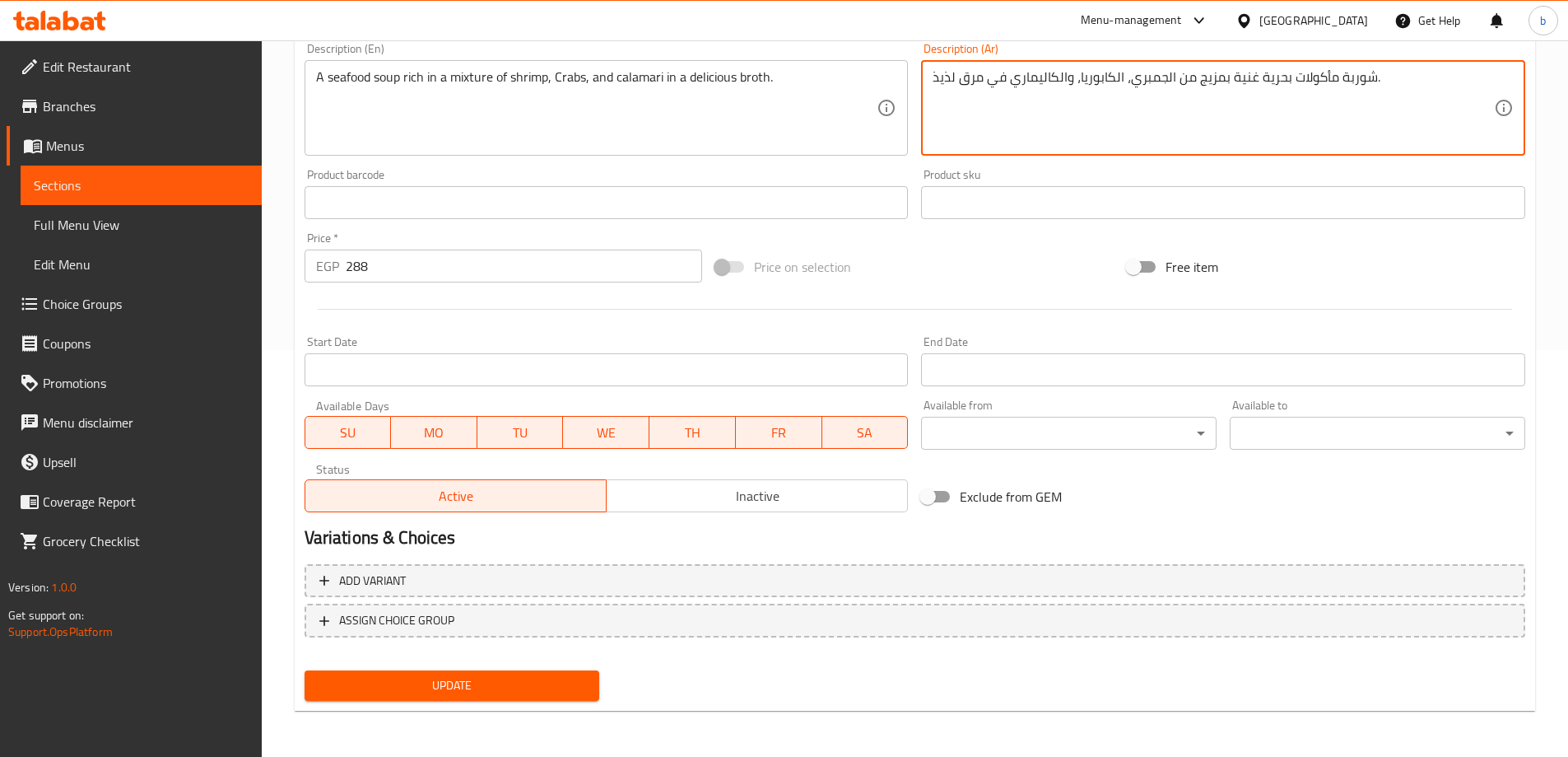
type textarea "شوربة مأكولات بحرية غنية بمزيج من الجمبري، الكابوريا، والكاليماري في مرق لذيذ."
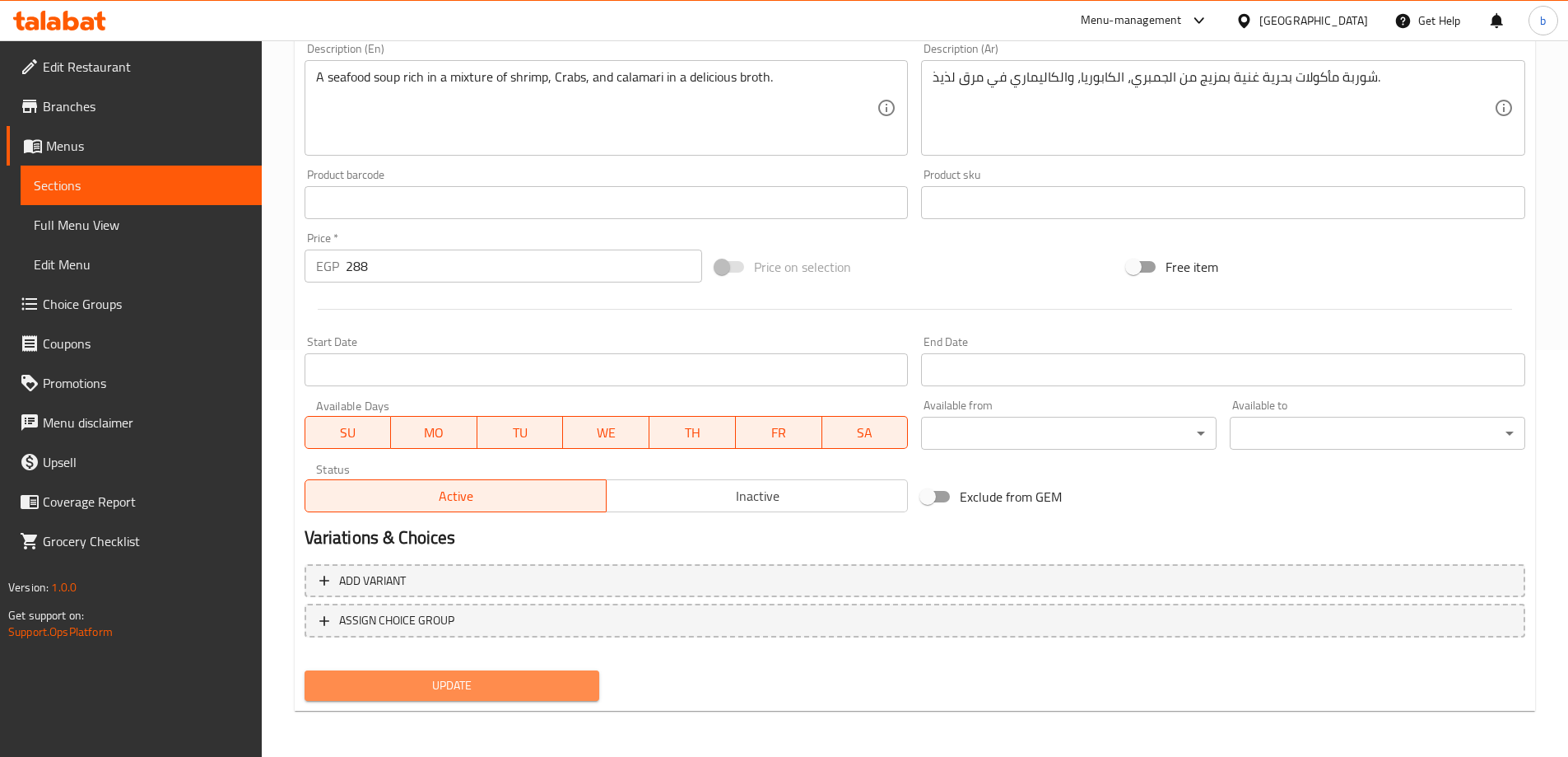
click at [516, 685] on span "Update" at bounding box center [452, 685] width 269 height 21
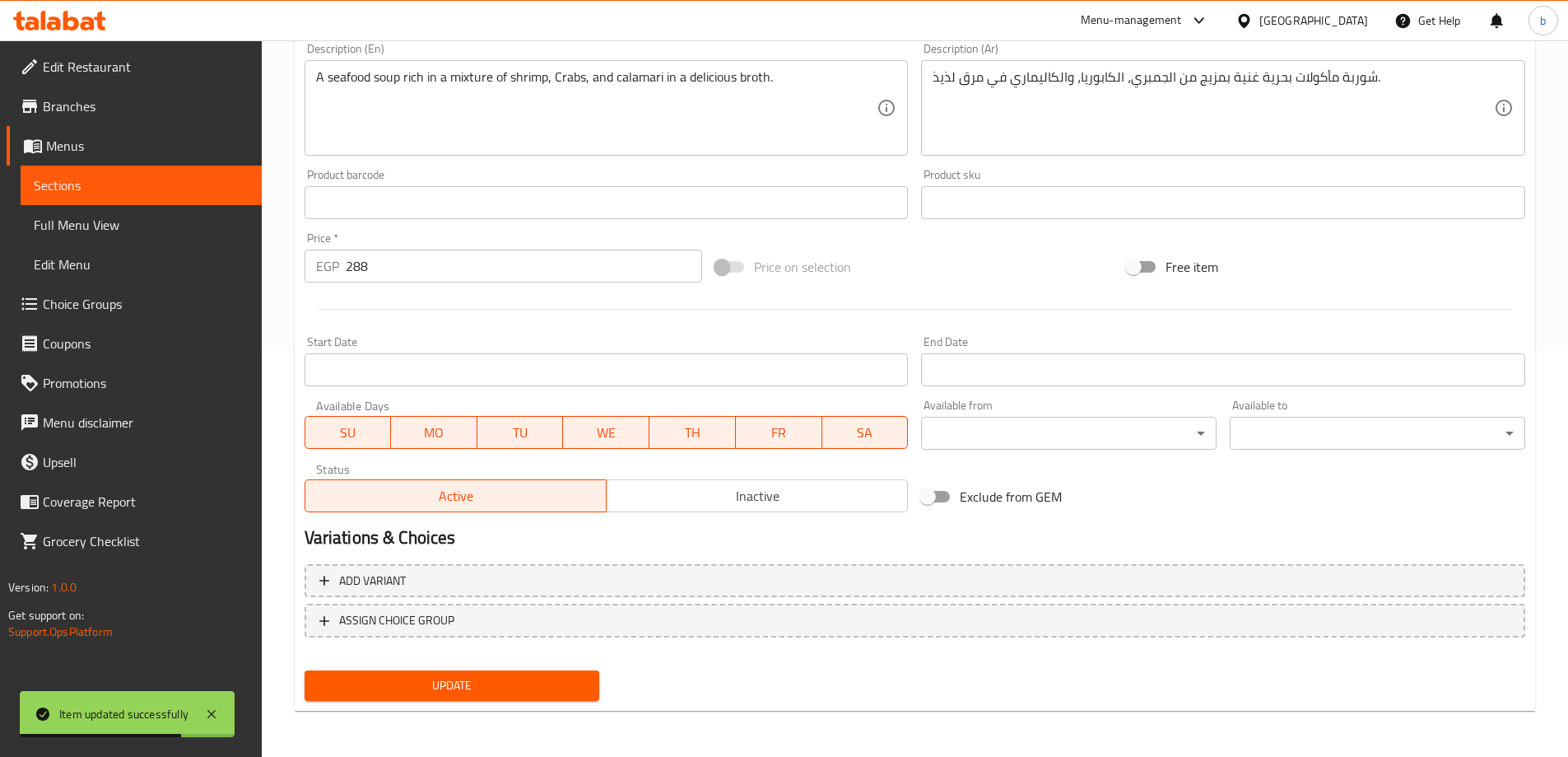
click at [151, 177] on span "Sections" at bounding box center [141, 185] width 215 height 20
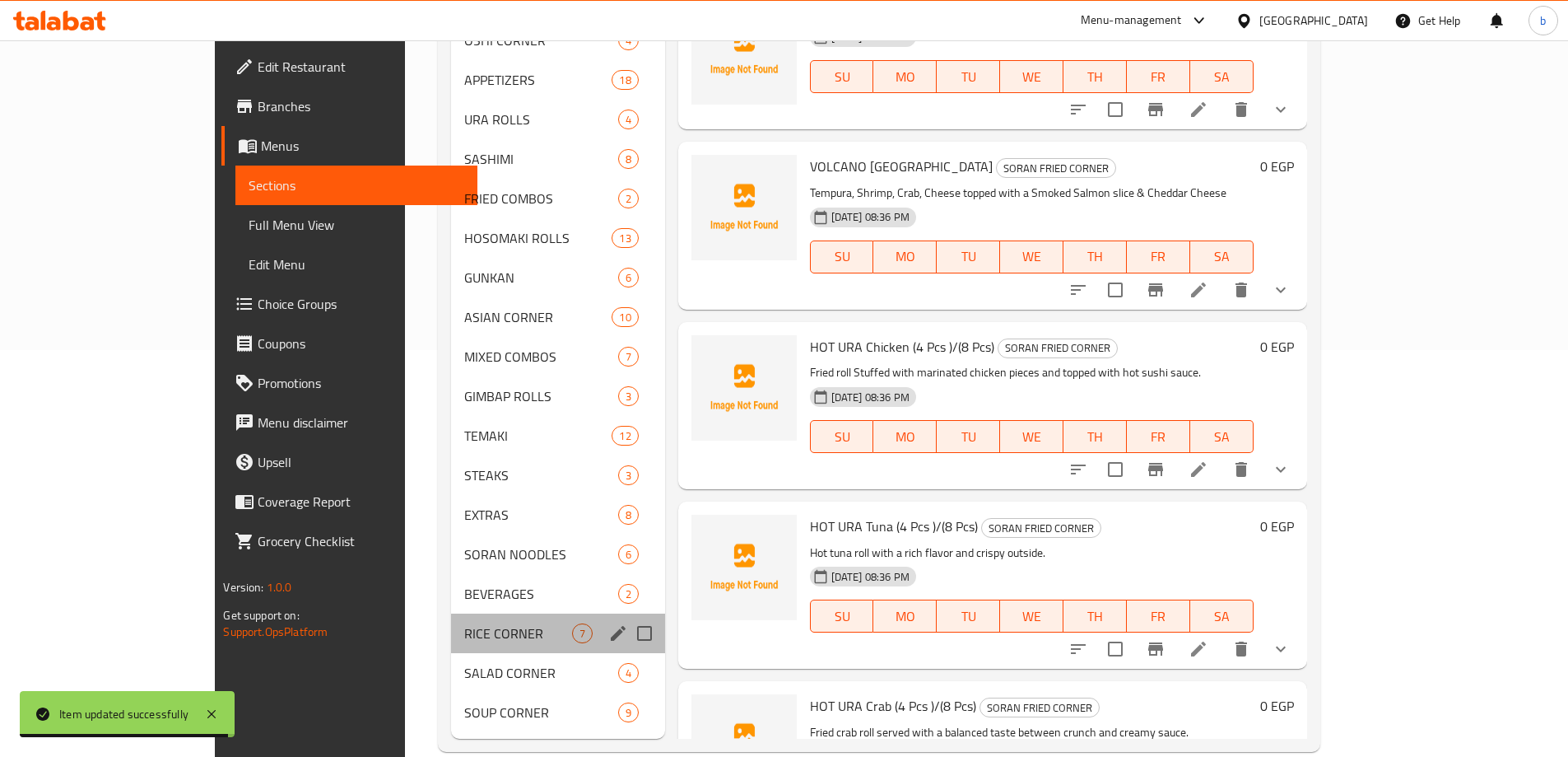
click at [451, 613] on div "RICE CORNER 7" at bounding box center [557, 633] width 214 height 40
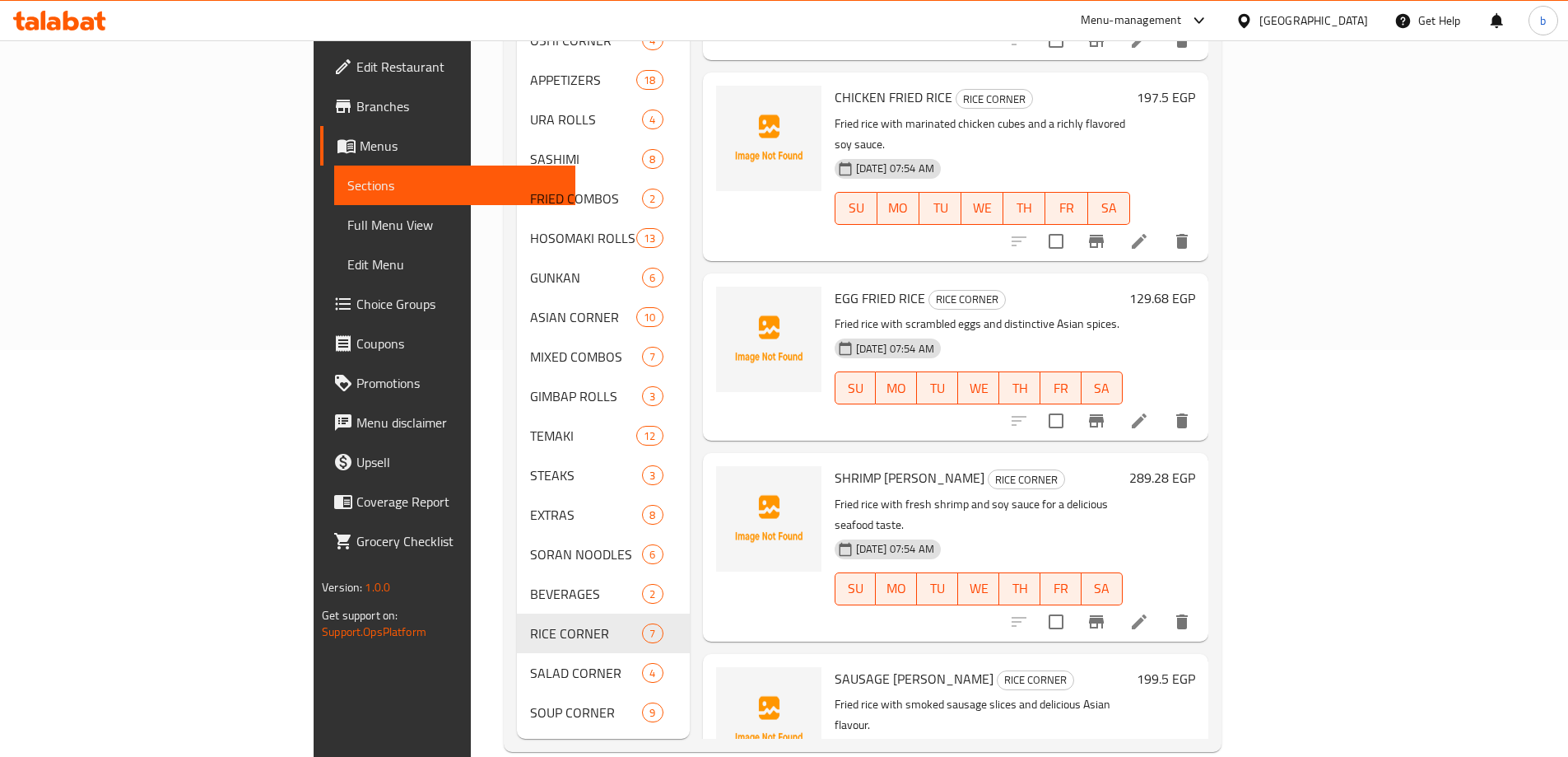
scroll to position [410, 0]
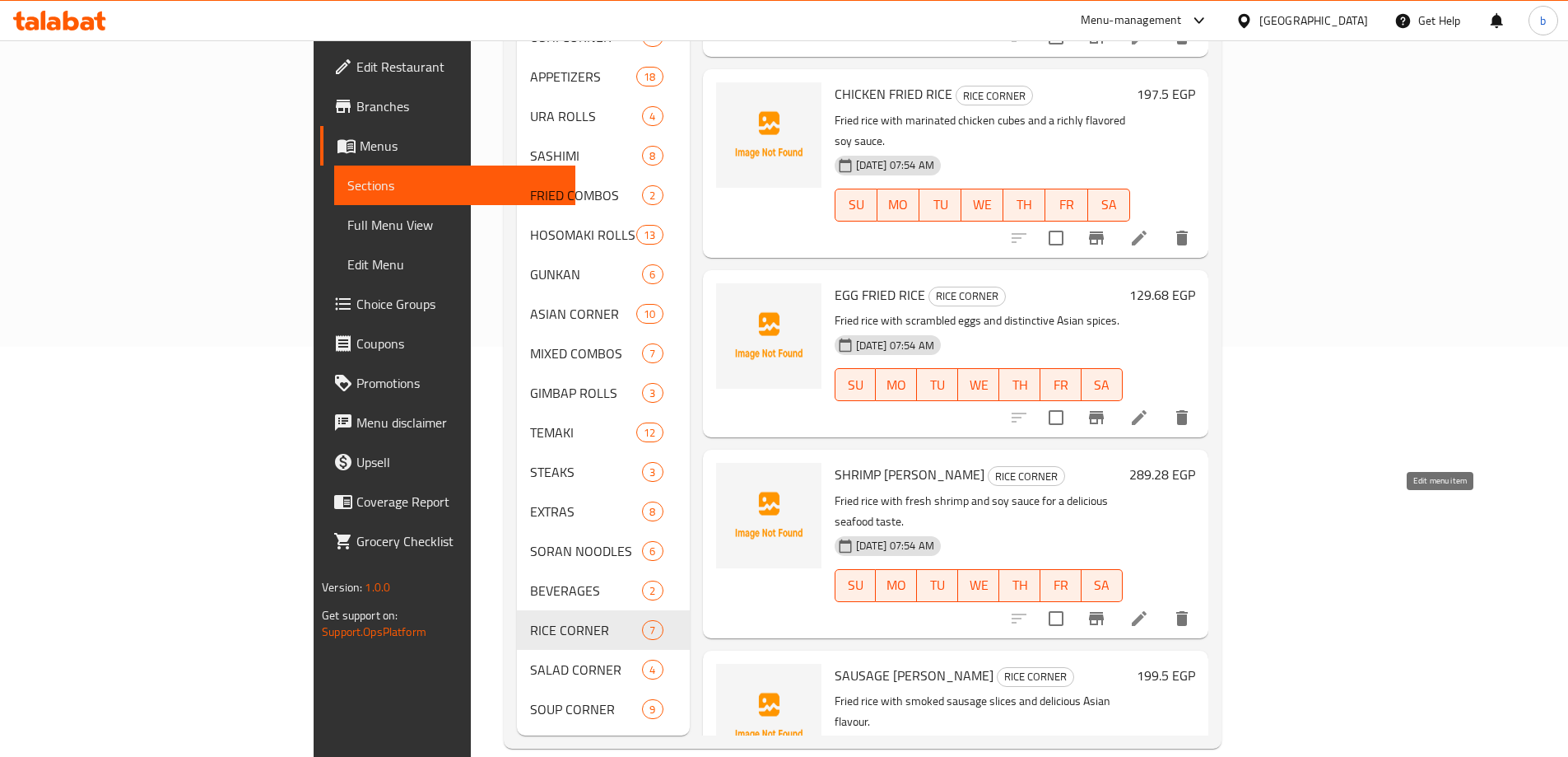
click at [1149, 609] on icon at bounding box center [1140, 619] width 20 height 20
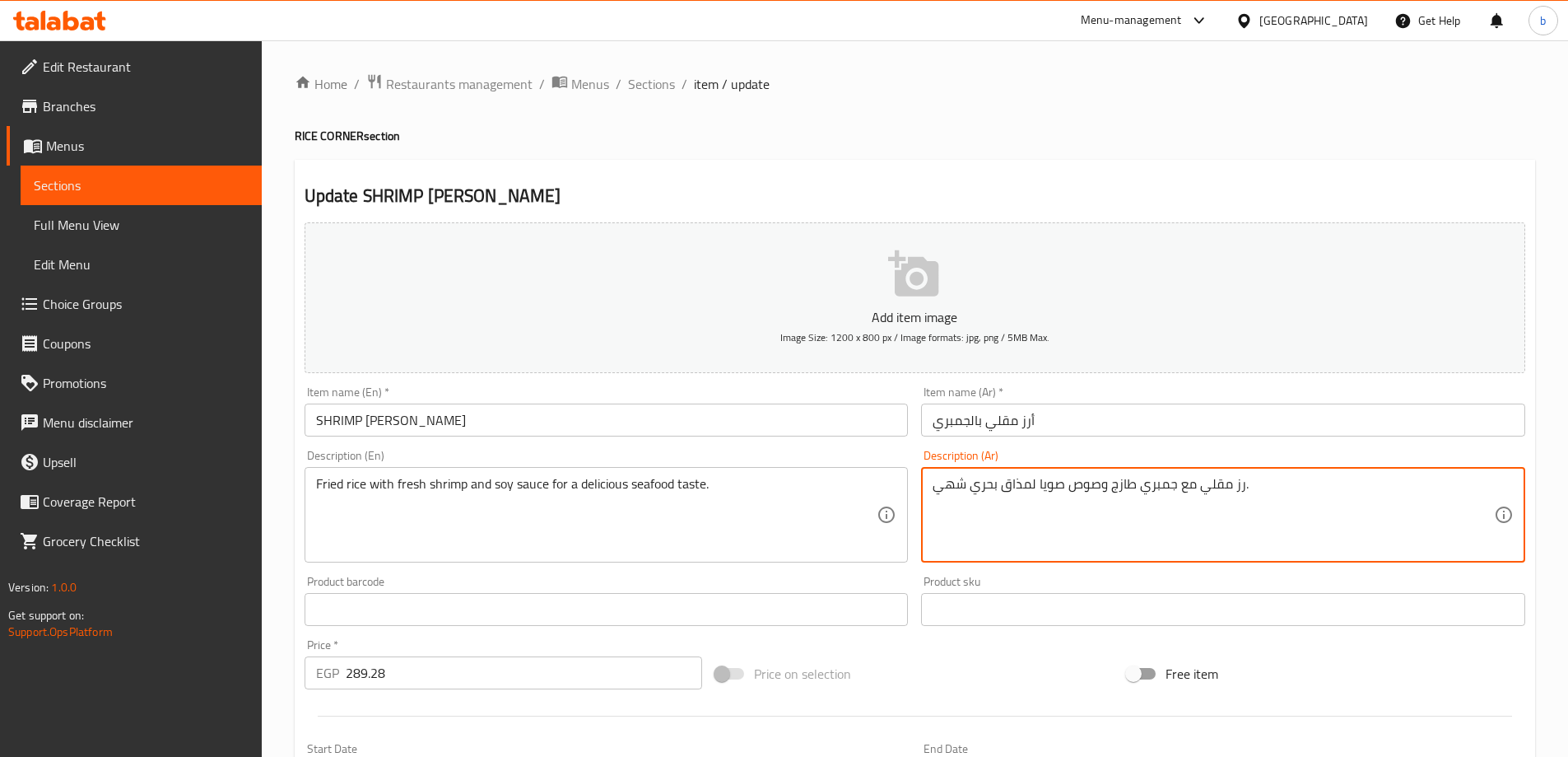
drag, startPoint x: 971, startPoint y: 489, endPoint x: 997, endPoint y: 494, distance: 26.5
paste textarea "مأكولات بحرية"
click at [936, 490] on textarea "رز مقلي مع [PERSON_NAME] وصوص صويا لمذاق مأكولات بحرية شهي." at bounding box center [1213, 515] width 562 height 79
click at [1137, 491] on textarea "رز مقلي مع [PERSON_NAME] وصوص صويا لمذاق مأكولات بحرية شهي." at bounding box center [1213, 515] width 562 height 79
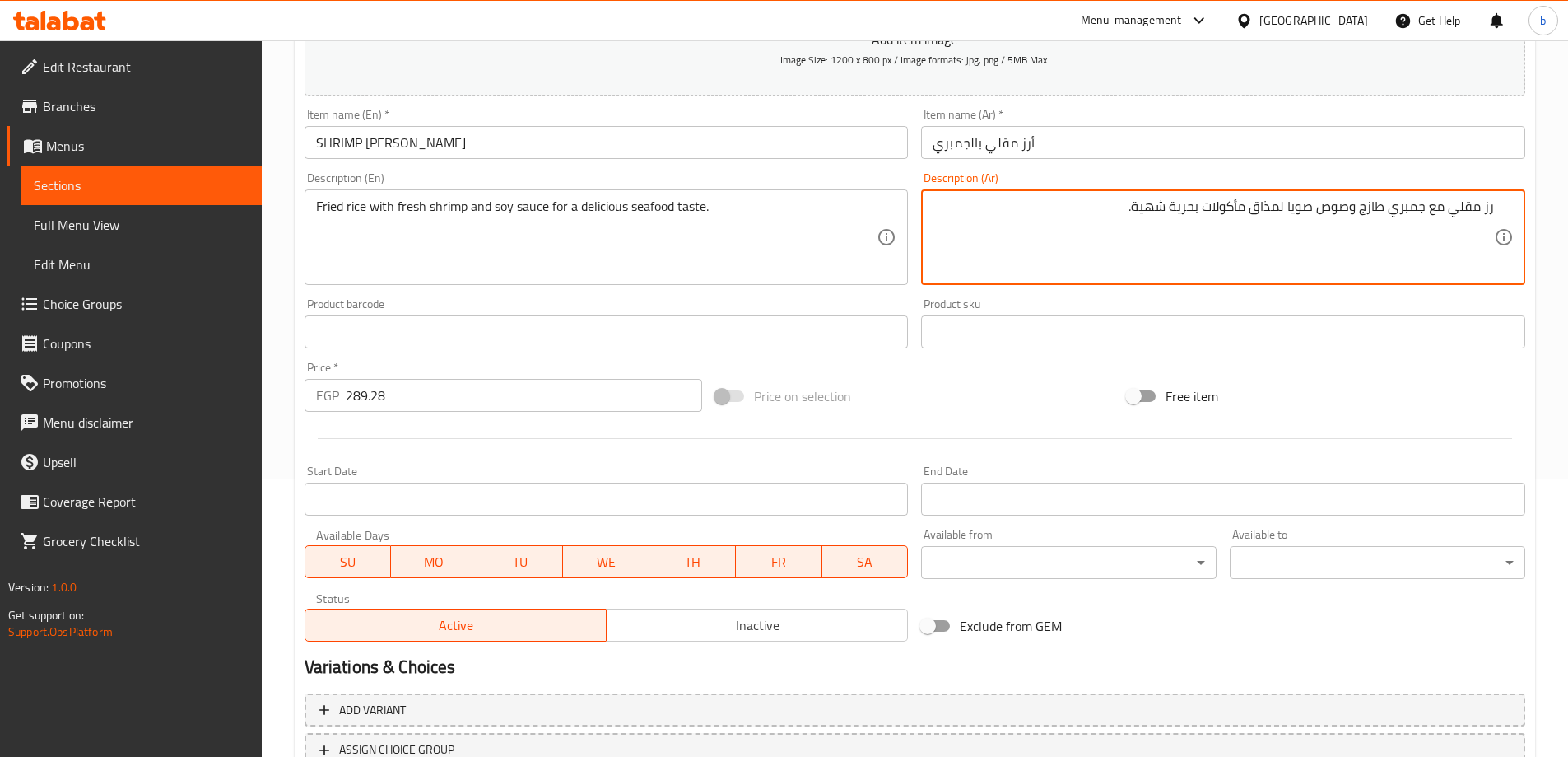
scroll to position [407, 0]
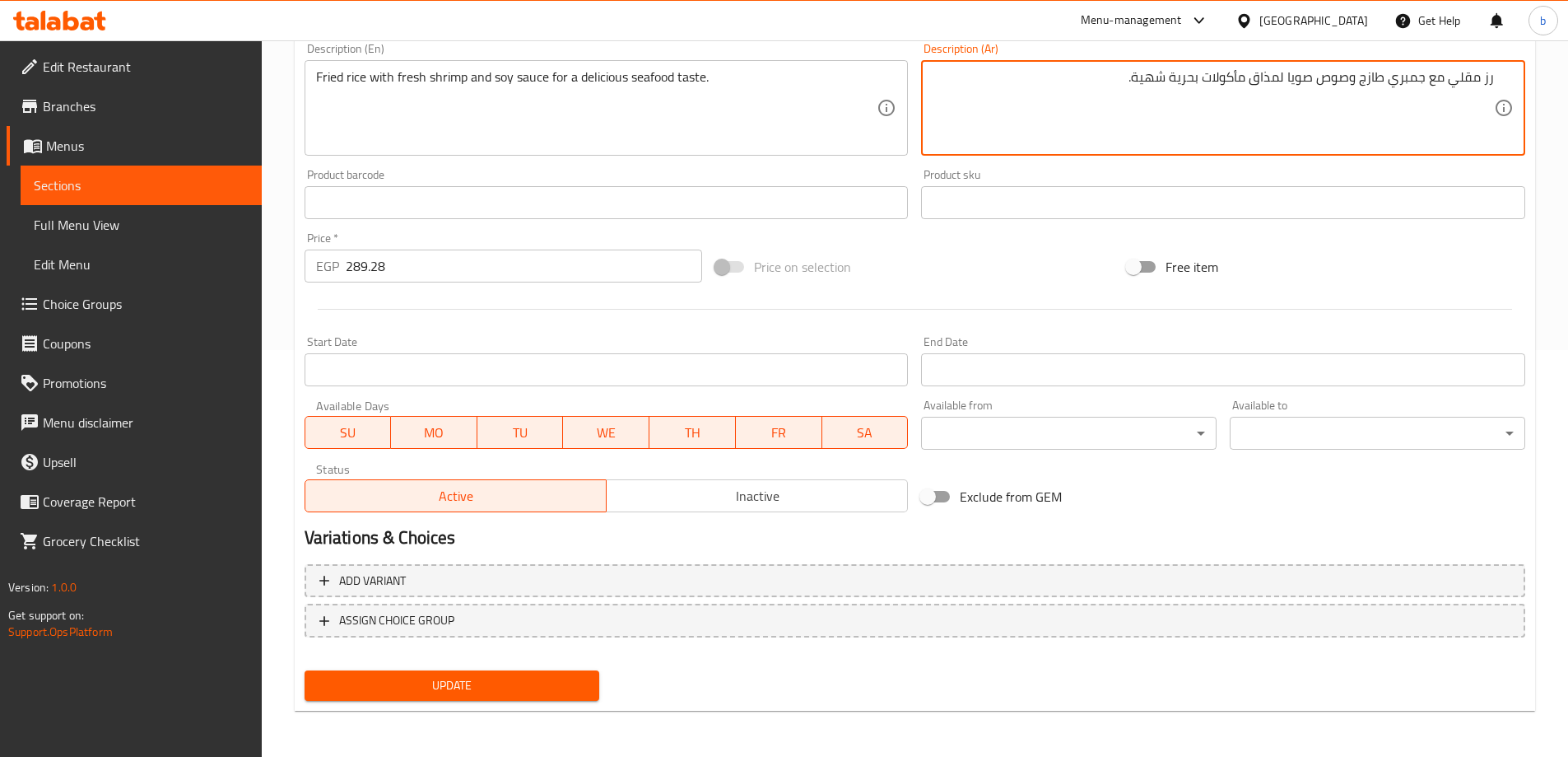
type textarea "رز مقلي مع جمبري طازج وصوص صويا لمذاق مأكولات بحرية شهية."
click at [552, 681] on span "Update" at bounding box center [452, 685] width 269 height 21
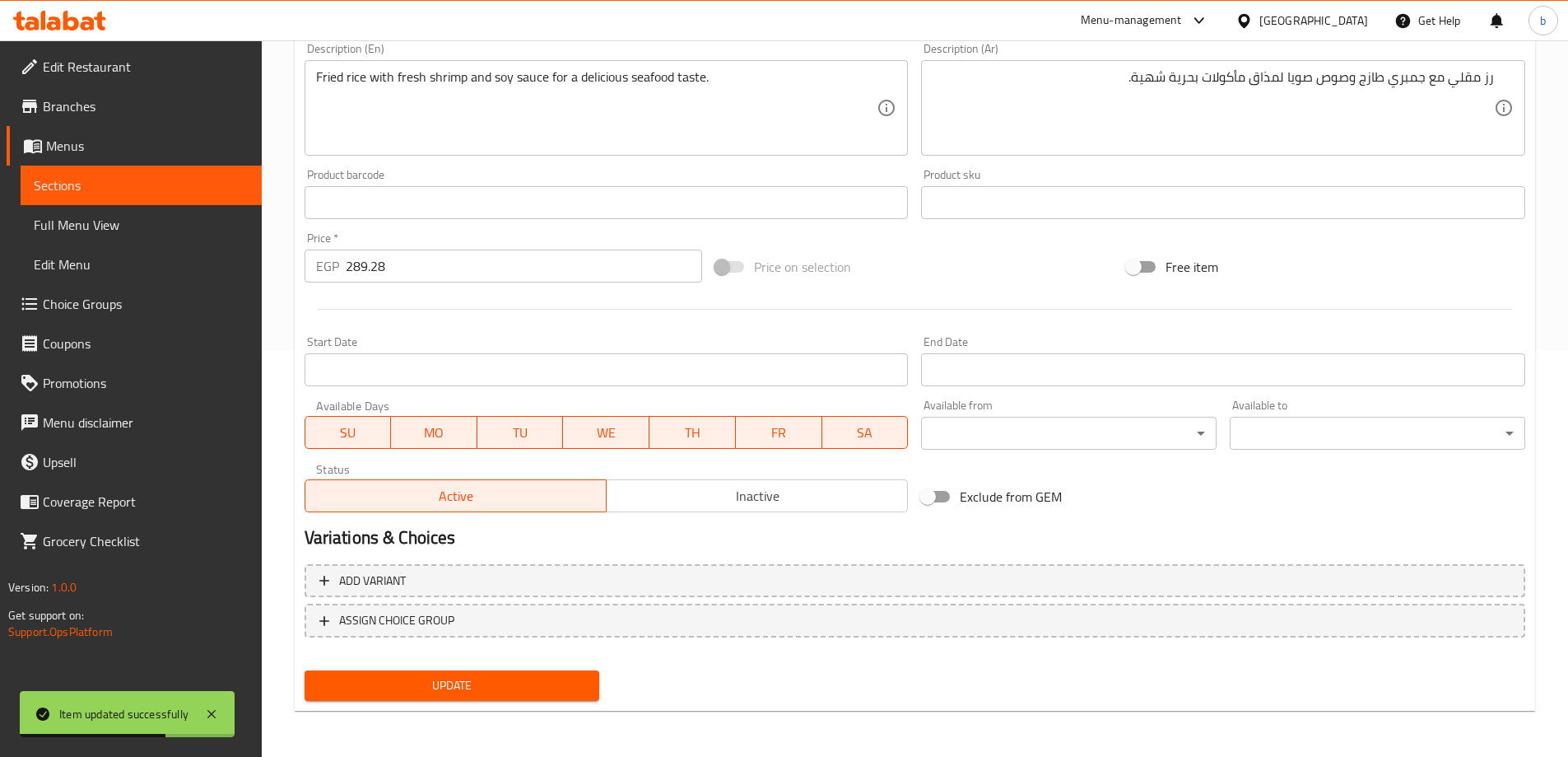
click at [122, 192] on span "Sections" at bounding box center [141, 185] width 215 height 20
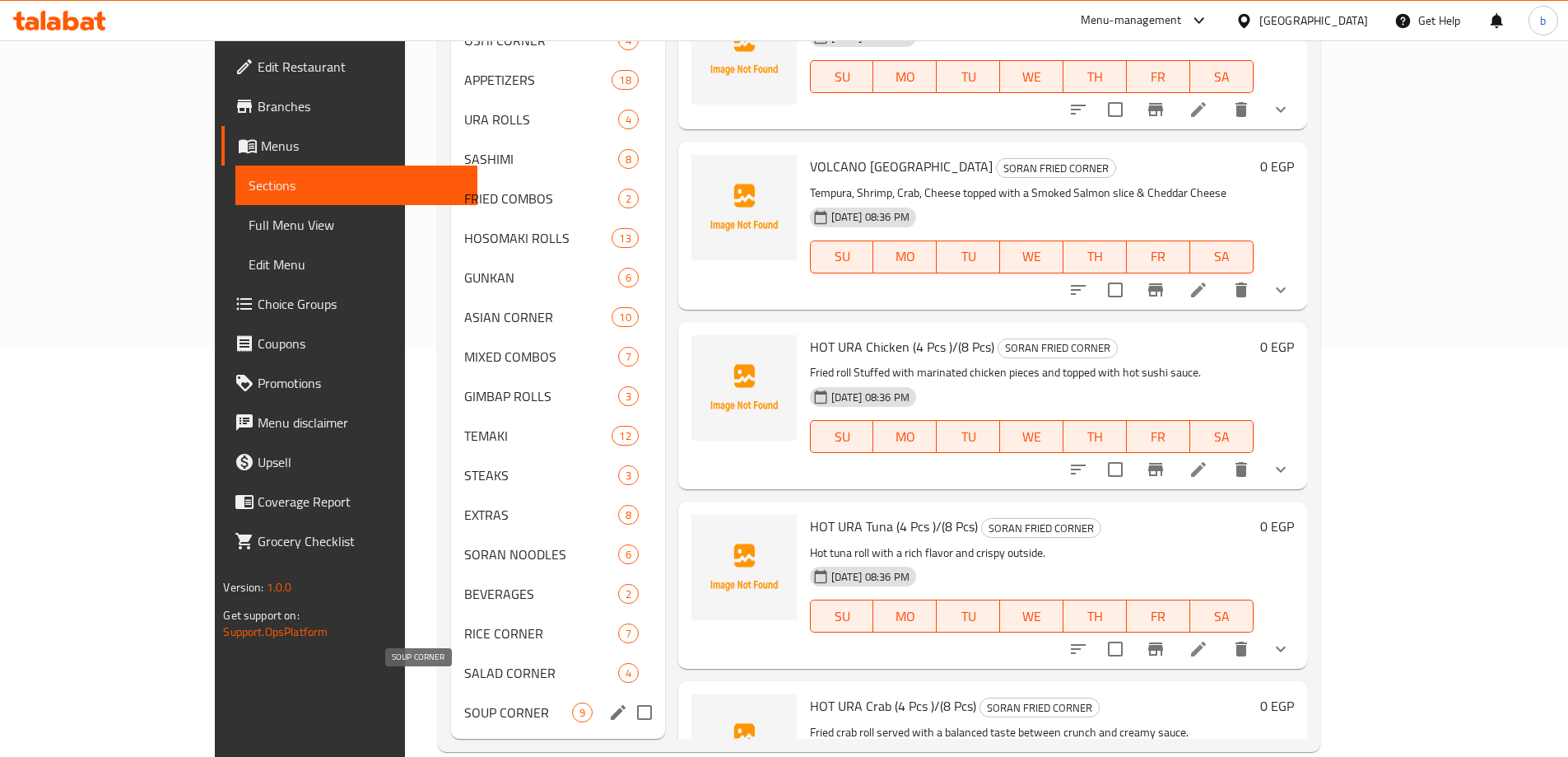
click at [464, 702] on span "SOUP CORNER" at bounding box center [518, 712] width 108 height 20
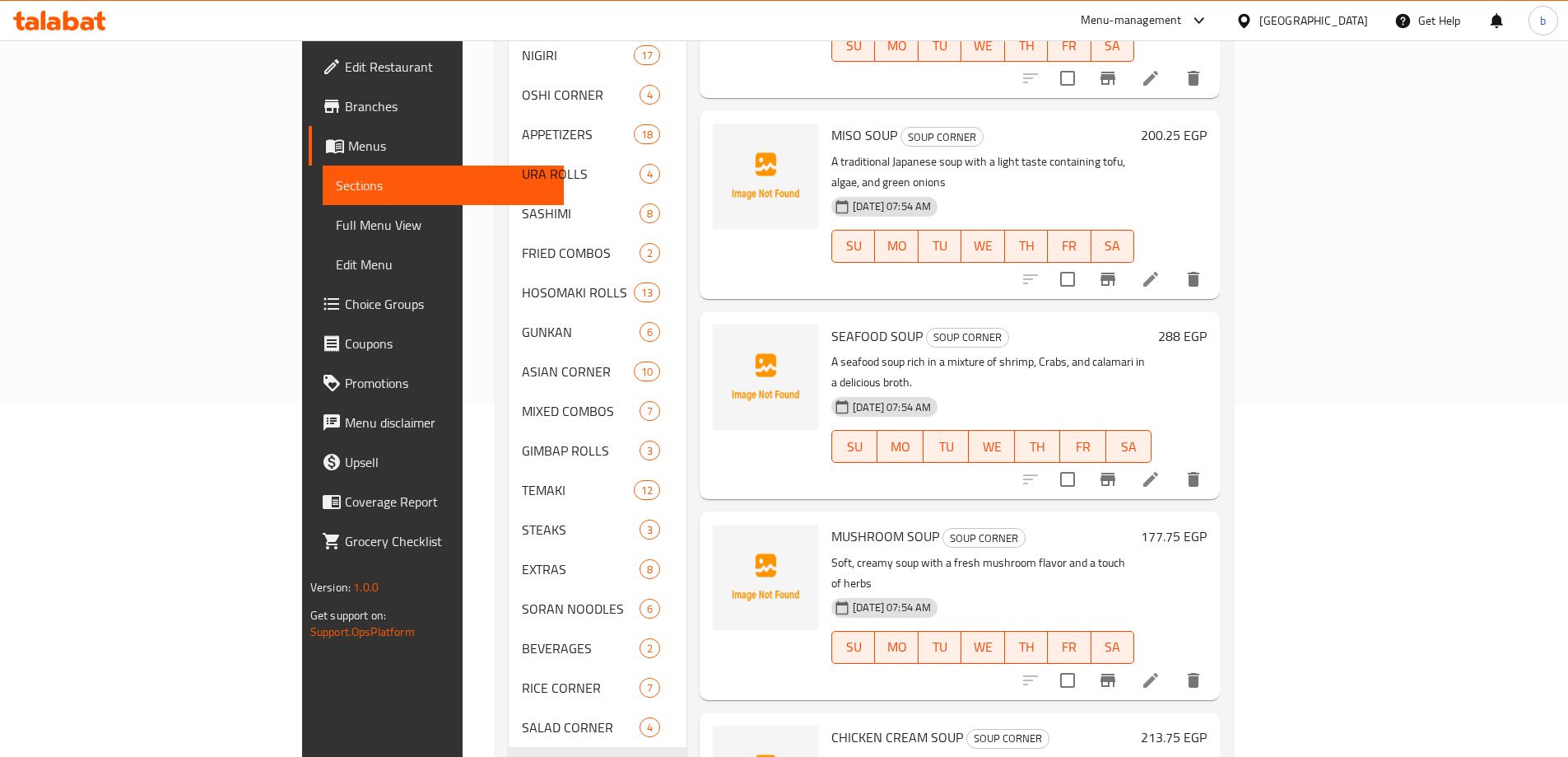
scroll to position [324, 0]
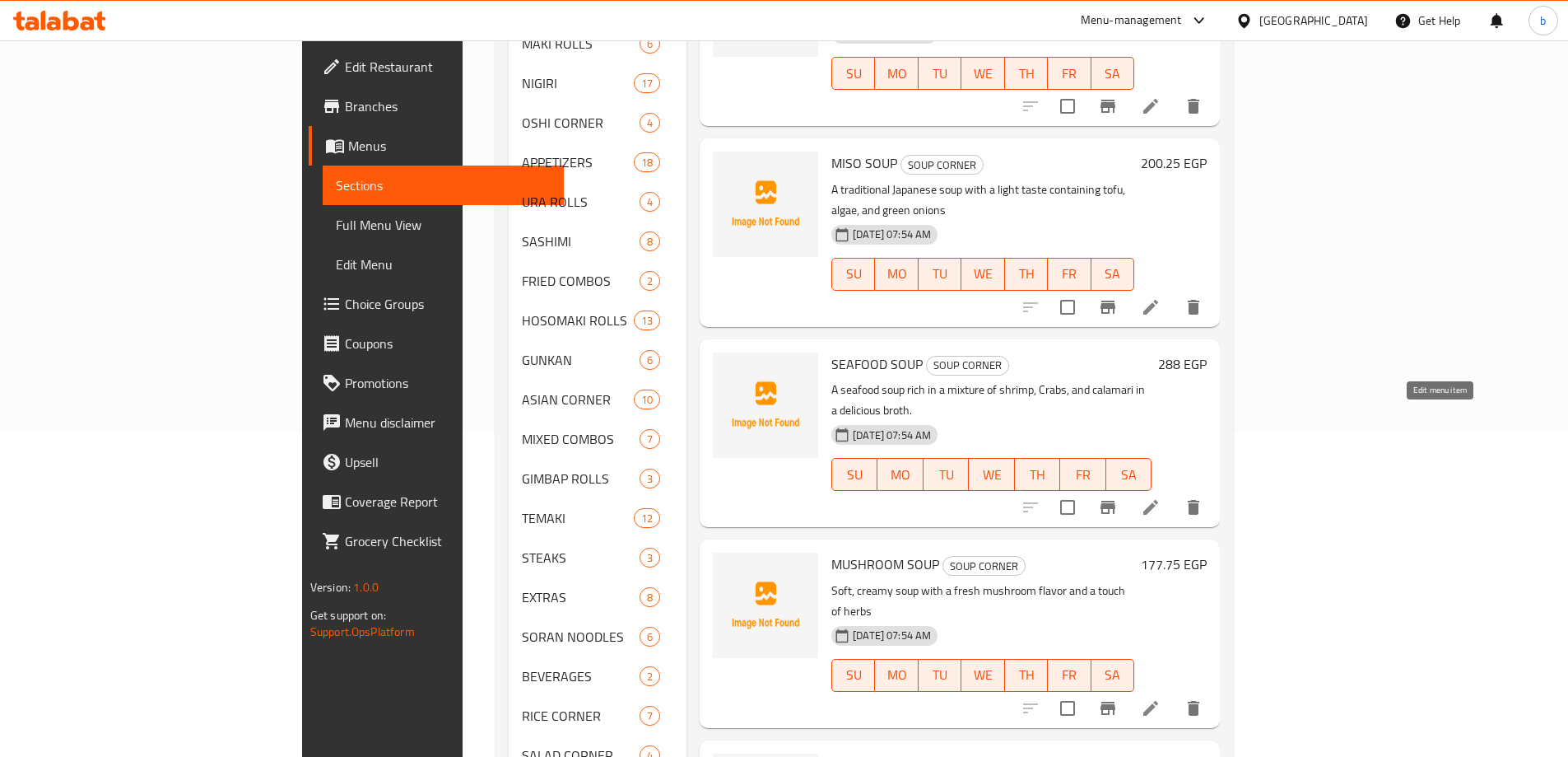
click at [1160, 497] on icon at bounding box center [1150, 507] width 20 height 20
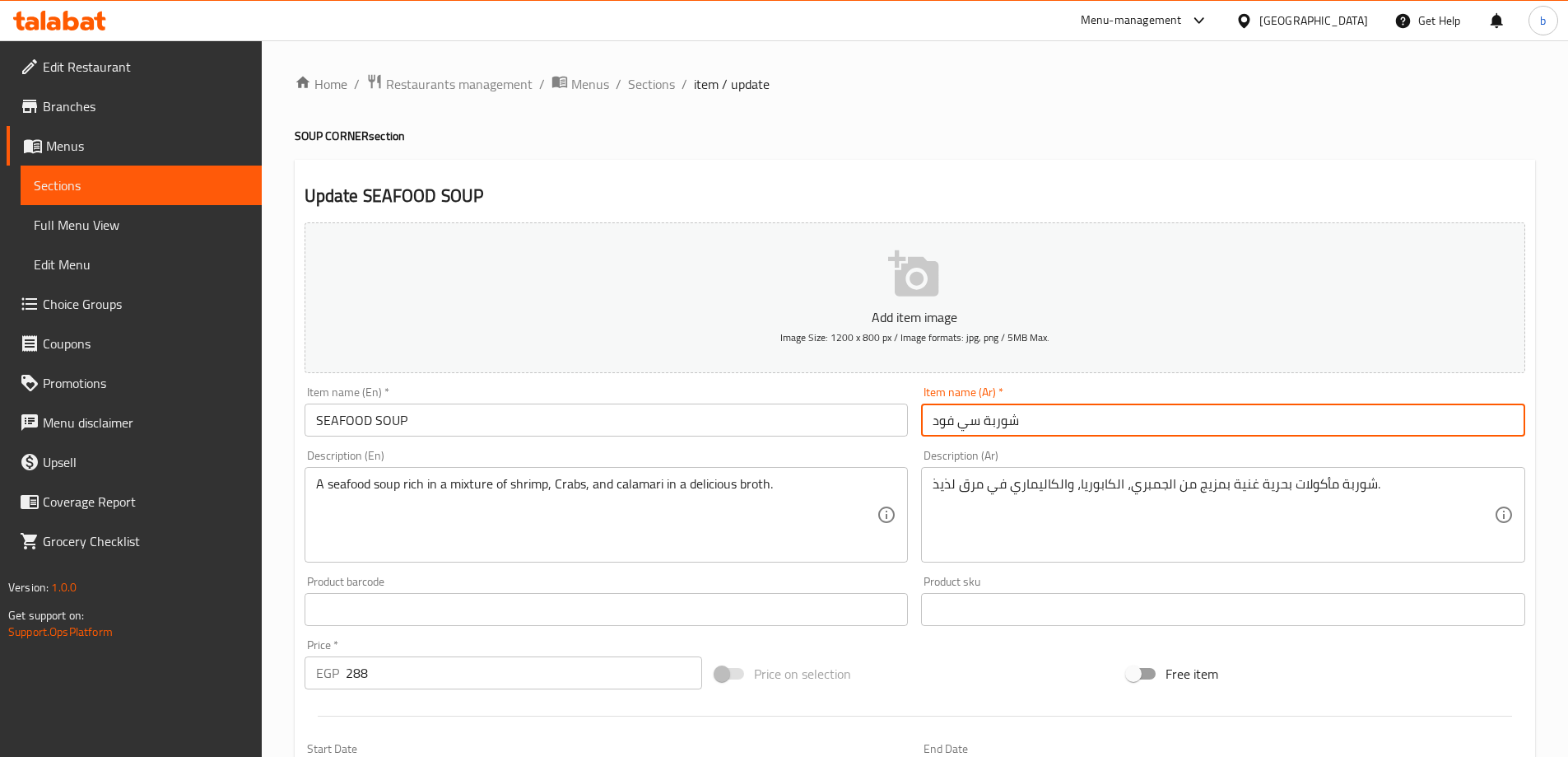
drag, startPoint x: 930, startPoint y: 419, endPoint x: 975, endPoint y: 433, distance: 47.1
click at [975, 433] on input "شوربة سي فود" at bounding box center [1223, 420] width 605 height 33
paste input "مأكولات بحرية"
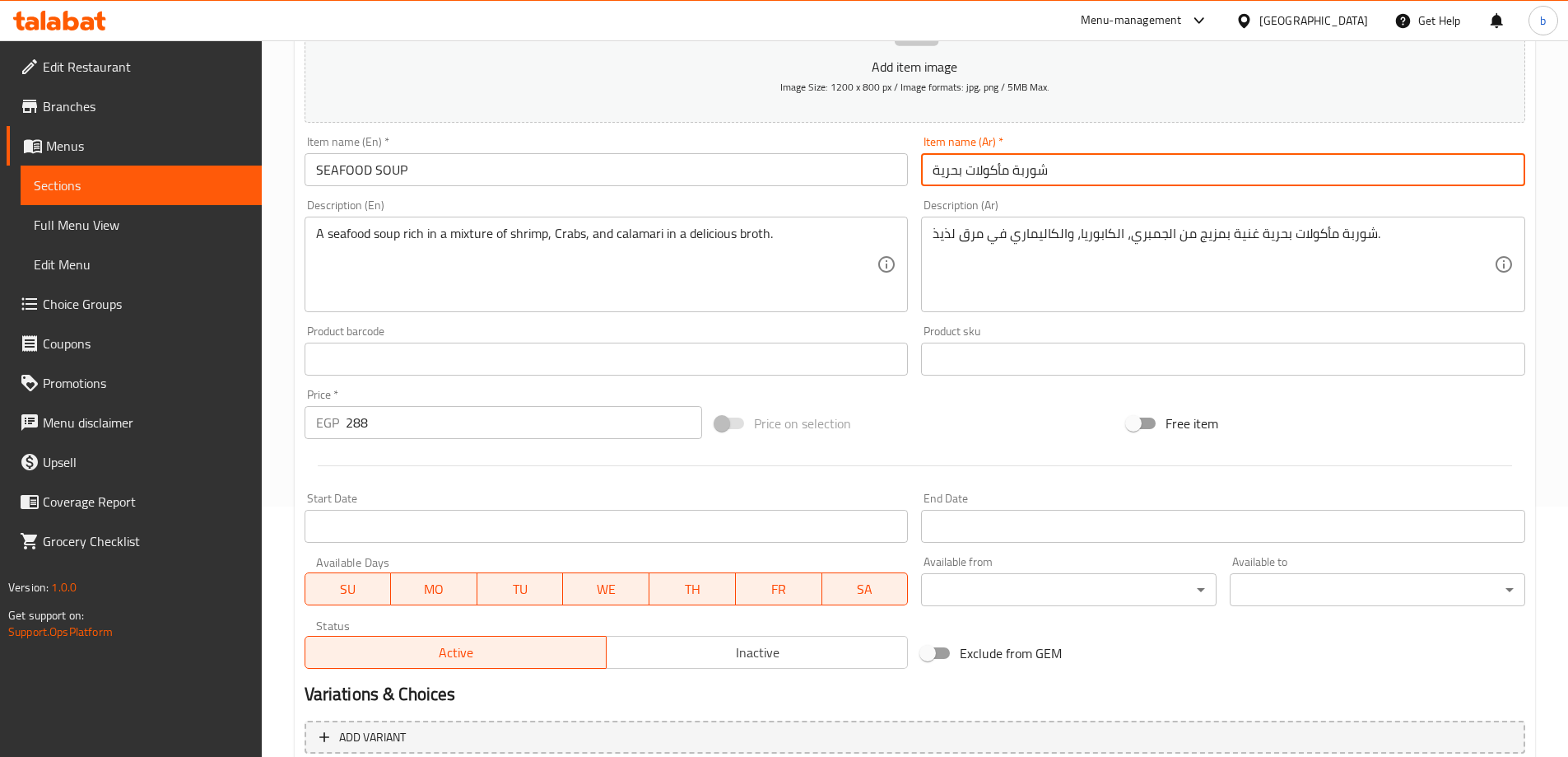
scroll to position [407, 0]
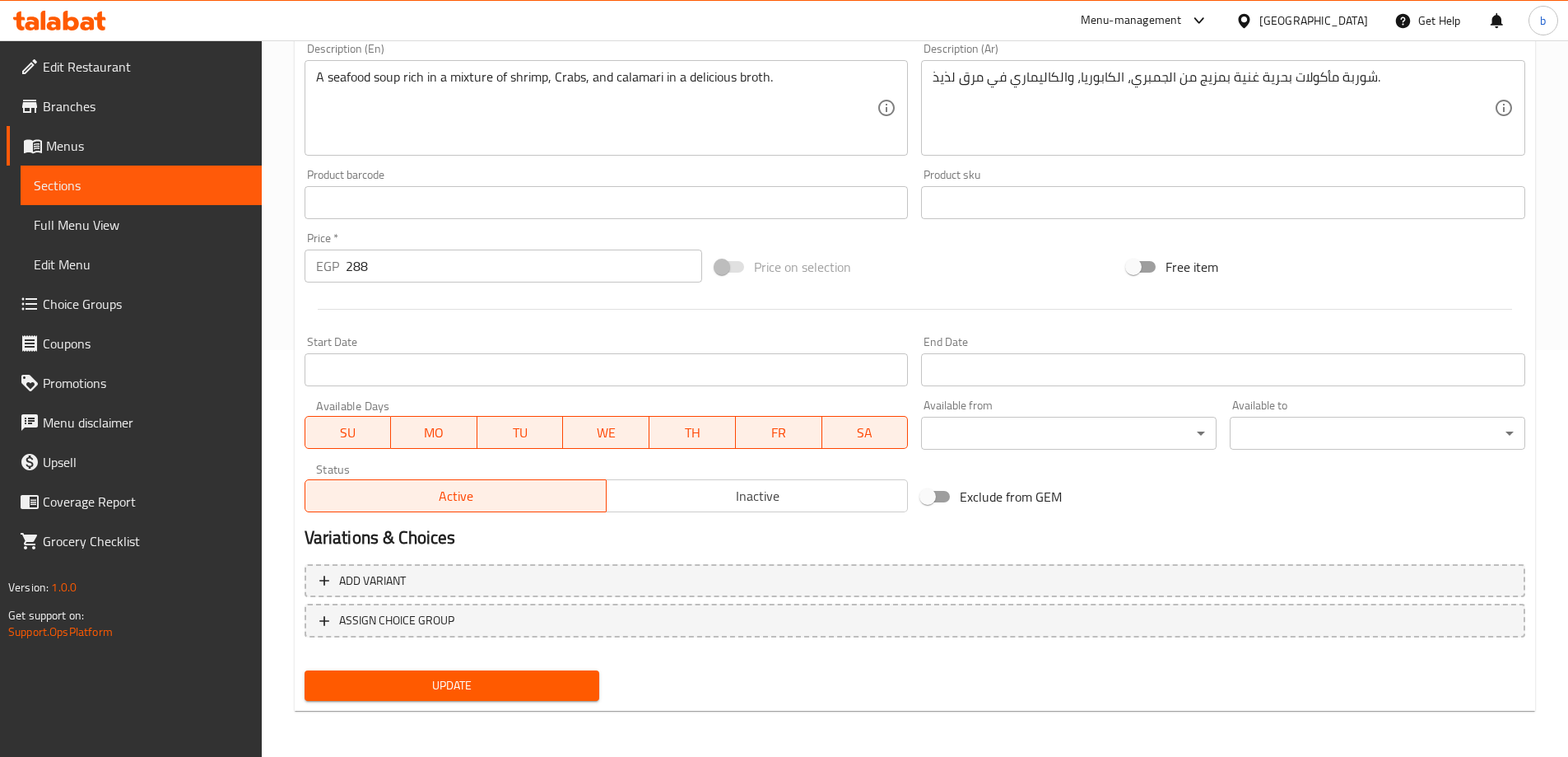
type input "شوربة مأكولات بحرية"
click at [447, 681] on span "Update" at bounding box center [452, 685] width 269 height 21
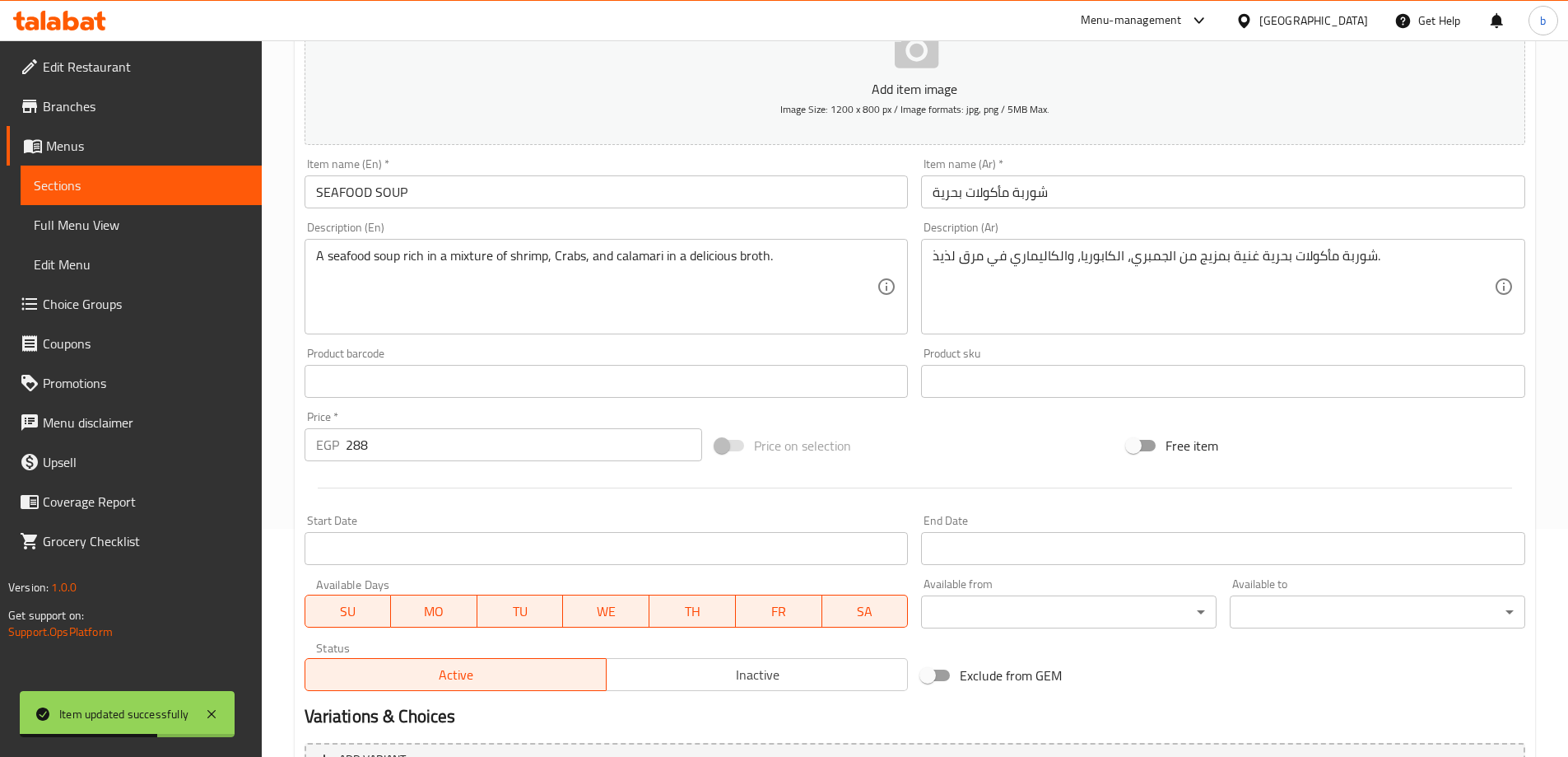
scroll to position [78, 0]
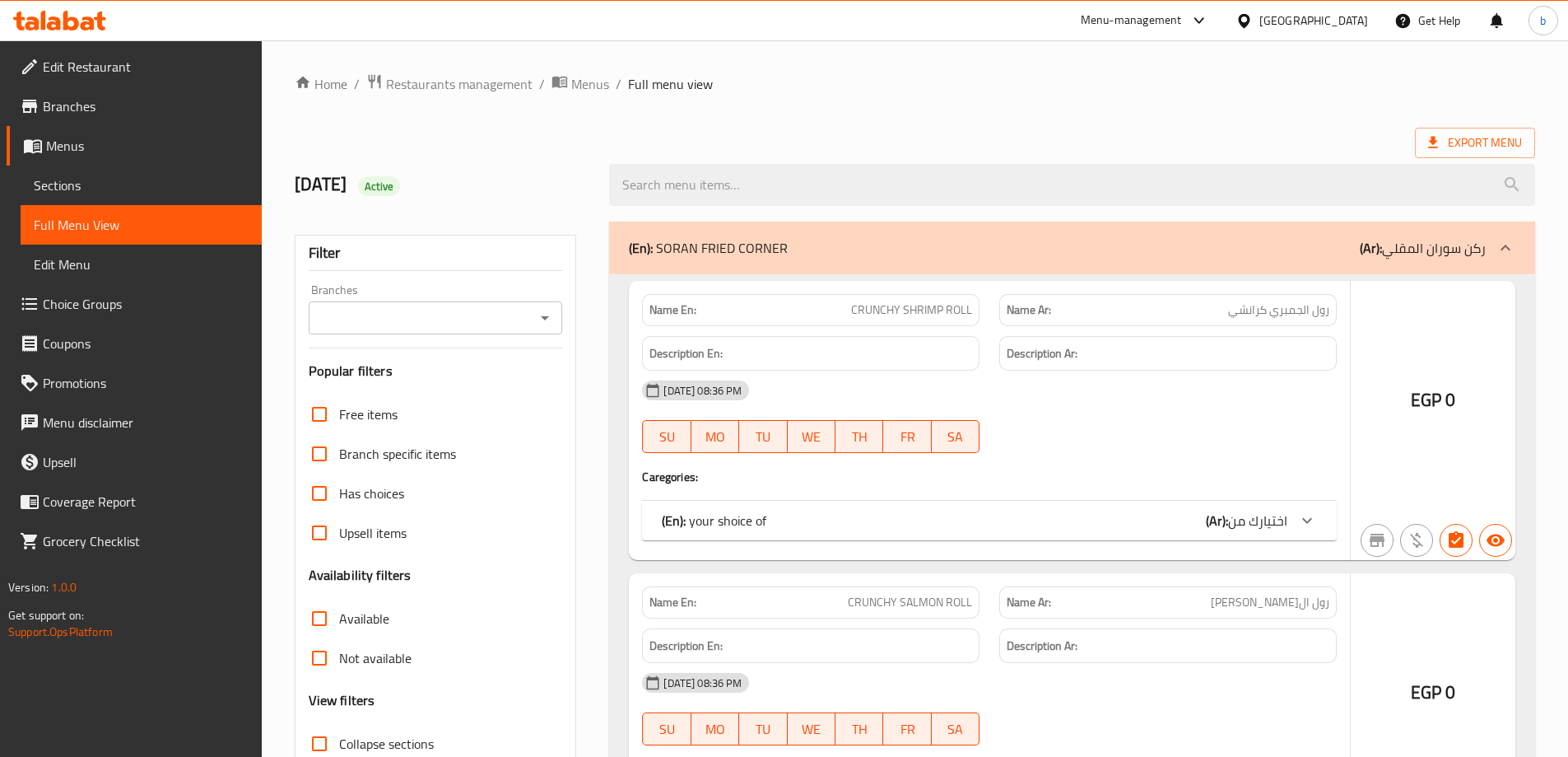
click at [317, 624] on div at bounding box center [784, 378] width 1568 height 757
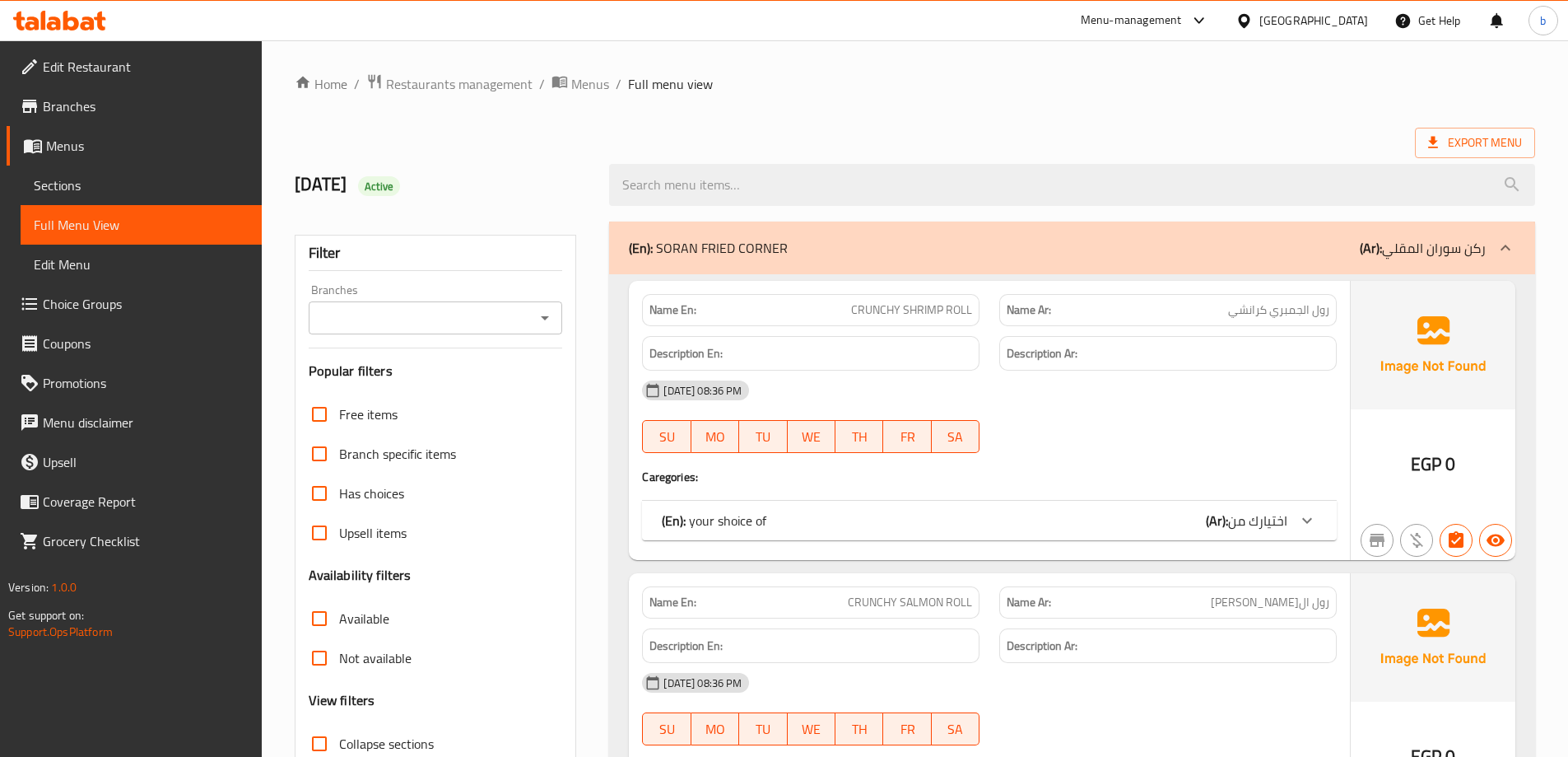
checkbox input "false"
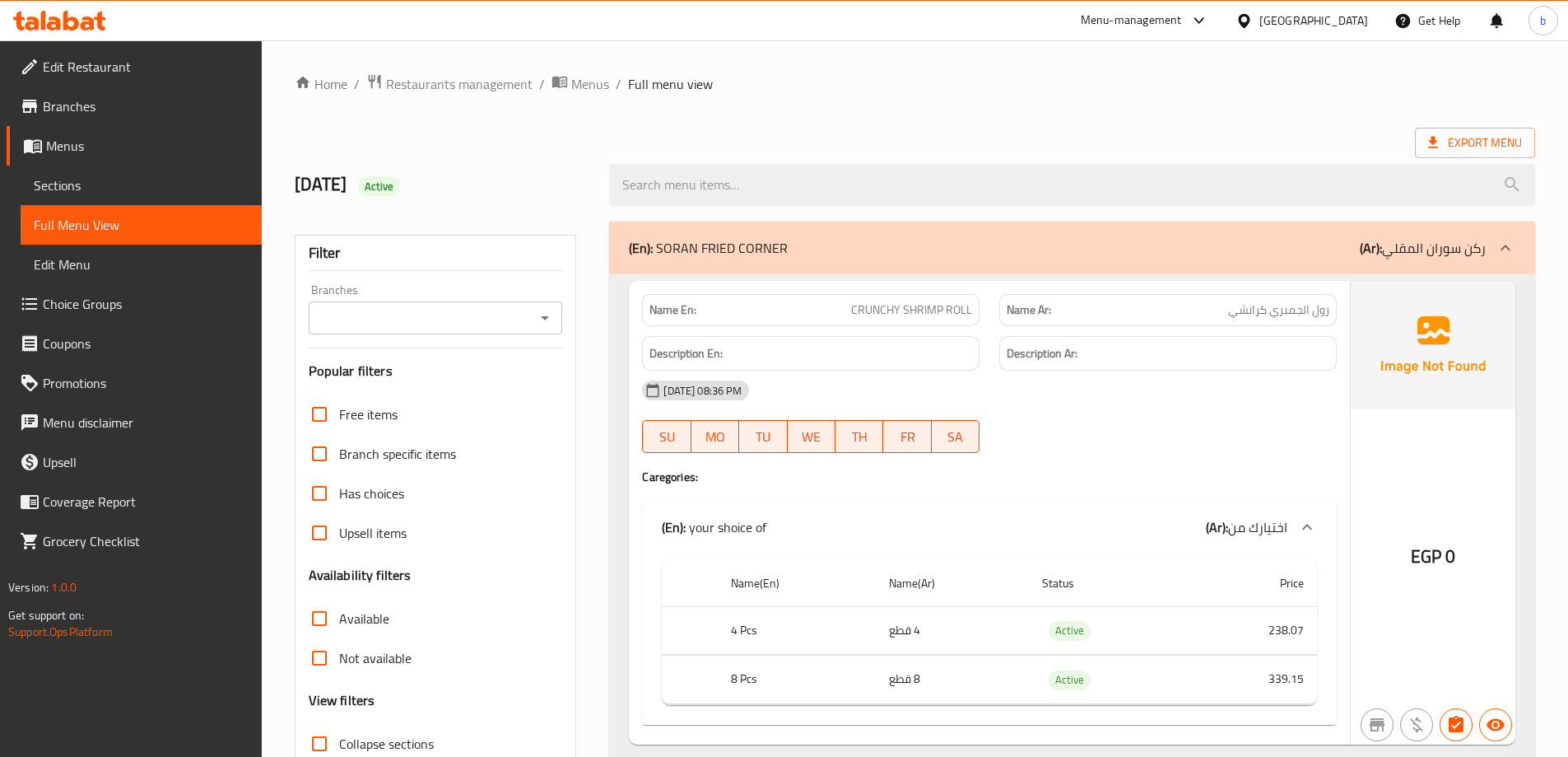
scroll to position [119, 0]
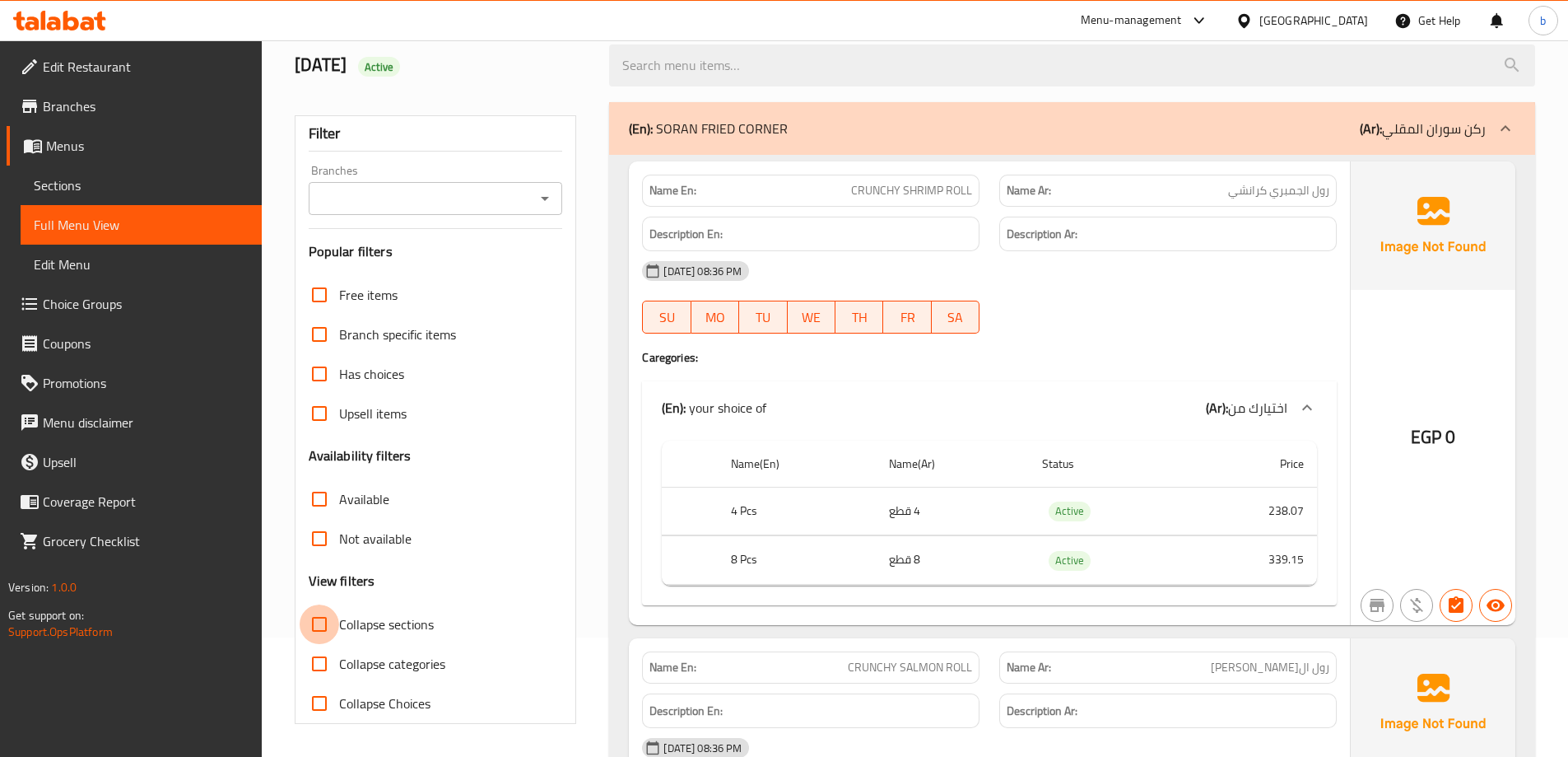
click at [321, 621] on input "Collapse sections" at bounding box center [319, 625] width 40 height 40
checkbox input "true"
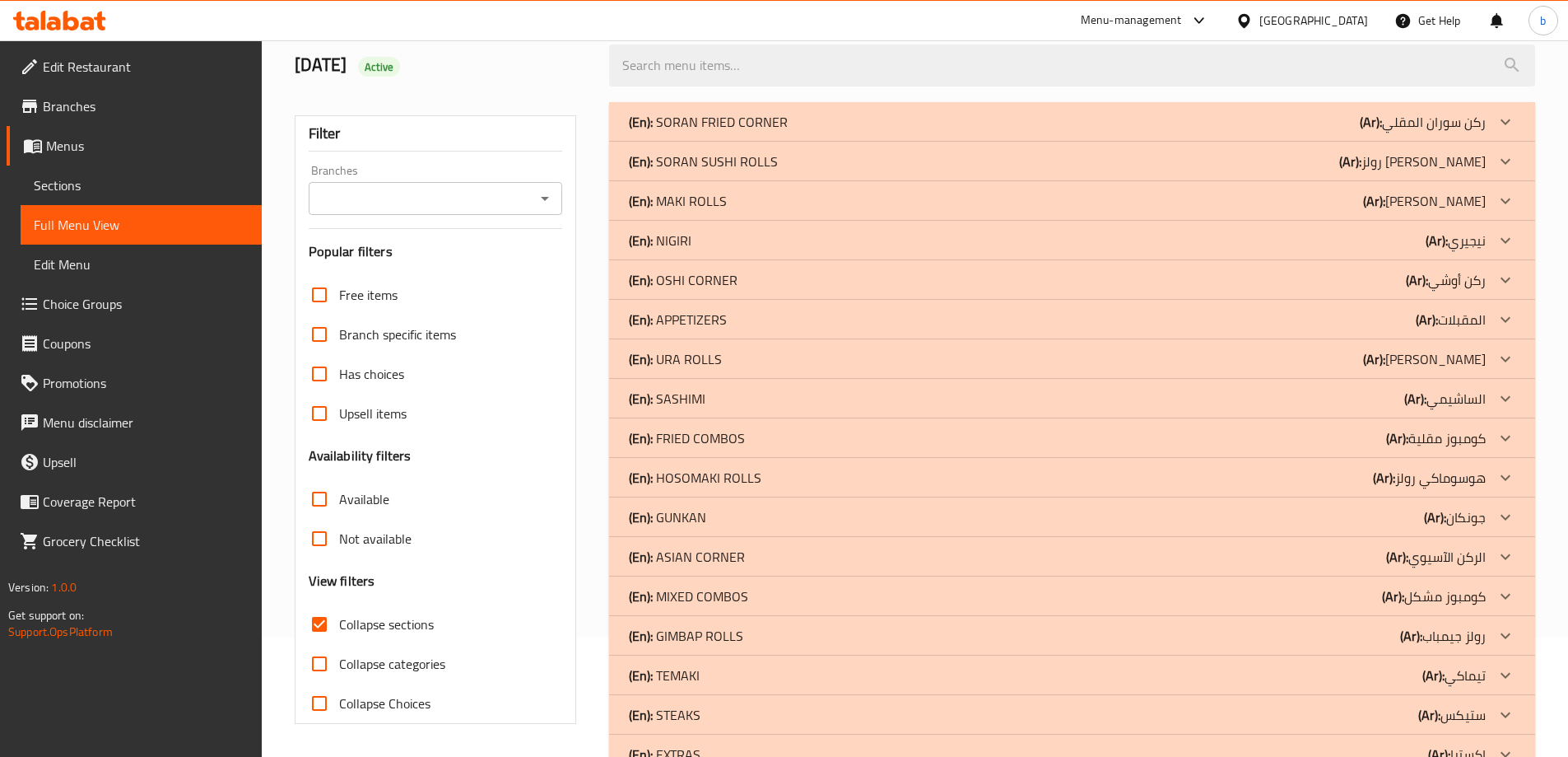
scroll to position [367, 0]
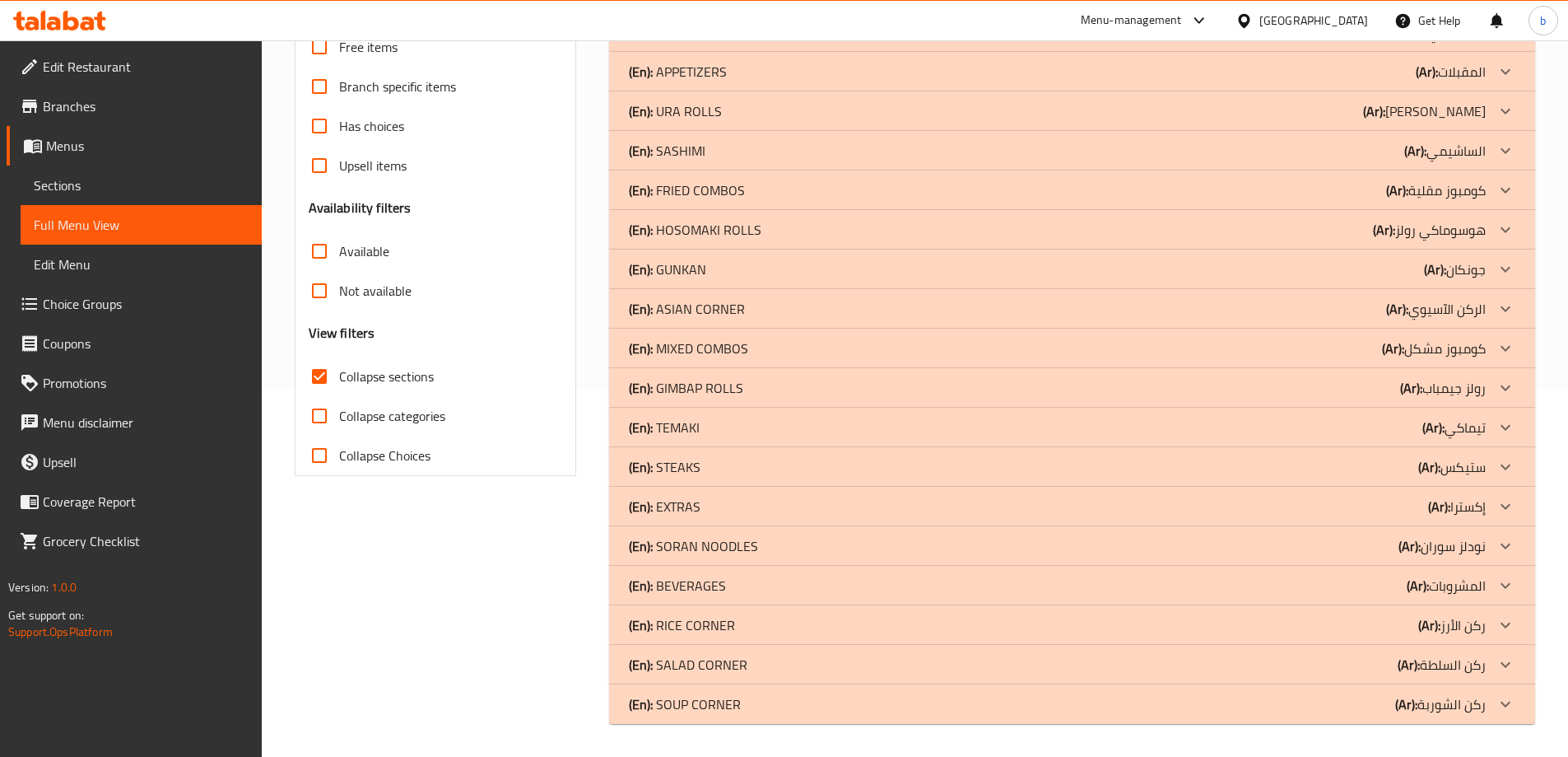
click at [1484, 703] on p "(Ar): ركن الشوربة" at bounding box center [1440, 704] width 90 height 20
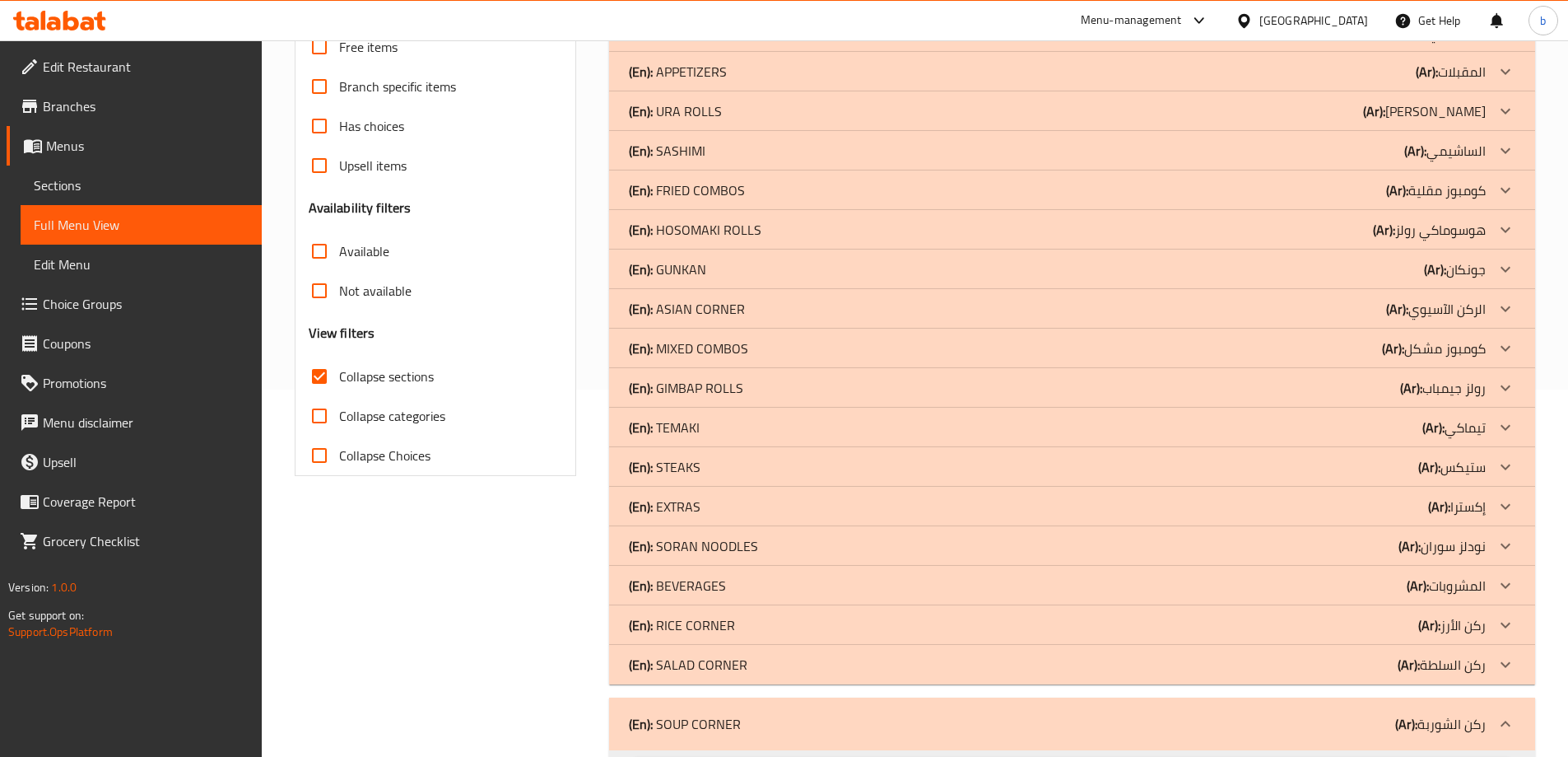
click at [1488, 660] on div at bounding box center [1506, 664] width 40 height 40
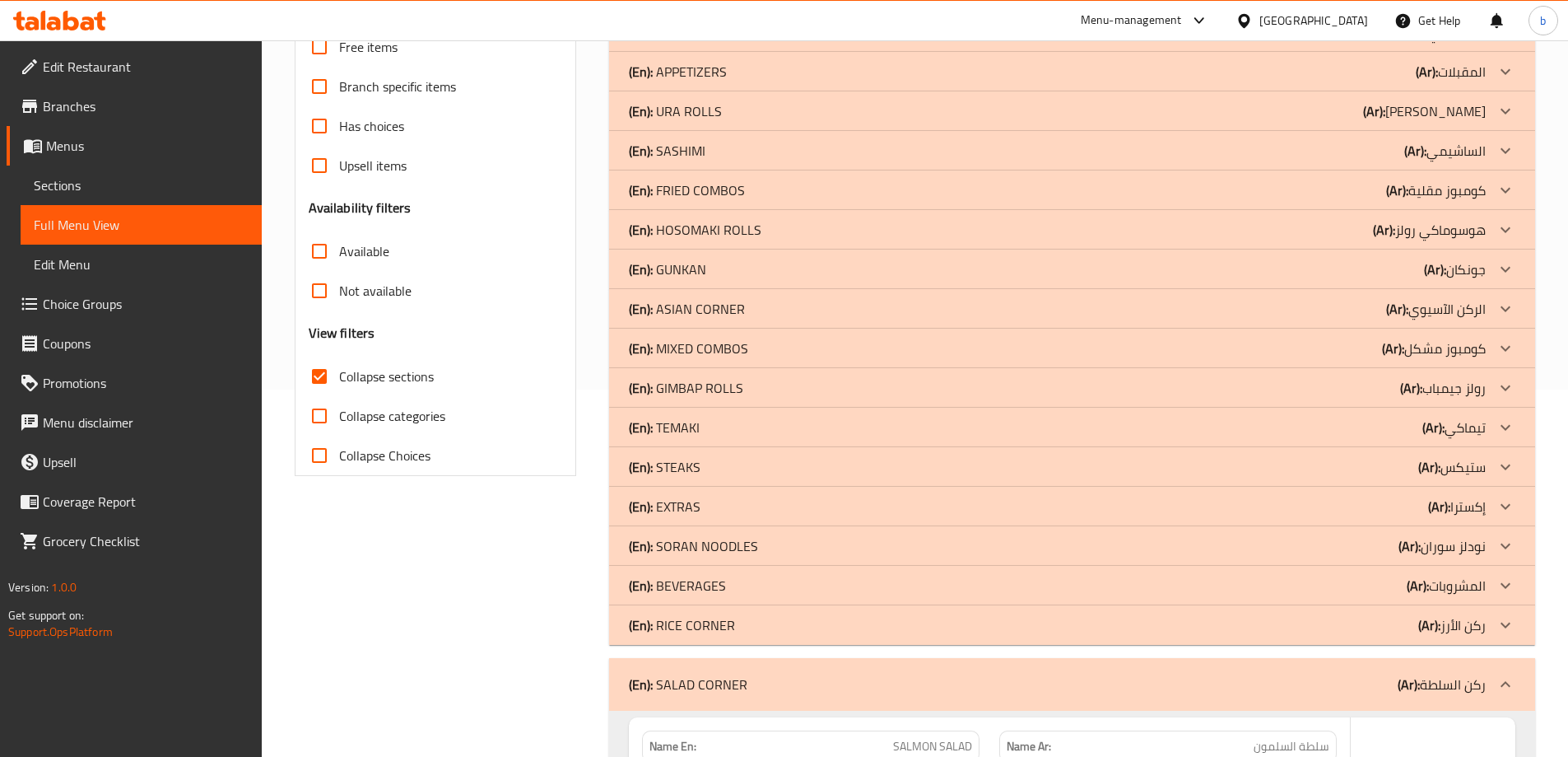
click at [1479, 622] on p "(Ar): ركن الأرز" at bounding box center [1452, 625] width 68 height 20
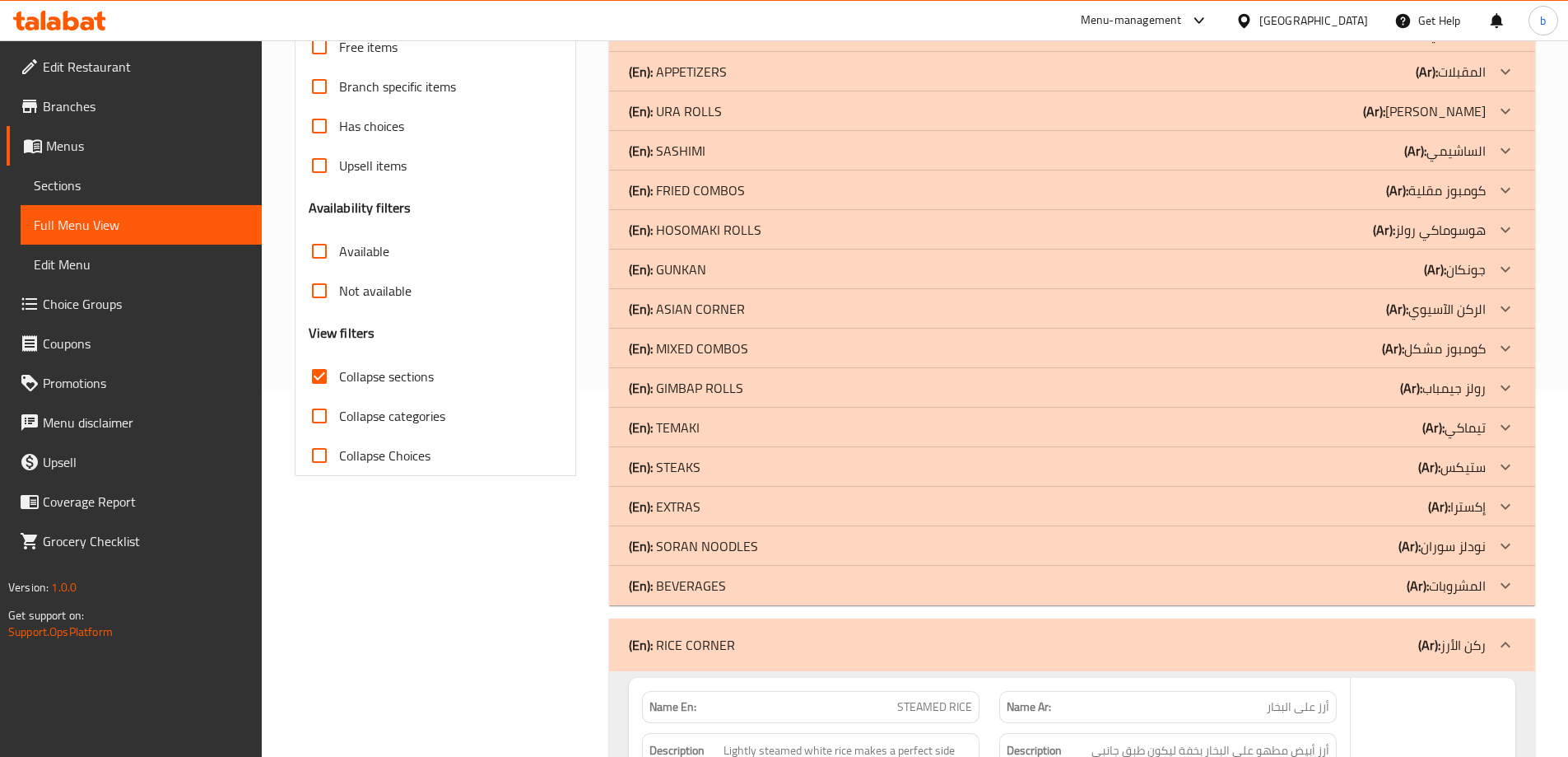
click at [1485, 540] on p "(Ar): نودلز سوران" at bounding box center [1442, 546] width 88 height 20
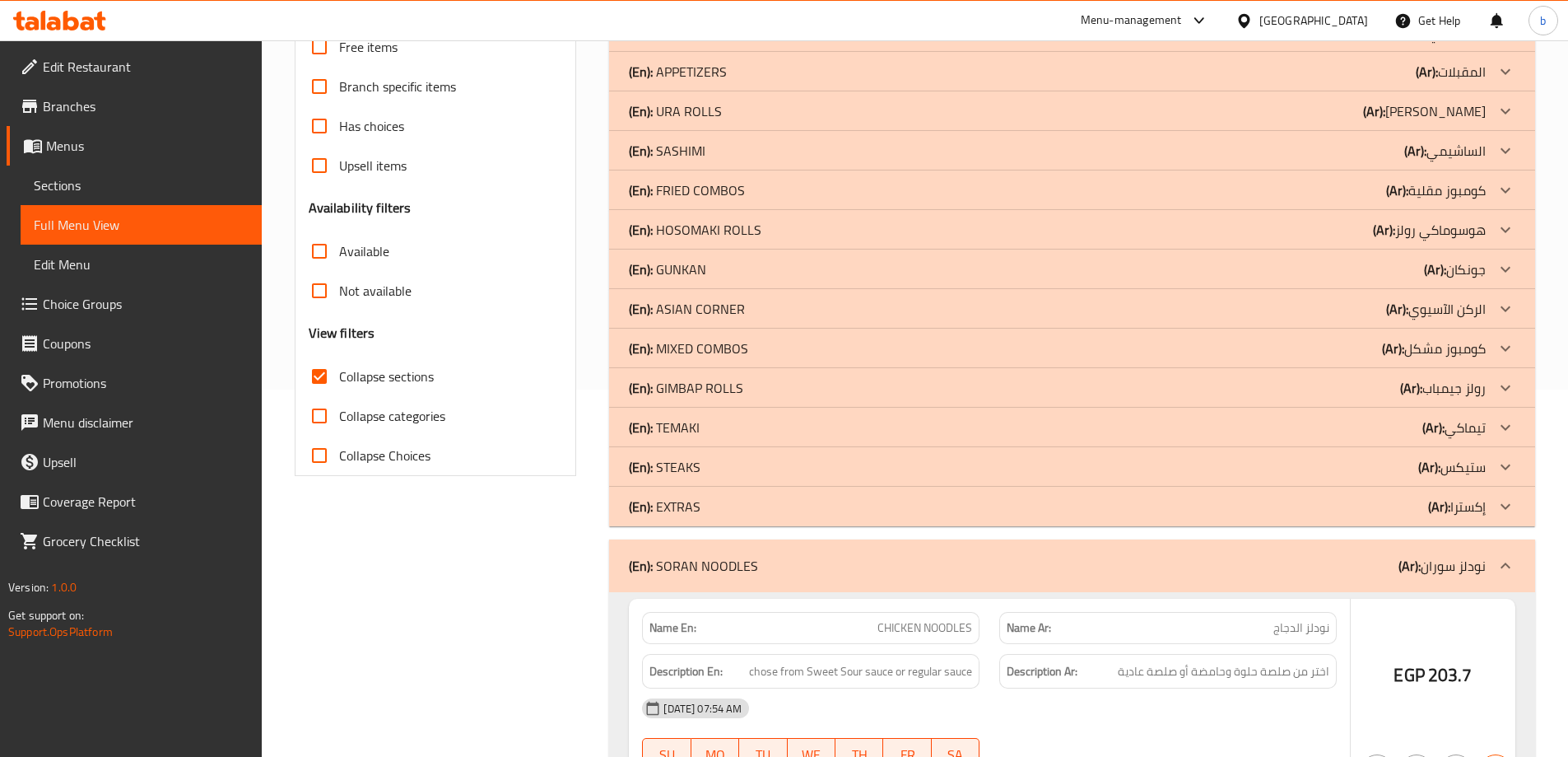
click at [1484, 467] on p "(Ar): ستيكس" at bounding box center [1452, 467] width 68 height 20
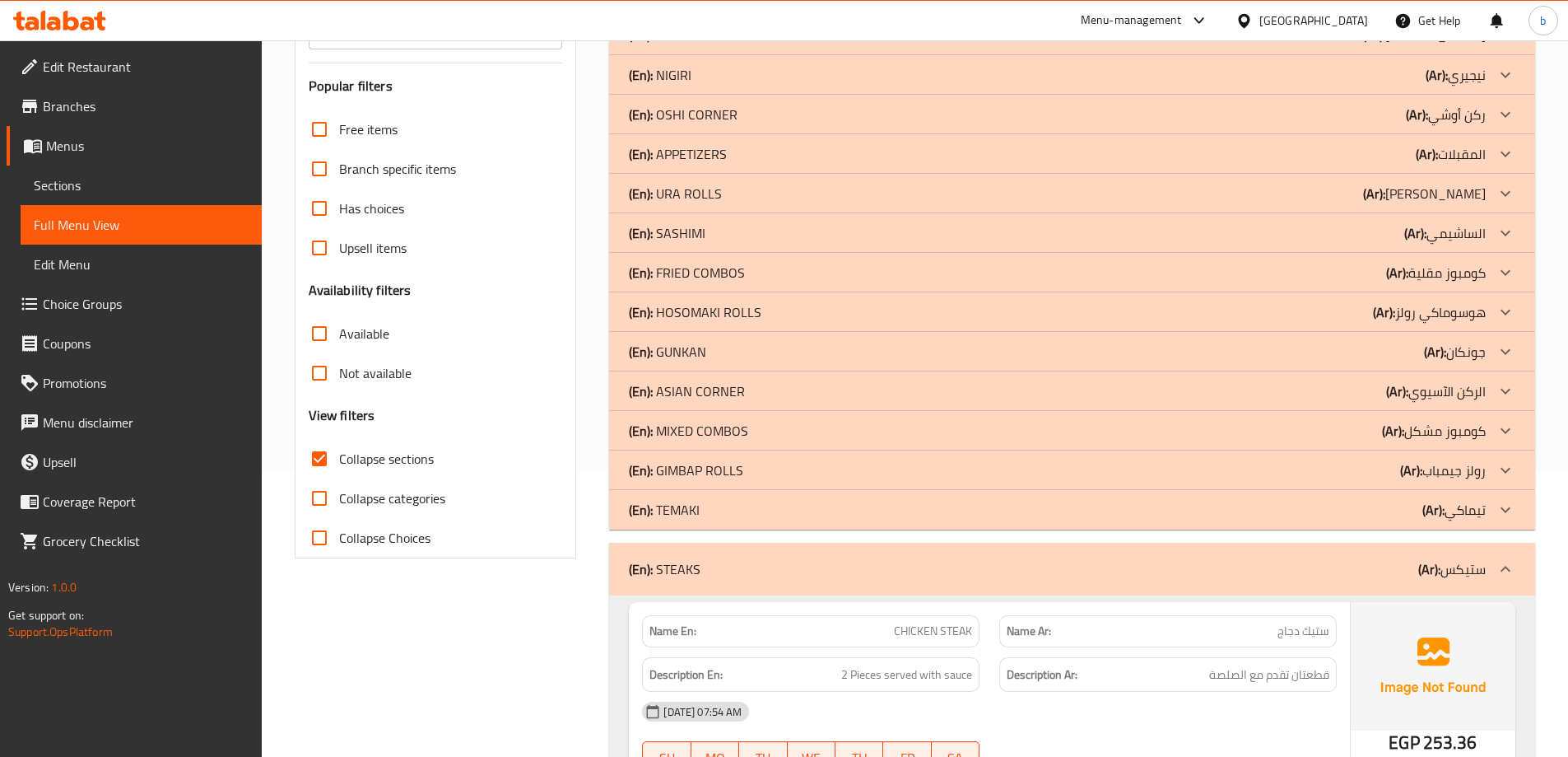
scroll to position [203, 0]
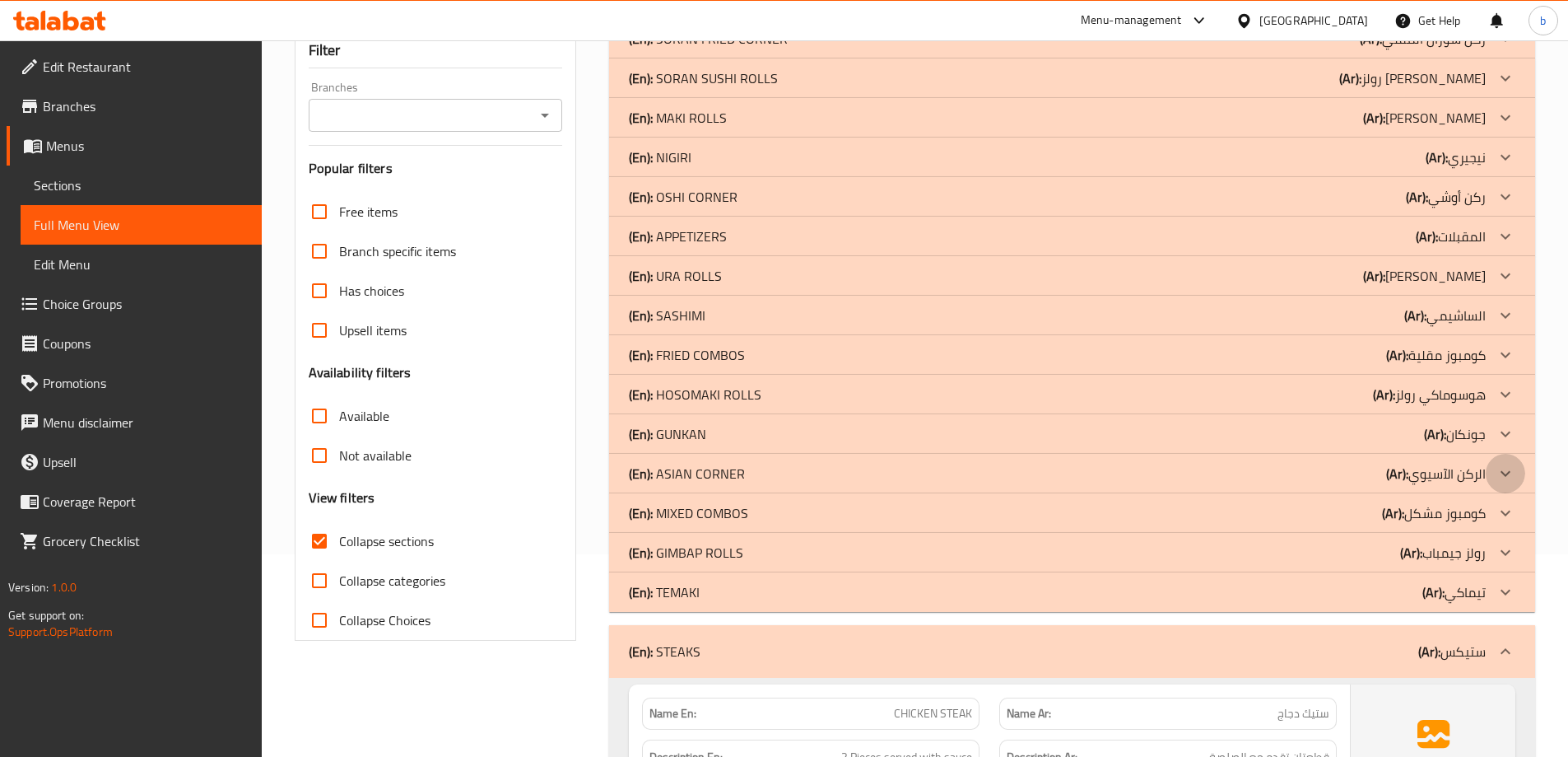
click at [1512, 467] on icon at bounding box center [1505, 473] width 20 height 20
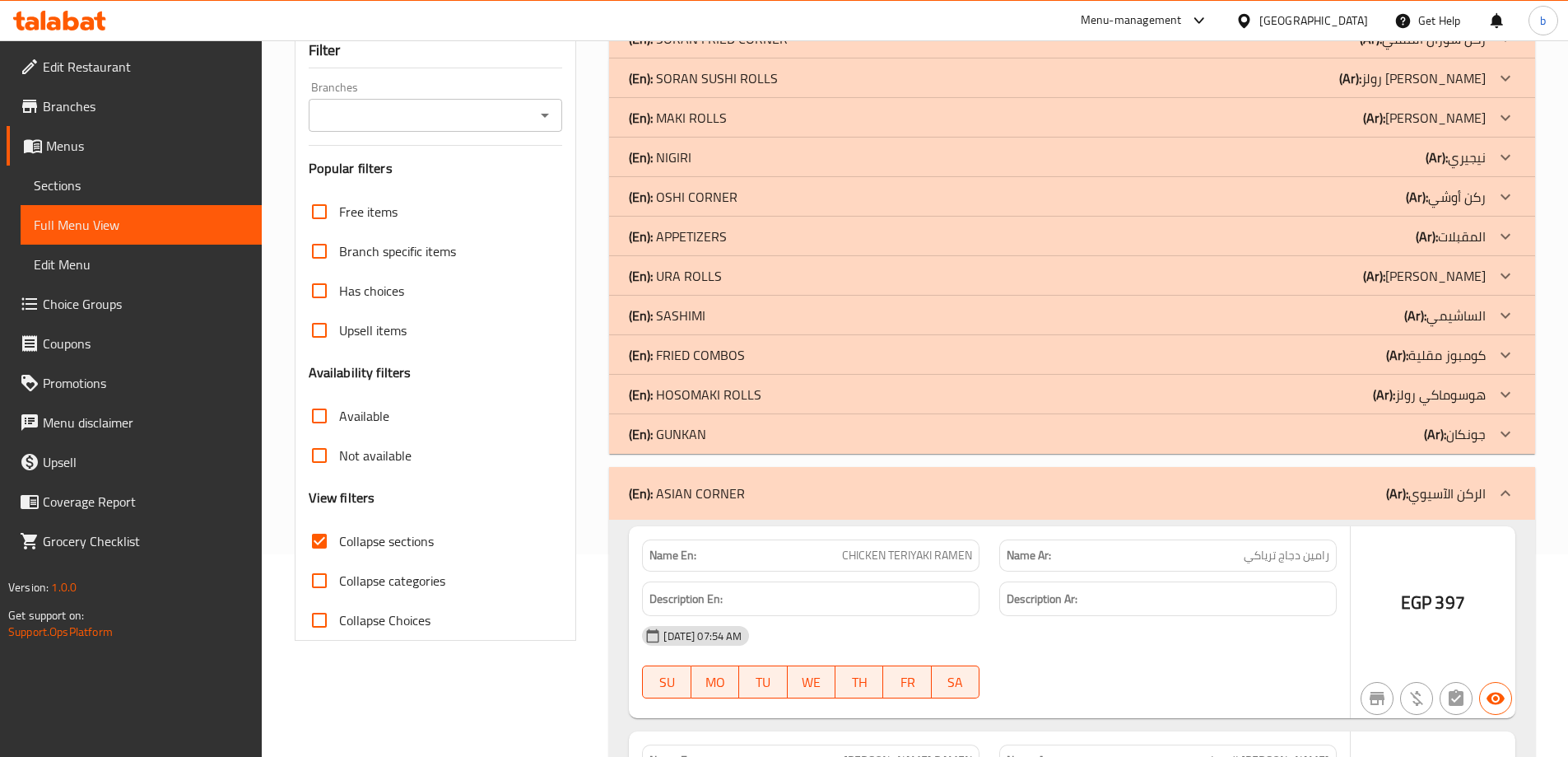
click at [1503, 192] on icon at bounding box center [1505, 197] width 20 height 20
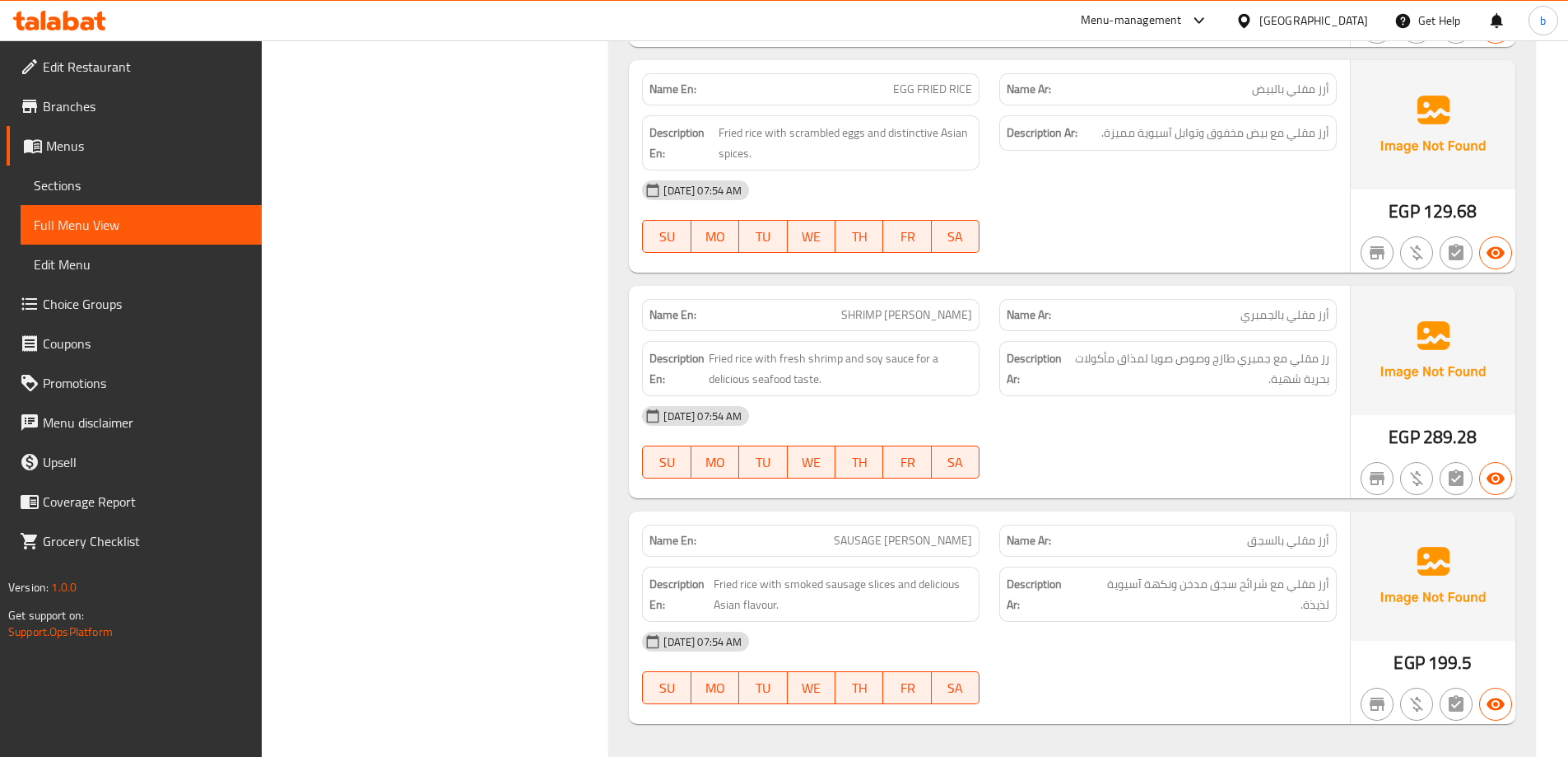
scroll to position [8815, 0]
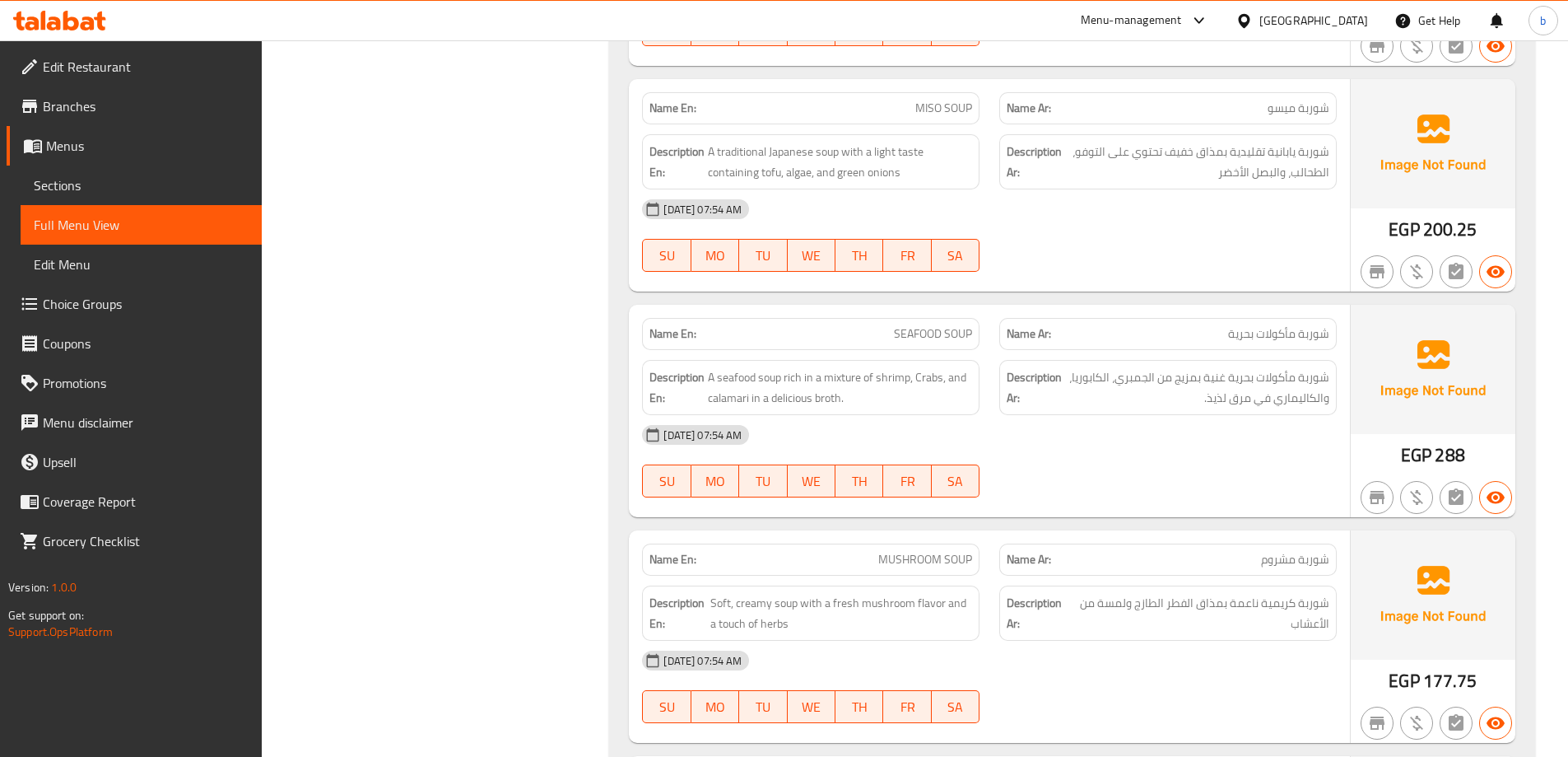
click at [657, 372] on strong "Description En:" at bounding box center [676, 387] width 55 height 41
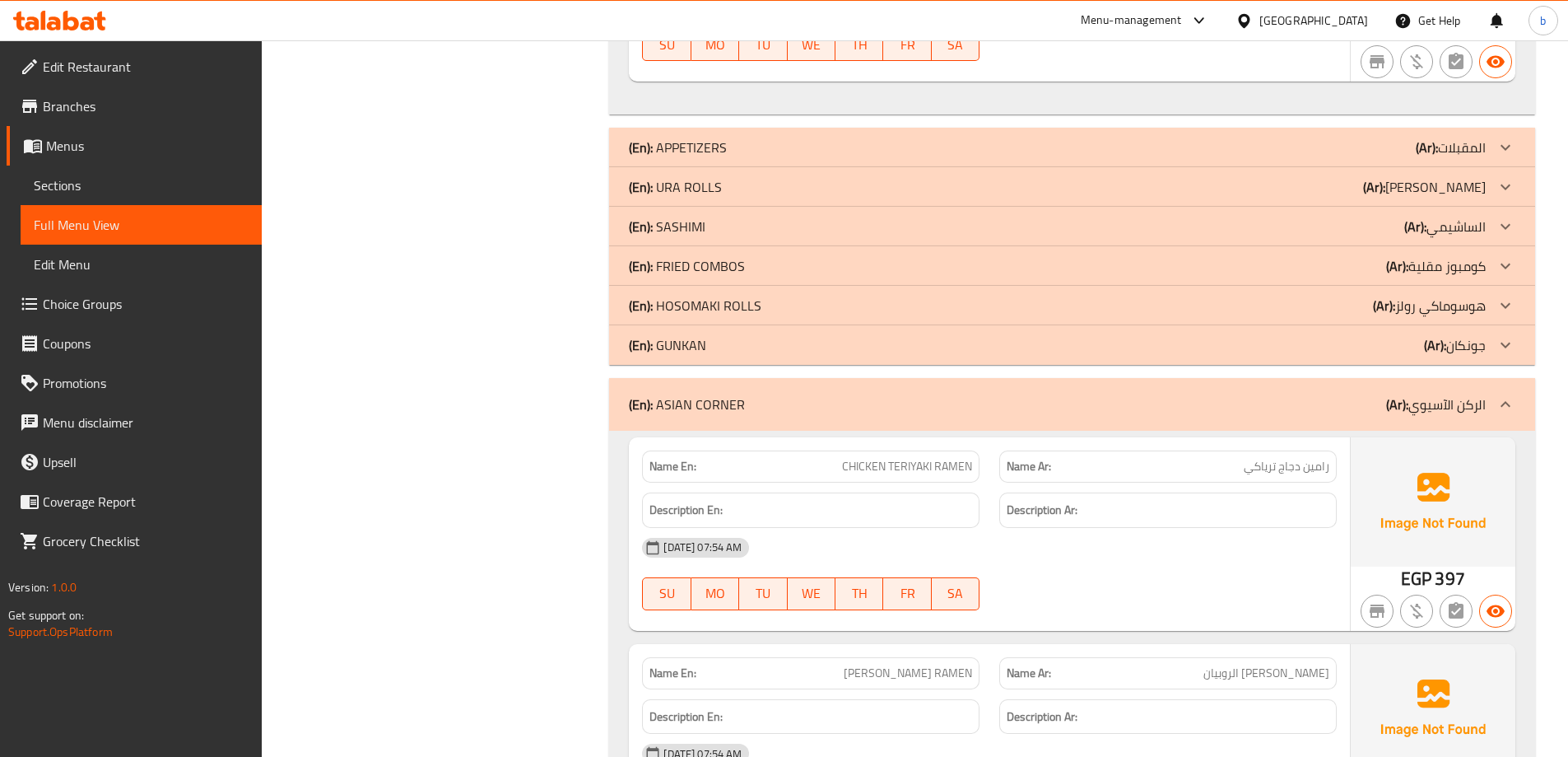
scroll to position [0, 0]
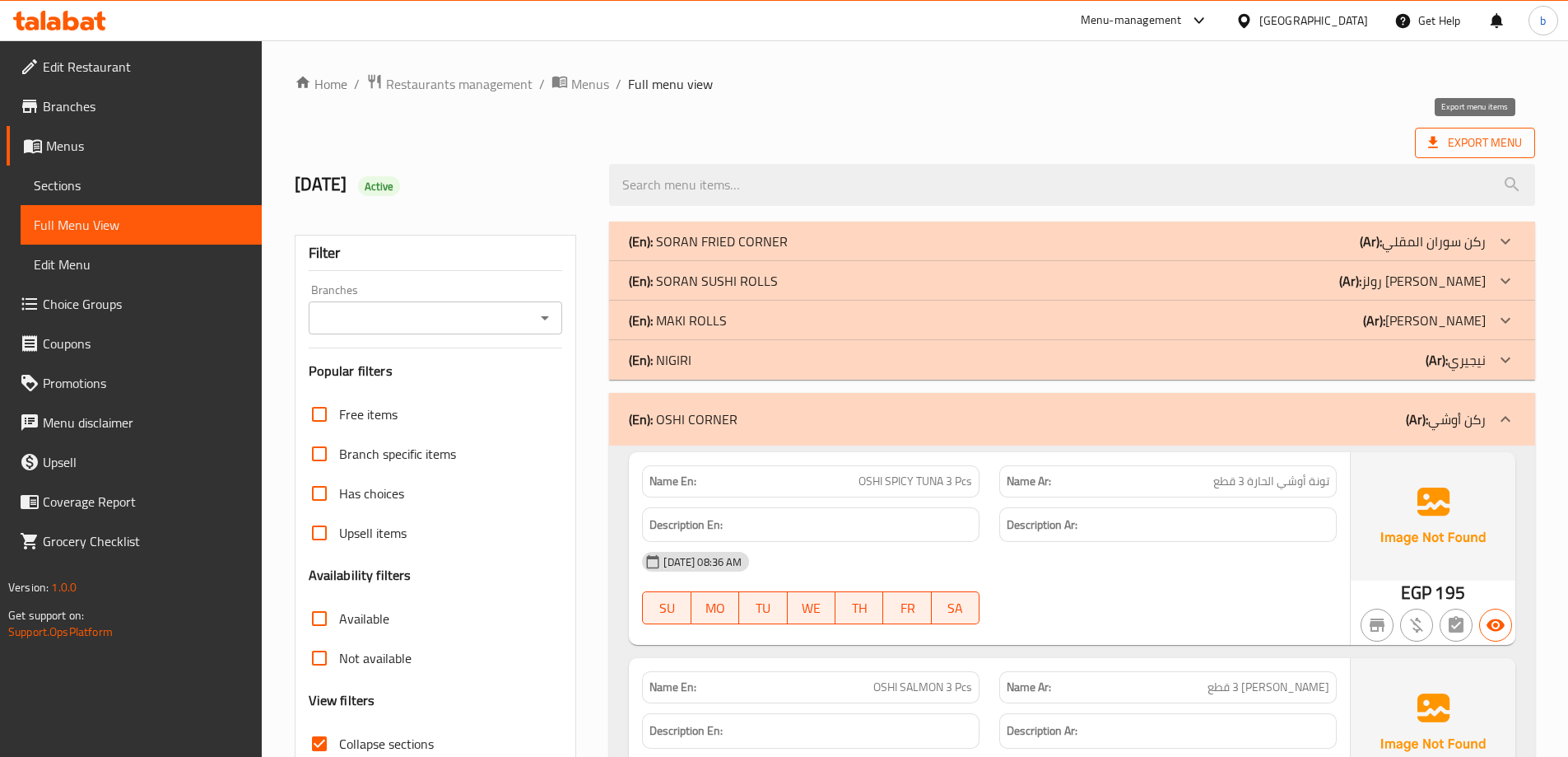
click at [1460, 151] on span "Export Menu" at bounding box center [1475, 142] width 93 height 21
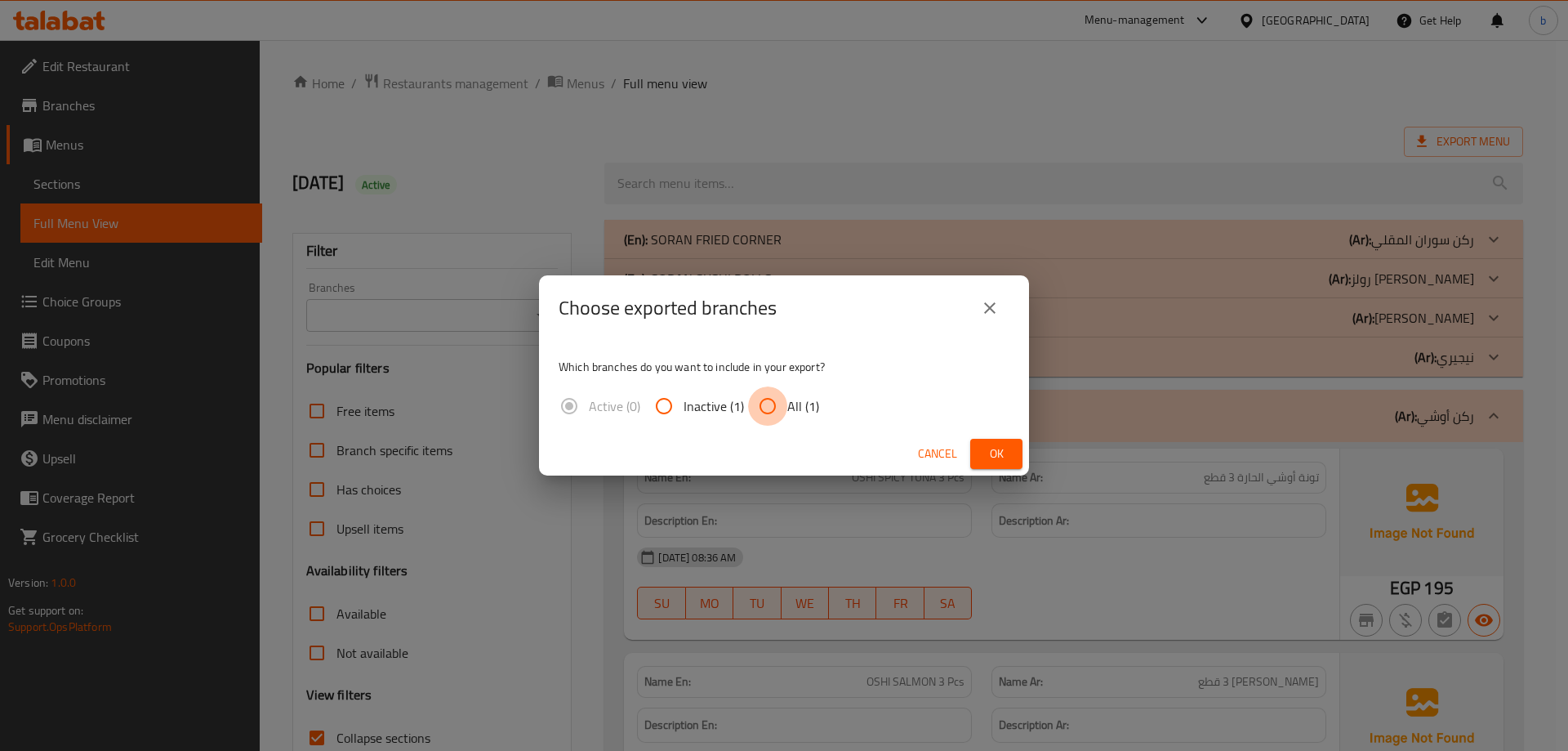
click at [780, 410] on input "All (1)" at bounding box center [768, 406] width 39 height 39
radio input "true"
click at [996, 453] on span "Ok" at bounding box center [996, 453] width 26 height 21
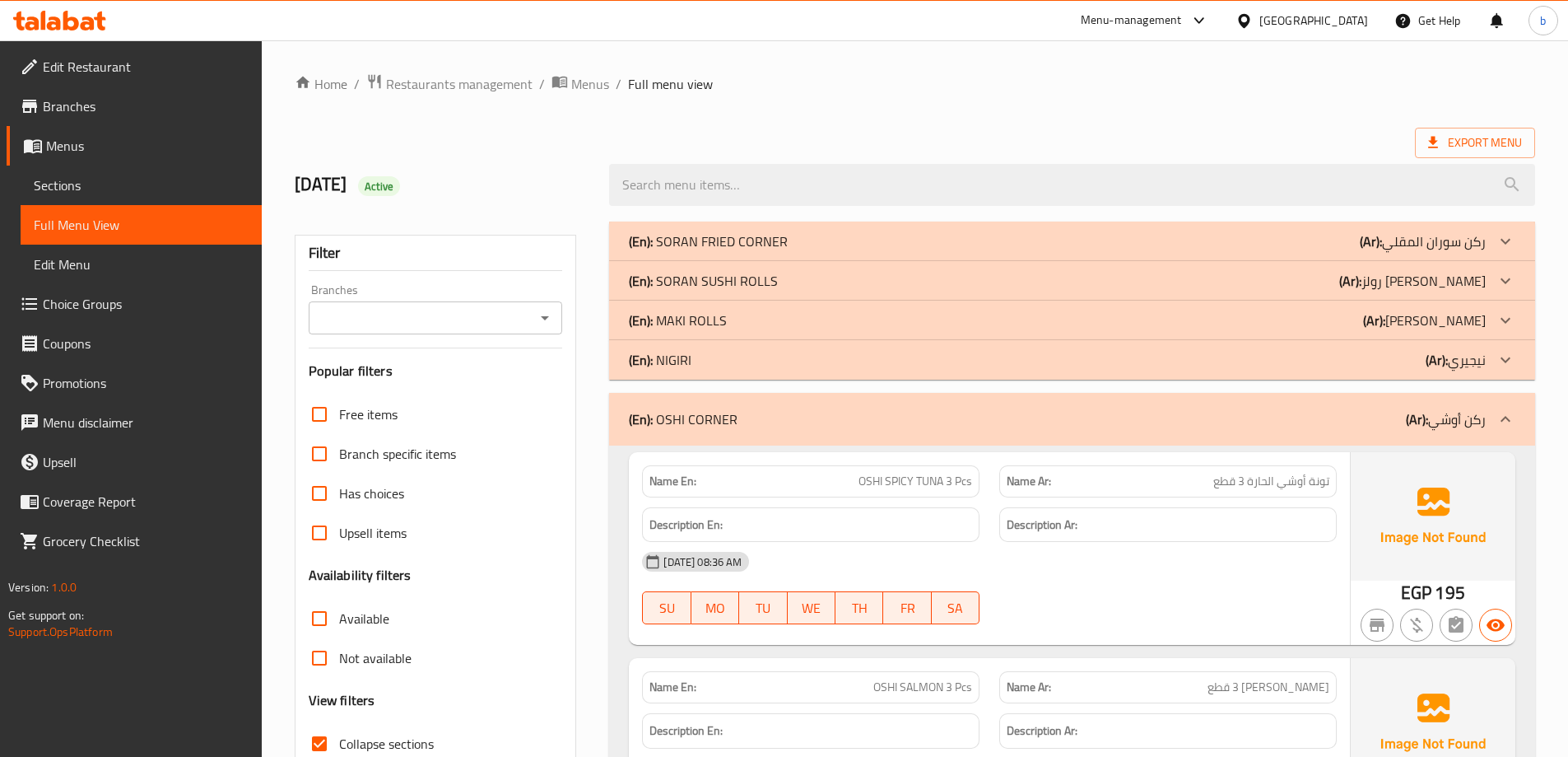
click at [1260, 12] on div at bounding box center [1247, 21] width 24 height 18
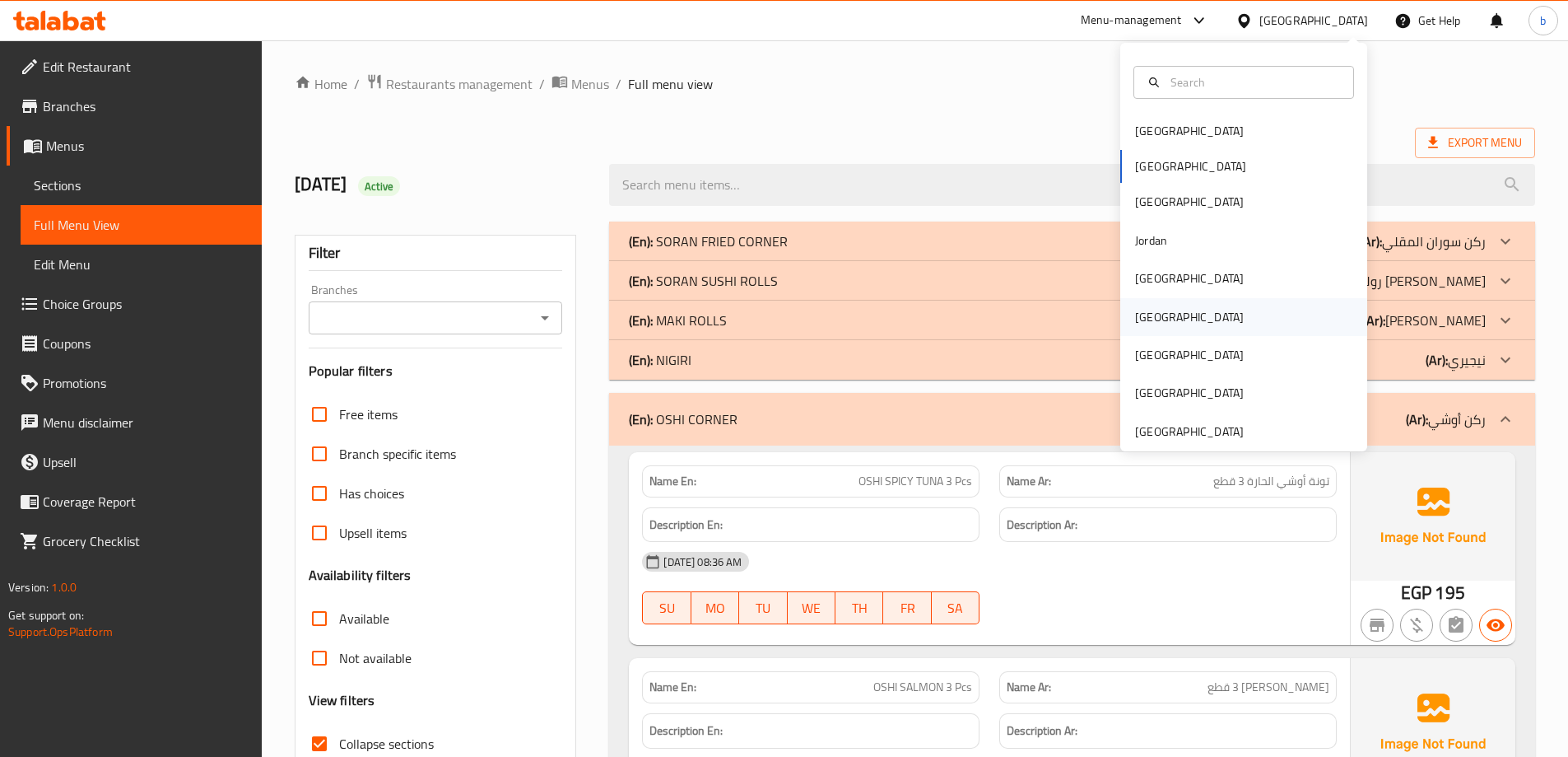
click at [1140, 310] on div "[GEOGRAPHIC_DATA]" at bounding box center [1189, 317] width 108 height 18
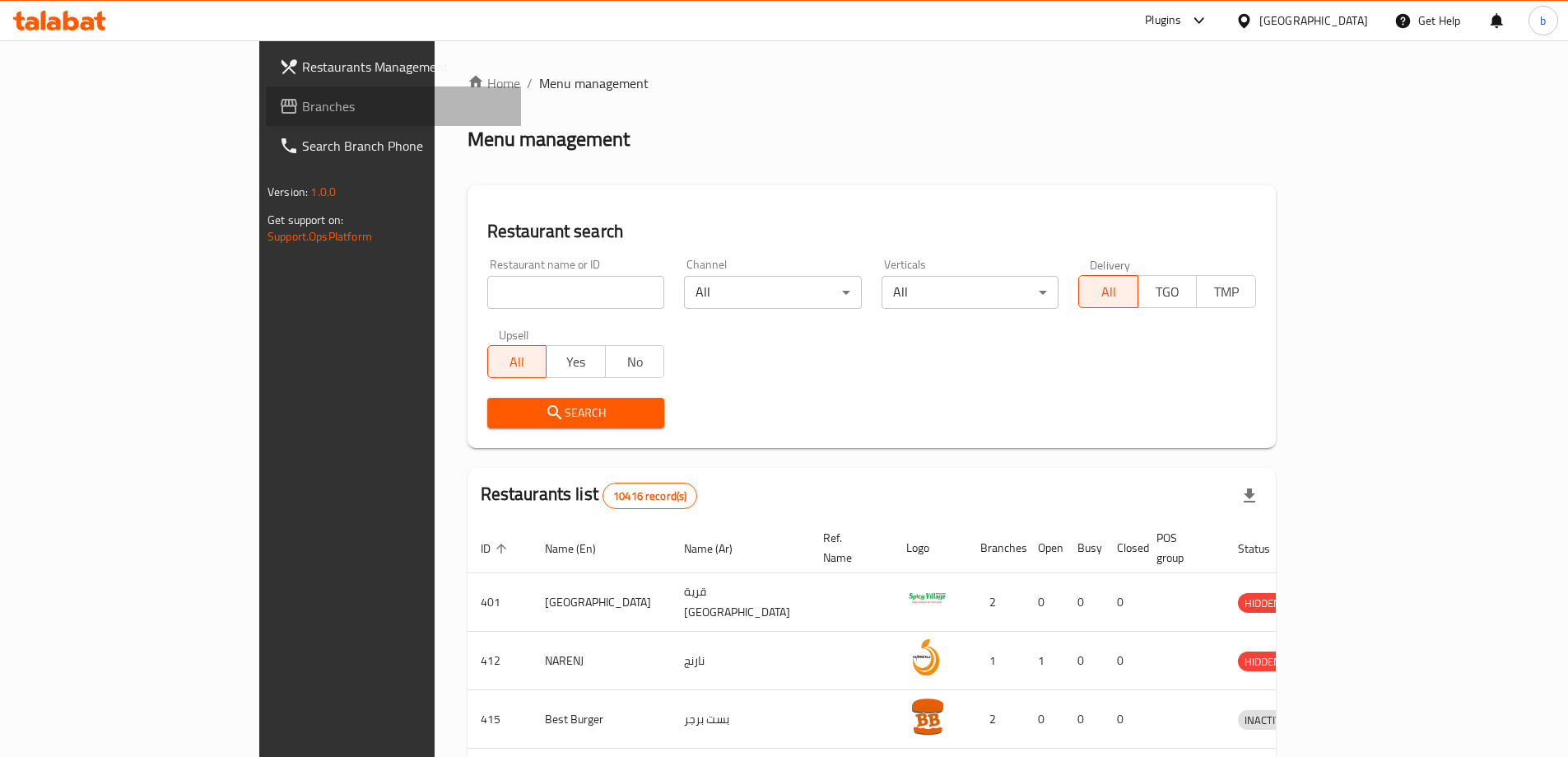
click at [302, 108] on span "Branches" at bounding box center [404, 106] width 206 height 20
